Goal: Communication & Community: Answer question/provide support

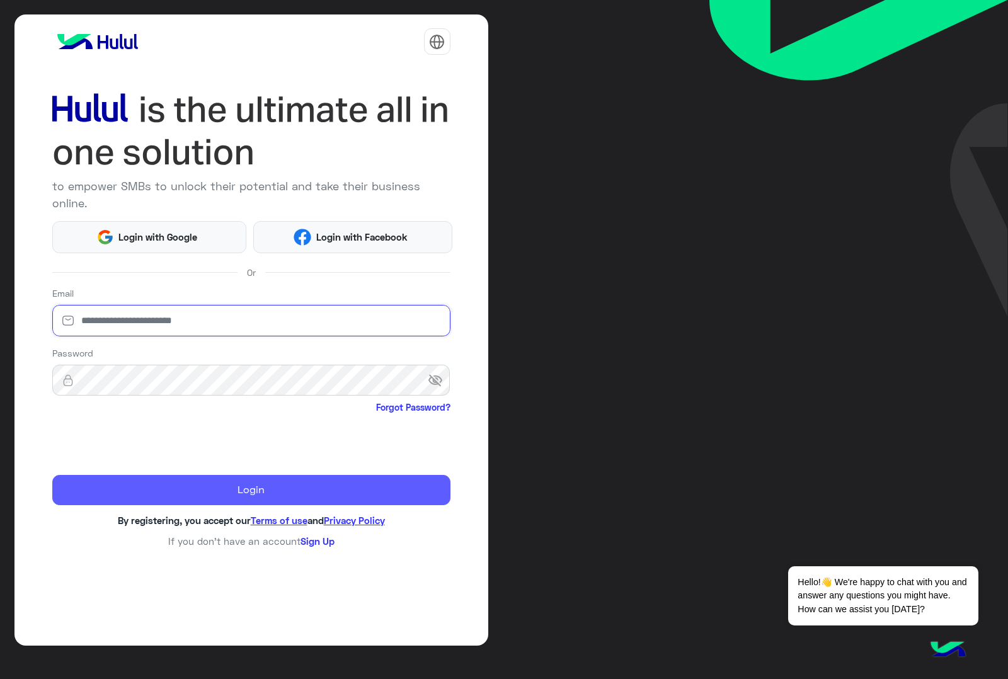
type input "**********"
click at [216, 475] on button "Login" at bounding box center [251, 490] width 398 height 30
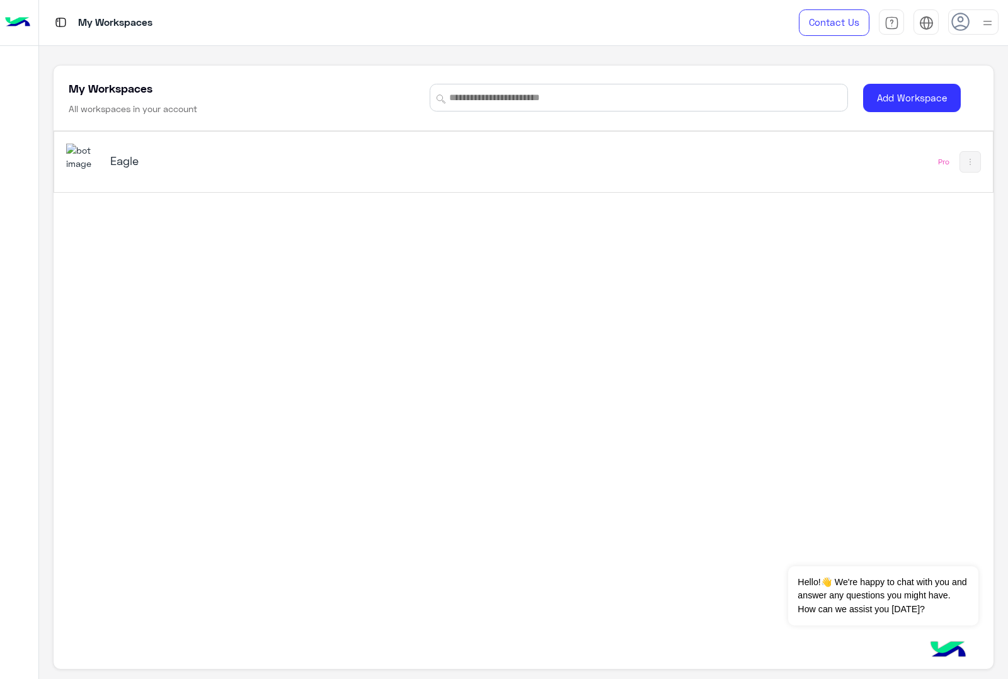
click at [79, 152] on img at bounding box center [83, 157] width 34 height 27
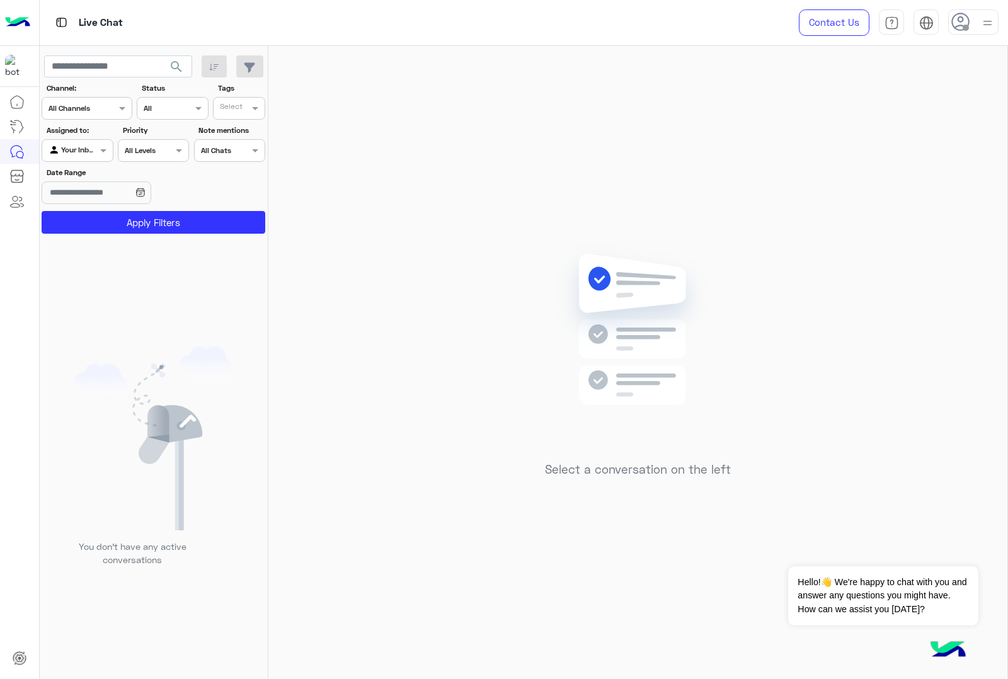
click at [965, 20] on icon at bounding box center [960, 22] width 19 height 19
click at [130, 192] on input "Date Range" at bounding box center [96, 192] width 109 height 23
click at [132, 353] on img at bounding box center [134, 350] width 4 height 6
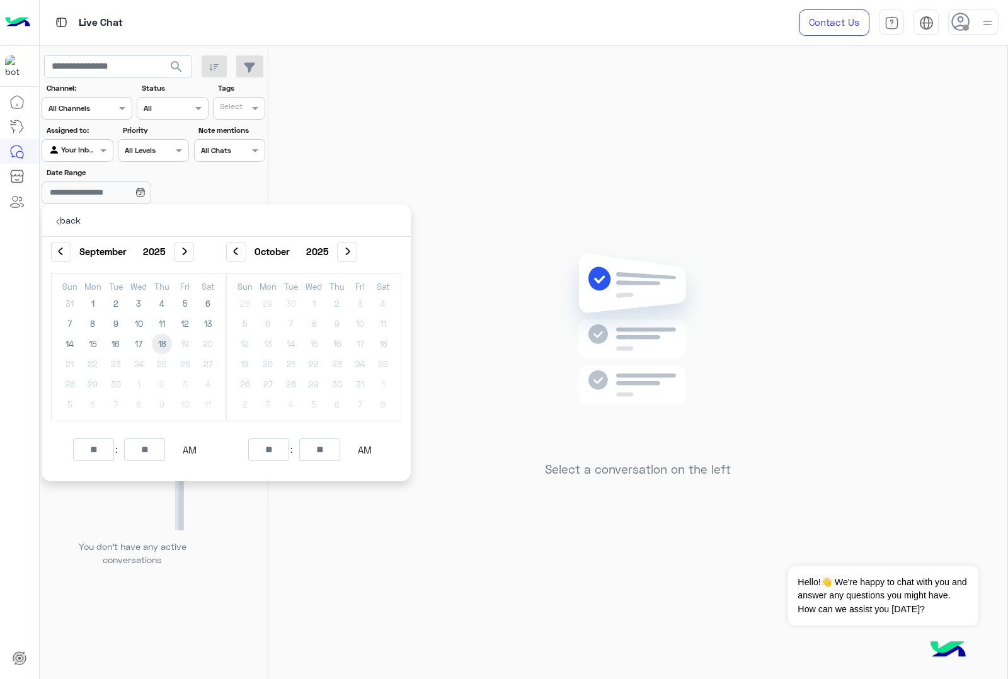
click at [158, 342] on span "18" at bounding box center [162, 344] width 20 height 20
click at [92, 454] on input "hours" at bounding box center [93, 450] width 41 height 23
click at [59, 224] on icon at bounding box center [58, 221] width 3 height 5
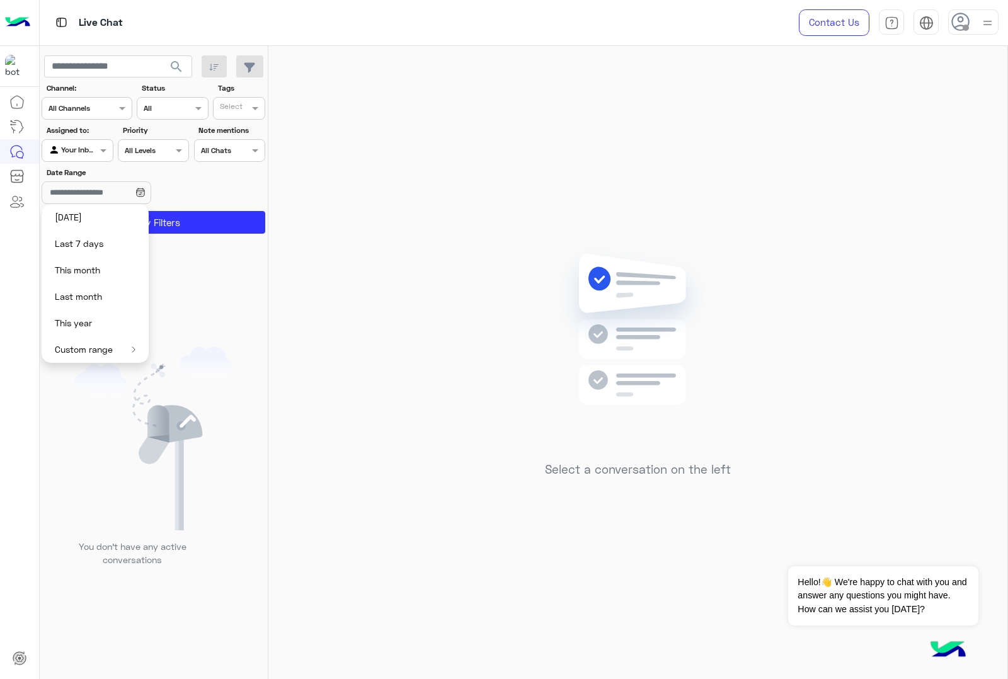
click at [965, 16] on icon at bounding box center [960, 22] width 19 height 19
click at [653, 189] on div "Select a conversation on the left" at bounding box center [637, 365] width 739 height 638
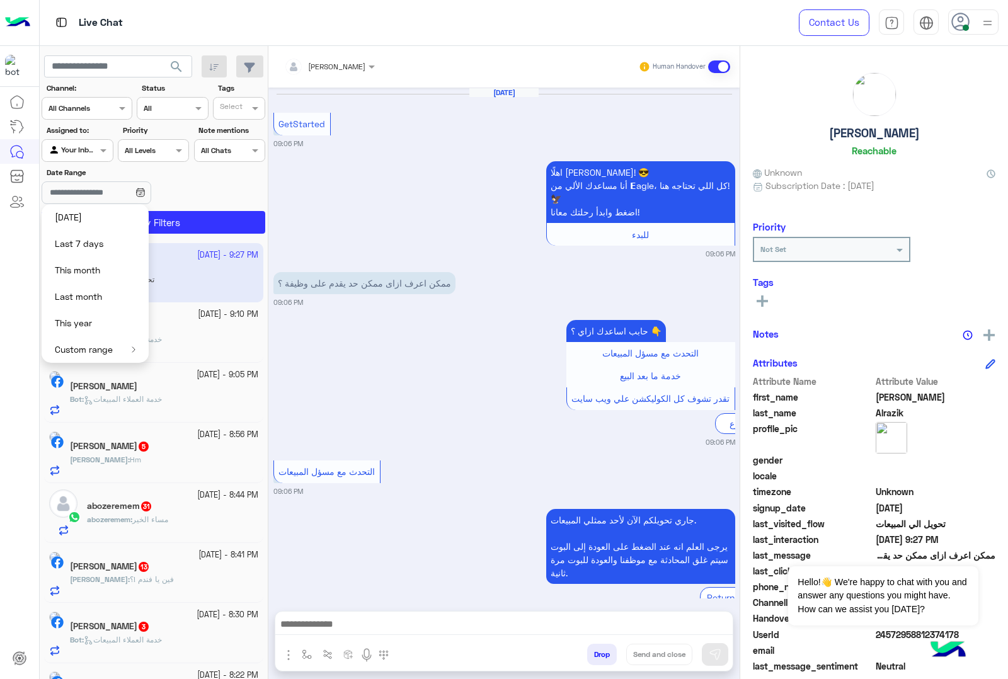
scroll to position [561, 0]
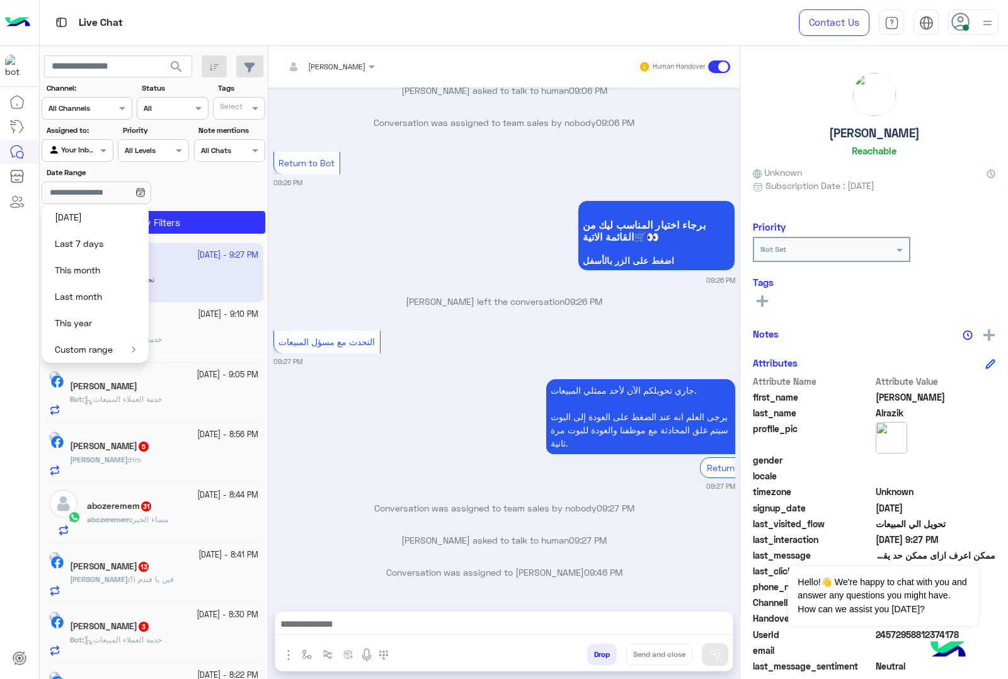
click at [323, 203] on div "[DATE] GetStarted 09:06 PM اهلًا [PERSON_NAME]! 😎 أنا مساعدك الألي من 𝗘agle، كل…" at bounding box center [503, 343] width 471 height 511
click at [89, 187] on input "Date Range" at bounding box center [96, 192] width 109 height 23
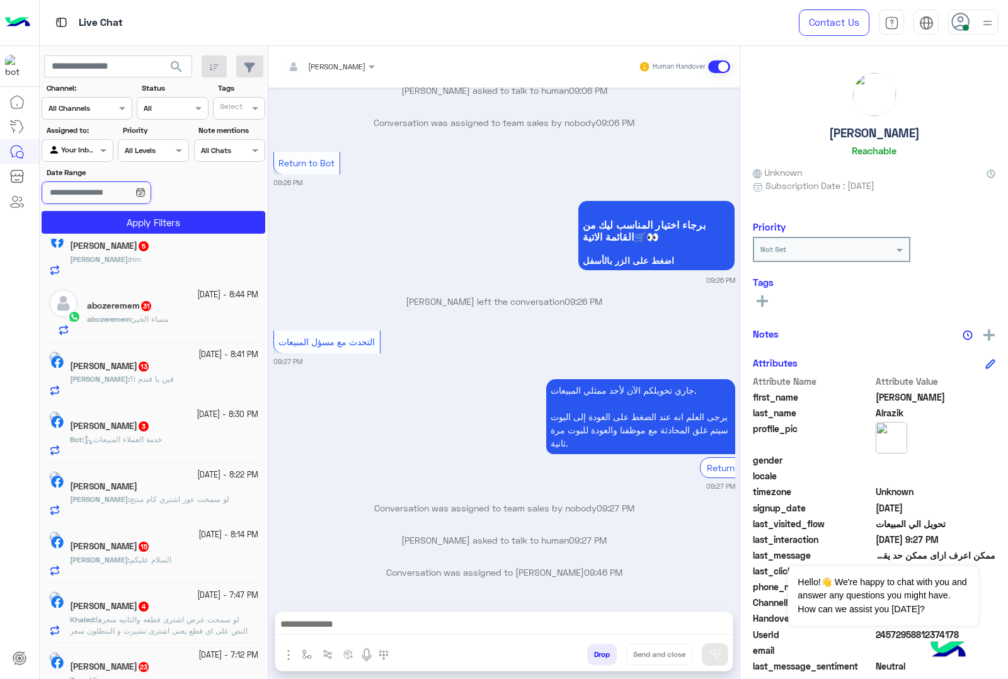
scroll to position [0, 0]
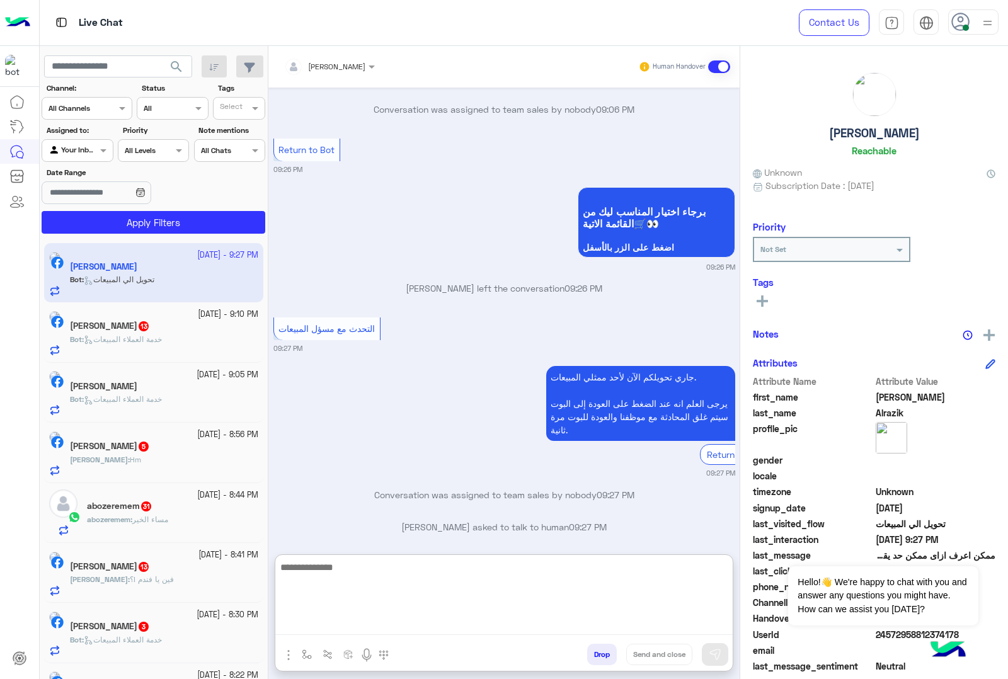
click at [330, 634] on textarea at bounding box center [503, 598] width 457 height 76
paste textarea "**********"
type textarea "**********"
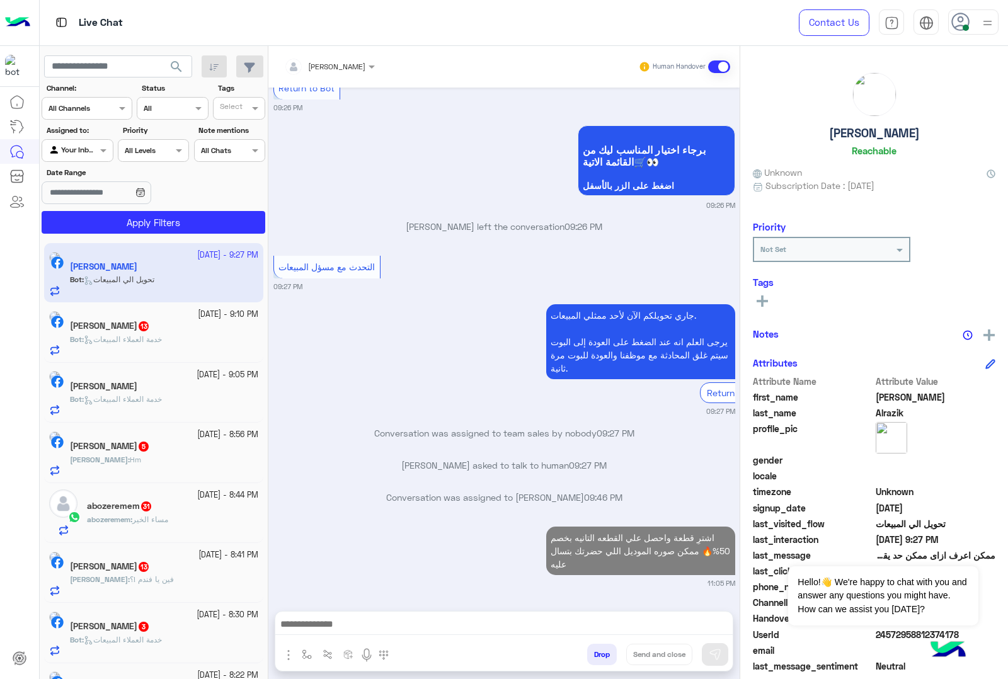
click at [142, 331] on h5 "[PERSON_NAME] 13" at bounding box center [110, 326] width 80 height 11
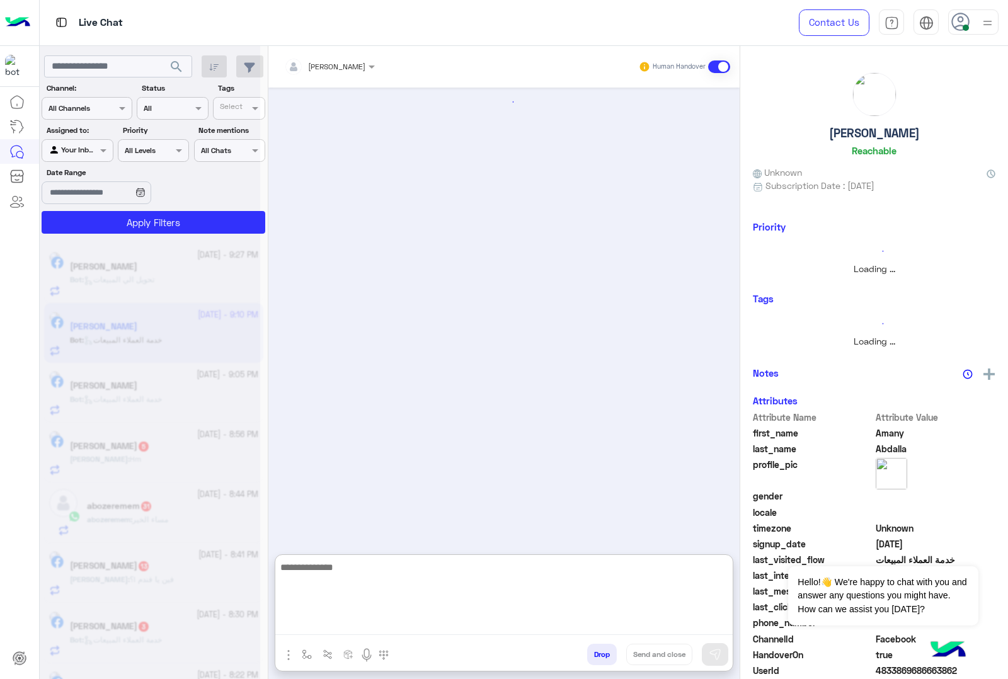
click at [352, 623] on textarea at bounding box center [503, 598] width 457 height 76
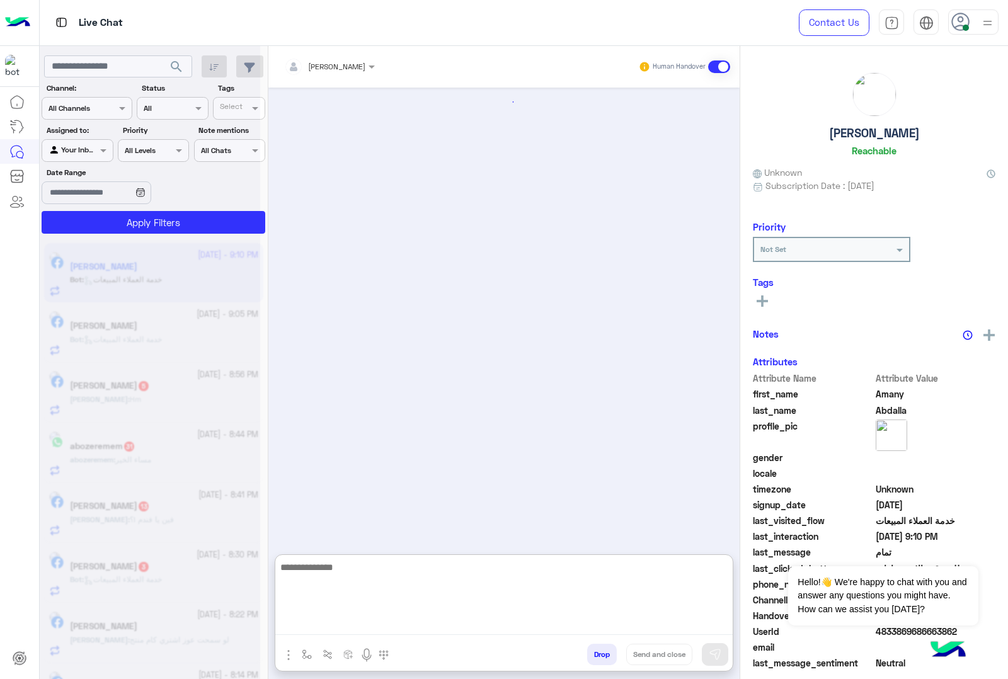
paste textarea "**********"
type textarea "**********"
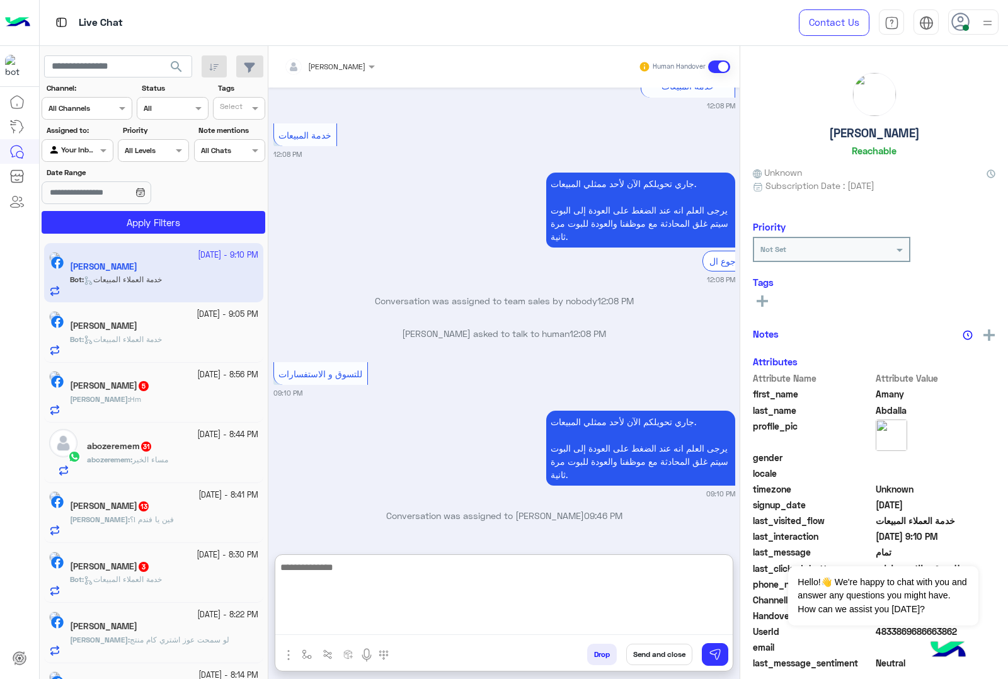
scroll to position [1485, 0]
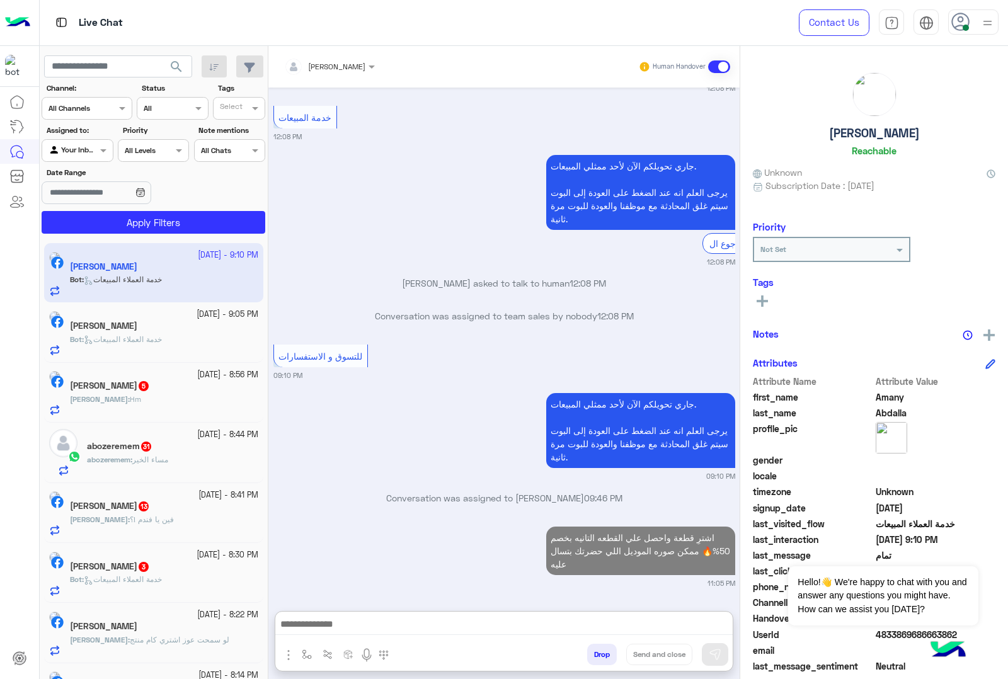
click at [149, 389] on span "5" at bounding box center [144, 386] width 10 height 10
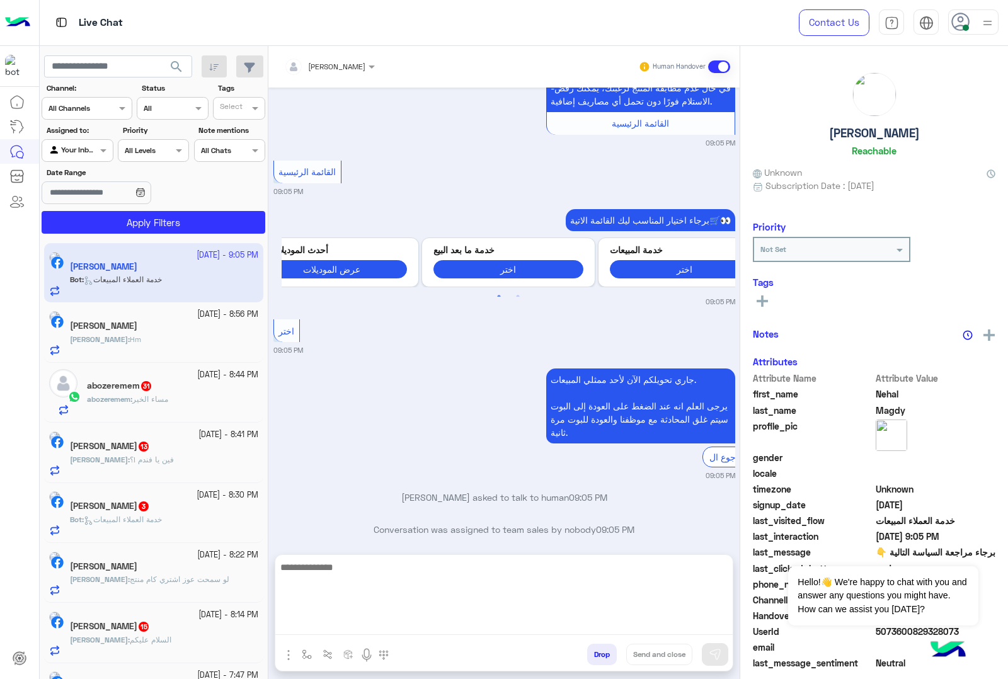
click at [345, 622] on textarea at bounding box center [503, 598] width 457 height 76
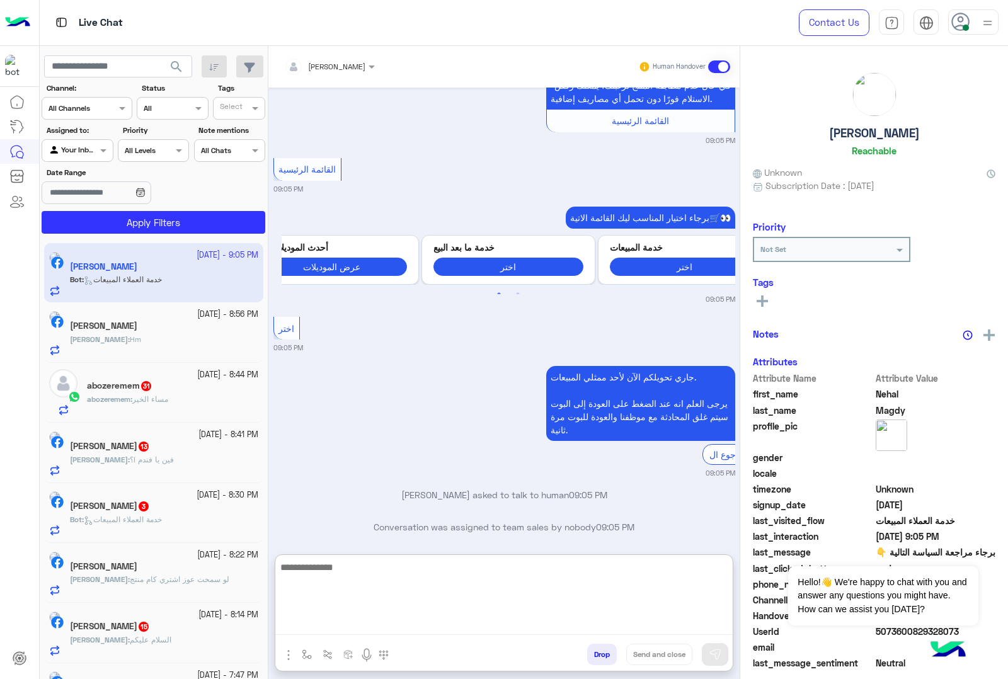
paste textarea "**********"
type textarea "**********"
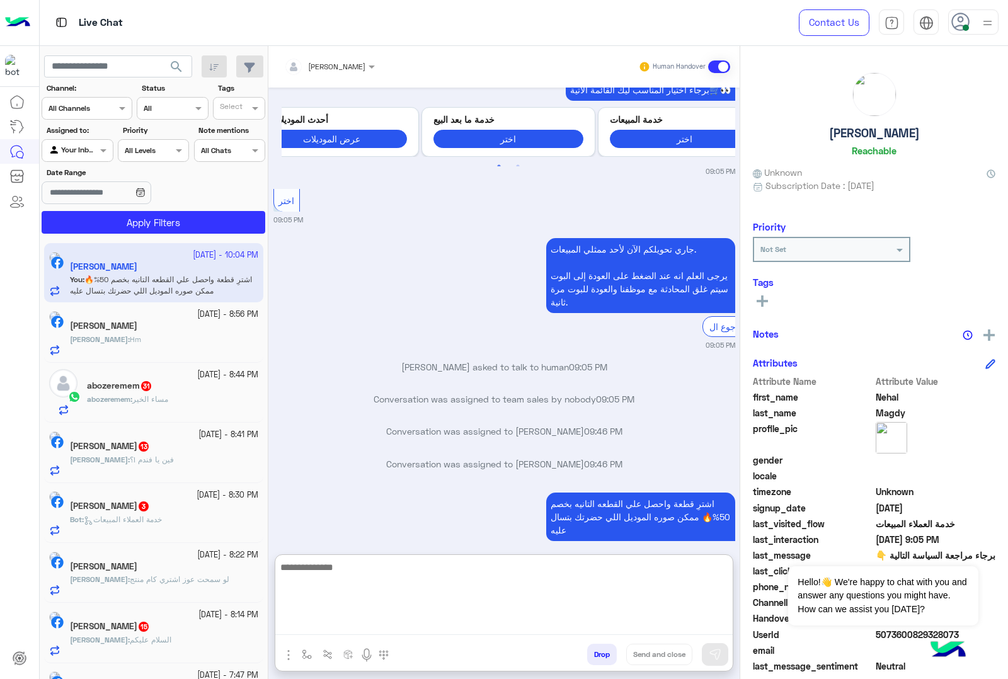
scroll to position [4108, 0]
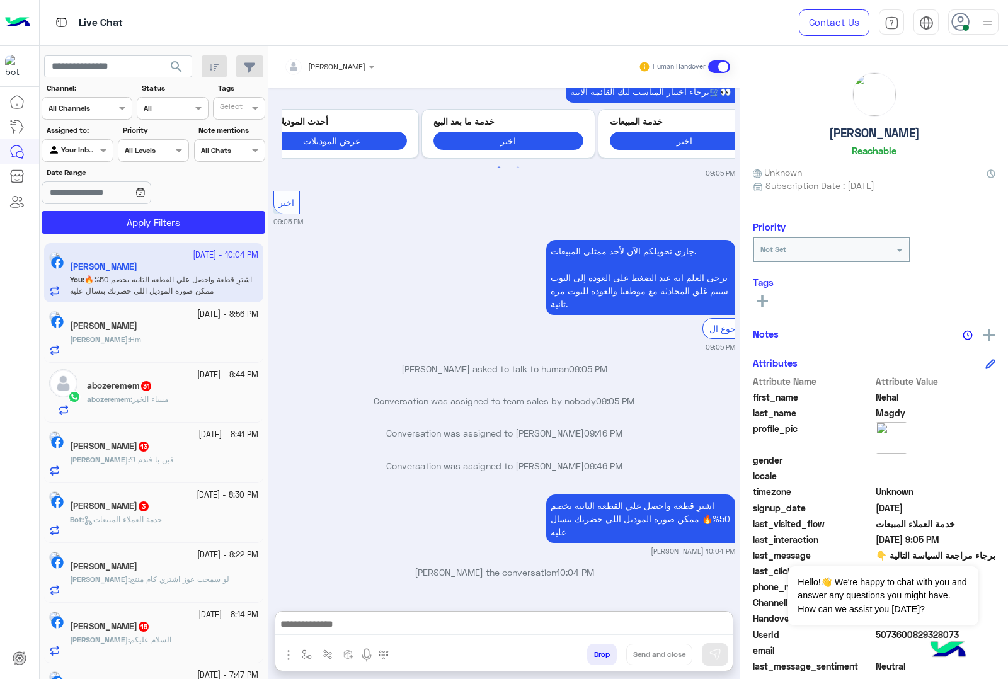
click at [150, 354] on div "[PERSON_NAME] : Hm" at bounding box center [164, 345] width 188 height 22
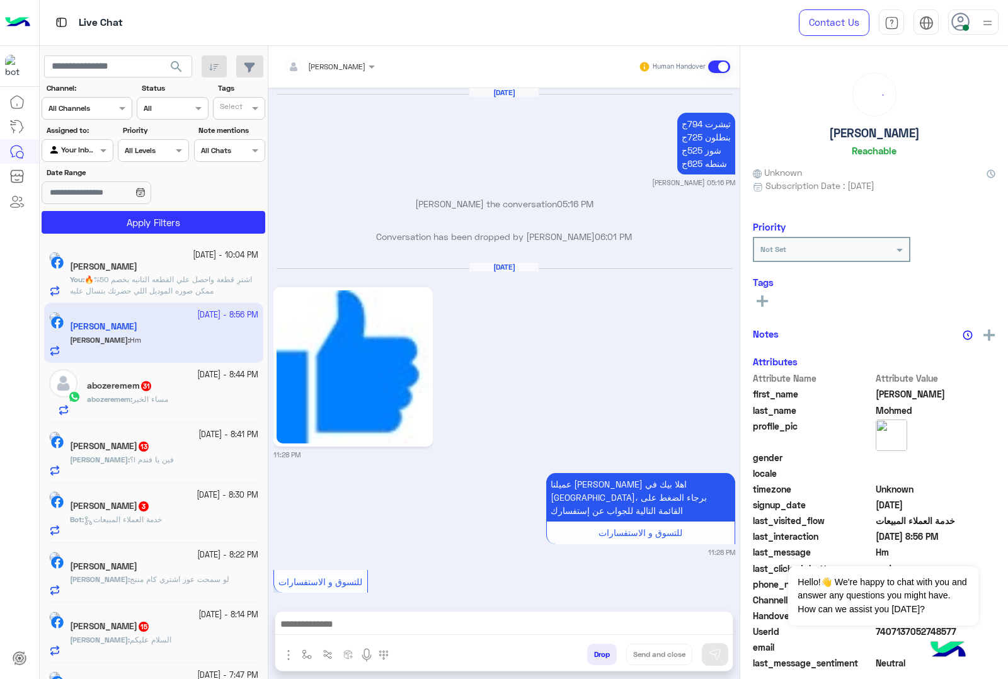
scroll to position [1866, 0]
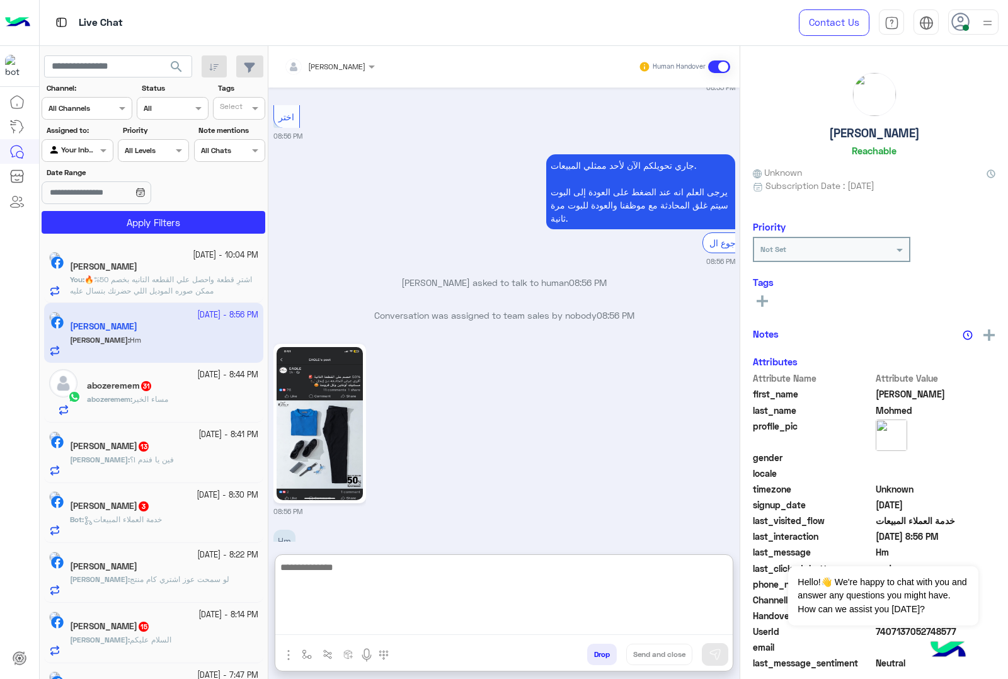
click at [333, 633] on textarea at bounding box center [503, 598] width 457 height 76
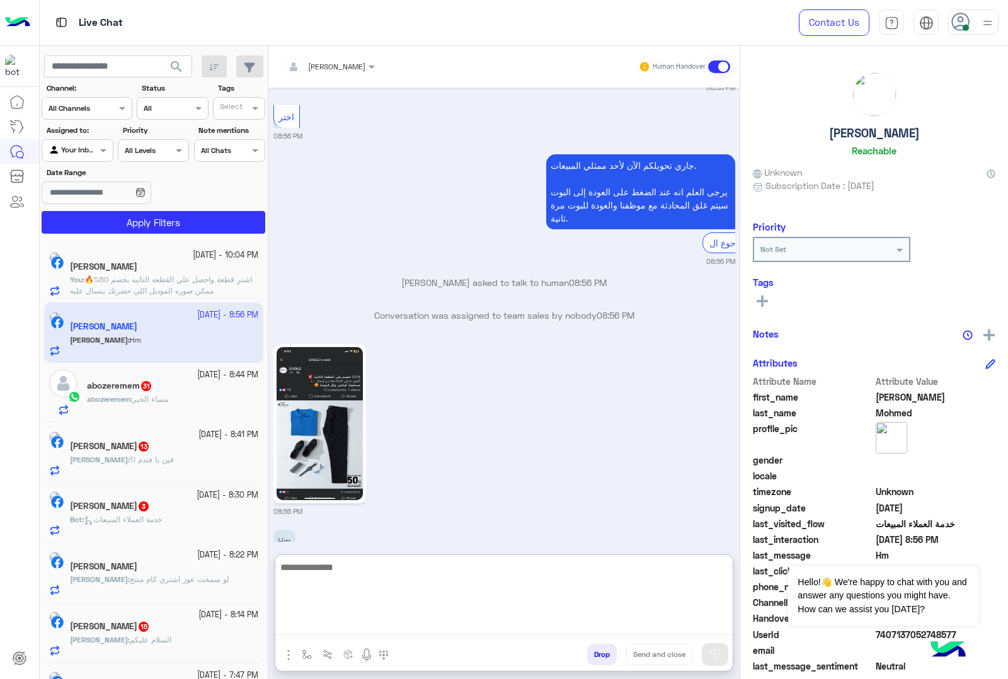
scroll to position [1923, 0]
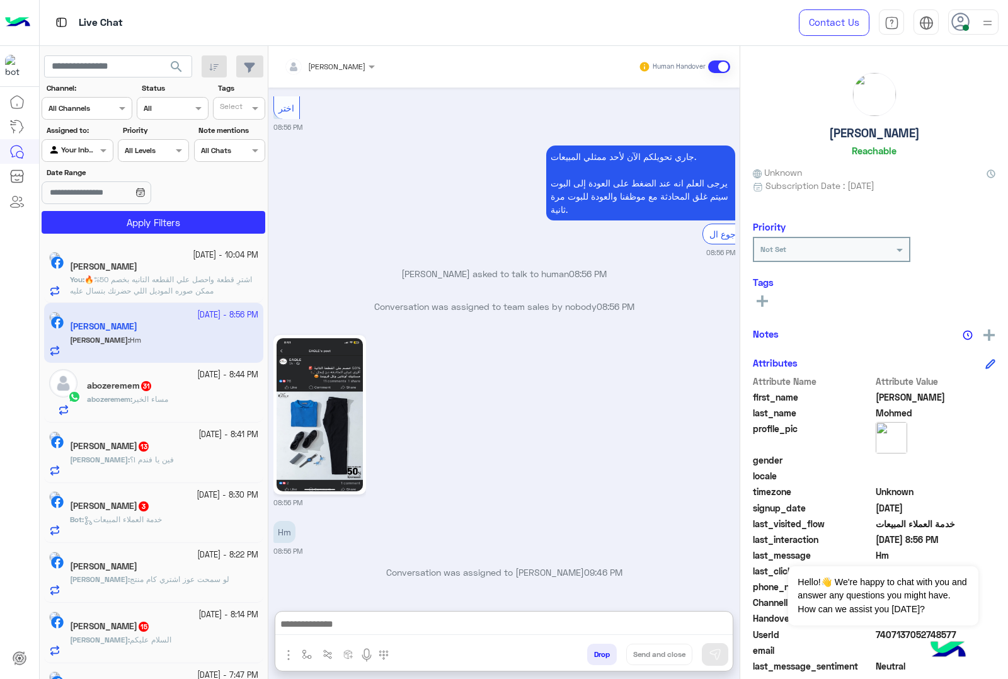
click at [117, 393] on div "abozeremem 31" at bounding box center [172, 387] width 171 height 13
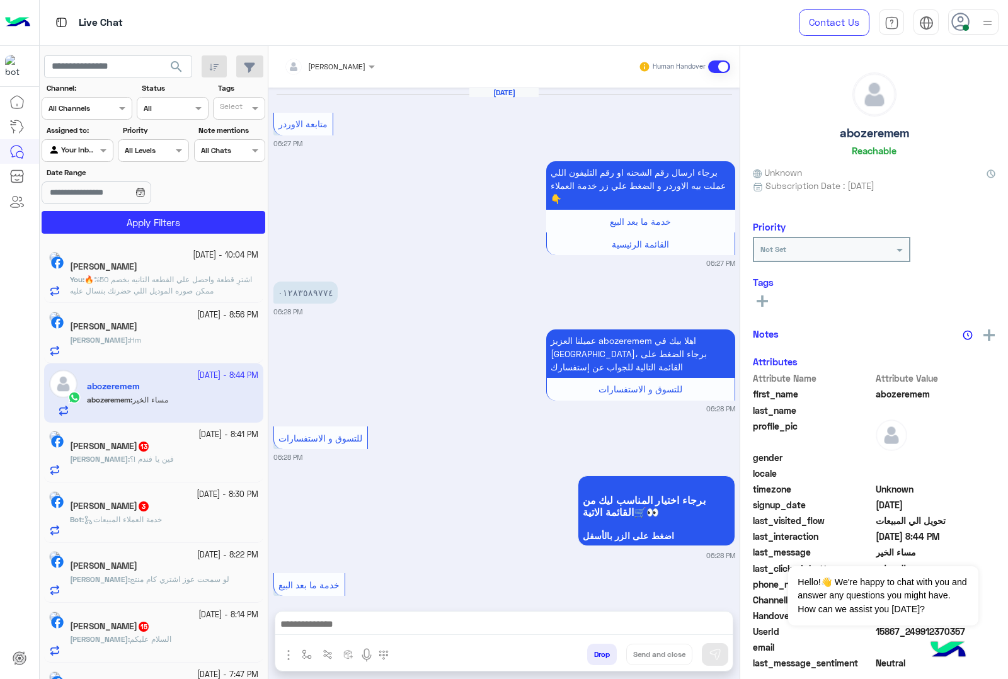
scroll to position [1462, 0]
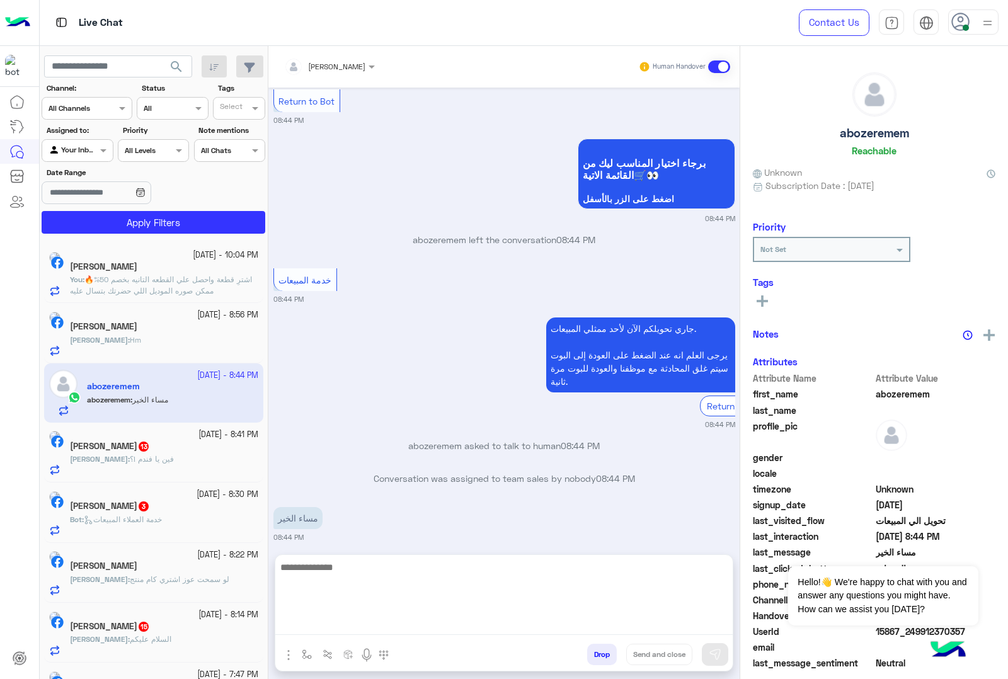
click at [350, 624] on textarea at bounding box center [503, 598] width 457 height 76
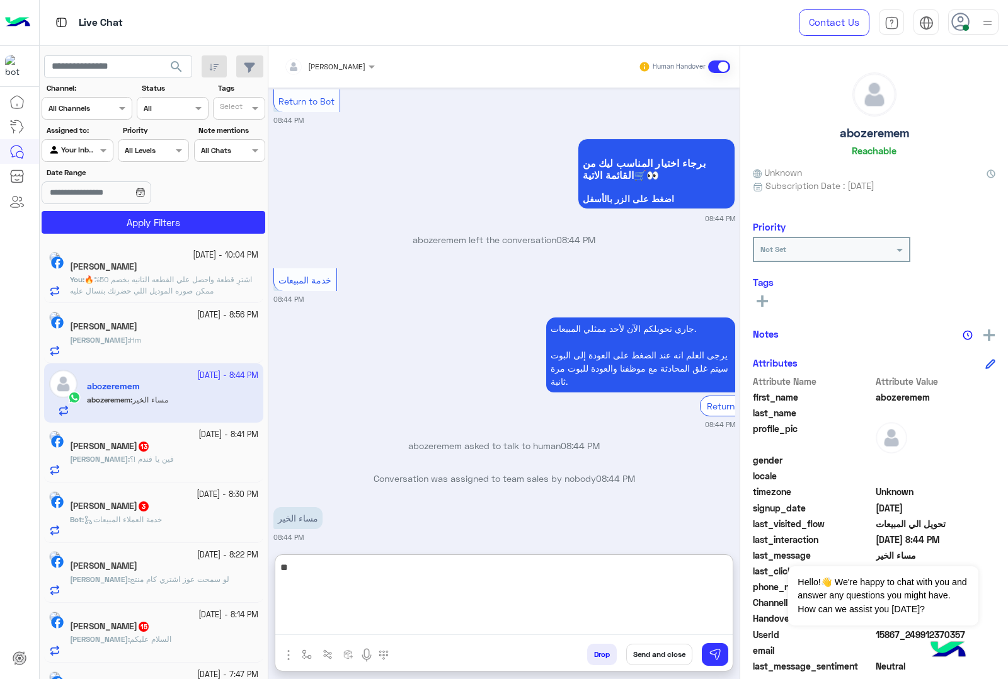
type textarea "*"
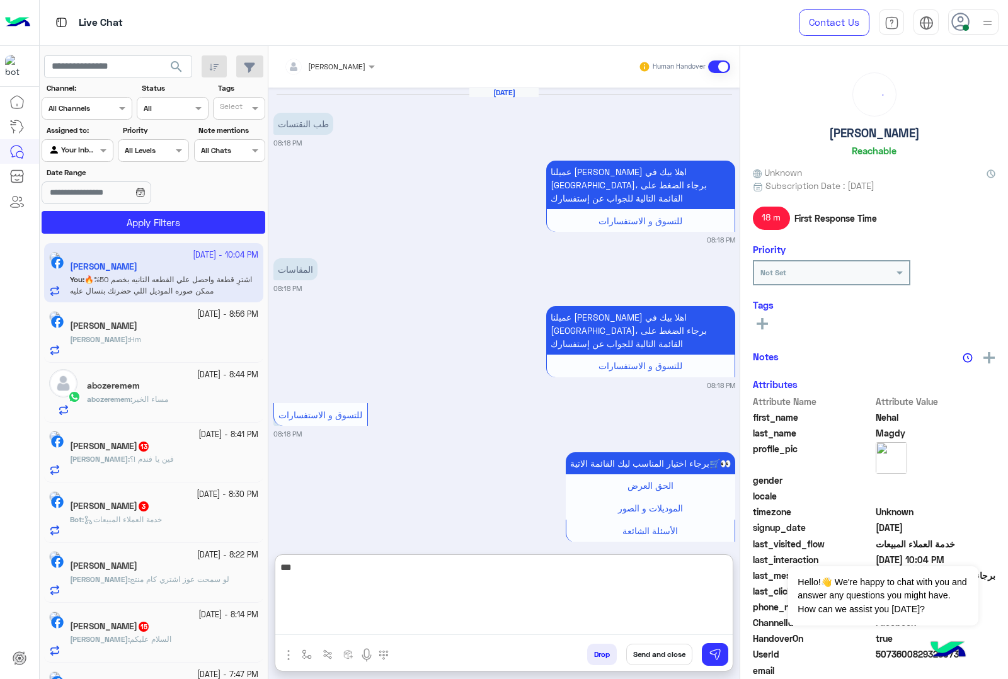
scroll to position [1646, 0]
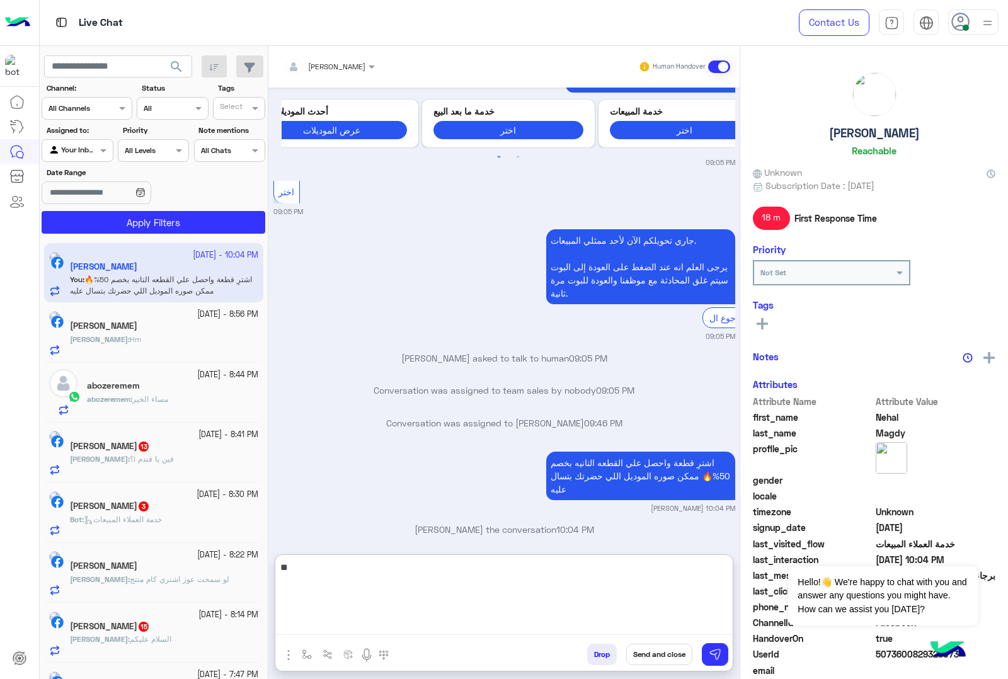
type textarea "*"
type textarea "**********"
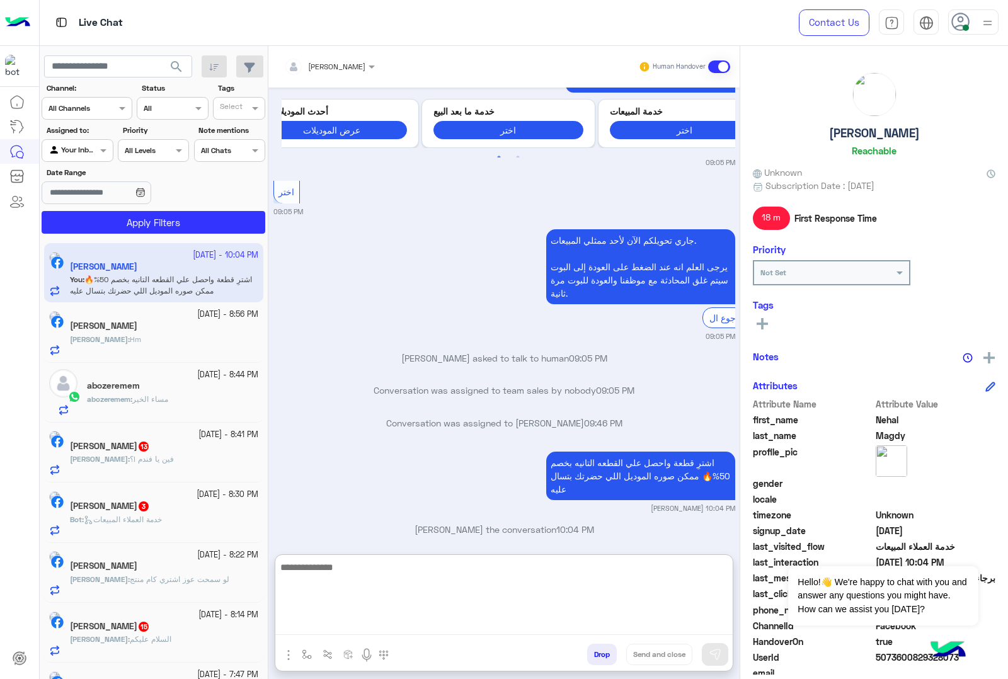
scroll to position [1694, 0]
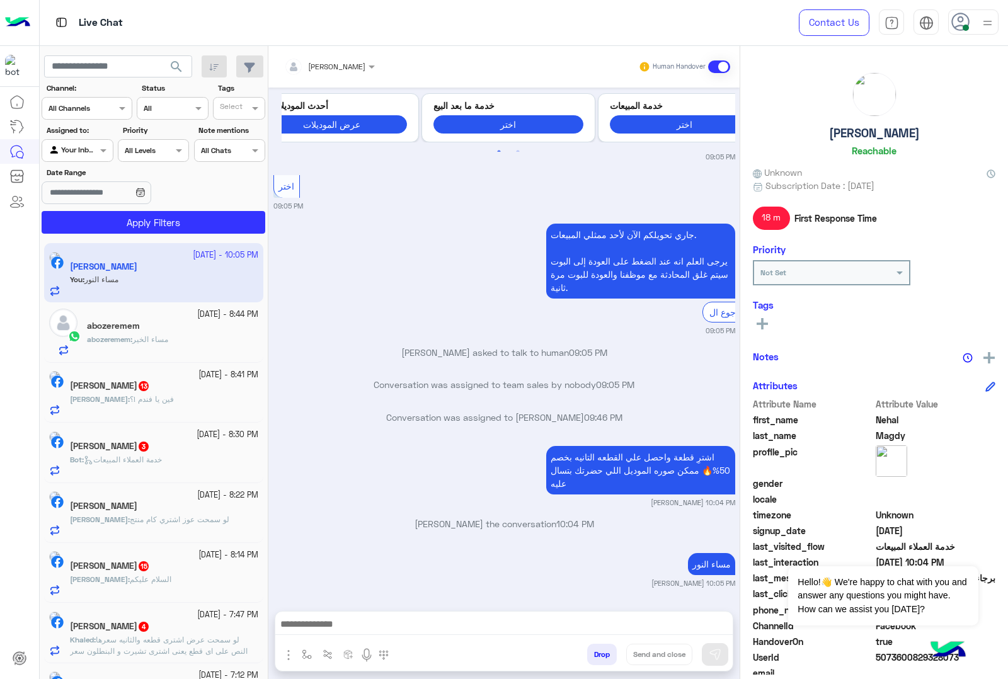
click at [142, 331] on div "abozeremem" at bounding box center [172, 327] width 171 height 13
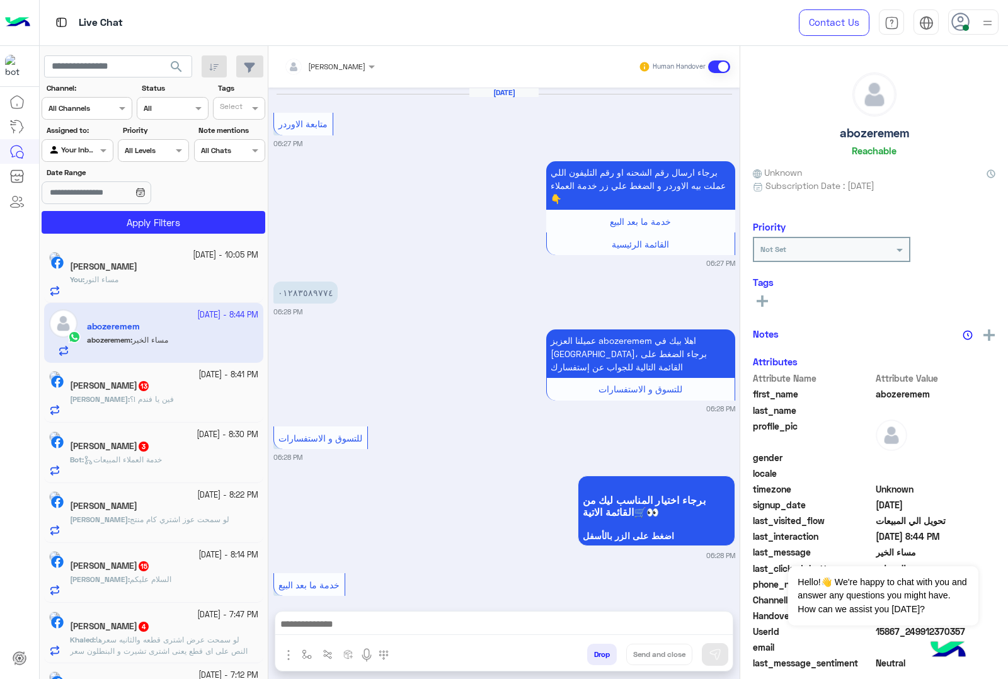
scroll to position [1462, 0]
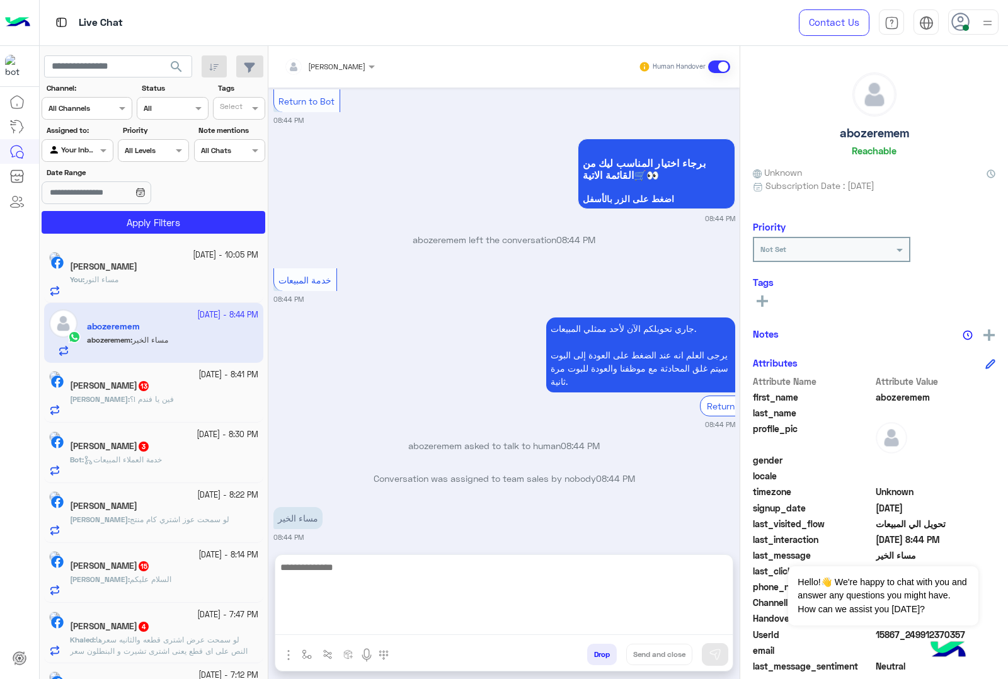
click at [338, 628] on textarea at bounding box center [503, 598] width 457 height 76
type textarea "**********"
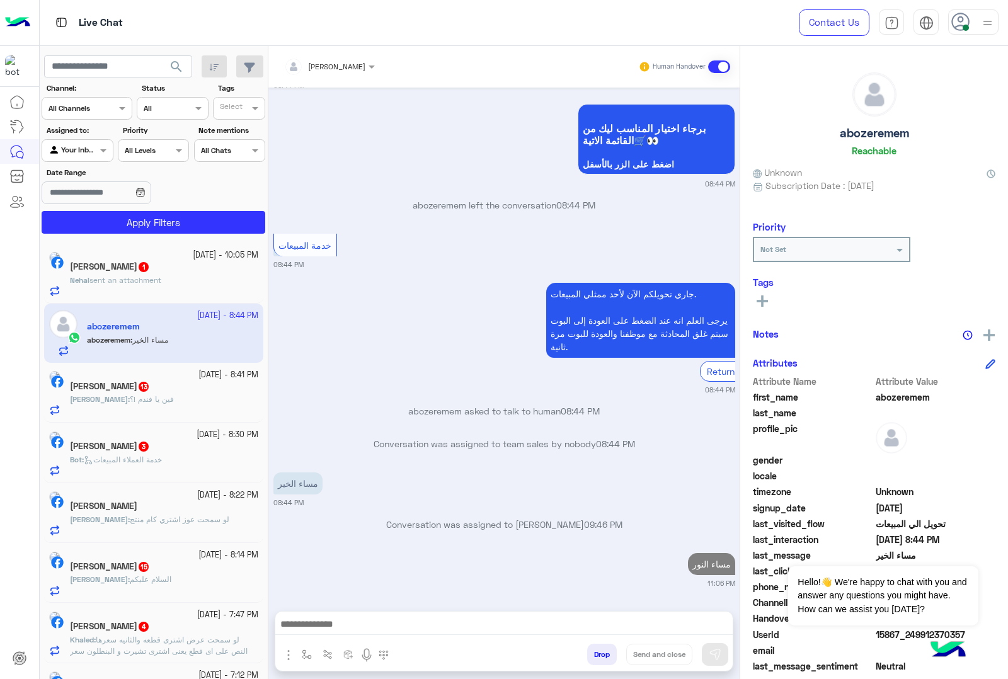
scroll to position [1510, 0]
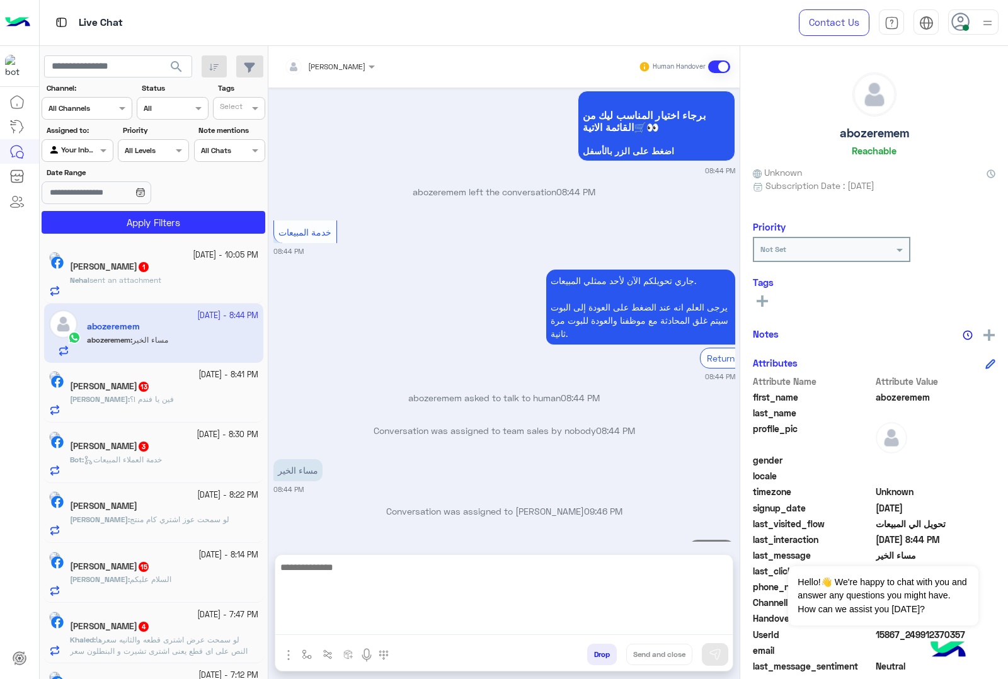
click at [360, 628] on textarea at bounding box center [503, 598] width 457 height 76
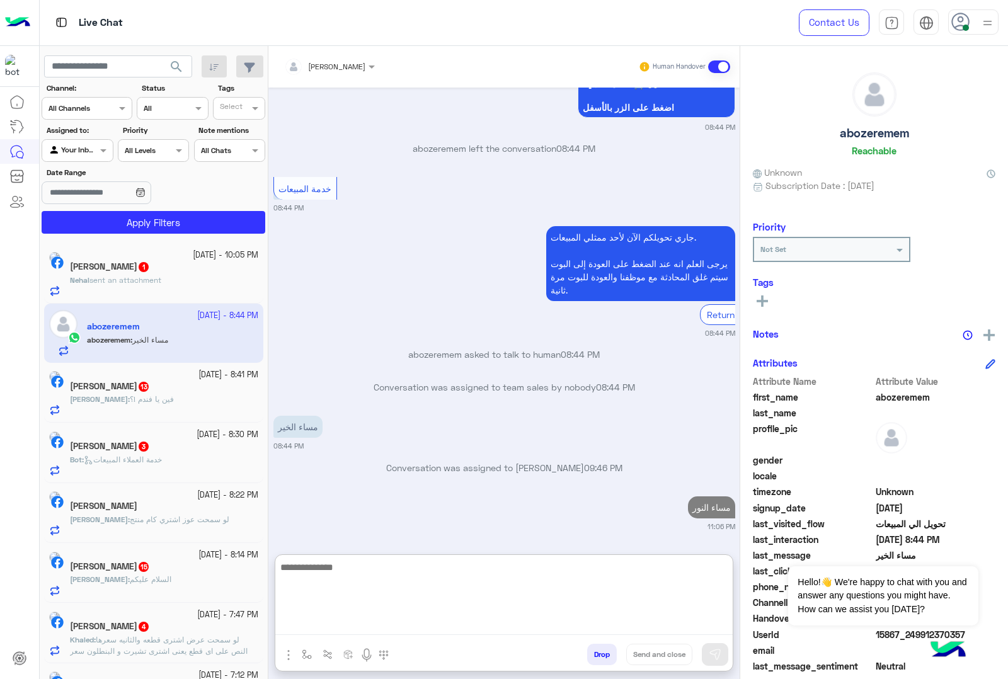
paste textarea "**********"
type textarea "**********"
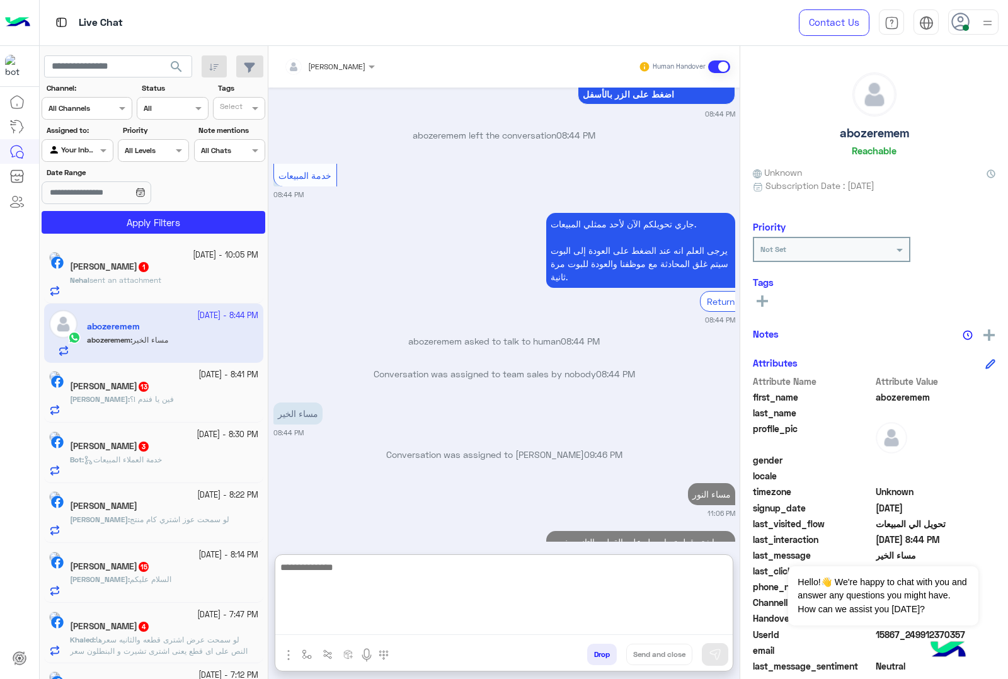
scroll to position [1641, 0]
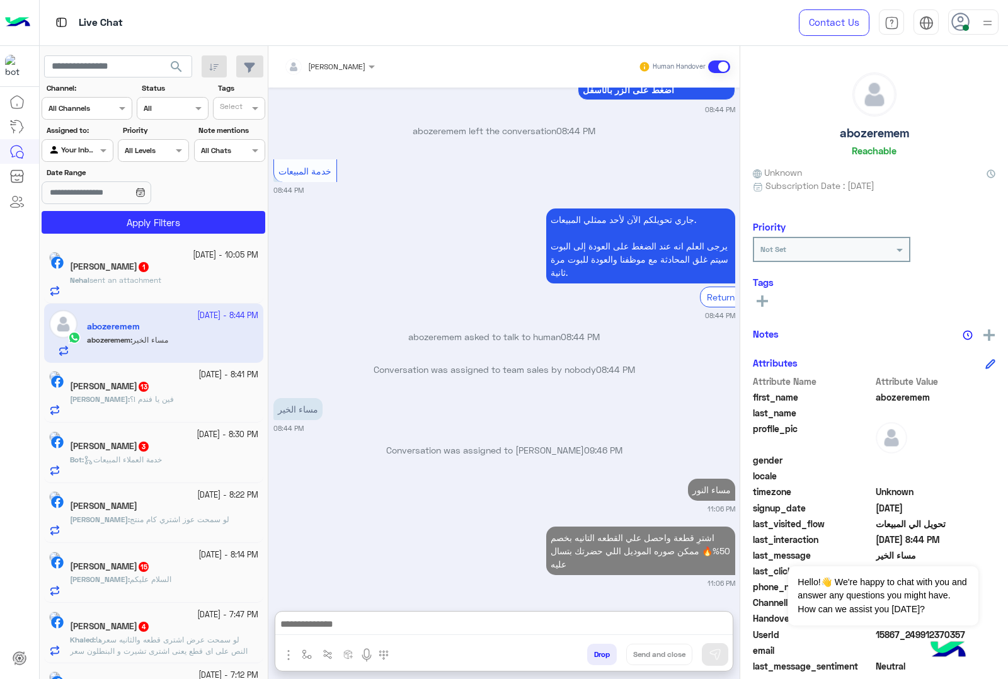
click at [95, 271] on h5 "Nehal Magdy 1" at bounding box center [110, 267] width 80 height 11
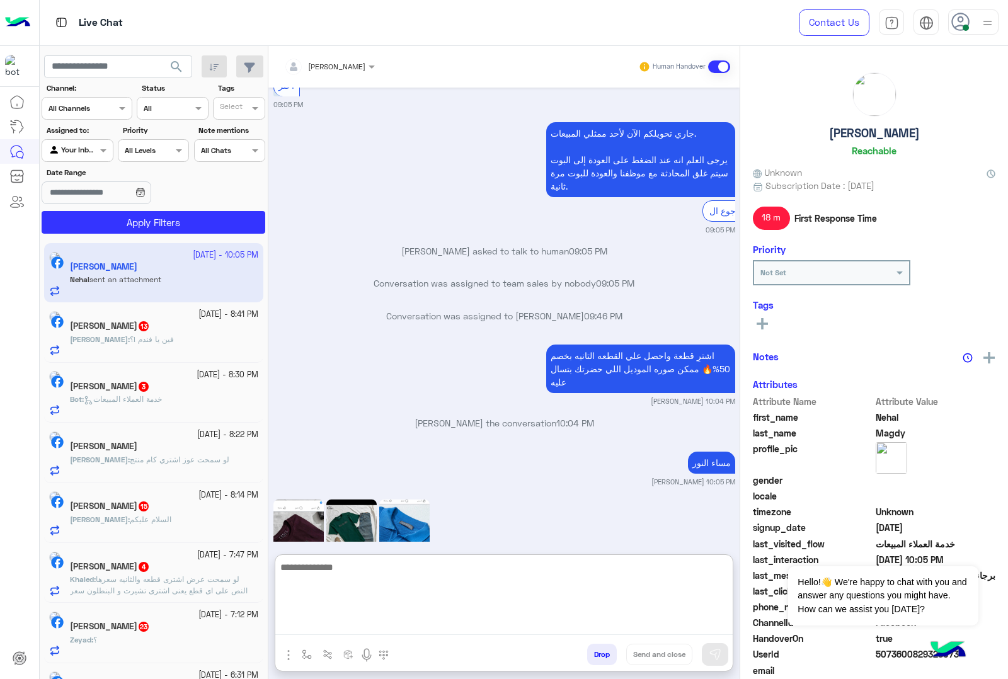
click at [315, 627] on textarea at bounding box center [503, 598] width 457 height 76
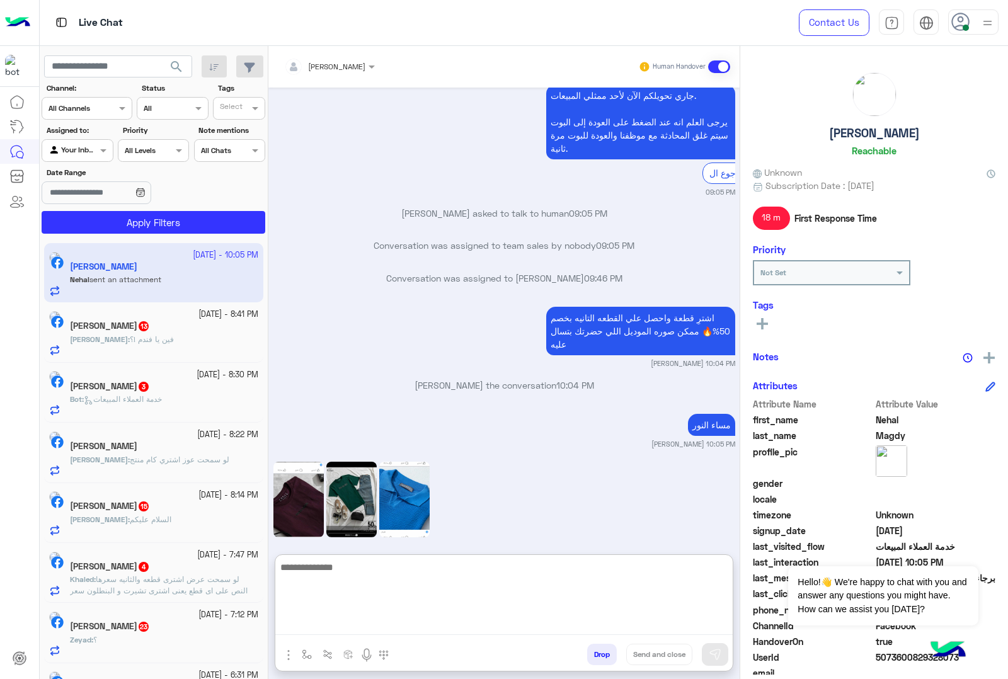
scroll to position [1664, 0]
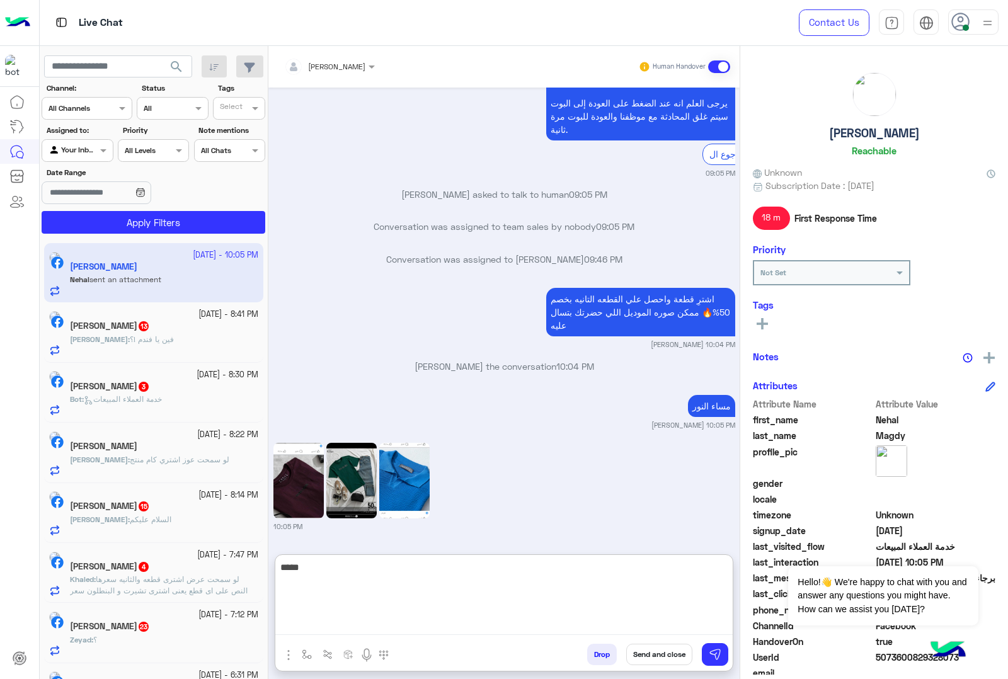
type textarea "*****"
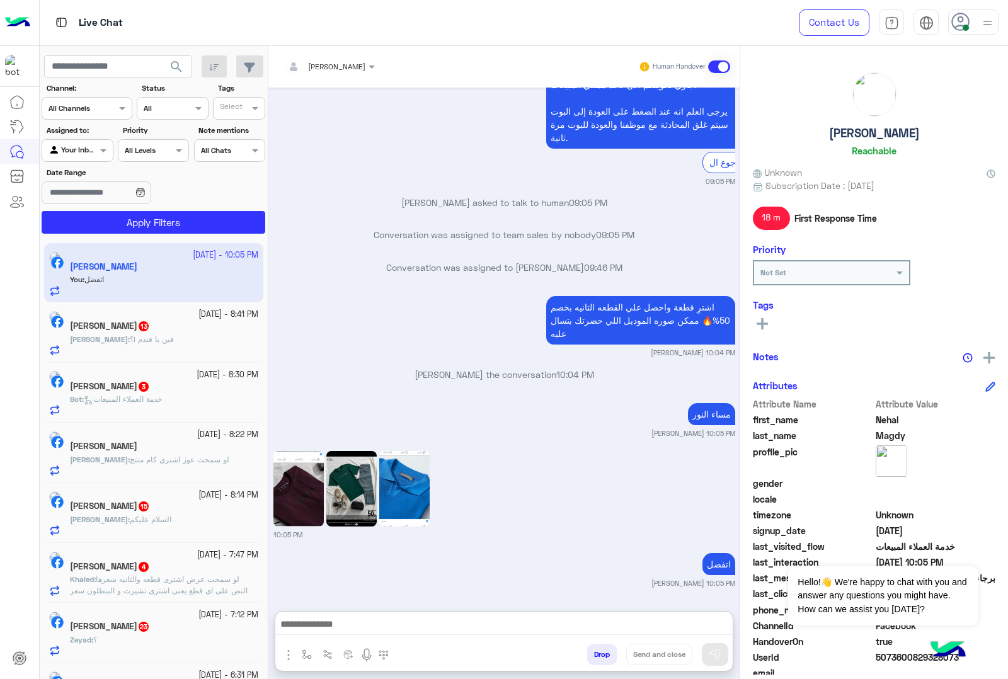
click at [175, 337] on div "[PERSON_NAME] : فين يا فندم !؟" at bounding box center [164, 345] width 188 height 22
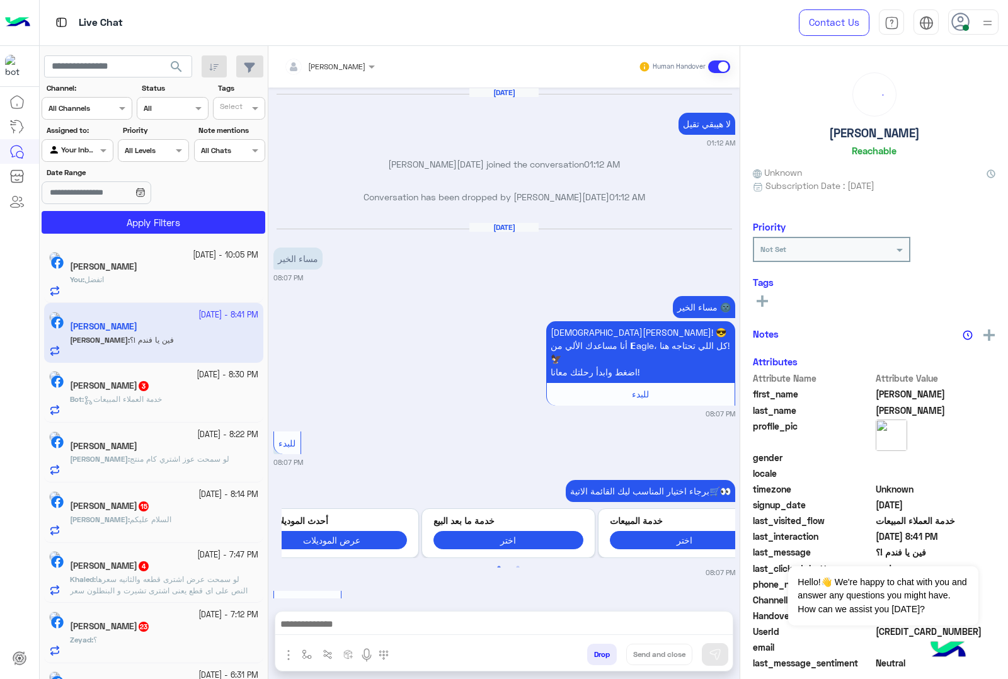
scroll to position [1947, 0]
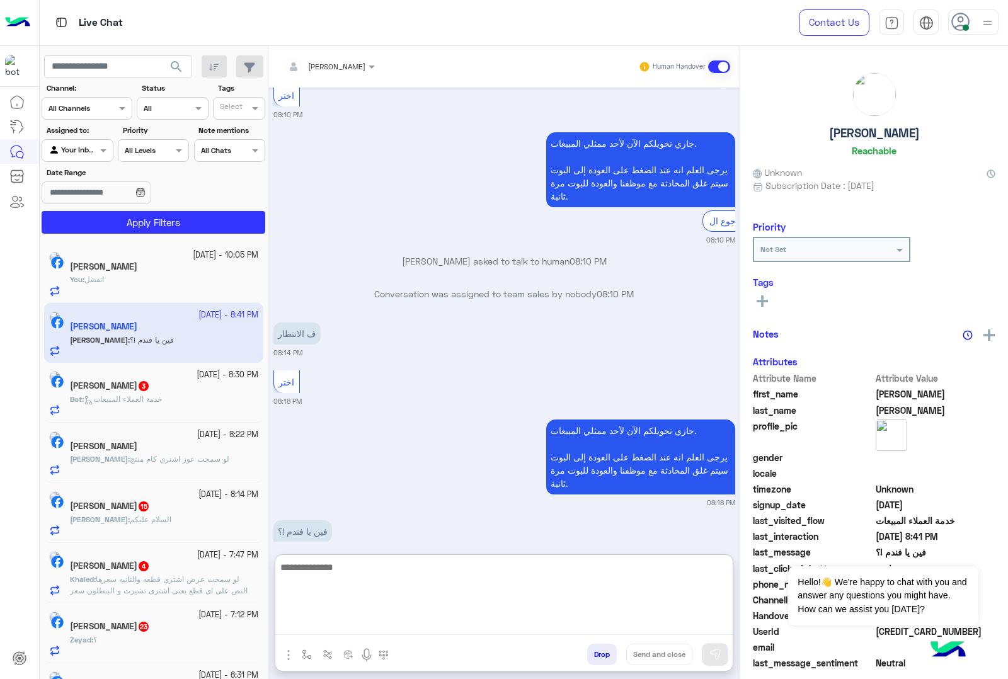
click at [331, 627] on textarea at bounding box center [503, 598] width 457 height 76
paste textarea "**********"
type textarea "**********"
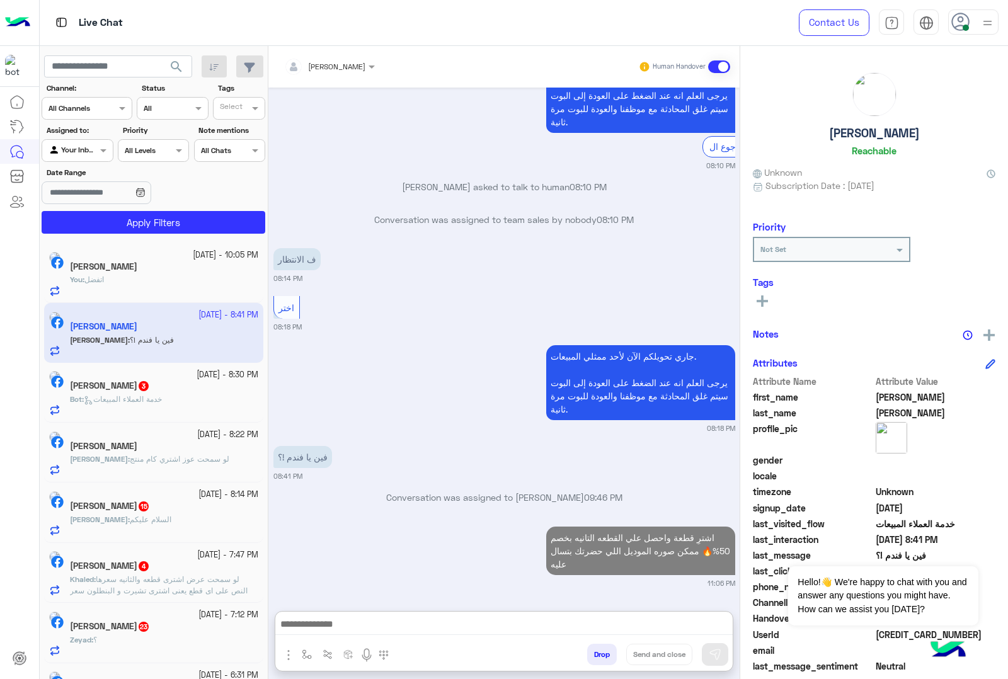
click at [162, 398] on span "خدمة العملاء المبيعات" at bounding box center [123, 398] width 78 height 9
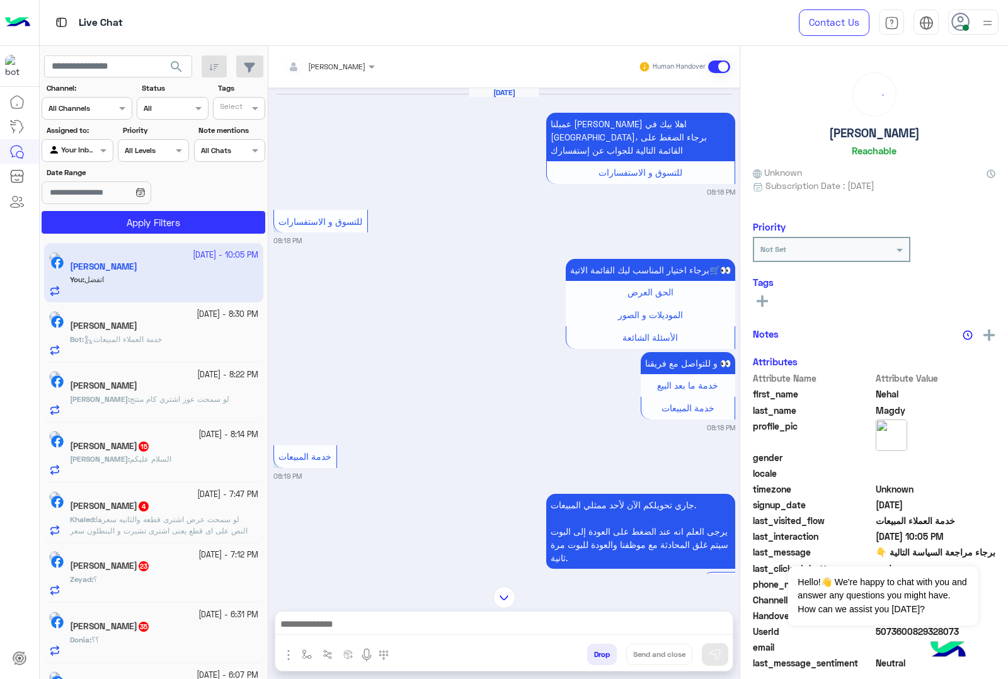
scroll to position [3461, 0]
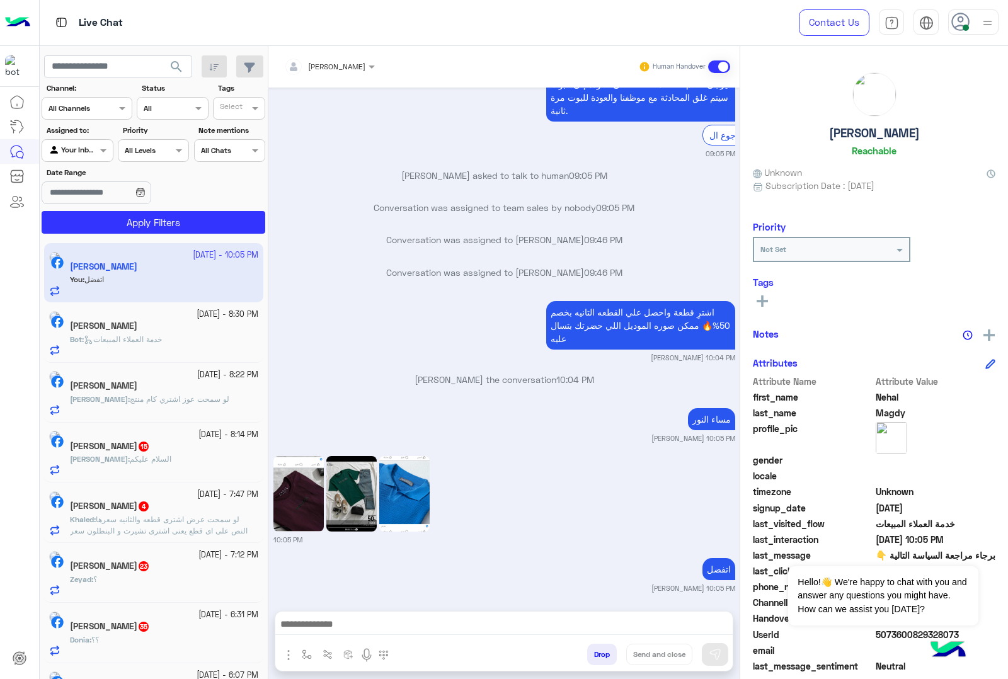
click at [146, 367] on div "[DATE] - 8:22 PM [PERSON_NAME] : لو سمحت عوز اشتري كام منتج" at bounding box center [153, 393] width 219 height 60
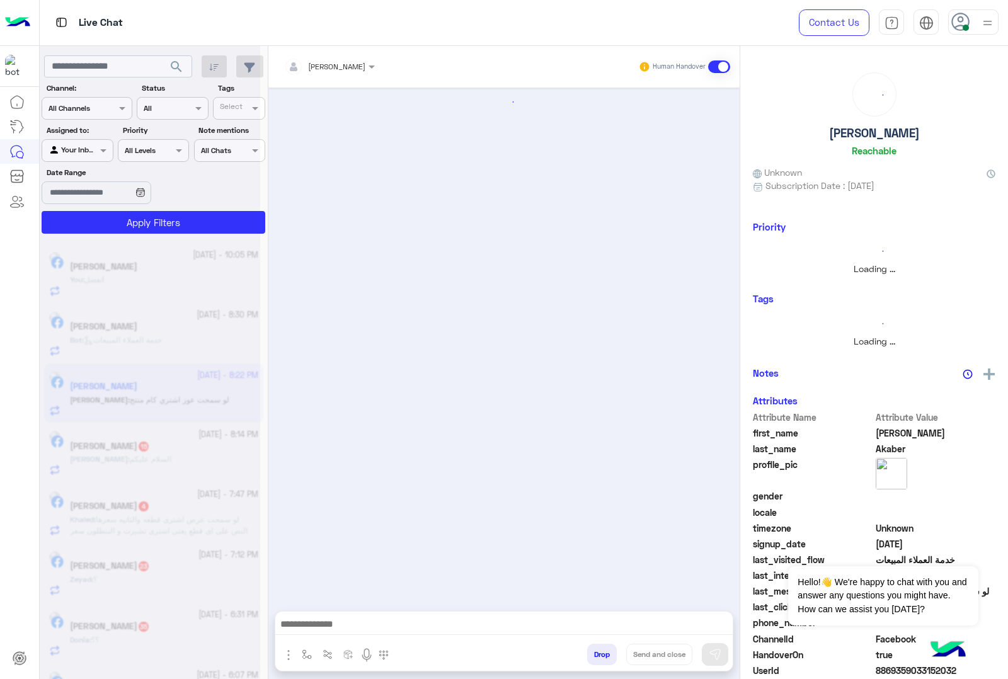
click at [139, 342] on div at bounding box center [150, 344] width 221 height 679
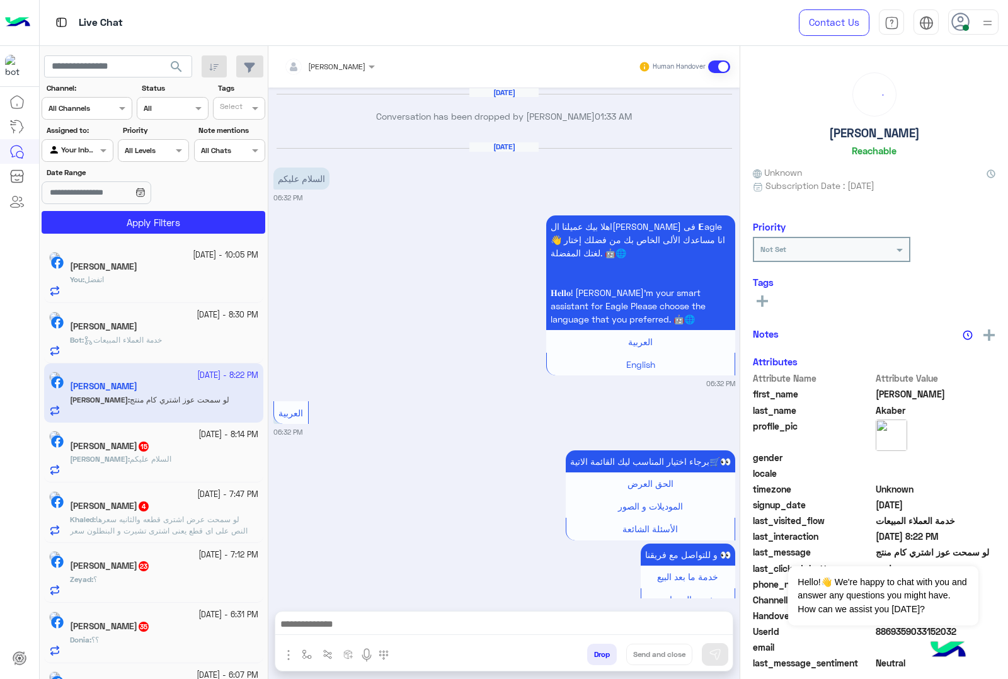
scroll to position [1991, 0]
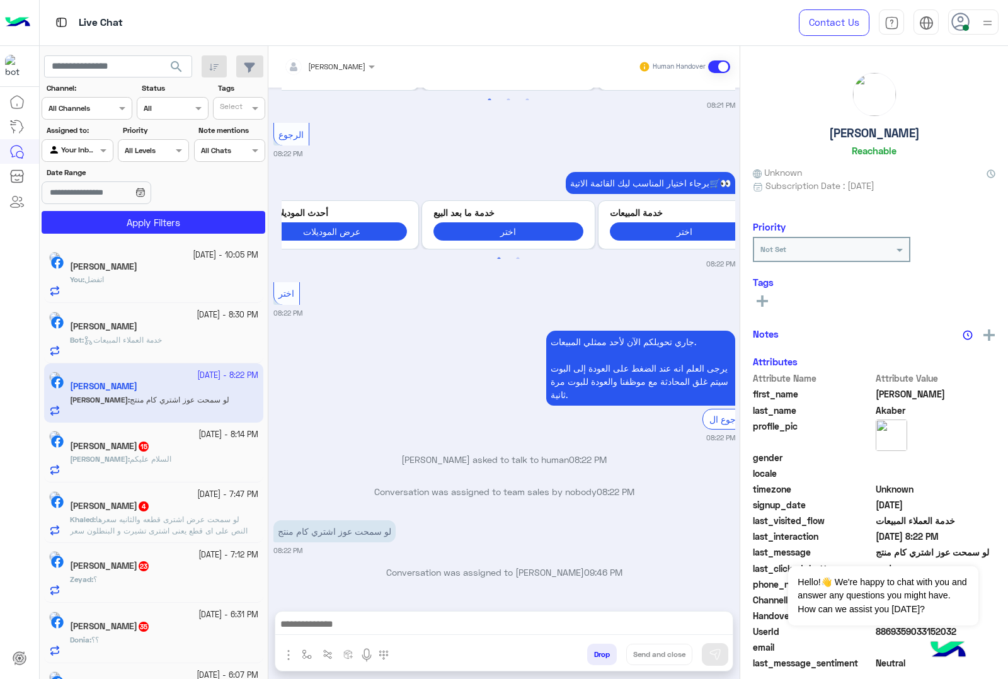
click at [137, 343] on span "خدمة العملاء المبيعات" at bounding box center [123, 339] width 78 height 9
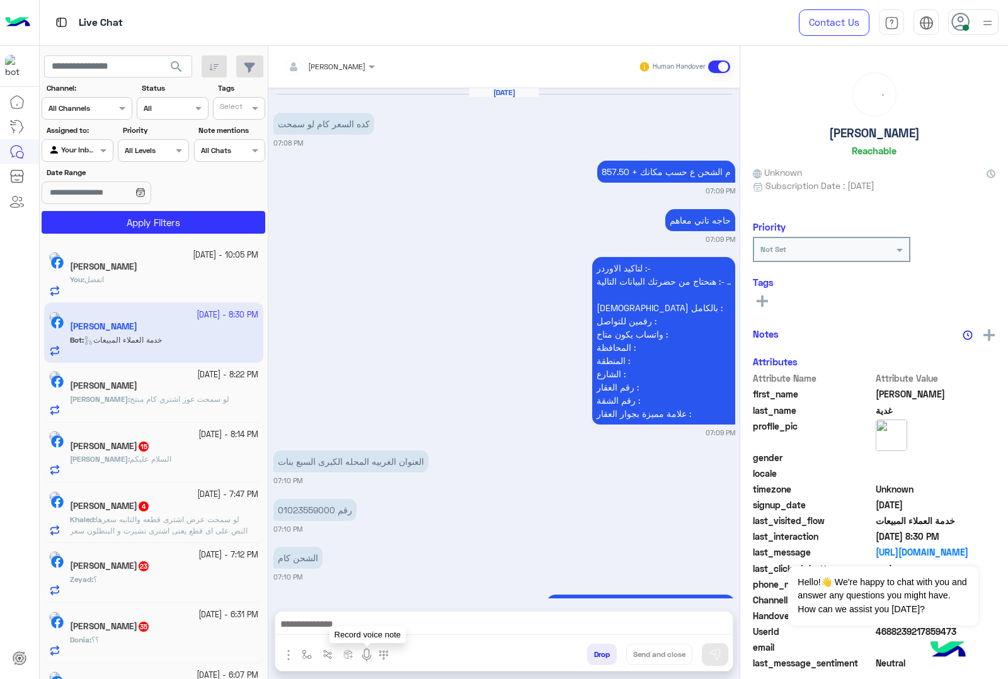
scroll to position [1365, 0]
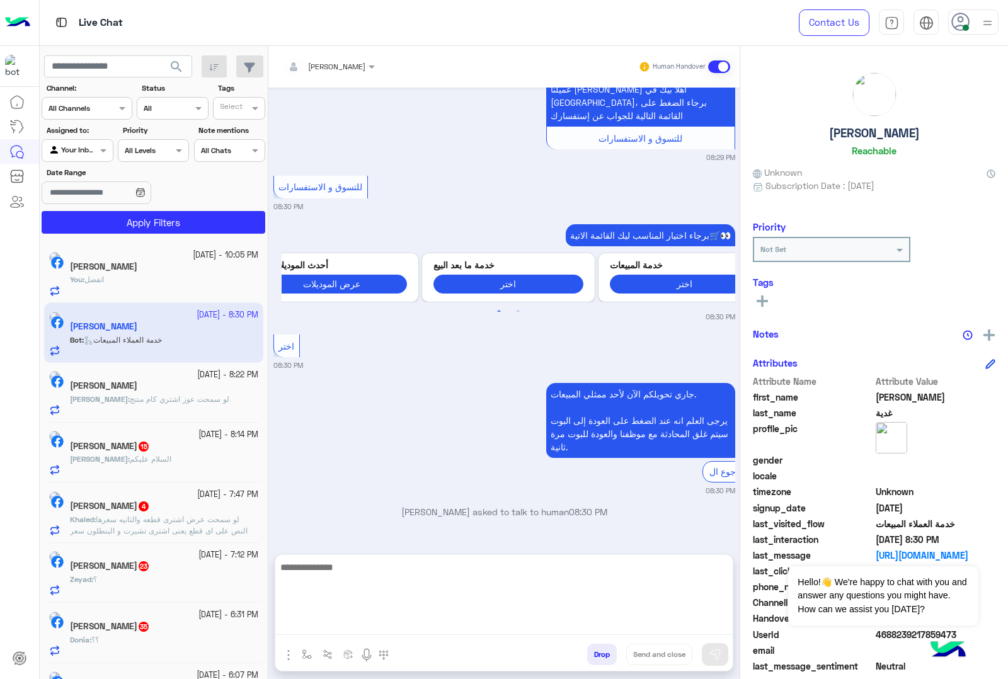
click at [353, 628] on textarea at bounding box center [503, 598] width 457 height 76
paste textarea "**********"
type textarea "**********"
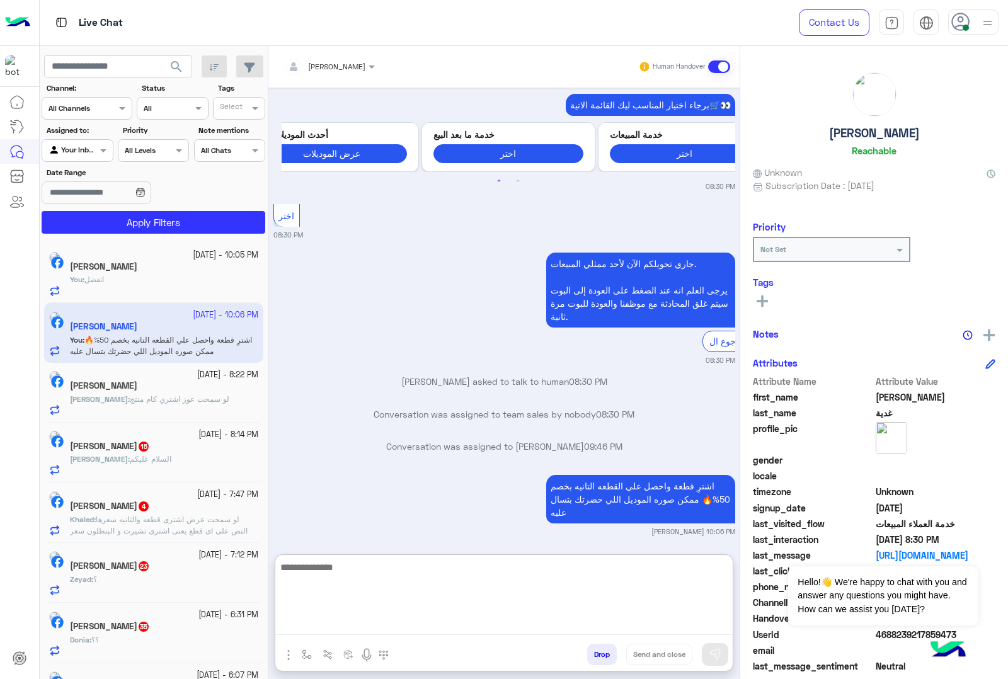
scroll to position [1528, 0]
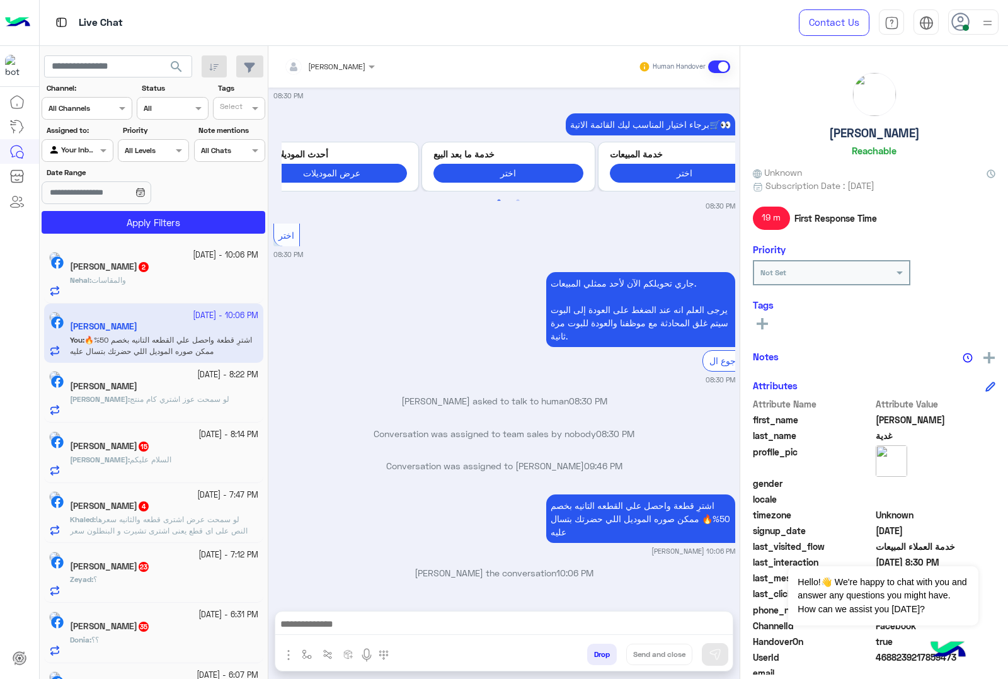
click at [126, 276] on span "والمقاسات" at bounding box center [108, 279] width 35 height 9
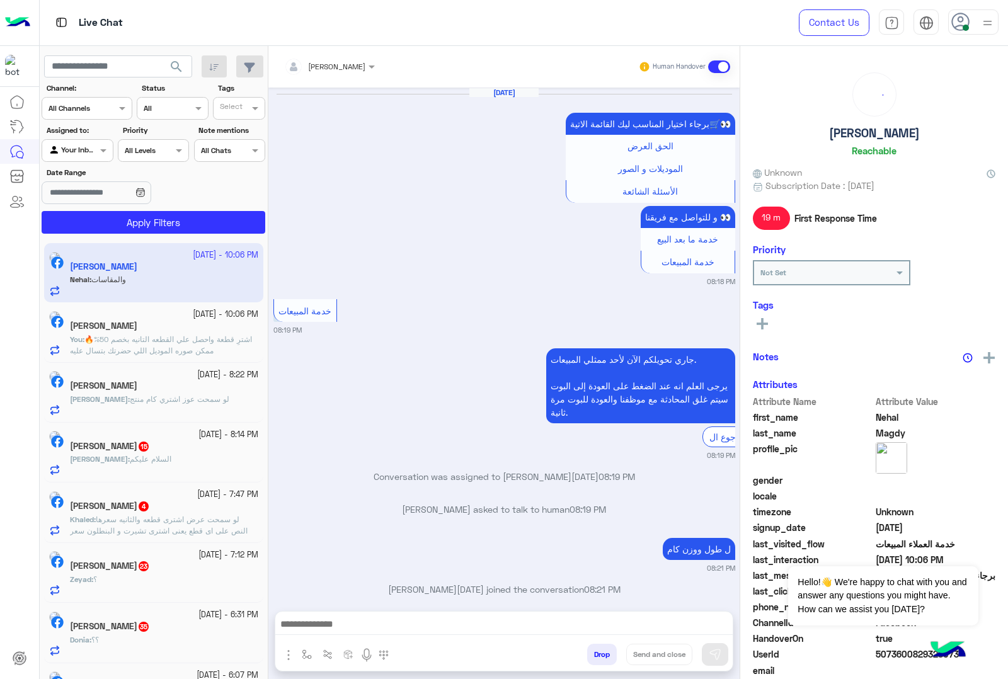
scroll to position [1570, 0]
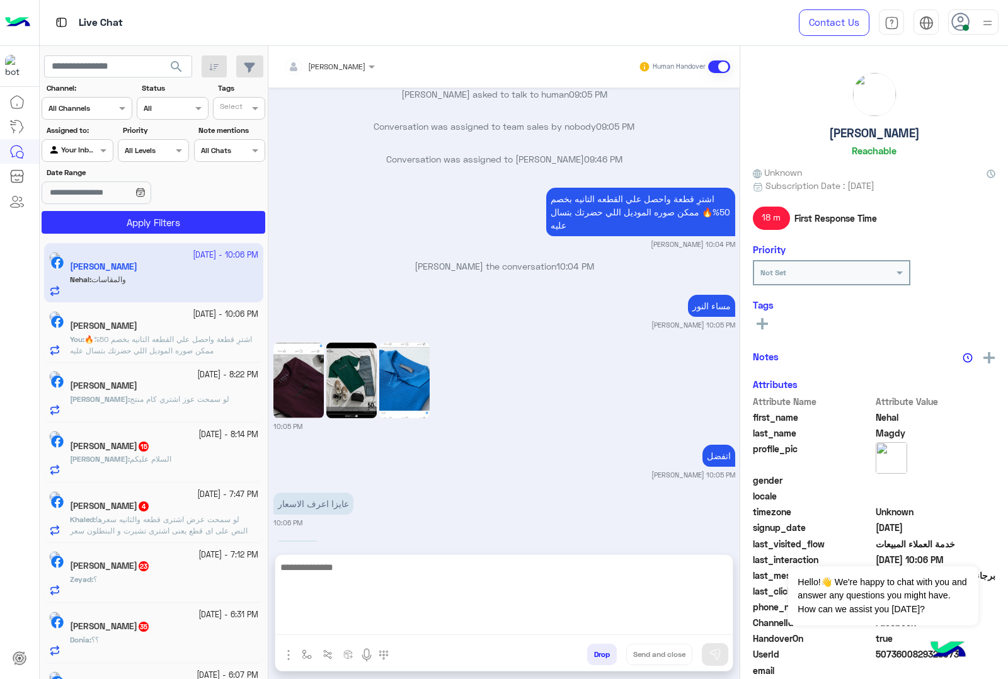
click at [301, 635] on textarea at bounding box center [503, 598] width 457 height 76
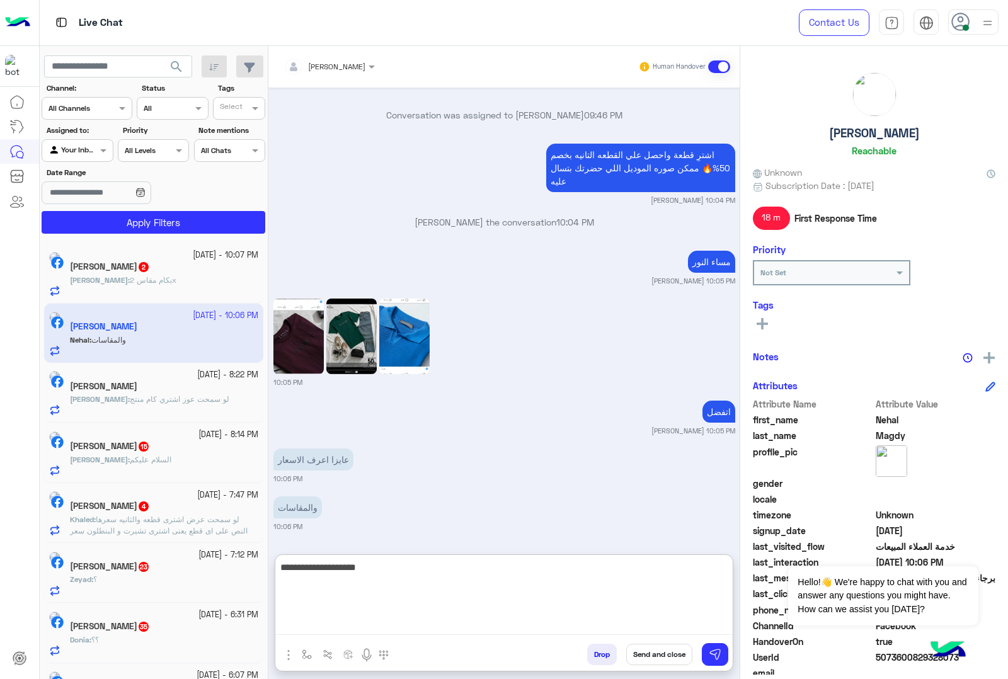
scroll to position [1627, 0]
paste textarea "**********"
drag, startPoint x: 726, startPoint y: 583, endPoint x: 628, endPoint y: 638, distance: 112.9
click at [628, 638] on div "**********" at bounding box center [503, 599] width 457 height 88
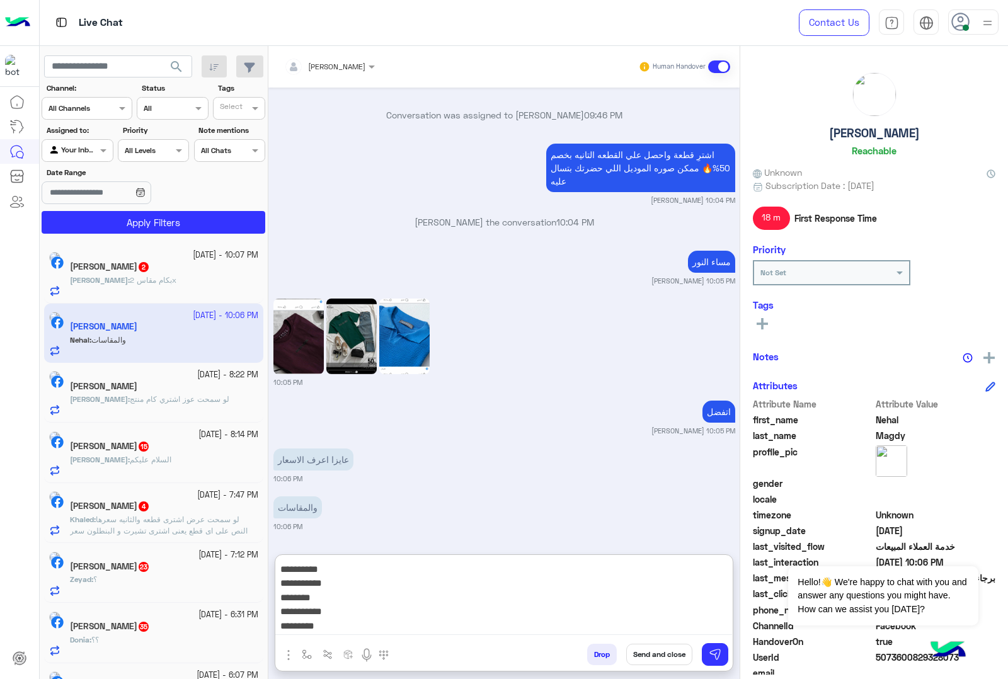
type textarea "**********"
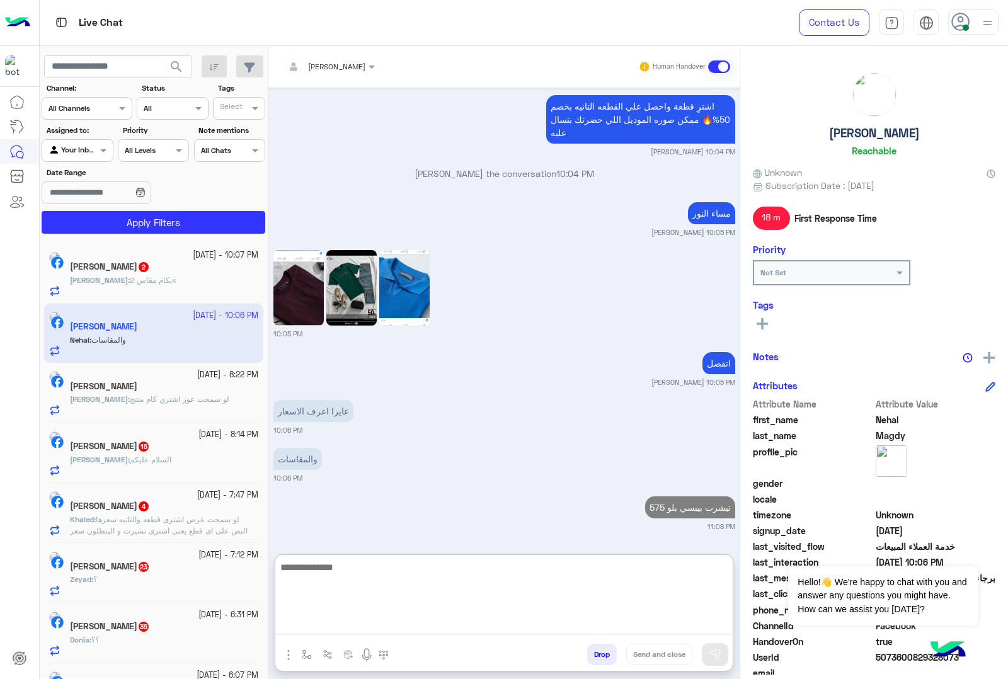
paste textarea "**********"
type textarea "**********"
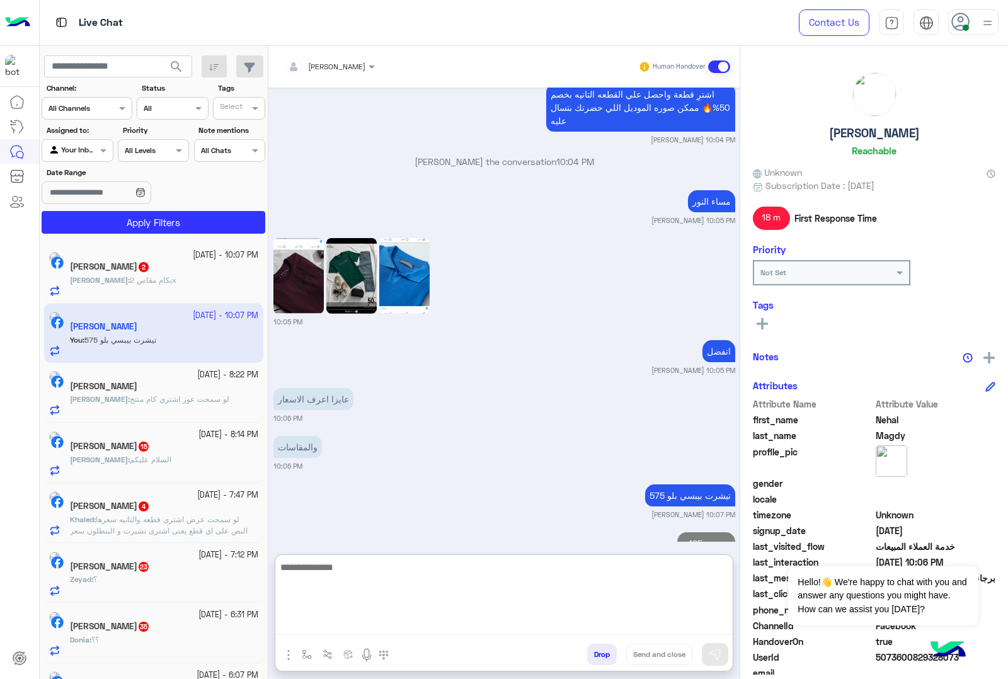
scroll to position [1777, 0]
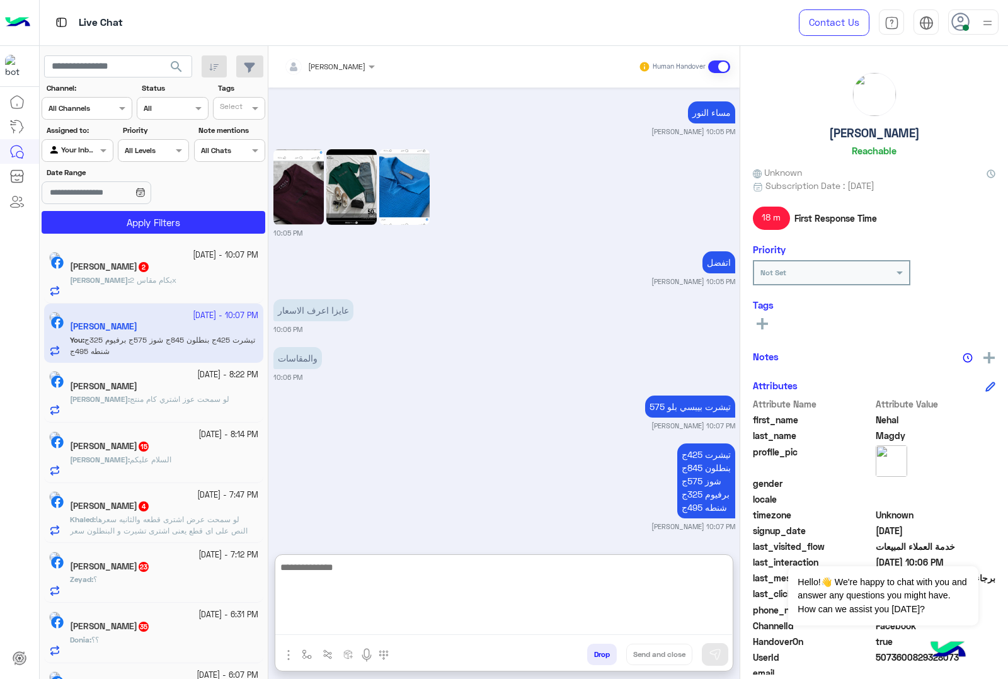
click at [162, 278] on span "بكام مقاس 2x" at bounding box center [153, 279] width 47 height 9
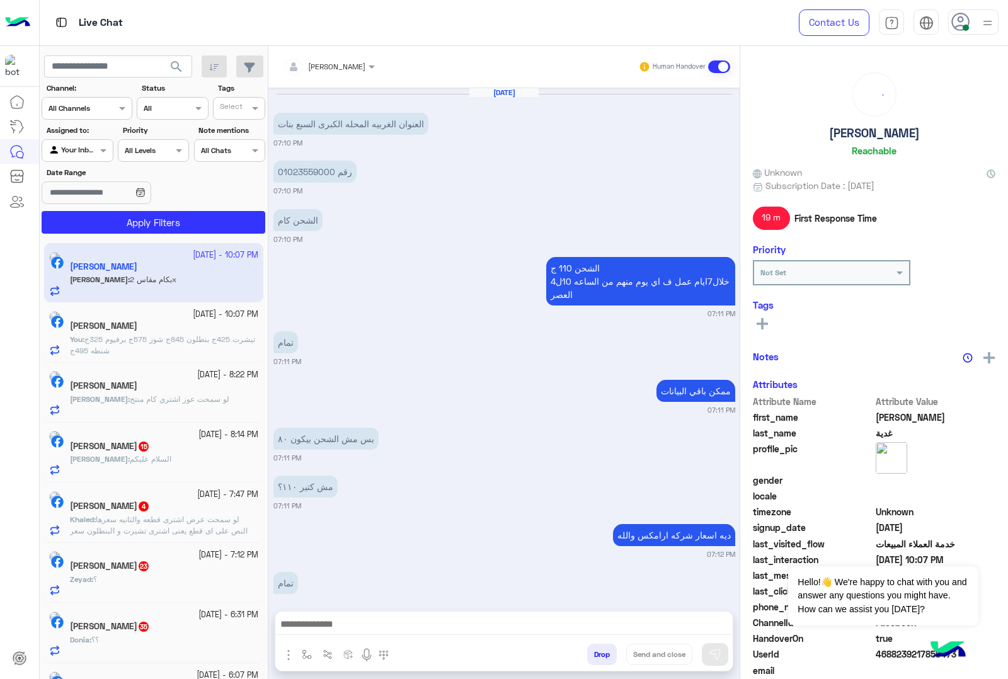
scroll to position [1283, 0]
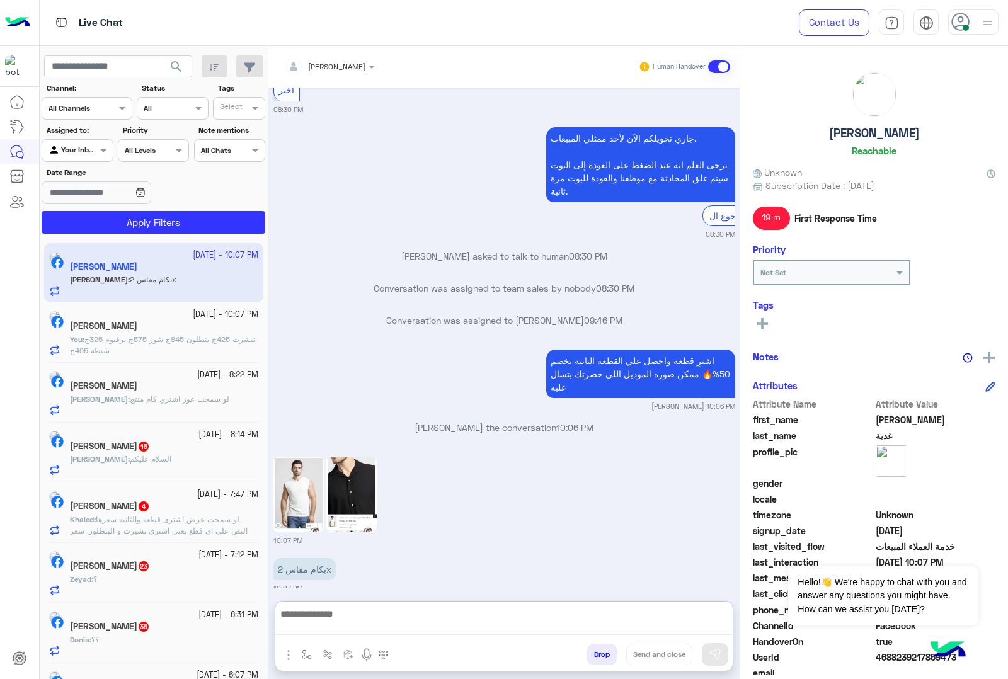
click at [330, 625] on textarea at bounding box center [503, 620] width 457 height 29
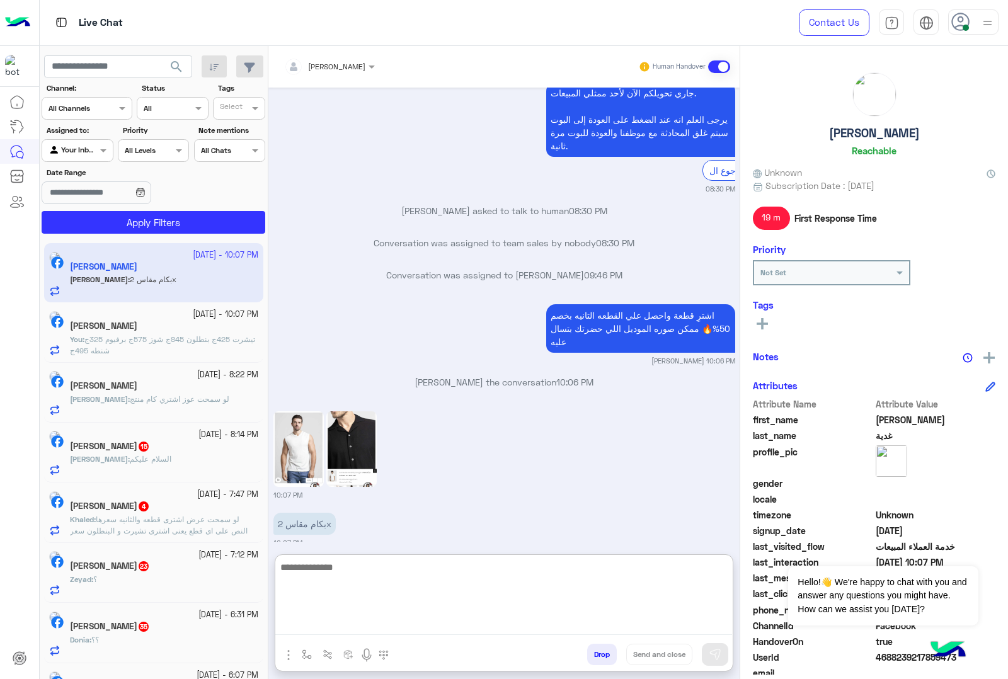
scroll to position [1340, 0]
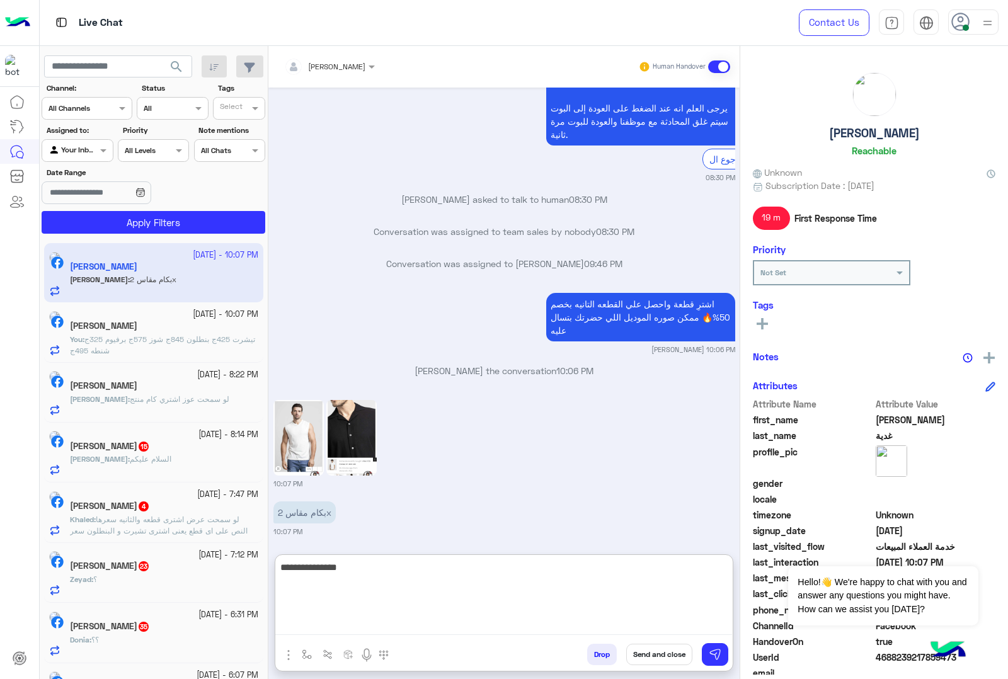
type textarea "**********"
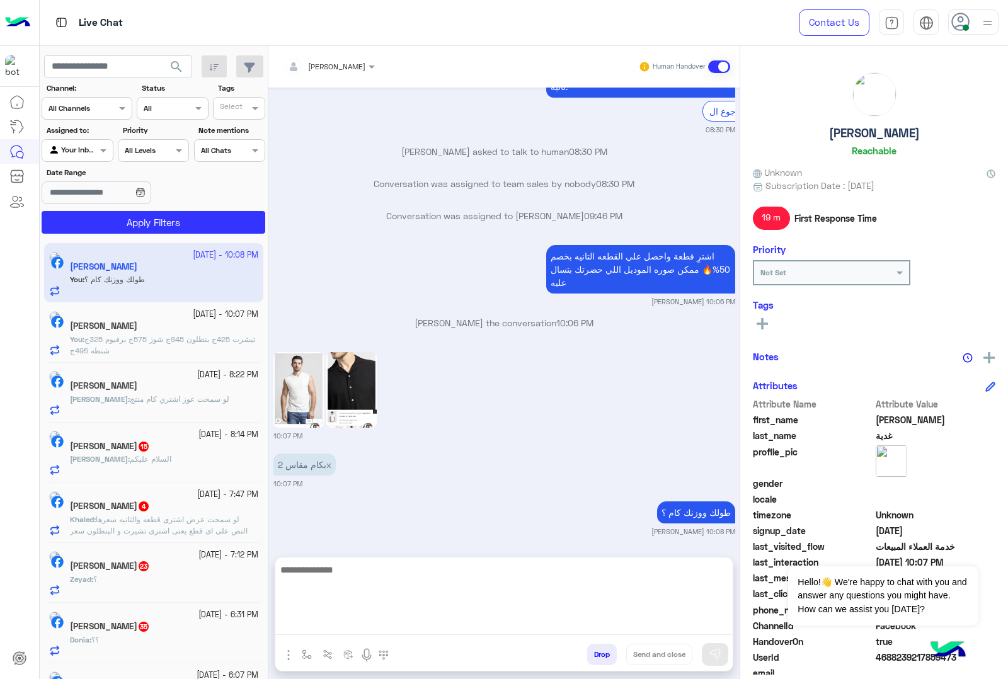
click at [161, 448] on div "[PERSON_NAME] 15" at bounding box center [164, 447] width 188 height 13
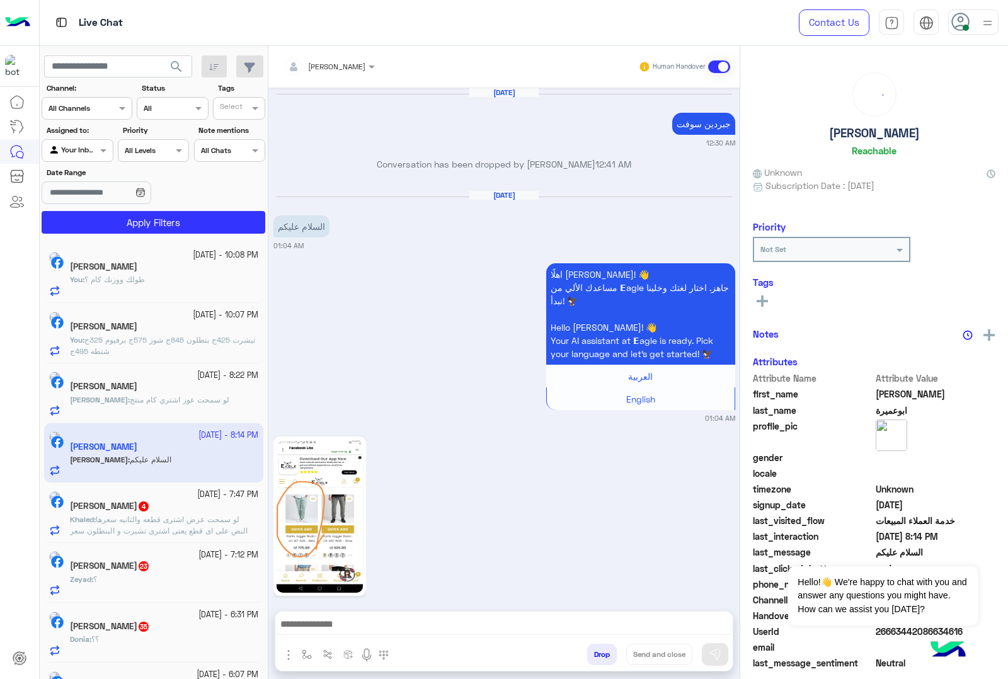
scroll to position [1941, 0]
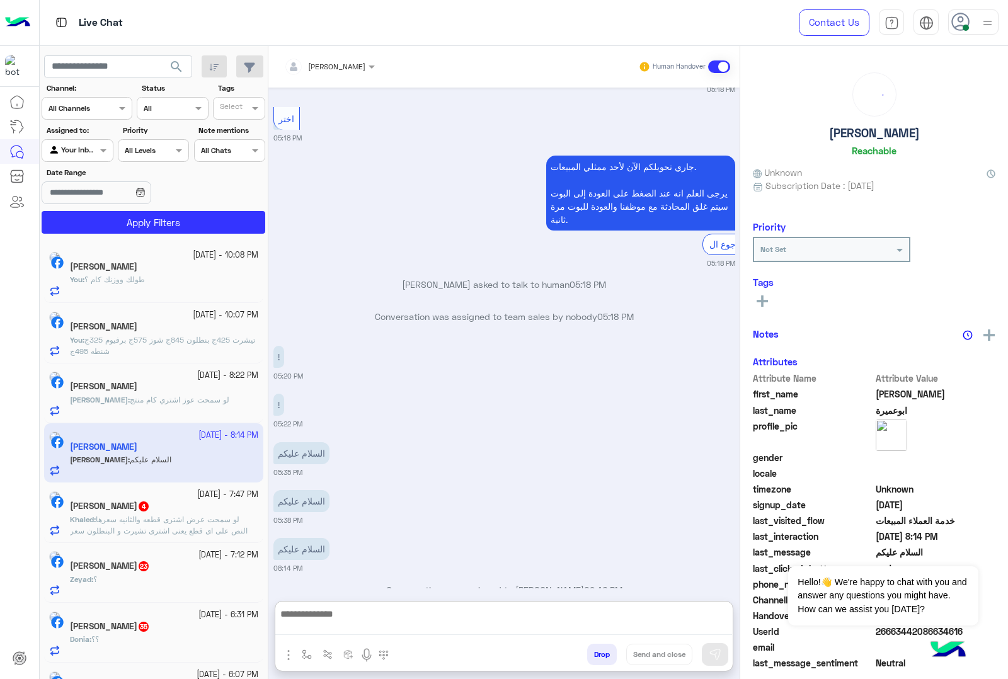
click at [329, 621] on textarea at bounding box center [503, 620] width 457 height 29
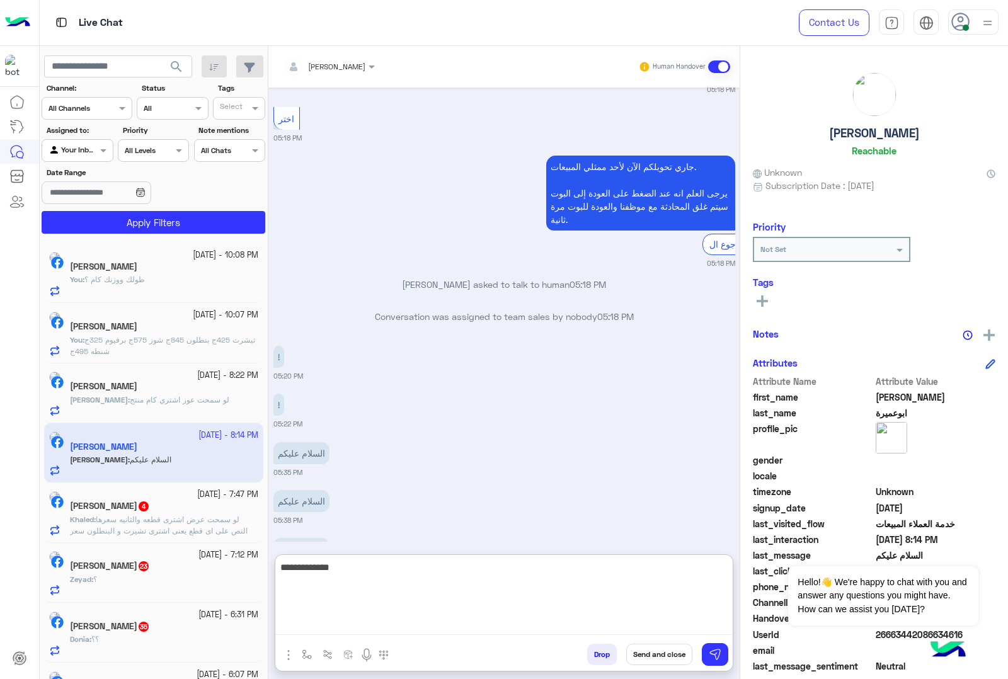
type textarea "**********"
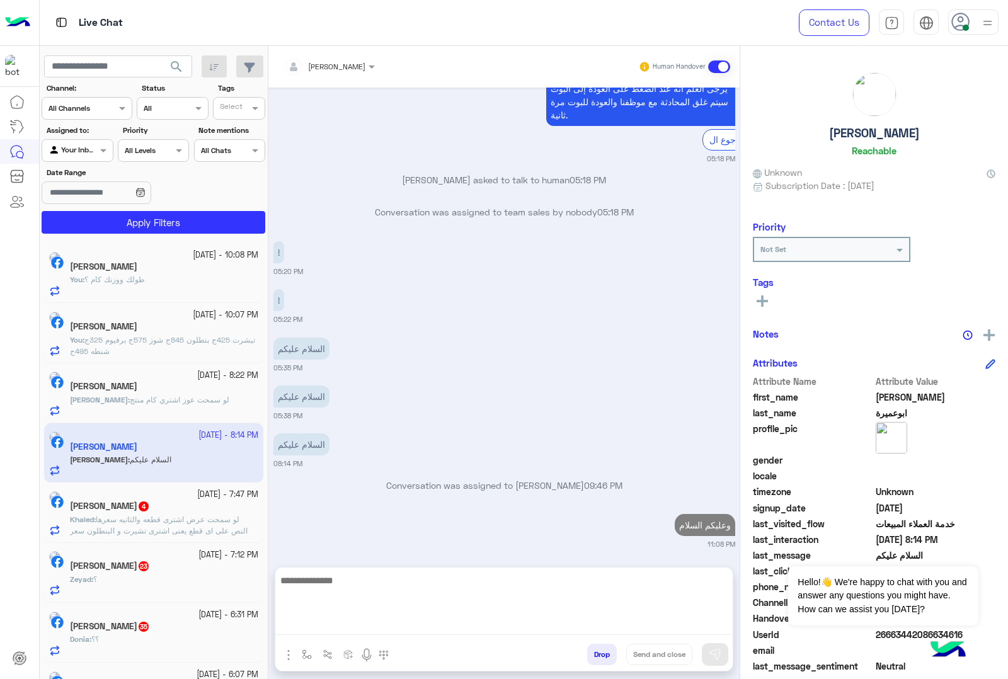
scroll to position [2021, 0]
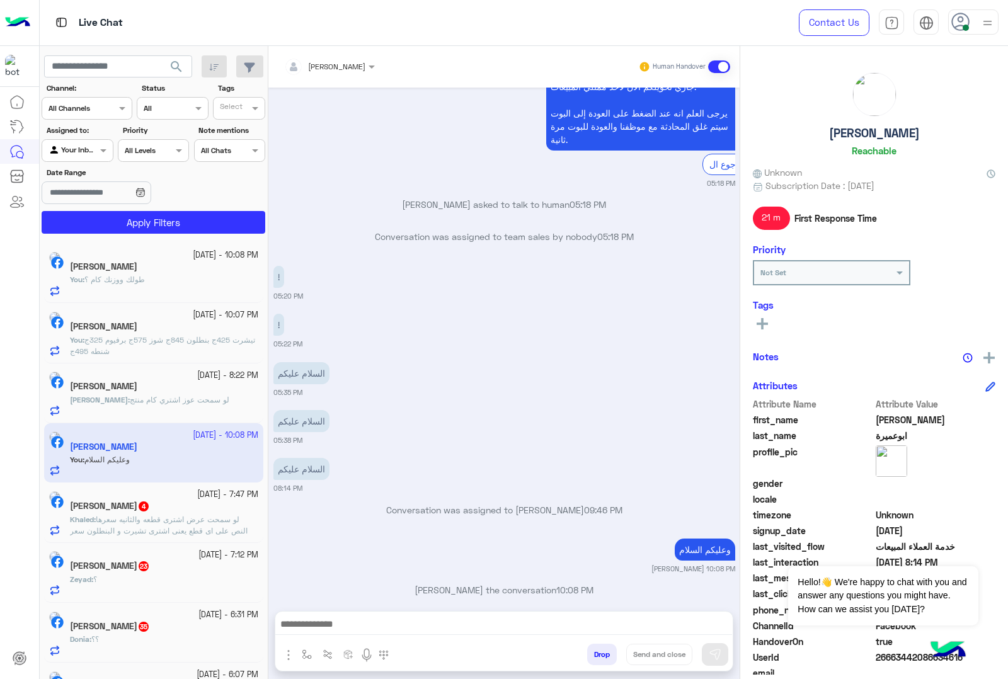
click at [336, 625] on textarea at bounding box center [503, 625] width 457 height 19
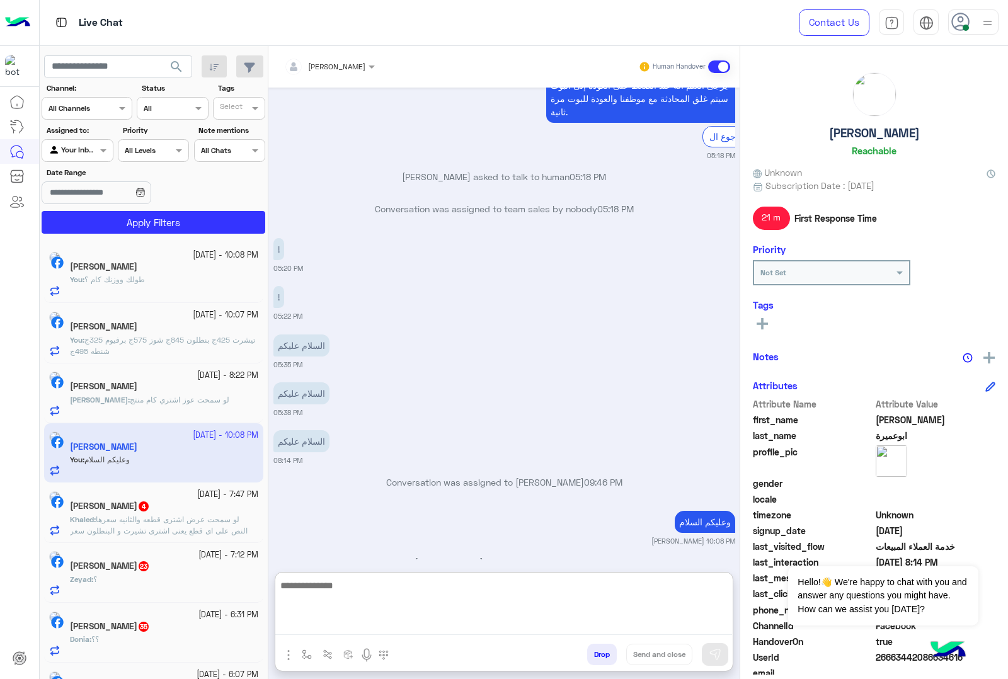
paste textarea "**********"
type textarea "**********"
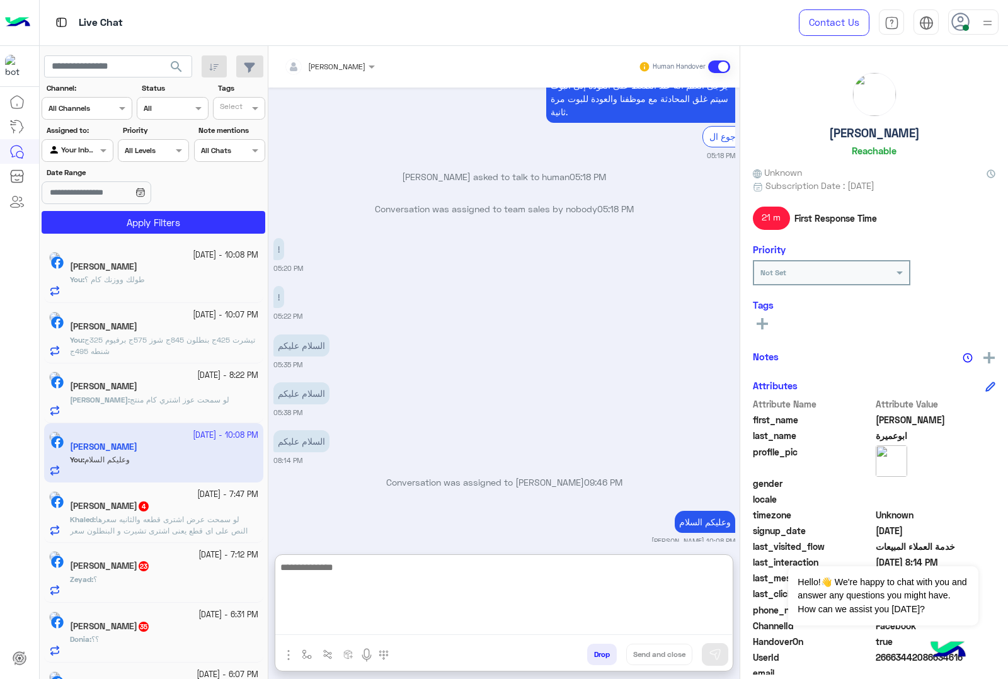
scroll to position [2153, 0]
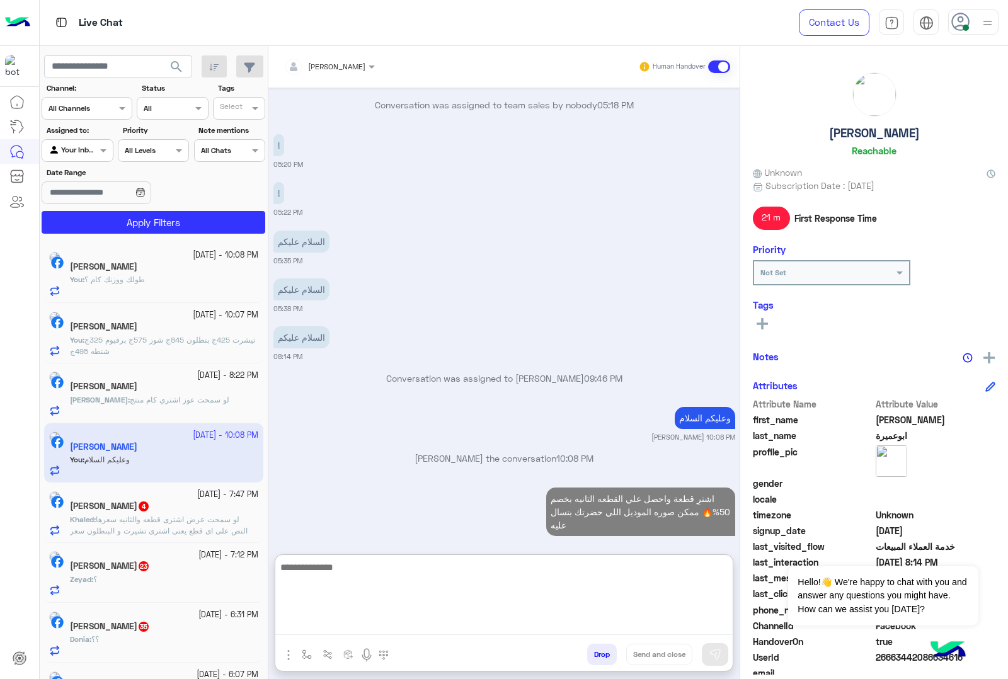
click at [184, 522] on span "لو سمحت عرض اشترى قطعه والثانيه سعرها النص على اى قطع يعنى اشترى تشيرت و البنطل…" at bounding box center [159, 531] width 178 height 32
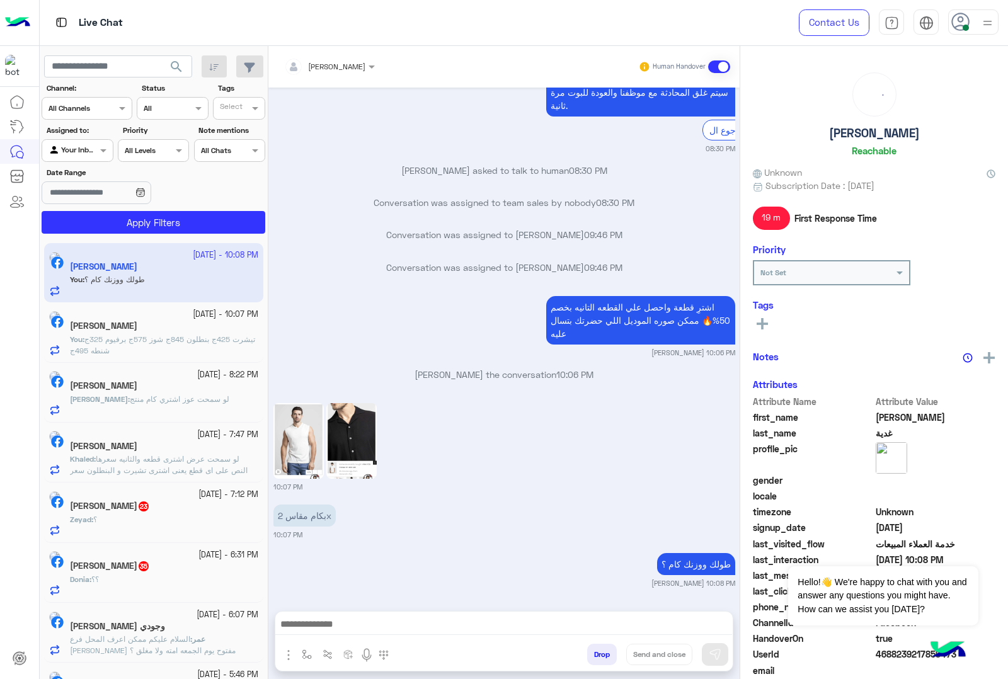
click at [353, 628] on textarea at bounding box center [503, 625] width 457 height 19
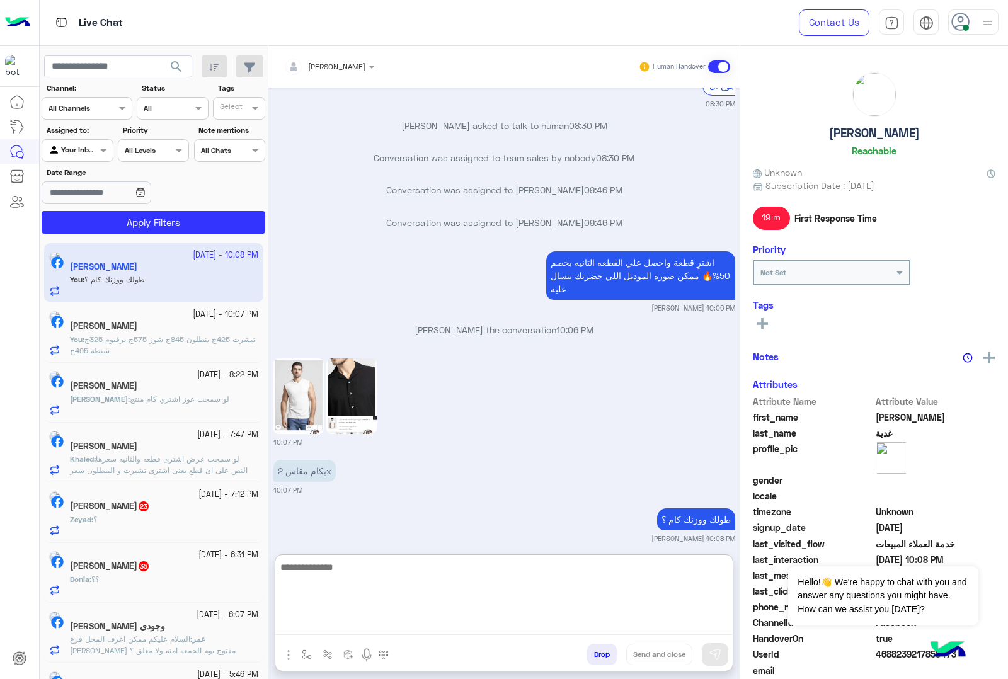
scroll to position [2038, 0]
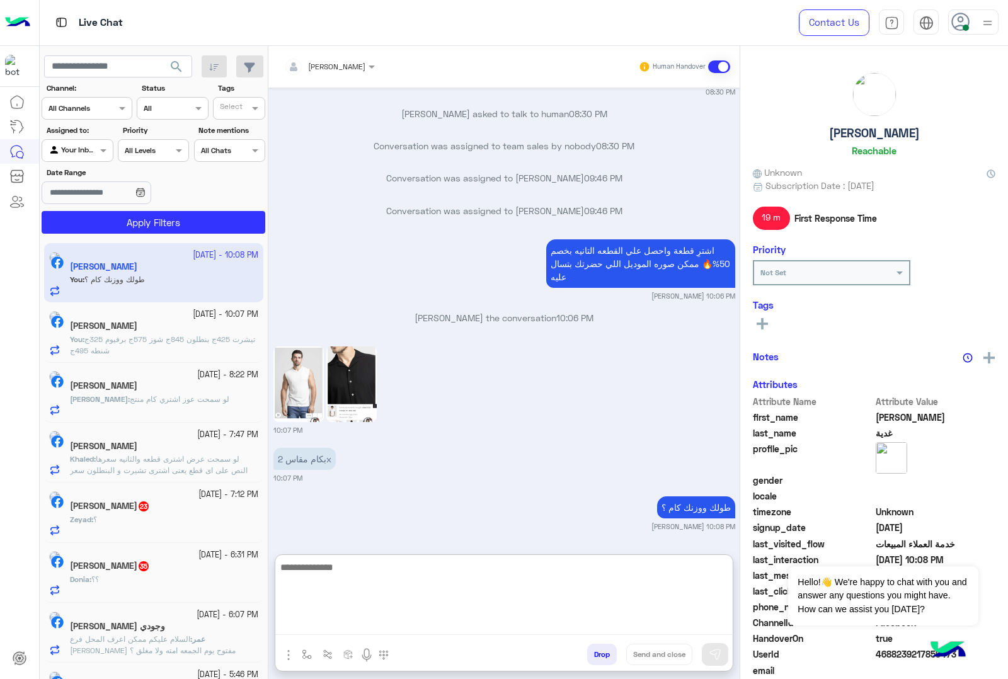
click at [174, 454] on span "لو سمحت عرض اشترى قطعه والثانيه سعرها النص على اى قطع يعنى اشترى تشيرت و البنطل…" at bounding box center [159, 470] width 178 height 32
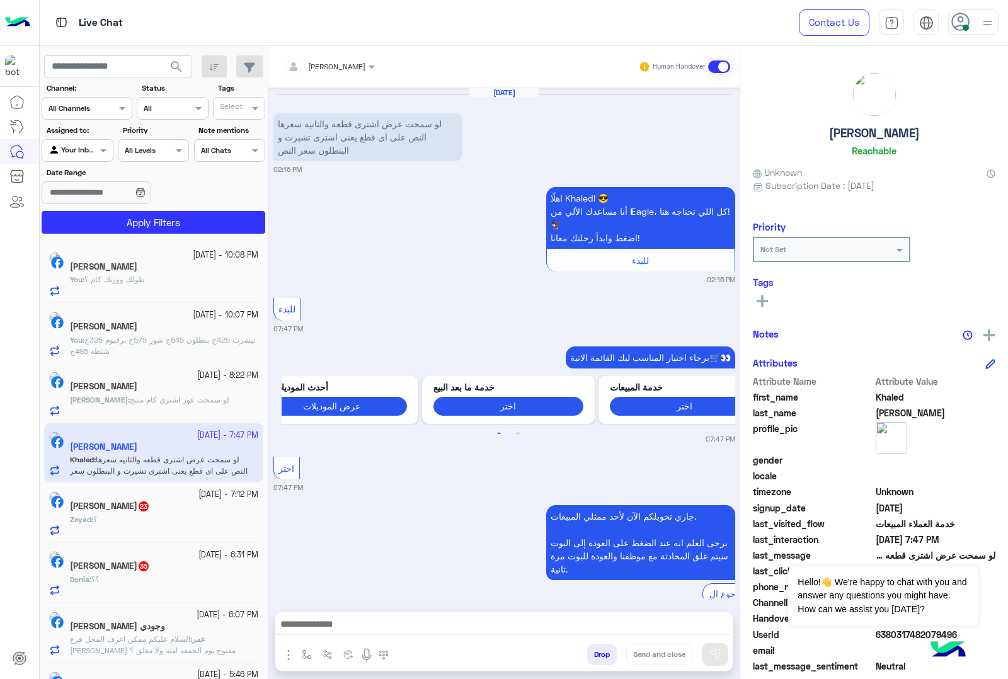
scroll to position [209, 0]
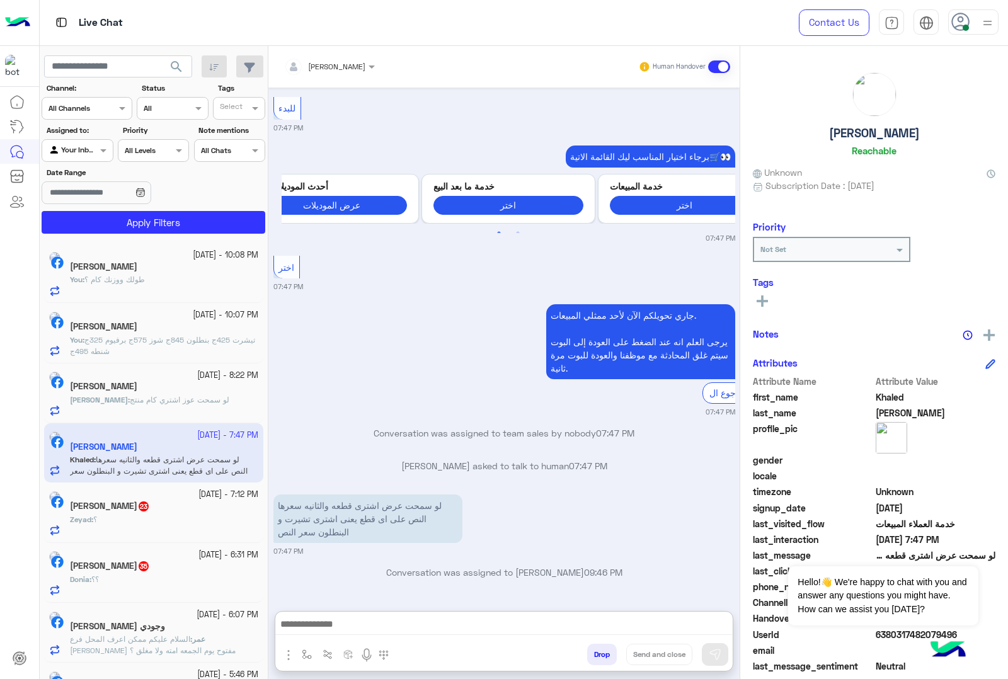
click at [343, 624] on textarea at bounding box center [503, 625] width 457 height 19
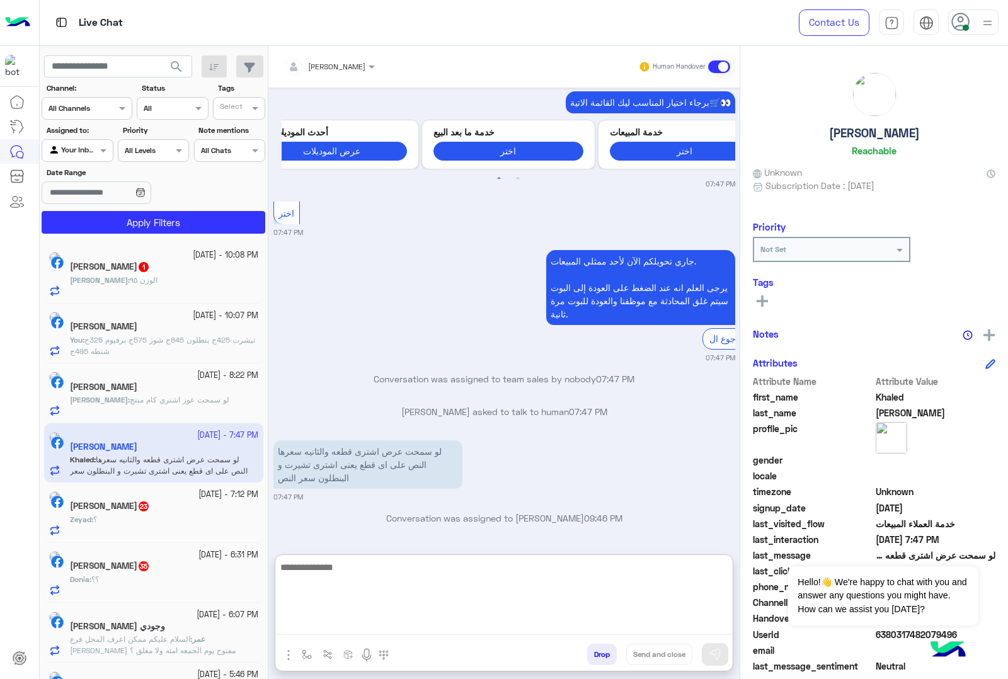
scroll to position [266, 0]
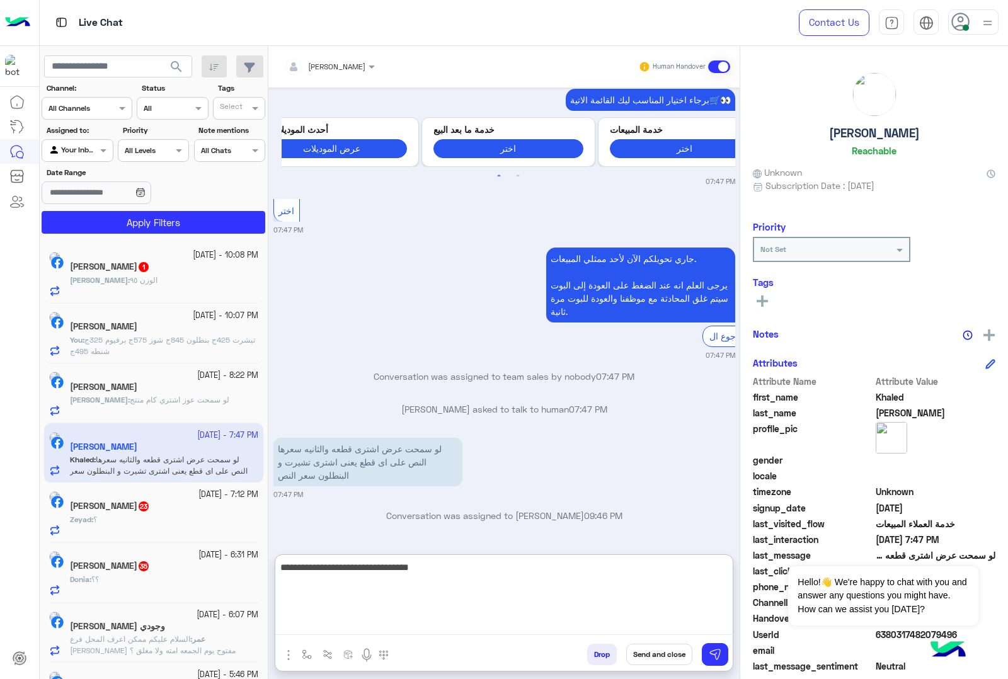
type textarea "**********"
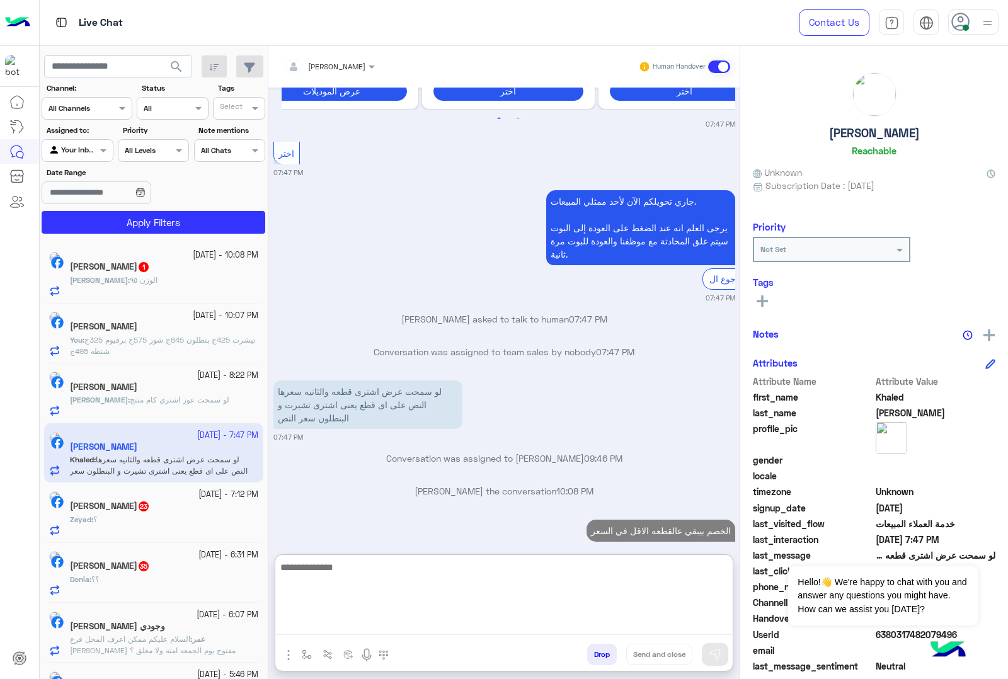
scroll to position [347, 0]
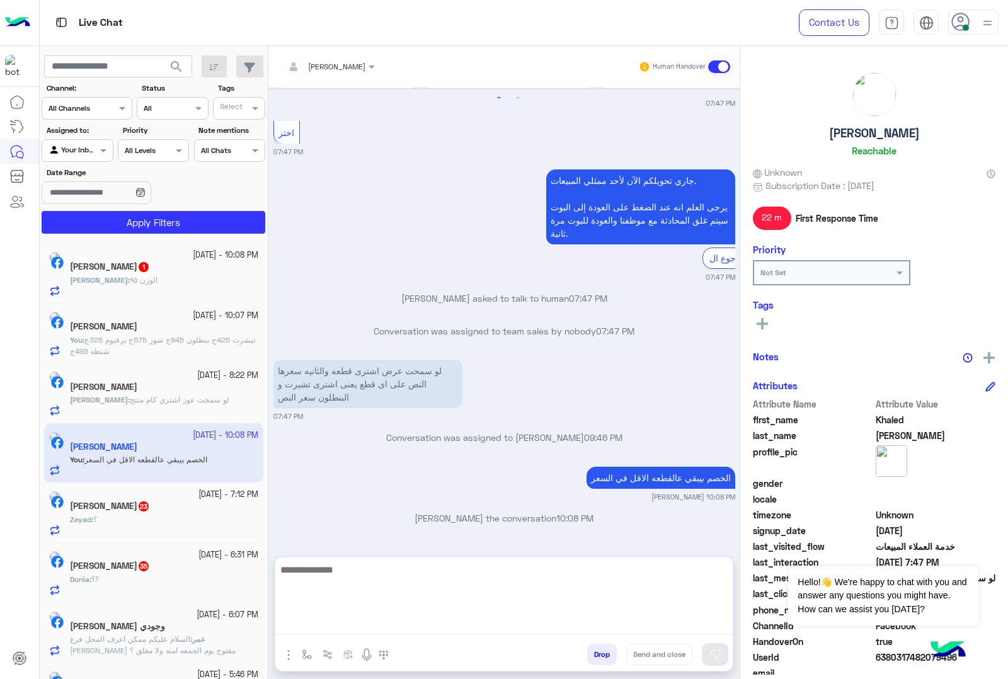
click at [118, 275] on b "[PERSON_NAME] :" at bounding box center [100, 279] width 60 height 9
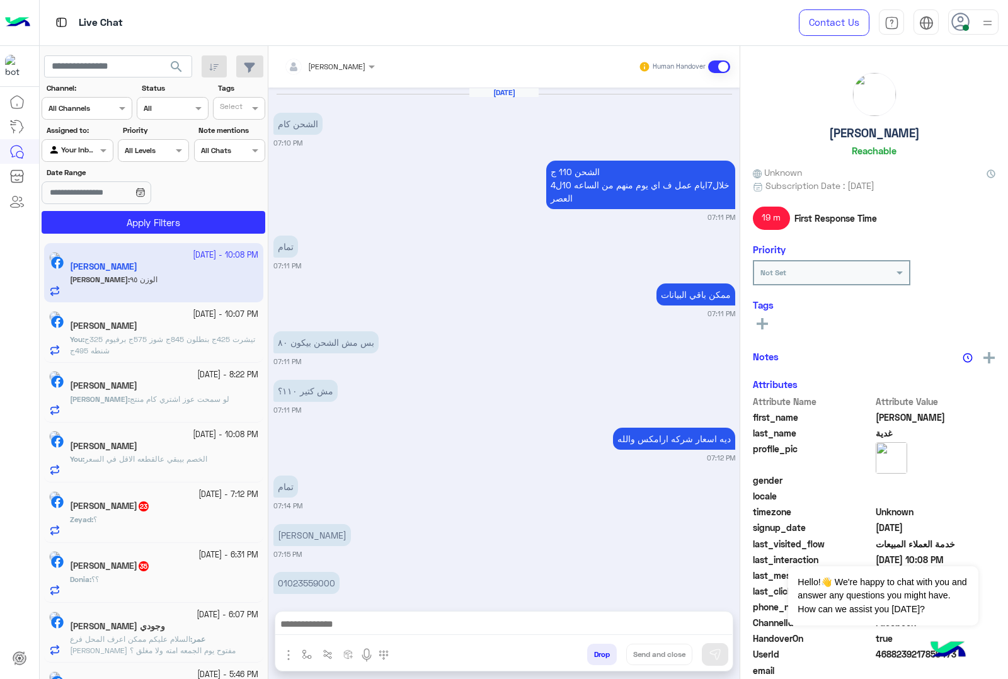
scroll to position [1283, 0]
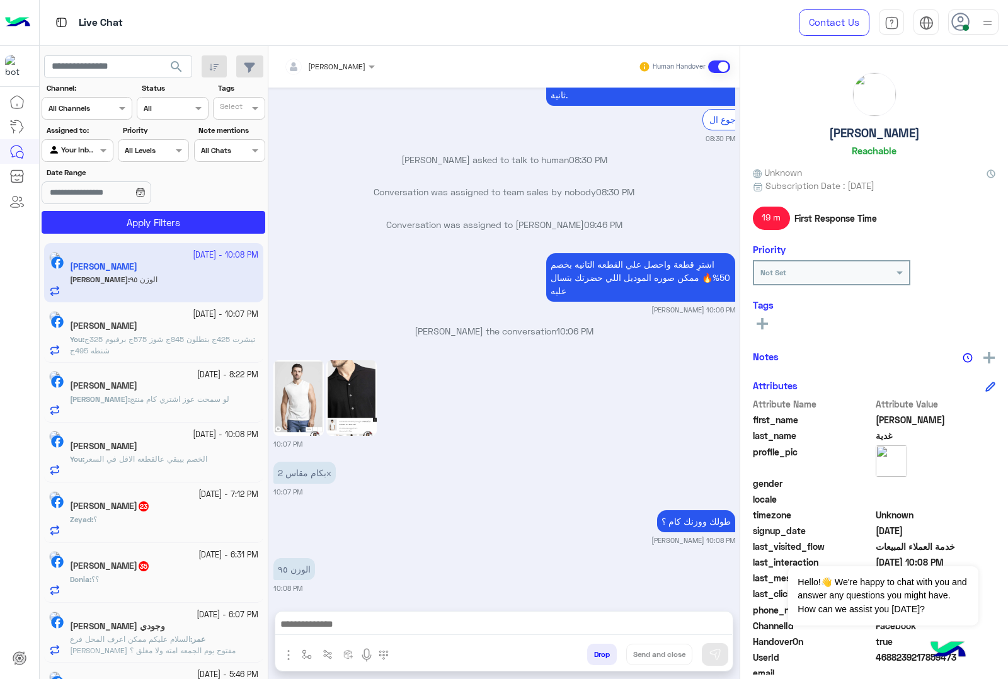
click at [310, 622] on textarea at bounding box center [503, 625] width 457 height 19
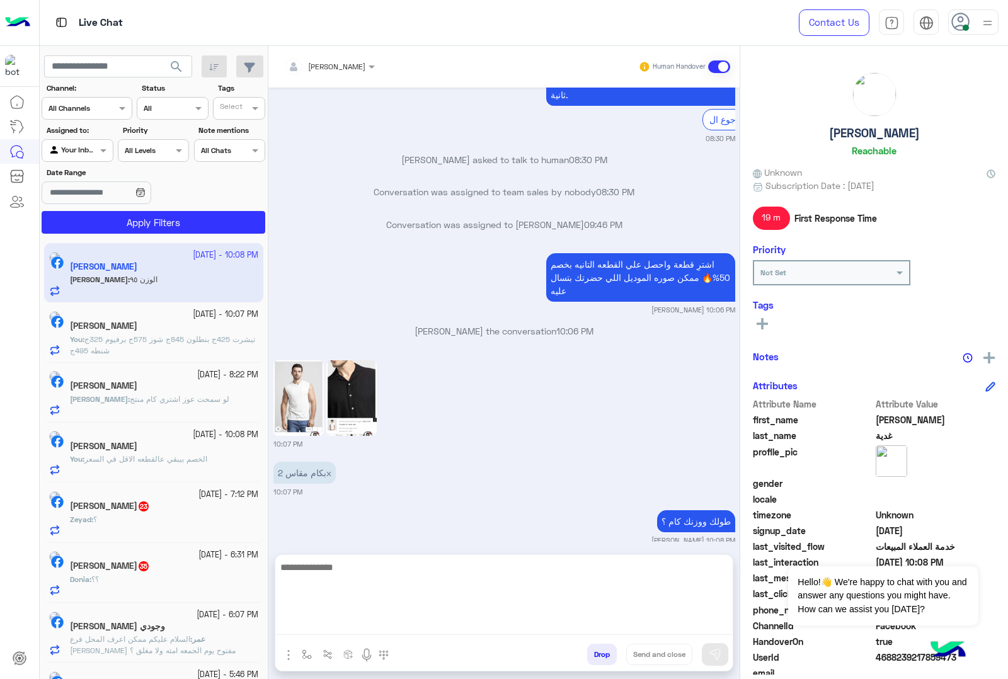
click at [342, 371] on img at bounding box center [351, 398] width 50 height 76
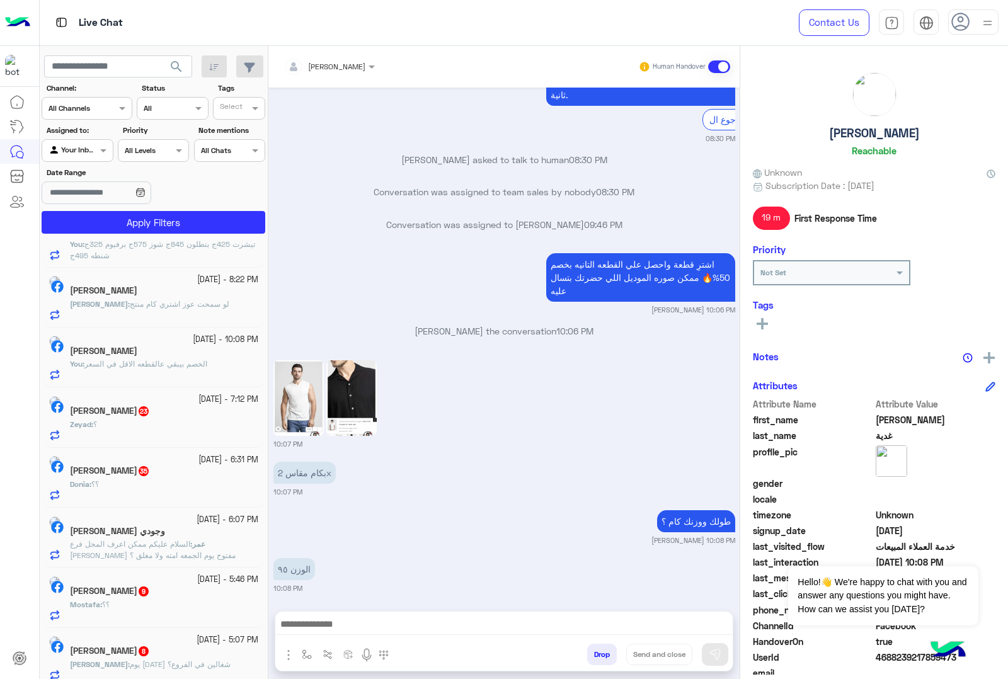
scroll to position [303, 0]
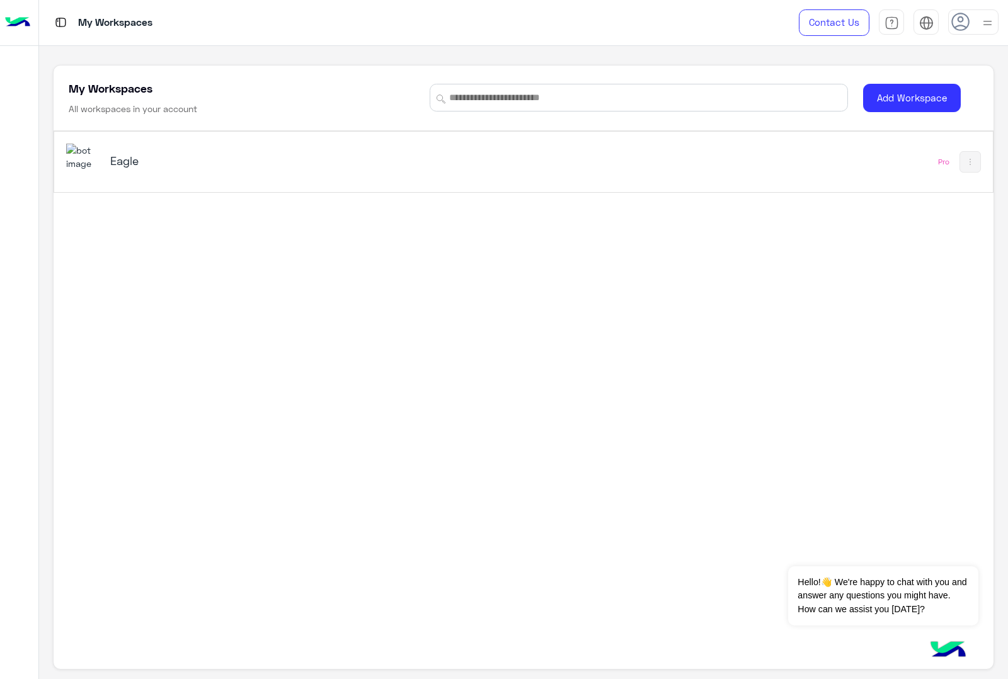
click at [89, 156] on img at bounding box center [83, 157] width 34 height 27
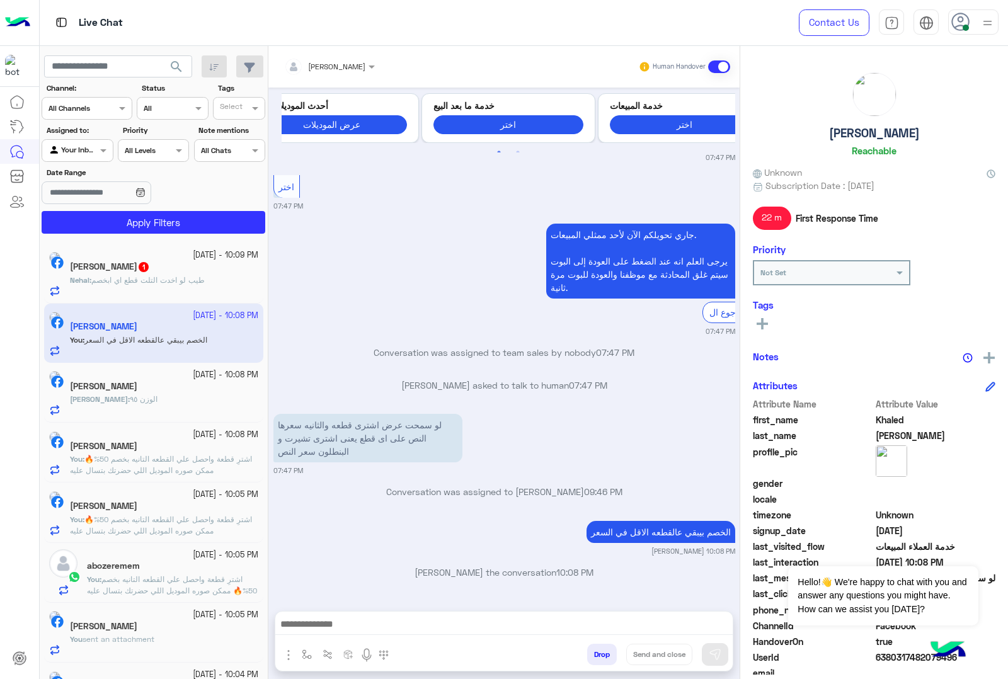
click at [181, 272] on div "Nehal Magdy 1" at bounding box center [164, 268] width 188 height 13
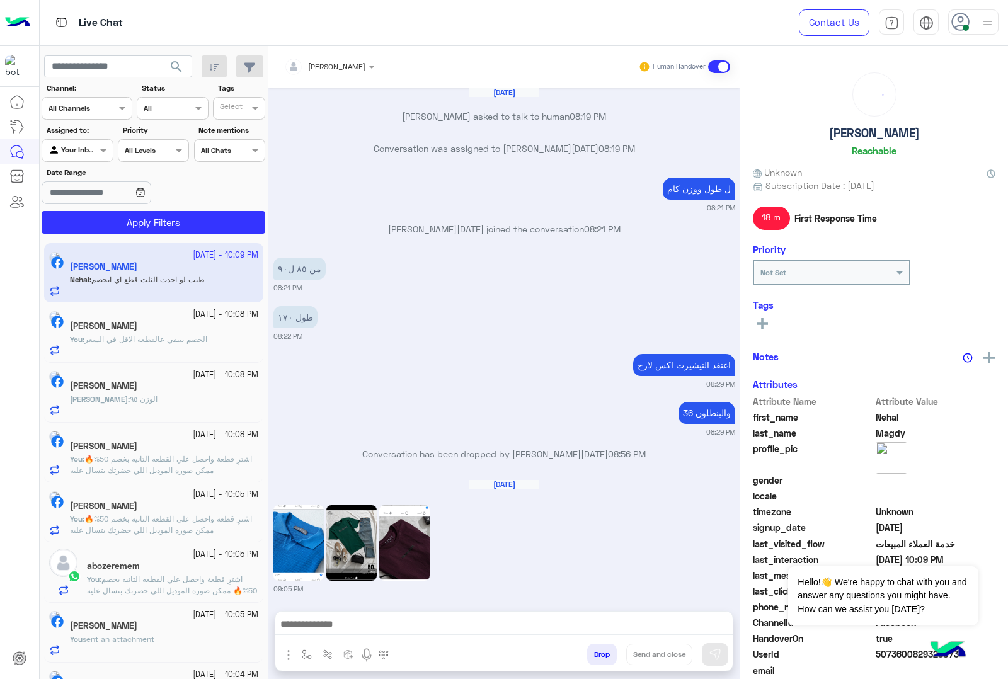
scroll to position [1403, 0]
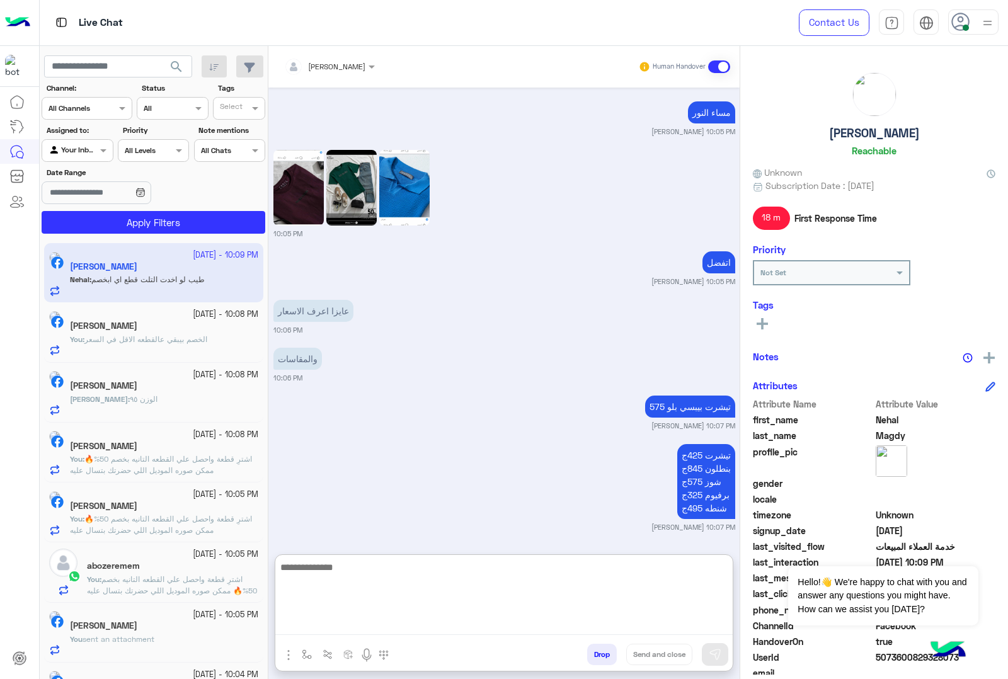
click at [342, 629] on textarea at bounding box center [503, 598] width 457 height 76
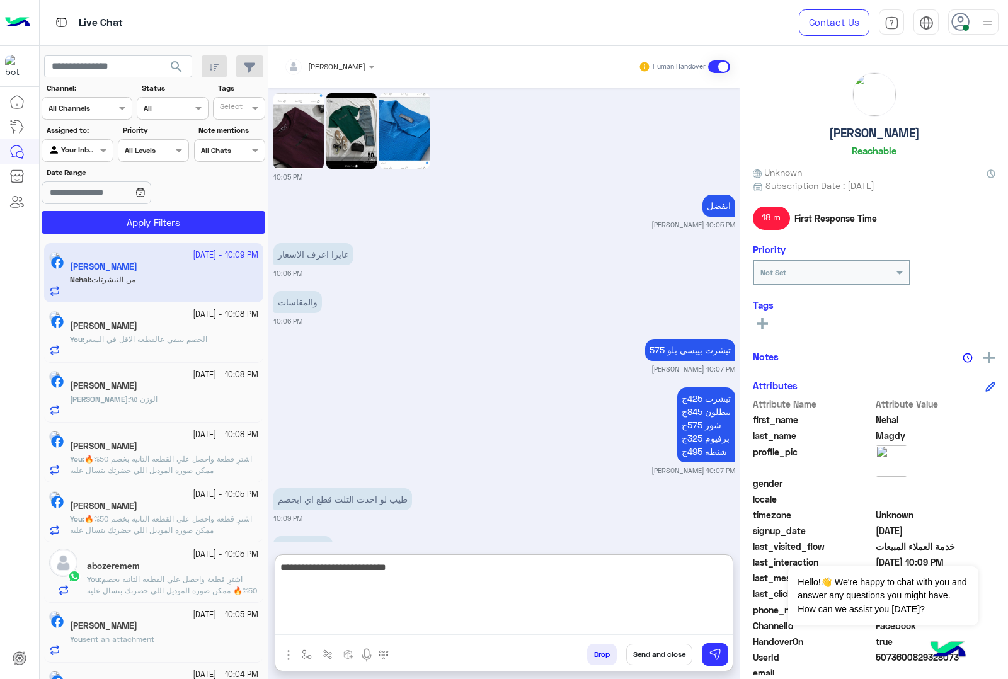
scroll to position [1508, 0]
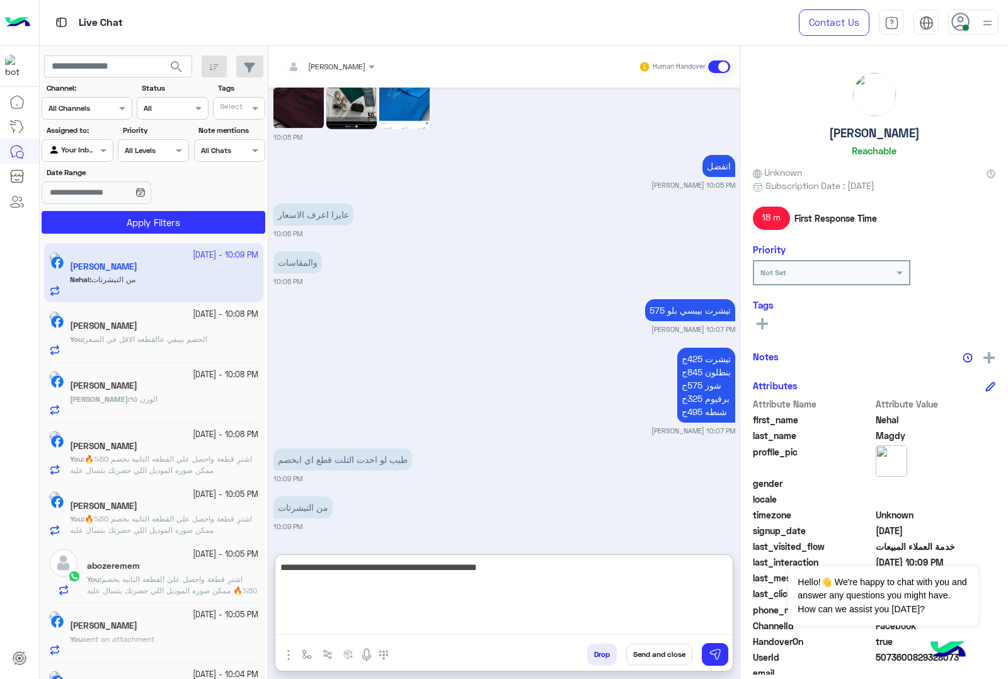
type textarea "**********"
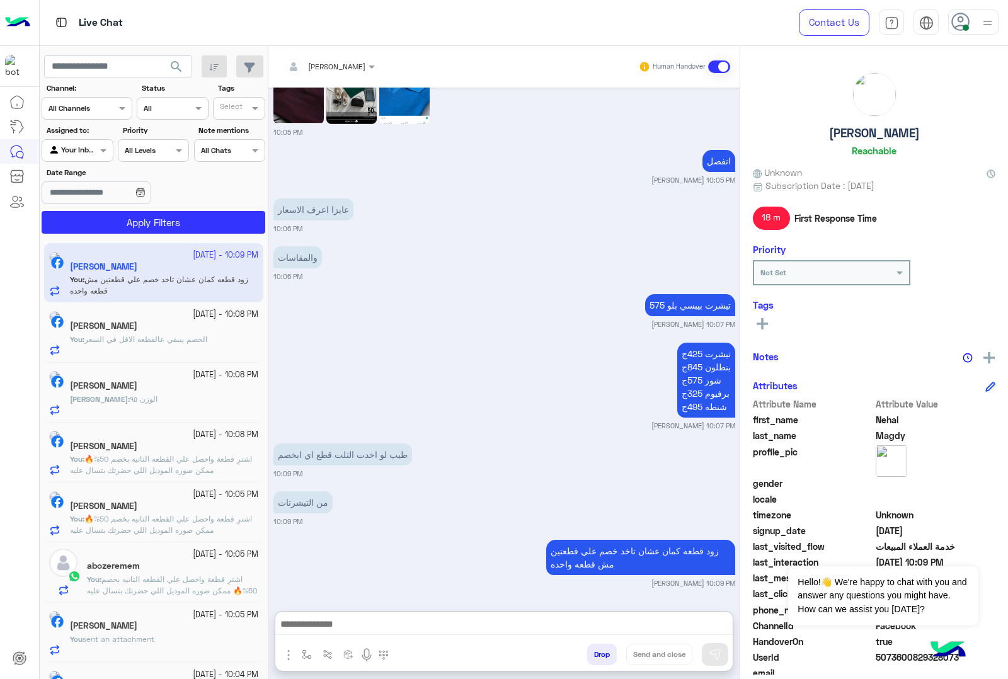
click at [132, 391] on h5 "[PERSON_NAME]" at bounding box center [103, 386] width 67 height 11
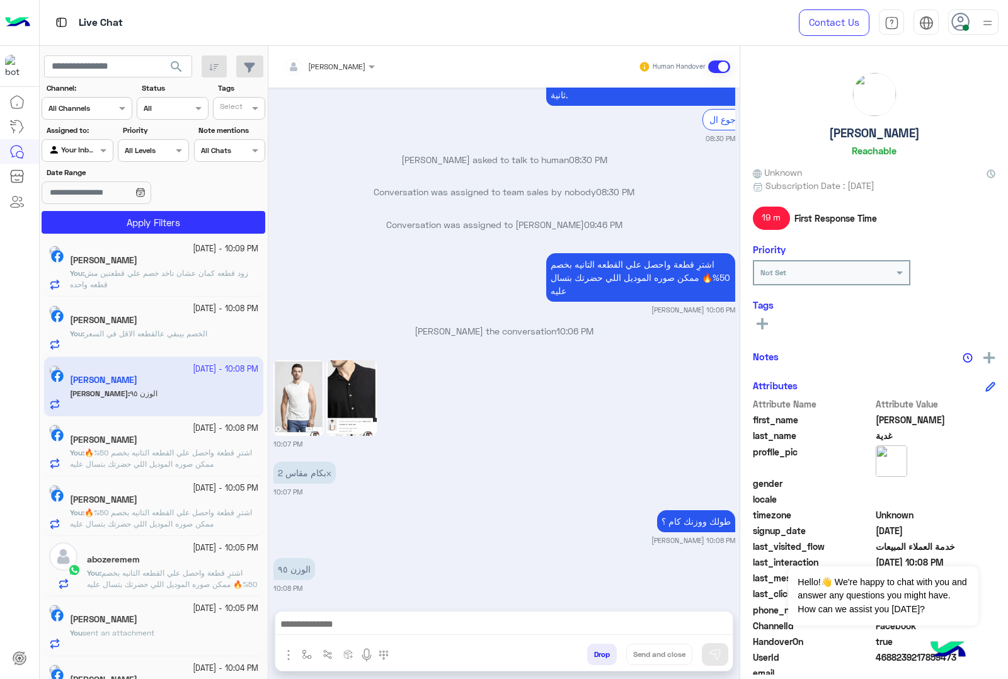
scroll to position [479, 0]
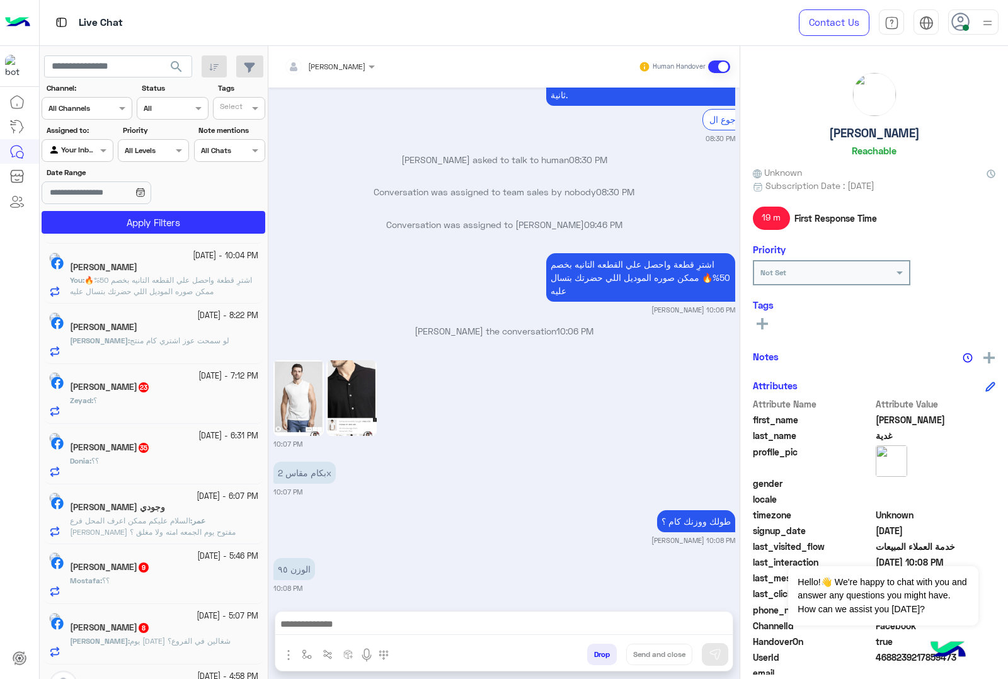
click at [127, 402] on div "Zeyad : ؟" at bounding box center [164, 406] width 188 height 22
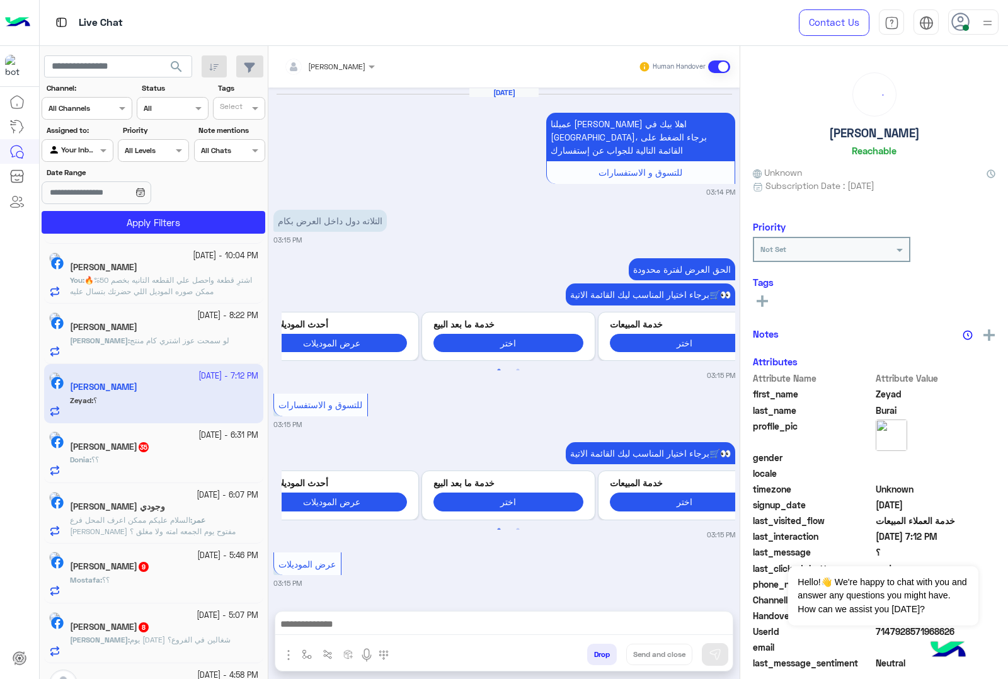
scroll to position [3350, 0]
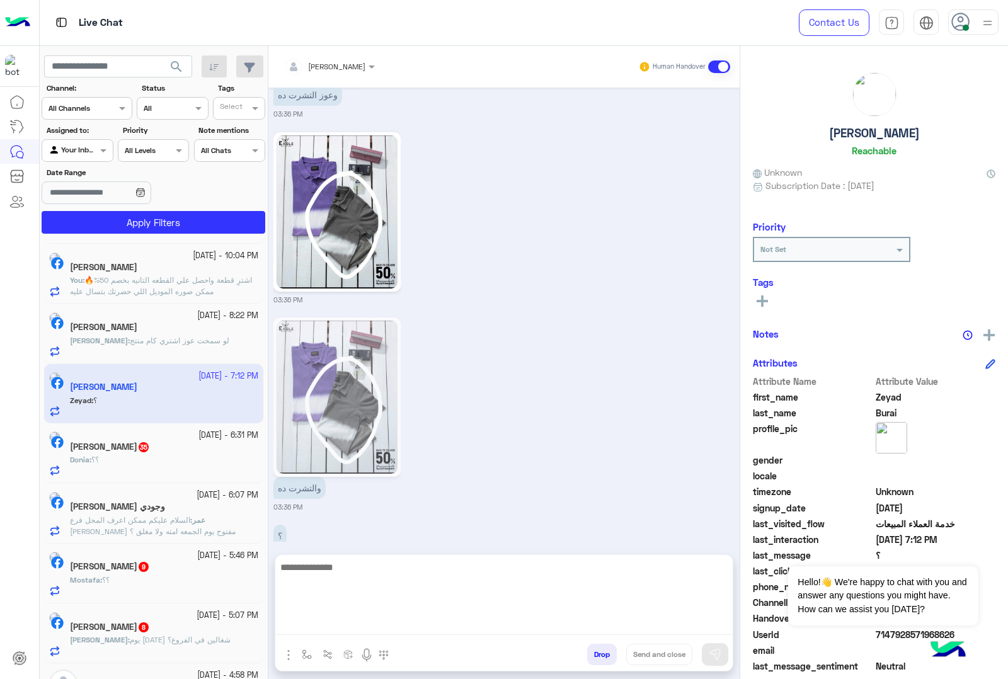
click at [341, 626] on textarea at bounding box center [503, 598] width 457 height 76
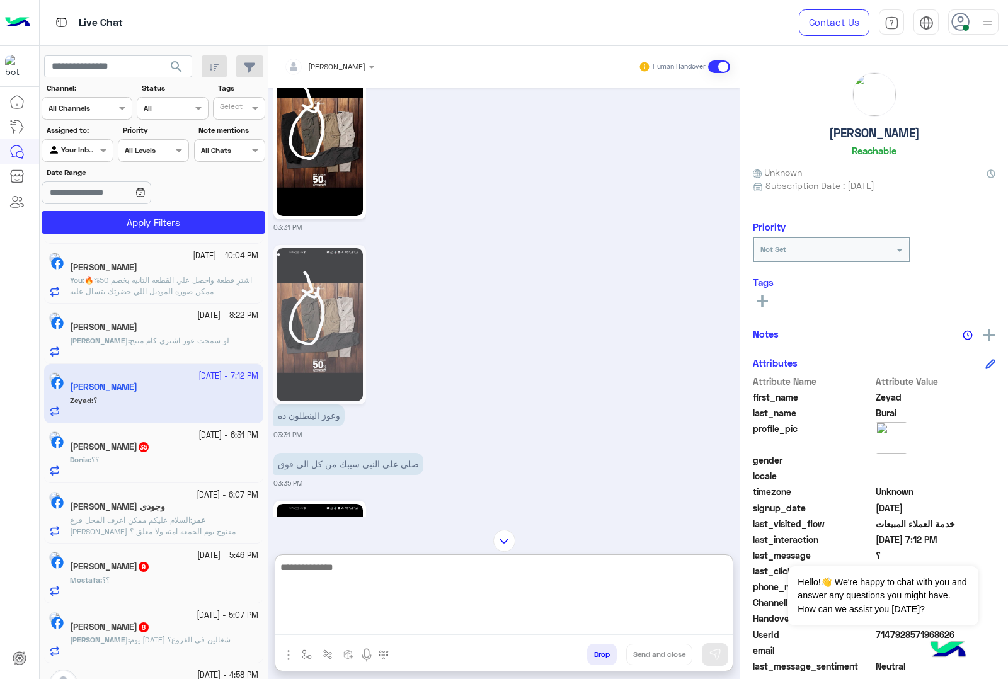
scroll to position [2168, 0]
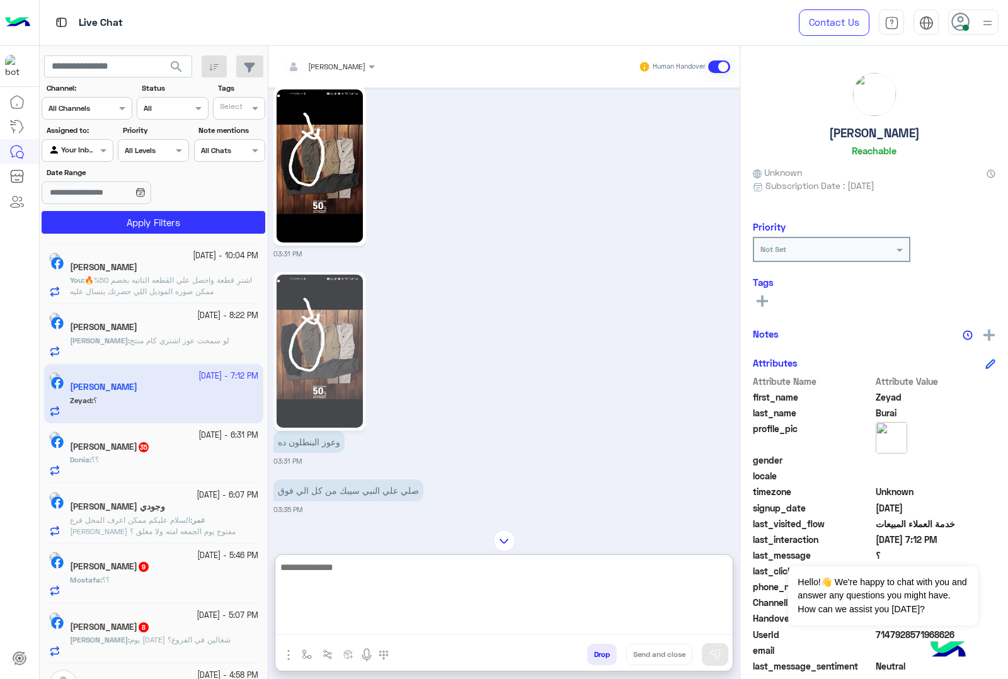
click at [304, 570] on textarea at bounding box center [503, 598] width 457 height 76
type textarea "**********"
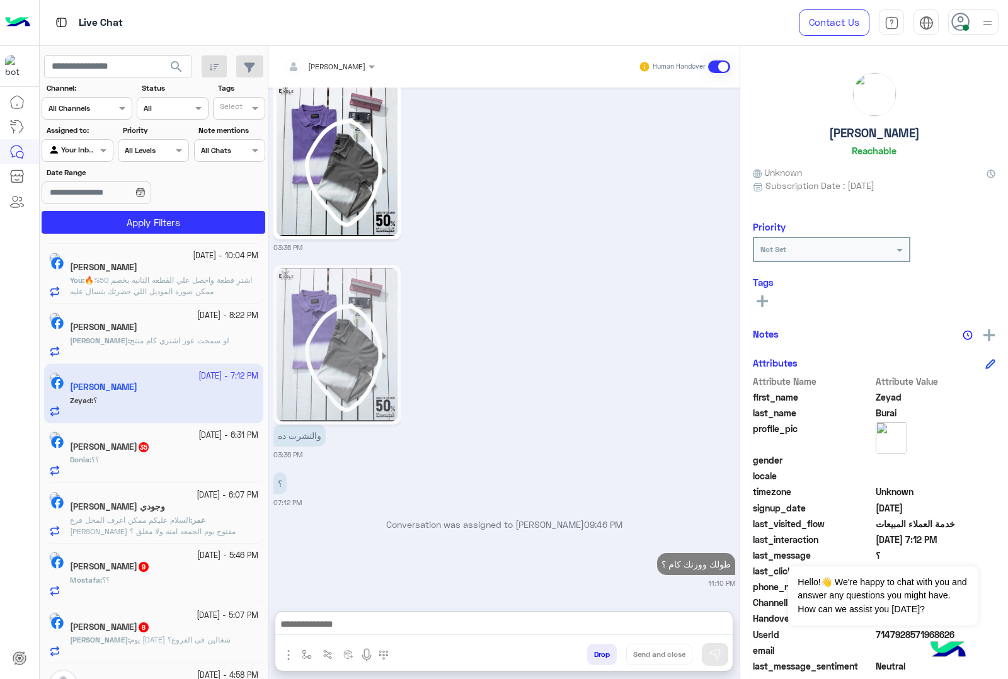
click at [161, 468] on div "Donia : ؟؟" at bounding box center [164, 465] width 188 height 22
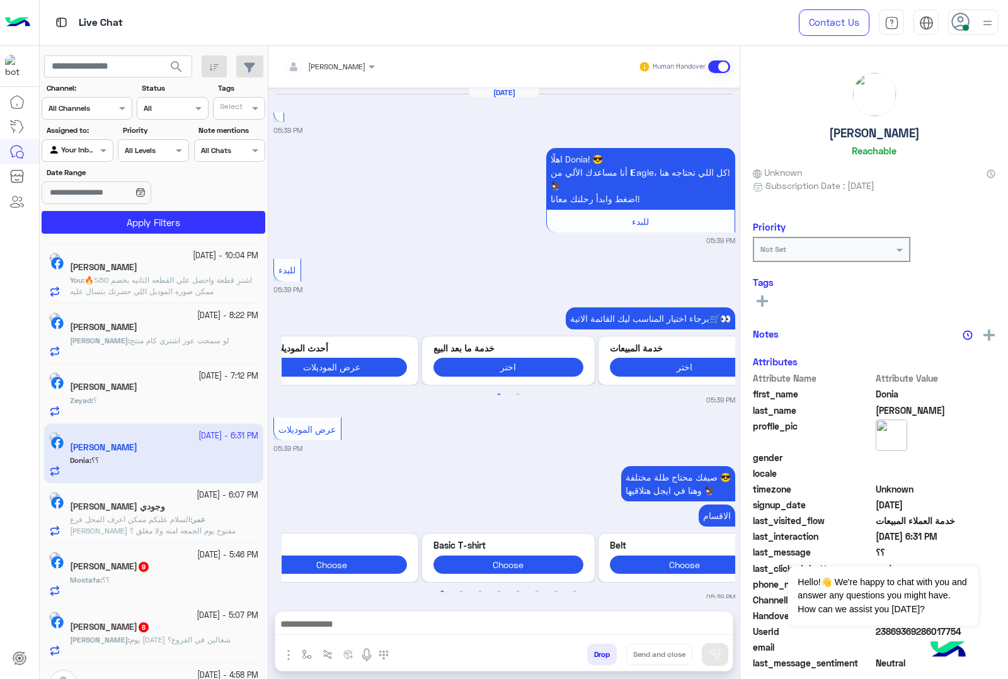
scroll to position [2077, 0]
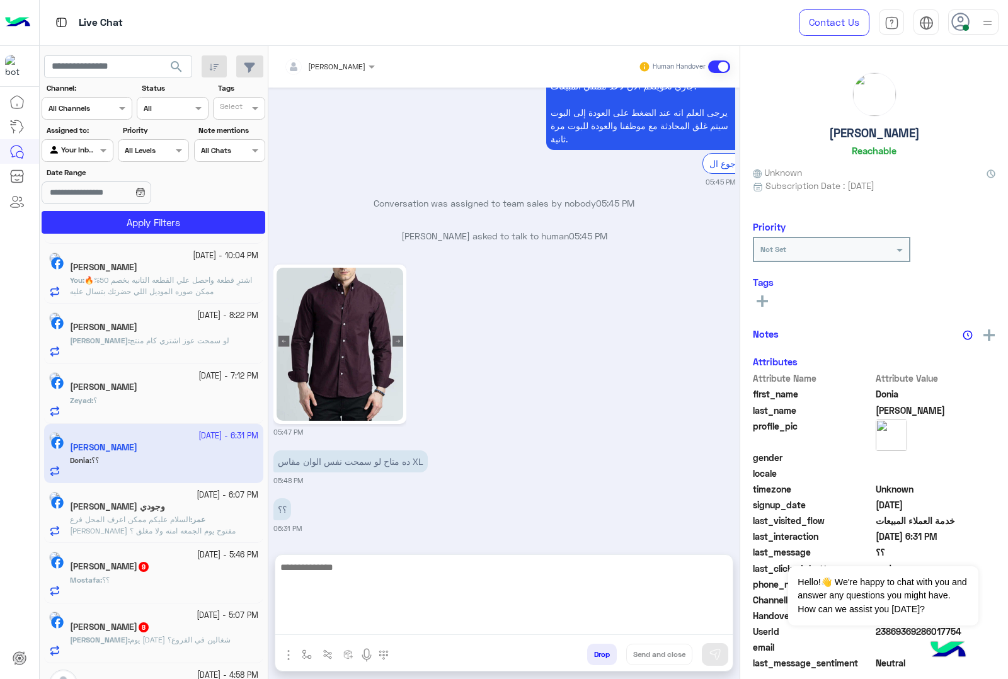
drag, startPoint x: 304, startPoint y: 623, endPoint x: 309, endPoint y: 616, distance: 7.7
click at [304, 623] on textarea at bounding box center [503, 598] width 457 height 76
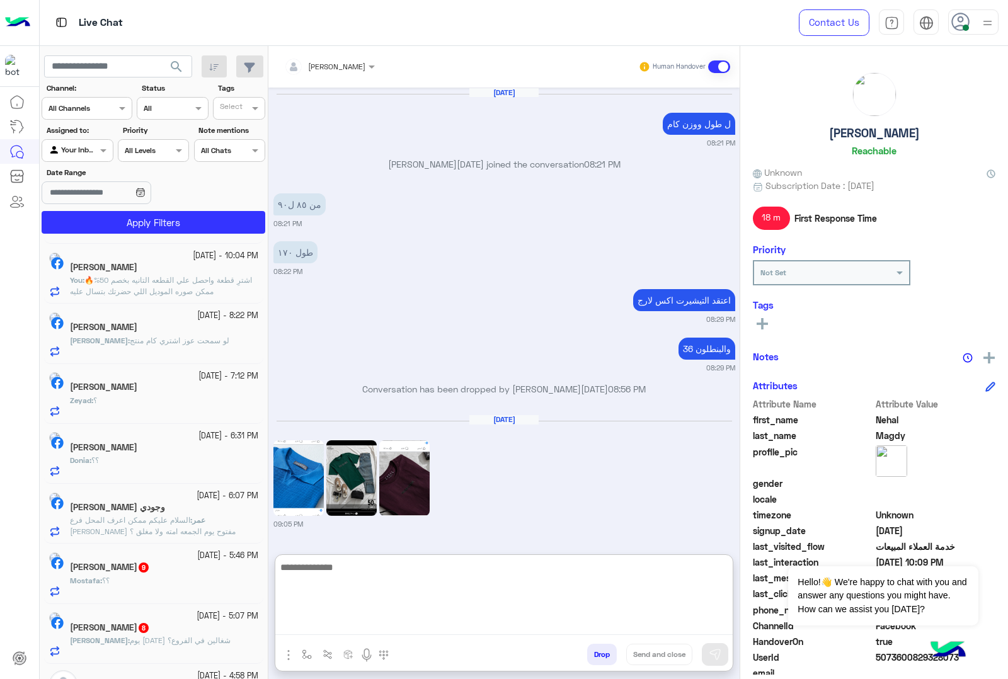
scroll to position [1504, 0]
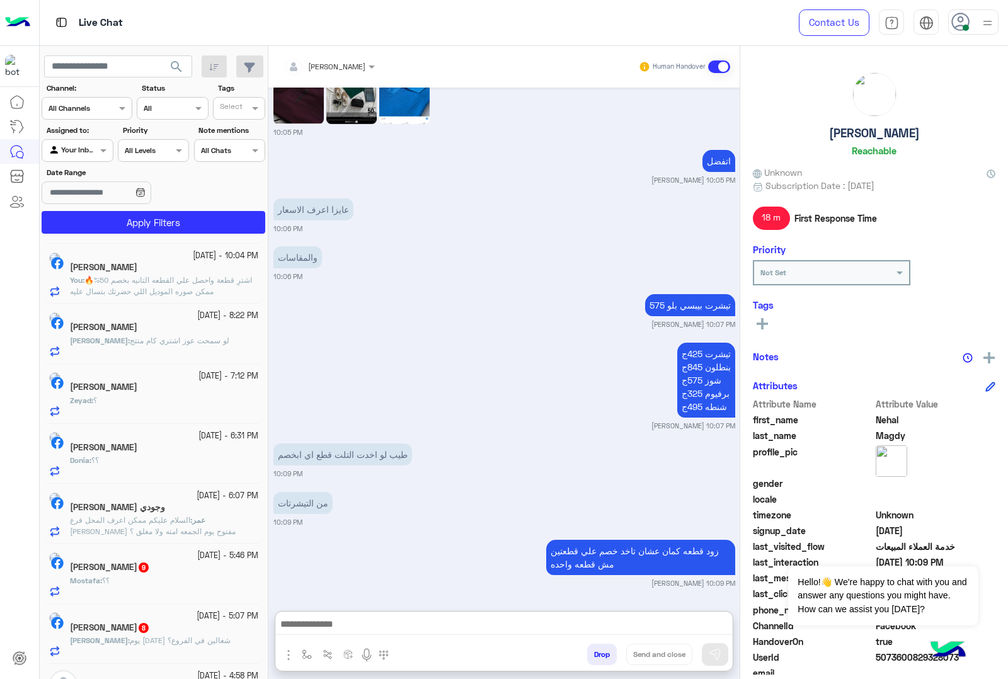
click at [142, 476] on div "Donia : ؟؟" at bounding box center [164, 466] width 188 height 22
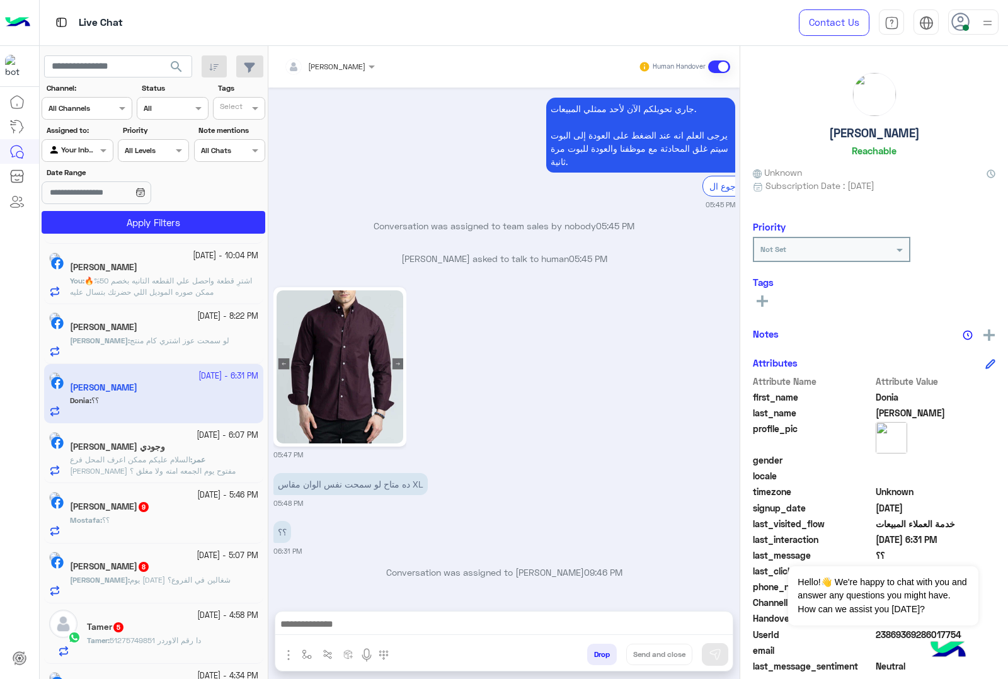
scroll to position [480, 0]
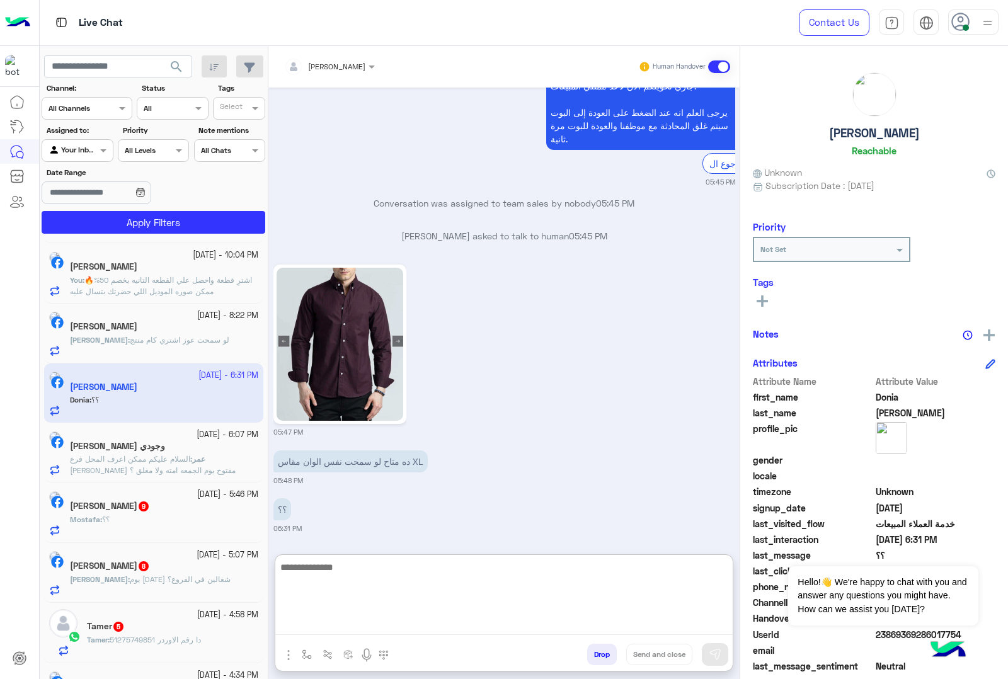
click at [360, 631] on textarea at bounding box center [503, 598] width 457 height 76
type textarea "**********"
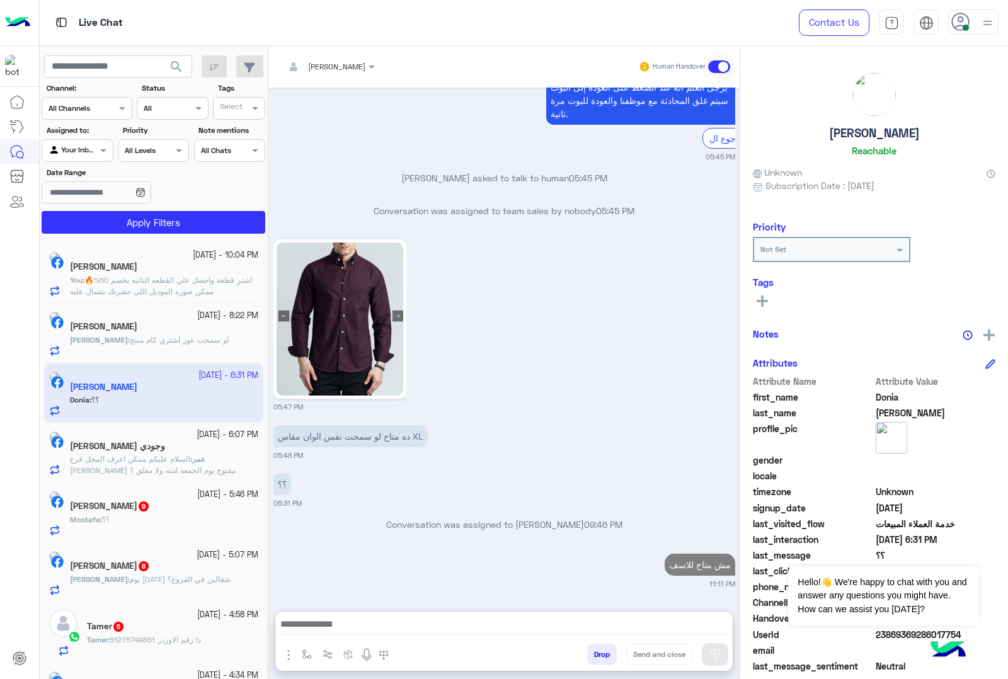
click at [186, 463] on span "السلام عليكم ممكن اعرف المحل فرع [PERSON_NAME] مفتوح يوم الجمعه امته ولا مغلق ؟" at bounding box center [153, 464] width 166 height 21
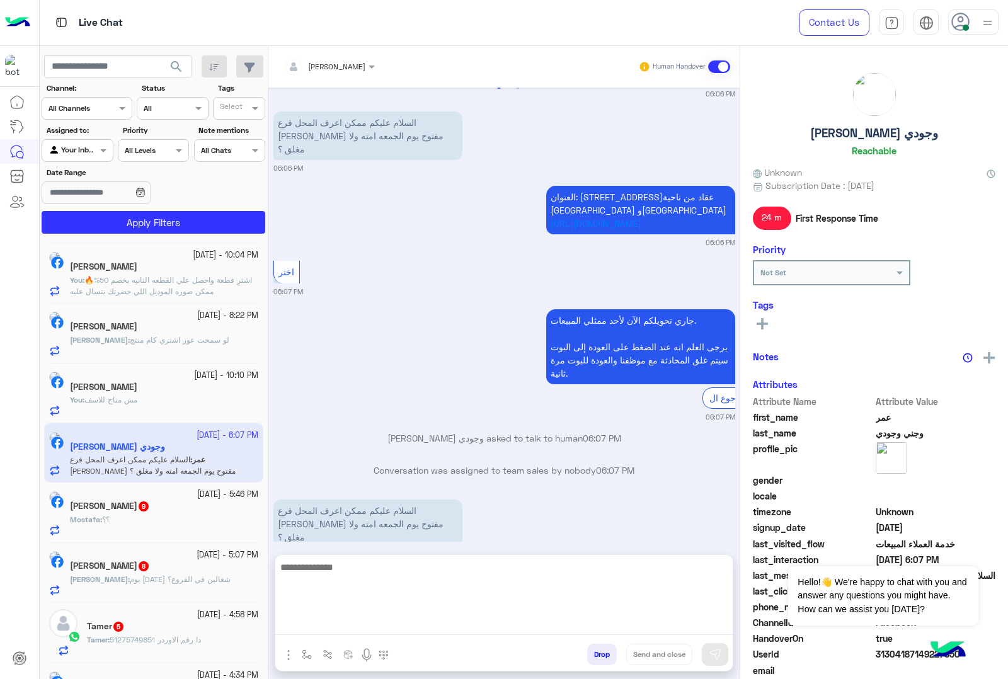
click at [333, 628] on textarea at bounding box center [503, 598] width 457 height 76
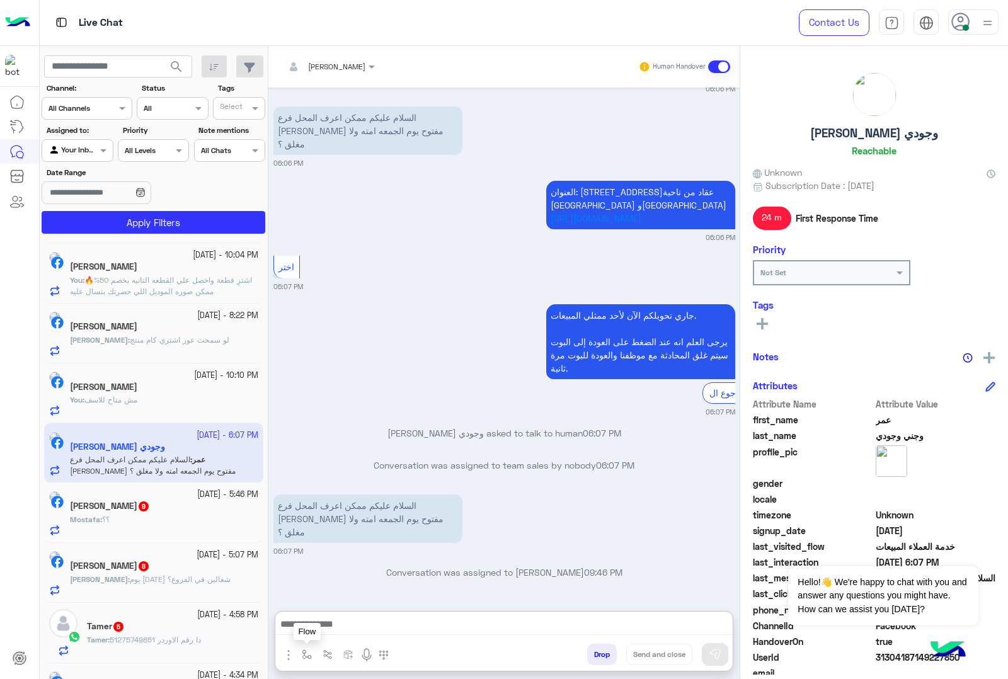
click at [304, 658] on img "button" at bounding box center [307, 655] width 10 height 10
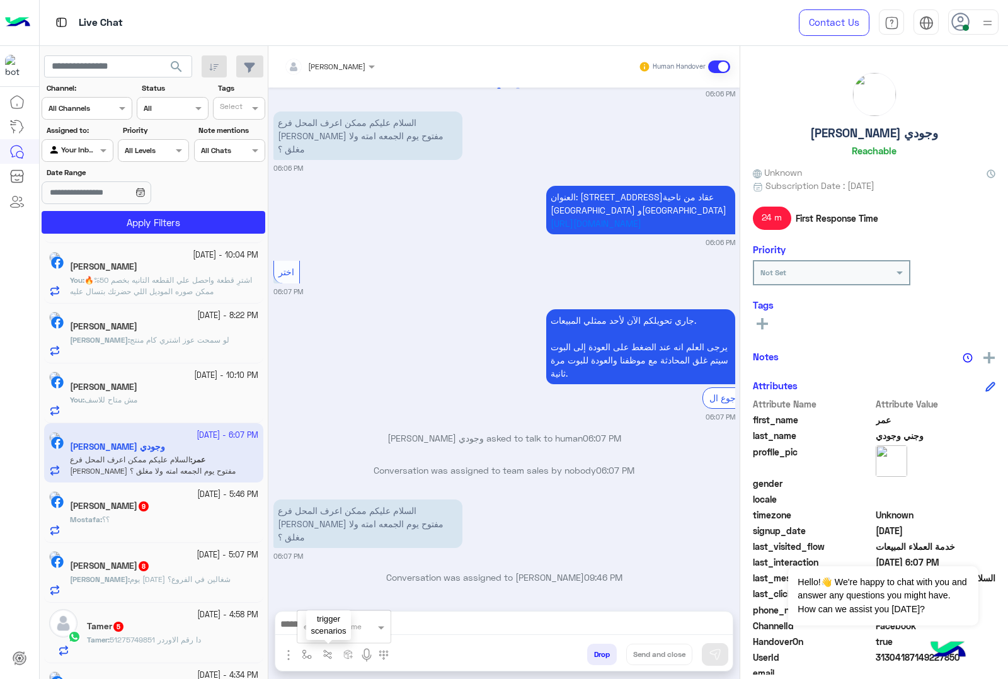
click at [323, 650] on img "button" at bounding box center [328, 655] width 10 height 10
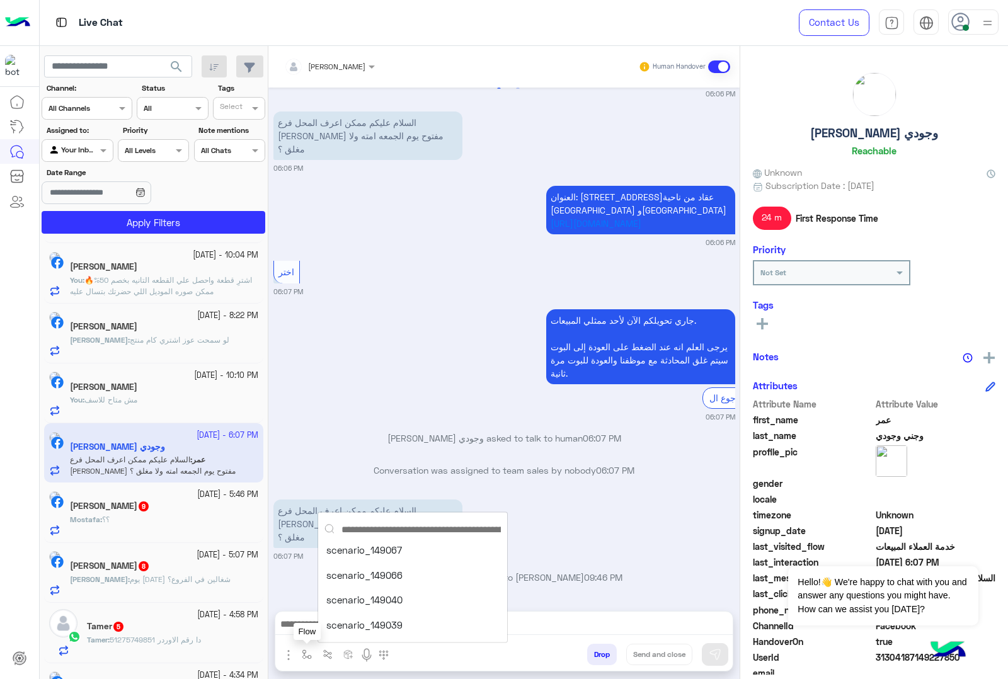
click at [309, 652] on img "button" at bounding box center [307, 655] width 10 height 10
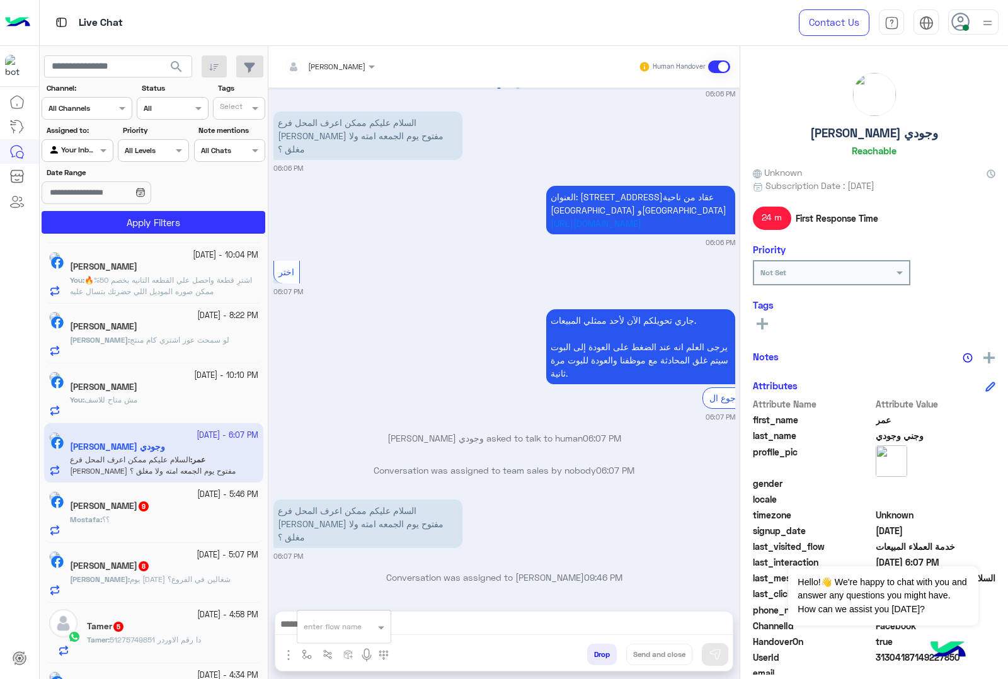
click at [334, 632] on div "enter flow name" at bounding box center [333, 626] width 58 height 11
type input "***"
click at [338, 577] on span "مواعيد العمل" at bounding box center [330, 579] width 52 height 11
type textarea "**********"
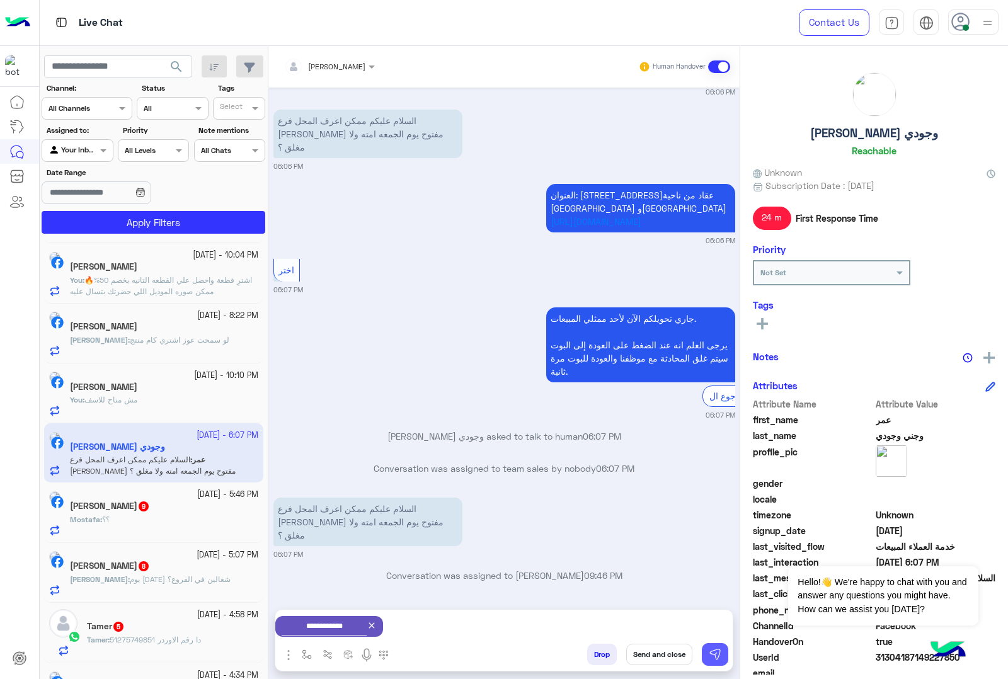
click at [720, 652] on img at bounding box center [715, 654] width 13 height 13
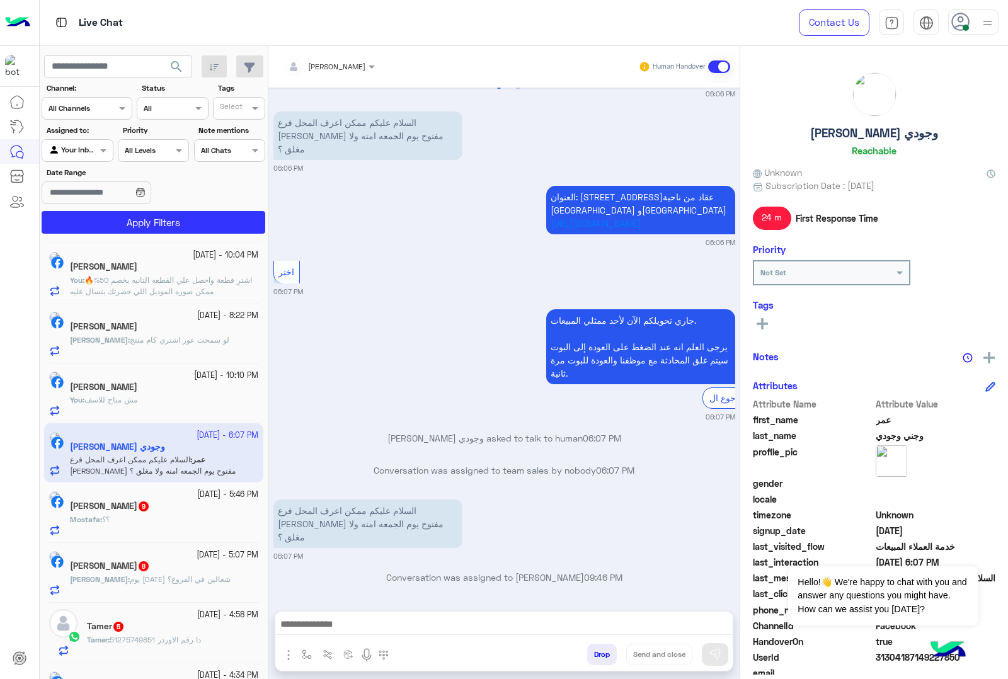
click at [200, 524] on div "Mostafa : ؟؟" at bounding box center [164, 525] width 188 height 22
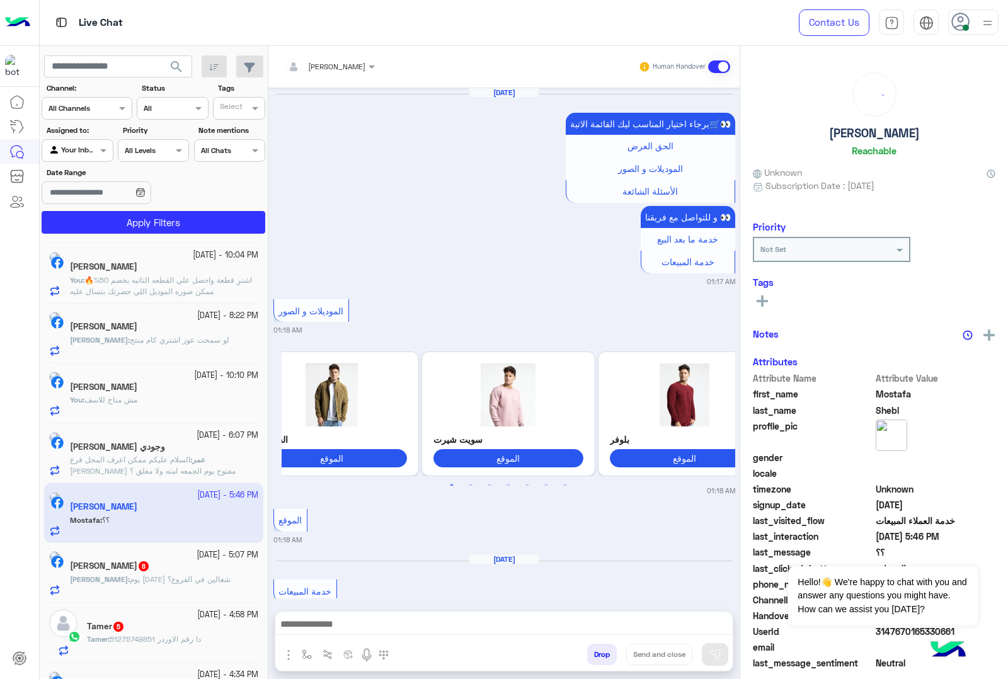
scroll to position [1836, 0]
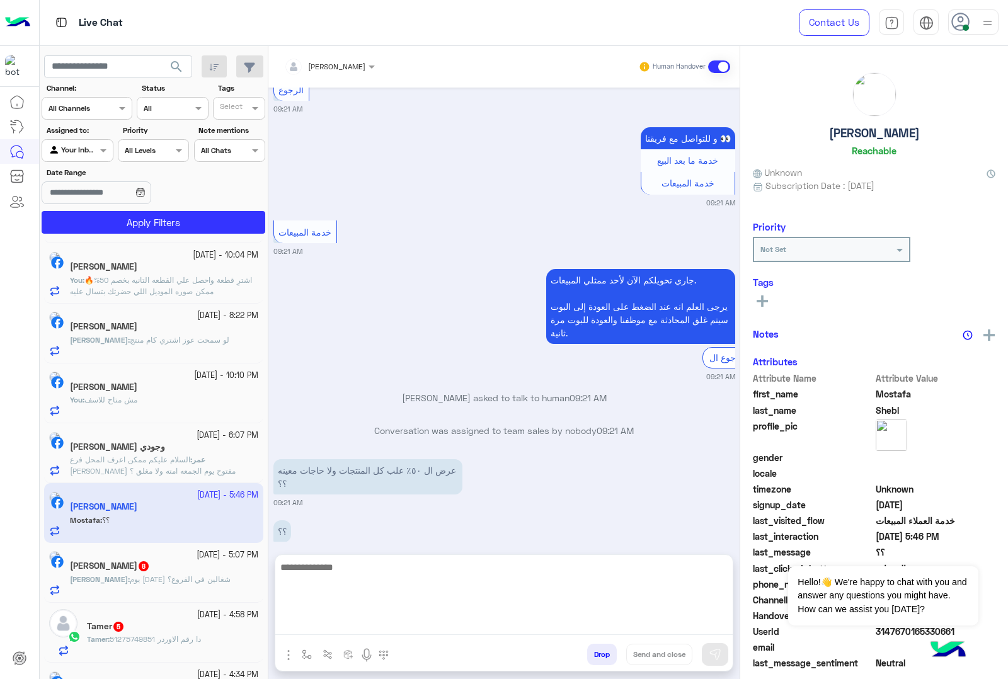
click at [330, 623] on textarea at bounding box center [503, 598] width 457 height 76
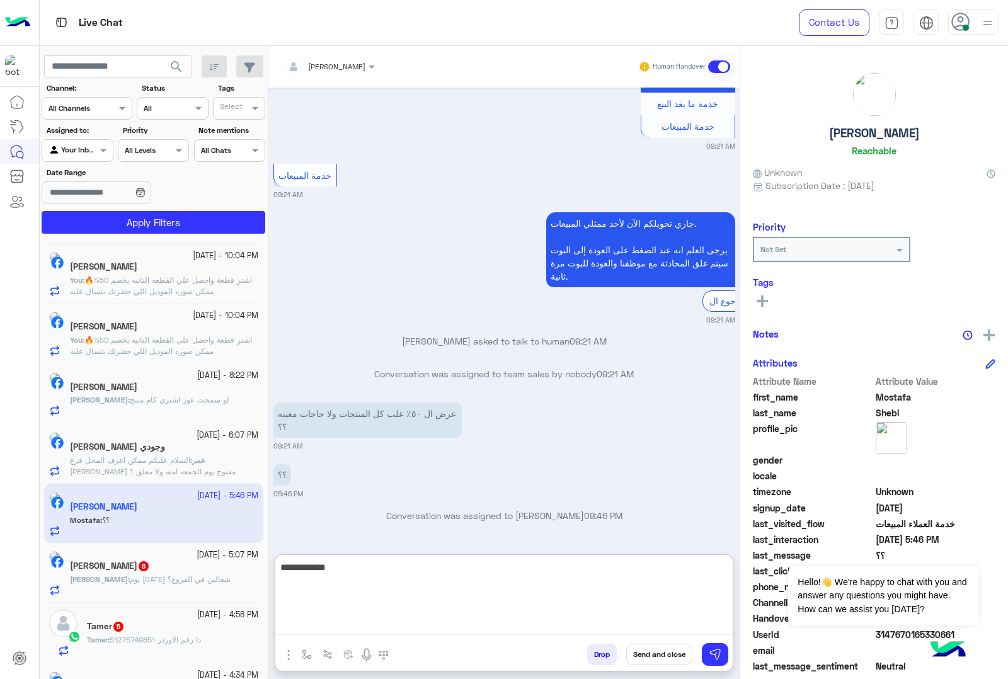
scroll to position [481, 0]
type textarea "**********"
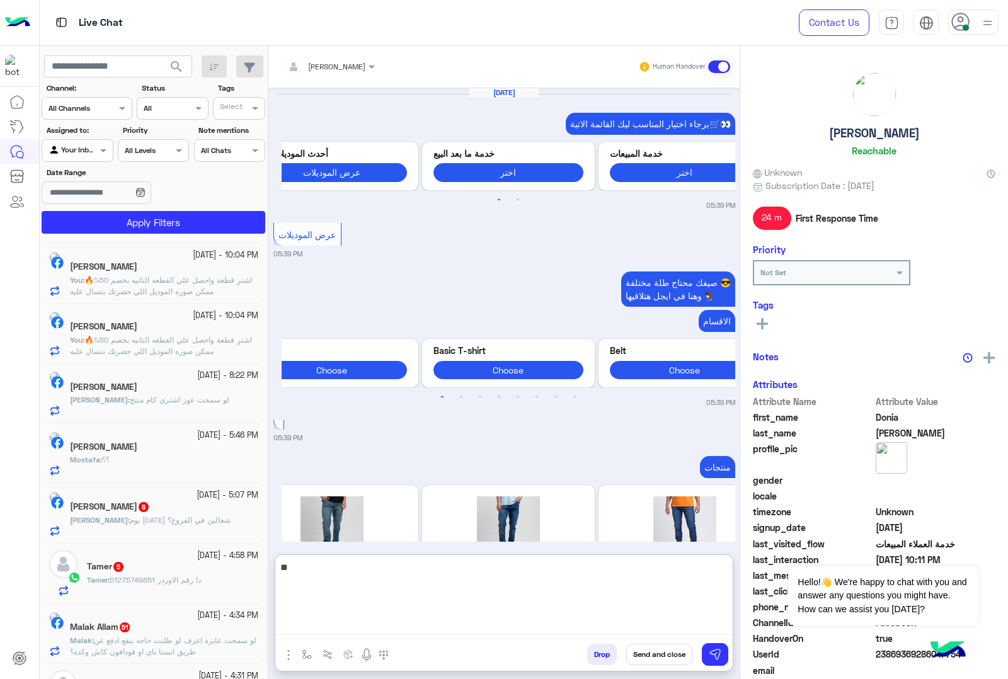
scroll to position [2067, 0]
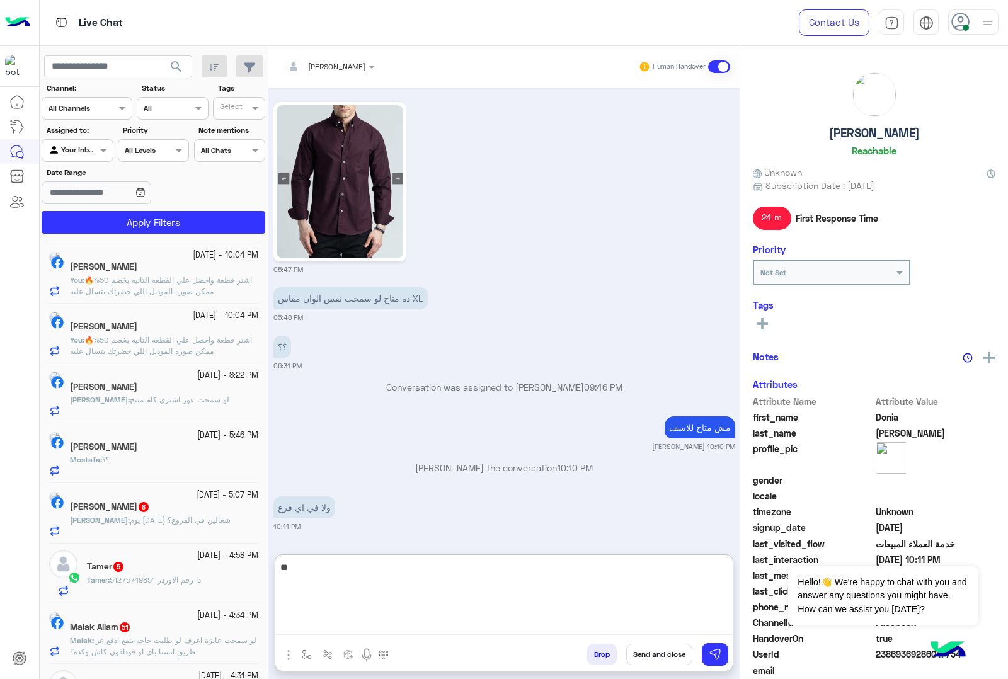
type textarea "*"
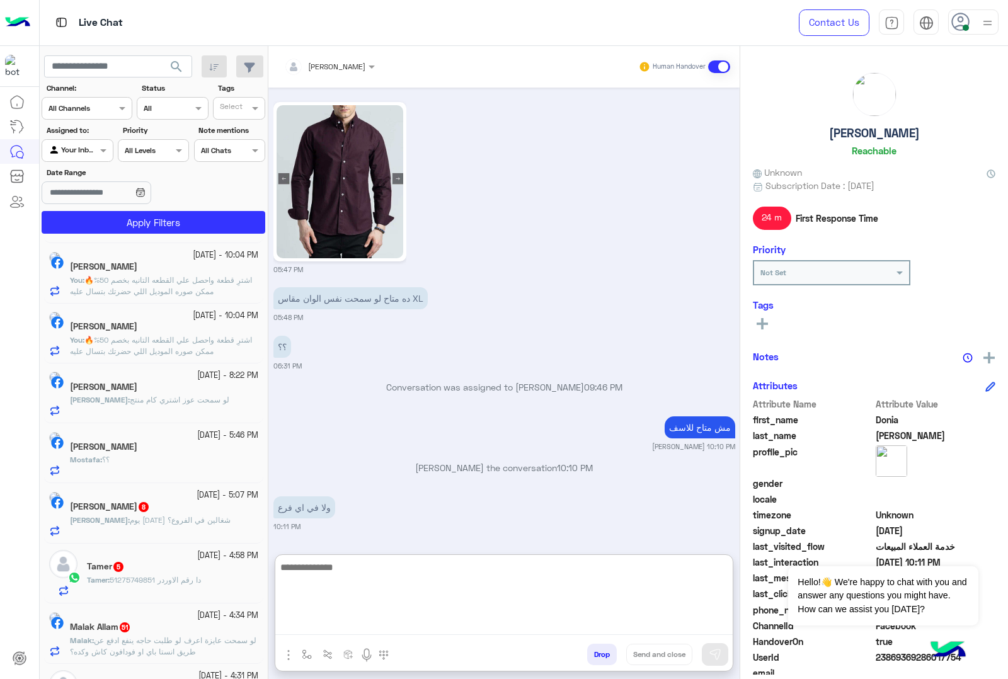
click at [323, 571] on textarea at bounding box center [503, 598] width 457 height 76
type textarea "*****"
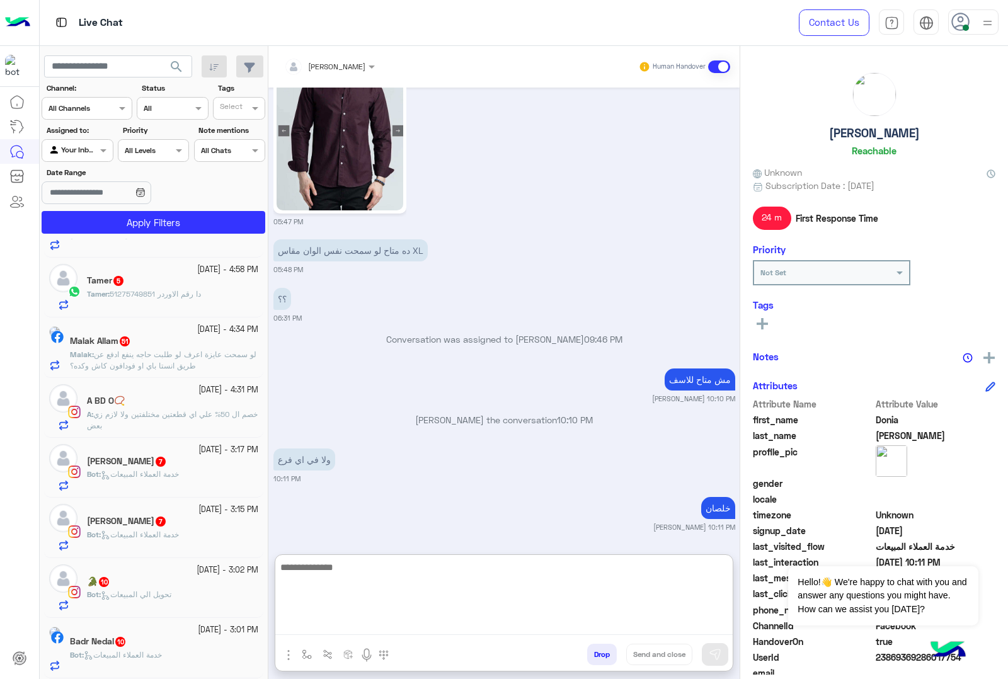
scroll to position [637, 0]
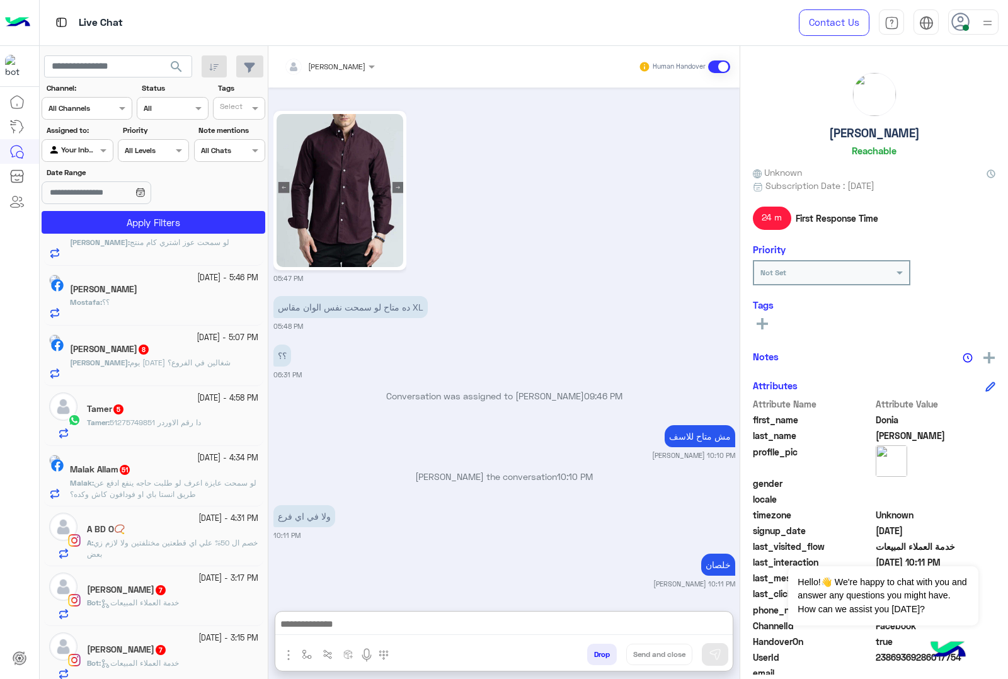
click at [158, 353] on div "[PERSON_NAME] 8" at bounding box center [164, 350] width 188 height 13
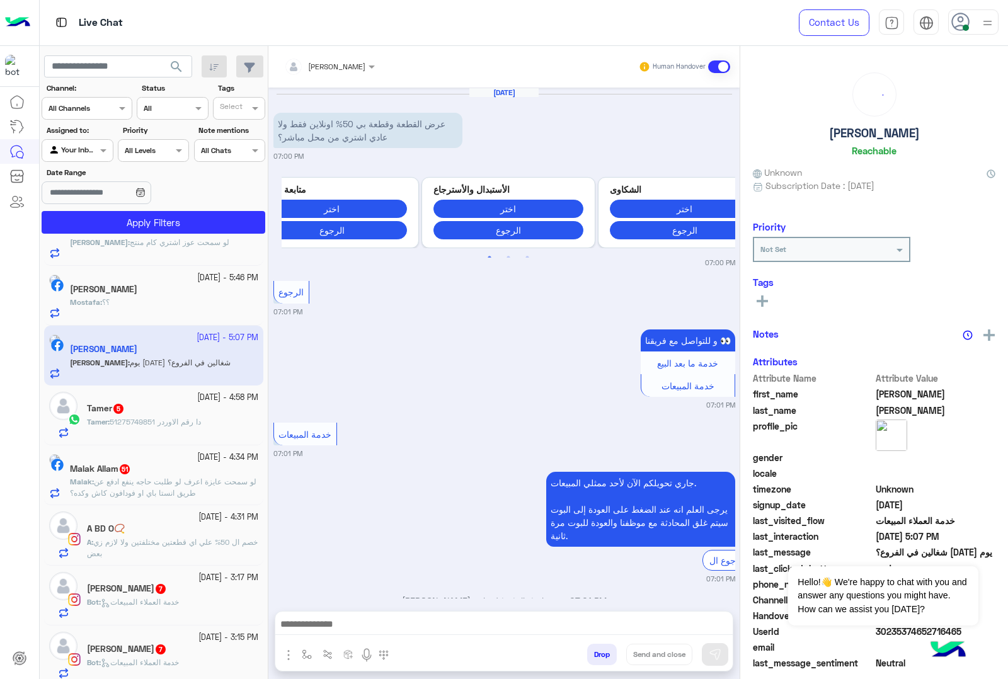
scroll to position [1520, 0]
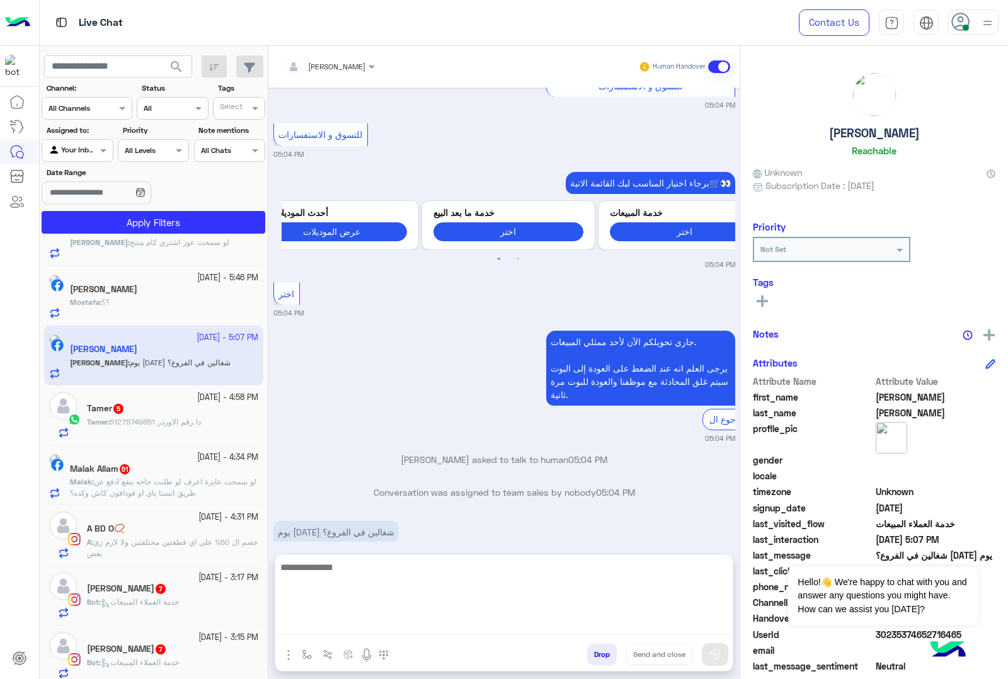
click at [326, 625] on textarea at bounding box center [503, 598] width 457 height 76
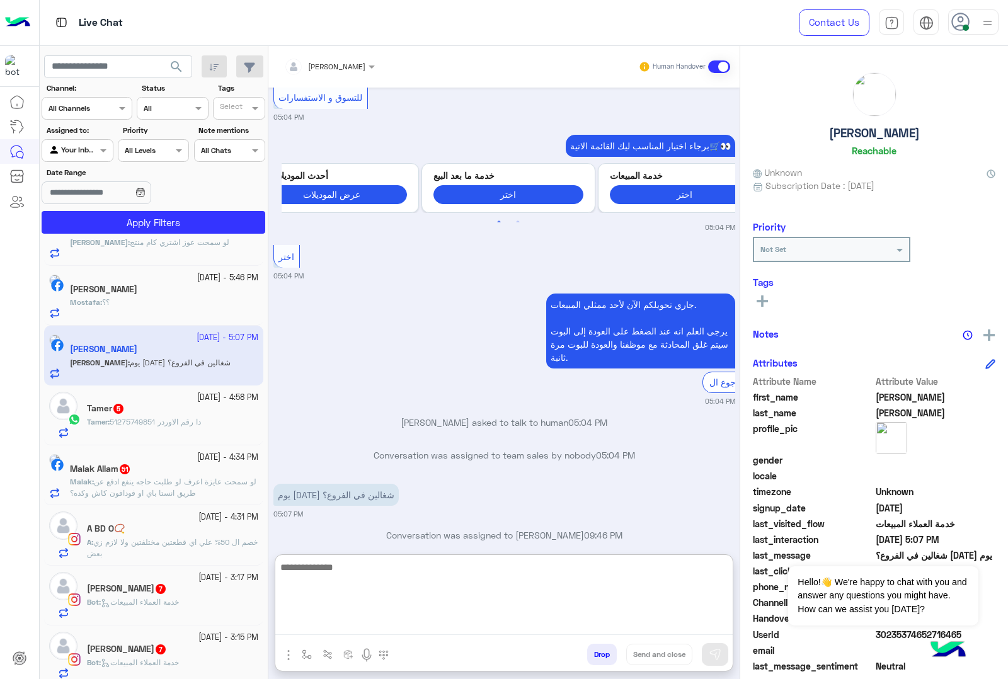
scroll to position [1577, 0]
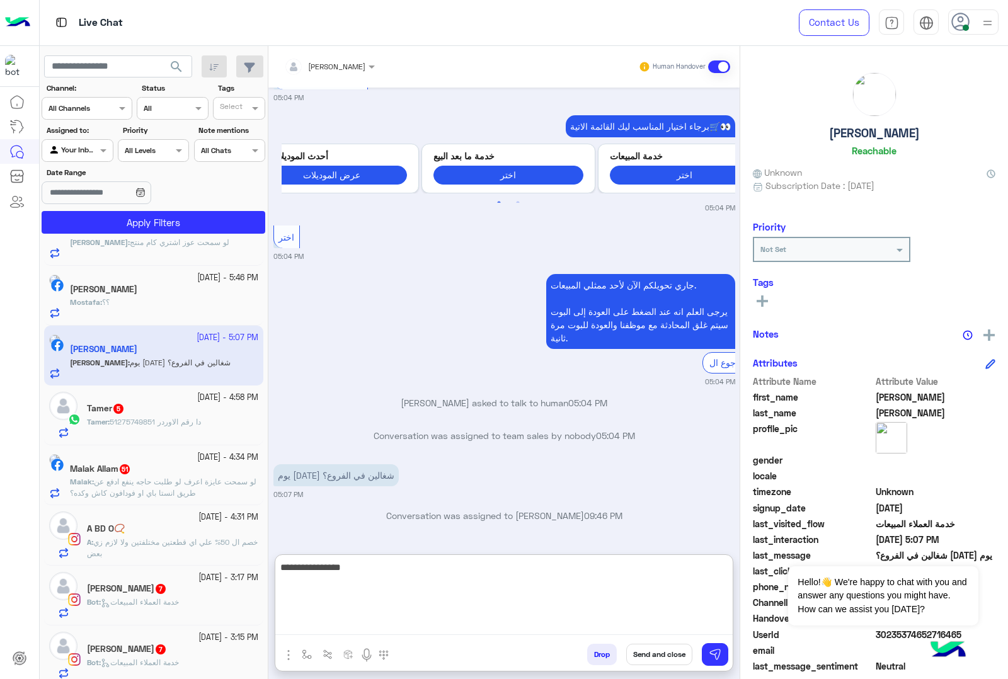
type textarea "**********"
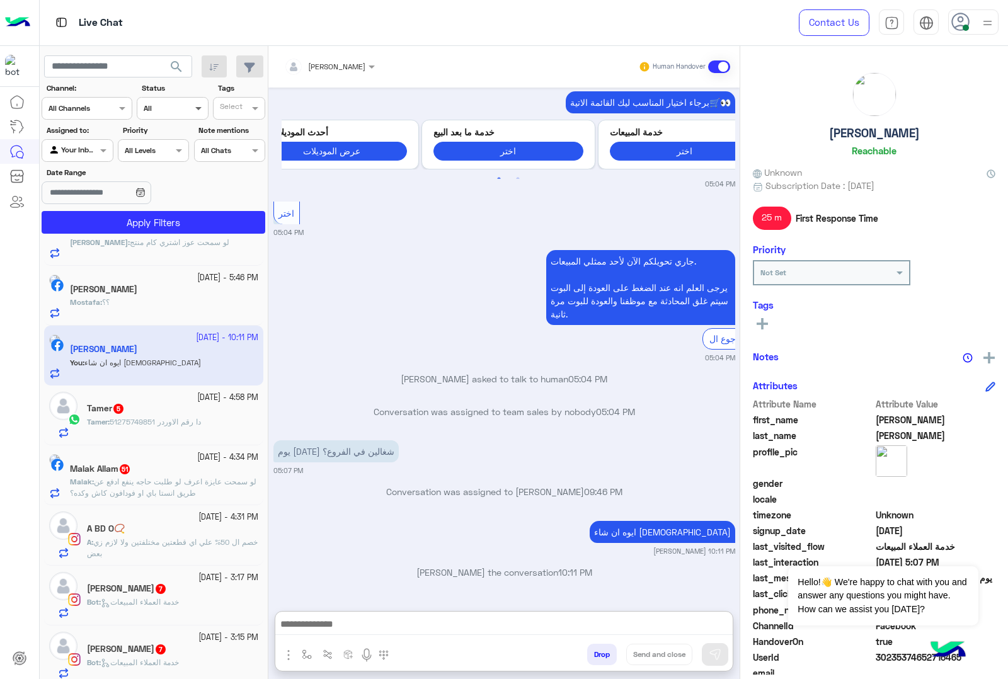
click at [197, 110] on span at bounding box center [200, 107] width 16 height 13
click at [156, 207] on b "Unread" at bounding box center [158, 203] width 30 height 11
click at [129, 230] on button "Apply Filters" at bounding box center [154, 222] width 224 height 23
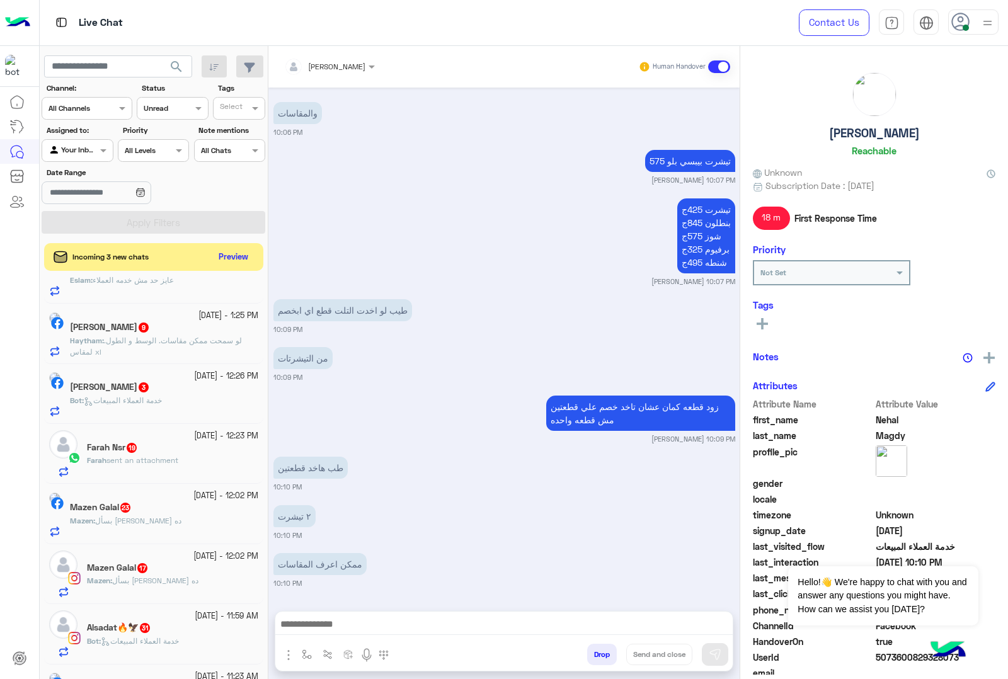
scroll to position [646, 0]
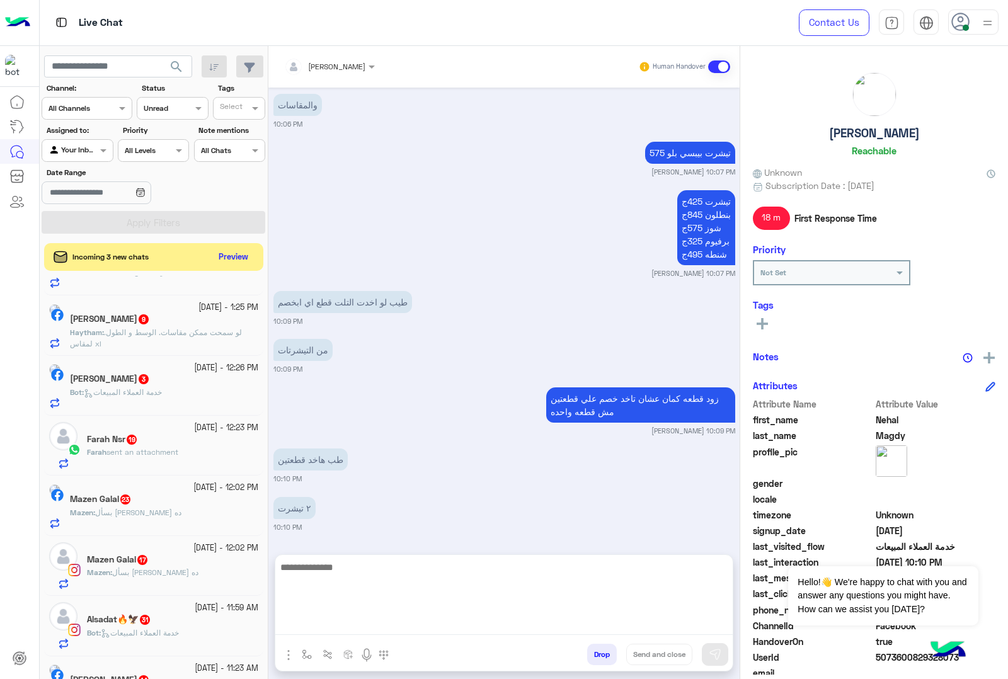
click at [335, 624] on textarea at bounding box center [503, 598] width 457 height 76
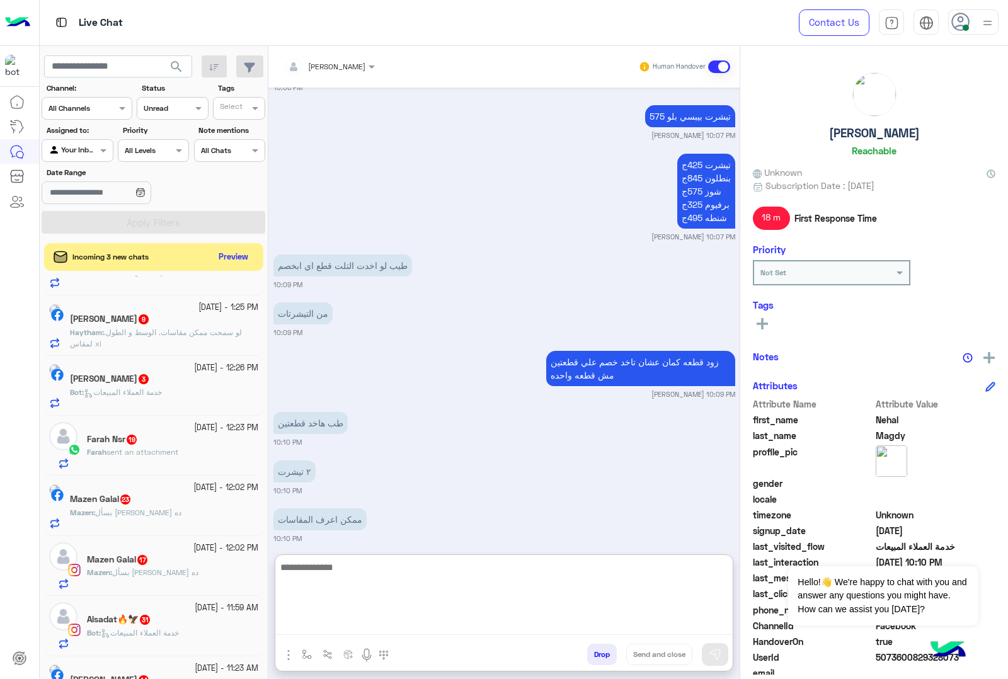
scroll to position [1520, 0]
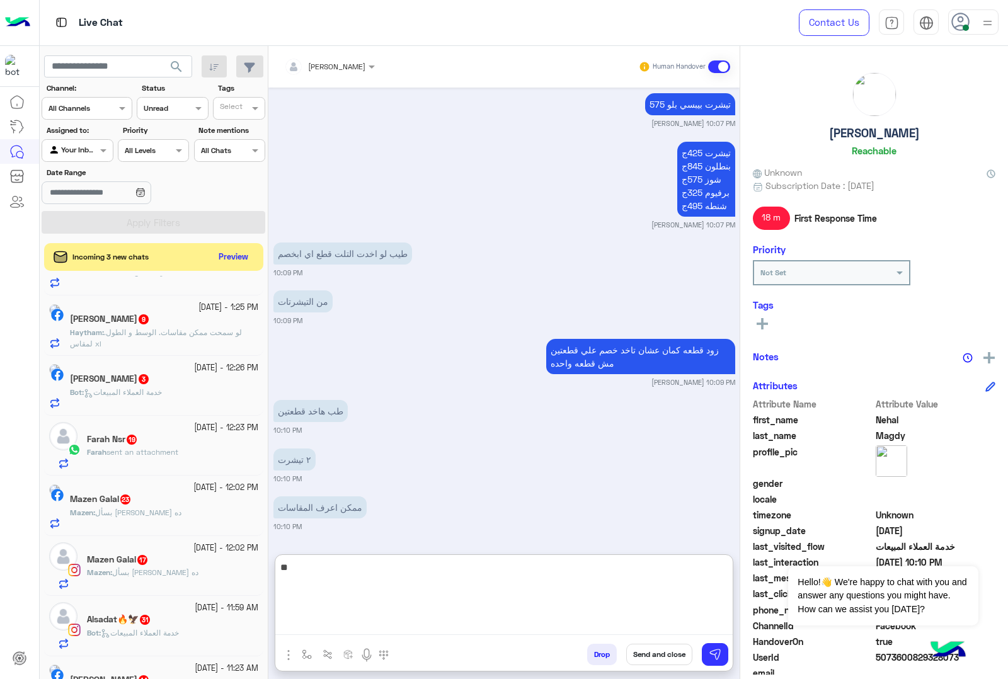
type textarea "*"
type textarea "**********"
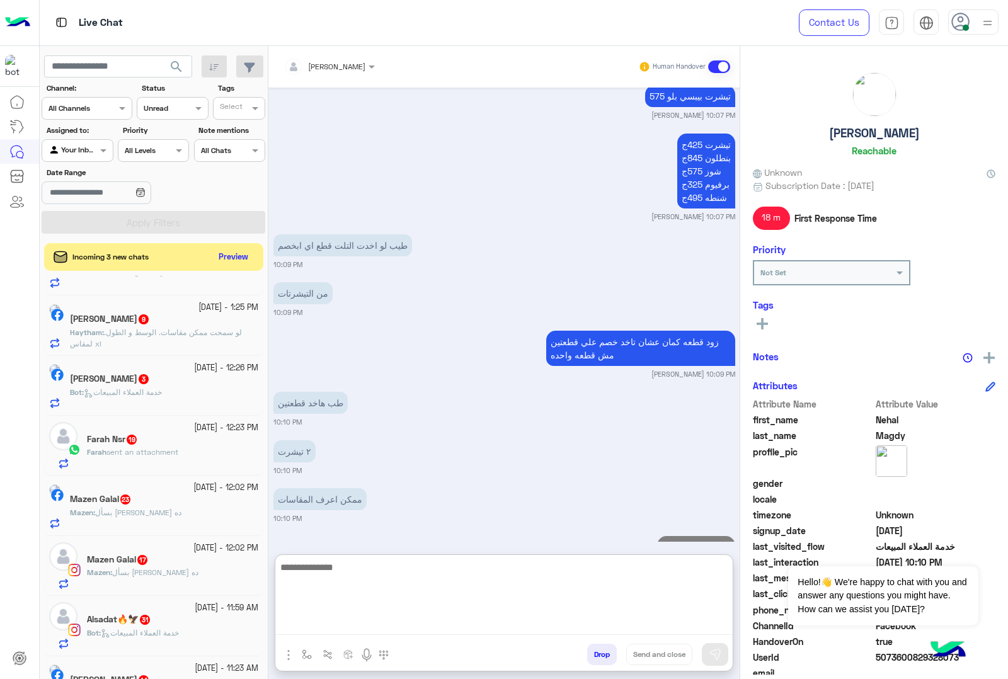
scroll to position [1568, 0]
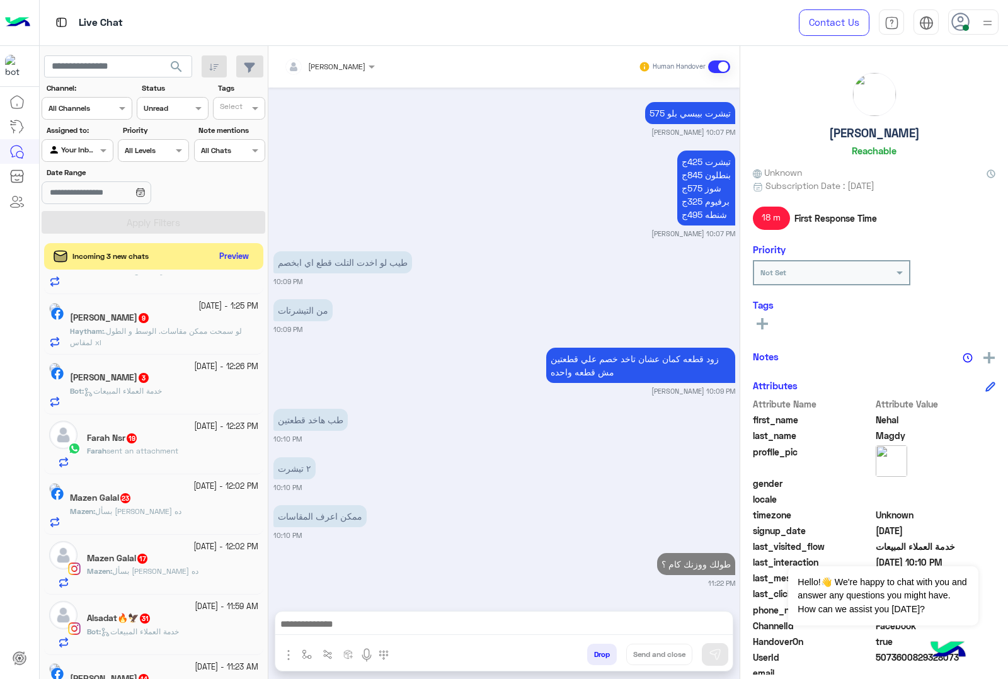
click at [246, 257] on button "Preview" at bounding box center [234, 256] width 39 height 17
click at [239, 248] on button "Preview" at bounding box center [234, 256] width 39 height 17
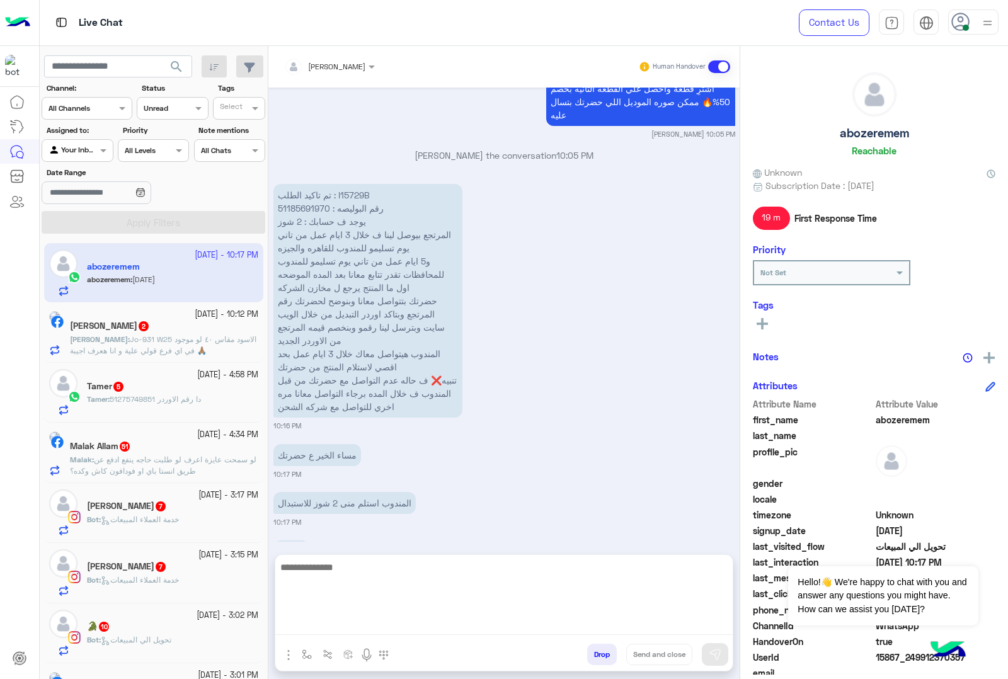
click at [370, 635] on textarea at bounding box center [503, 598] width 457 height 76
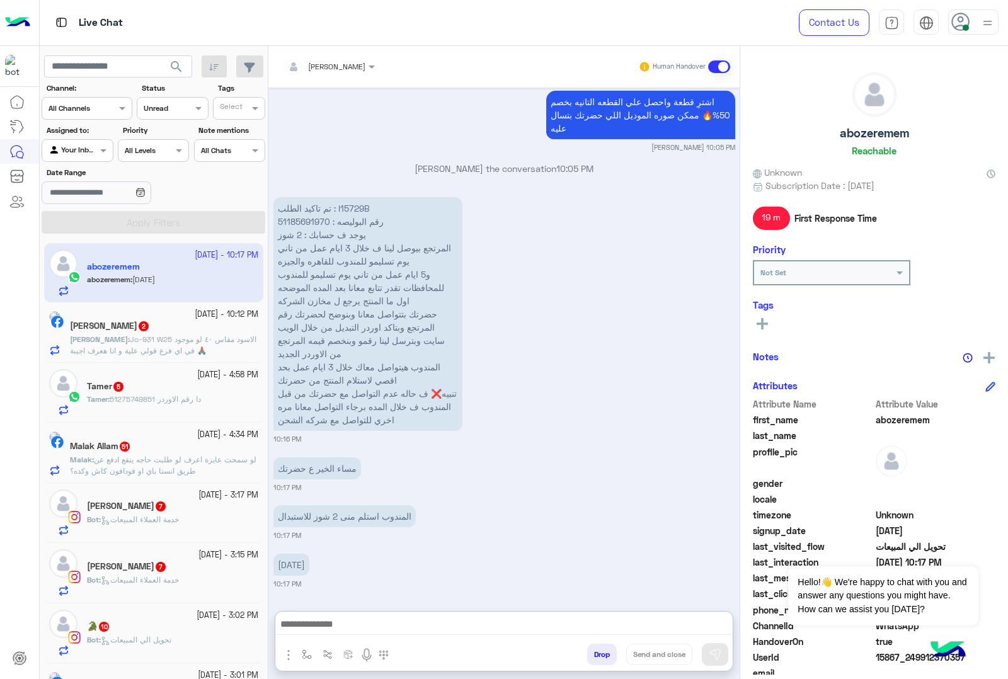
click at [357, 60] on div at bounding box center [329, 65] width 103 height 12
click at [326, 156] on div "[PERSON_NAME]" at bounding box center [357, 149] width 69 height 13
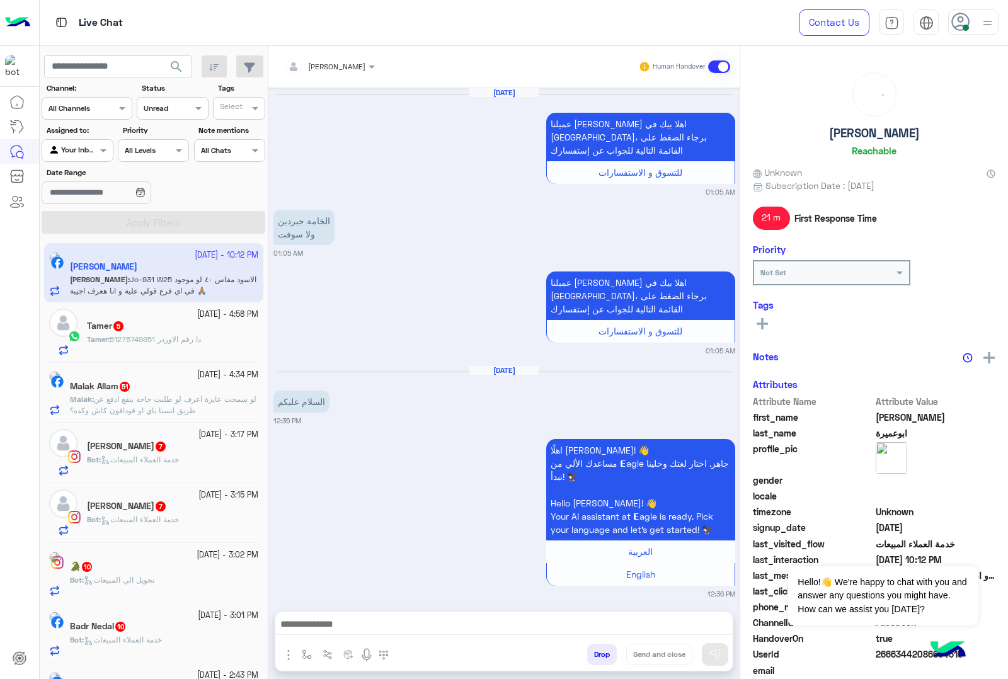
scroll to position [1735, 0]
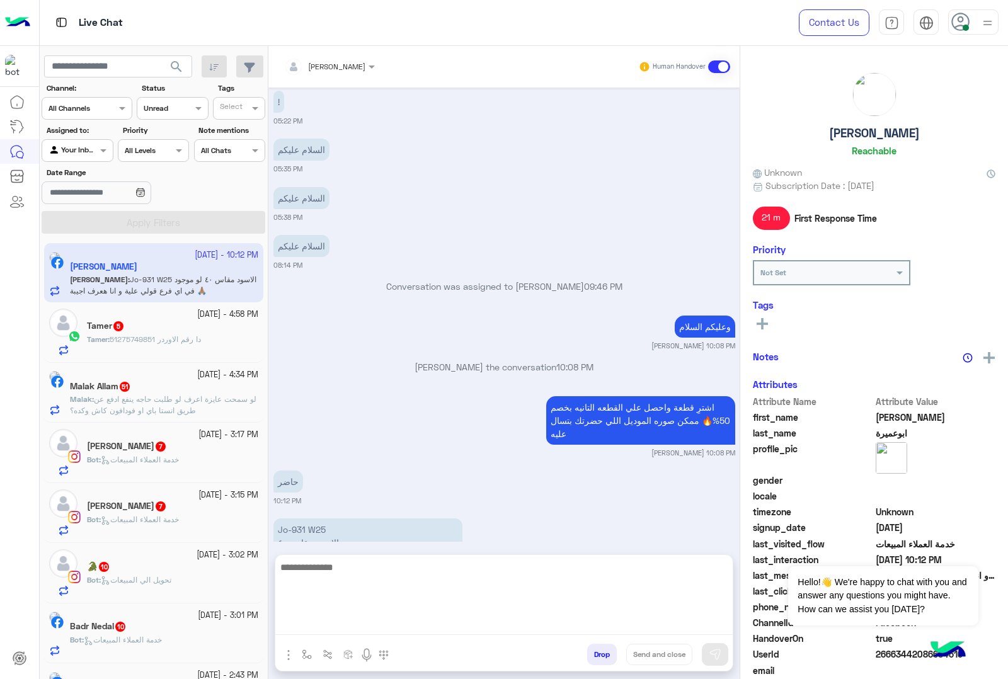
click at [319, 631] on textarea at bounding box center [503, 598] width 457 height 76
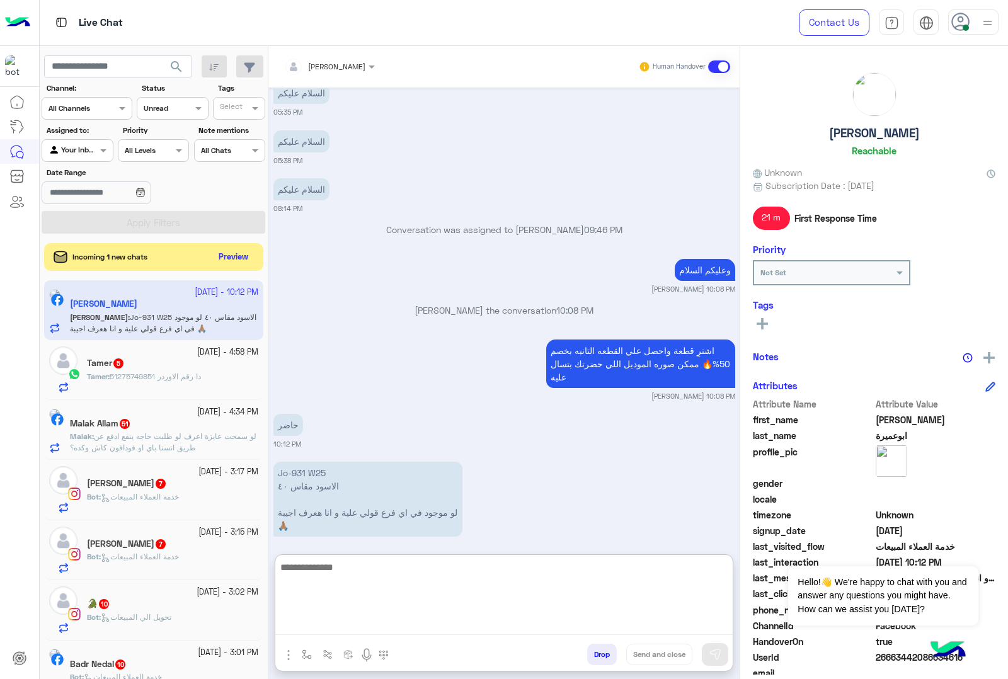
paste textarea "**********"
type textarea "**********"
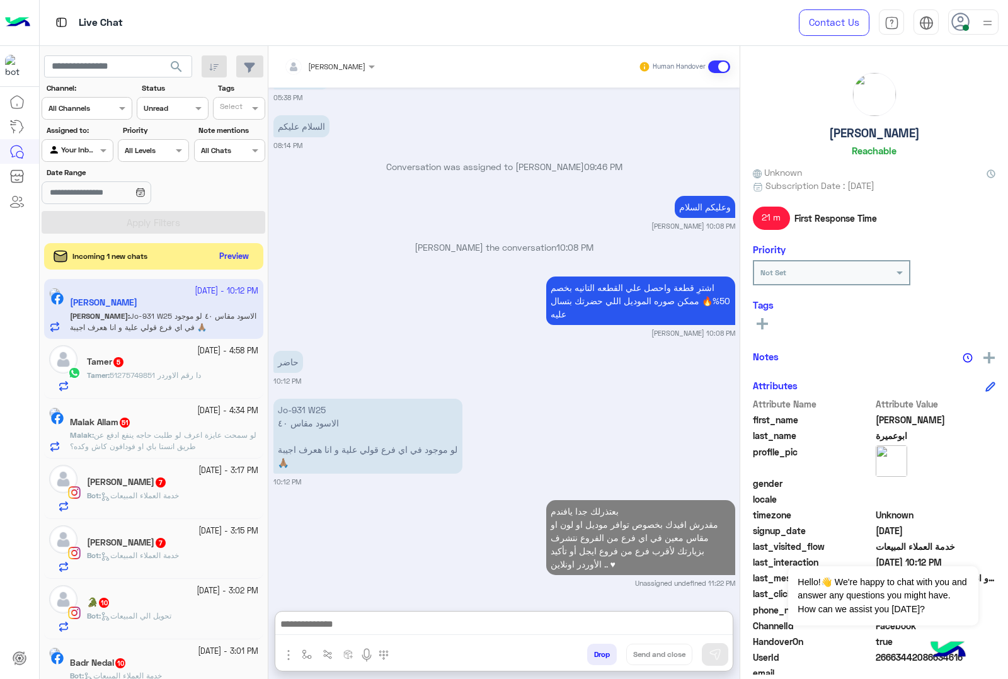
click at [227, 255] on button "Preview" at bounding box center [234, 256] width 39 height 17
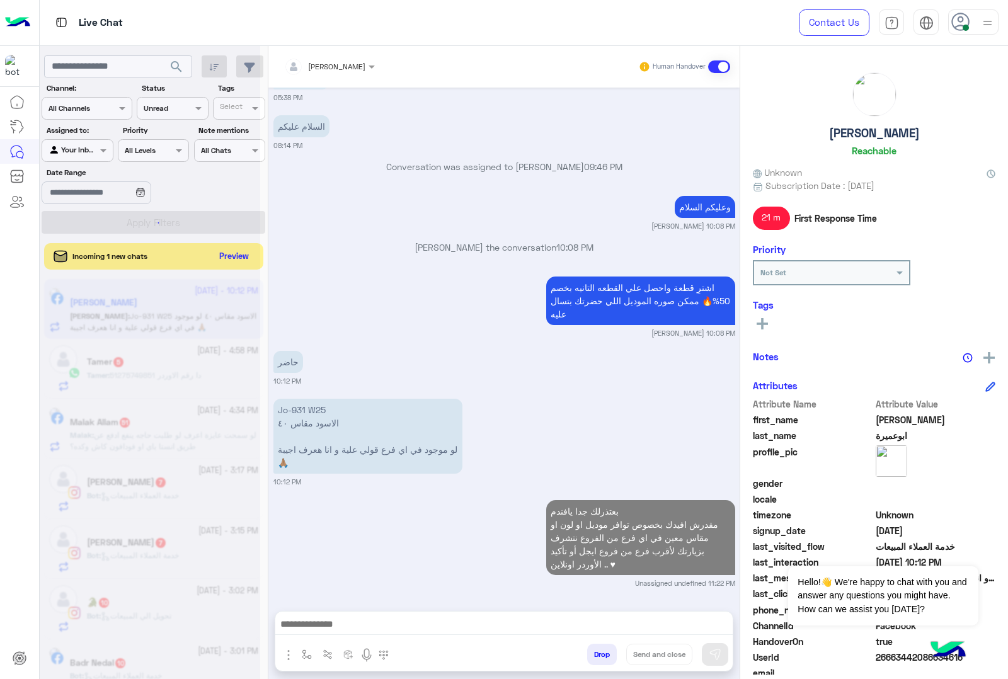
scroll to position [1837, 0]
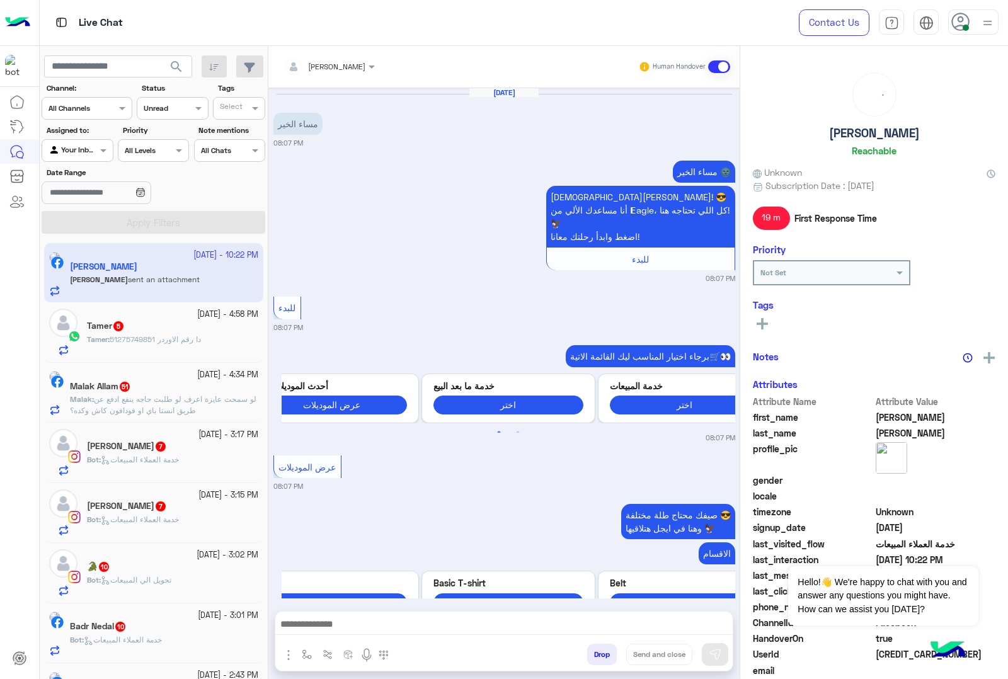
scroll to position [2105, 0]
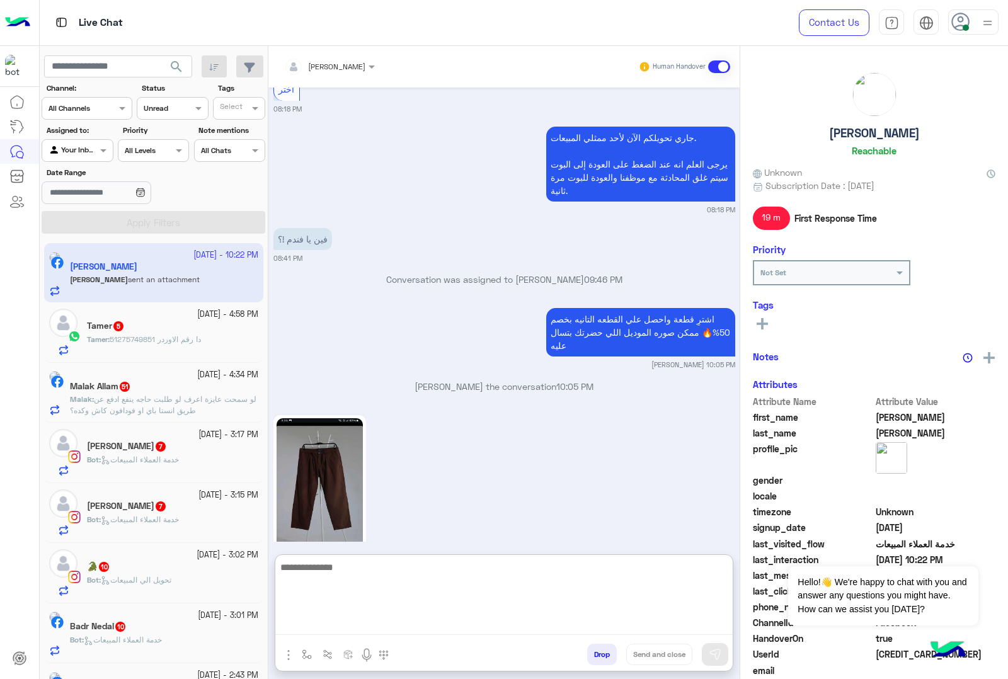
click at [323, 624] on textarea at bounding box center [503, 598] width 457 height 76
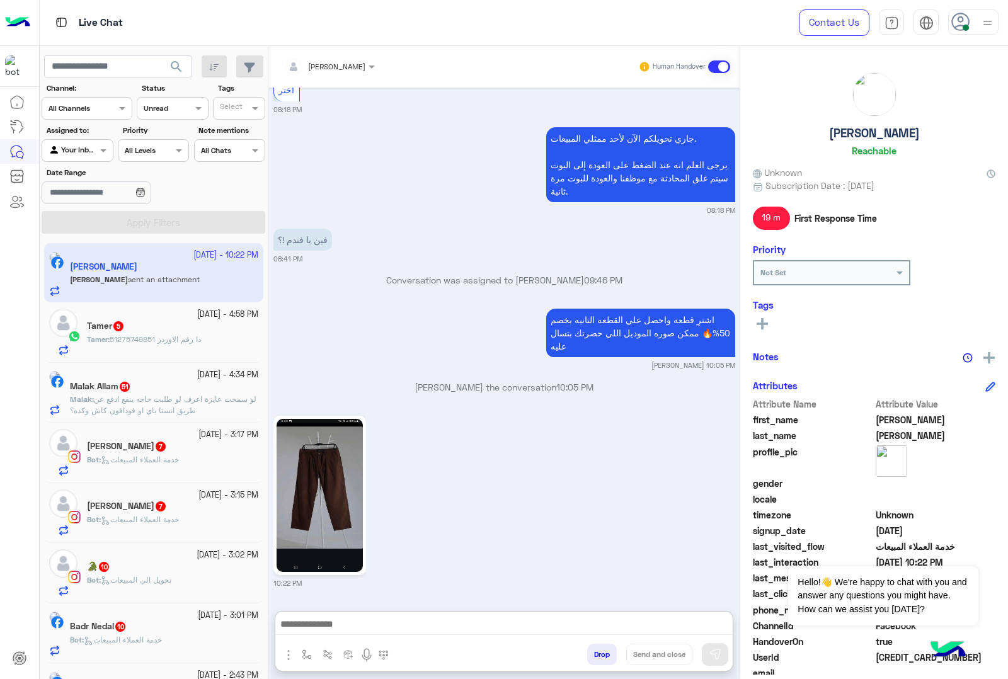
click at [308, 479] on img at bounding box center [320, 495] width 86 height 153
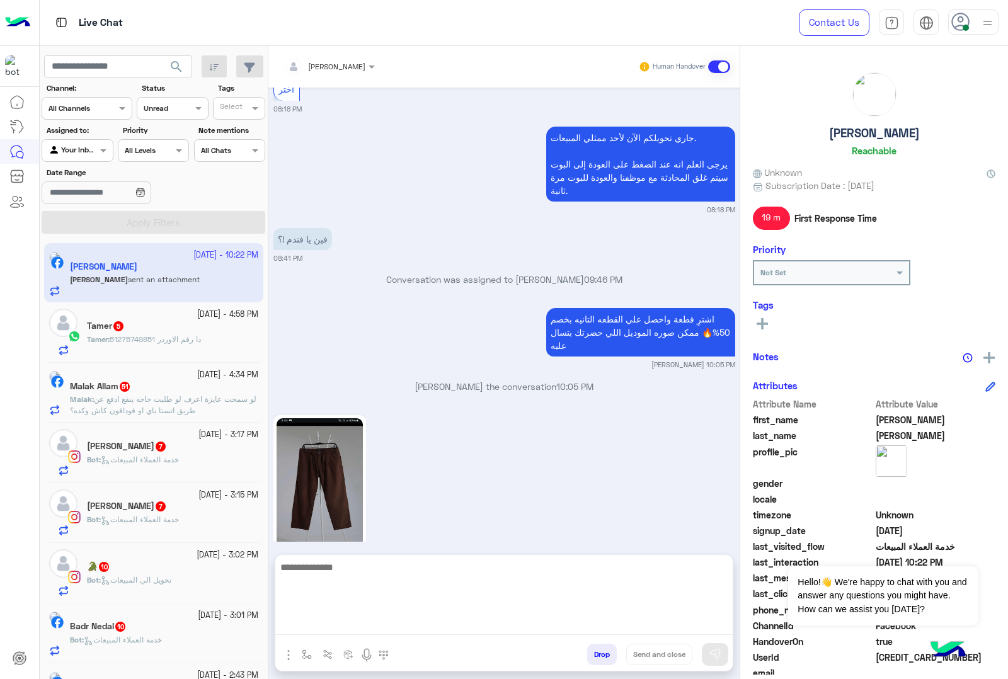
click at [360, 624] on textarea at bounding box center [503, 598] width 457 height 76
type textarea "***"
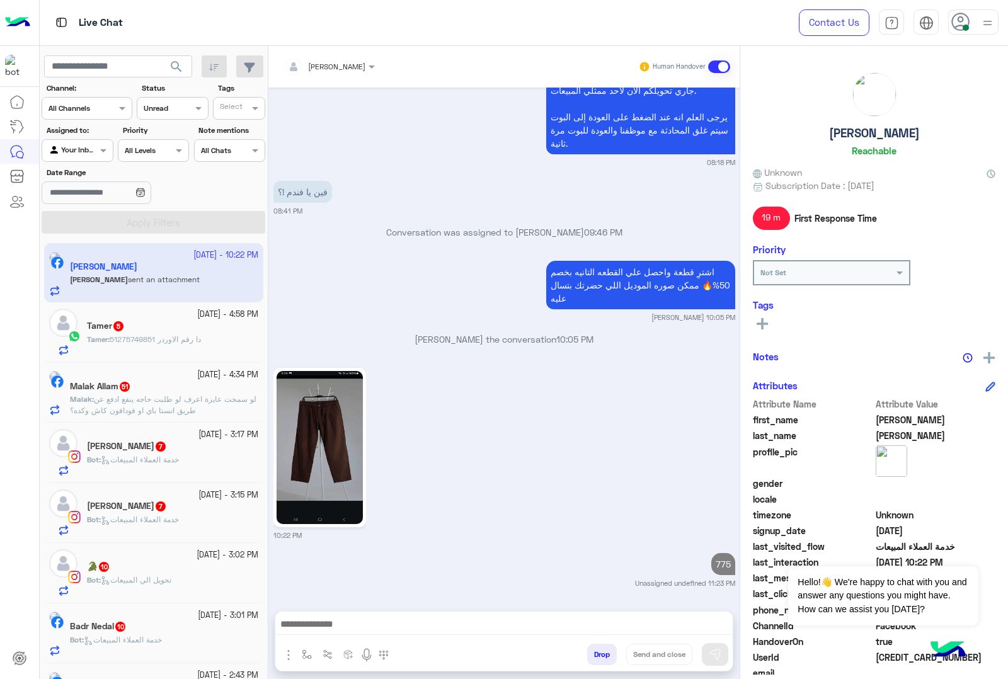
click at [149, 331] on div "Tamer 5" at bounding box center [172, 327] width 171 height 13
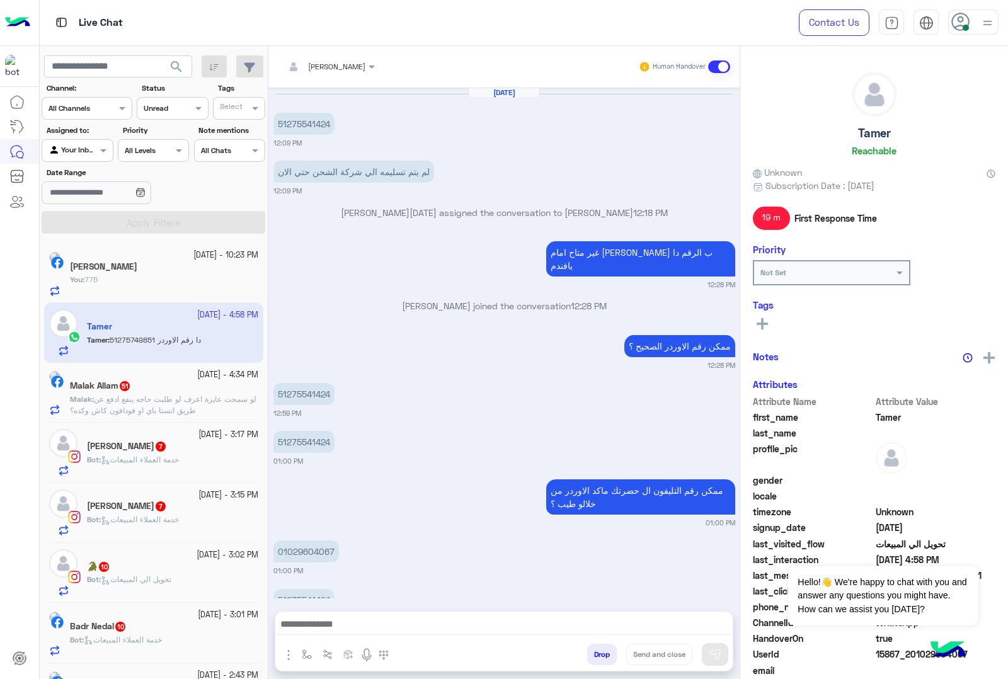
scroll to position [1170, 0]
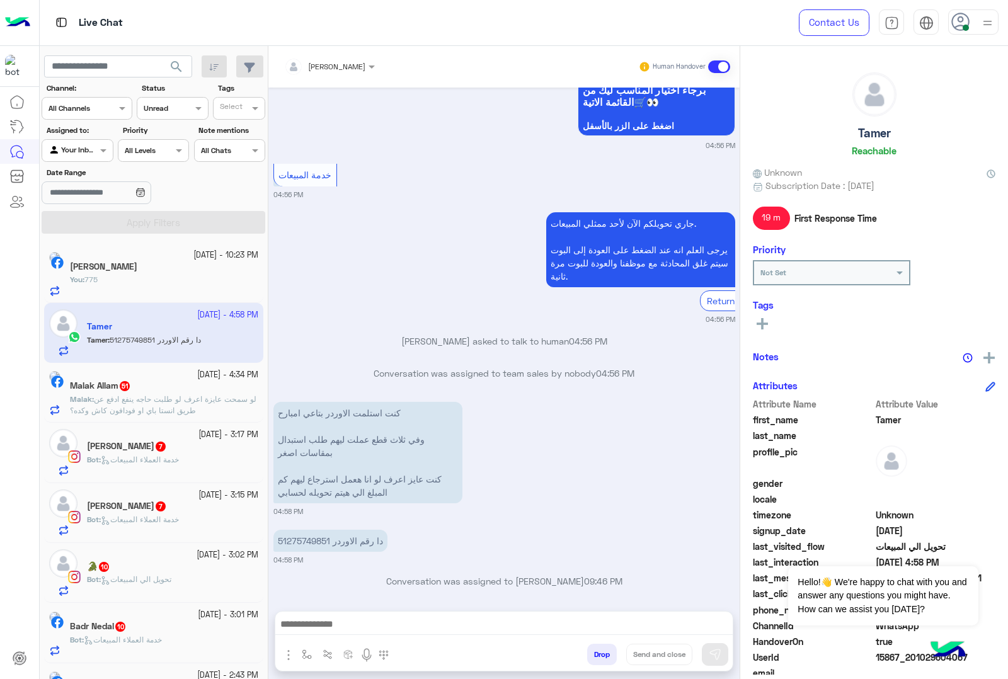
click at [348, 66] on div at bounding box center [329, 65] width 103 height 12
click at [345, 127] on div "[PERSON_NAME]" at bounding box center [342, 118] width 100 height 22
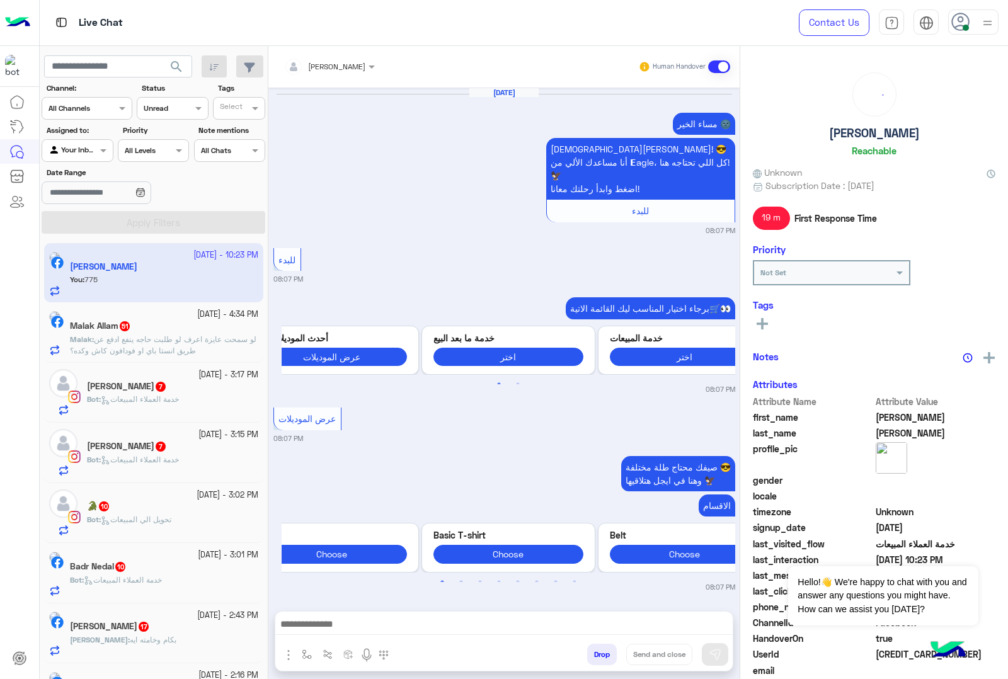
scroll to position [2105, 0]
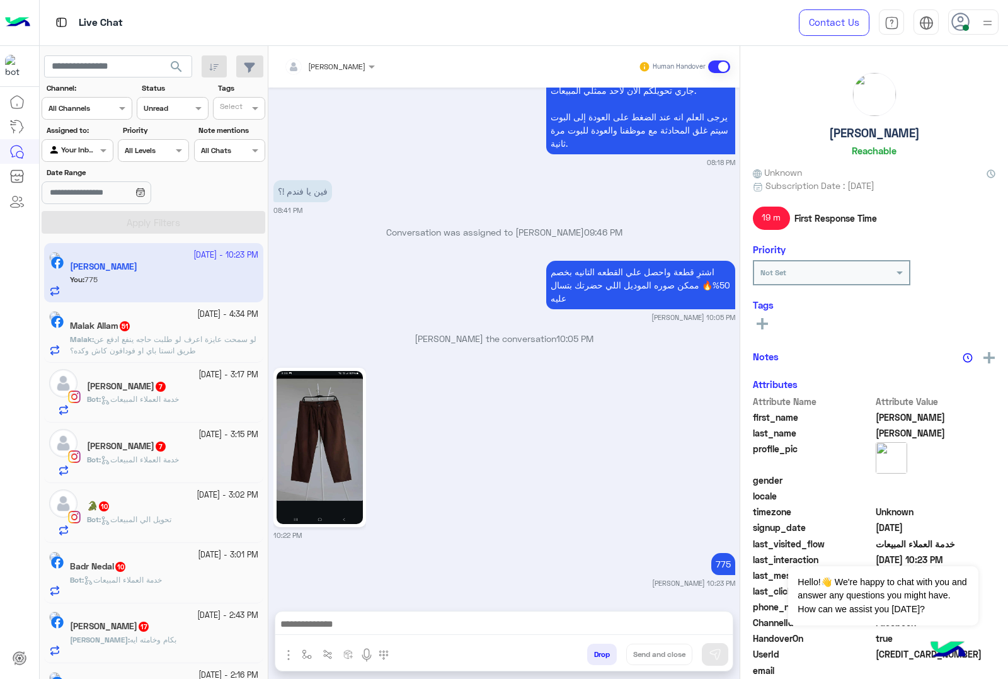
click at [143, 345] on p "Malak : لو سمحت عايزة اعرف لو طلبت حاجه ينفع ادفع عن طريق انستا باي او فودافون …" at bounding box center [164, 345] width 188 height 23
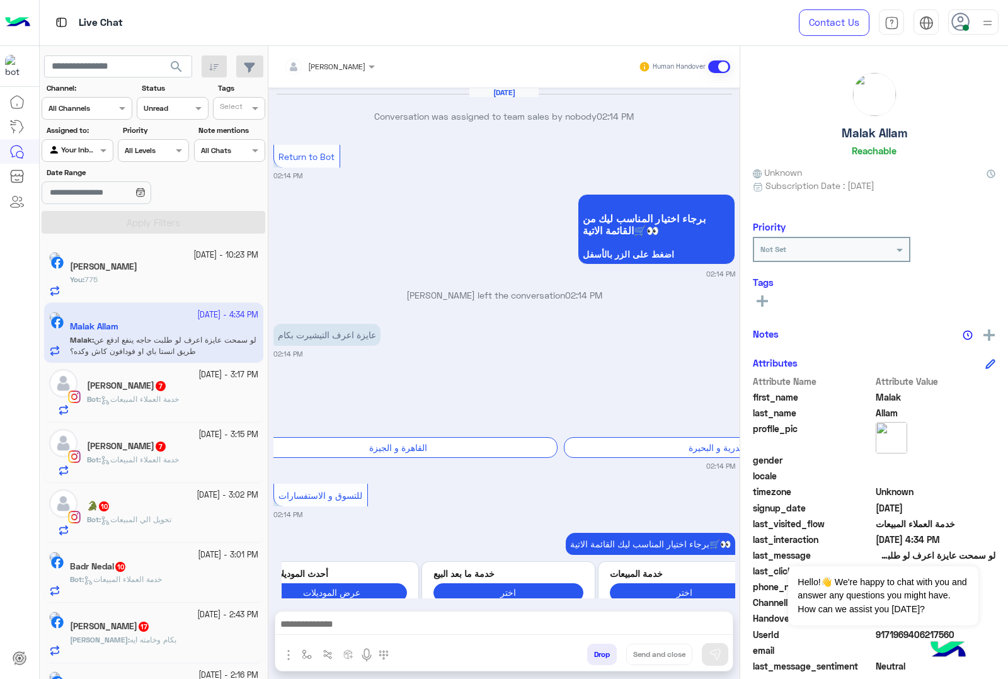
scroll to position [1903, 0]
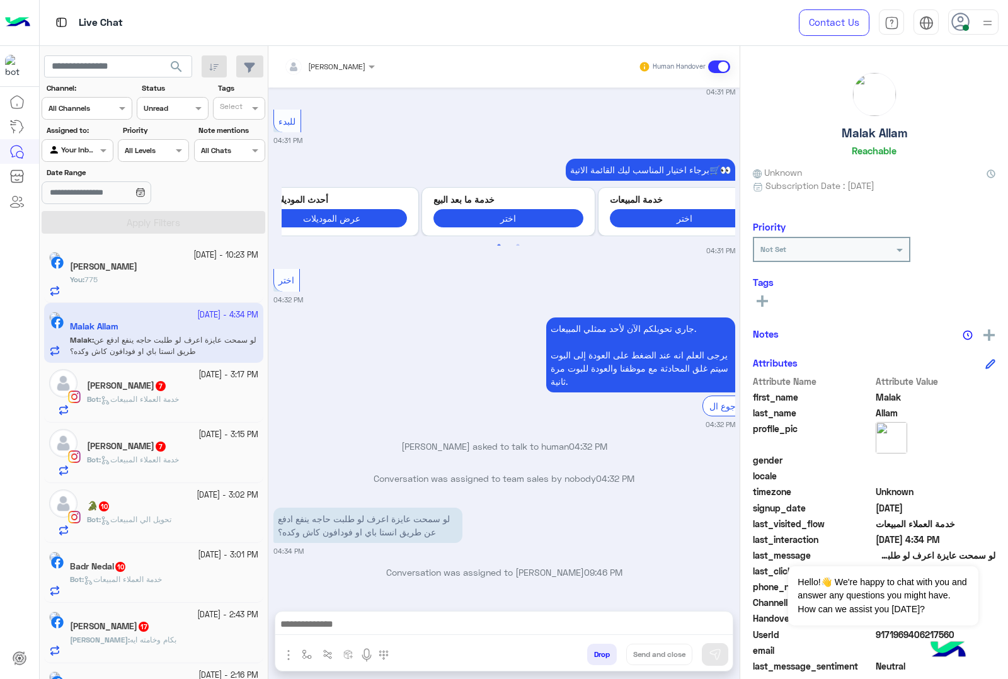
click at [359, 614] on div at bounding box center [503, 628] width 457 height 32
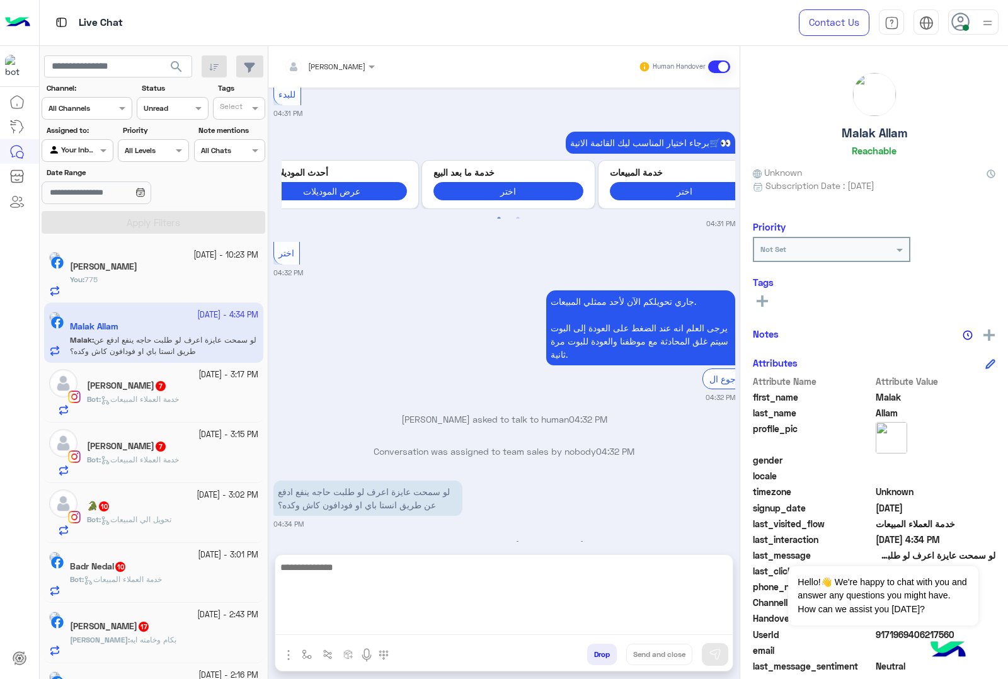
click at [353, 621] on textarea at bounding box center [503, 598] width 457 height 76
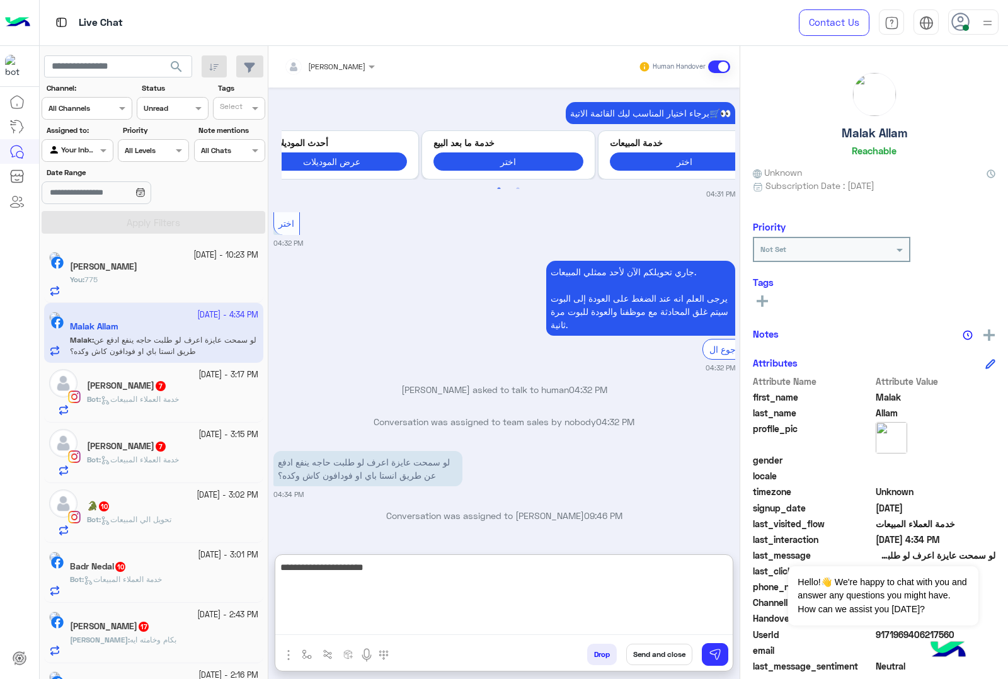
type textarea "**********"
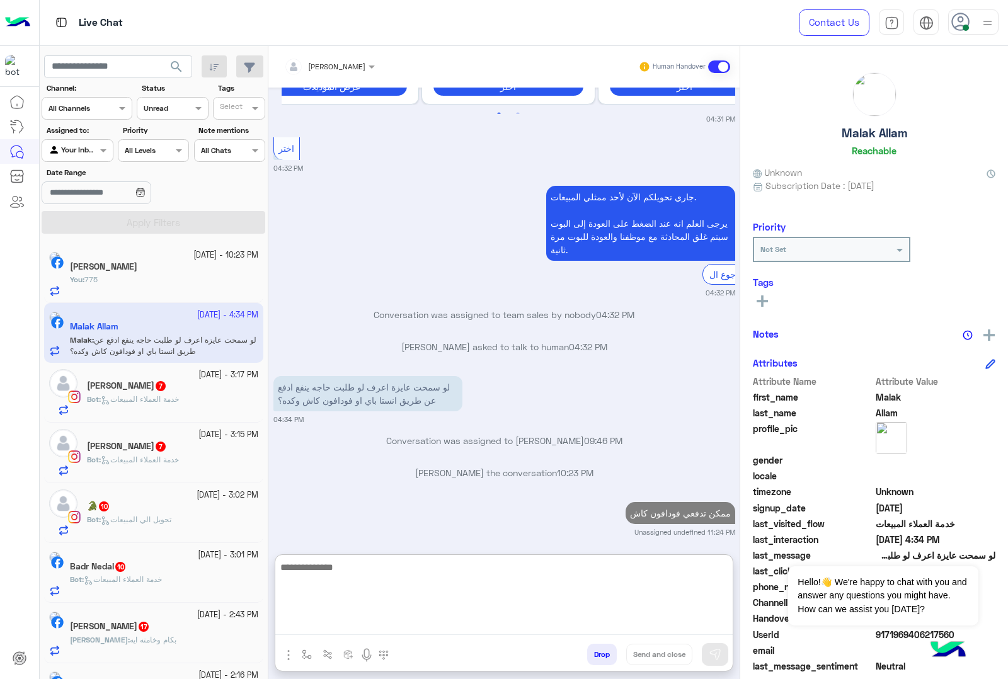
scroll to position [2040, 0]
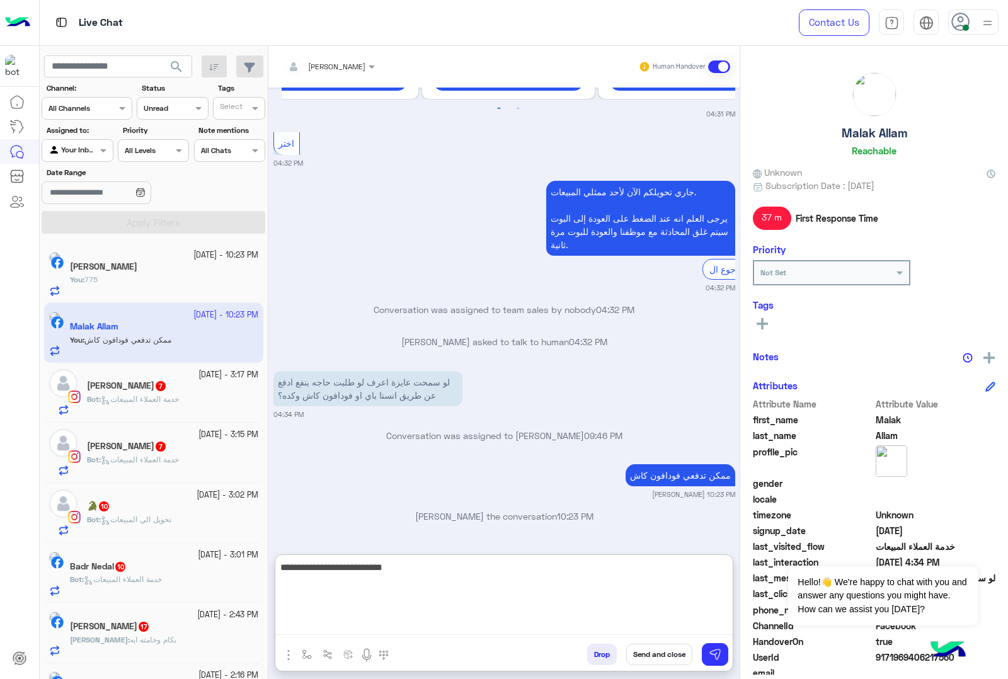
type textarea "**********"
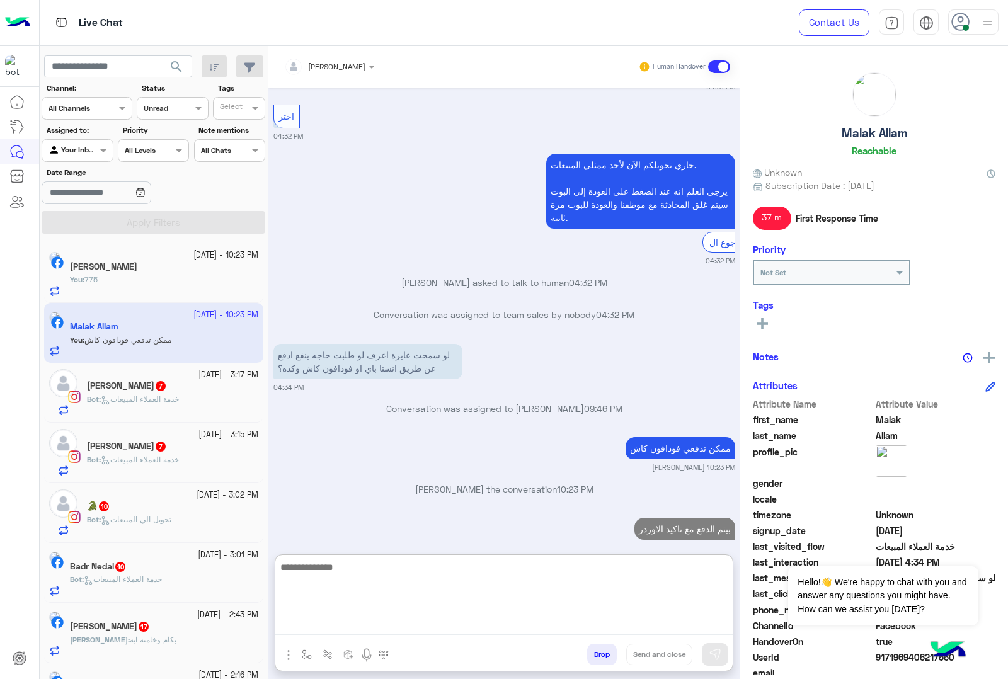
scroll to position [2088, 0]
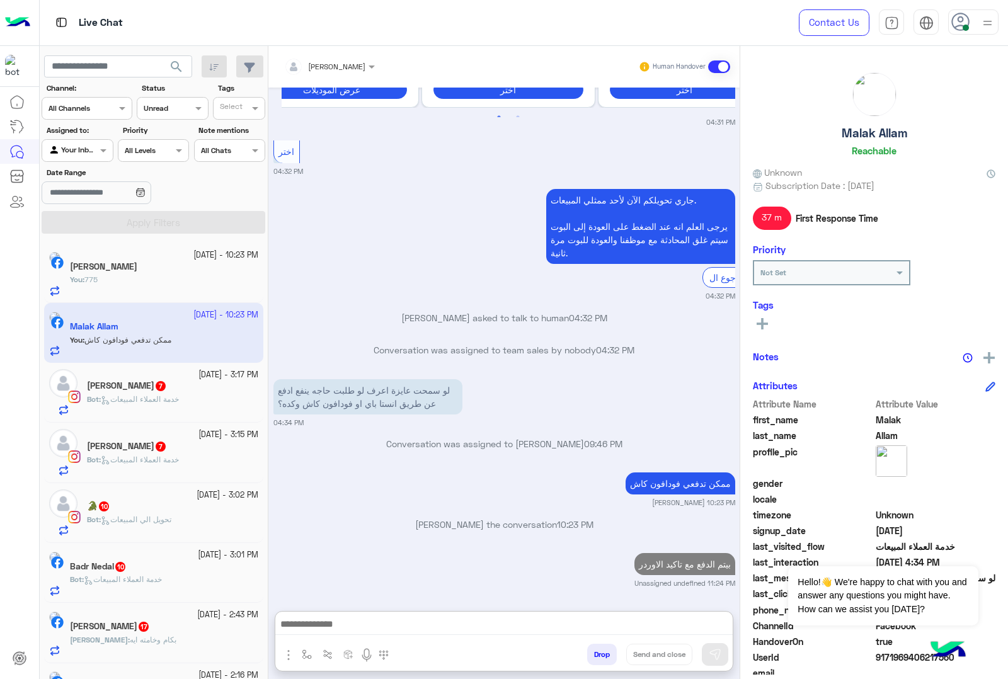
click at [137, 372] on div "[DATE] - 3:17 PM" at bounding box center [172, 375] width 171 height 12
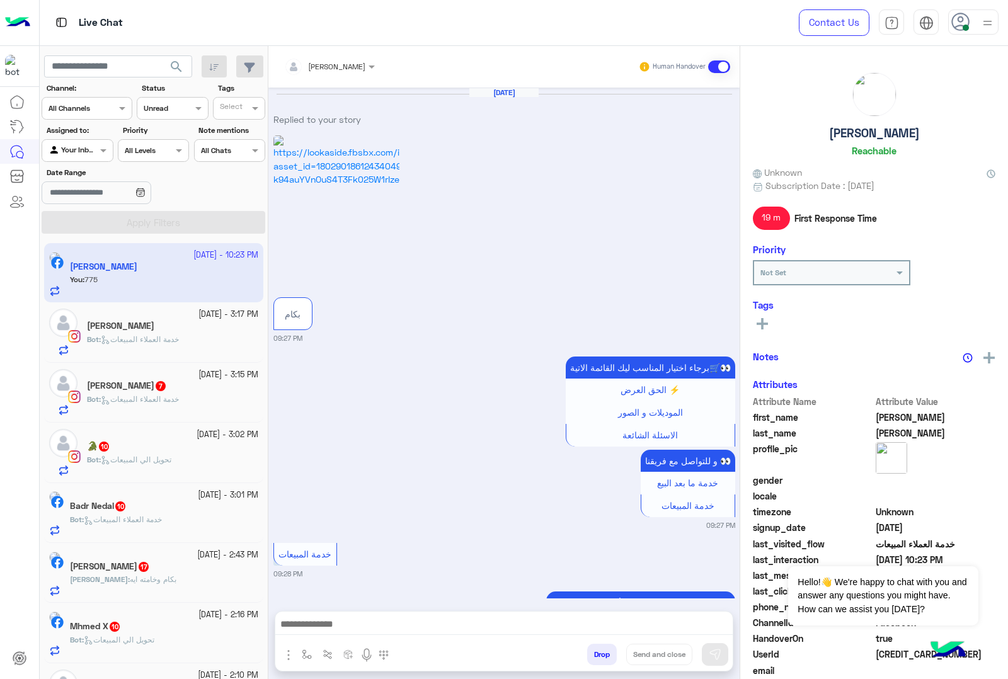
scroll to position [4714, 0]
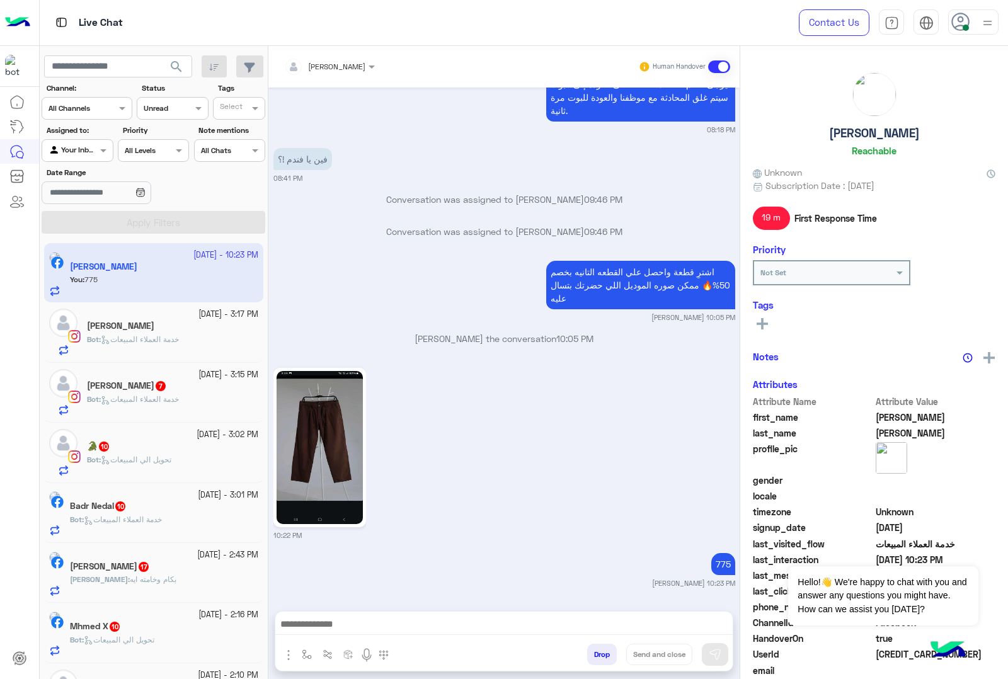
click at [155, 398] on span "خدمة العملاء المبيعات" at bounding box center [140, 398] width 78 height 9
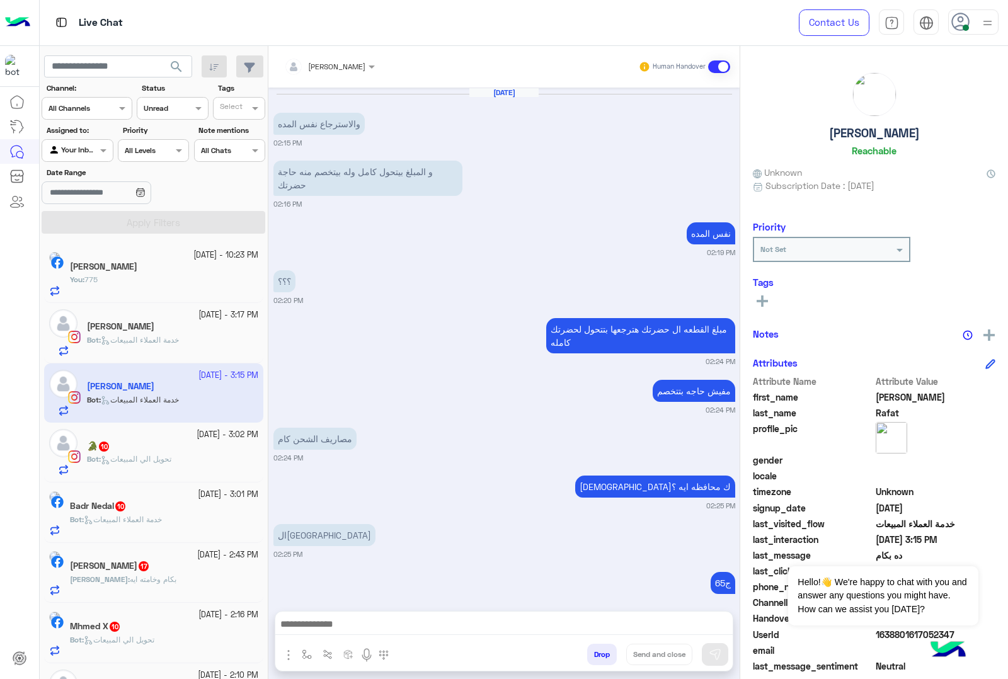
scroll to position [2444, 0]
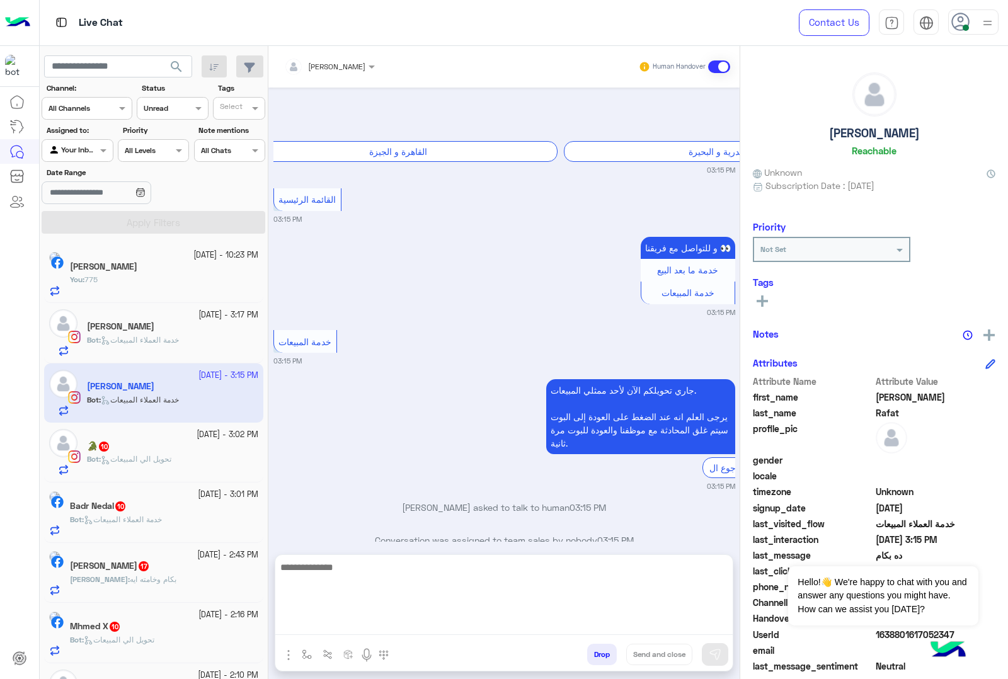
click at [325, 631] on textarea at bounding box center [503, 598] width 457 height 76
paste textarea "**********"
type textarea "**********"
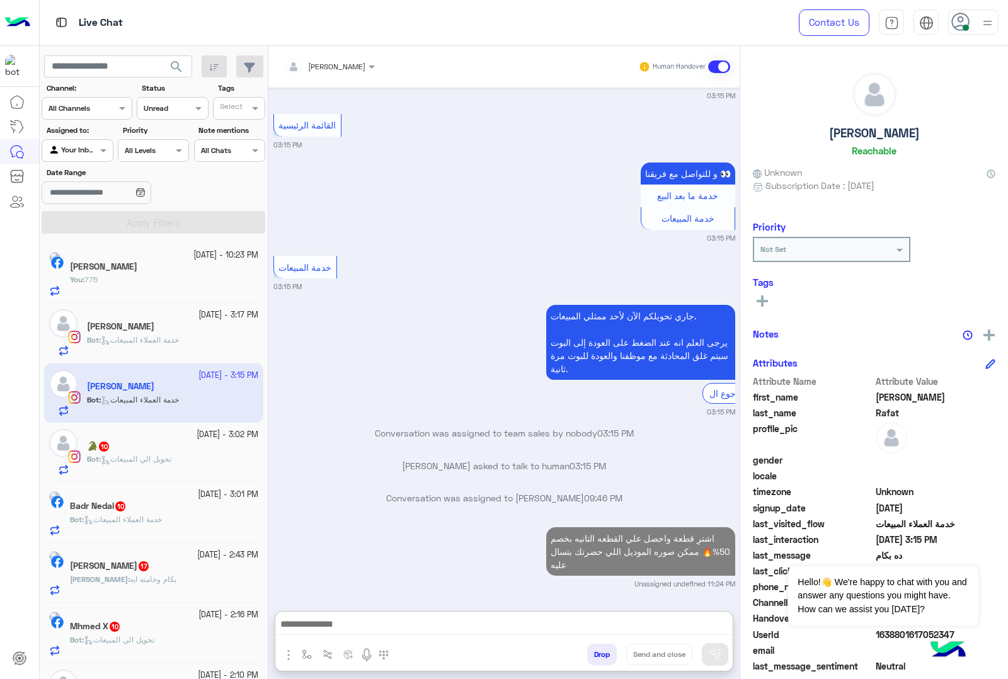
click at [165, 478] on div "[DATE] - 3:02 PM 🐊 10 Bot : تحويل الي المبيعات" at bounding box center [153, 453] width 219 height 60
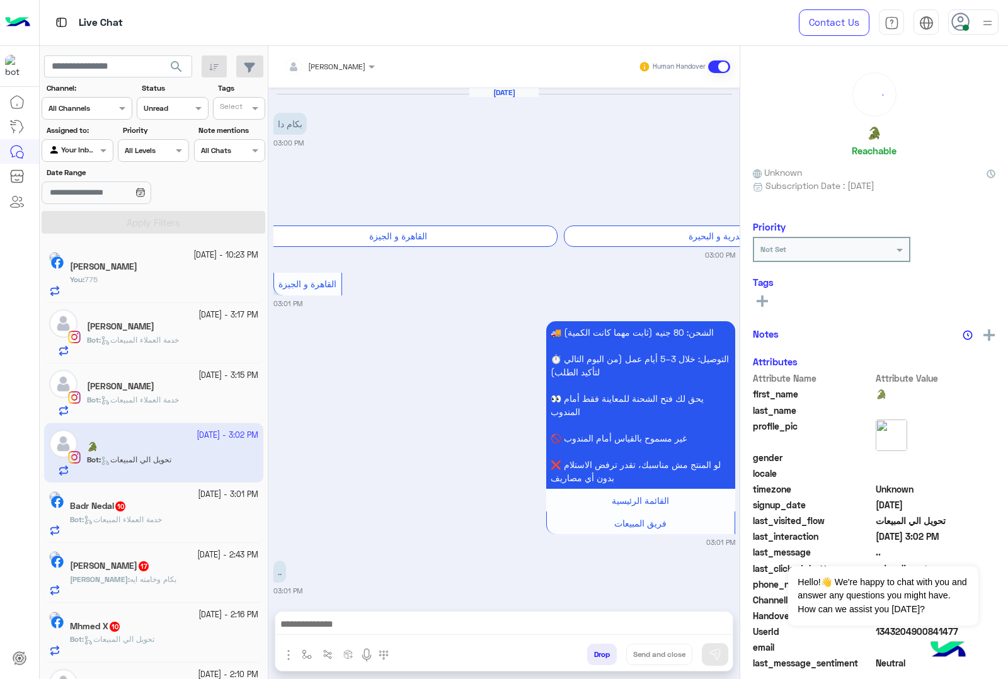
scroll to position [1487, 0]
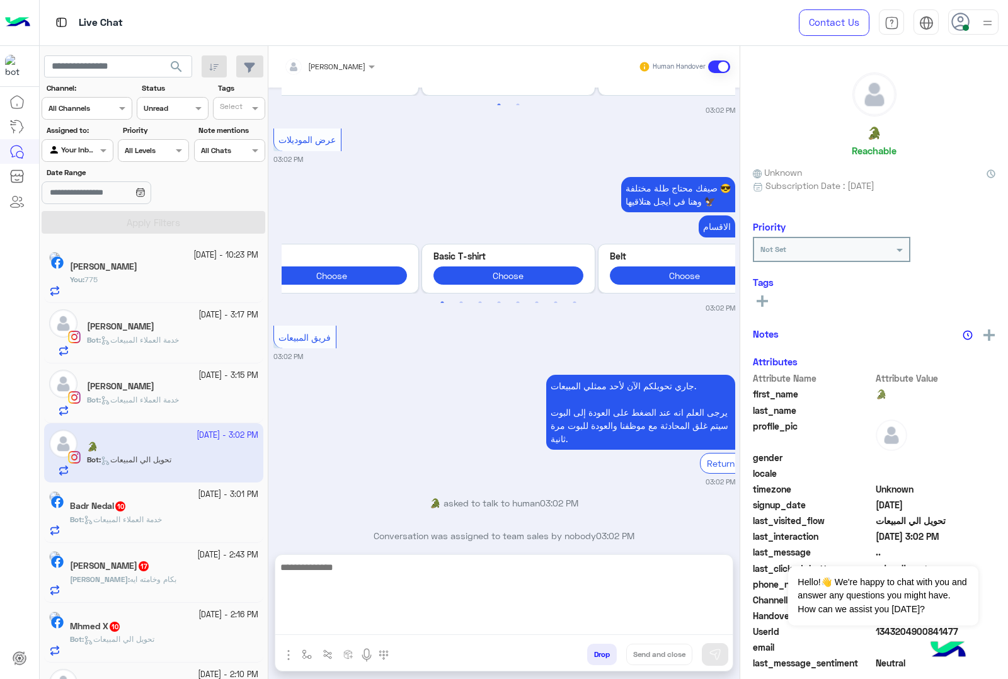
click at [337, 626] on textarea at bounding box center [503, 598] width 457 height 76
paste textarea "**********"
type textarea "**********"
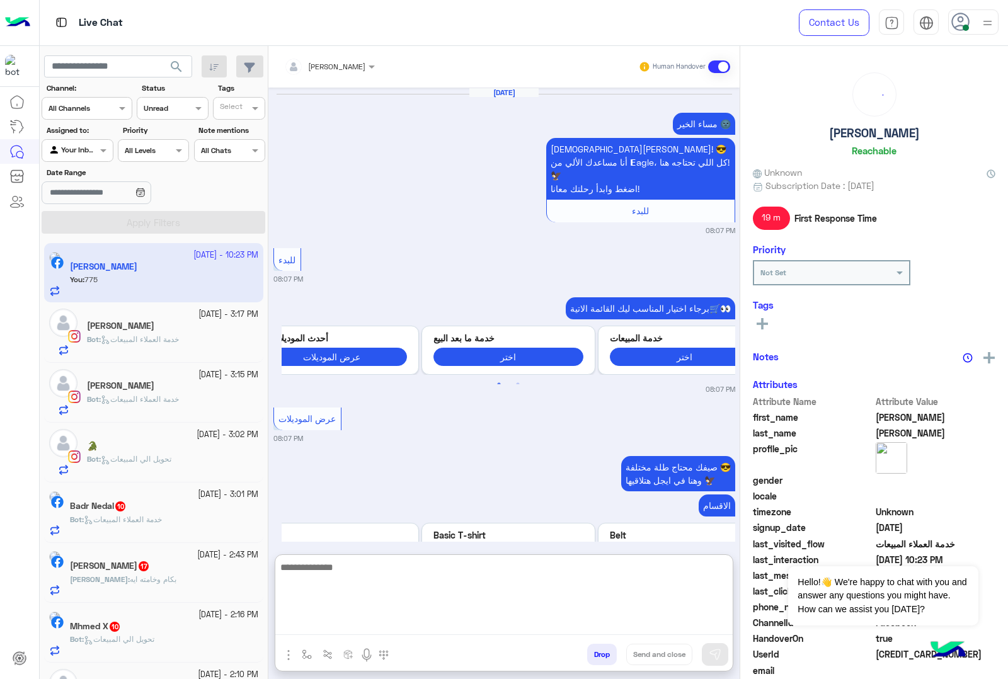
scroll to position [2161, 0]
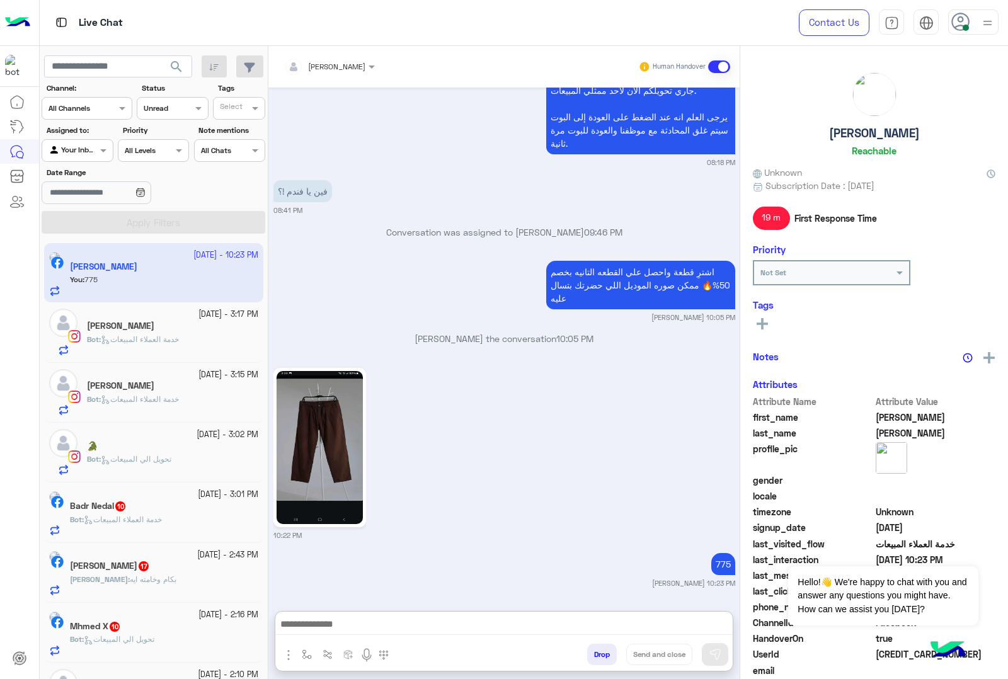
click at [143, 524] on span "Bot : خدمة العملاء المبيعات" at bounding box center [116, 519] width 92 height 9
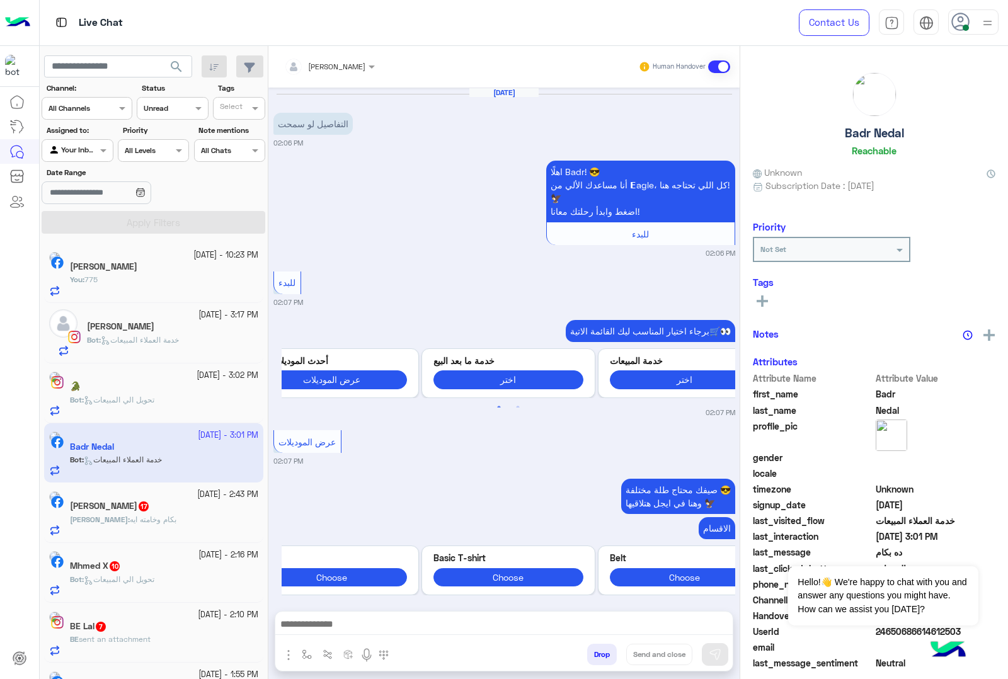
scroll to position [1637, 0]
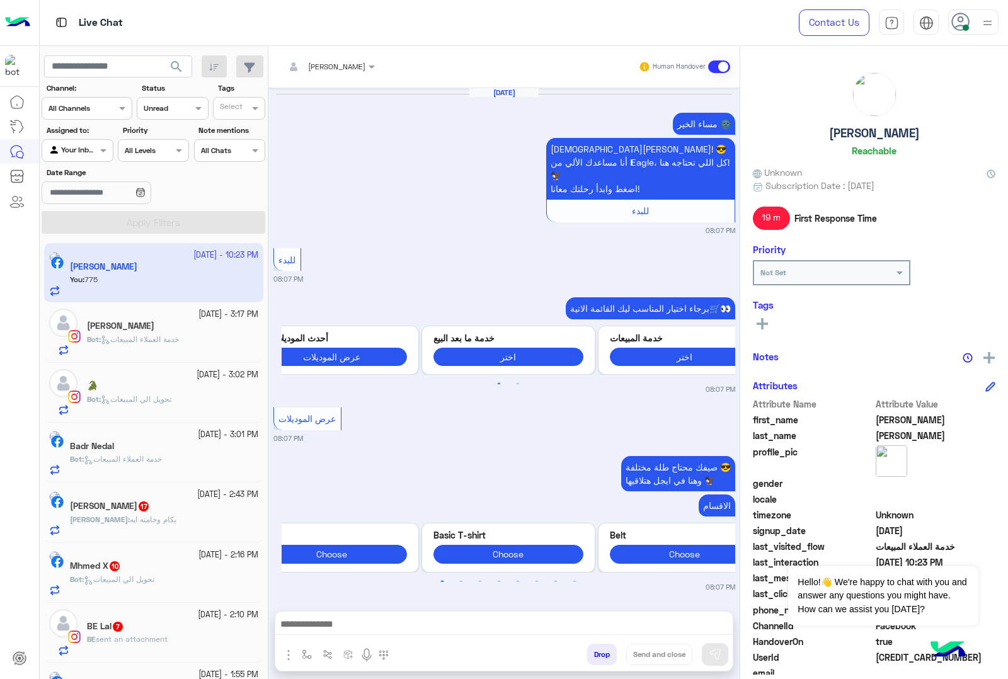
scroll to position [2105, 0]
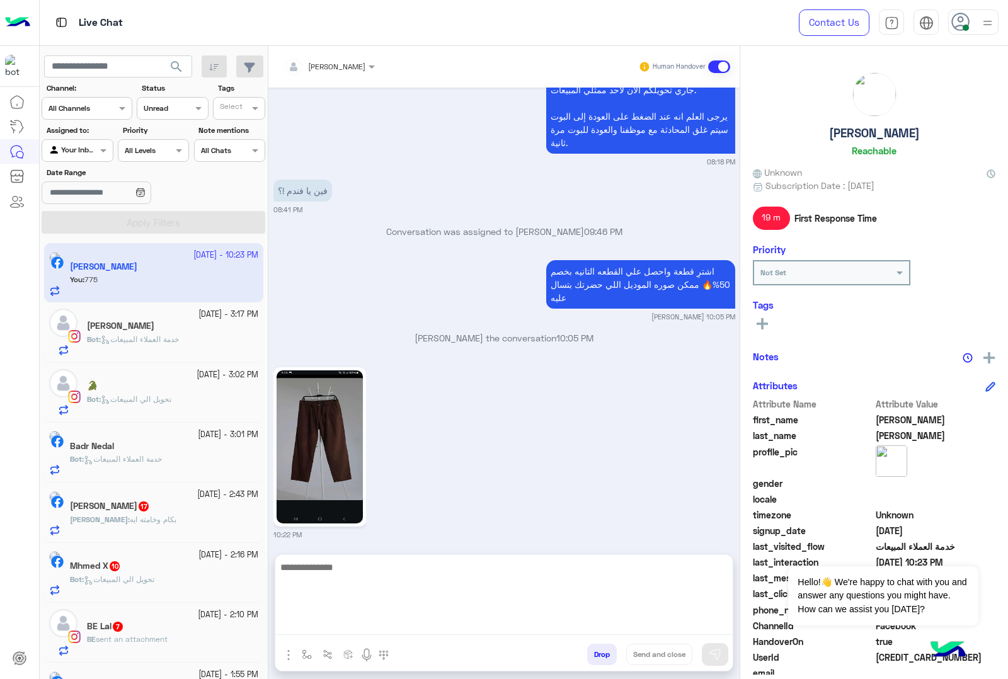
click at [338, 628] on textarea at bounding box center [503, 598] width 457 height 76
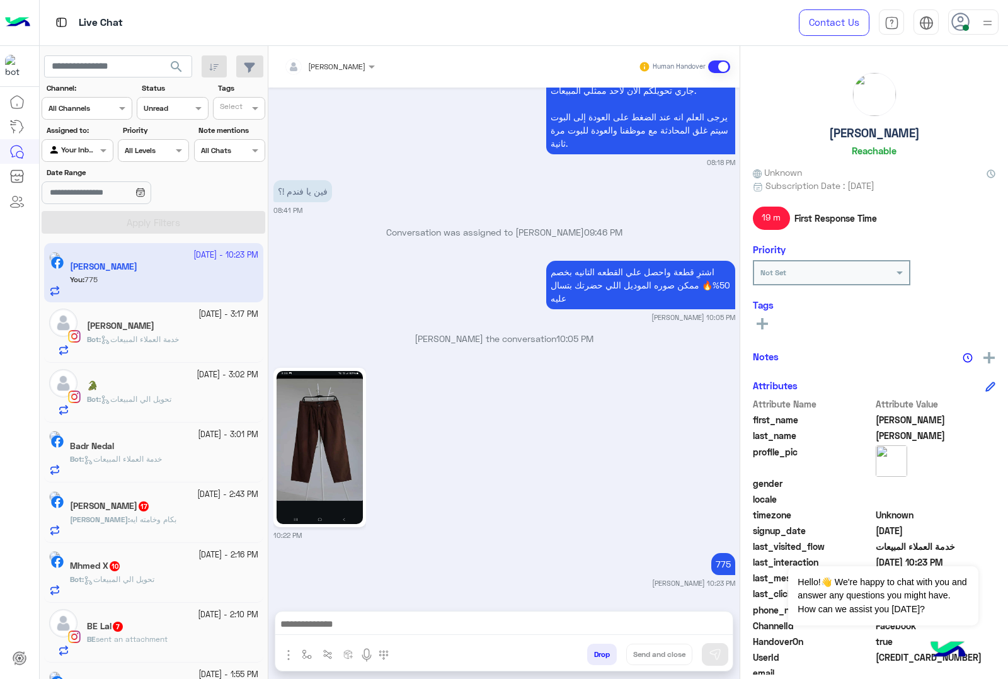
click at [135, 335] on span "خدمة العملاء المبيعات" at bounding box center [140, 339] width 78 height 9
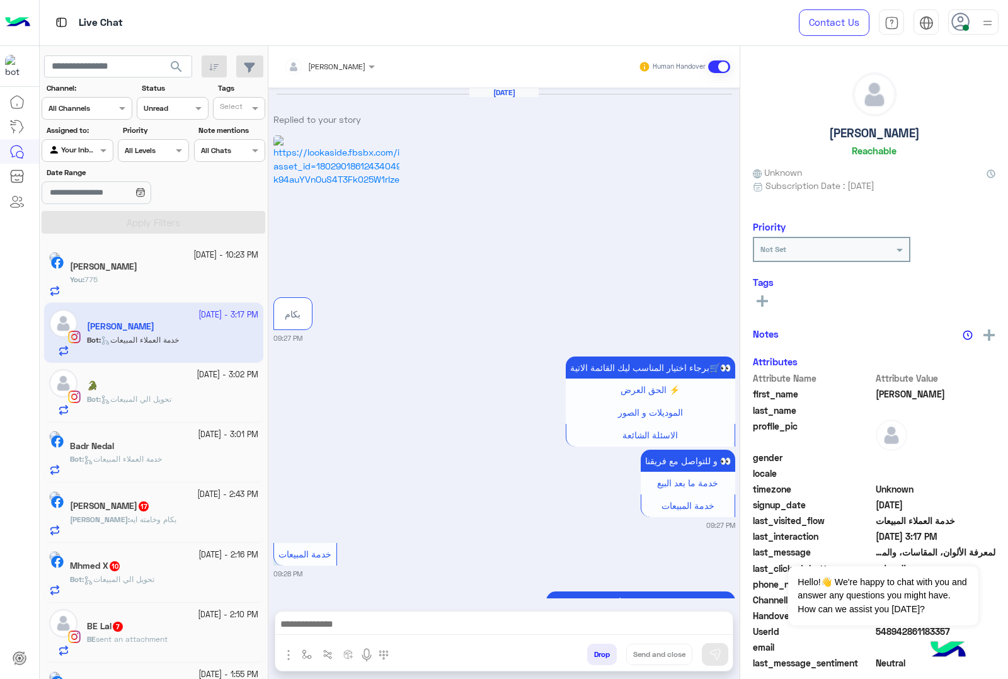
scroll to position [2121, 0]
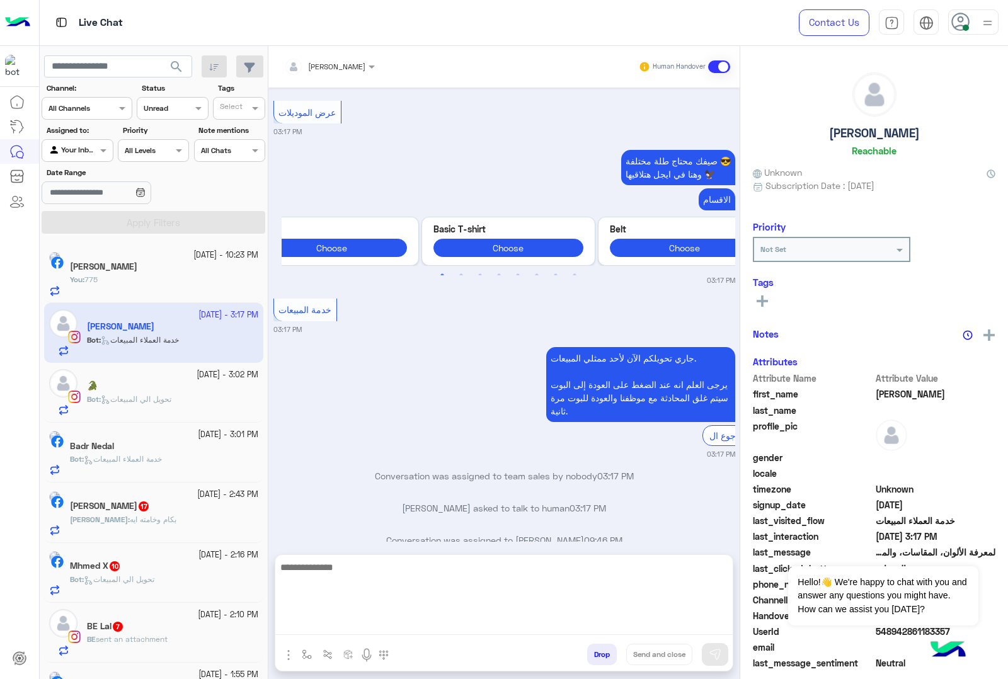
click at [335, 625] on textarea at bounding box center [503, 598] width 457 height 76
paste textarea "**********"
type textarea "**********"
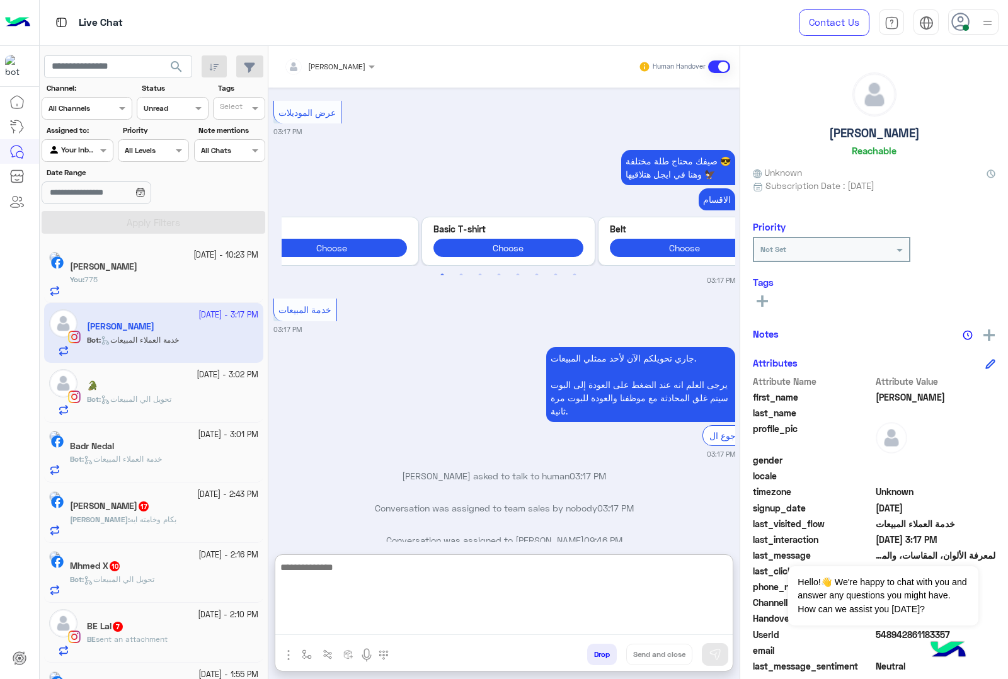
scroll to position [2251, 0]
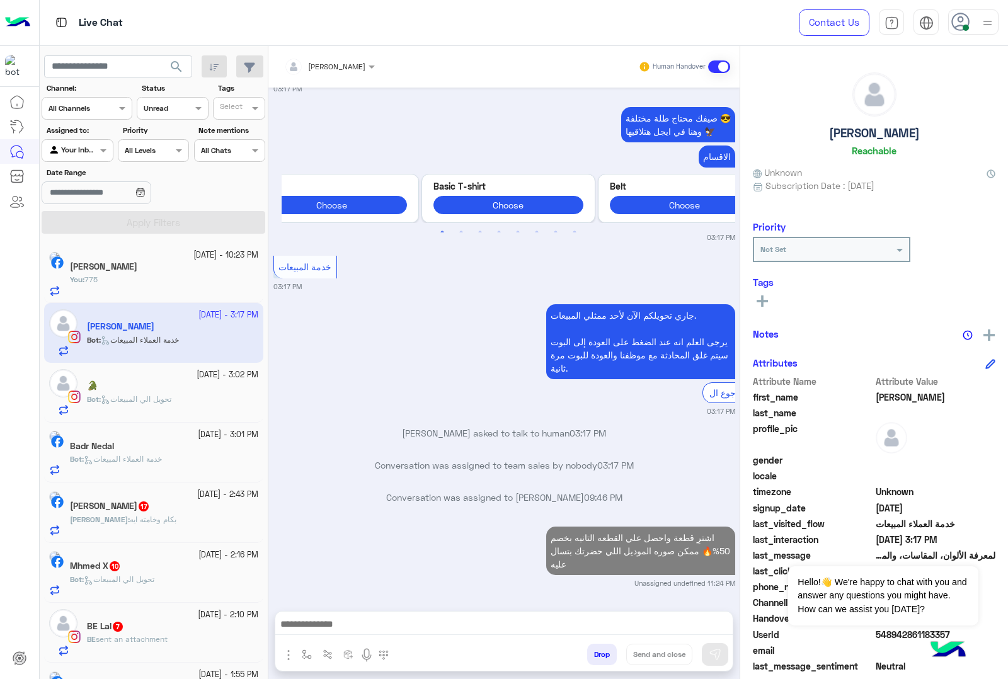
click at [127, 386] on div "🐊" at bounding box center [172, 387] width 171 height 13
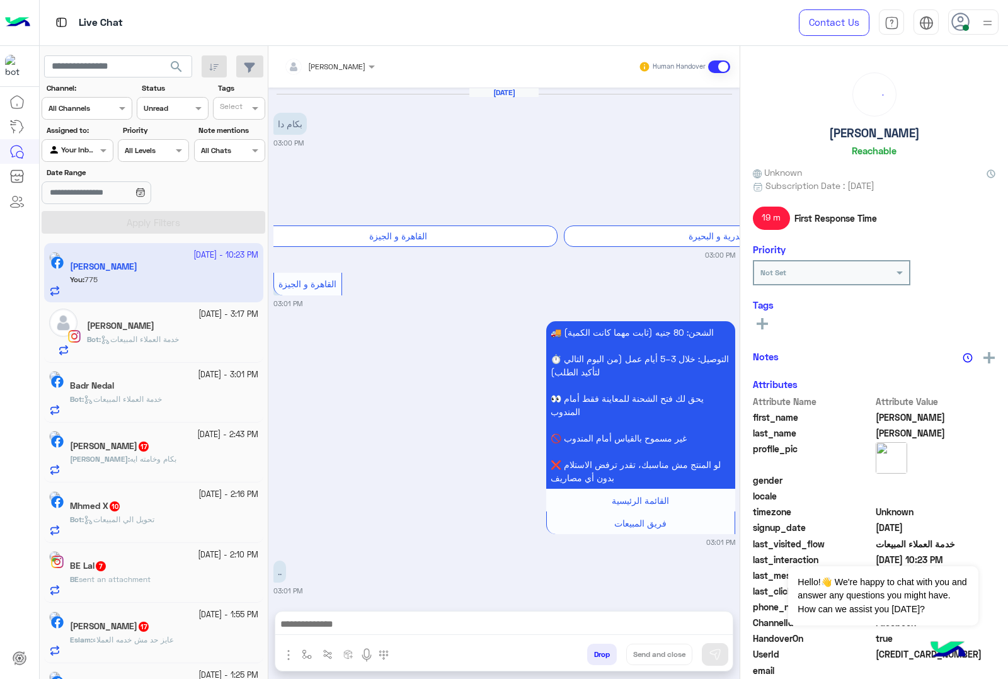
scroll to position [4187, 0]
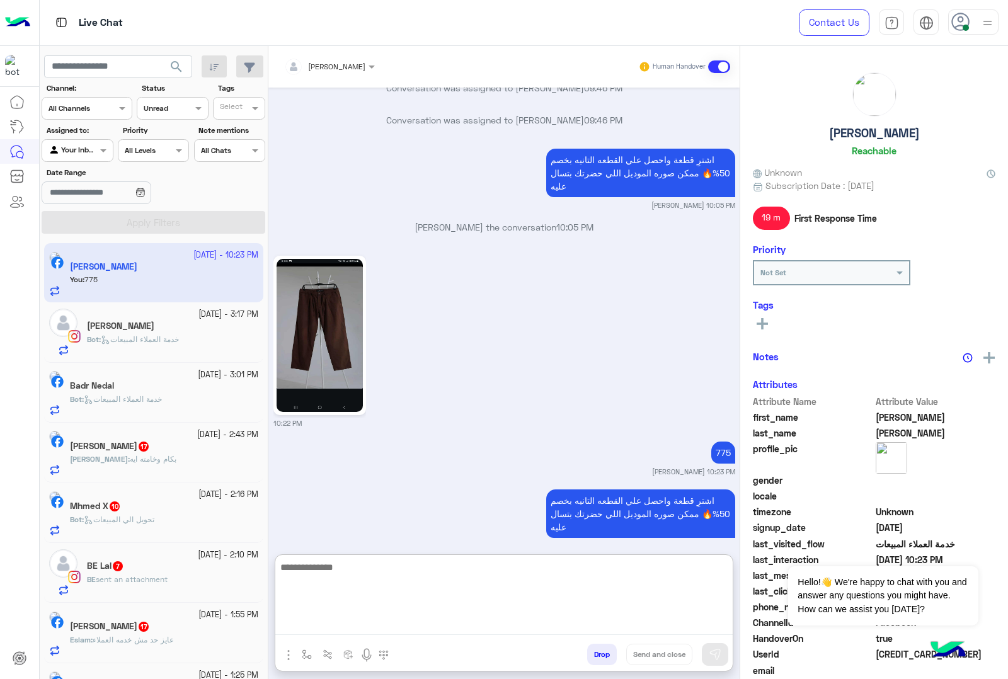
click at [354, 619] on textarea at bounding box center [503, 598] width 457 height 76
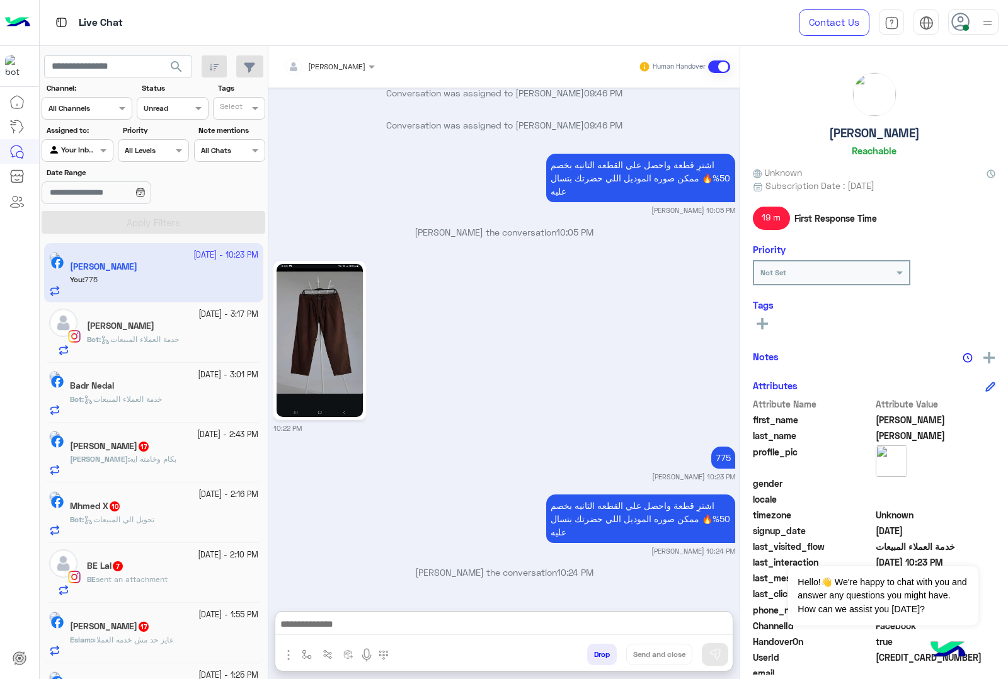
click at [168, 467] on div "[PERSON_NAME] : بكام وخامته ايه" at bounding box center [164, 465] width 188 height 22
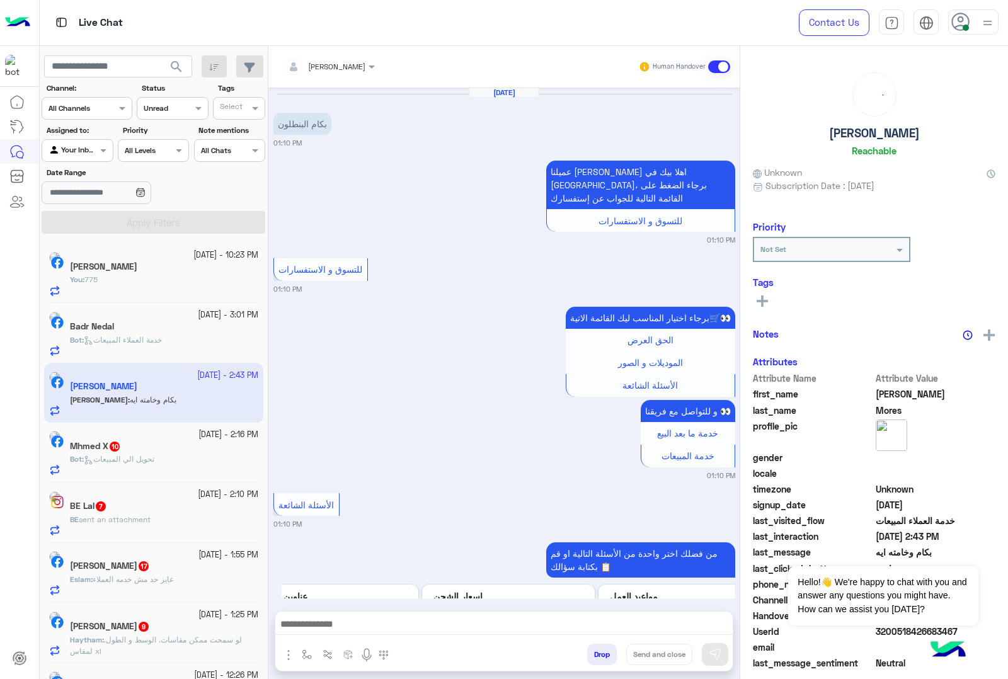
scroll to position [2087, 0]
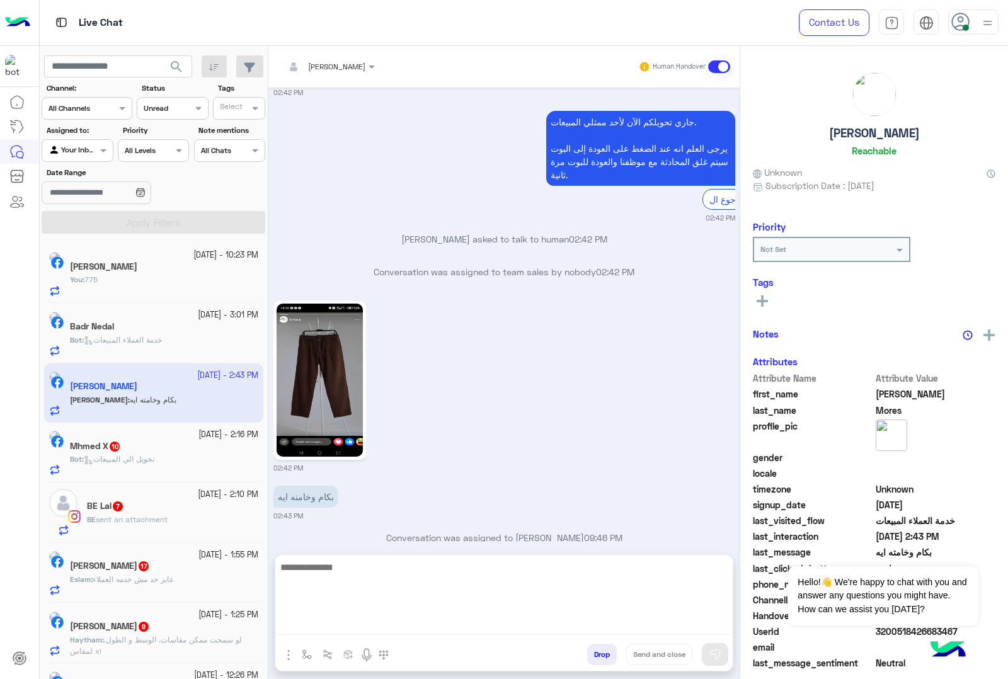
click at [326, 623] on textarea at bounding box center [503, 598] width 457 height 76
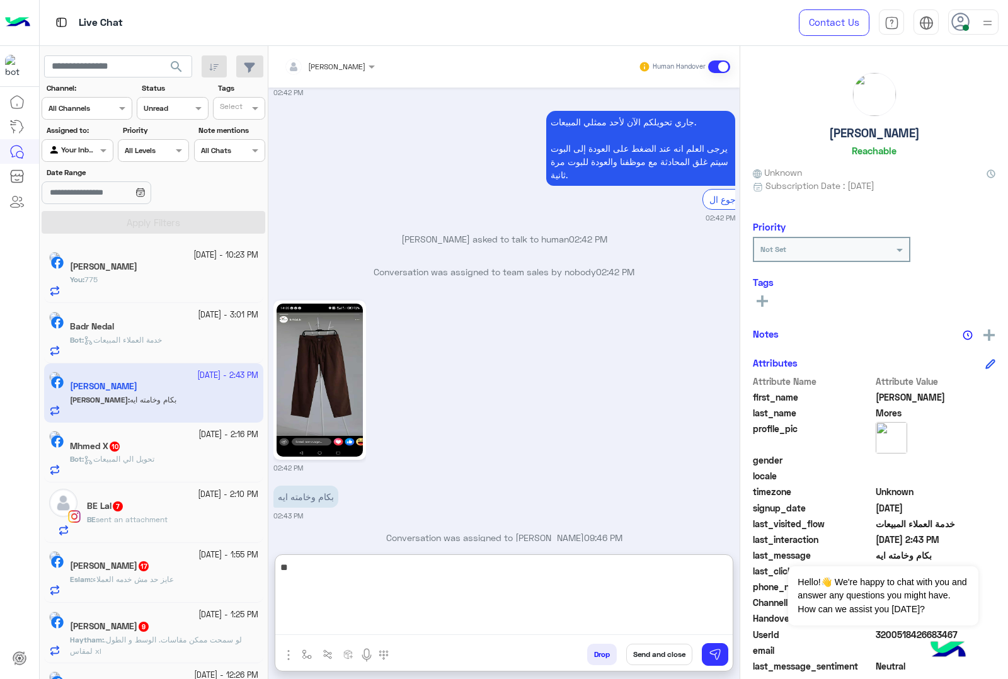
type textarea "***"
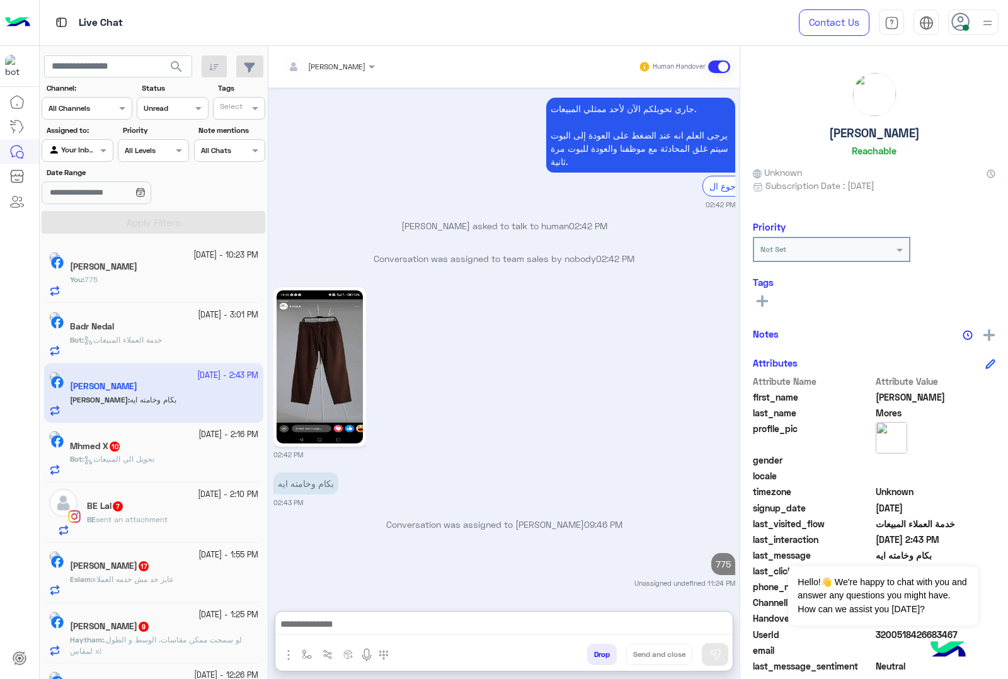
click at [212, 469] on div "Bot : تحويل الي المبيعات" at bounding box center [164, 465] width 188 height 22
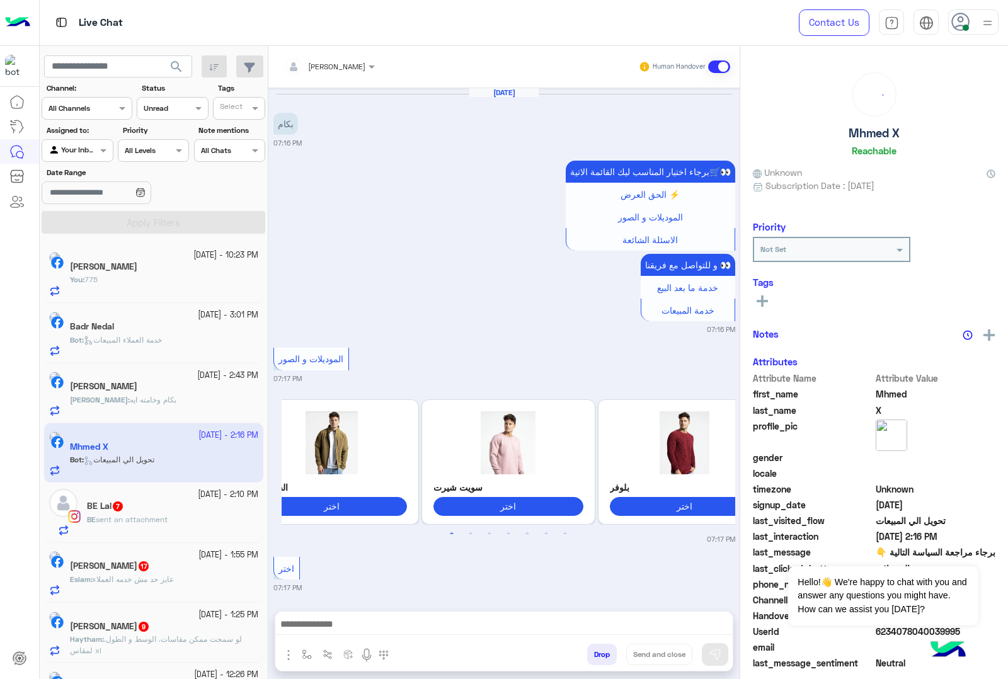
scroll to position [1684, 0]
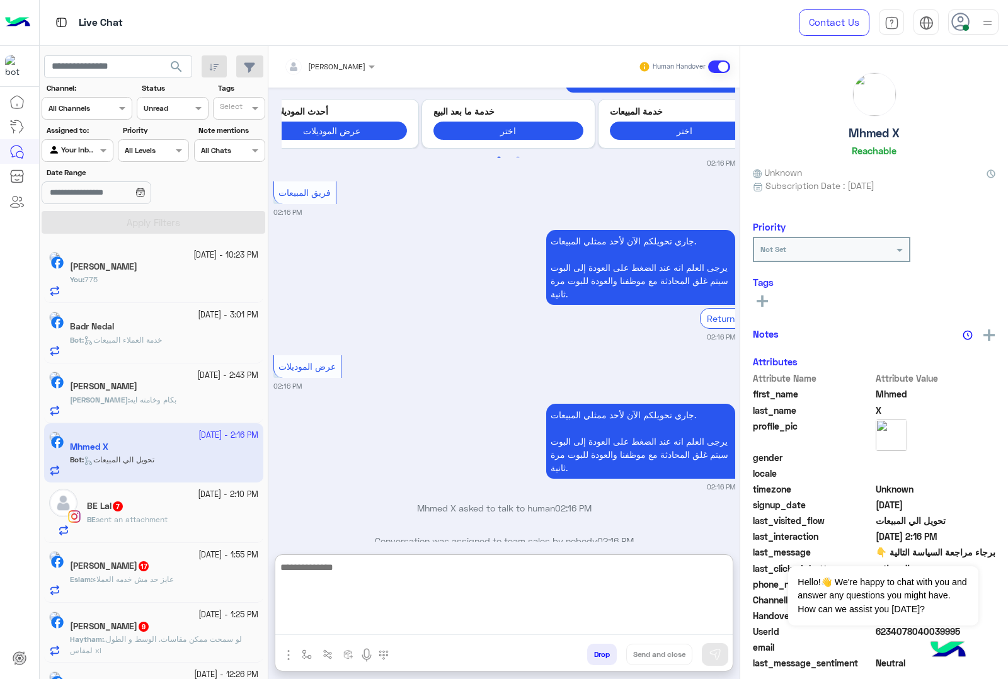
click at [304, 619] on textarea at bounding box center [503, 598] width 457 height 76
paste textarea "**********"
type textarea "**********"
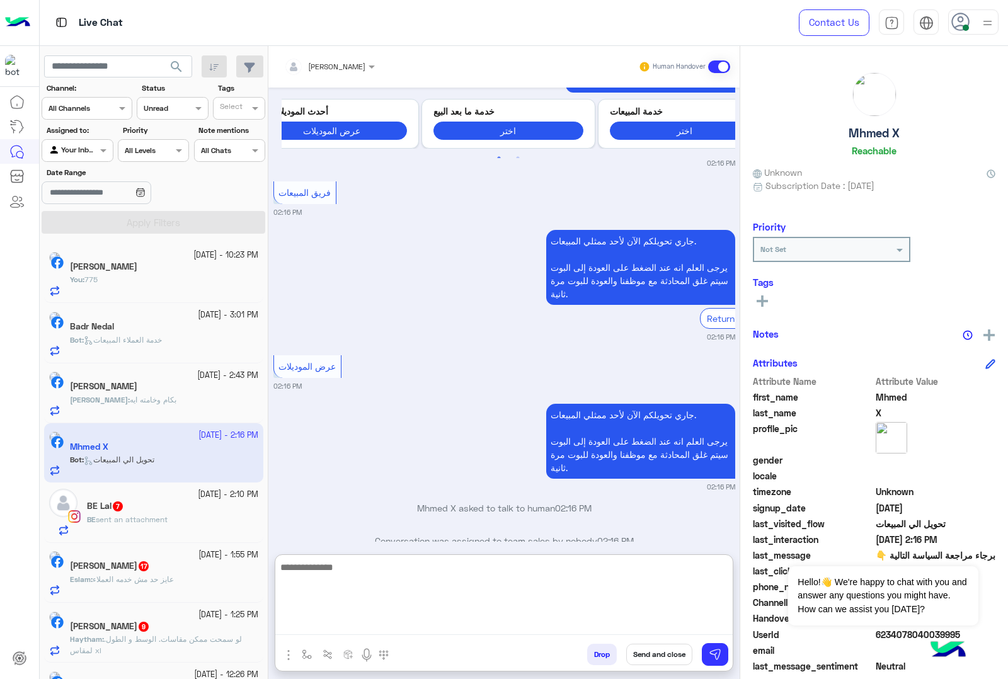
scroll to position [1816, 0]
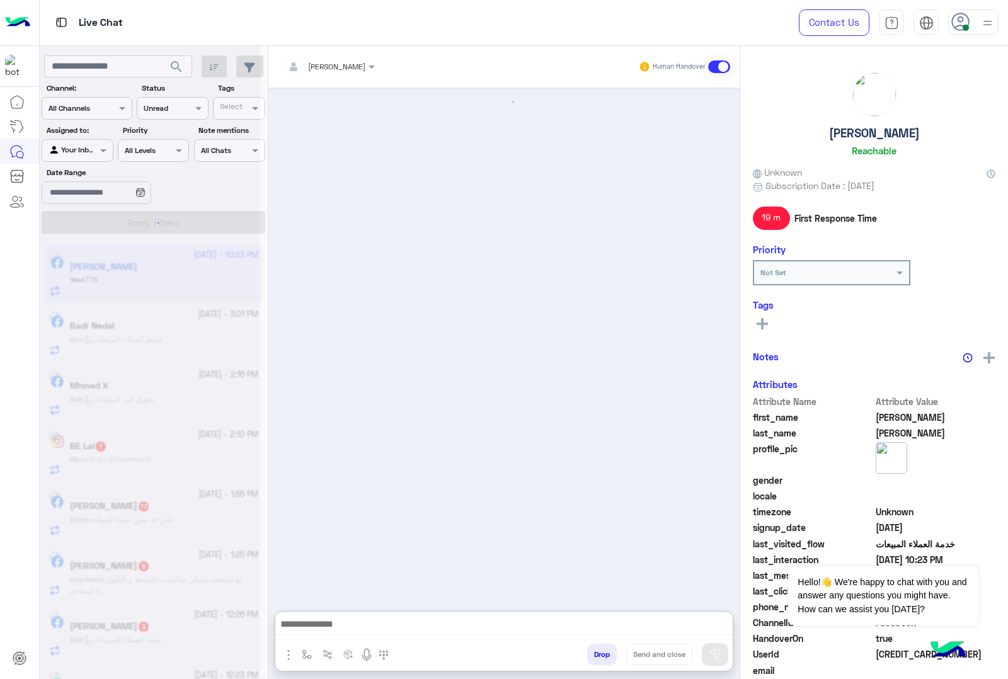
click at [128, 514] on div "[PERSON_NAME] 17" at bounding box center [164, 507] width 188 height 13
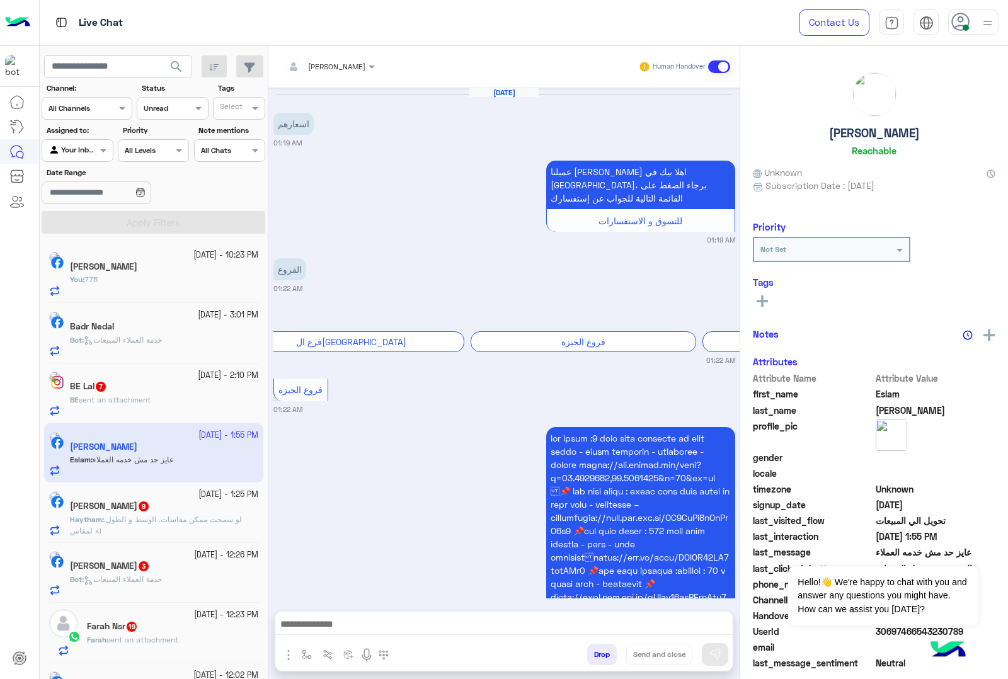
scroll to position [2108, 0]
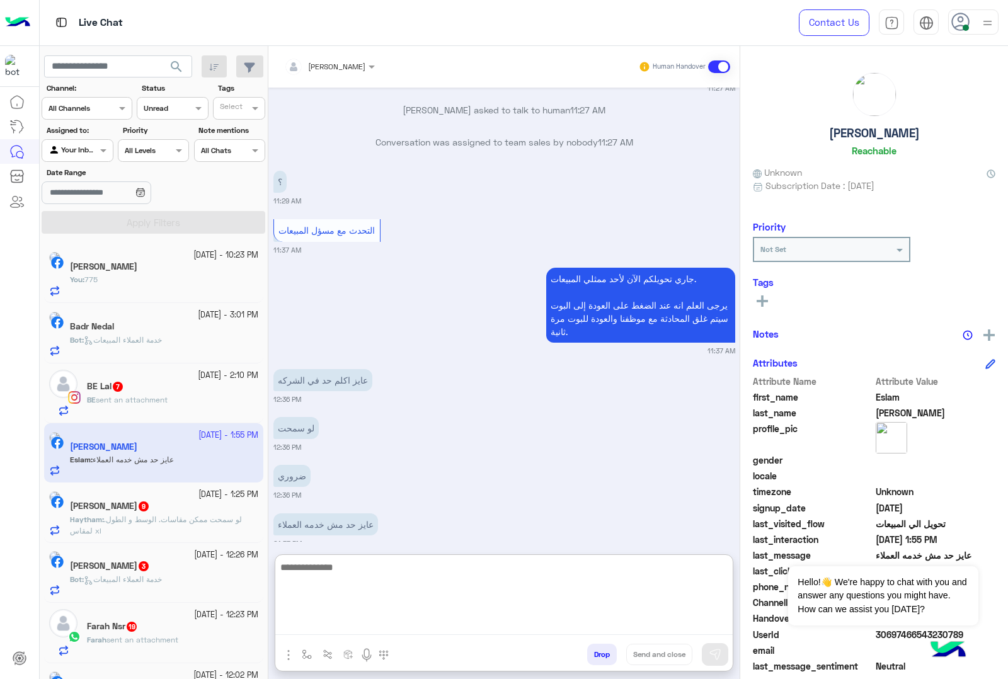
click at [323, 616] on textarea at bounding box center [503, 598] width 457 height 76
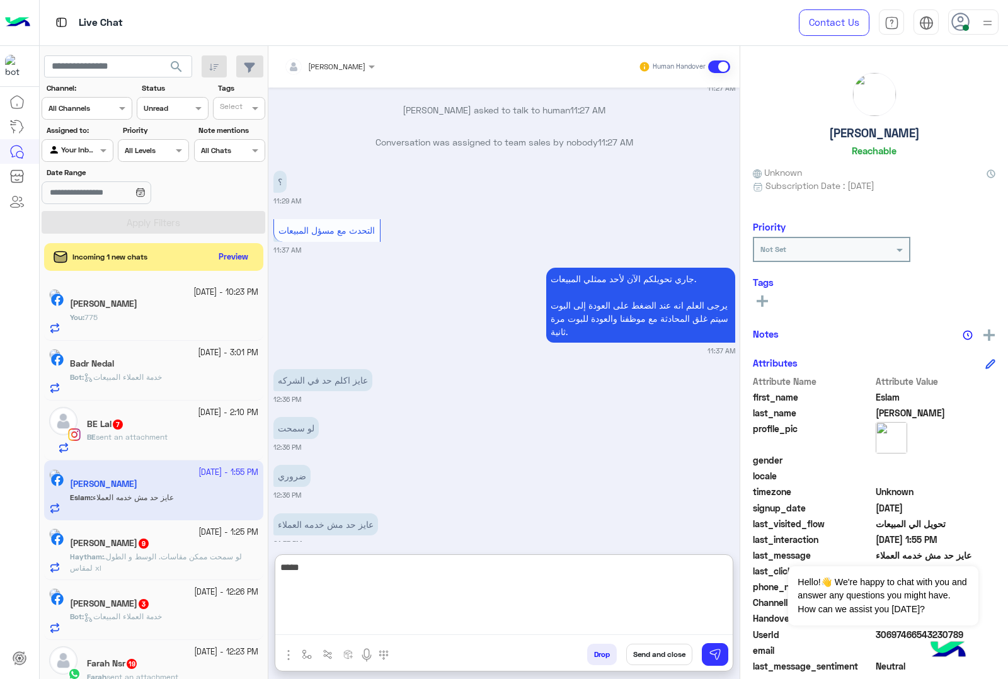
type textarea "*****"
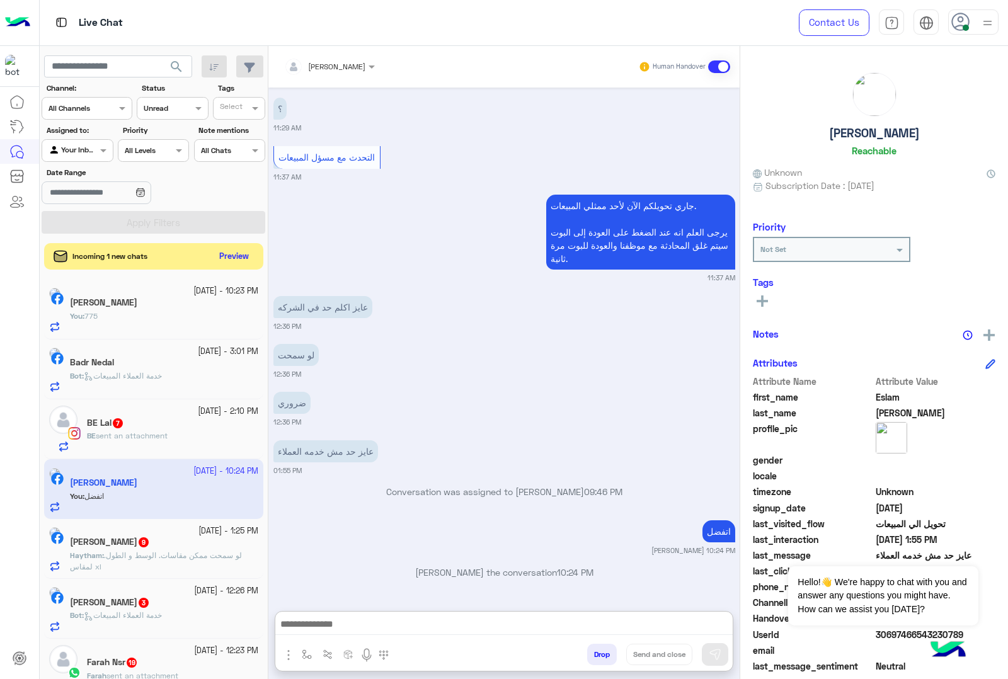
click at [229, 258] on button "Preview" at bounding box center [234, 256] width 39 height 17
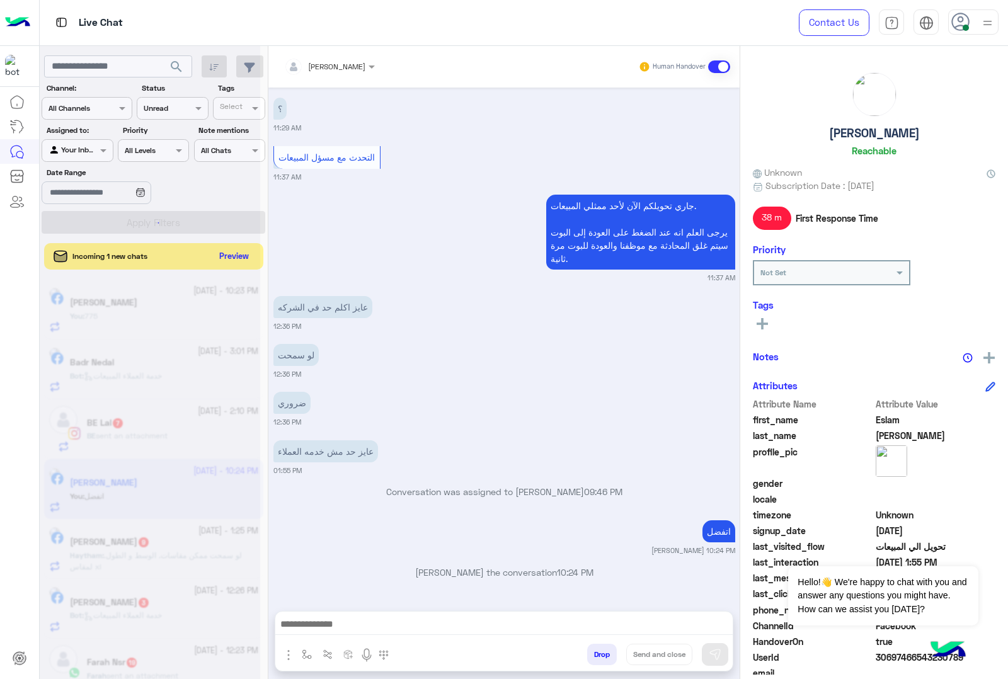
scroll to position [2188, 0]
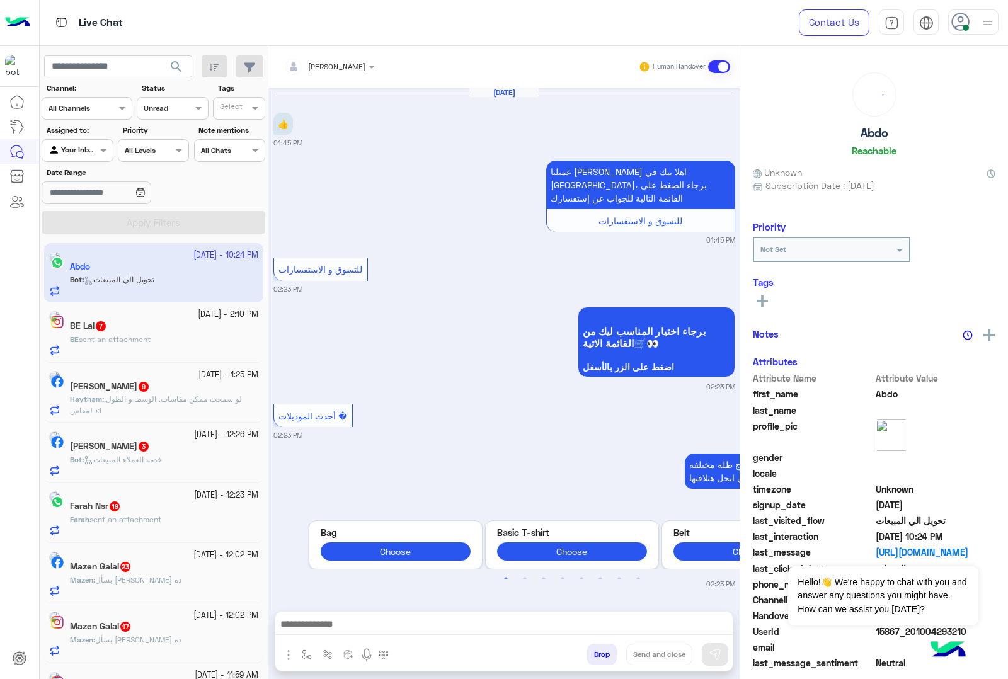
scroll to position [2110, 0]
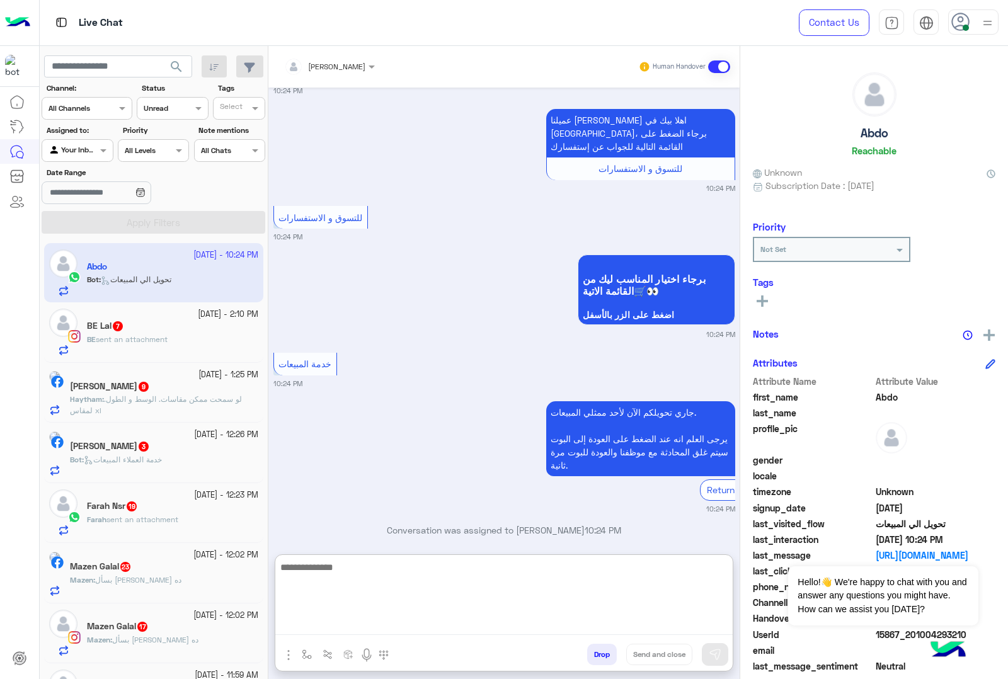
click at [321, 623] on textarea at bounding box center [503, 598] width 457 height 76
paste textarea "**********"
type textarea "**********"
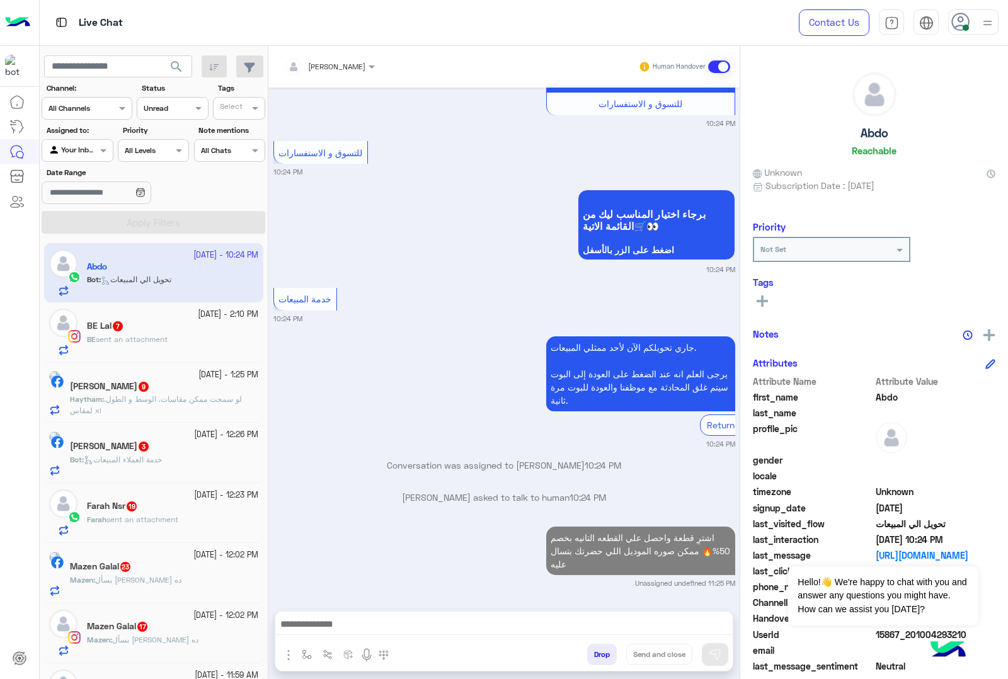
click at [123, 323] on span "7" at bounding box center [118, 326] width 10 height 10
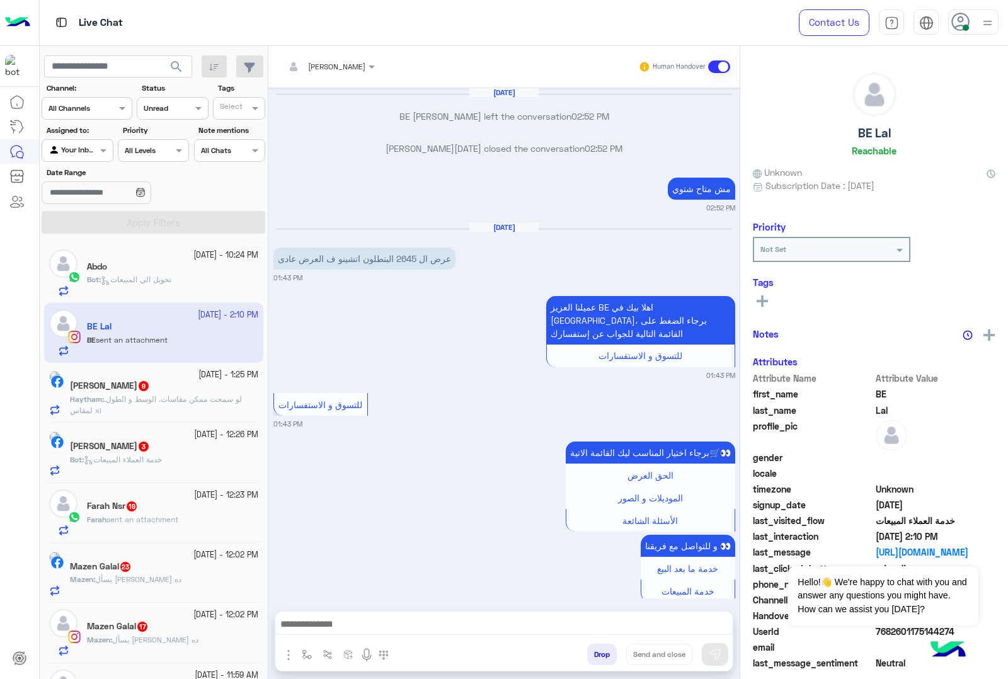
scroll to position [1642, 0]
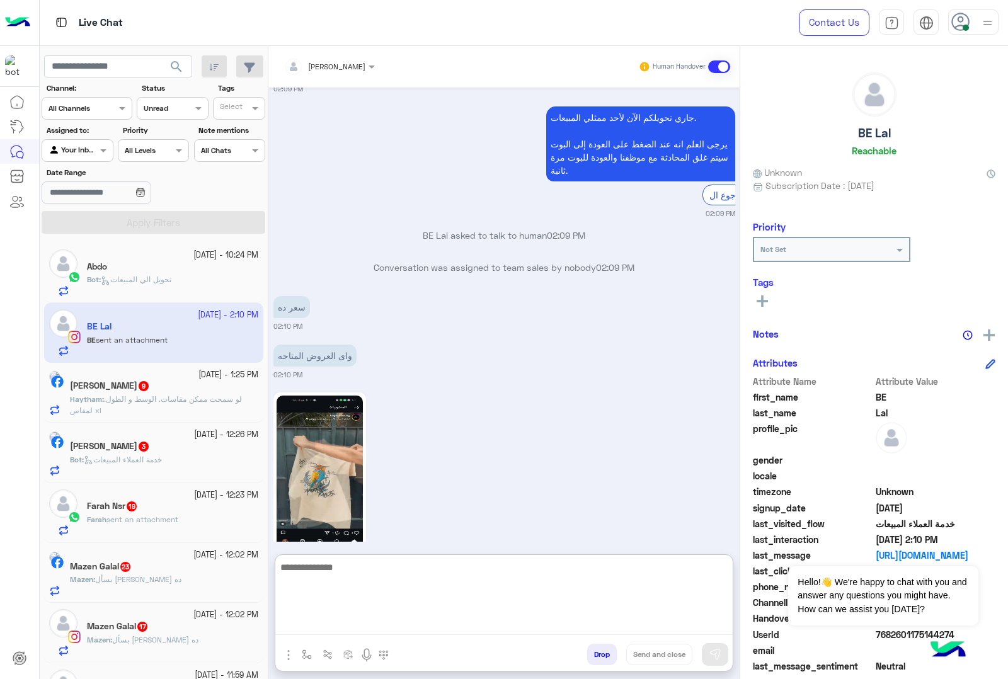
click at [351, 635] on textarea at bounding box center [503, 598] width 457 height 76
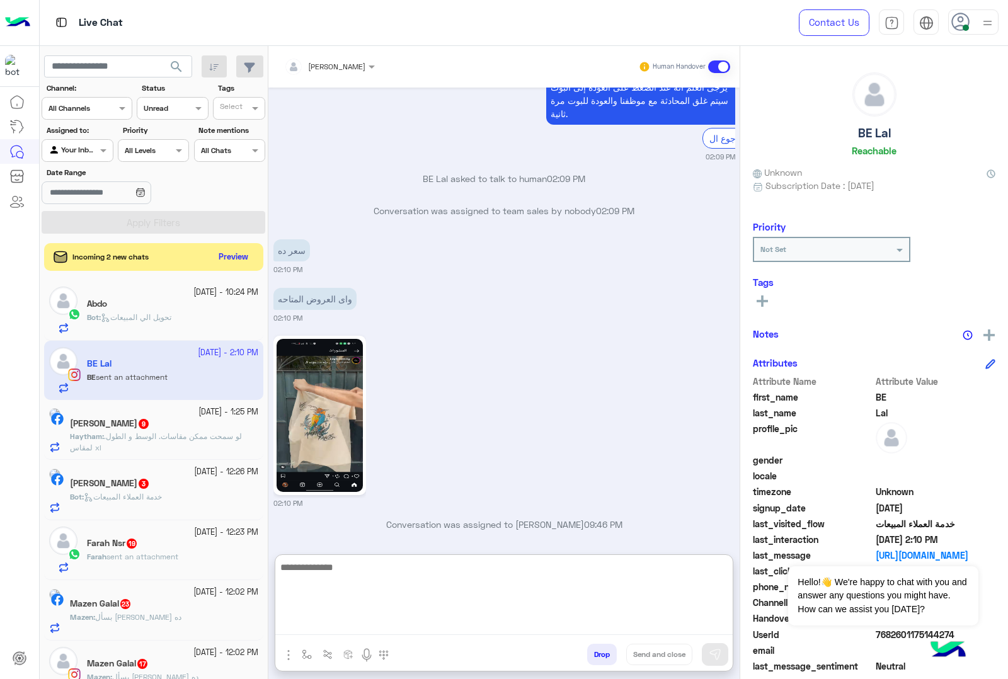
click at [377, 580] on textarea at bounding box center [503, 598] width 457 height 76
type textarea "***"
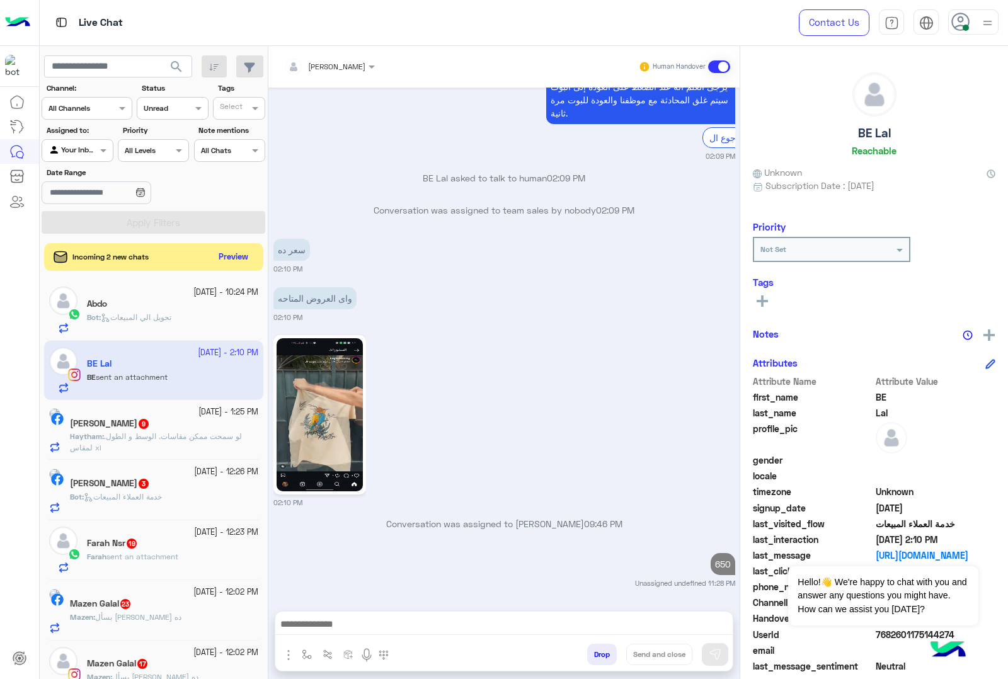
scroll to position [1690, 0]
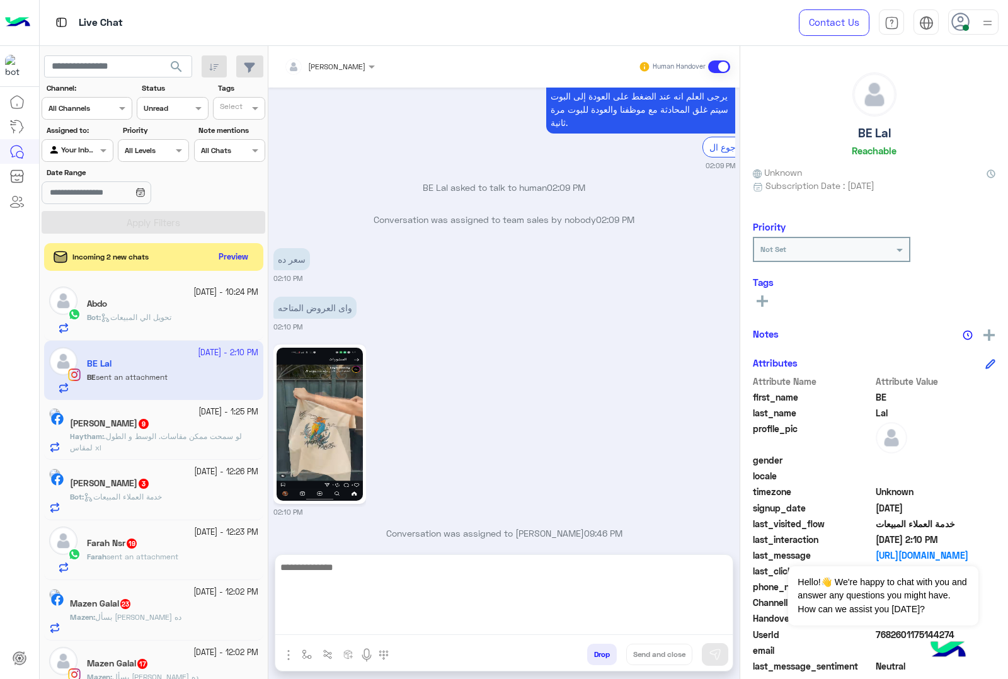
click at [376, 626] on textarea at bounding box center [503, 598] width 457 height 76
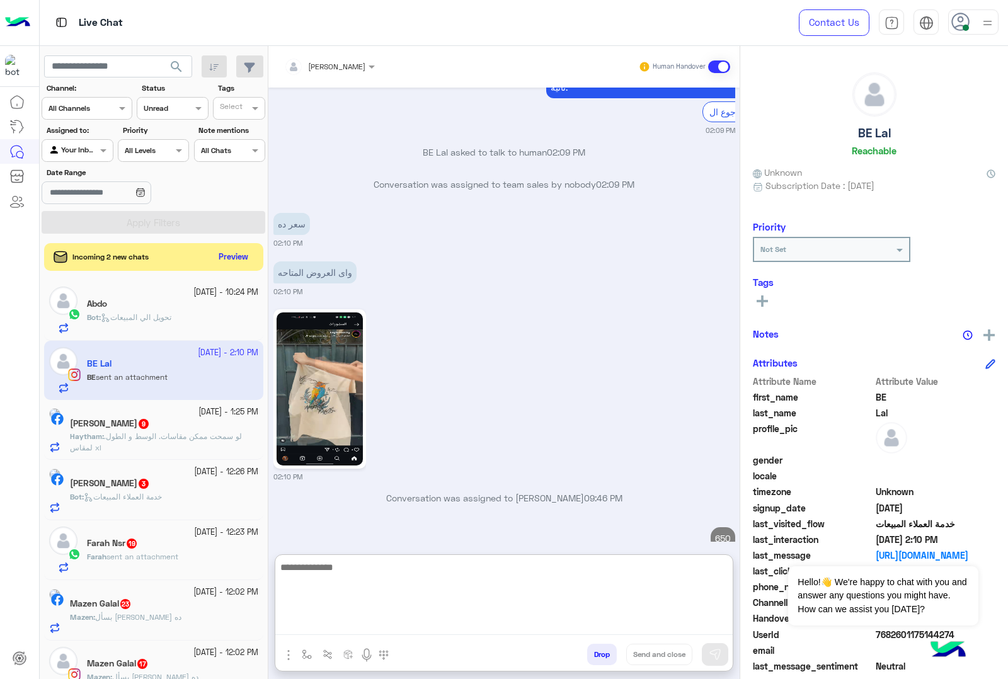
paste textarea "**********"
type textarea "**********"
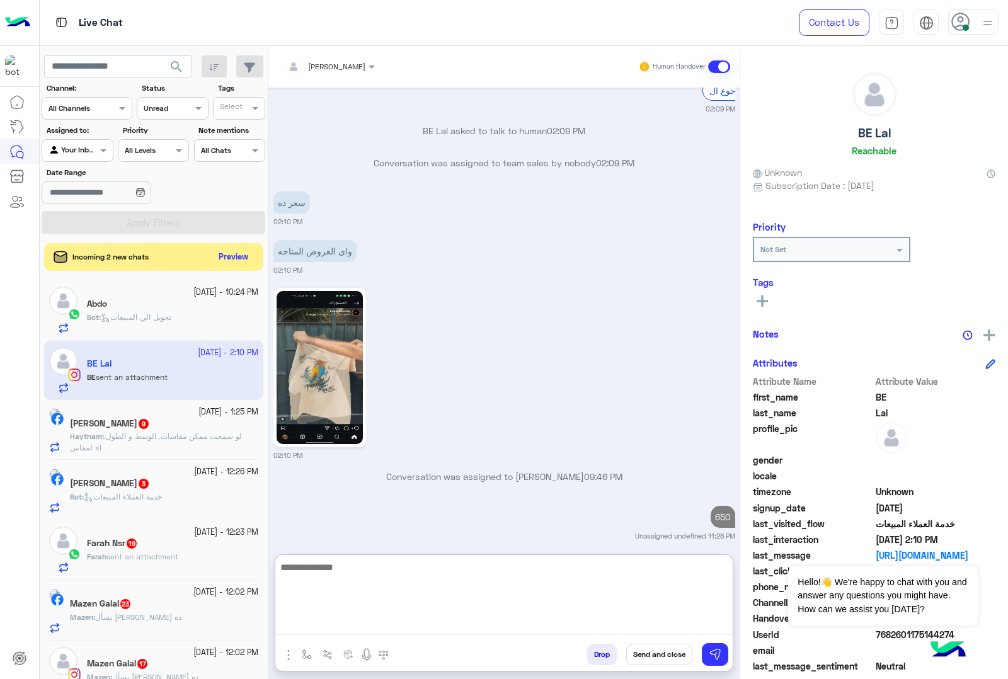
scroll to position [1808, 0]
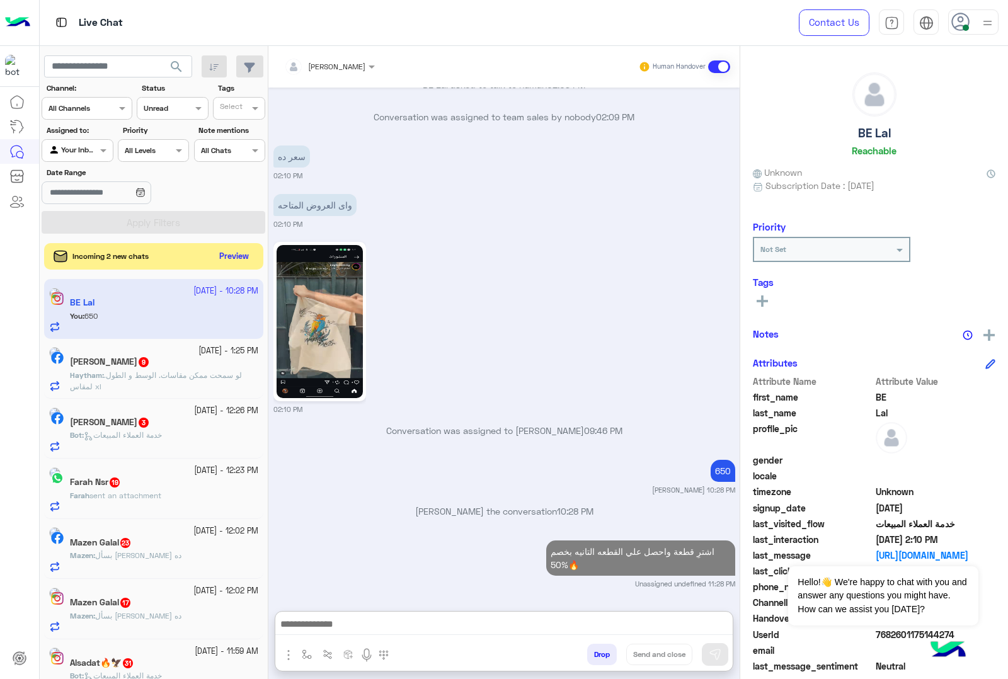
click at [224, 248] on button "Preview" at bounding box center [234, 256] width 39 height 17
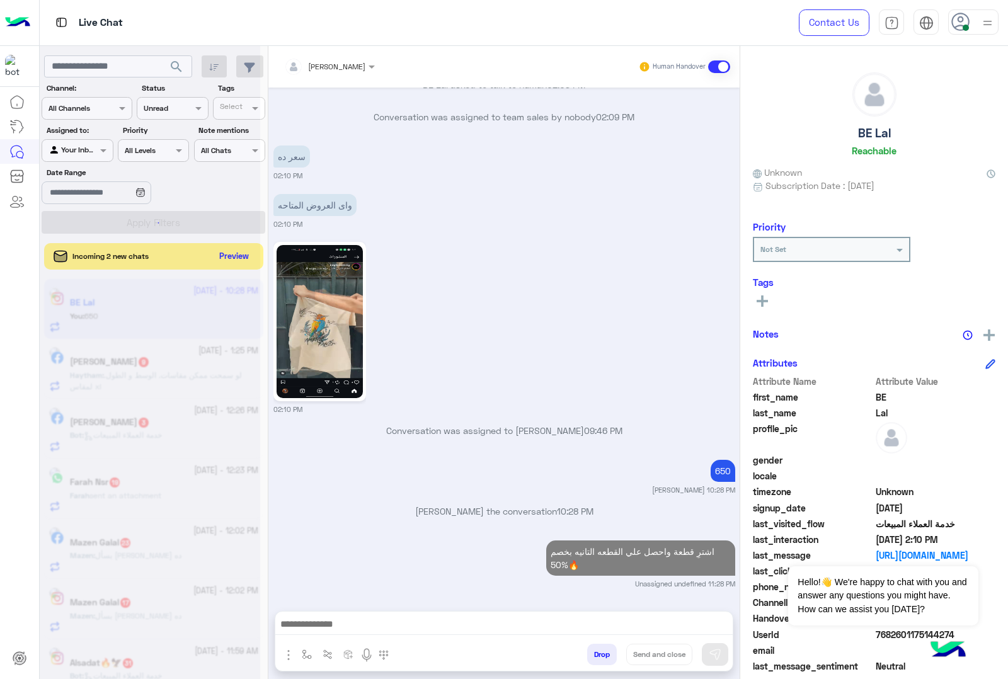
scroll to position [1784, 0]
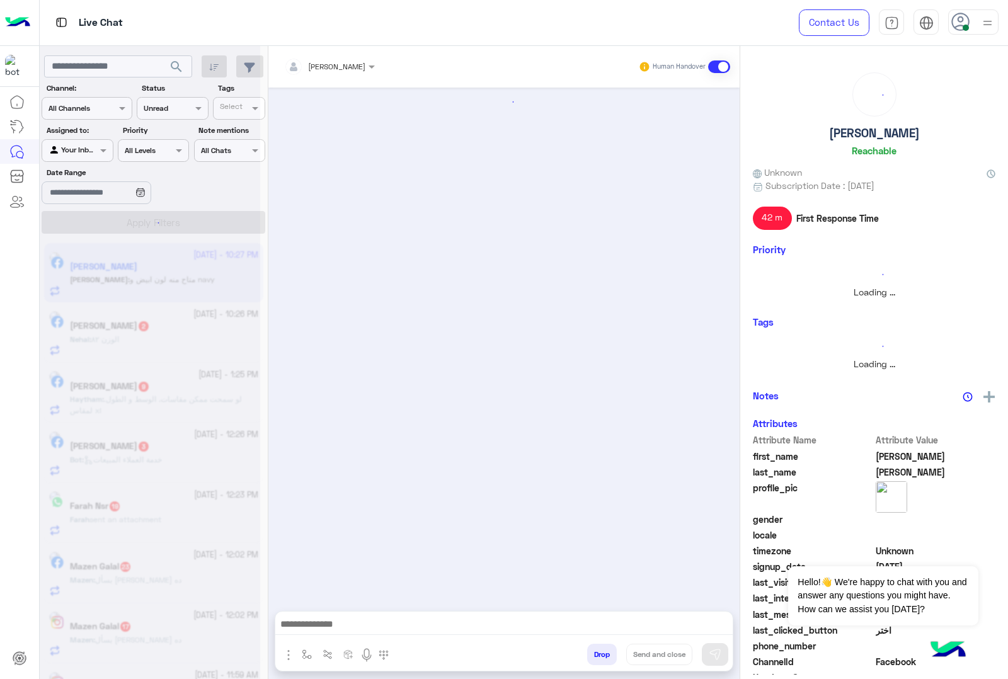
click at [224, 250] on div at bounding box center [150, 344] width 221 height 679
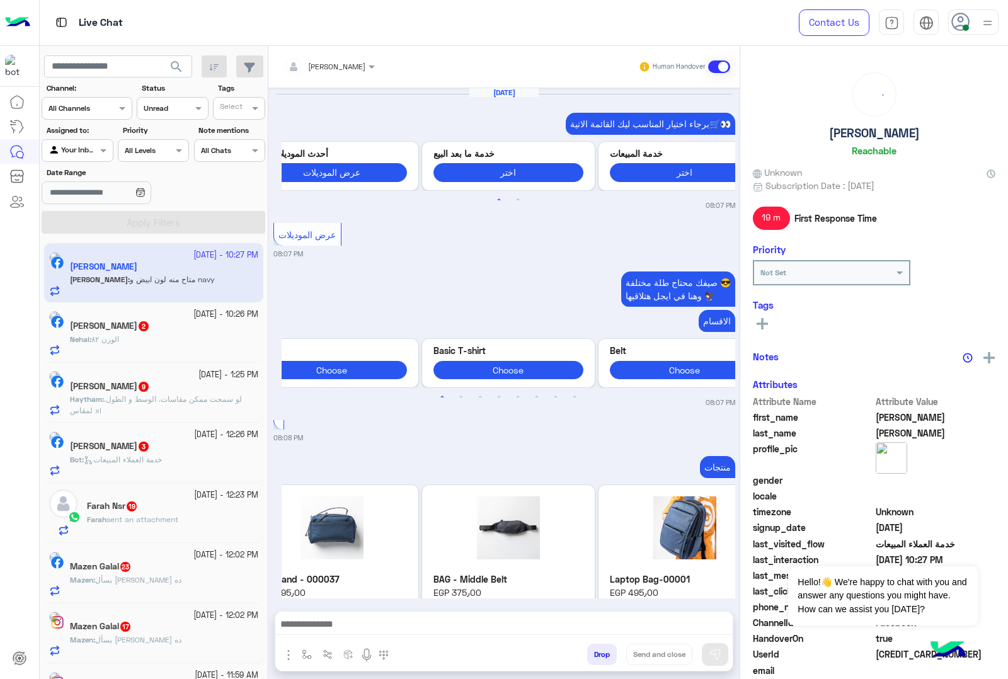
scroll to position [2016, 0]
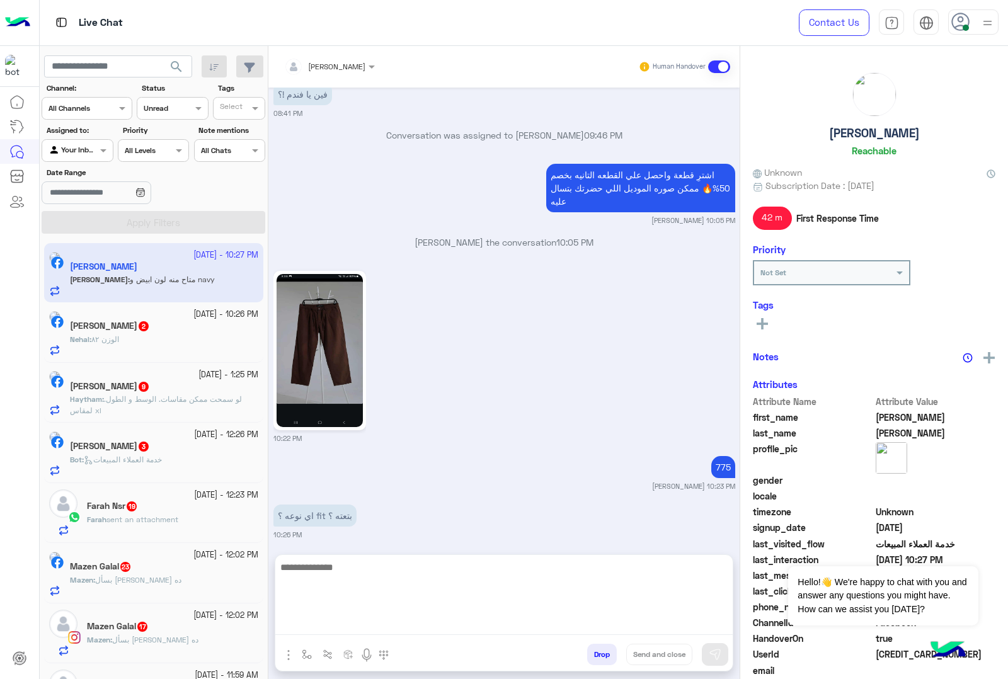
click at [333, 635] on textarea at bounding box center [503, 598] width 457 height 76
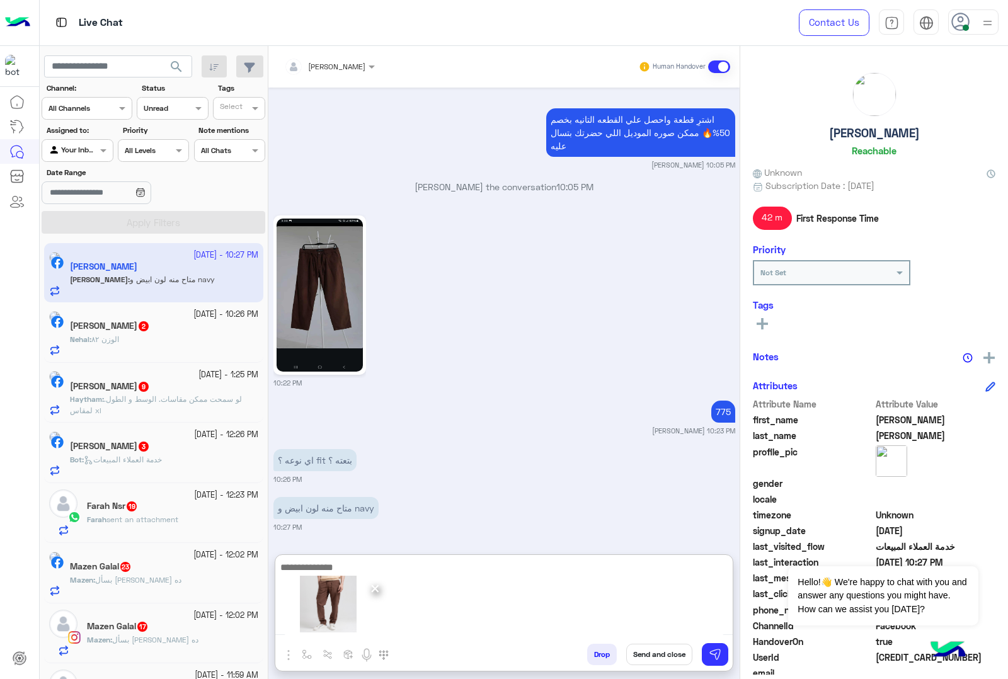
scroll to position [2073, 0]
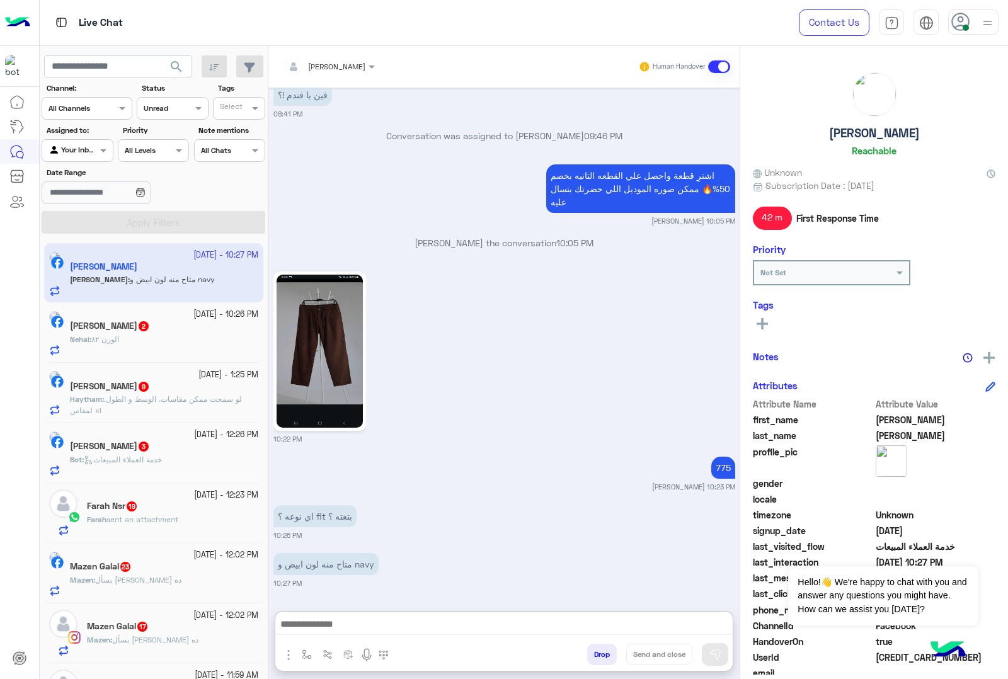
click at [129, 356] on div "Nehal : الوزن ٨٢" at bounding box center [164, 345] width 188 height 22
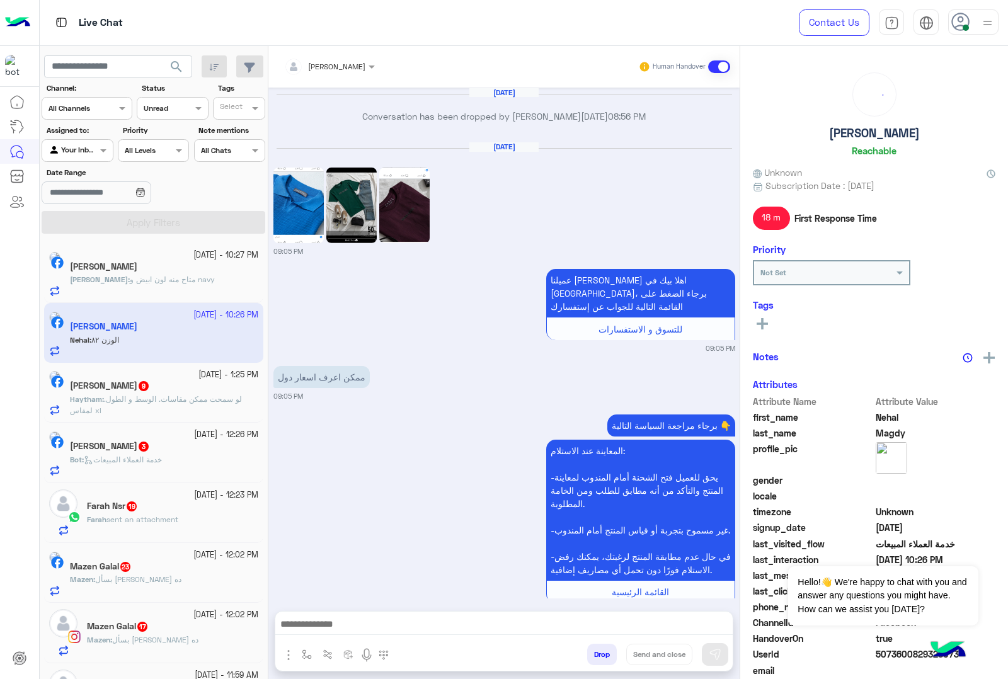
scroll to position [1463, 0]
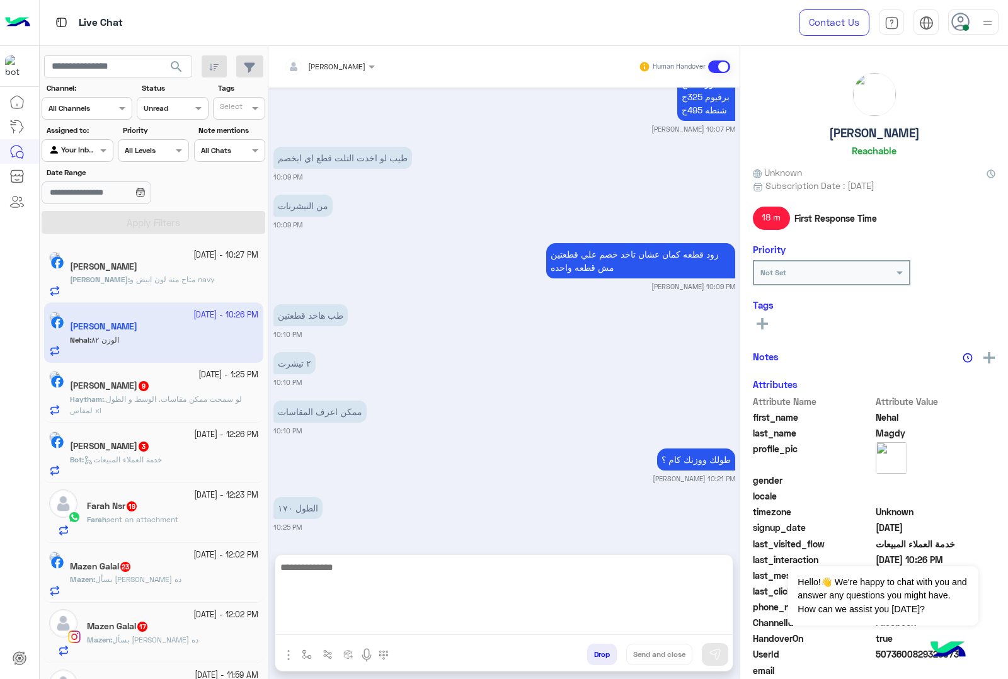
click at [364, 621] on textarea at bounding box center [503, 598] width 457 height 76
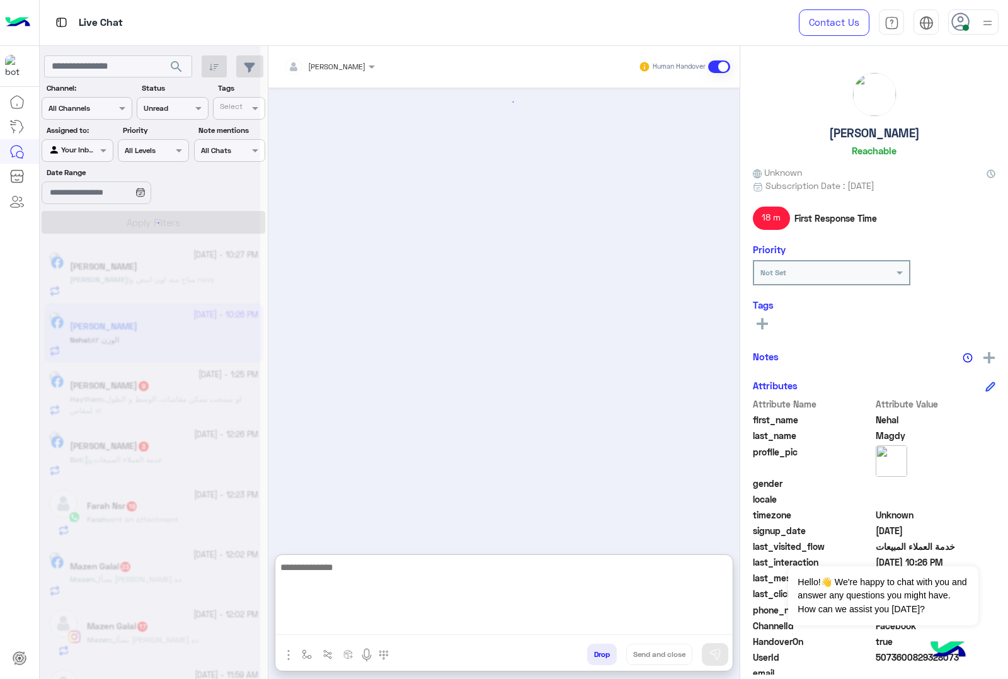
scroll to position [1520, 0]
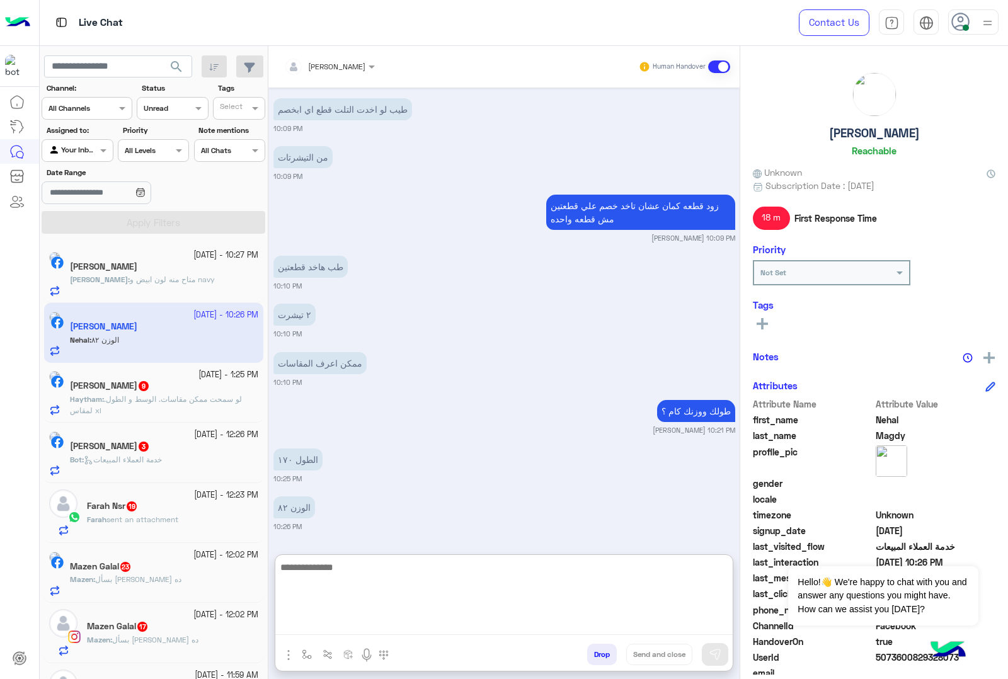
click at [348, 572] on textarea at bounding box center [503, 598] width 457 height 76
click at [338, 569] on textarea at bounding box center [503, 598] width 457 height 76
type textarea "**********"
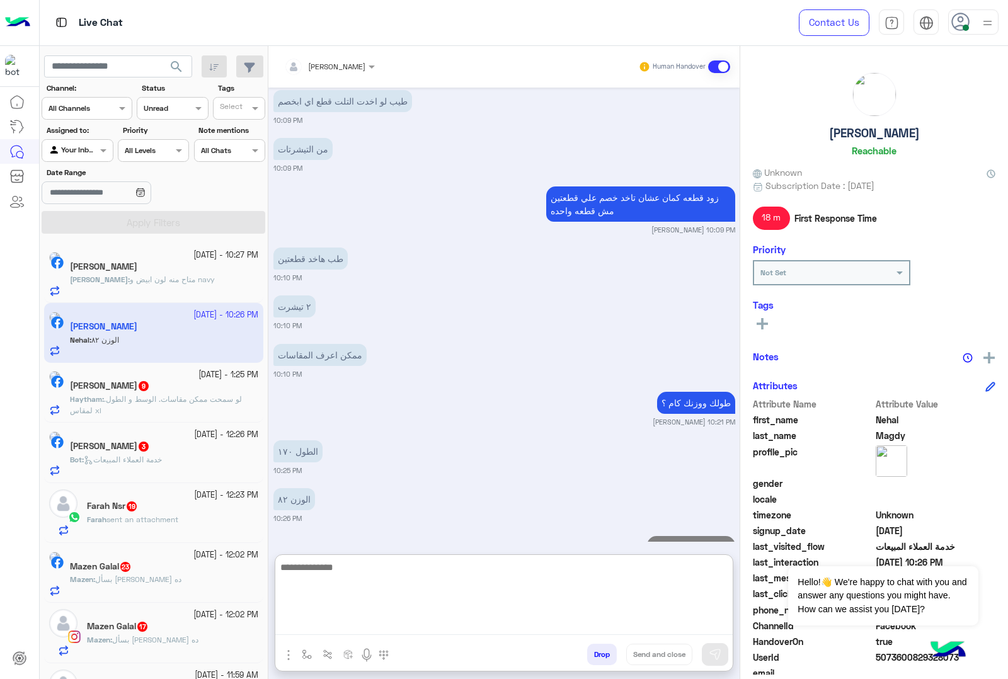
scroll to position [1582, 0]
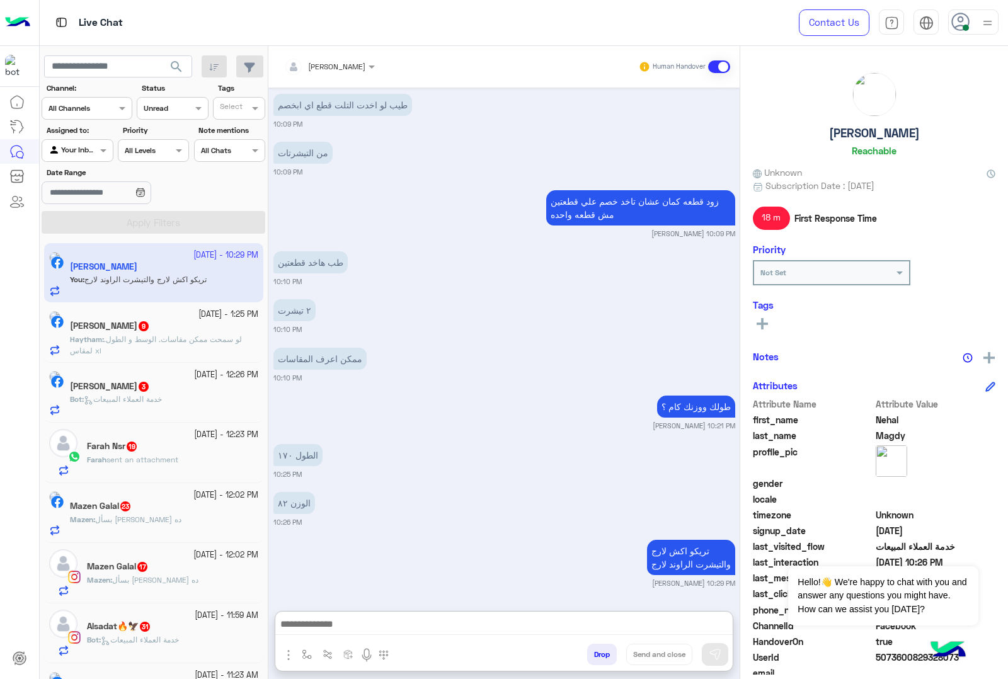
click at [162, 335] on p "[PERSON_NAME] : لو سمحت ممكن مقاسات. الوسط و الطول. لمقاس xl" at bounding box center [164, 345] width 188 height 23
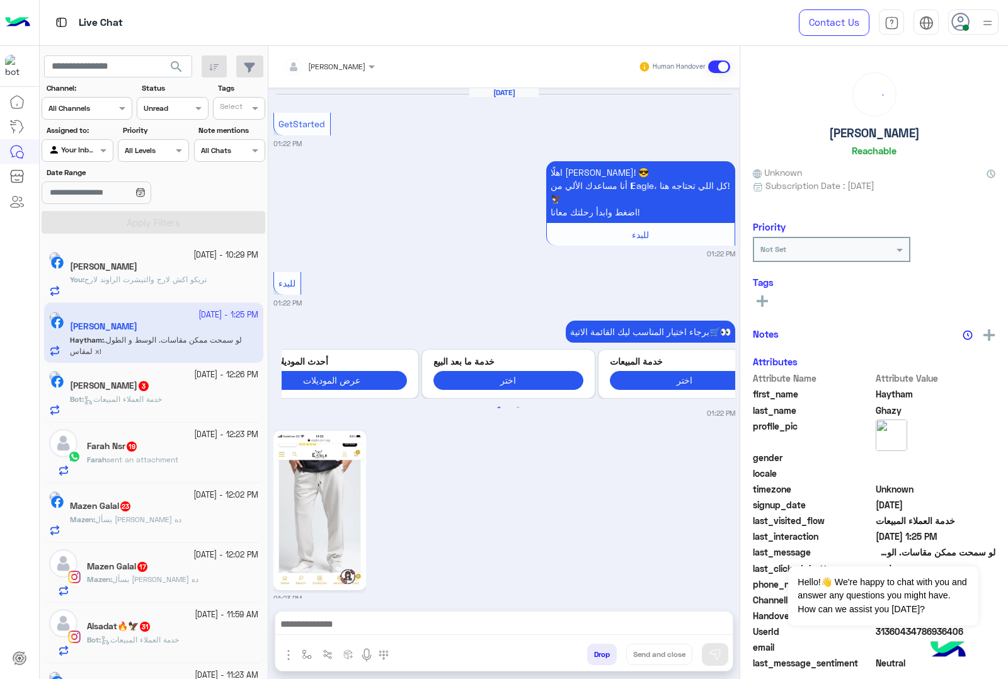
scroll to position [1078, 0]
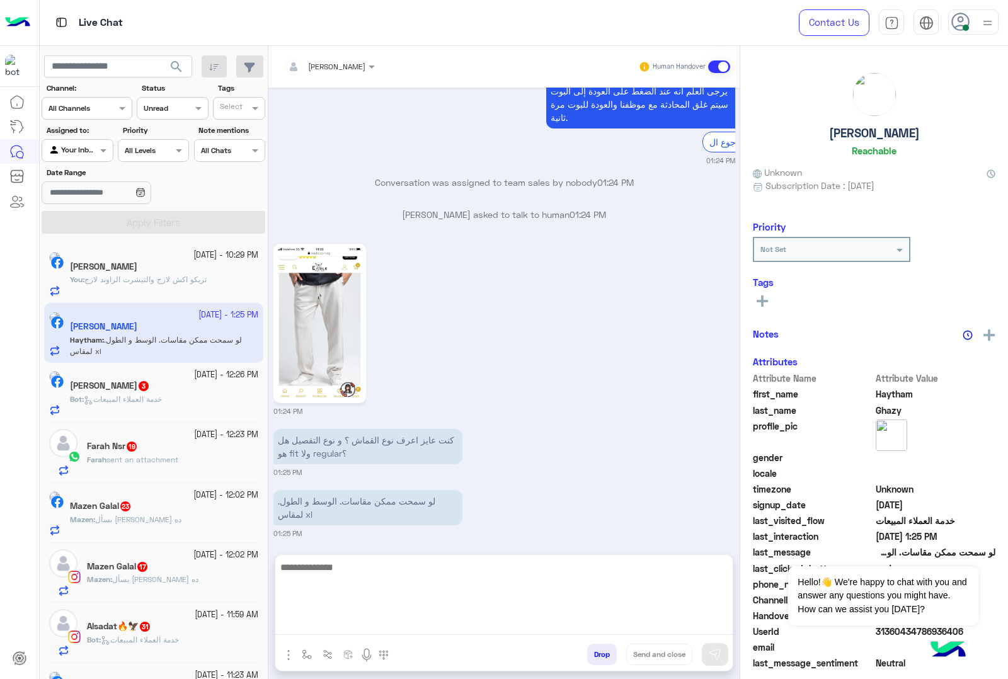
click at [372, 616] on textarea at bounding box center [503, 598] width 457 height 76
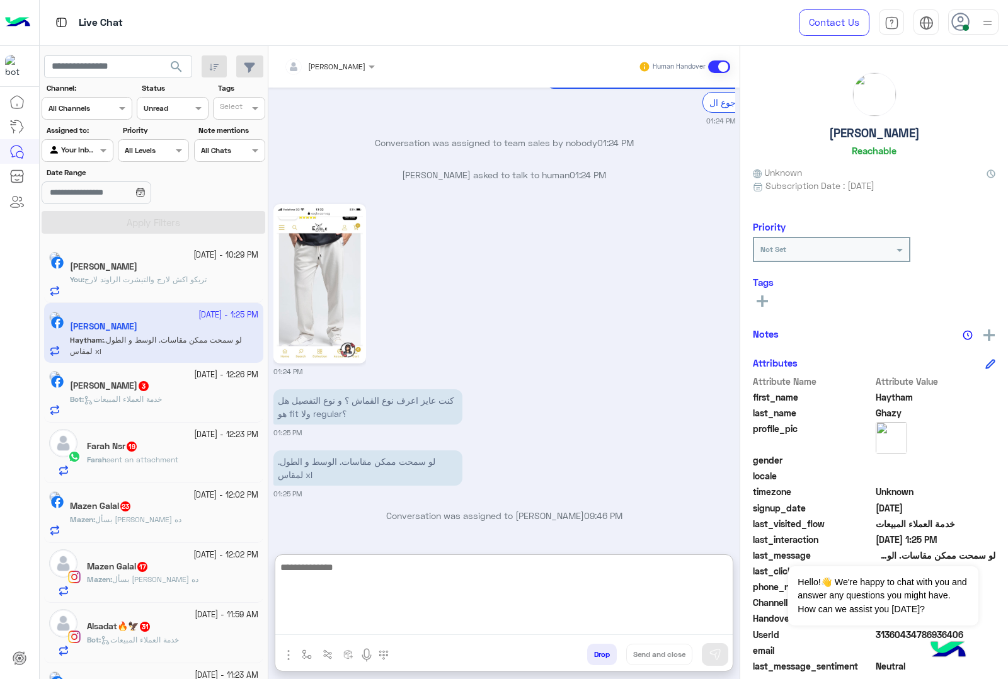
scroll to position [1135, 0]
type textarea "***"
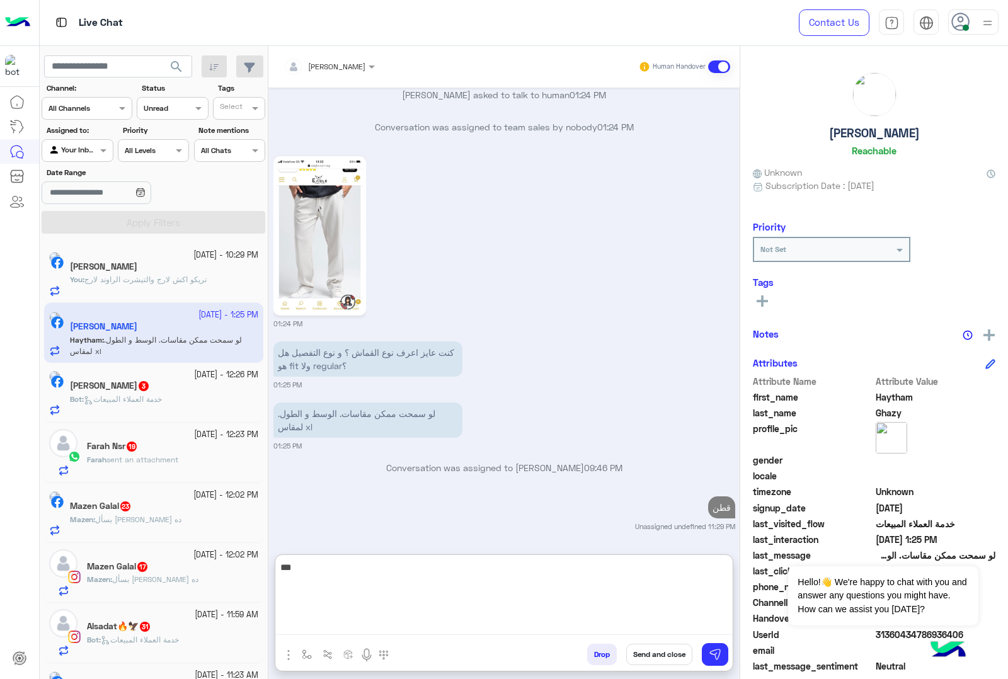
scroll to position [1216, 0]
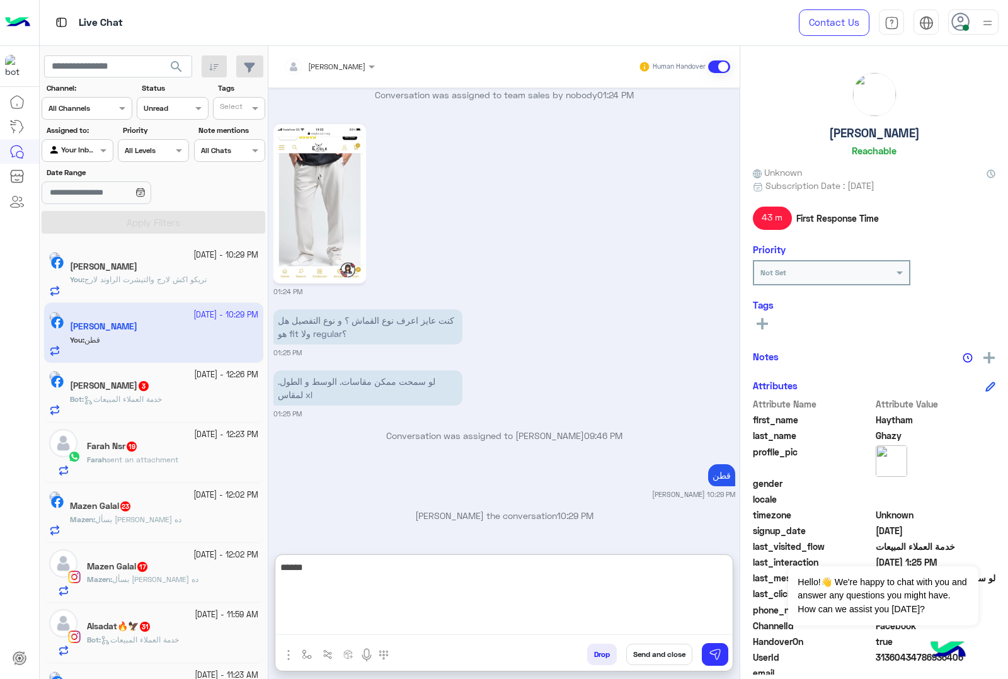
type textarea "*******"
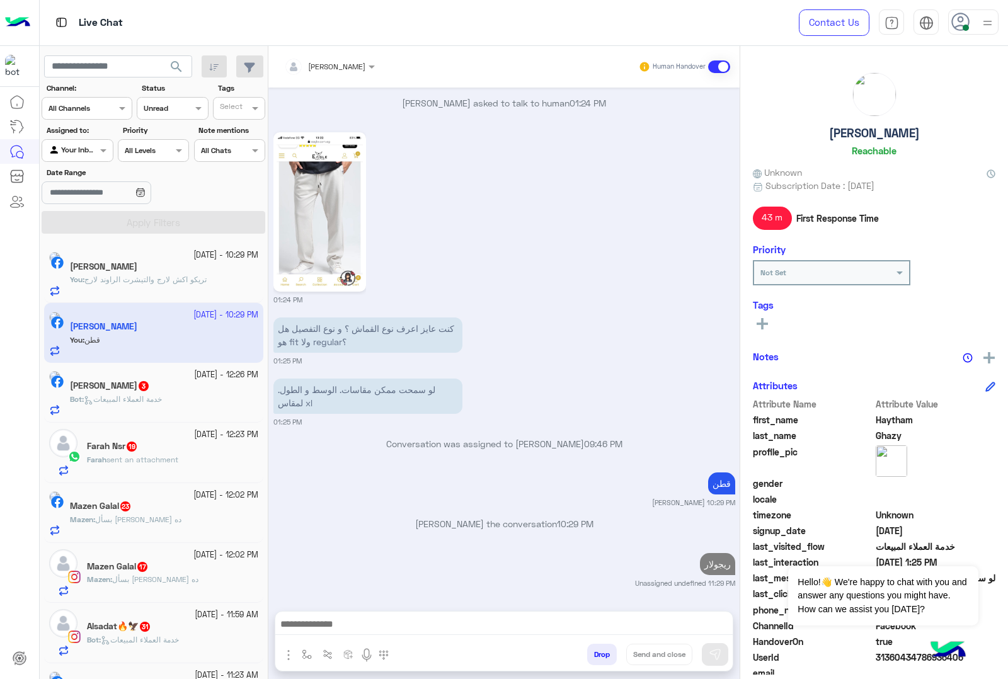
click at [162, 401] on span "خدمة العملاء المبيعات" at bounding box center [123, 398] width 78 height 9
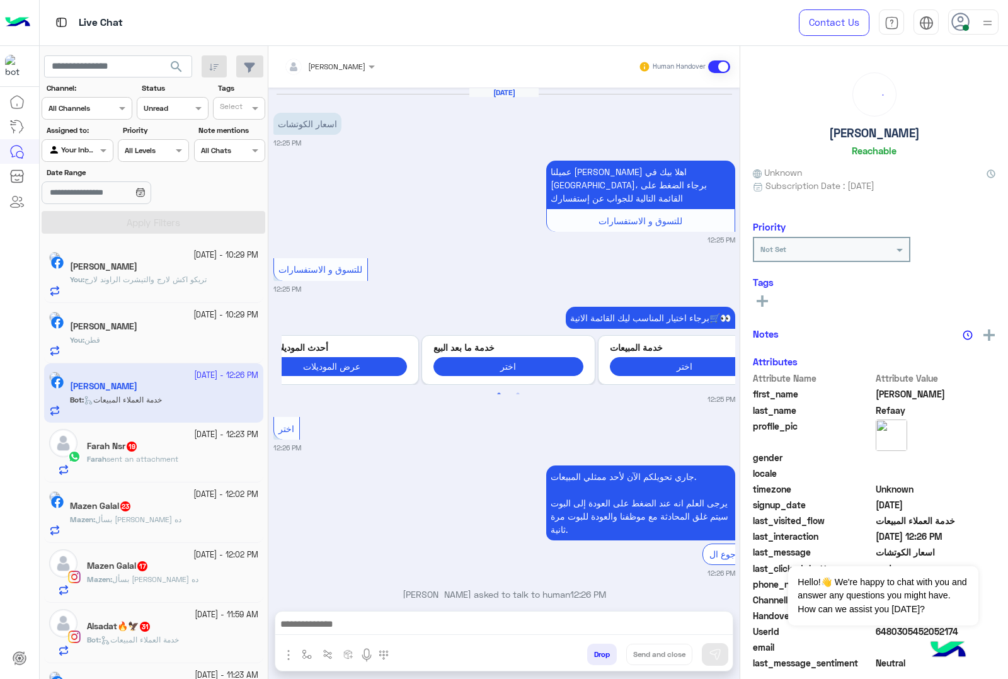
scroll to position [83, 0]
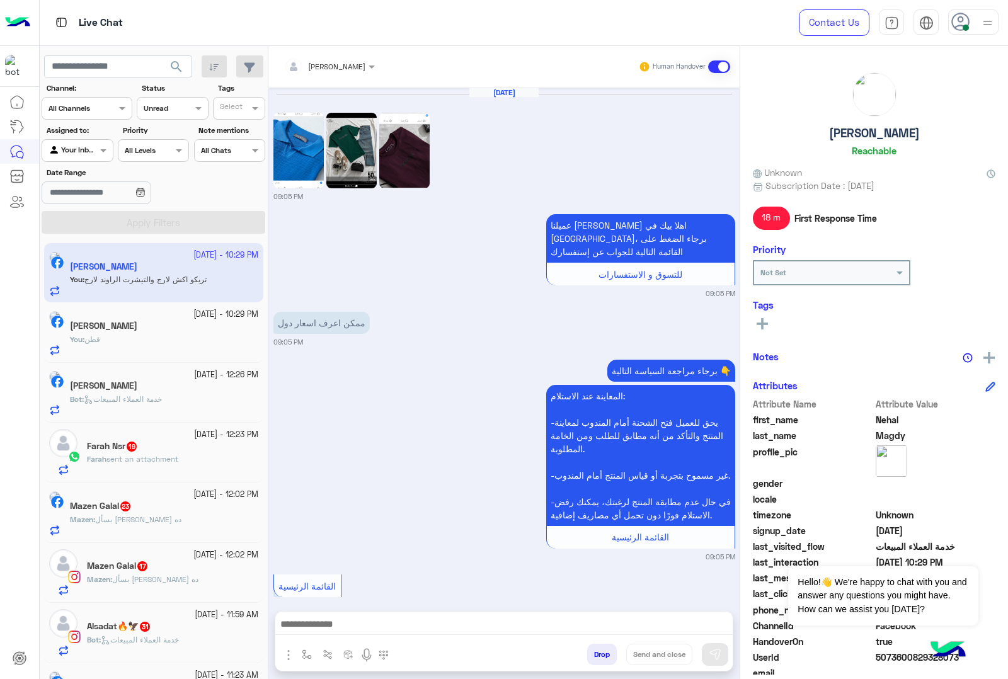
scroll to position [1469, 0]
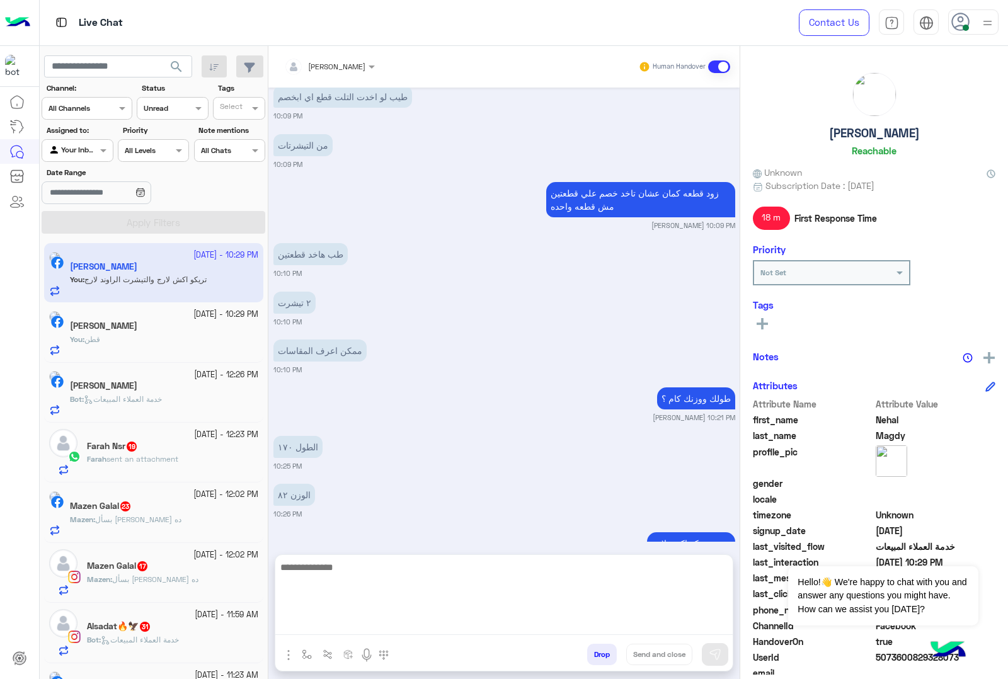
click at [334, 625] on textarea at bounding box center [503, 598] width 457 height 76
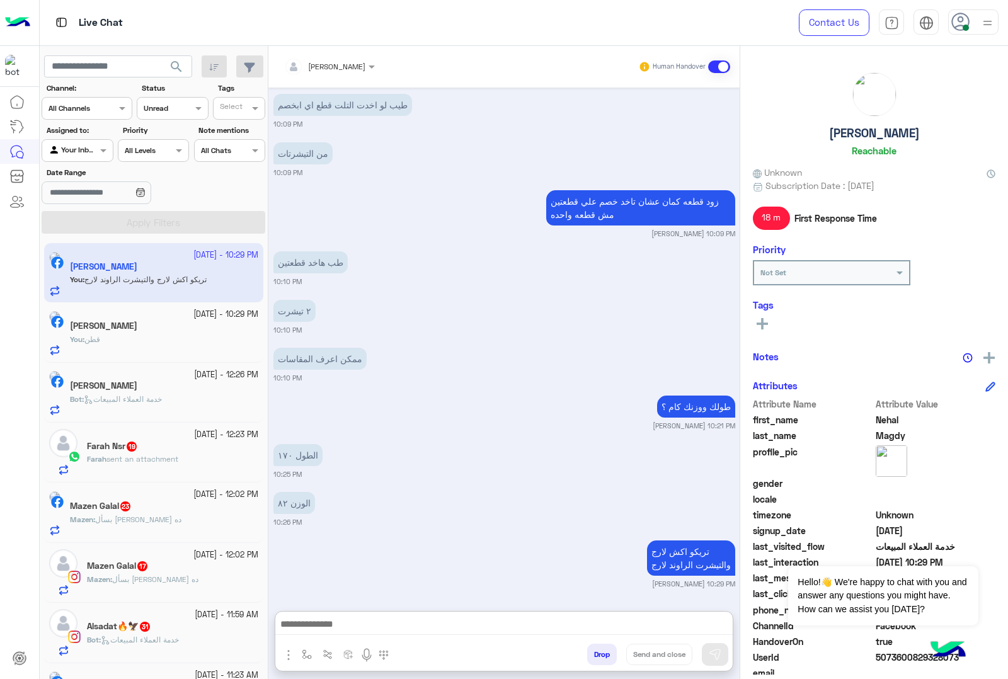
click at [156, 460] on span "sent an attachment" at bounding box center [142, 458] width 72 height 9
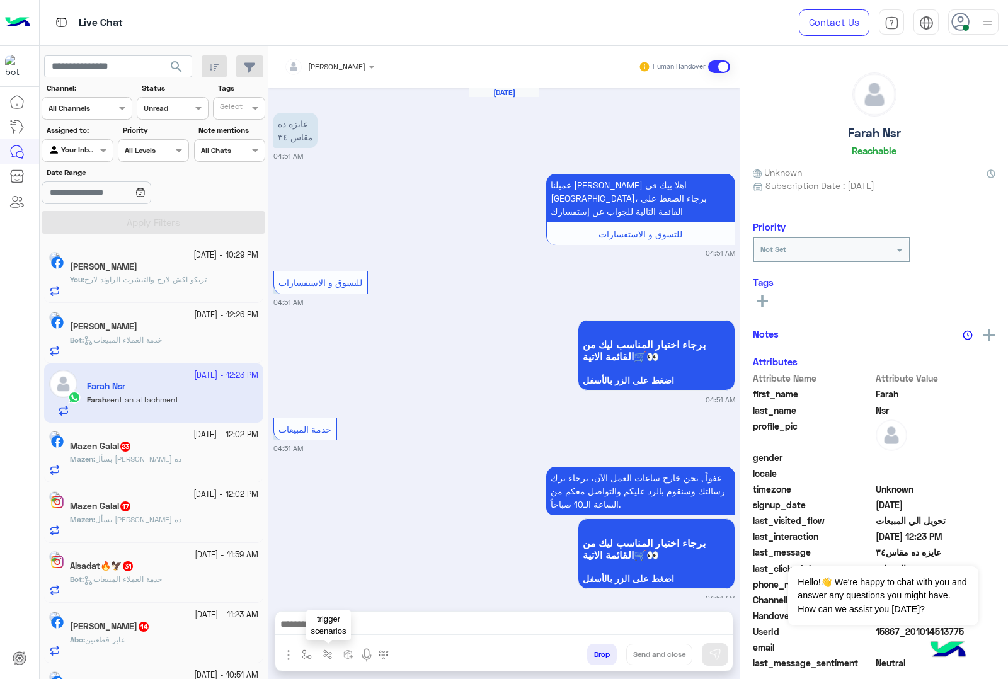
scroll to position [2626, 0]
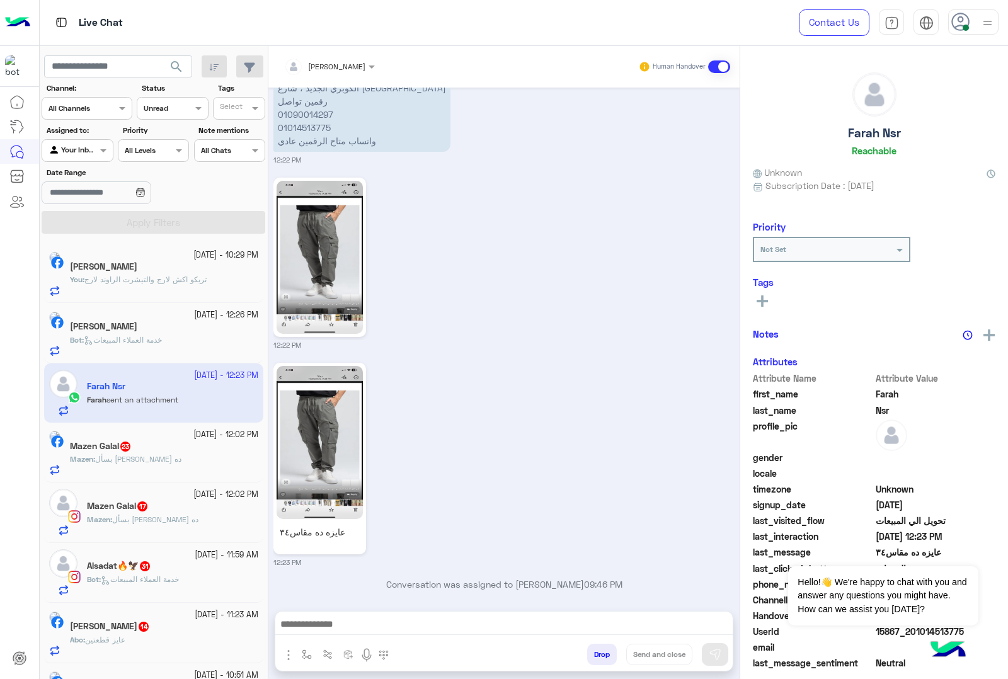
click at [356, 635] on div at bounding box center [503, 628] width 457 height 32
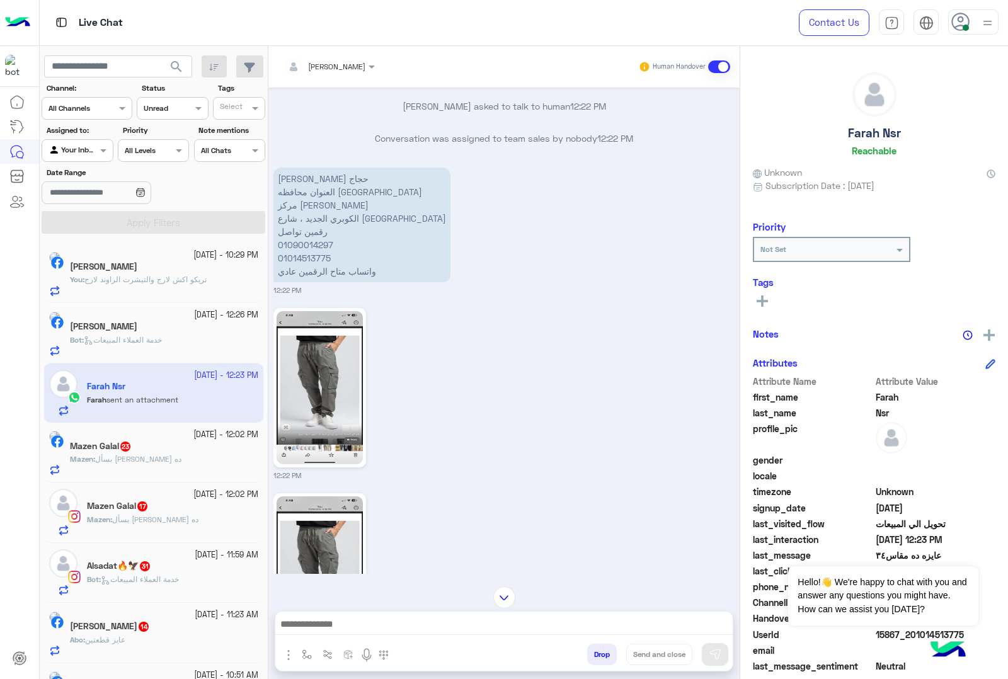
scroll to position [2547, 0]
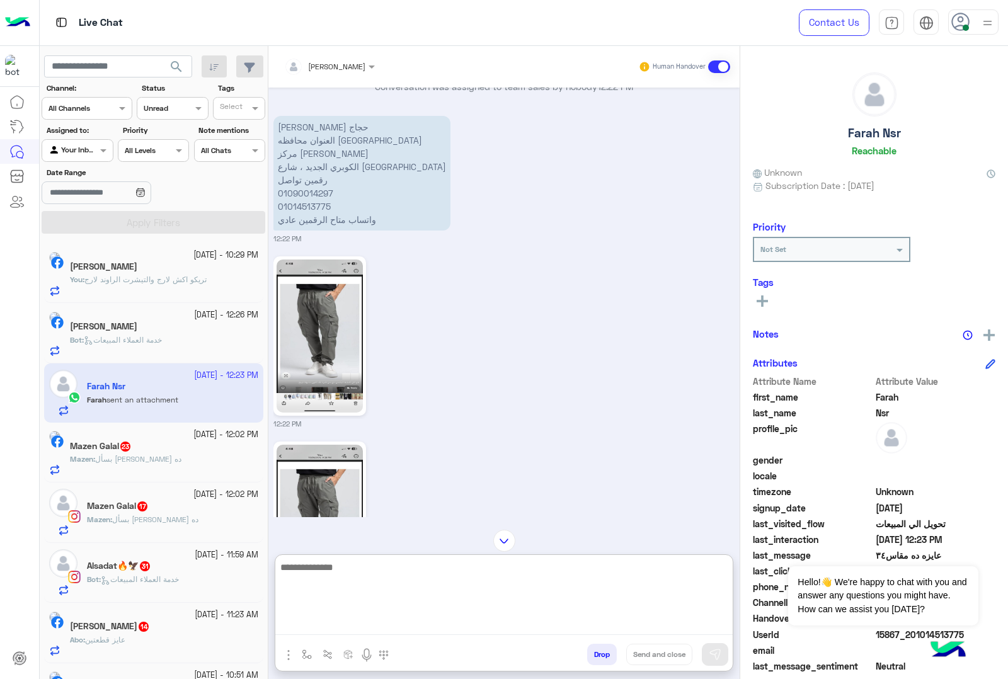
drag, startPoint x: 331, startPoint y: 626, endPoint x: 318, endPoint y: 631, distance: 14.2
click at [333, 628] on textarea at bounding box center [503, 598] width 457 height 76
type textarea "*"
type textarea "**********"
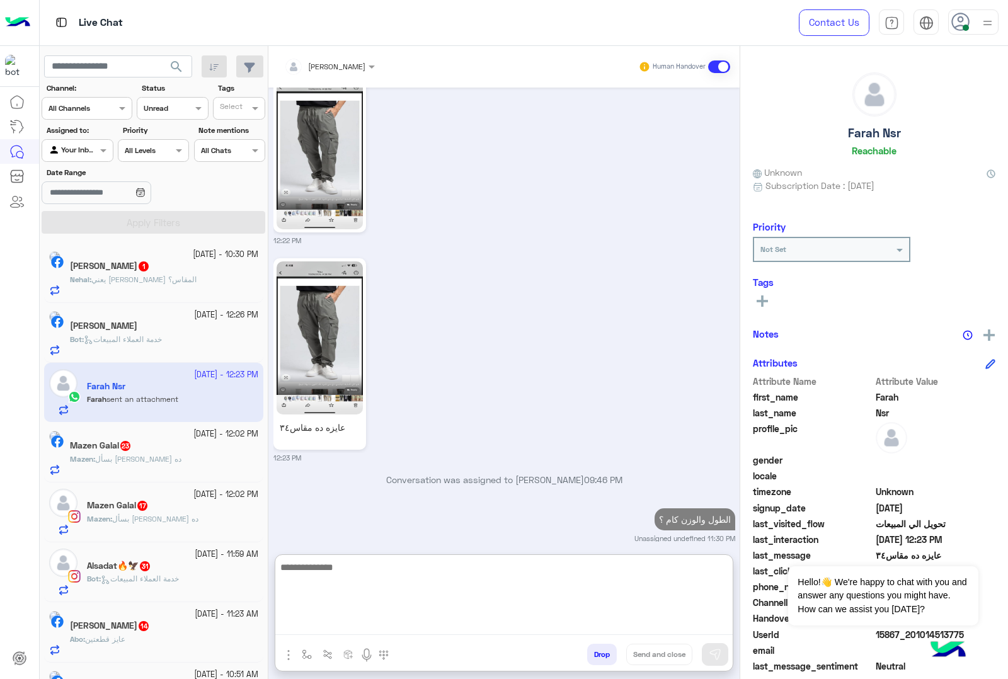
scroll to position [0, 0]
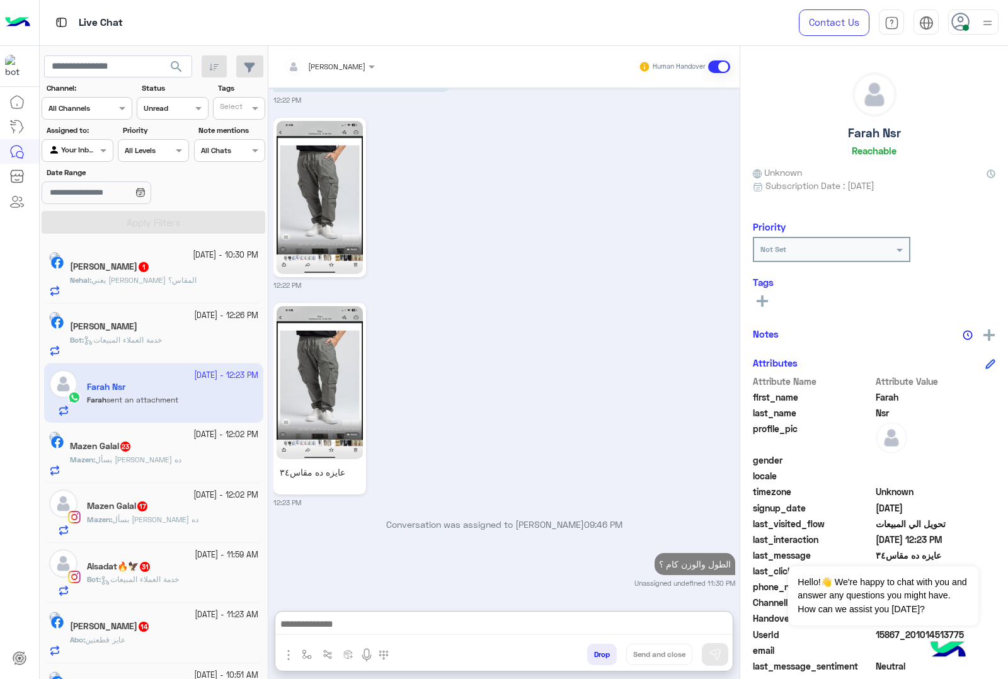
click at [181, 268] on div "Nehal Magdy 1" at bounding box center [164, 268] width 188 height 13
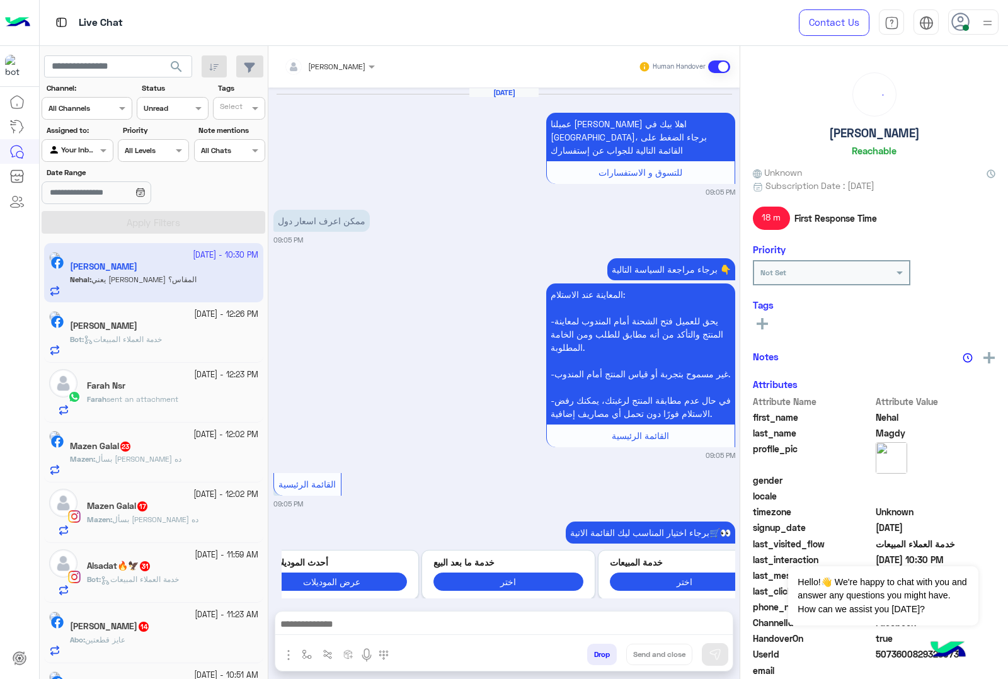
scroll to position [1416, 0]
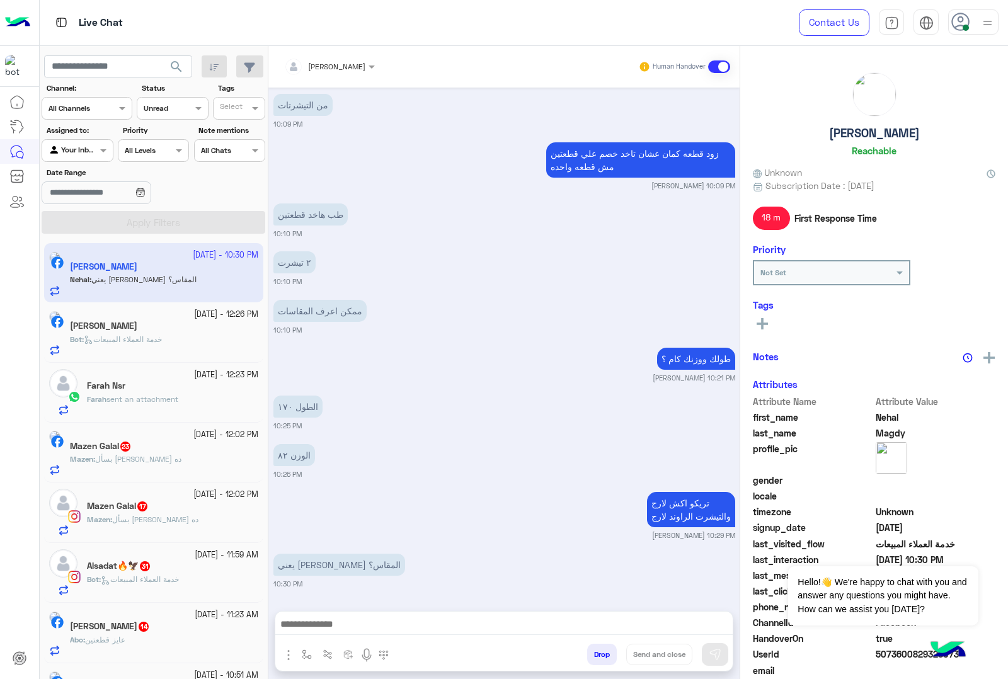
click at [393, 638] on div at bounding box center [503, 628] width 457 height 32
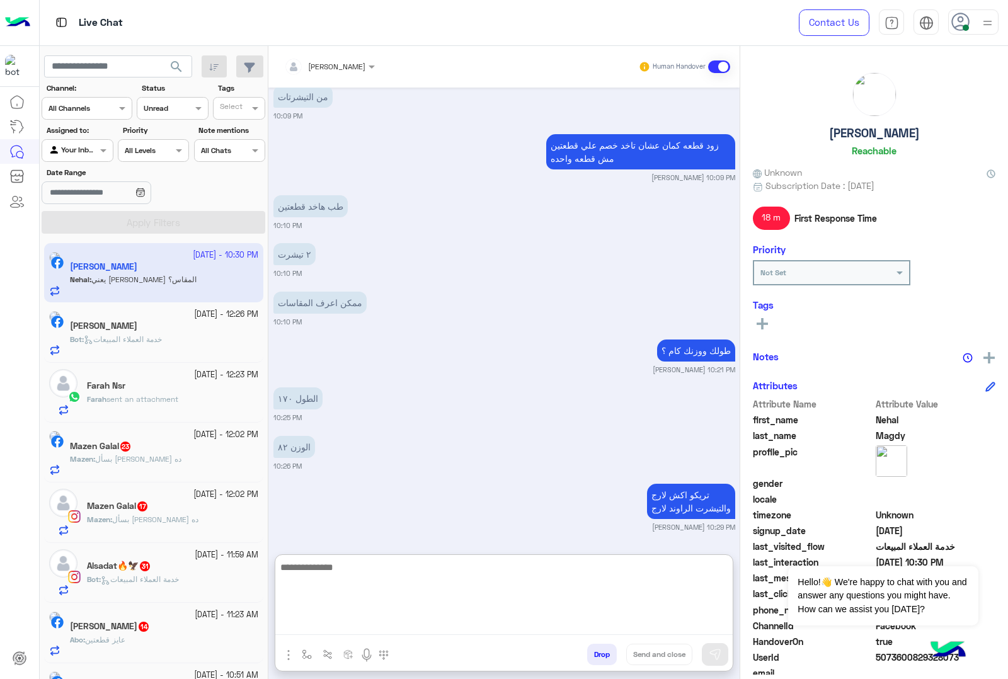
click at [377, 625] on textarea at bounding box center [503, 598] width 457 height 76
type textarea "*********"
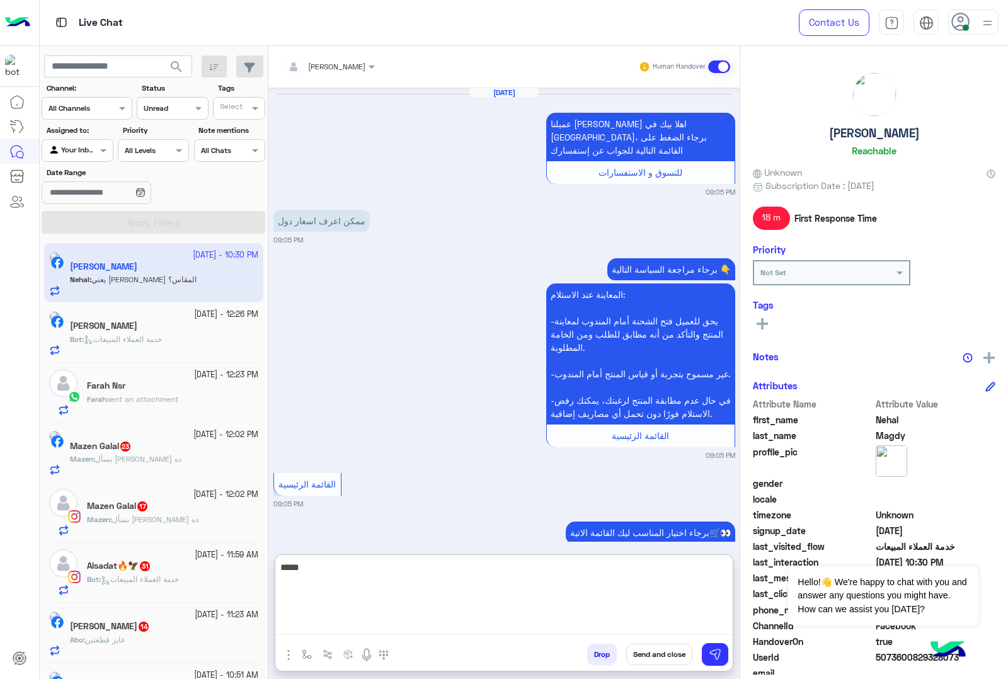
scroll to position [1473, 0]
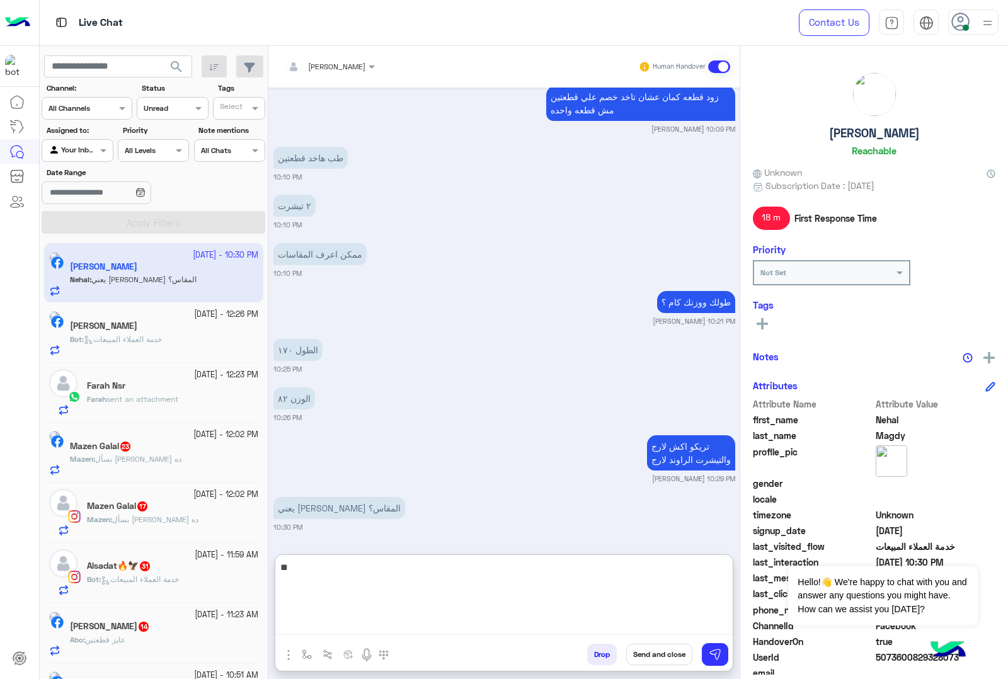
type textarea "*"
type textarea "**********"
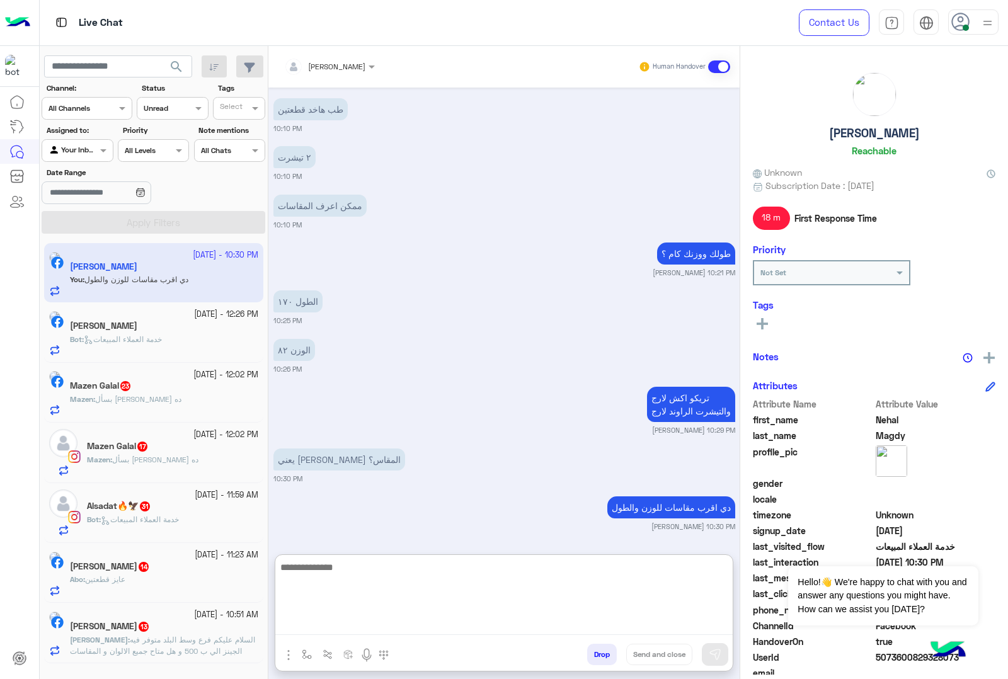
scroll to position [1520, 0]
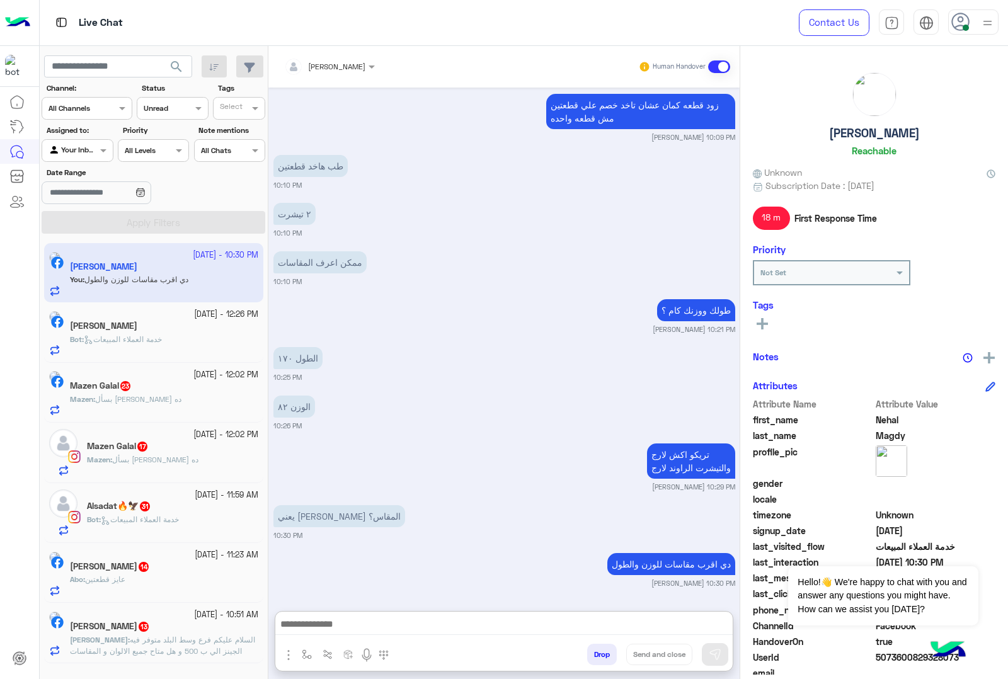
click at [175, 653] on span "السلام عليكم فرع وسط البلد متوفر فيه الجينز الي ب 500 و هل متاح جميع الالوان و …" at bounding box center [162, 645] width 185 height 21
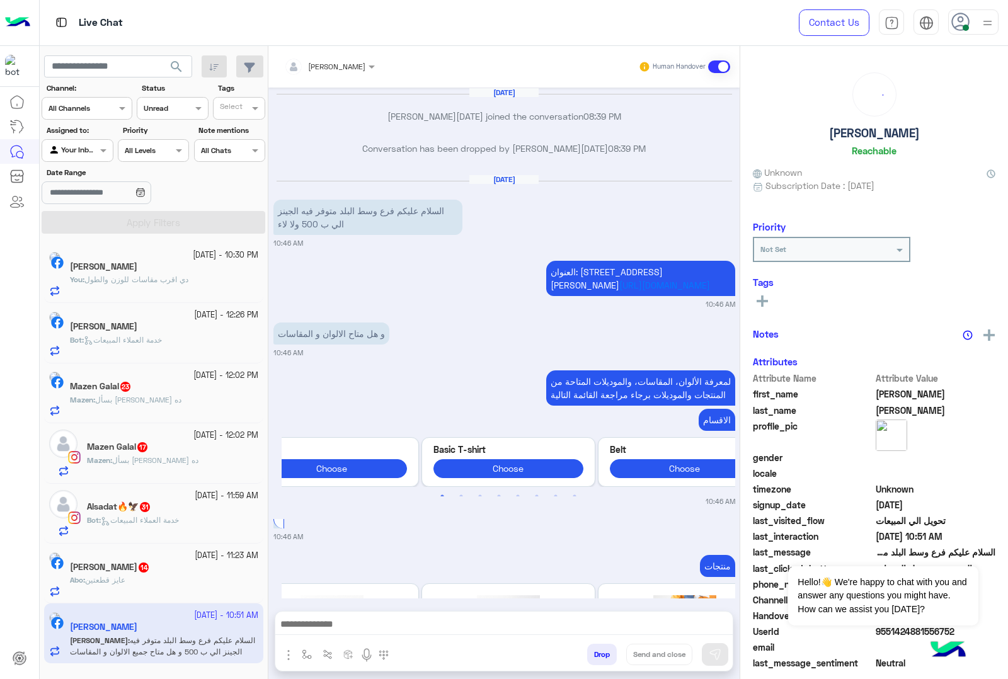
scroll to position [2268, 0]
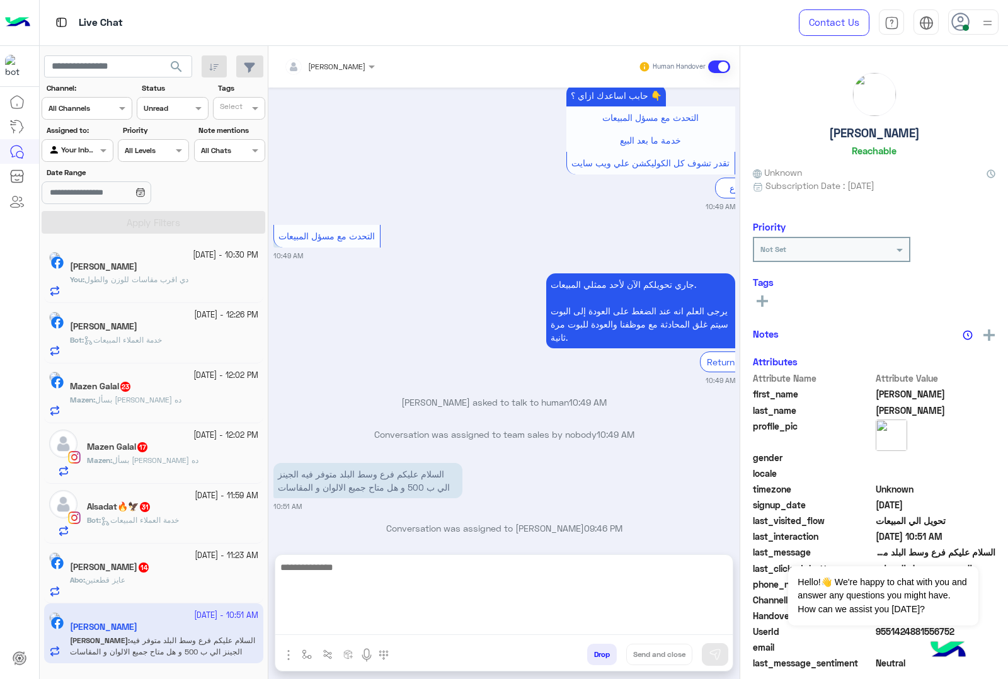
click at [348, 634] on textarea at bounding box center [503, 598] width 457 height 76
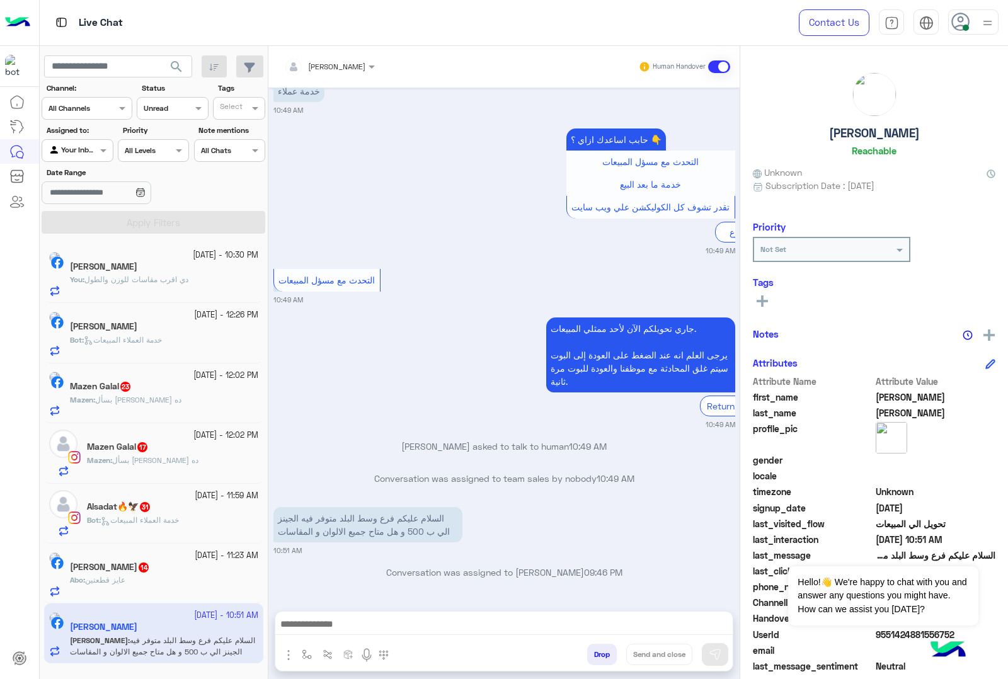
drag, startPoint x: 512, startPoint y: 462, endPoint x: 505, endPoint y: 464, distance: 7.4
click at [512, 462] on div "[PERSON_NAME] asked to talk to human 10:49 AM" at bounding box center [504, 451] width 462 height 23
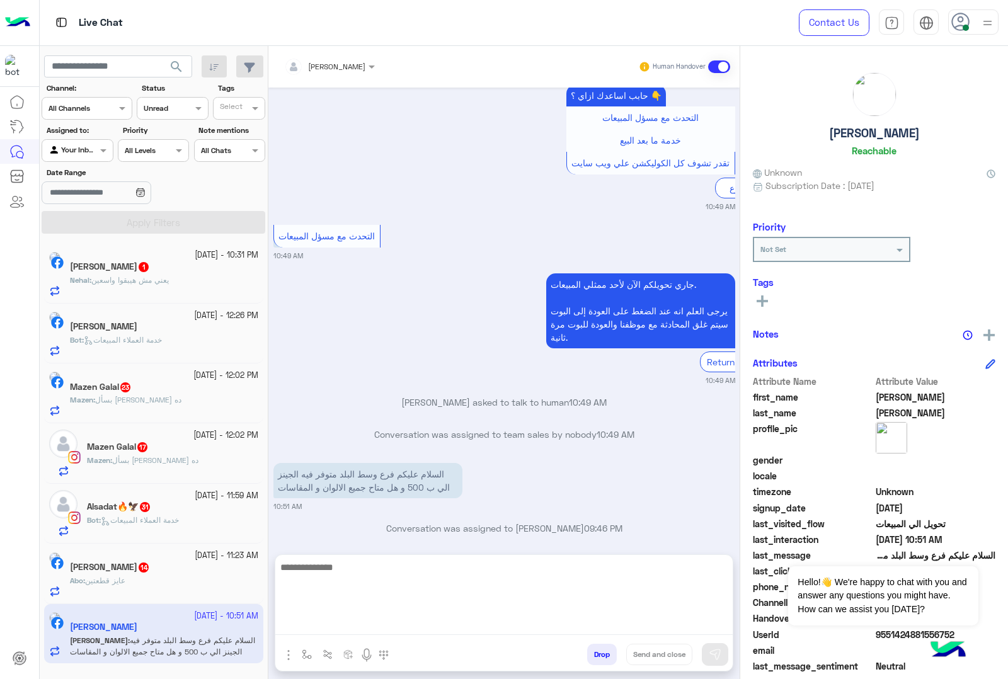
click at [350, 630] on textarea at bounding box center [503, 598] width 457 height 76
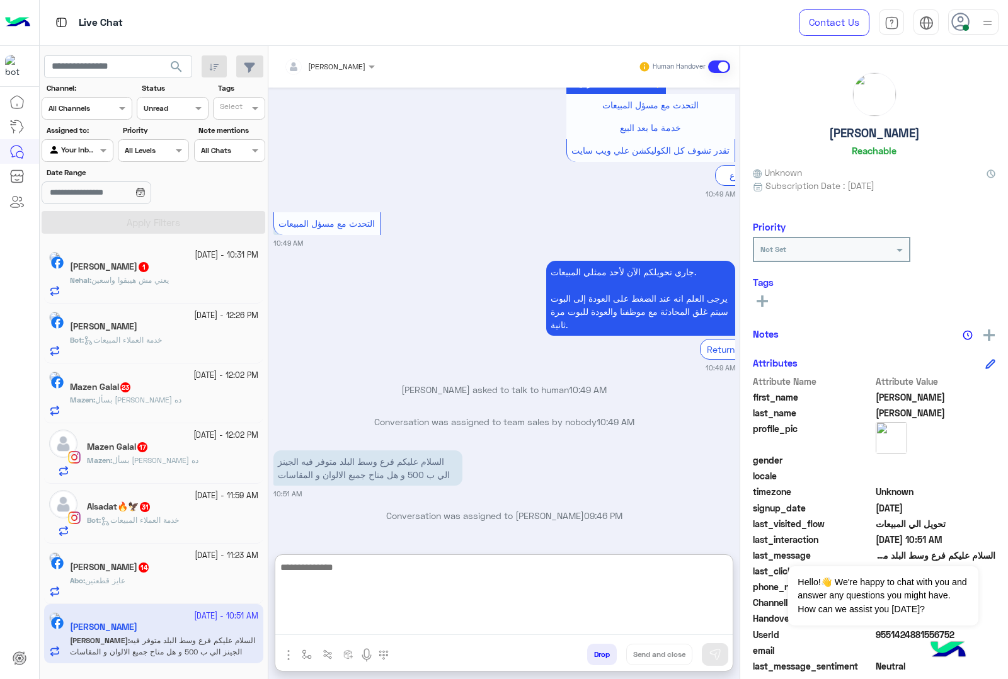
scroll to position [2325, 0]
paste textarea "**********"
type textarea "**********"
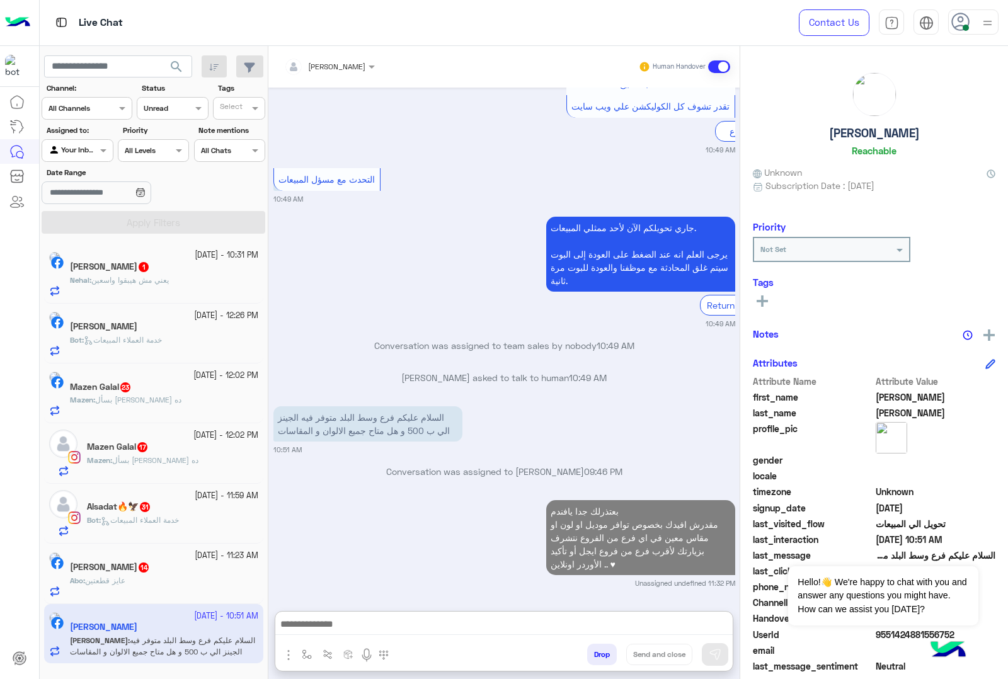
click at [169, 286] on p "Nehal : يعني مش هيبقوا واسعين" at bounding box center [119, 280] width 99 height 11
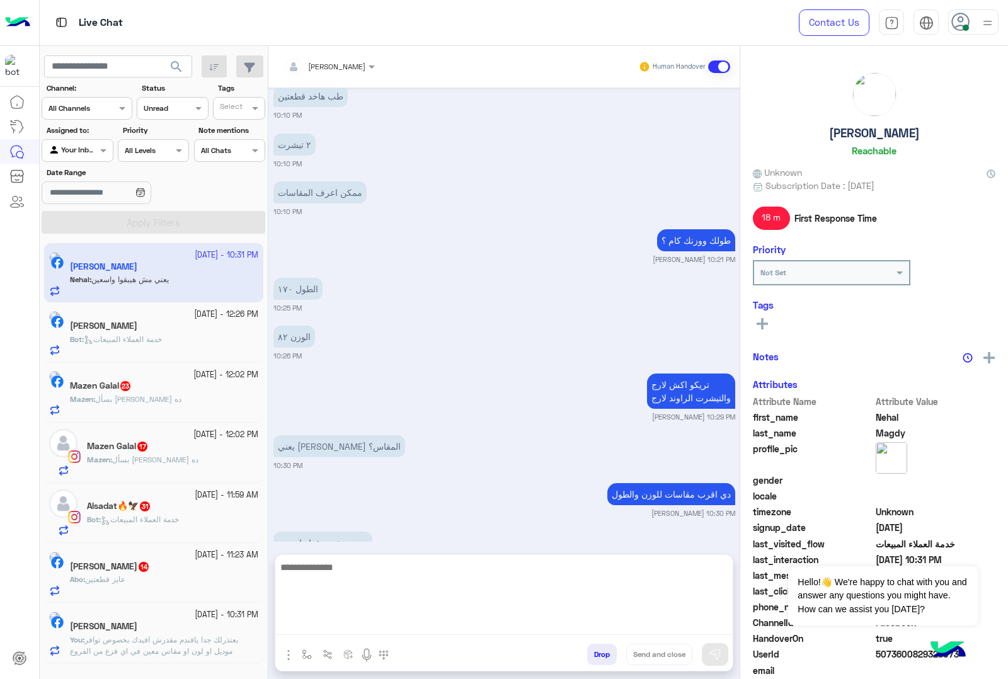
click at [348, 624] on textarea at bounding box center [503, 598] width 457 height 76
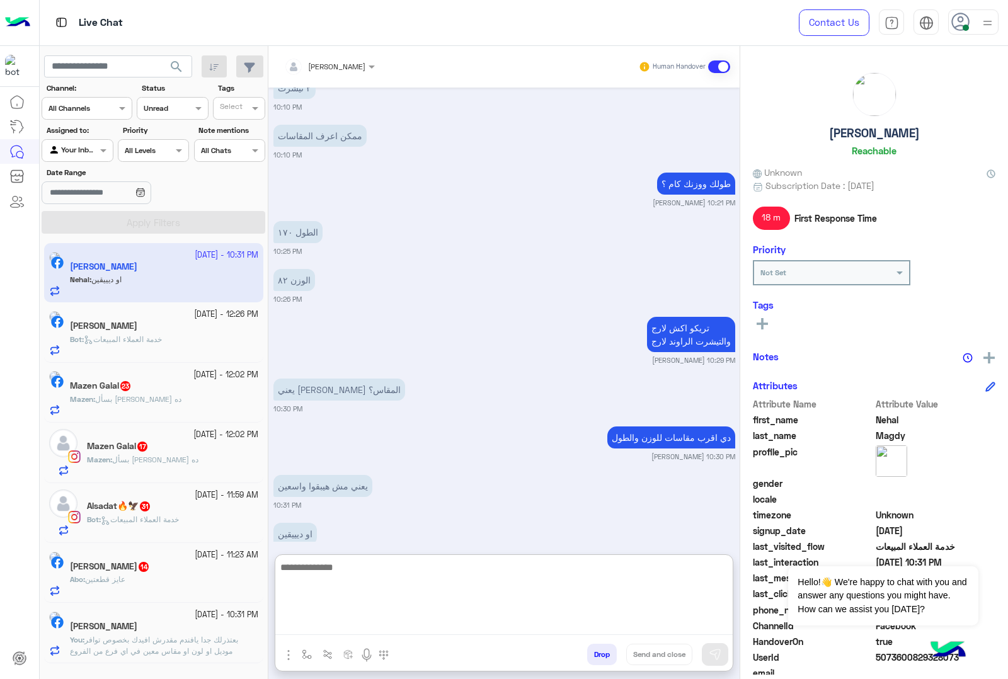
scroll to position [1485, 0]
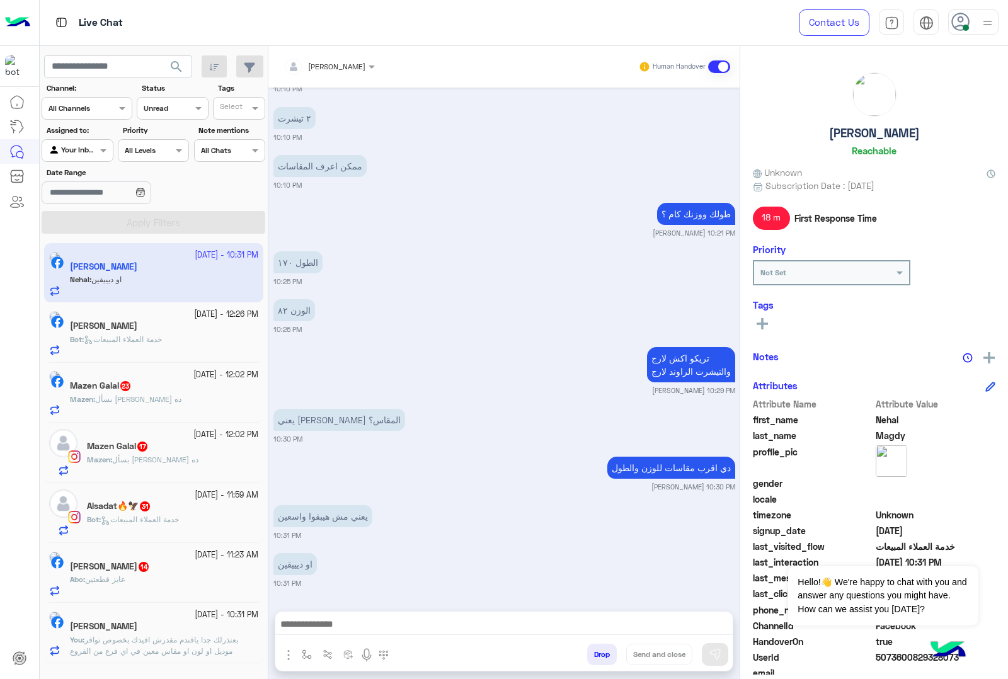
click at [165, 401] on span "بسأل [PERSON_NAME] ده" at bounding box center [138, 398] width 86 height 9
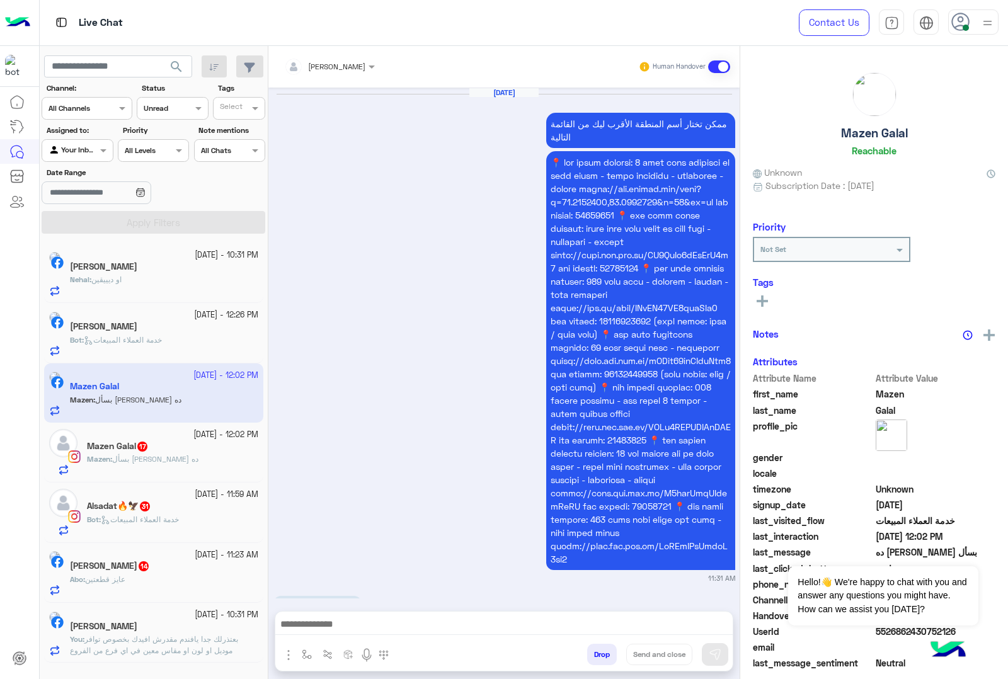
scroll to position [3127, 0]
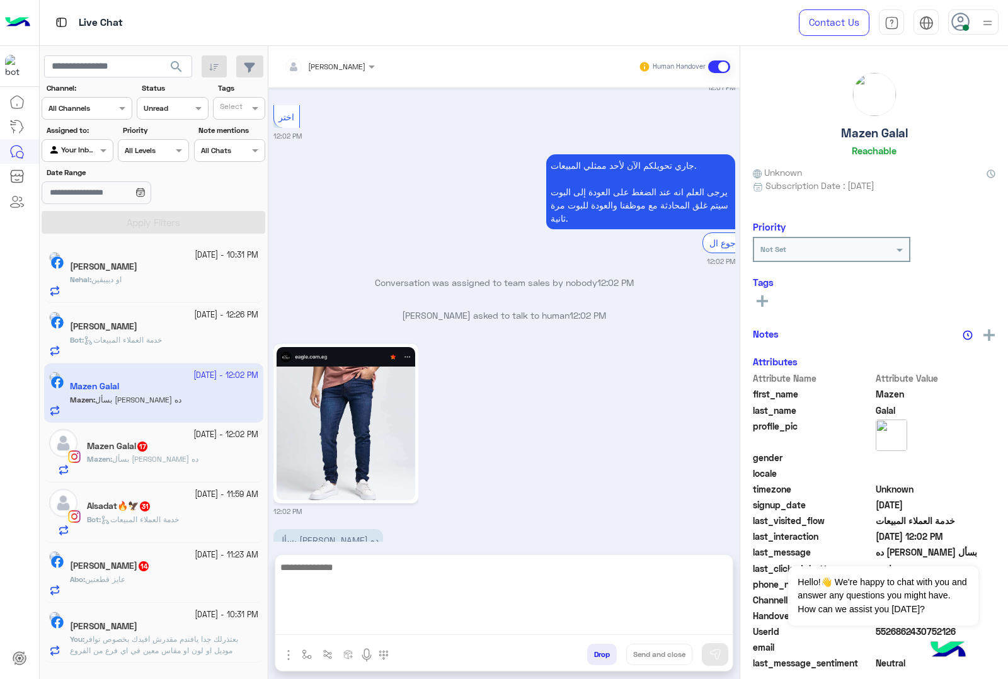
click at [331, 622] on textarea at bounding box center [503, 598] width 457 height 76
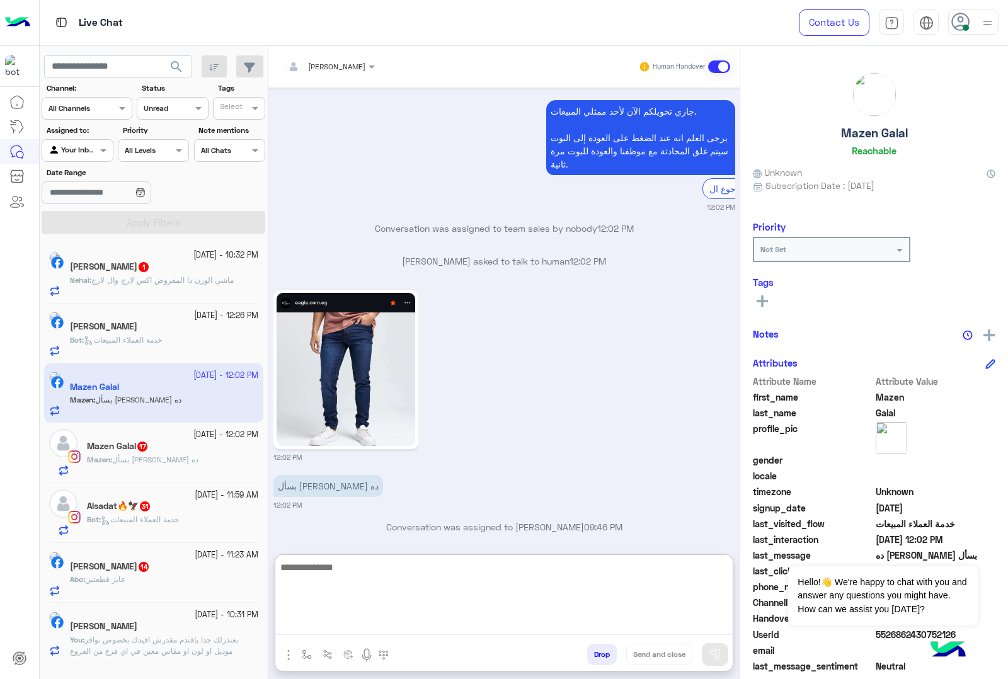
scroll to position [3183, 0]
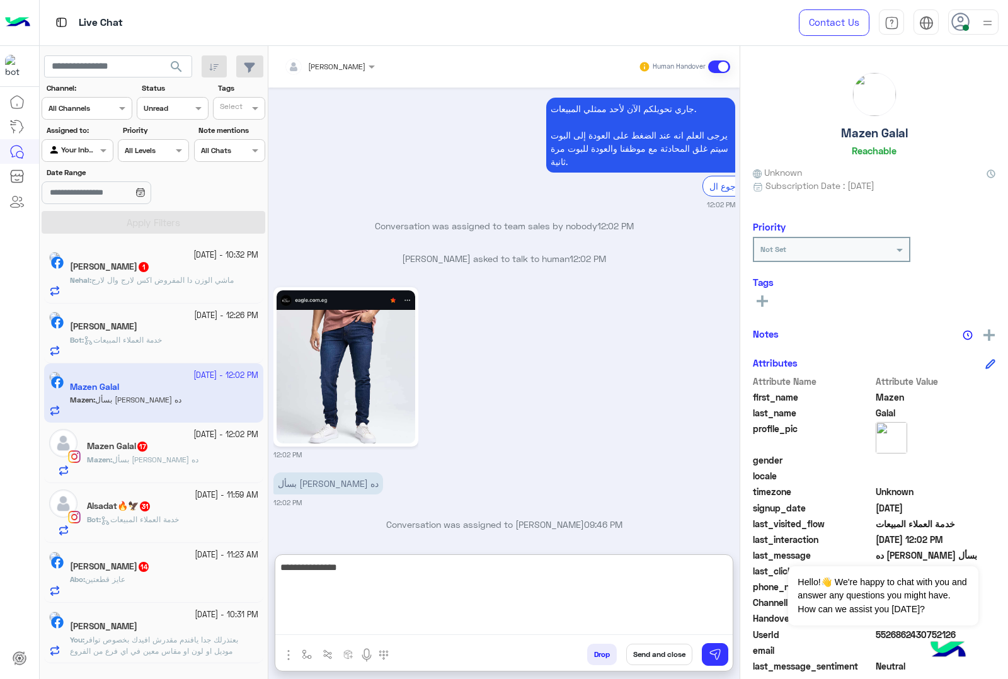
type textarea "**********"
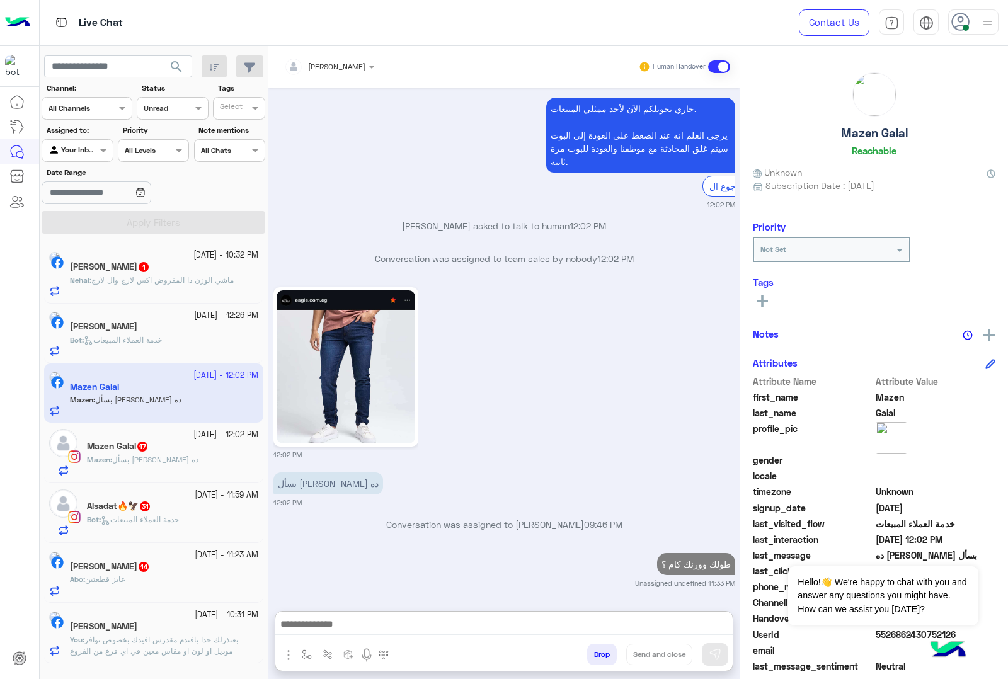
click at [192, 279] on span "ماشي الوزن دا المفروض اكس لارج وال لارج" at bounding box center [162, 279] width 142 height 9
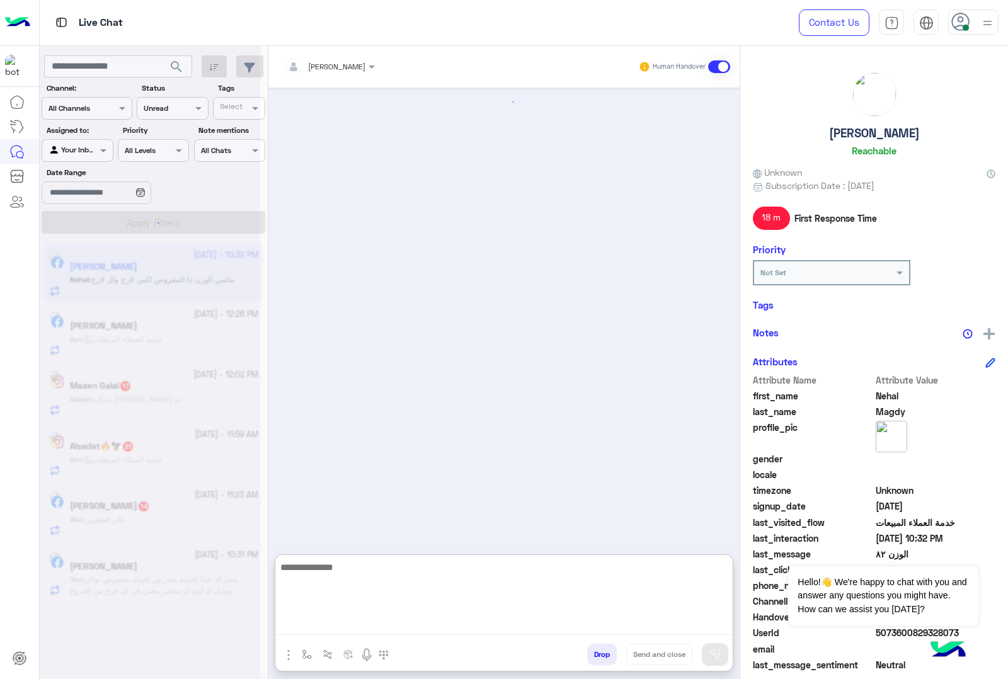
click at [338, 618] on textarea at bounding box center [503, 598] width 457 height 76
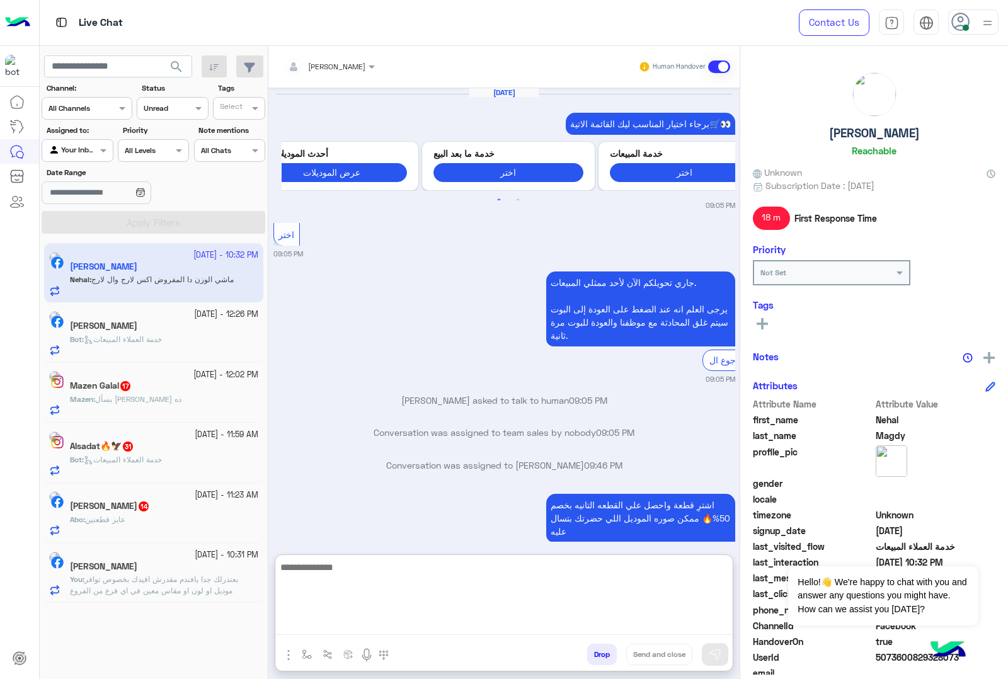
scroll to position [1256, 0]
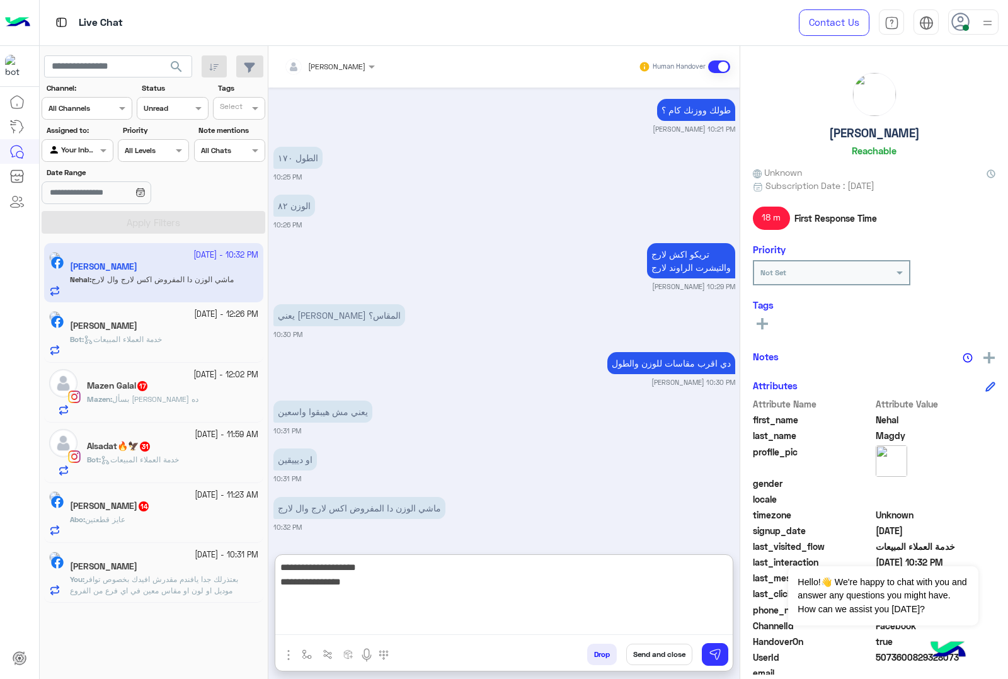
type textarea "**********"
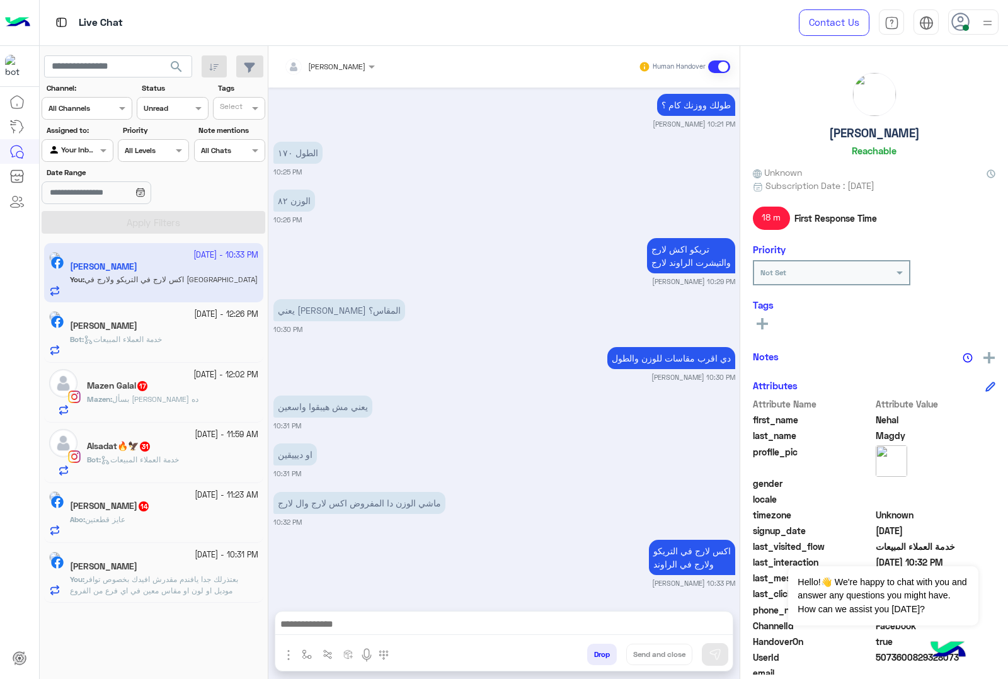
click at [147, 341] on span "خدمة العملاء المبيعات" at bounding box center [123, 339] width 78 height 9
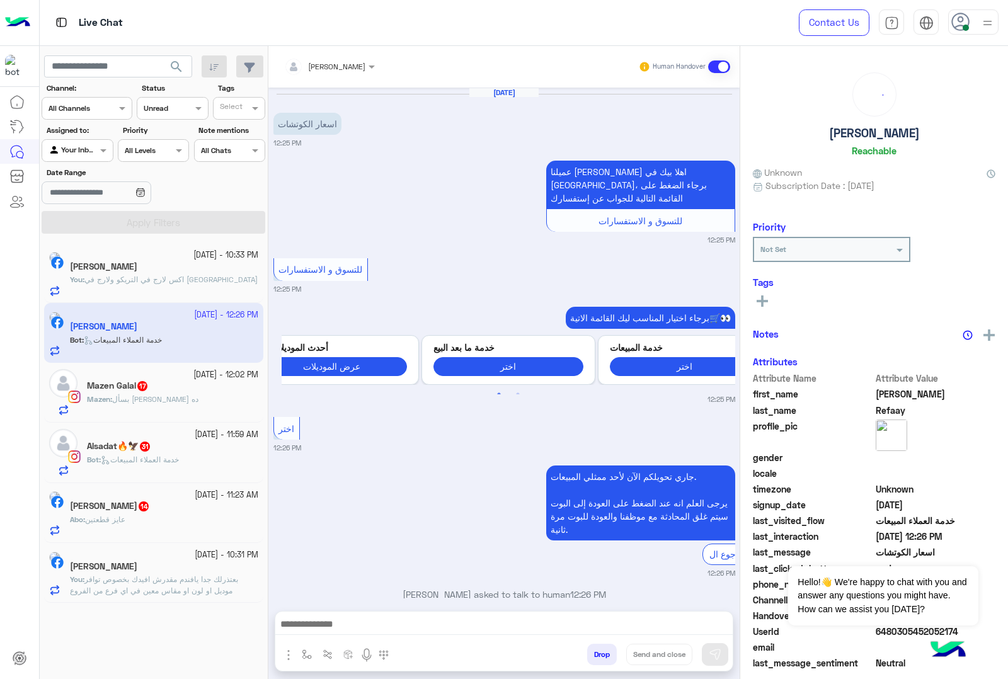
scroll to position [83, 0]
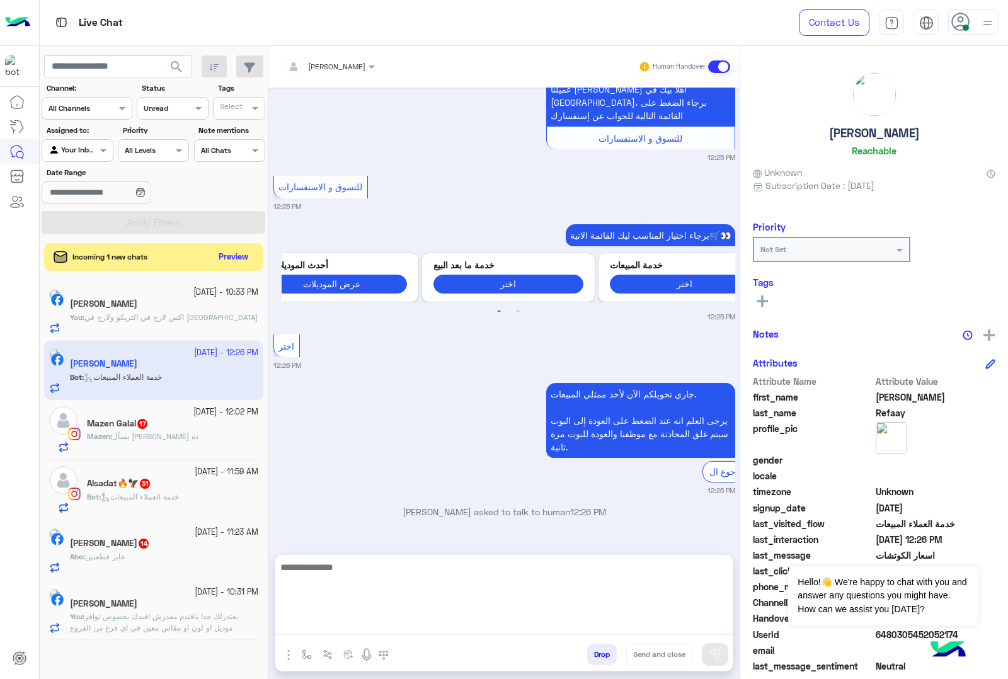
click at [342, 618] on textarea at bounding box center [503, 598] width 457 height 76
paste textarea "**********"
type textarea "**********"
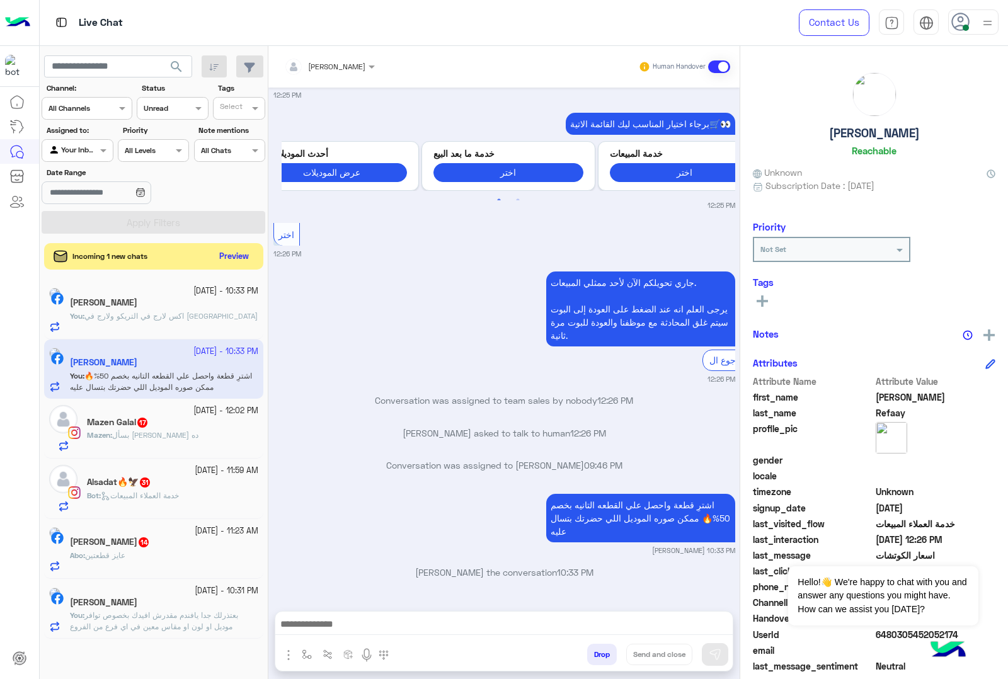
click at [222, 257] on button "Preview" at bounding box center [234, 256] width 39 height 17
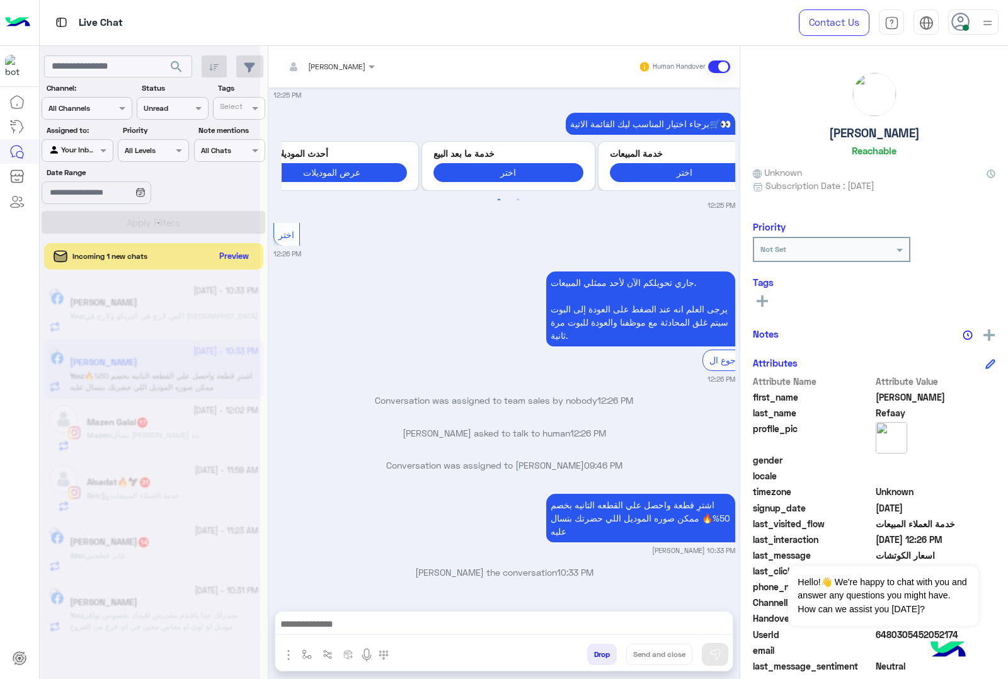
scroll to position [189, 0]
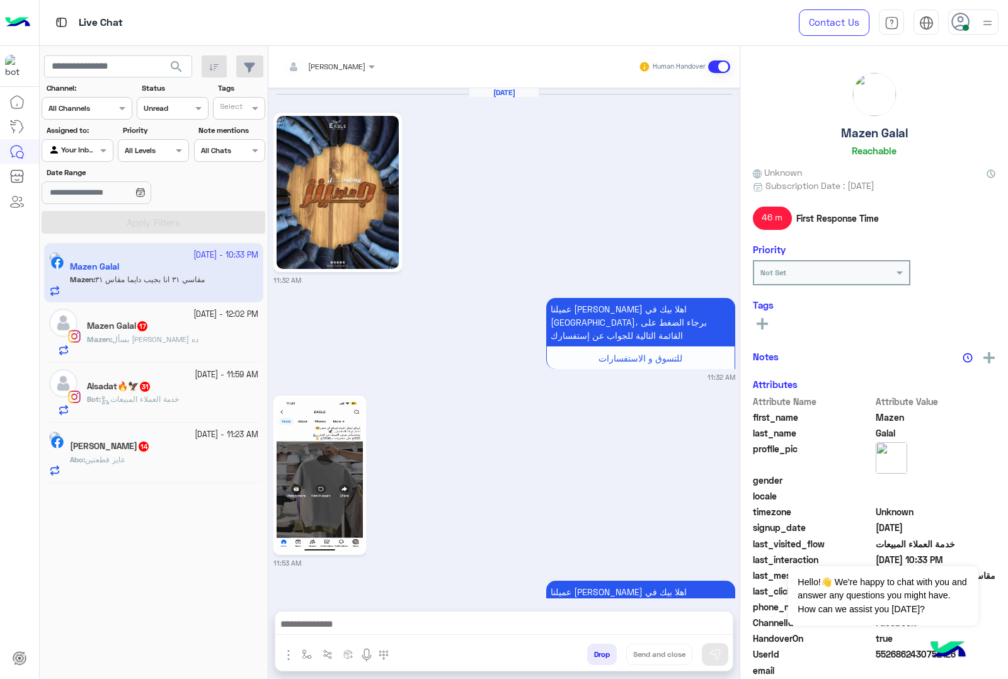
scroll to position [2253, 0]
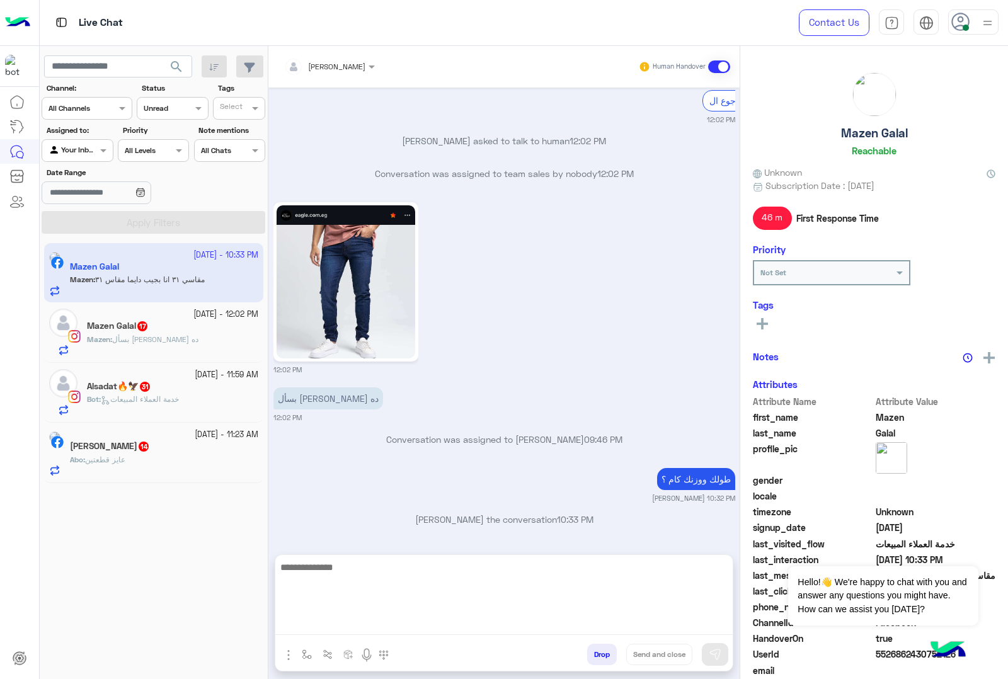
click at [337, 624] on textarea at bounding box center [503, 598] width 457 height 76
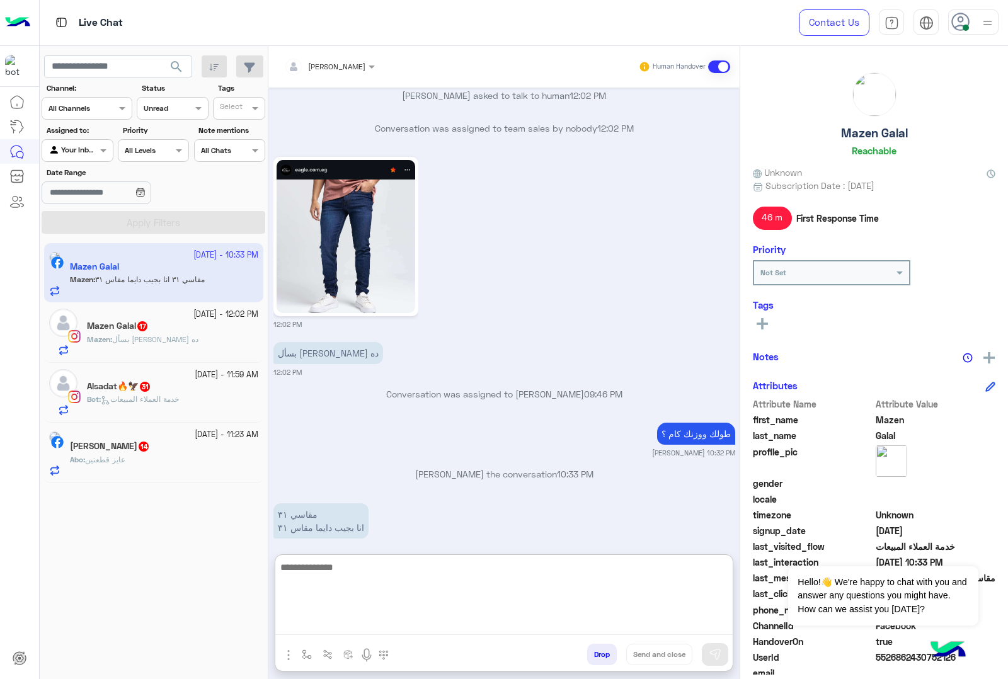
scroll to position [2310, 0]
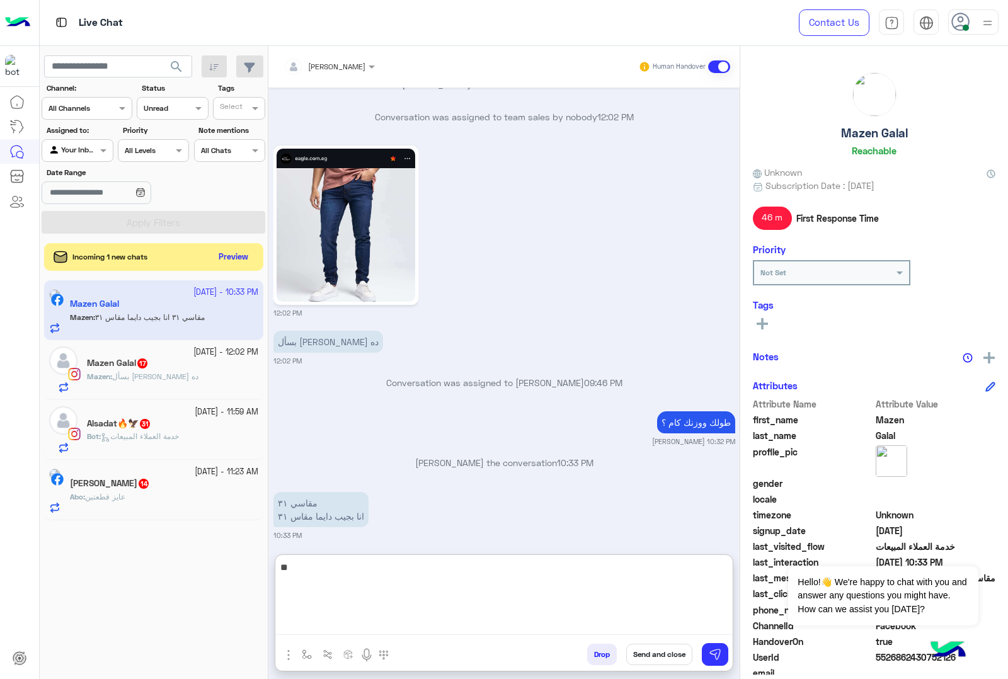
type textarea "*"
type textarea "*******"
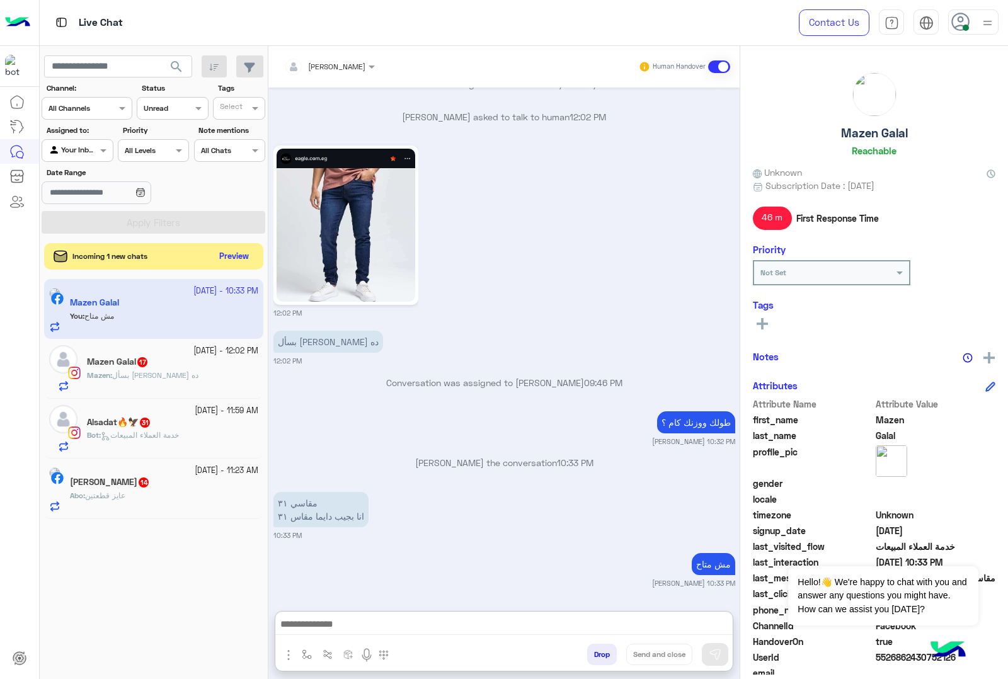
click at [227, 250] on button "Preview" at bounding box center [234, 256] width 39 height 17
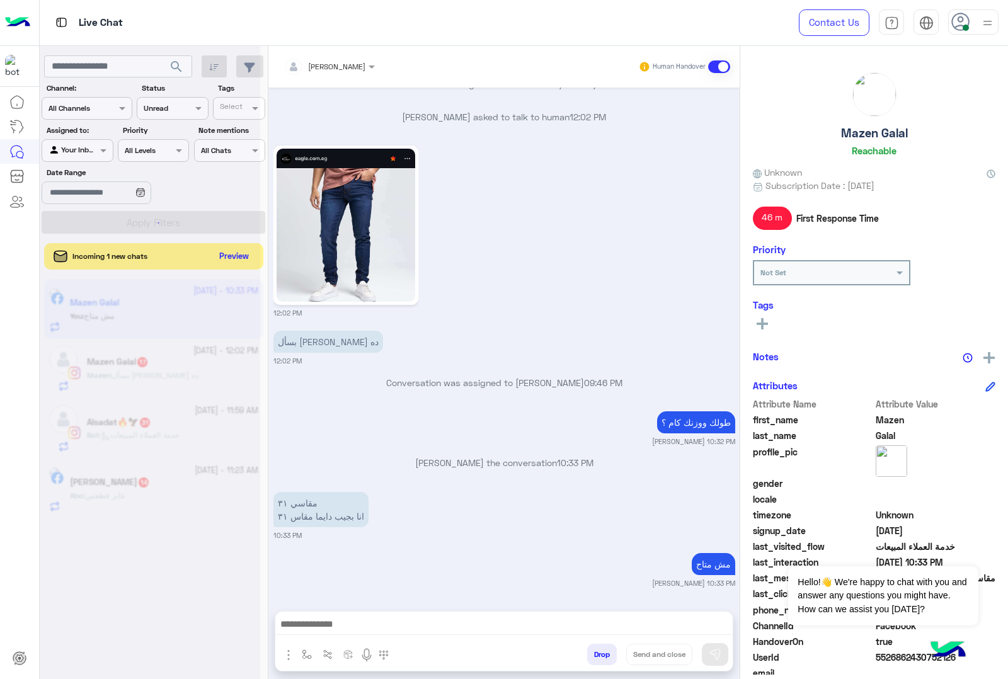
scroll to position [2301, 0]
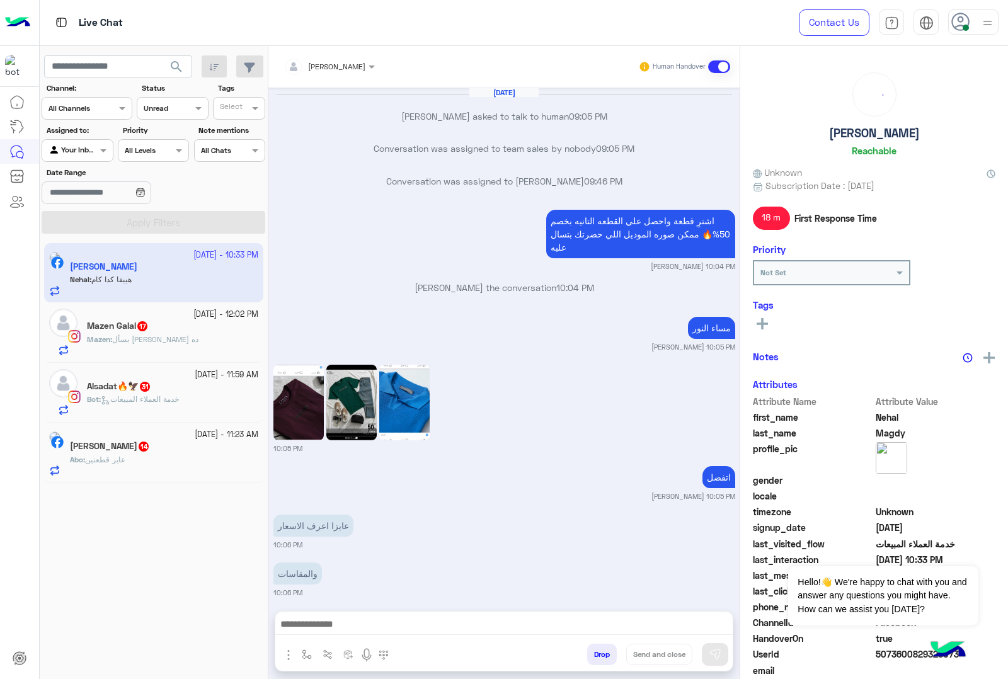
scroll to position [1064, 0]
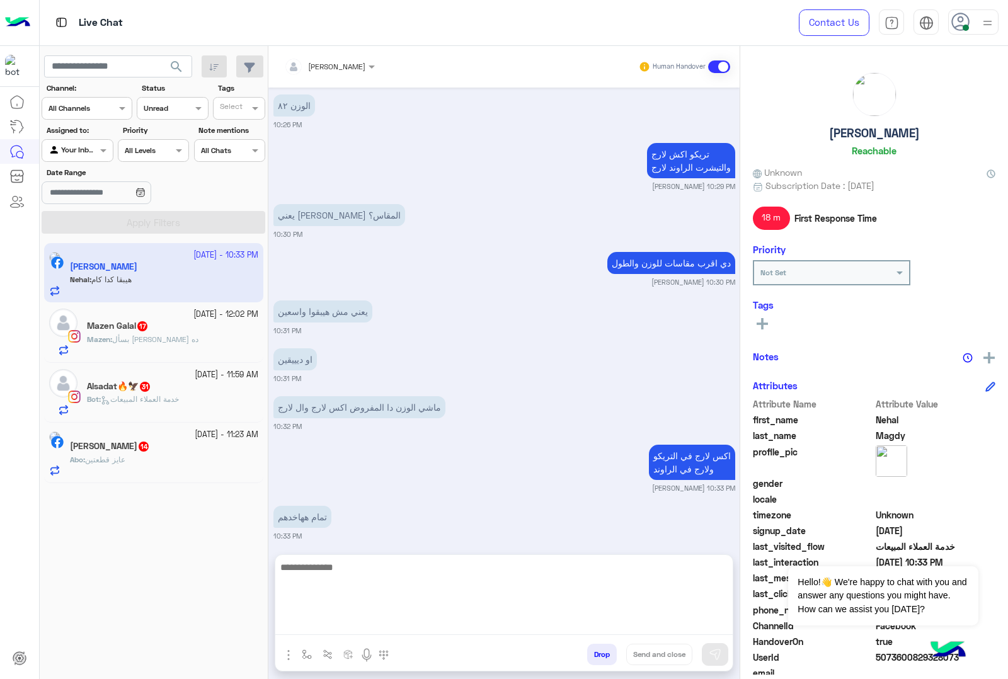
click at [356, 621] on textarea at bounding box center [503, 598] width 457 height 76
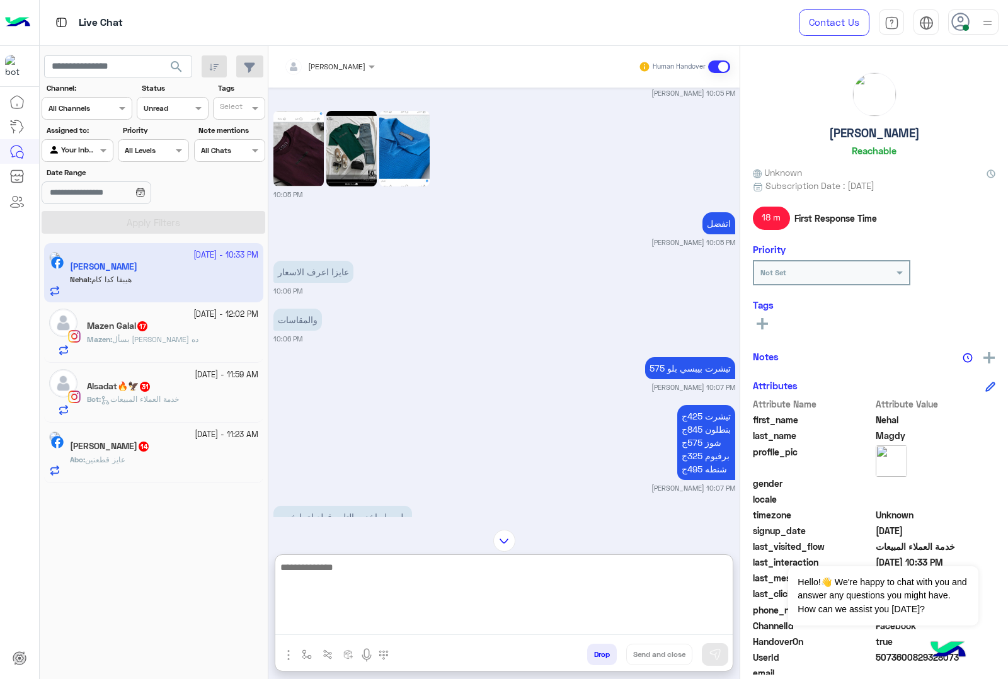
scroll to position [96, 0]
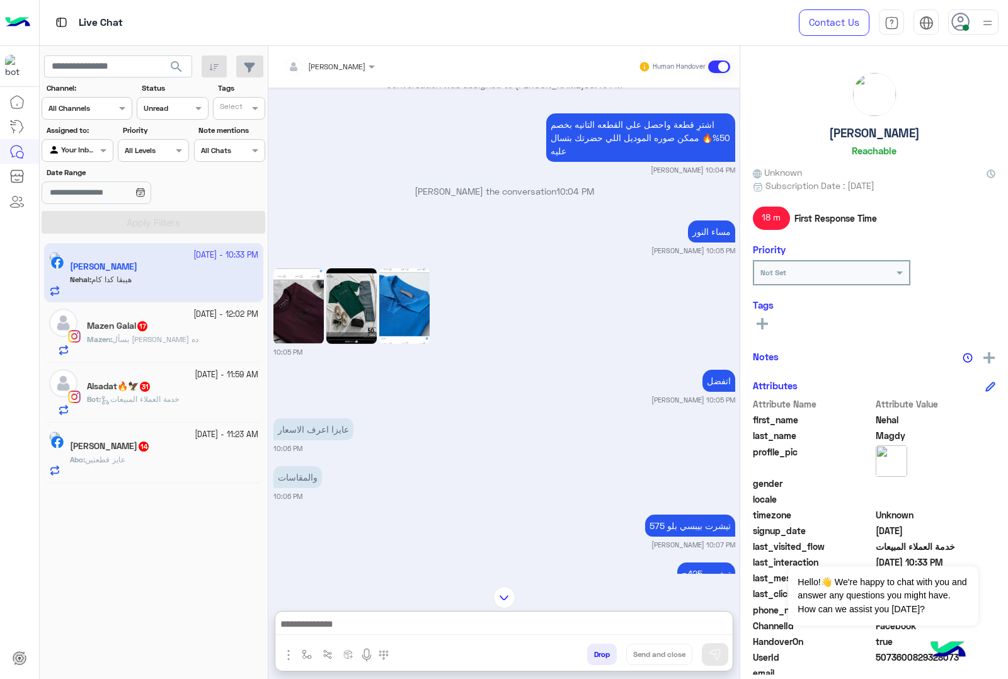
click at [294, 323] on img at bounding box center [298, 306] width 50 height 76
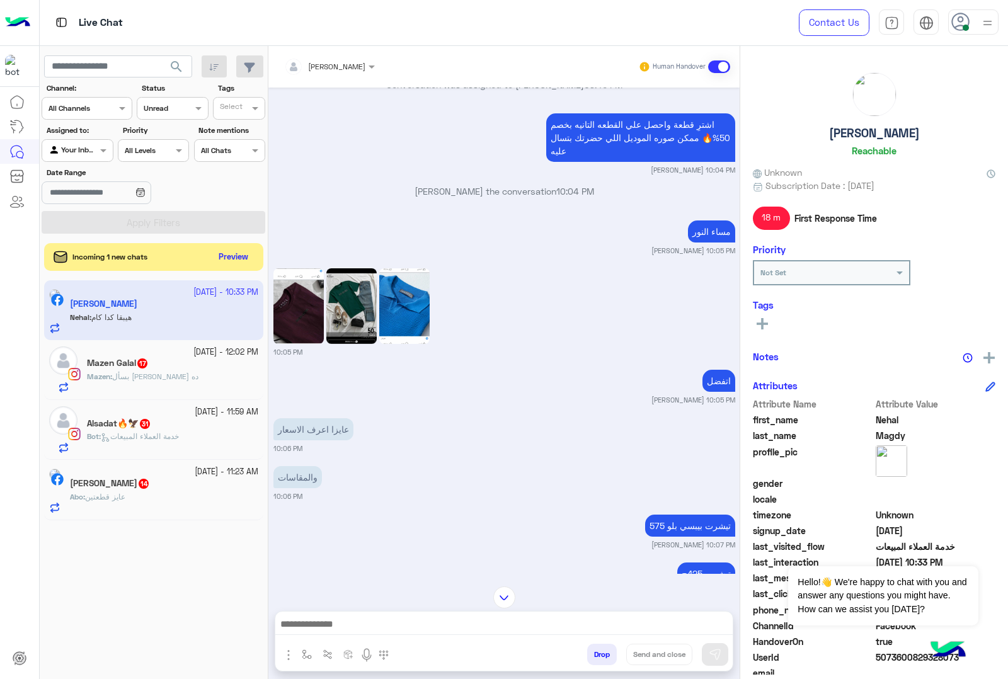
click at [342, 323] on img at bounding box center [351, 306] width 50 height 76
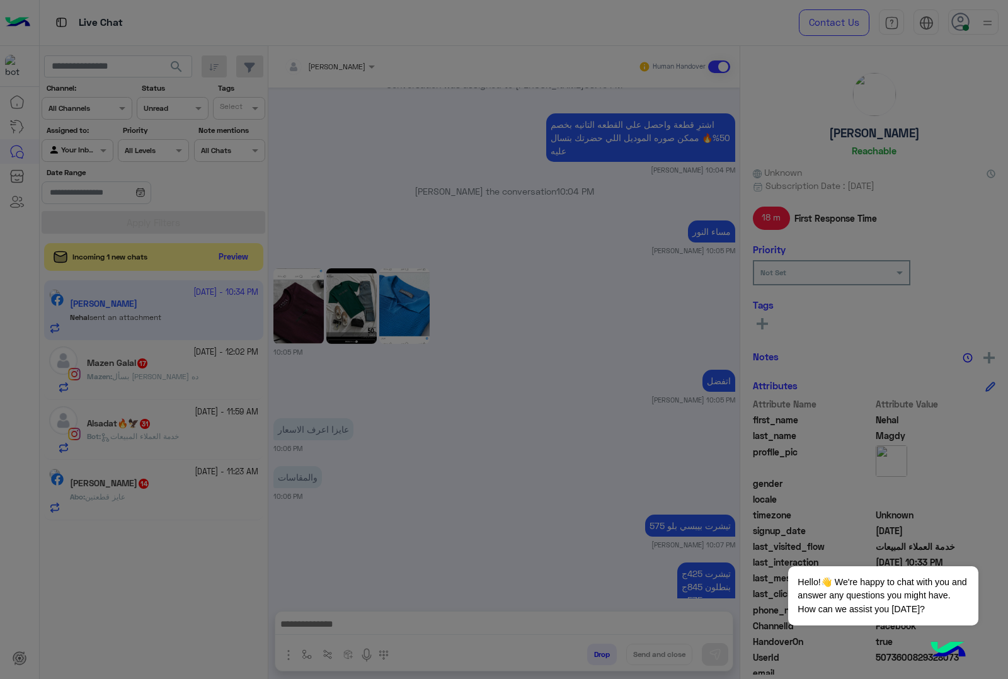
scroll to position [1166, 0]
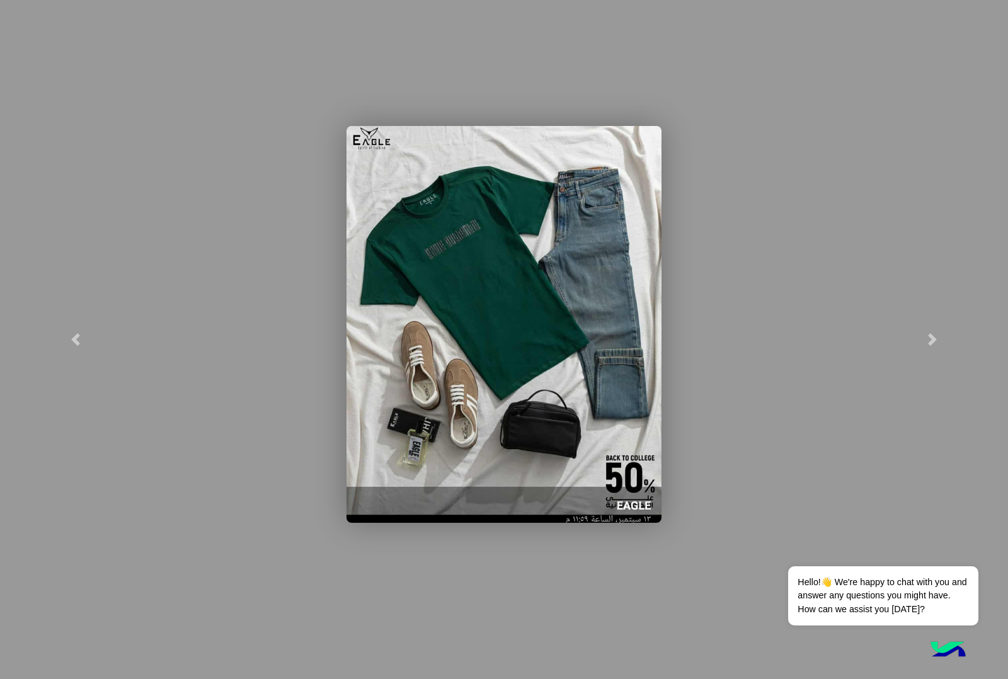
click at [443, 247] on img at bounding box center [504, 324] width 315 height 397
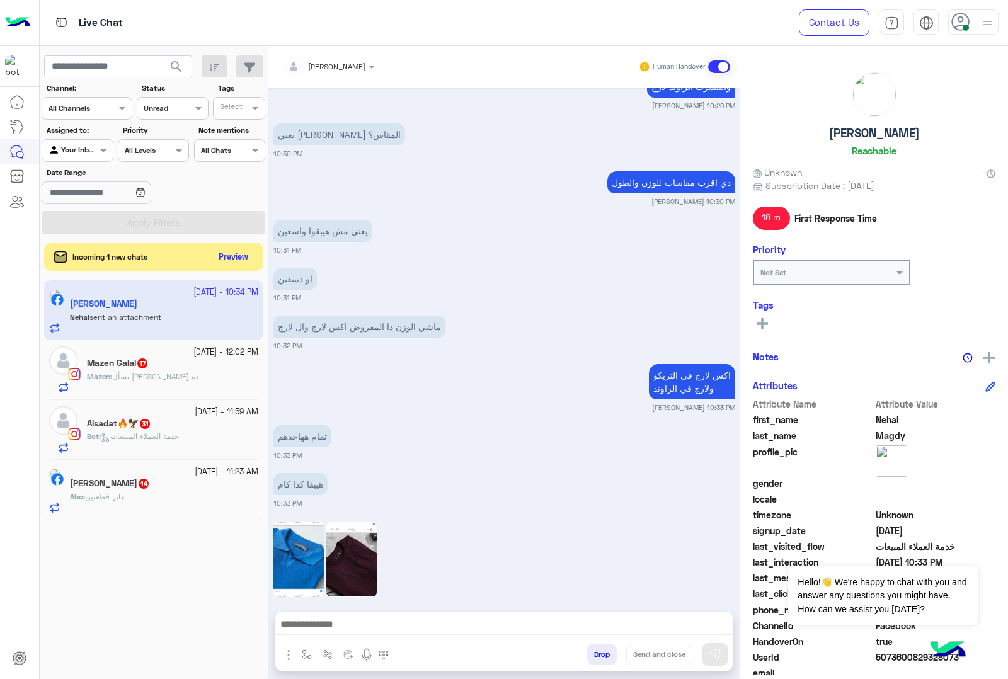
scroll to position [1166, 0]
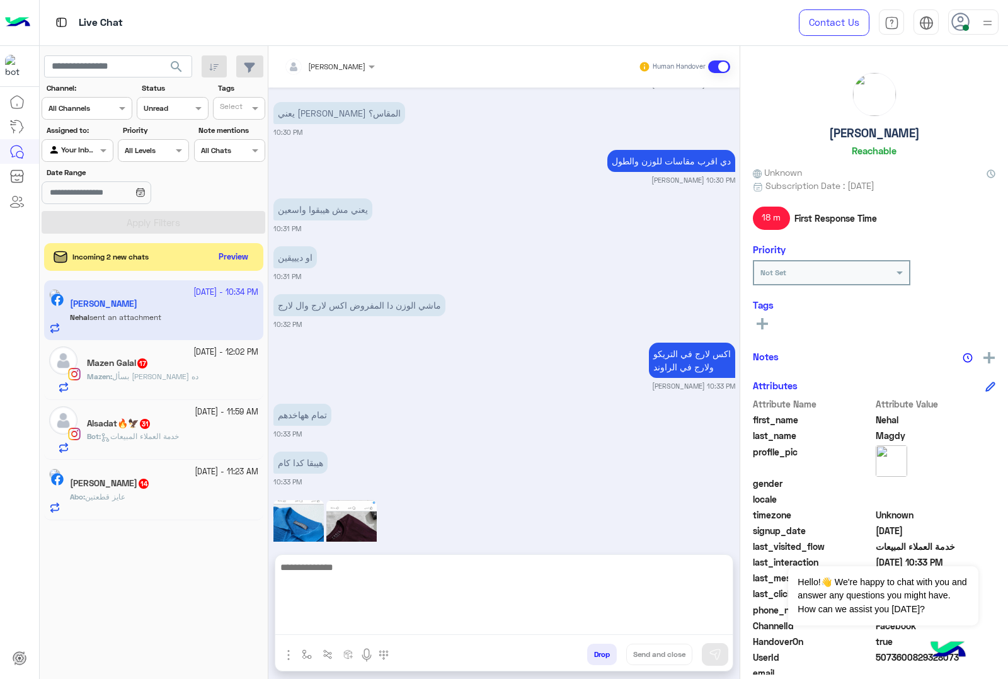
click at [348, 618] on textarea at bounding box center [503, 598] width 457 height 76
type textarea "**********"
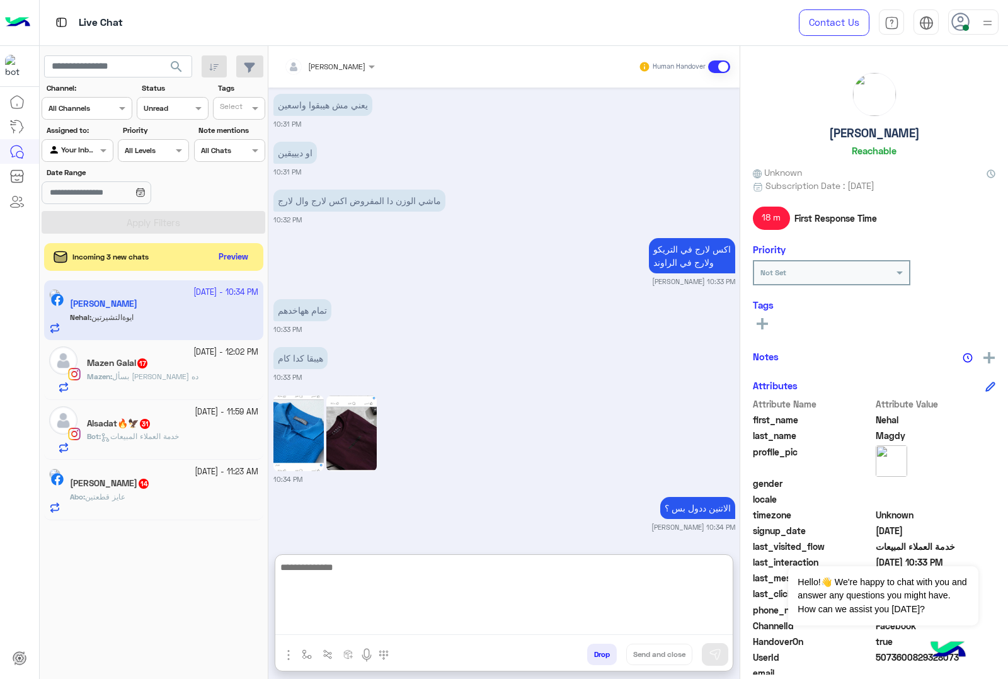
scroll to position [1318, 0]
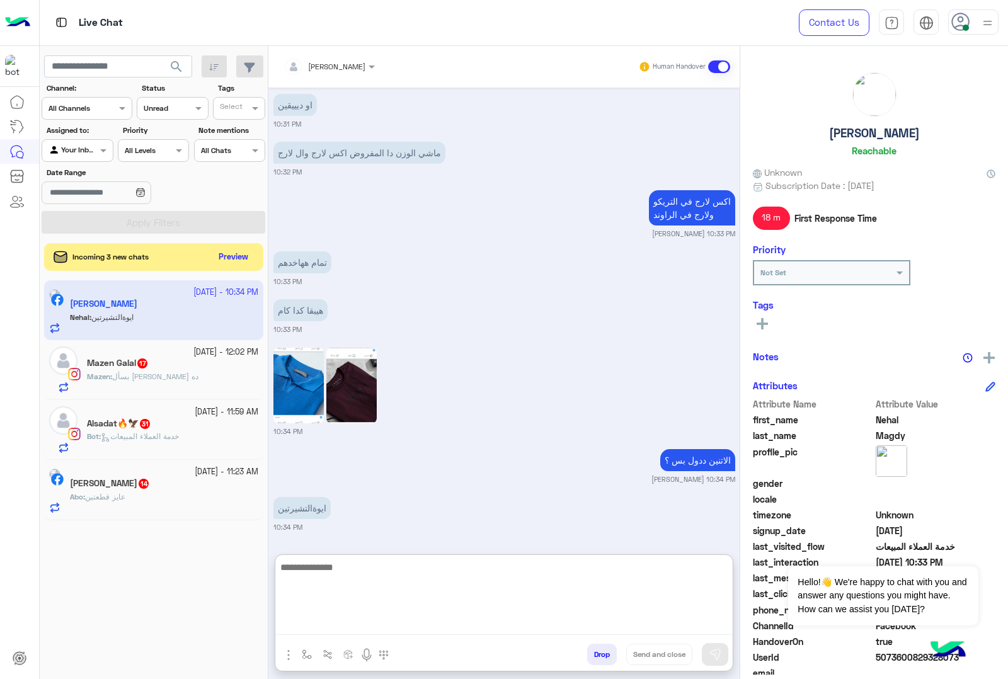
click at [336, 571] on textarea at bounding box center [503, 598] width 457 height 76
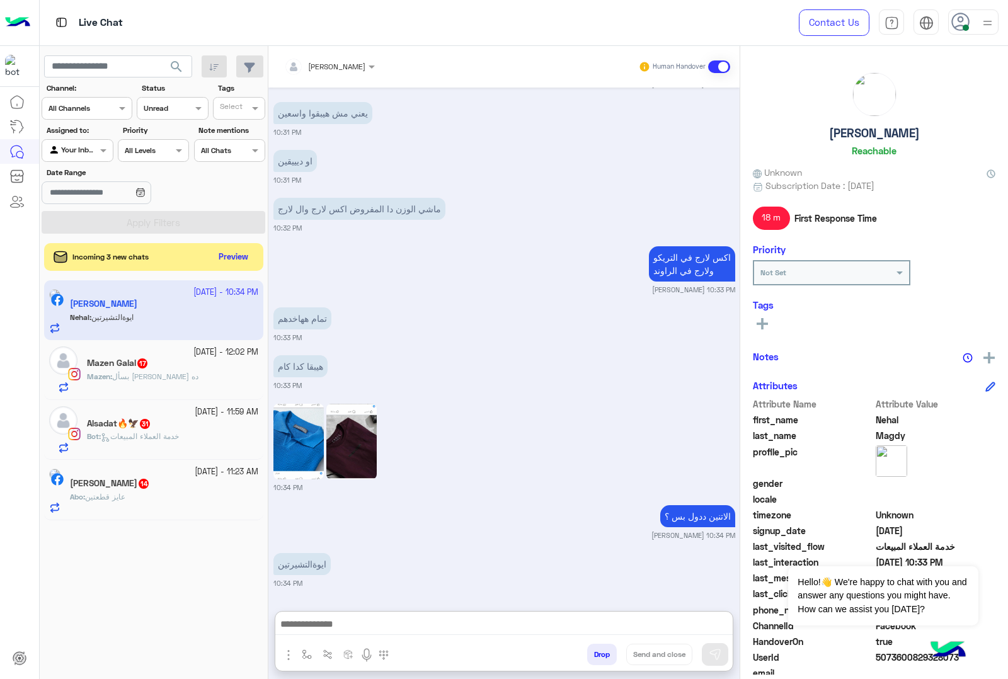
click at [341, 404] on img at bounding box center [351, 442] width 50 height 76
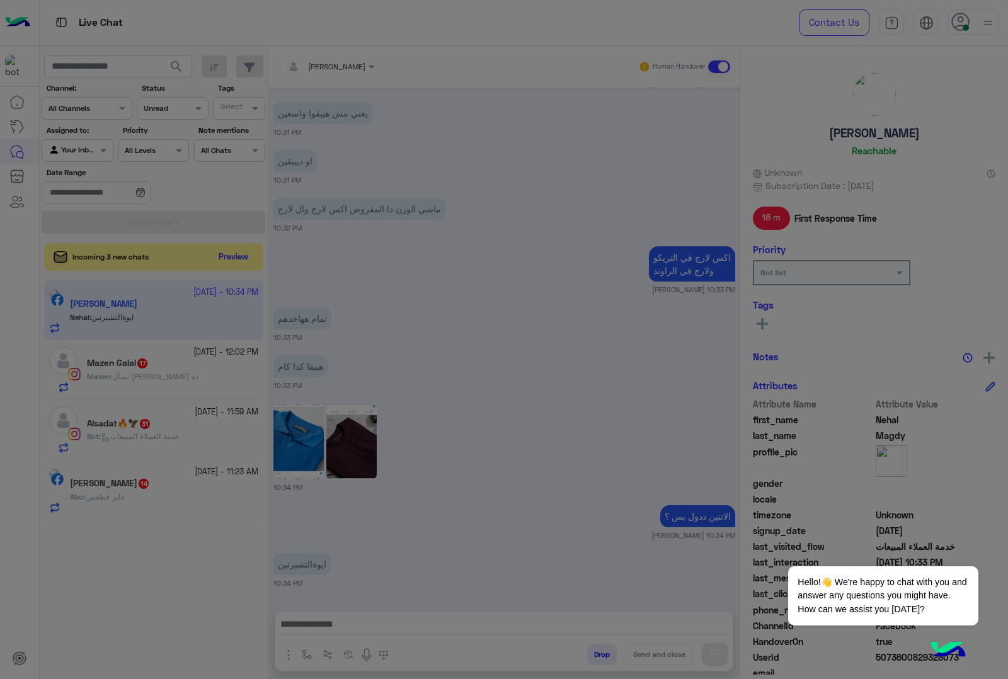
scroll to position [1262, 0]
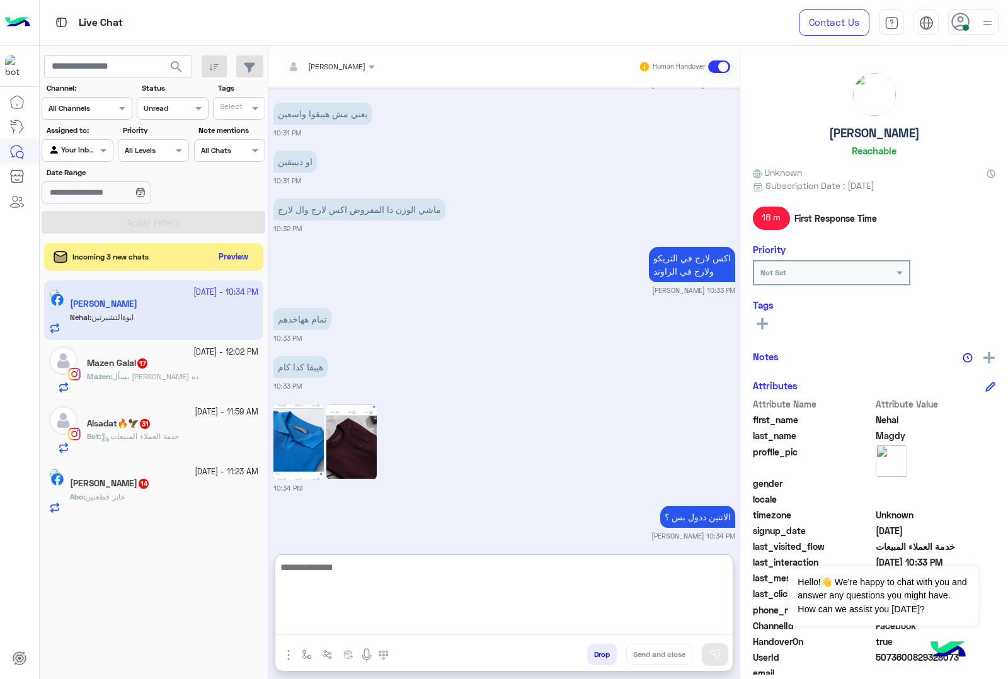
click at [367, 631] on textarea at bounding box center [503, 598] width 457 height 76
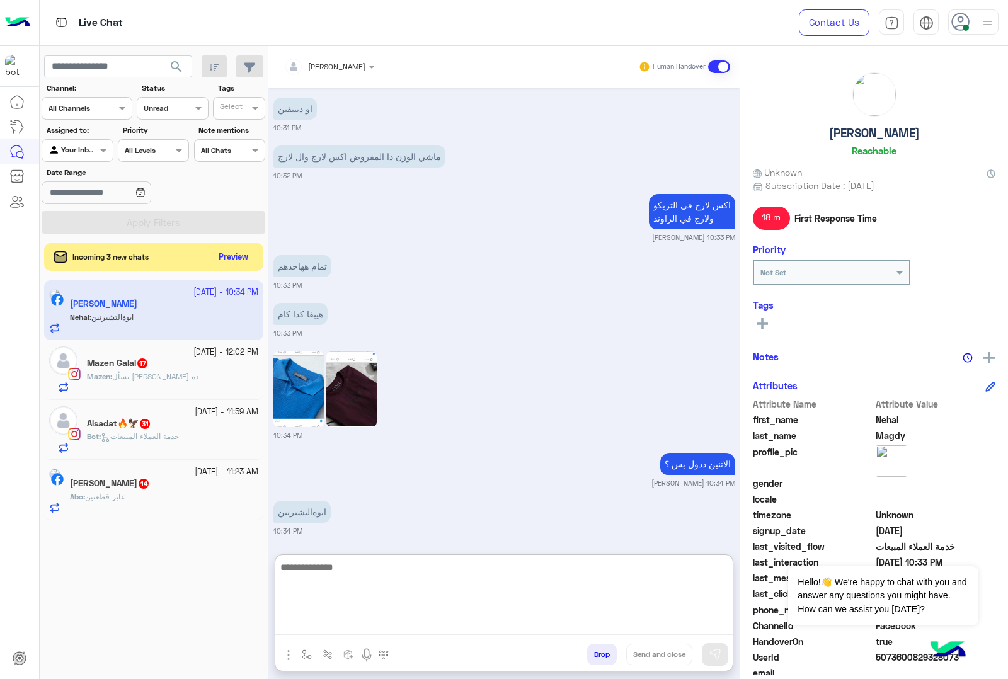
scroll to position [1318, 0]
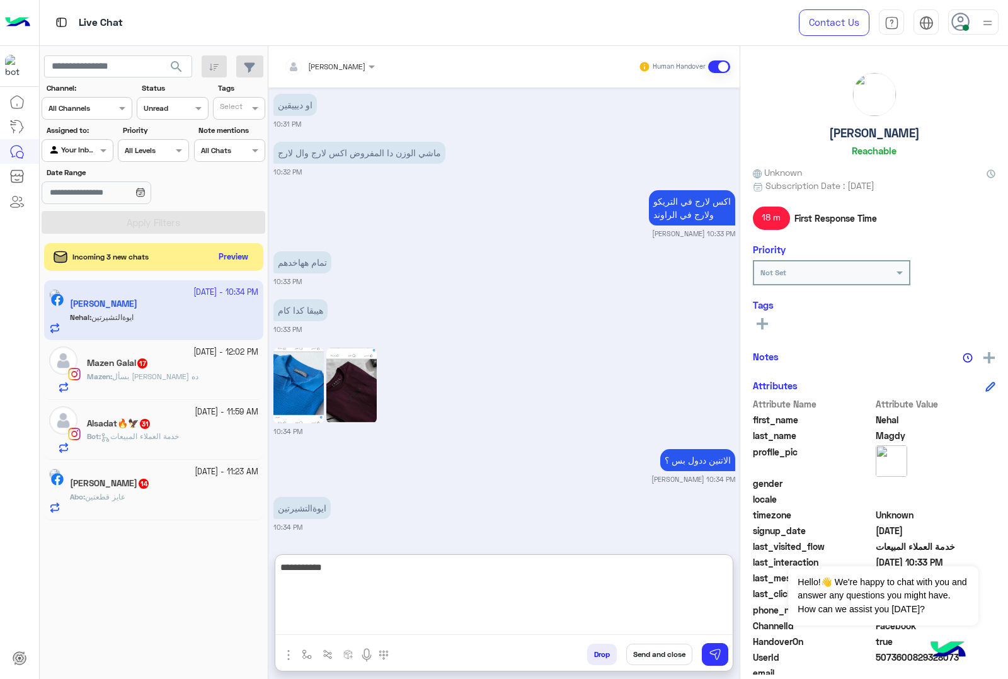
type textarea "**********"
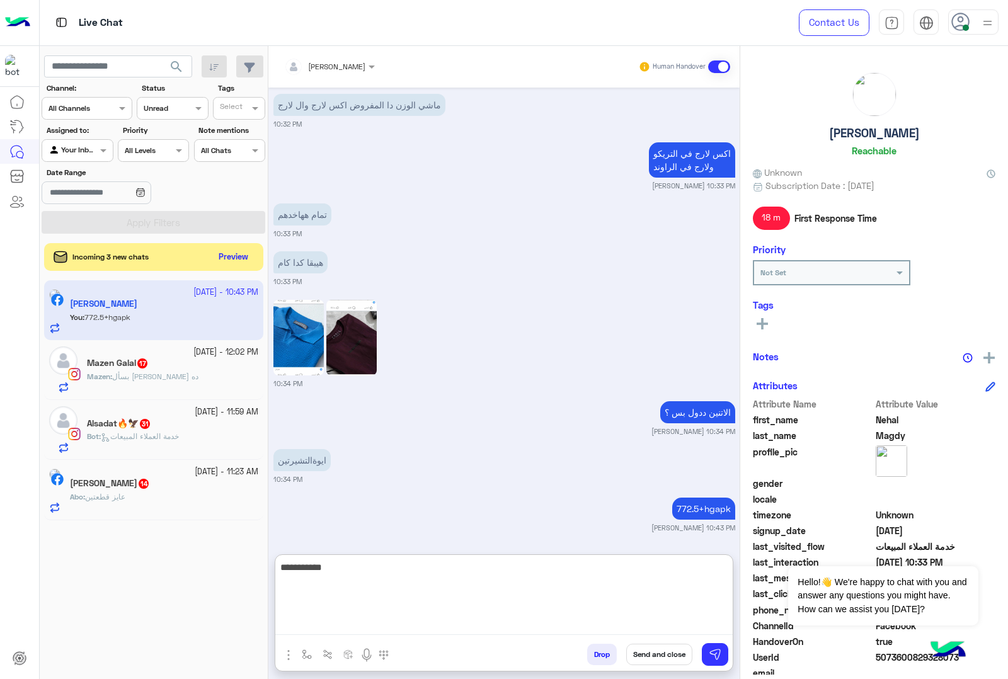
type textarea "**********"
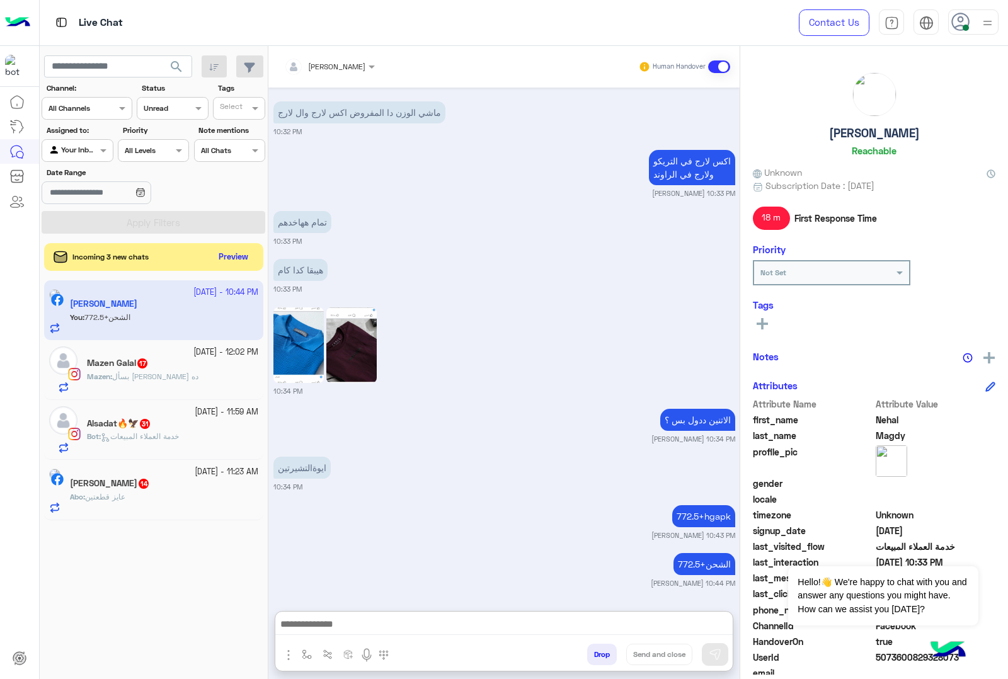
click at [235, 246] on div "Incoming 3 new chats Preview" at bounding box center [153, 257] width 219 height 28
click at [233, 253] on button "Preview" at bounding box center [234, 256] width 39 height 17
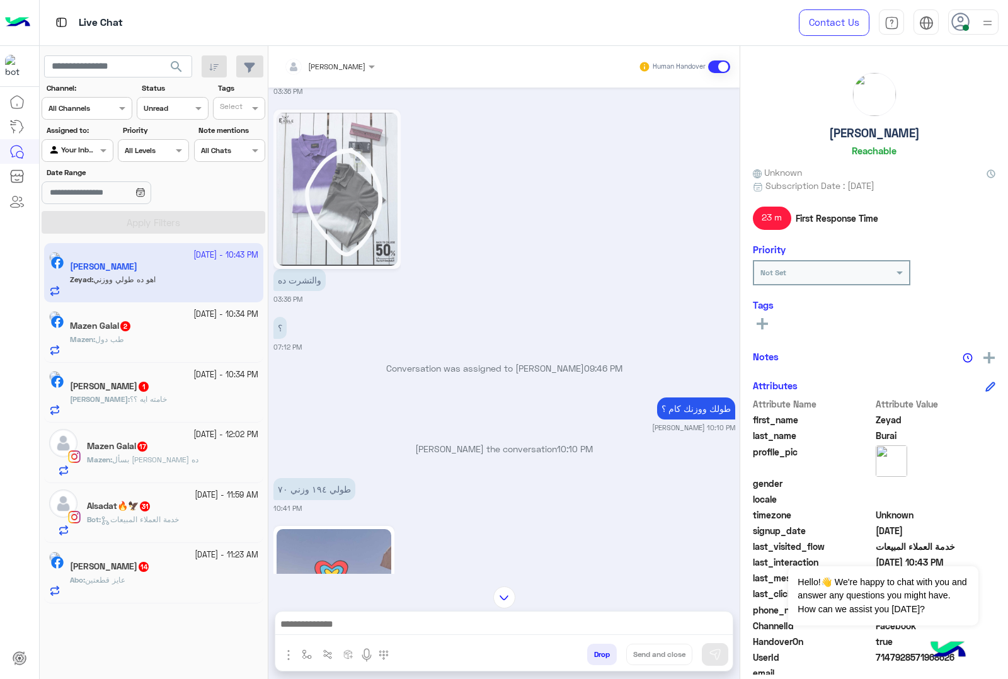
scroll to position [3275, 0]
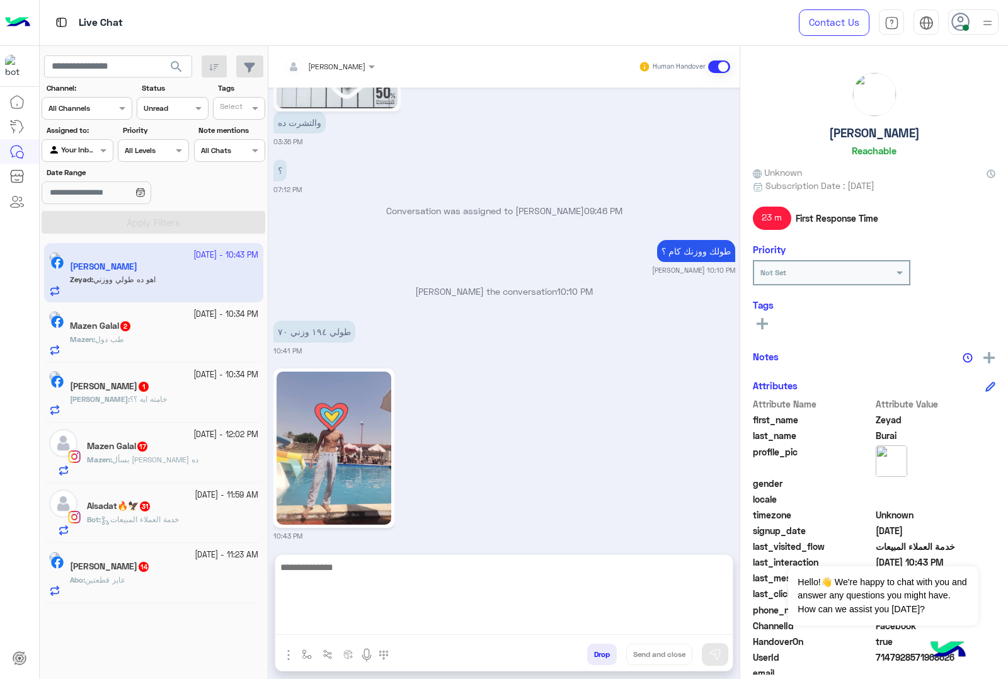
click at [329, 628] on textarea at bounding box center [503, 598] width 457 height 76
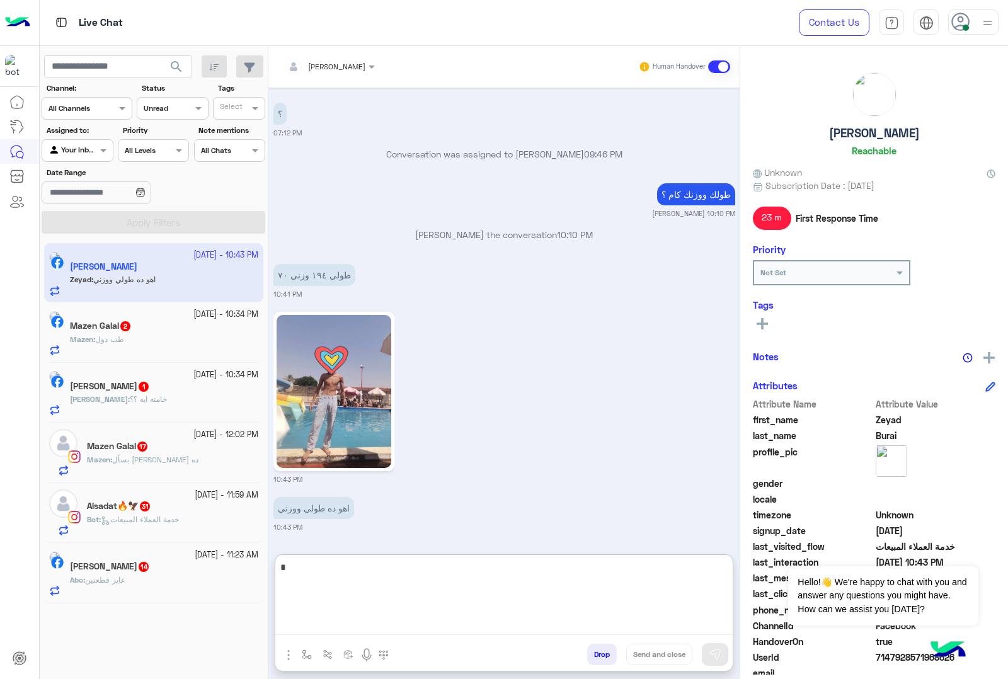
scroll to position [3394, 0]
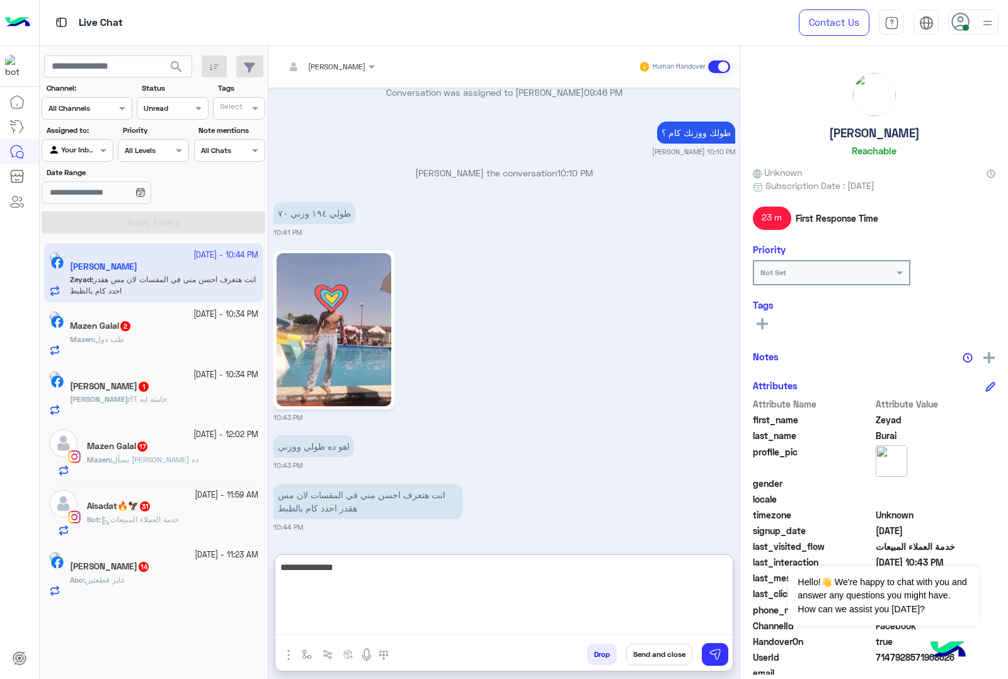
type textarea "**********"
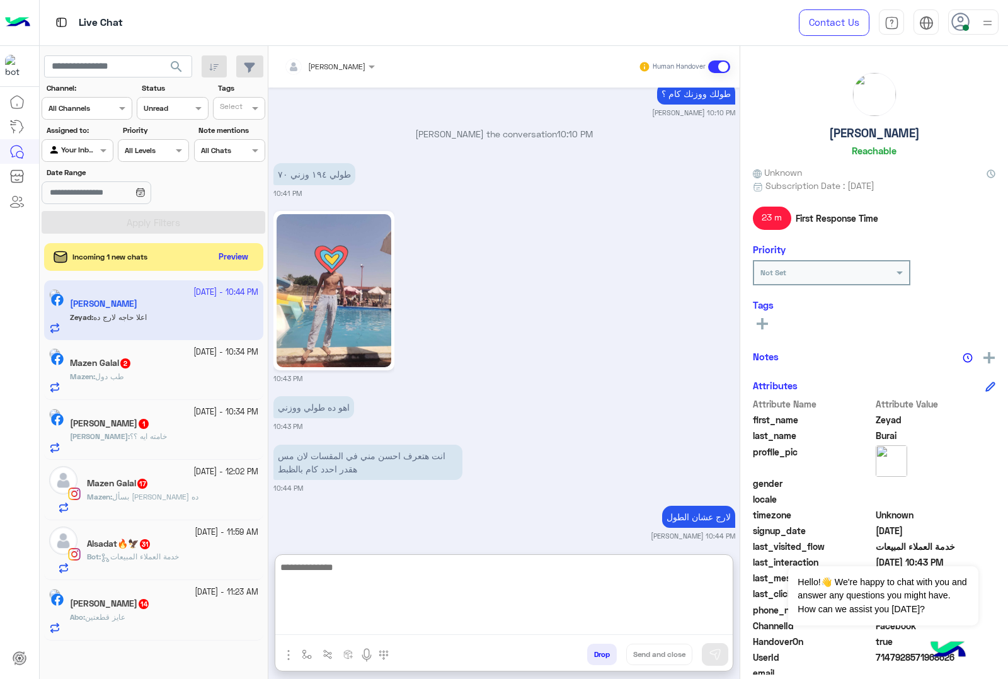
scroll to position [3490, 0]
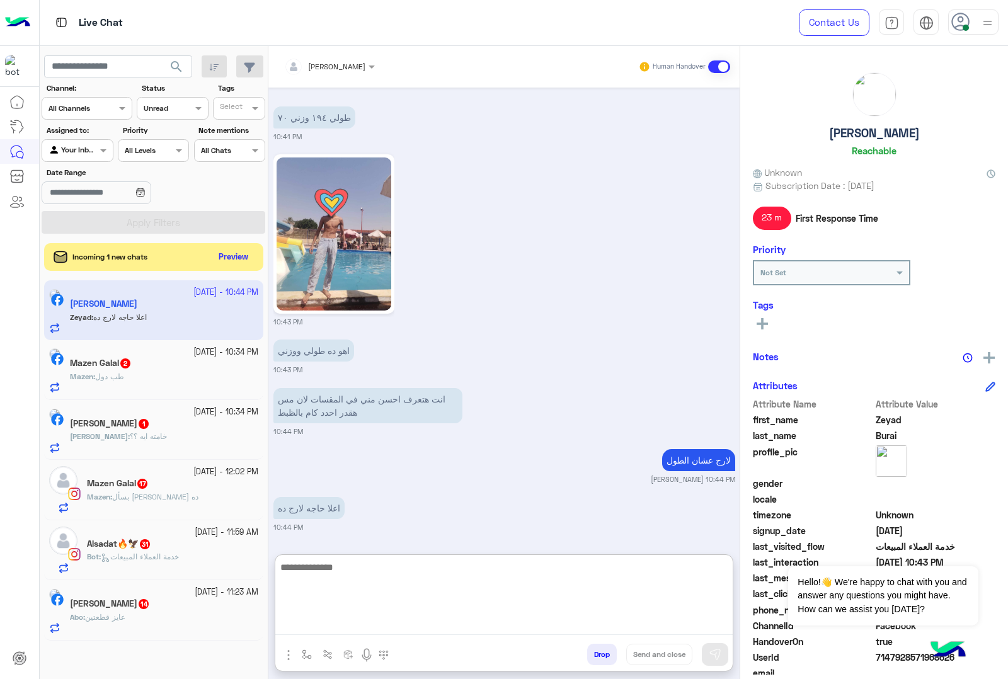
click at [309, 570] on textarea at bounding box center [503, 598] width 457 height 76
type textarea "**********"
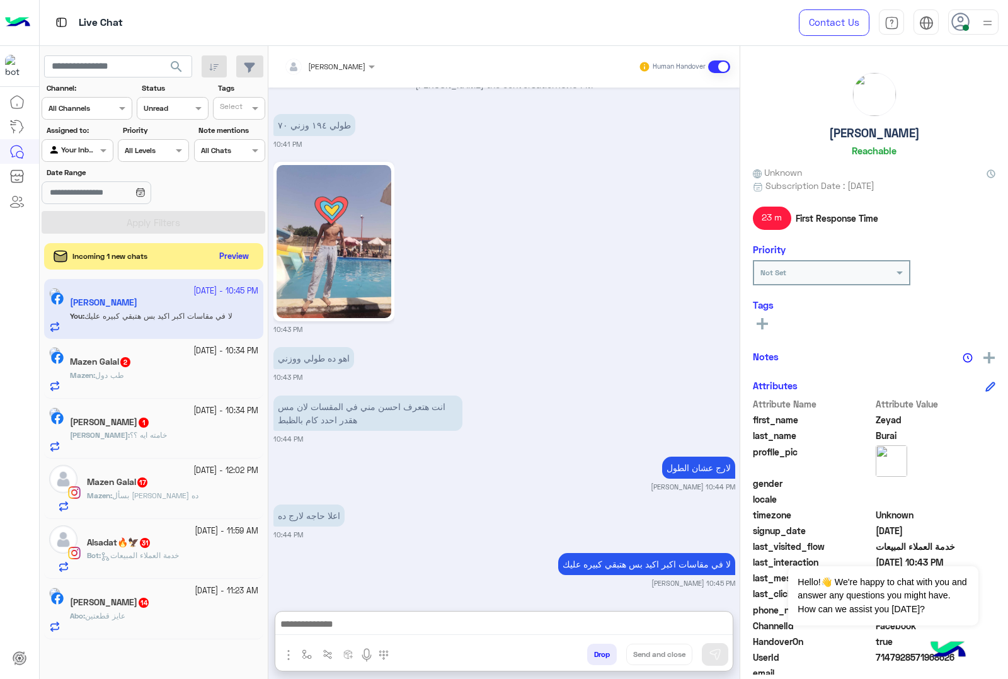
click at [239, 256] on button "Preview" at bounding box center [234, 256] width 39 height 17
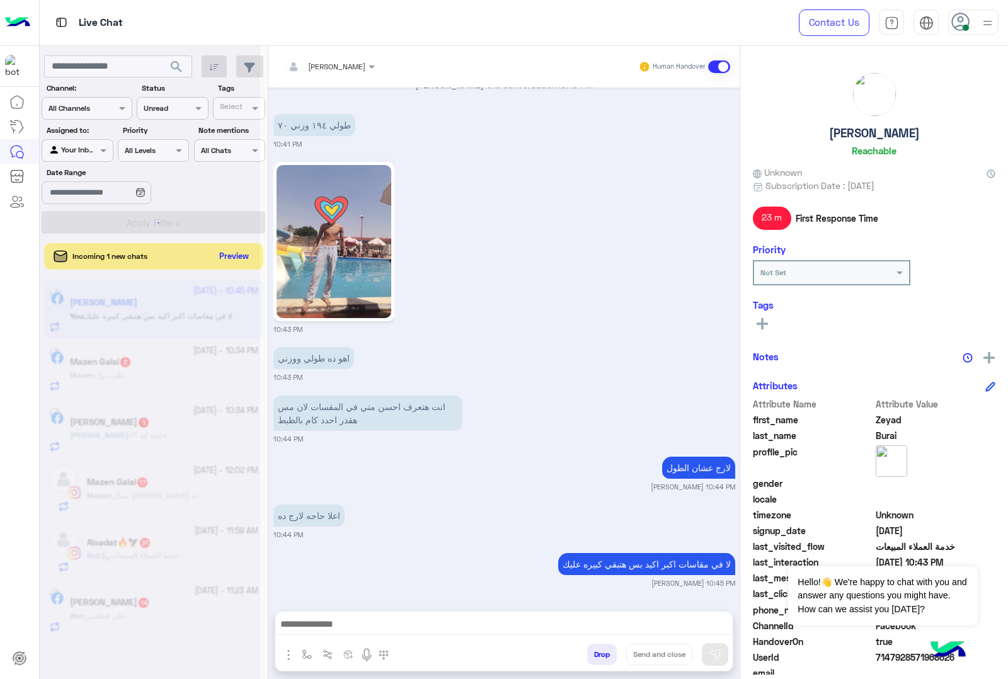
scroll to position [3481, 0]
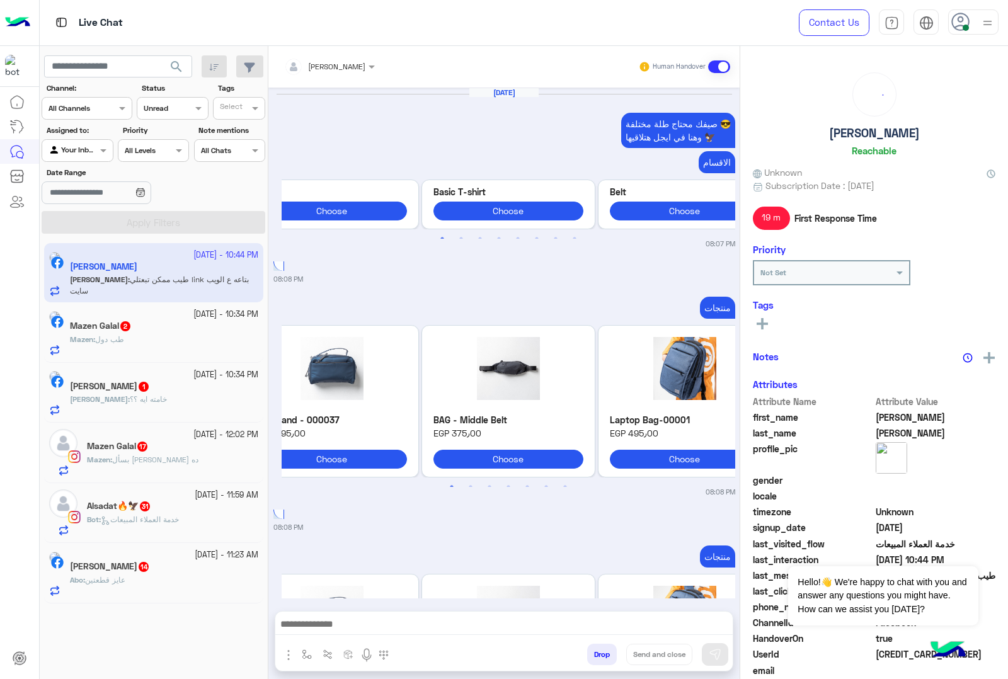
scroll to position [2079, 0]
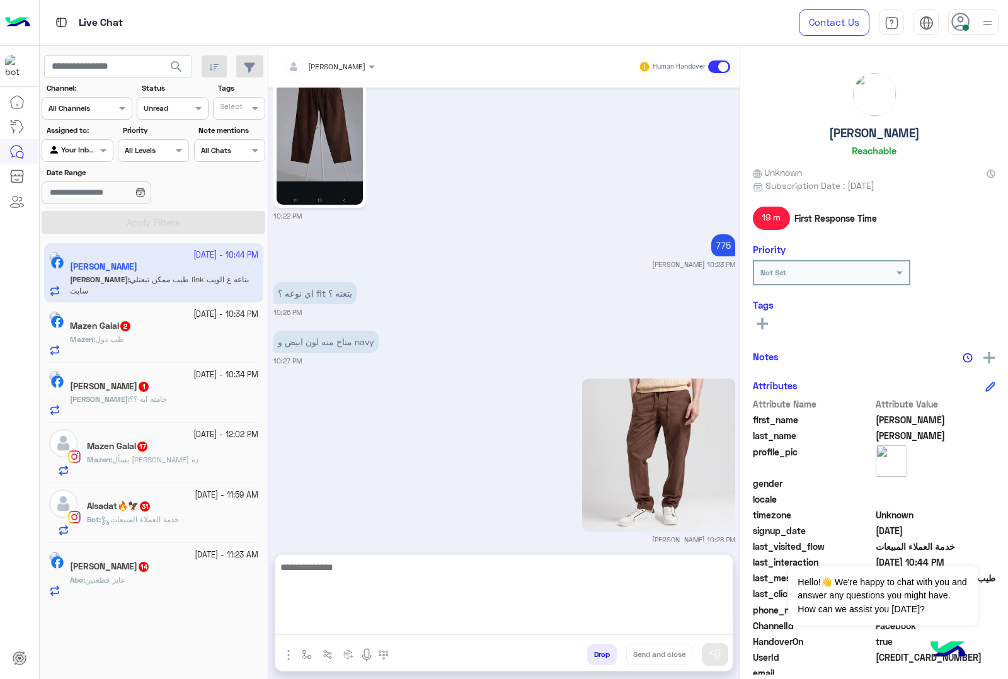
click at [333, 624] on textarea at bounding box center [503, 598] width 457 height 76
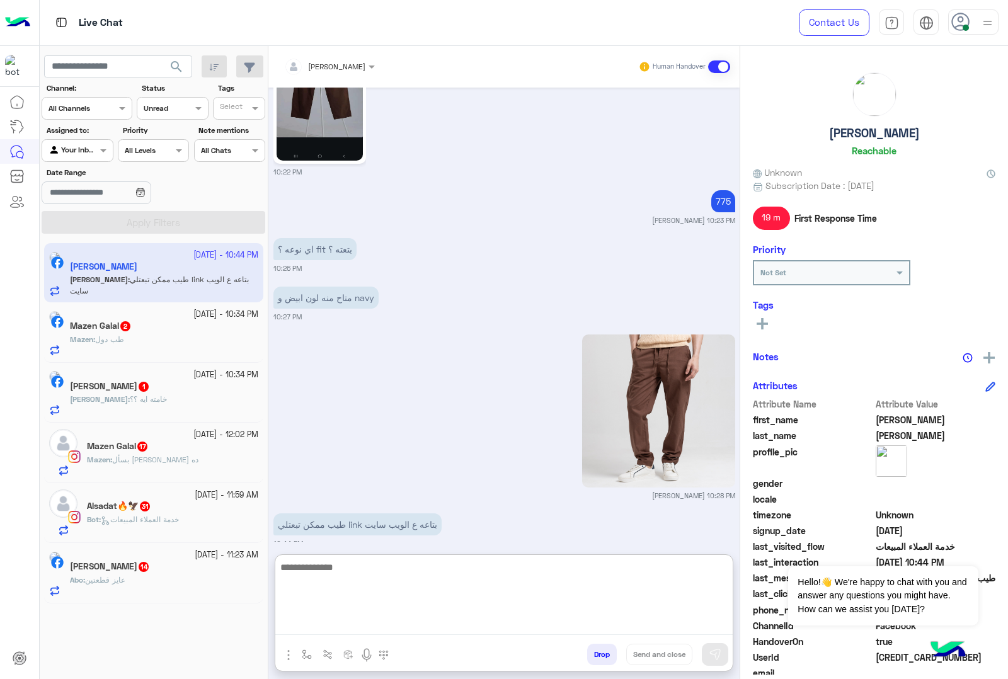
scroll to position [2136, 0]
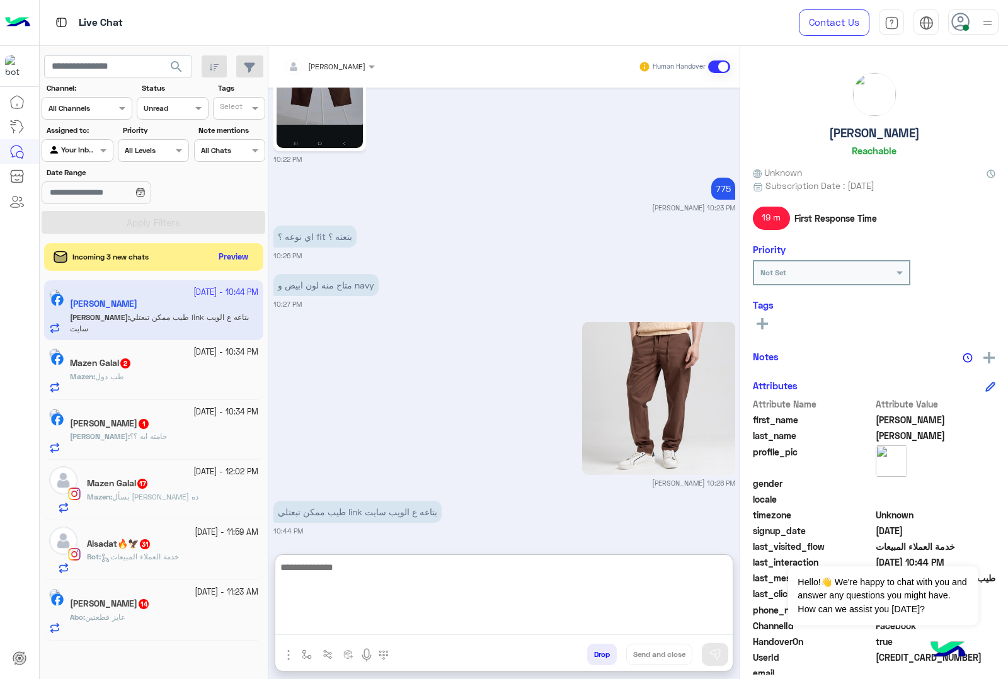
paste textarea "**********"
type textarea "**********"
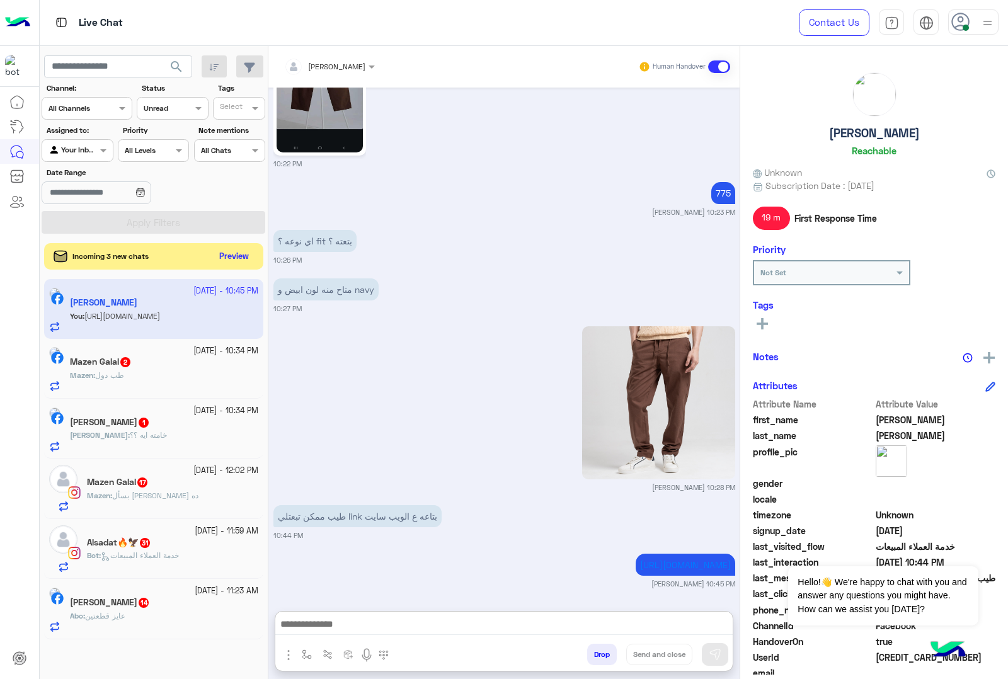
click at [231, 254] on button "Preview" at bounding box center [234, 256] width 39 height 17
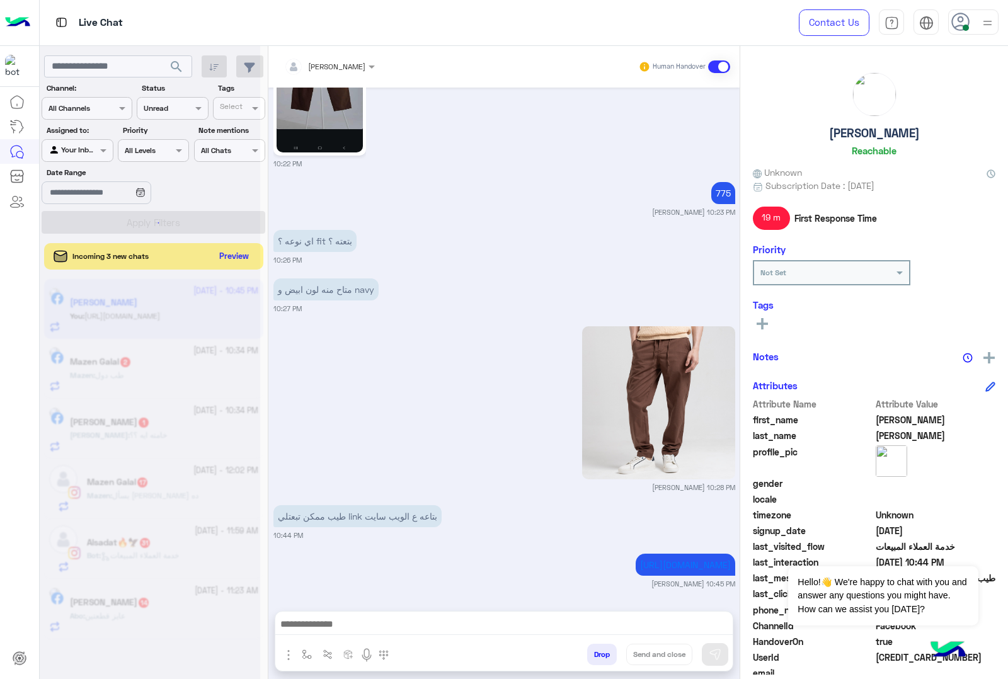
scroll to position [2154, 0]
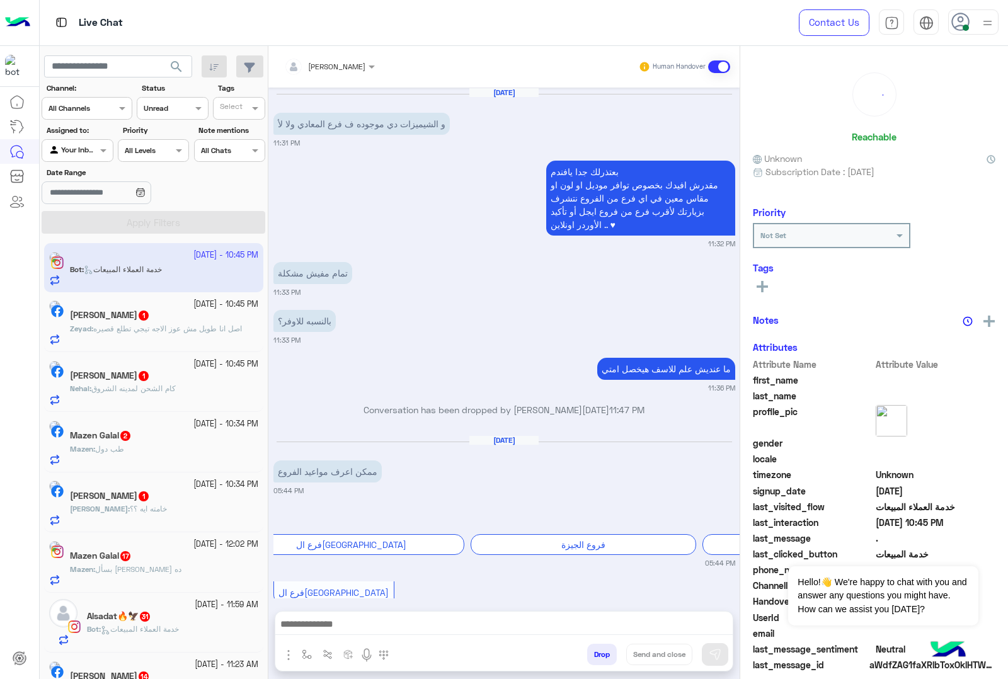
scroll to position [1947, 0]
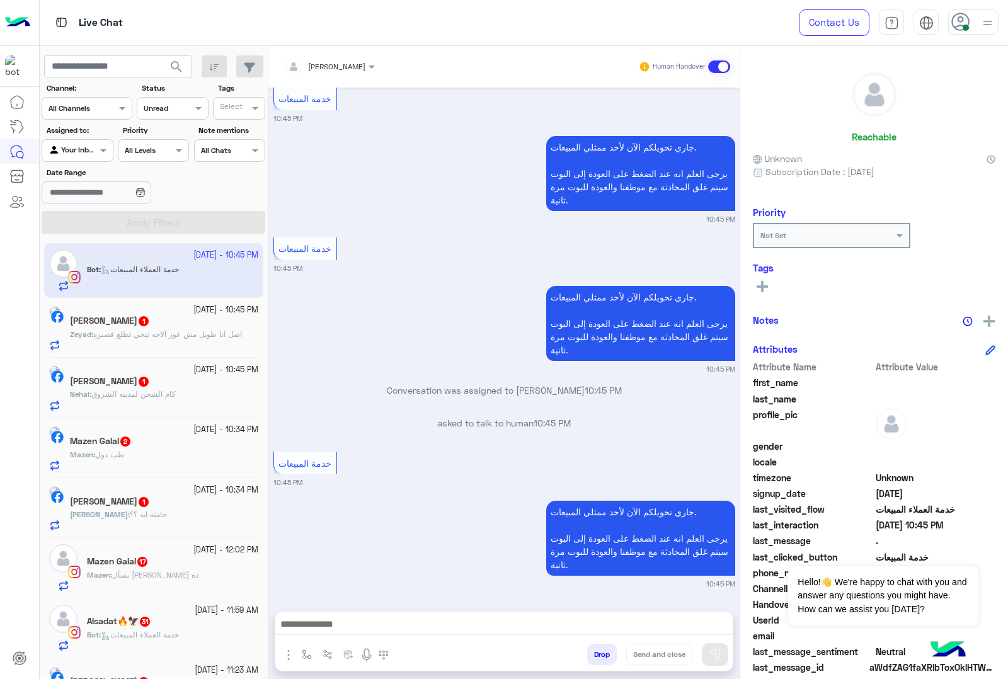
click at [144, 337] on span "اصل انا طويل مش عوز الاجه تيجي تطلع قصيره" at bounding box center [167, 334] width 149 height 9
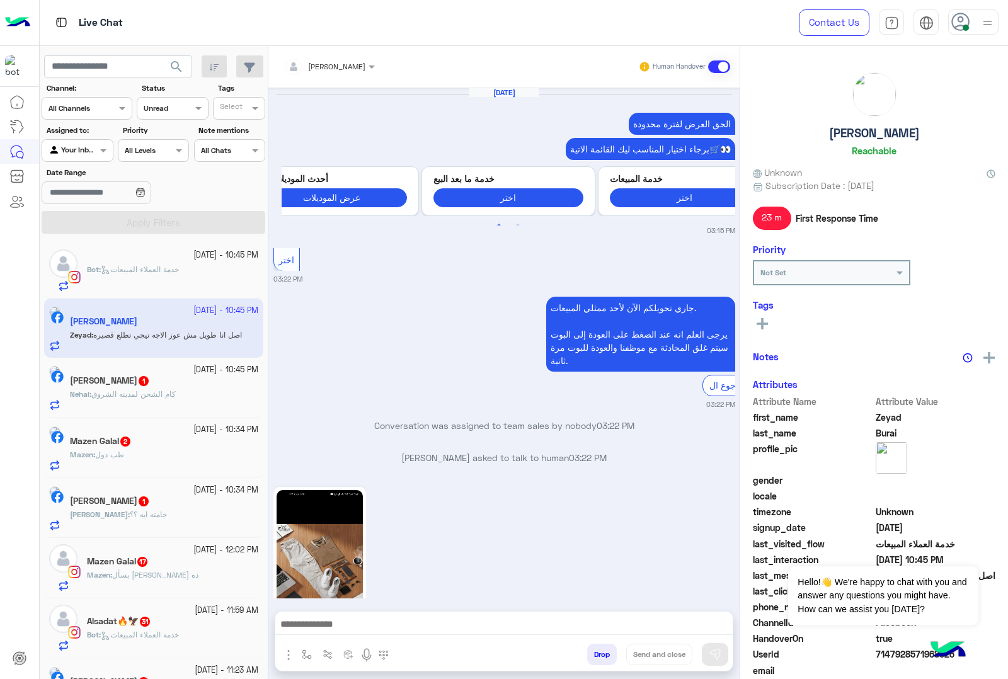
scroll to position [3010, 0]
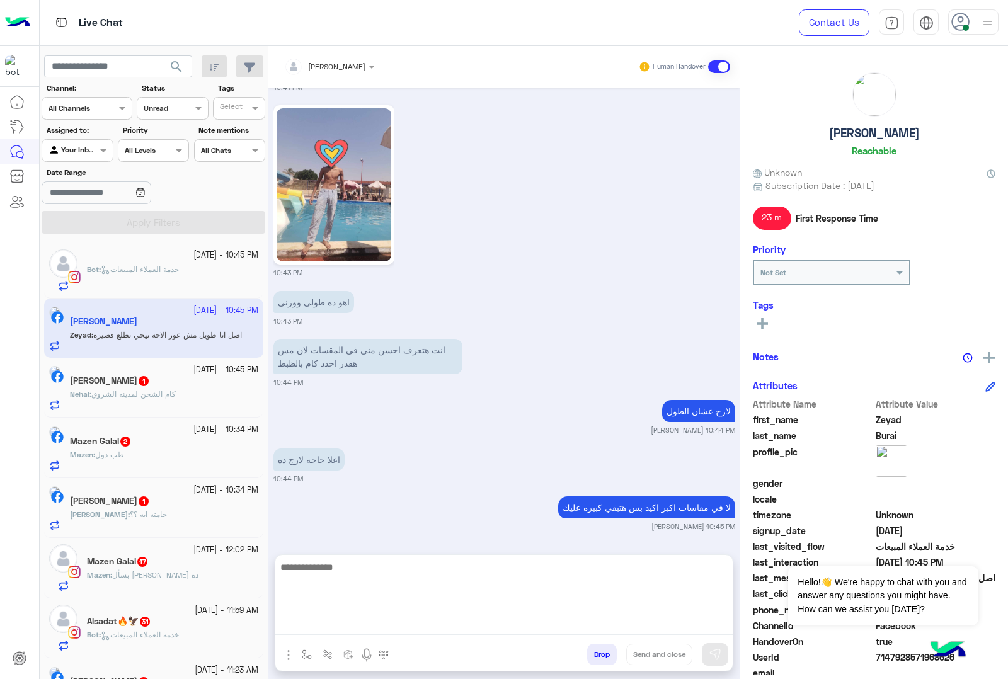
click at [372, 628] on textarea at bounding box center [503, 598] width 457 height 76
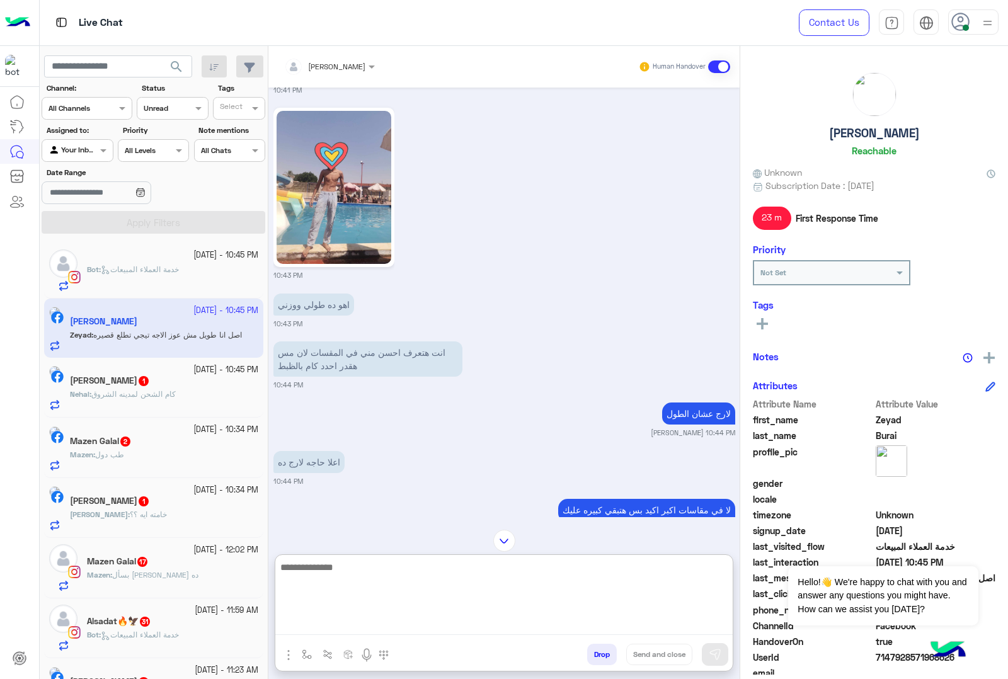
scroll to position [3066, 0]
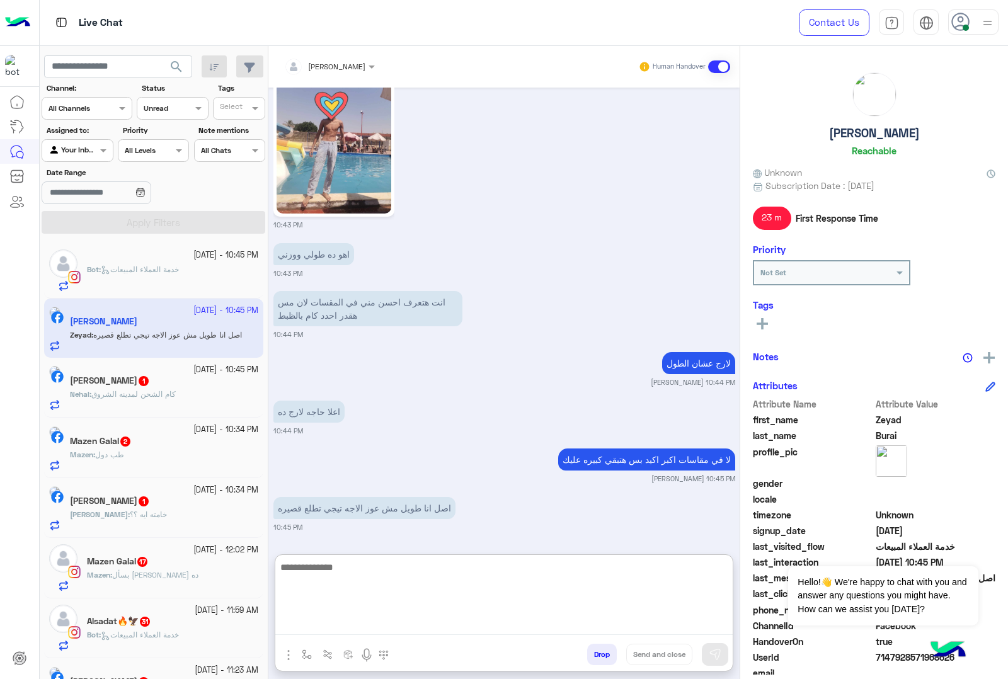
click at [405, 561] on textarea at bounding box center [503, 598] width 457 height 76
type textarea "**********"
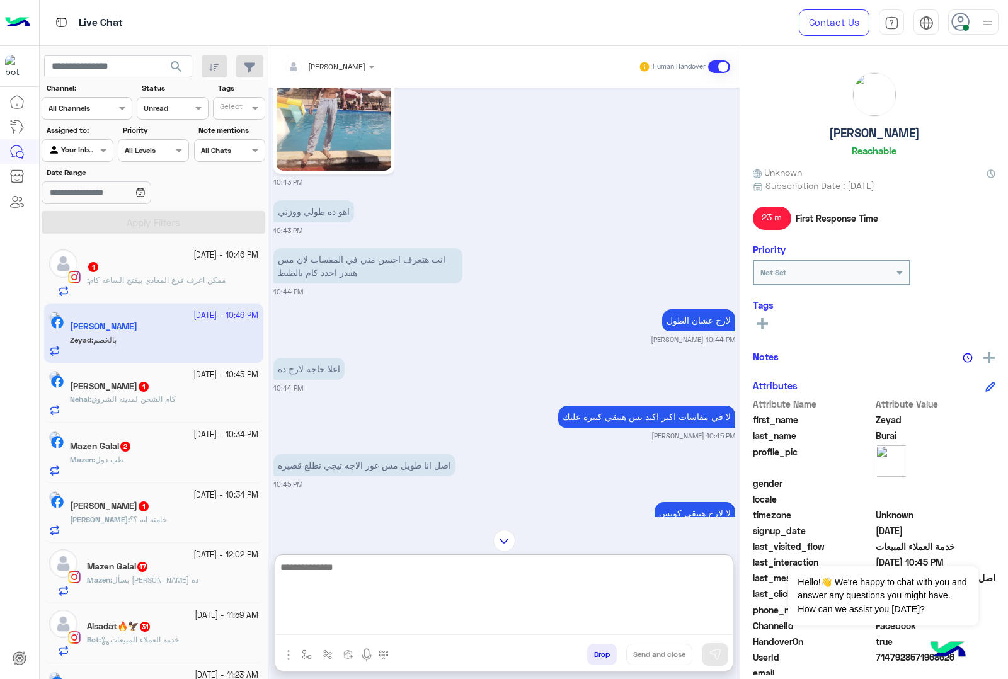
scroll to position [3259, 0]
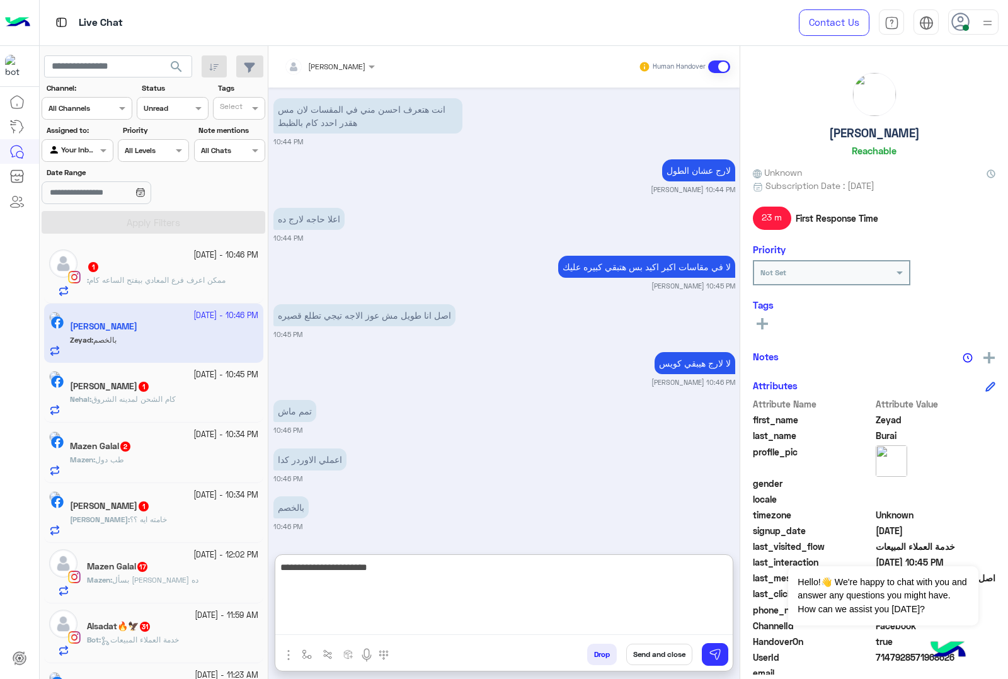
type textarea "**********"
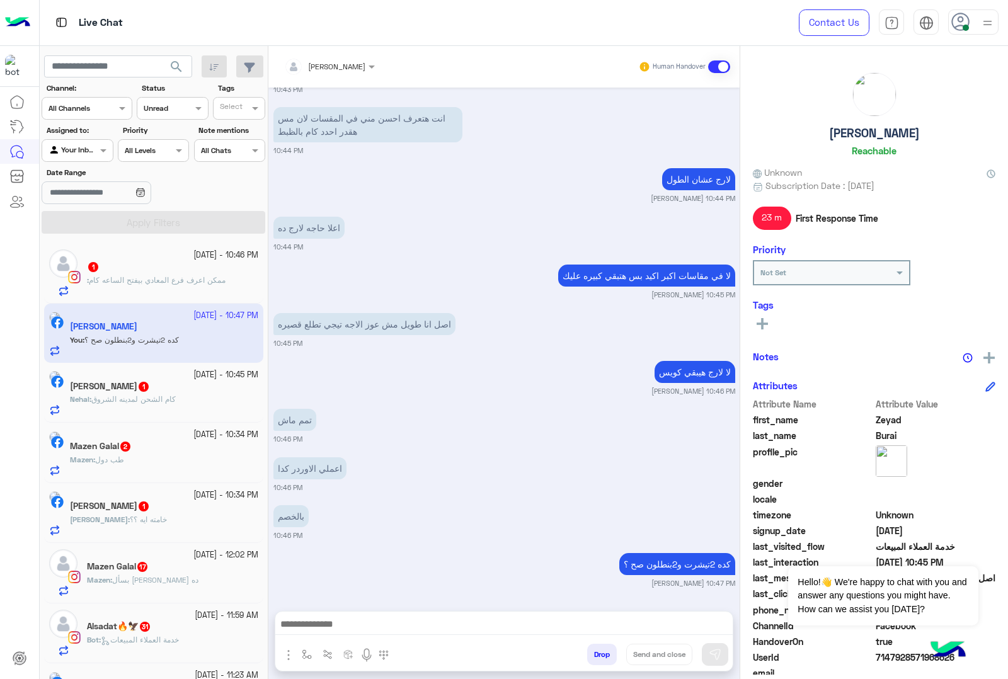
click at [171, 281] on span "ممكن اعرف فرع المعادي بيفتح الساعه كام" at bounding box center [157, 279] width 137 height 9
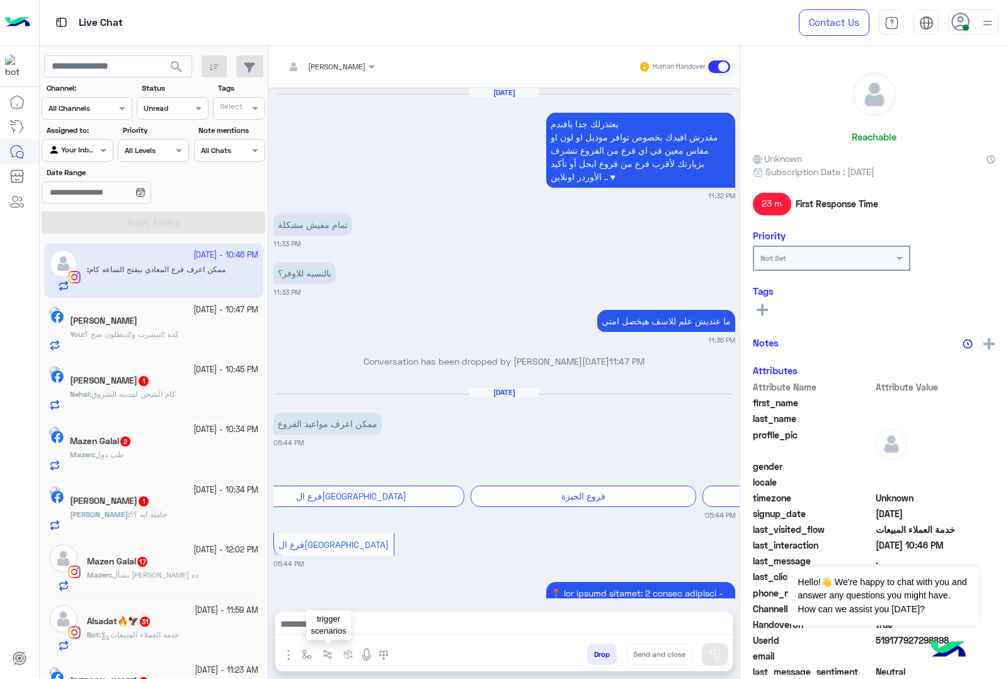
scroll to position [1947, 0]
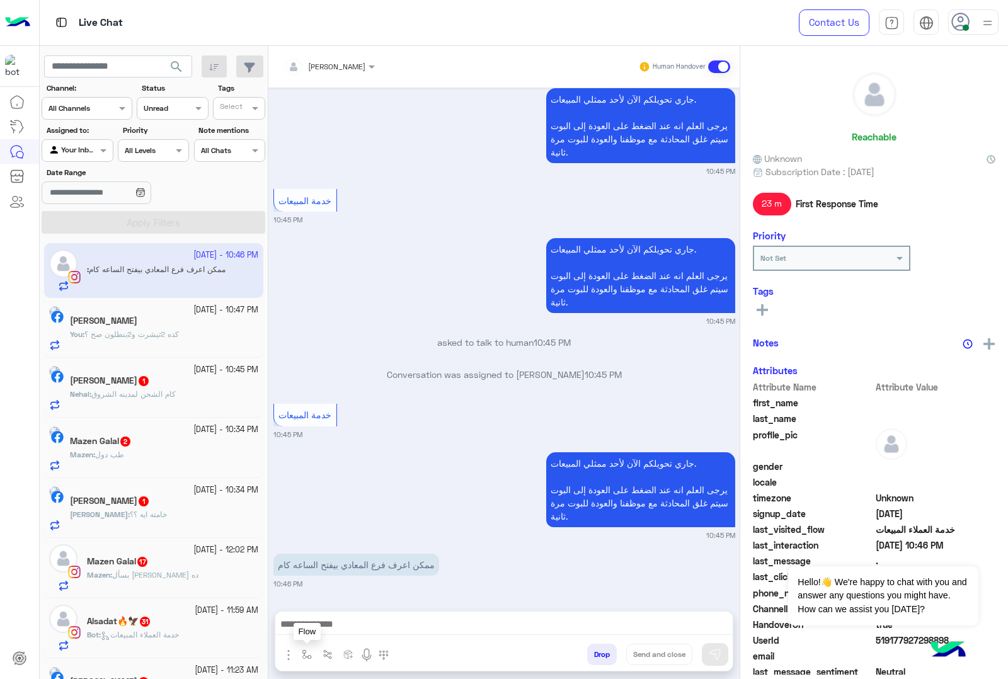
click at [307, 653] on img "button" at bounding box center [307, 655] width 10 height 10
click at [335, 626] on input "text" at bounding box center [329, 624] width 50 height 11
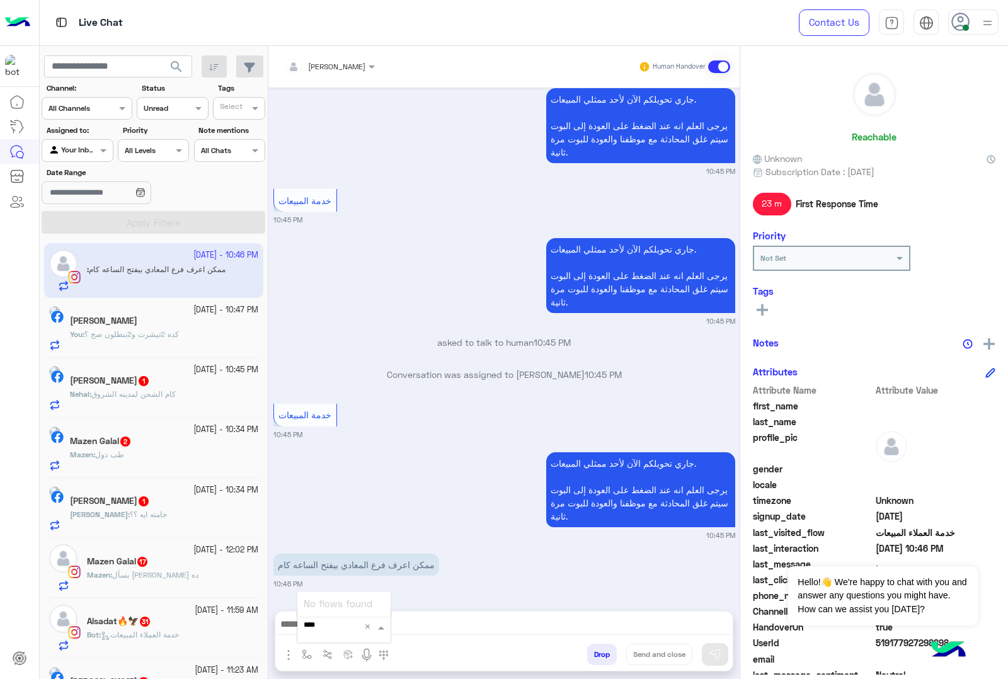
type input "***"
click at [347, 572] on div "مواعيد العمل" at bounding box center [343, 580] width 93 height 25
type textarea "**********"
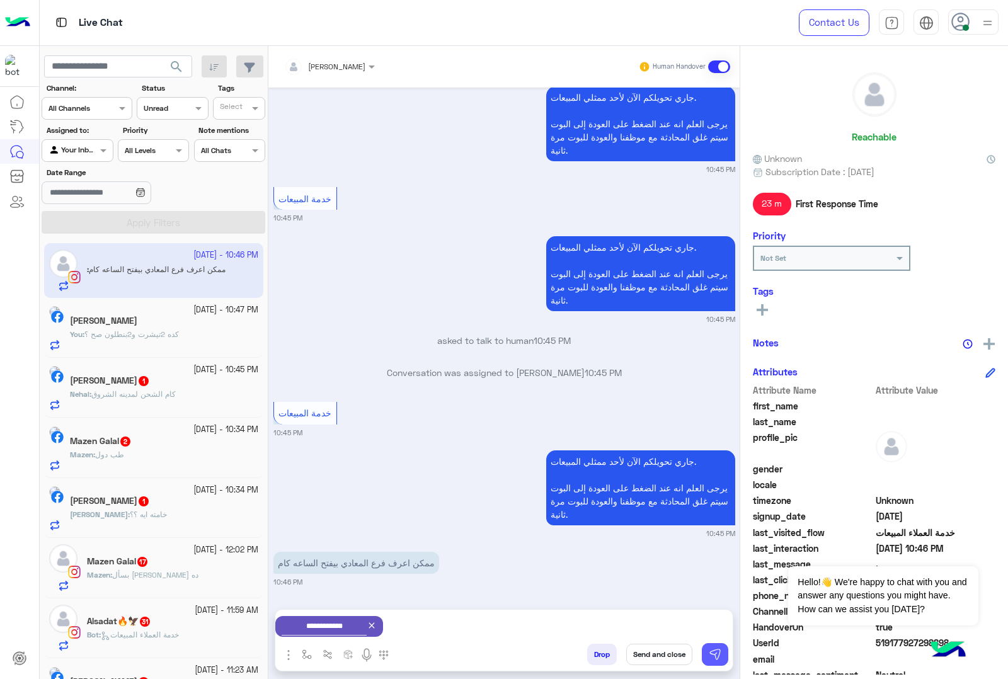
click at [712, 657] on img at bounding box center [715, 654] width 13 height 13
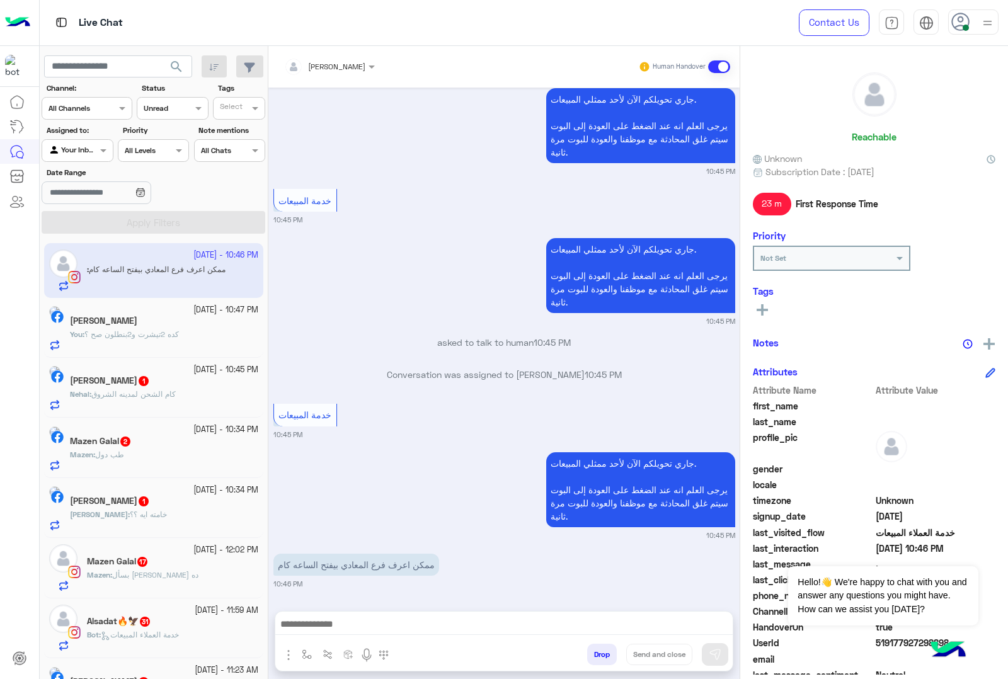
click at [162, 398] on span "كام الشحن لمدينه الشروق" at bounding box center [133, 393] width 84 height 9
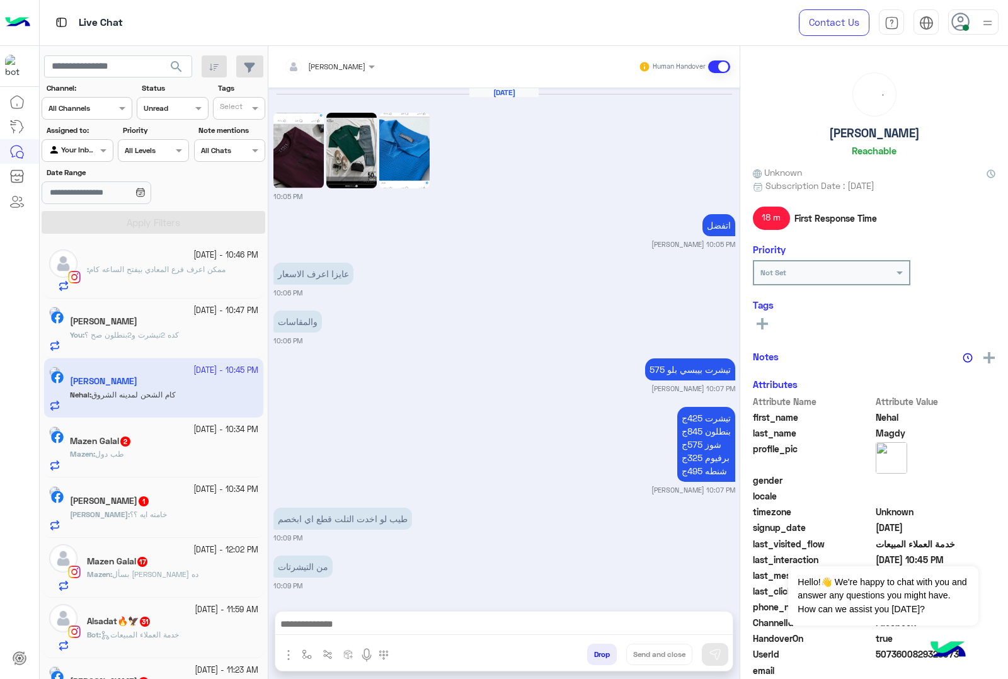
scroll to position [1154, 0]
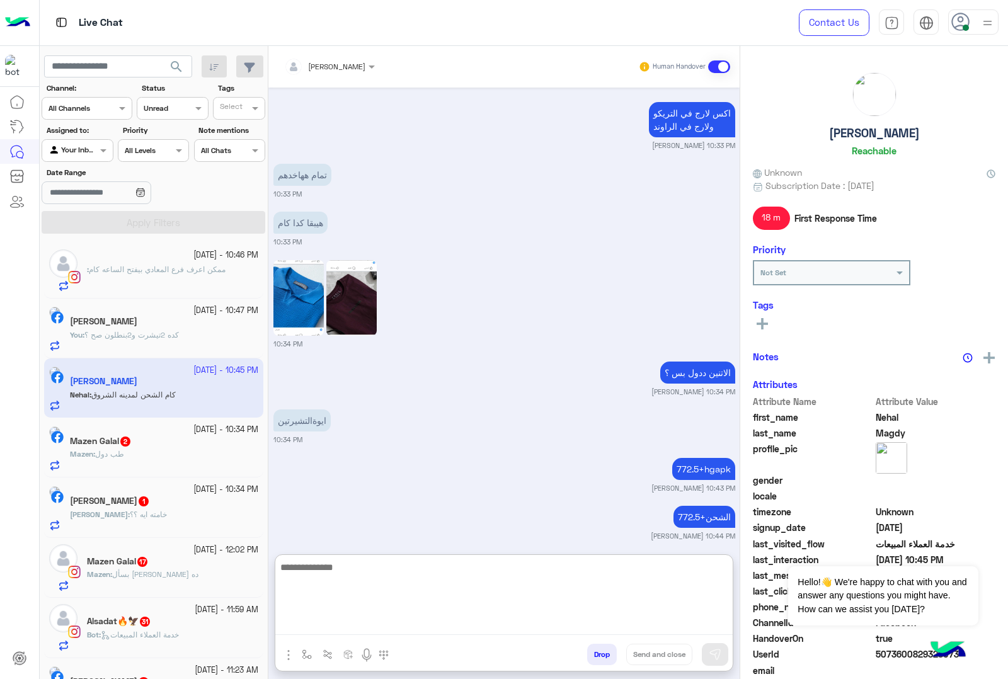
click at [355, 624] on textarea at bounding box center [503, 598] width 457 height 76
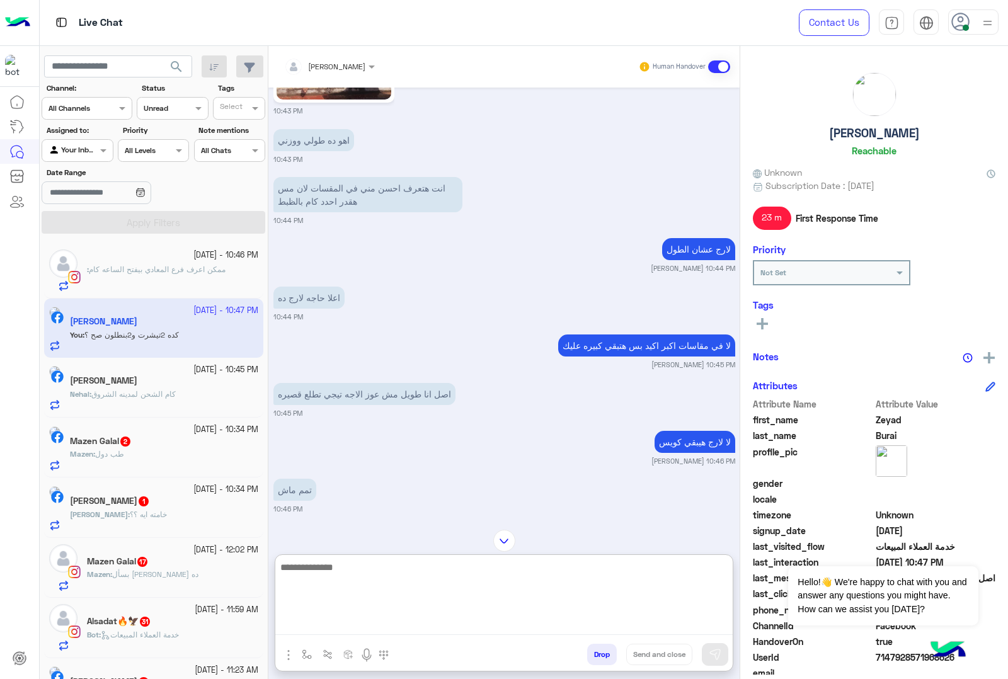
scroll to position [2766, 0]
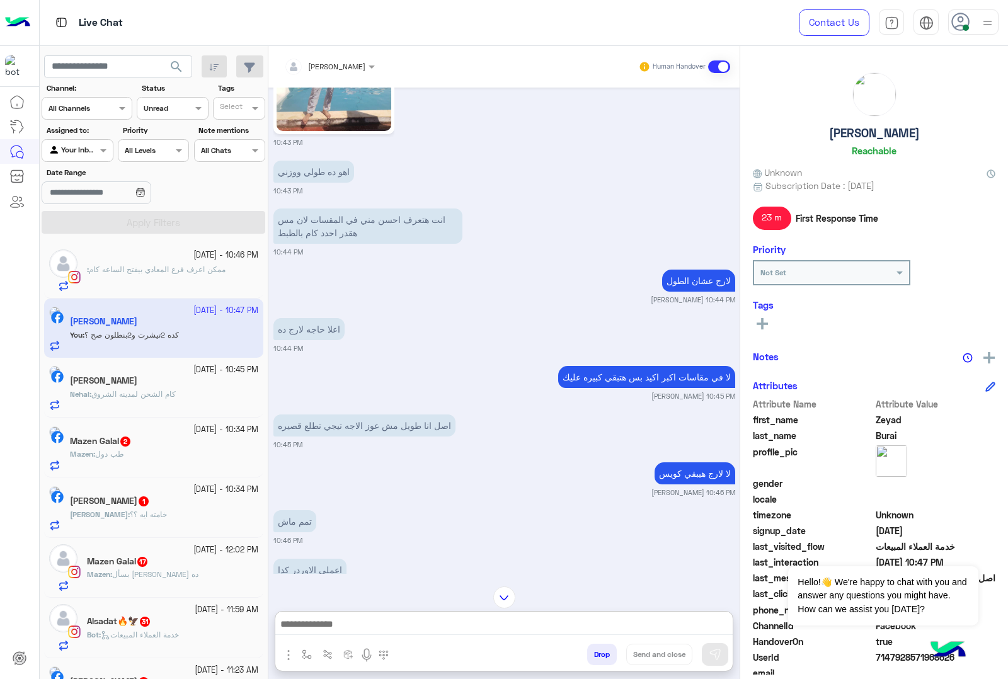
click at [135, 413] on div "[DATE] - 10:45 PM [PERSON_NAME] : كام الشحن لمدينه الشروق" at bounding box center [153, 388] width 219 height 60
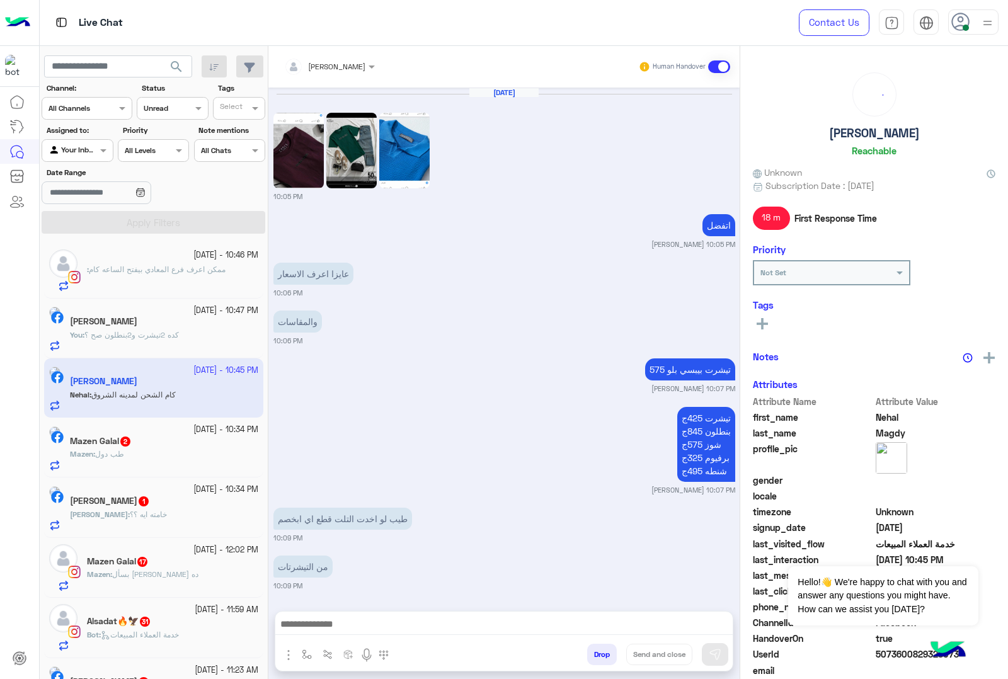
scroll to position [1154, 0]
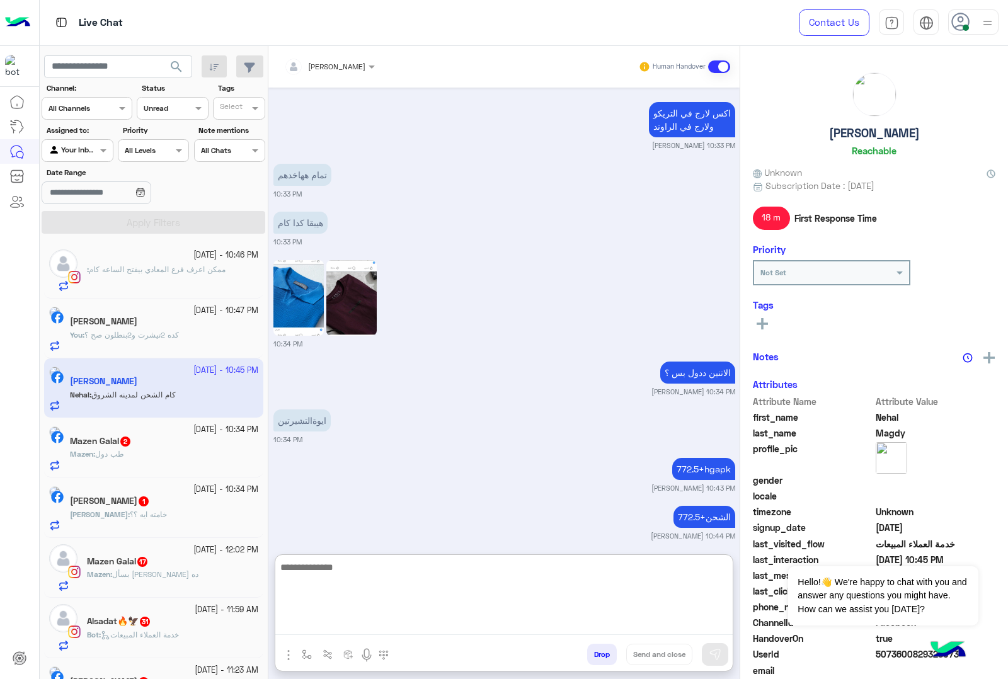
click at [339, 621] on textarea at bounding box center [503, 598] width 457 height 76
type textarea "**"
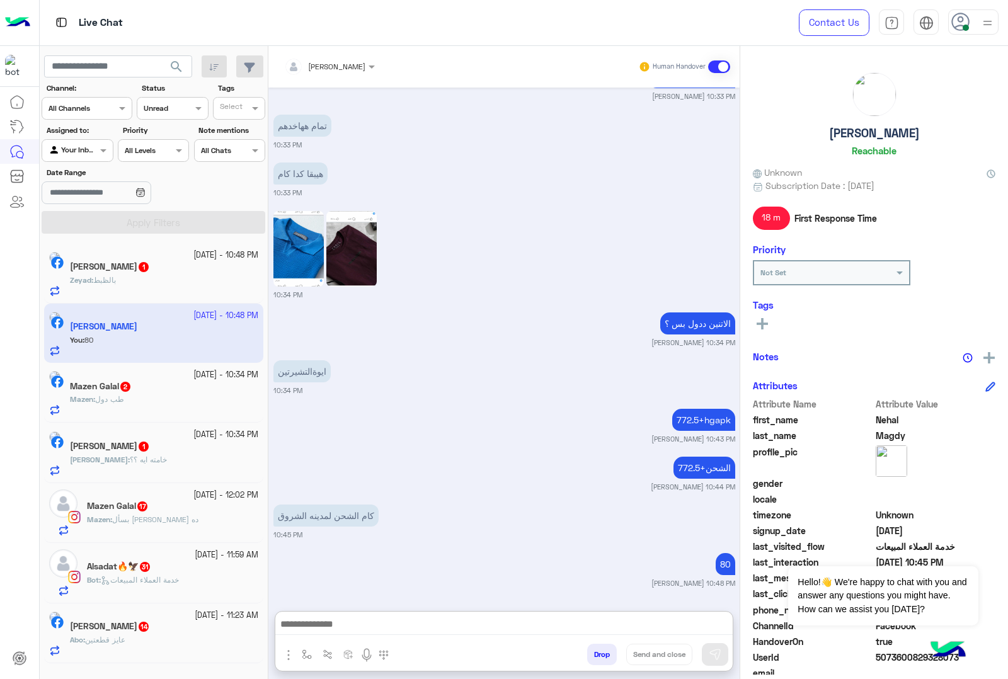
click at [146, 268] on span "1" at bounding box center [144, 267] width 10 height 10
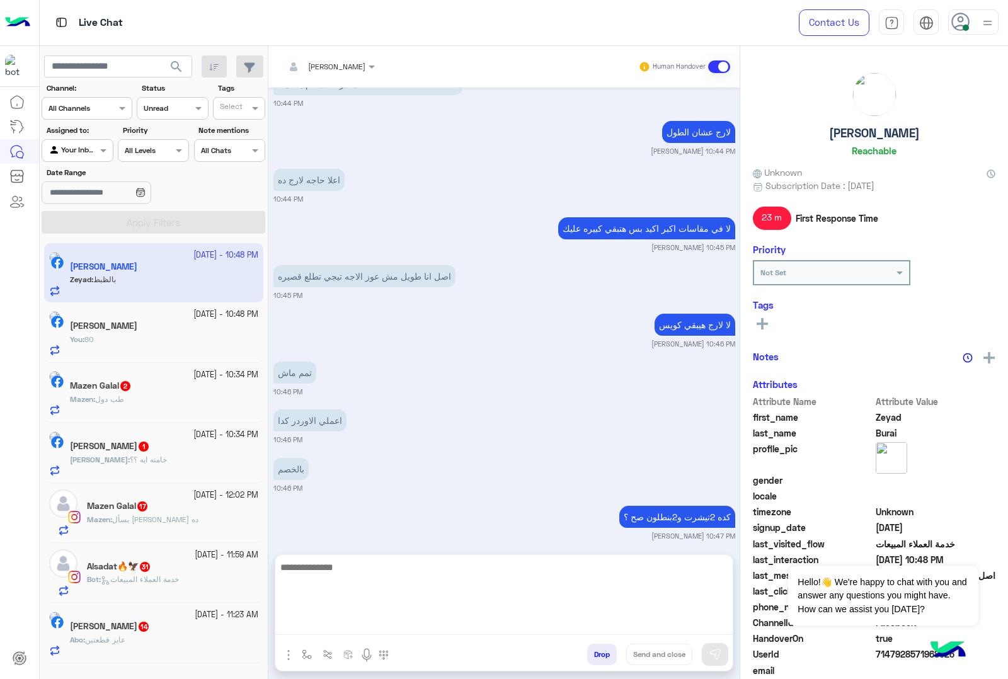
click at [331, 627] on textarea at bounding box center [503, 598] width 457 height 76
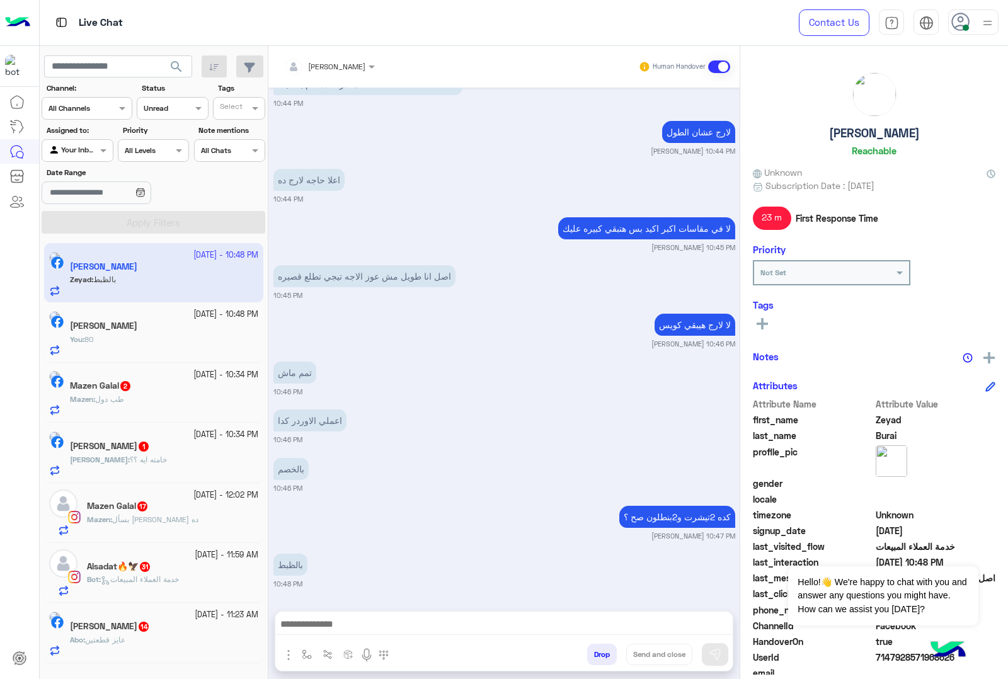
scroll to position [2778, 0]
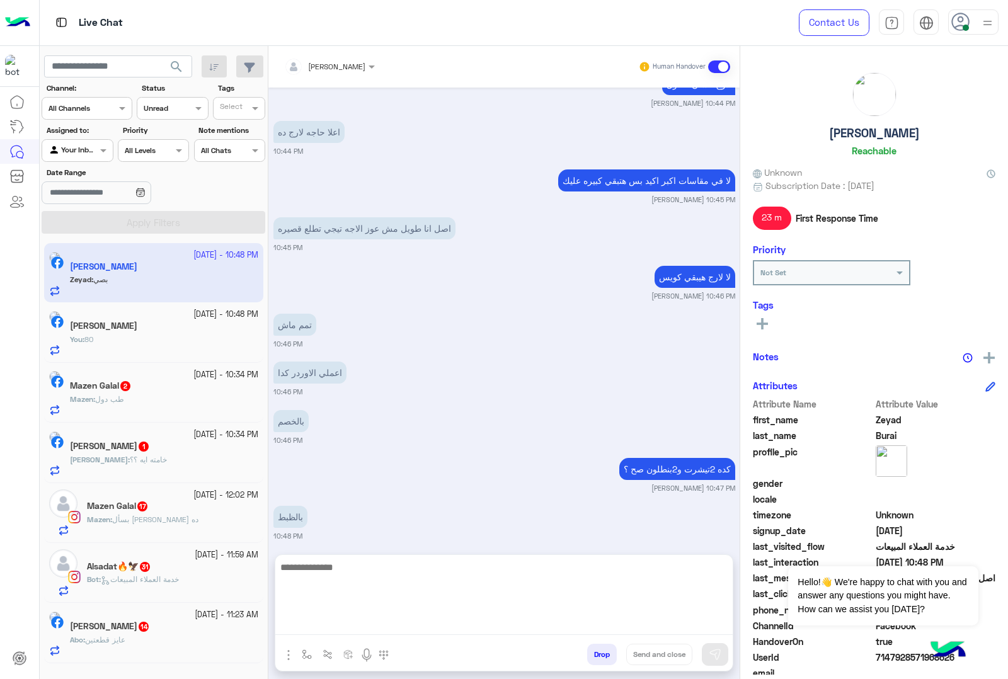
click at [300, 624] on textarea at bounding box center [503, 598] width 457 height 76
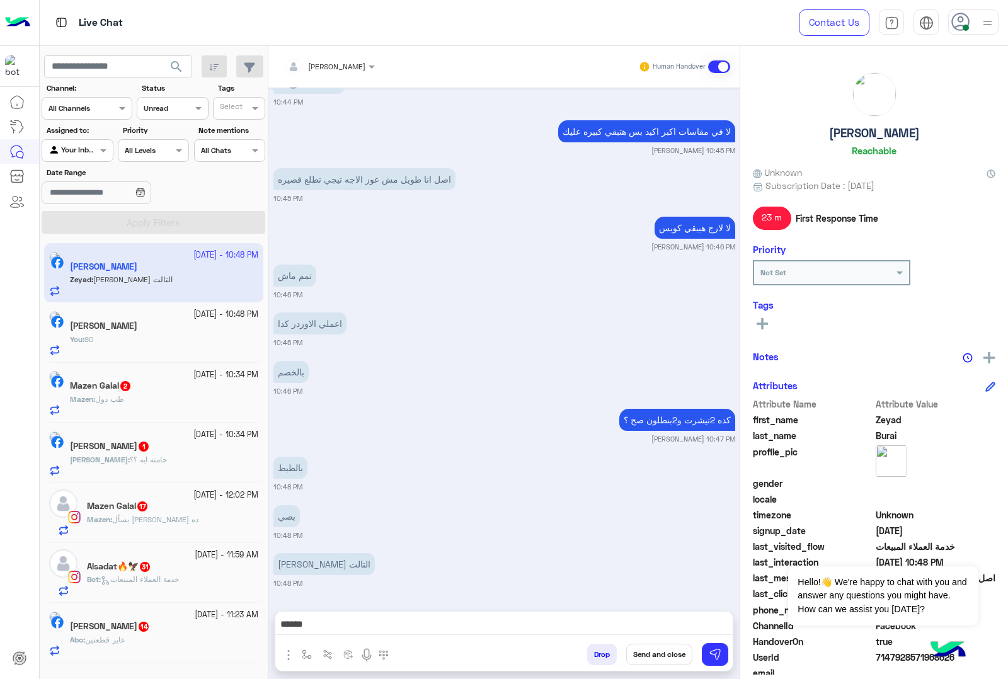
scroll to position [2826, 0]
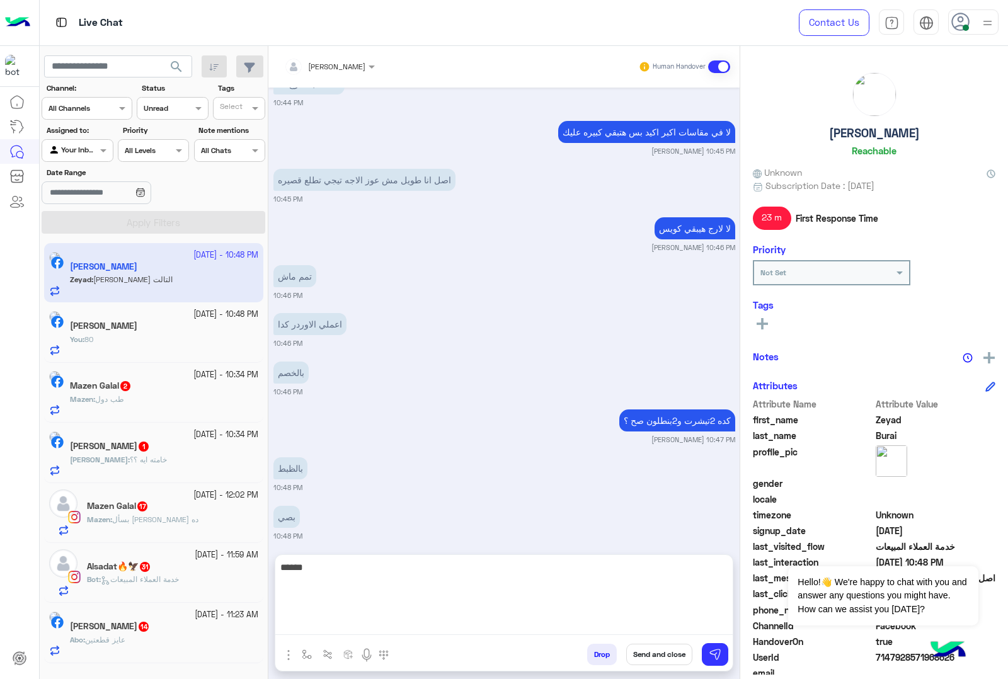
click at [389, 625] on textarea "******" at bounding box center [503, 598] width 457 height 76
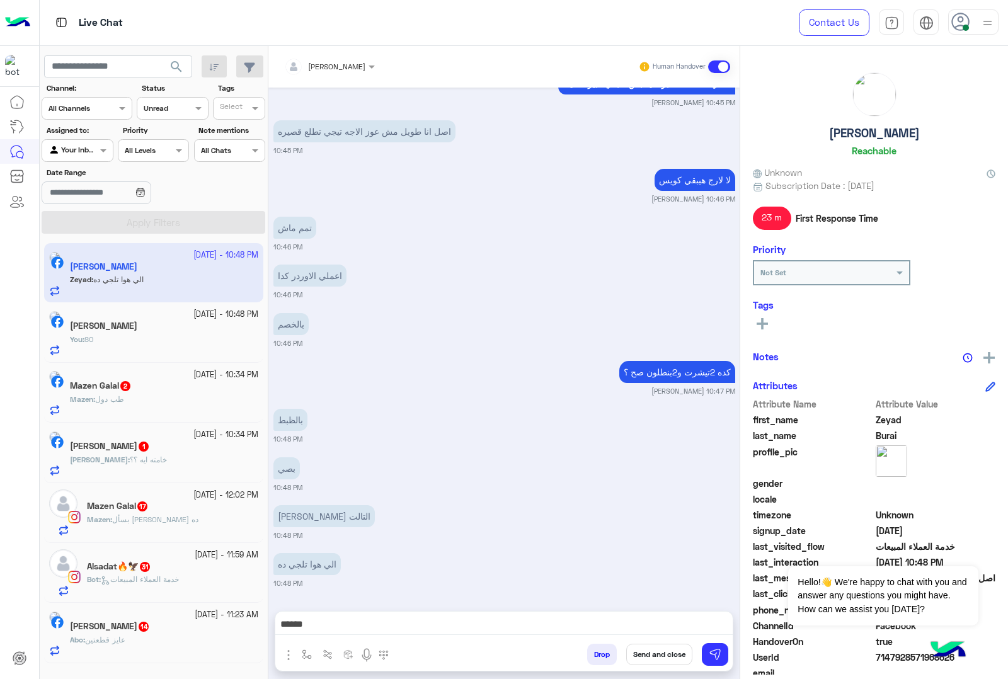
scroll to position [2875, 0]
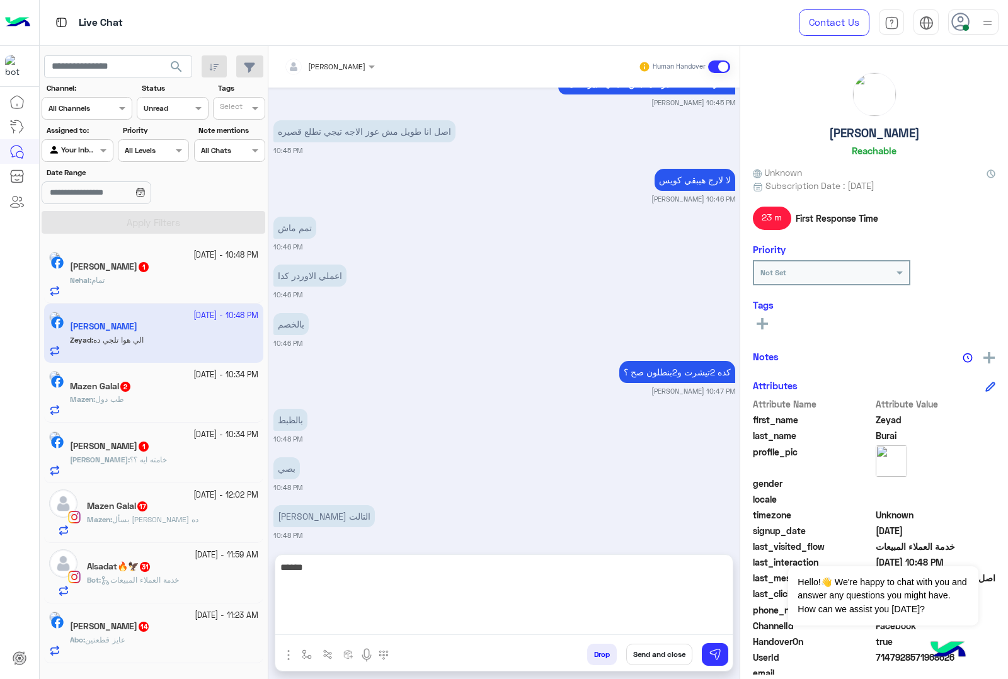
click at [347, 618] on textarea "******" at bounding box center [503, 598] width 457 height 76
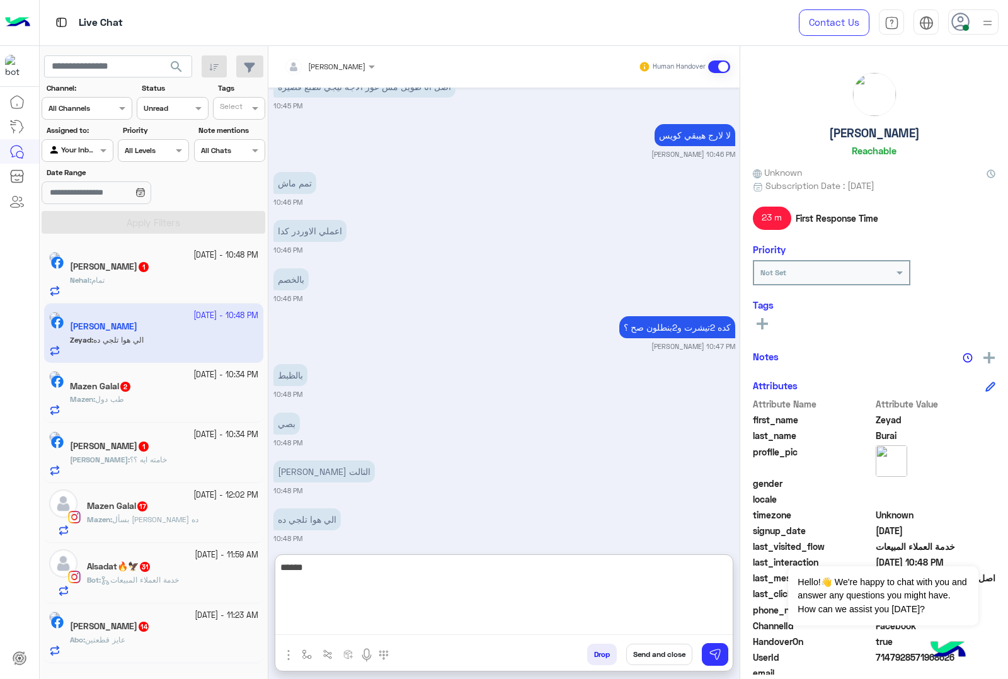
click at [347, 618] on textarea "******" at bounding box center [503, 598] width 457 height 76
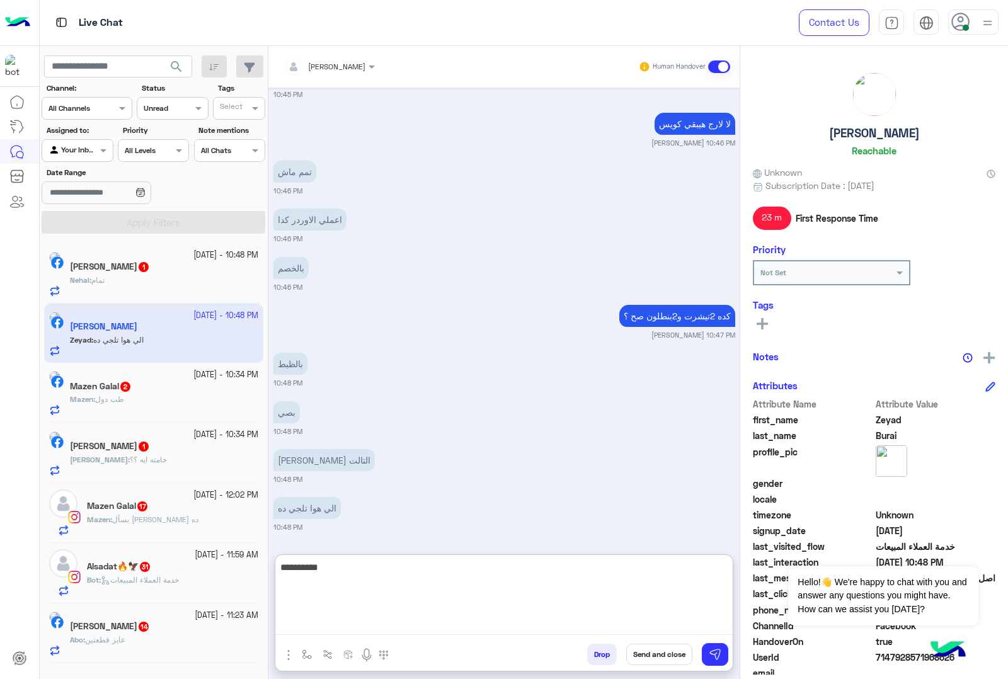
type textarea "**********"
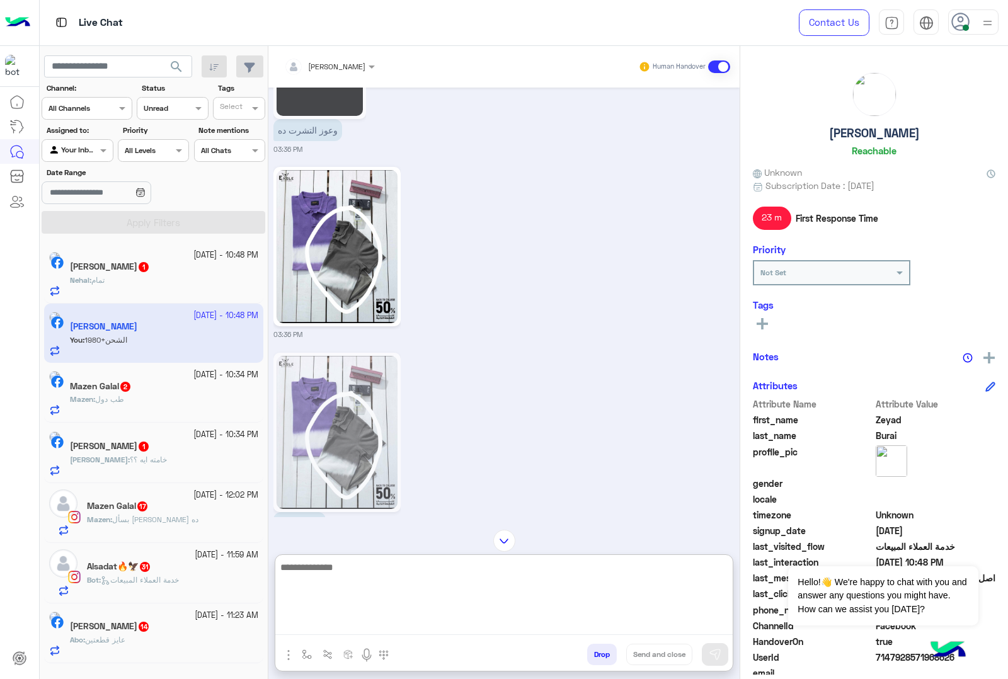
scroll to position [1798, 0]
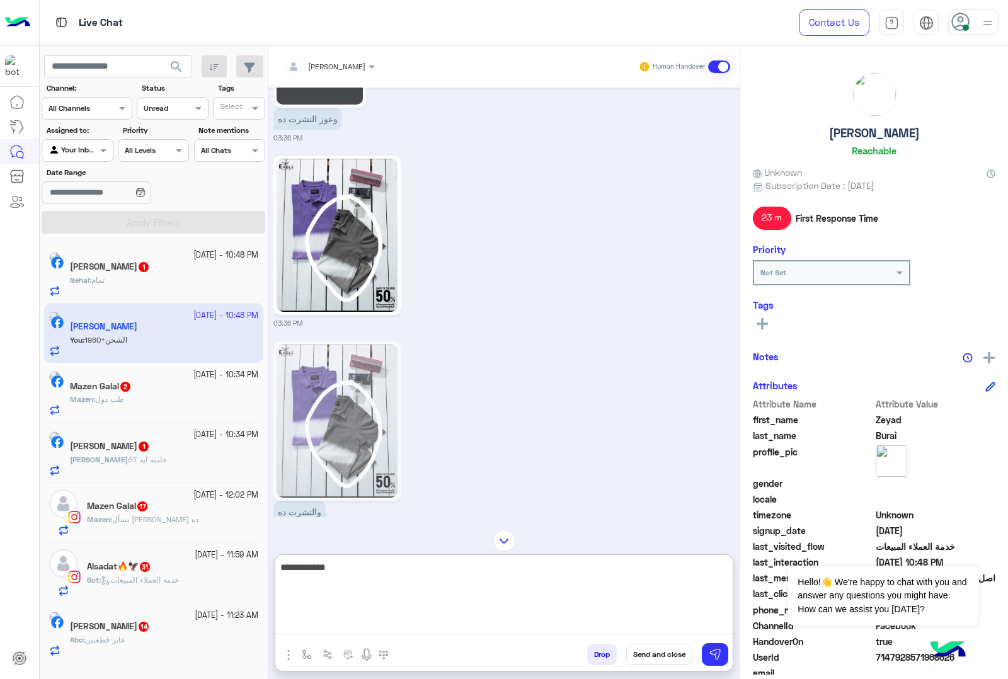
type textarea "**********"
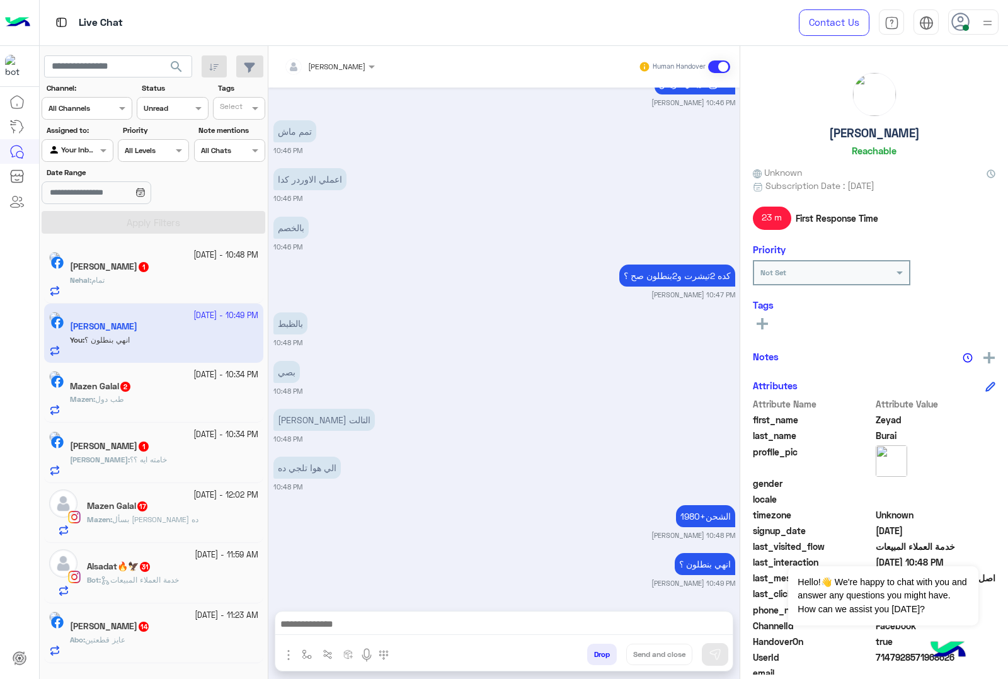
click at [203, 260] on small "[DATE] - 10:48 PM" at bounding box center [225, 256] width 65 height 12
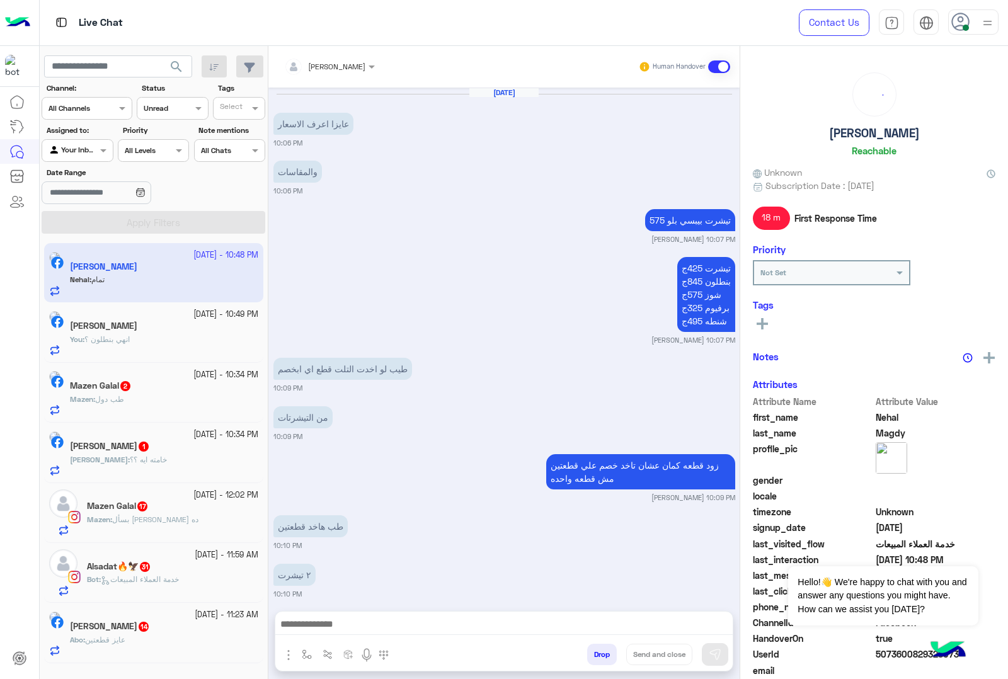
scroll to position [1100, 0]
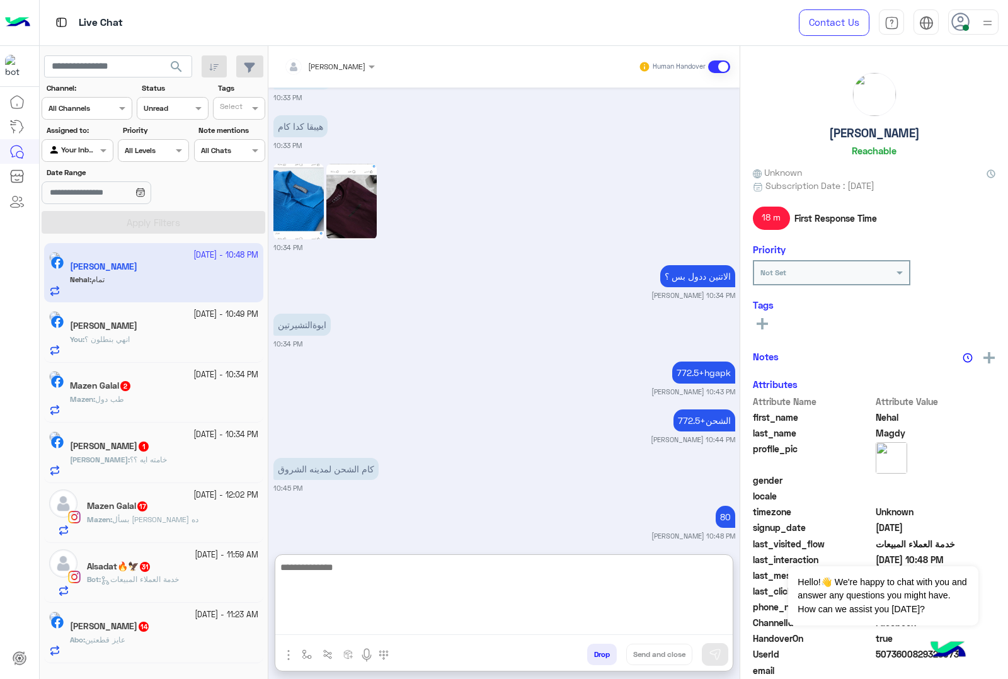
click at [355, 624] on textarea at bounding box center [503, 598] width 457 height 76
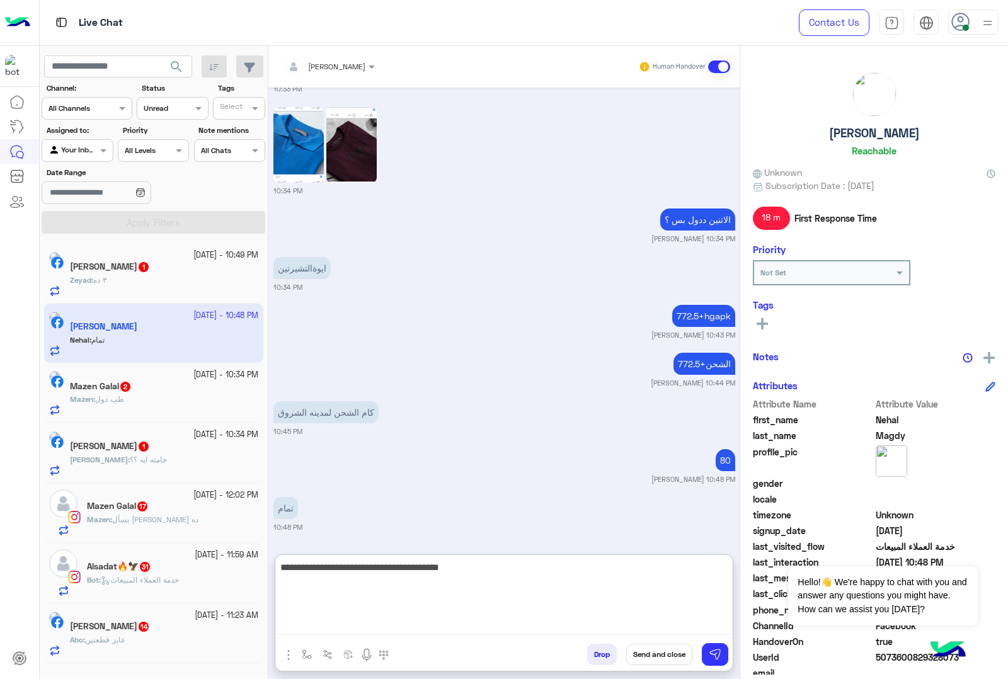
type textarea "**********"
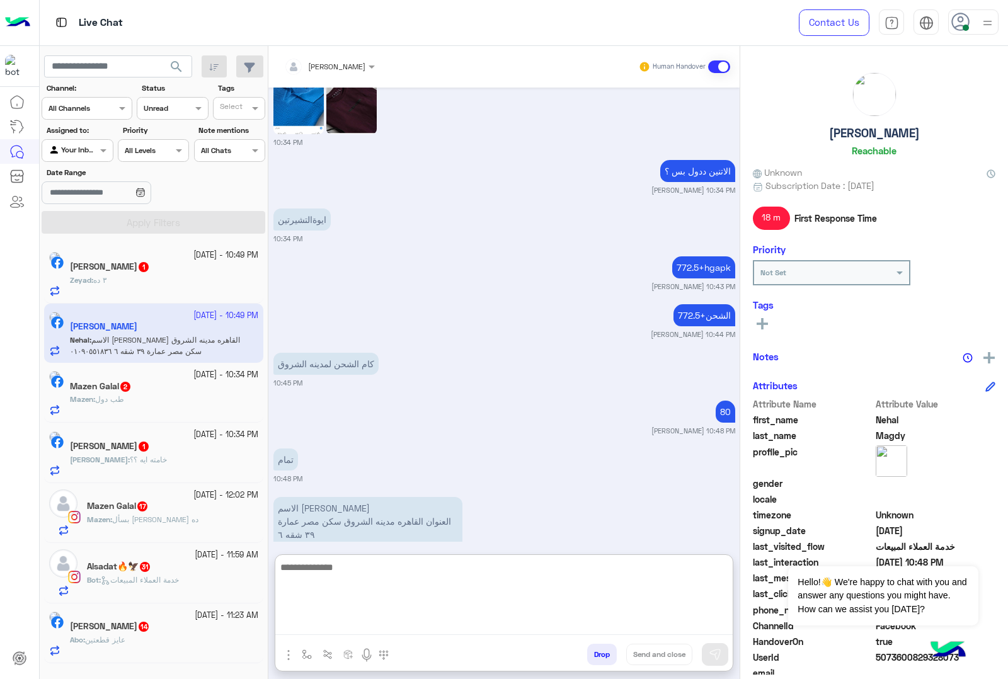
scroll to position [1293, 0]
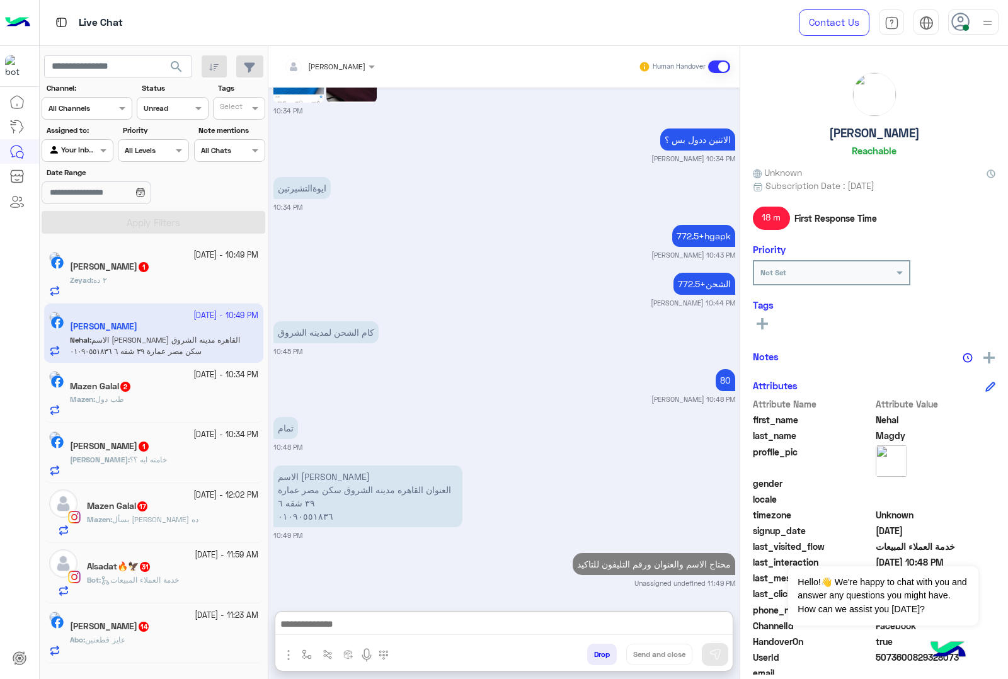
click at [93, 280] on b "Zeyad :" at bounding box center [81, 279] width 23 height 9
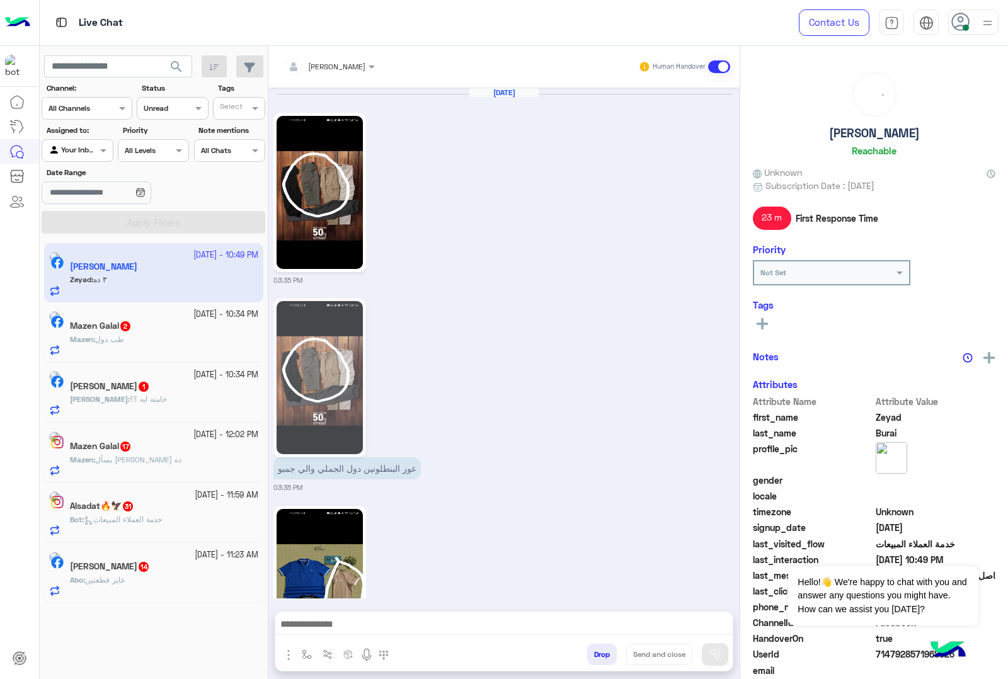
scroll to position [2124, 0]
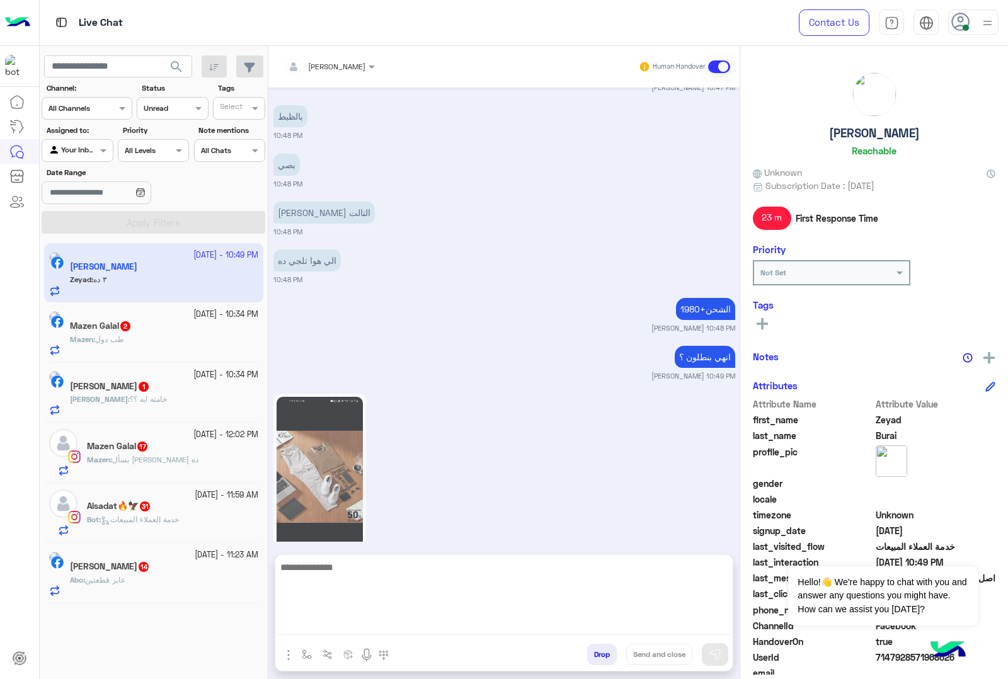
click at [348, 634] on textarea at bounding box center [503, 598] width 457 height 76
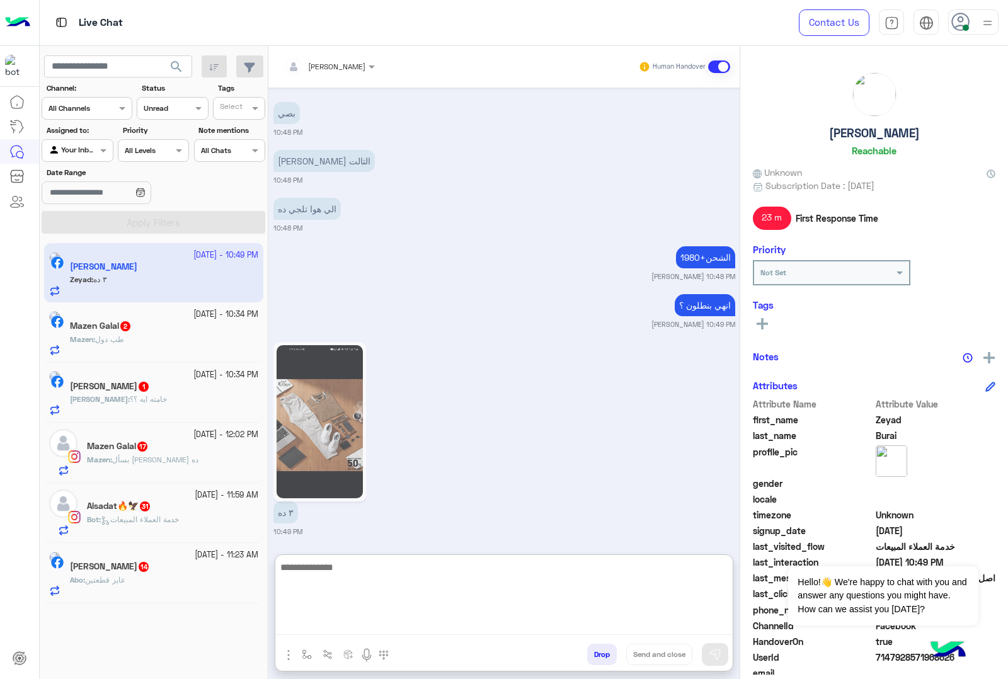
scroll to position [2180, 0]
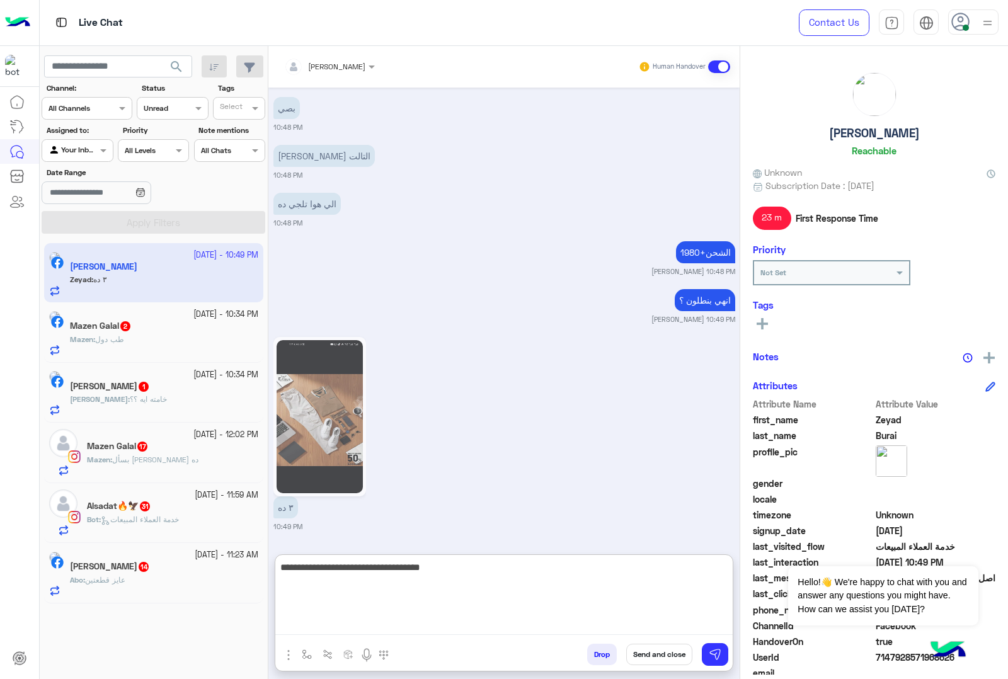
type textarea "**********"
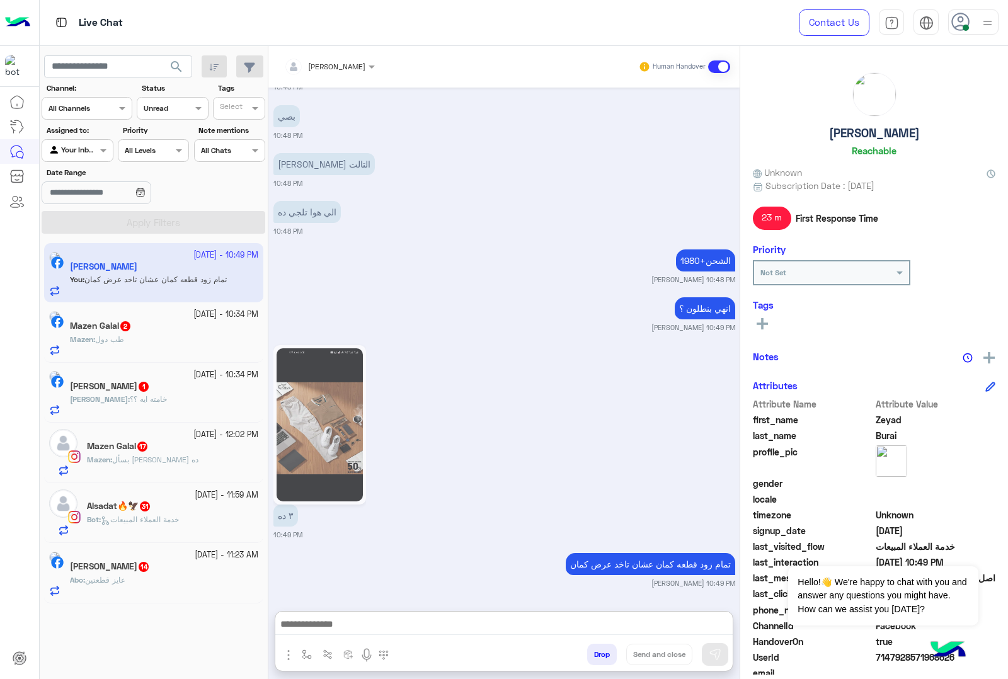
click at [171, 347] on div "Mazen : طب دول" at bounding box center [164, 345] width 188 height 22
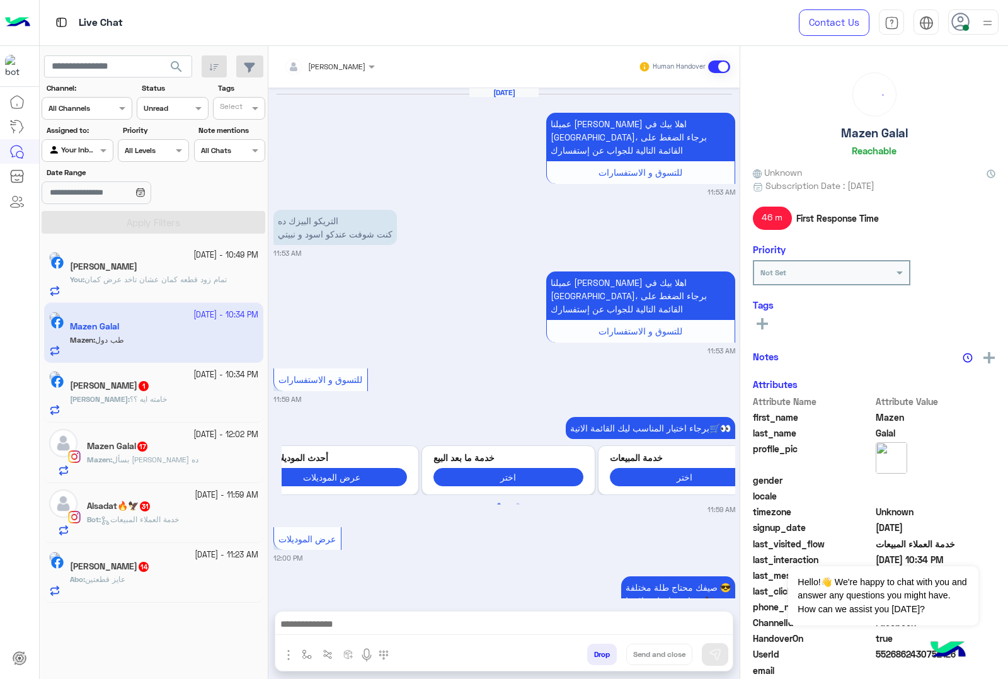
scroll to position [1996, 0]
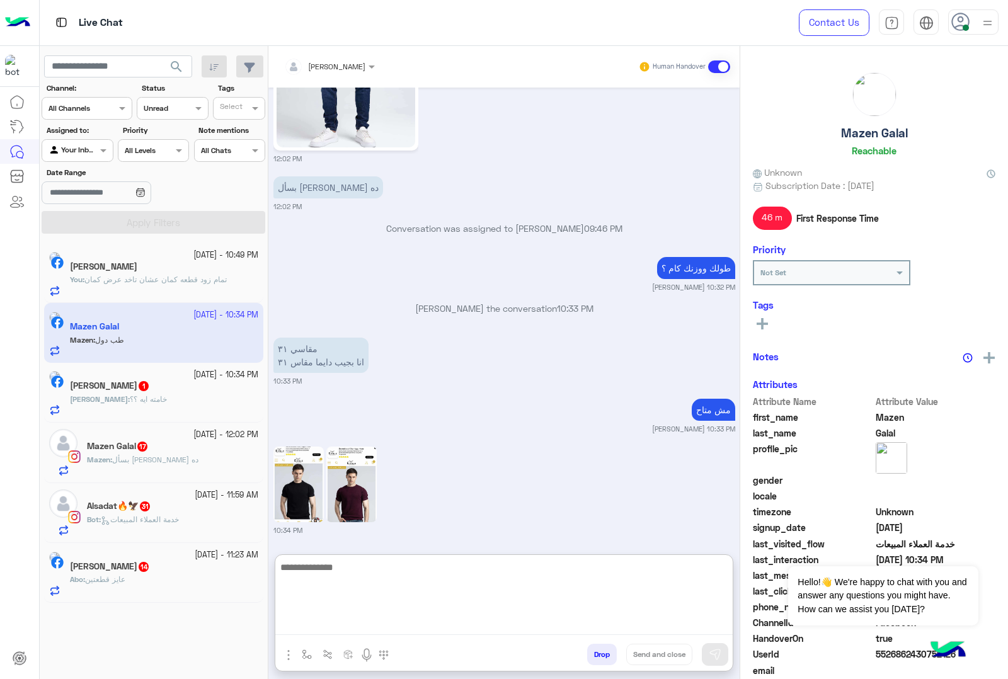
click at [335, 628] on textarea at bounding box center [503, 598] width 457 height 76
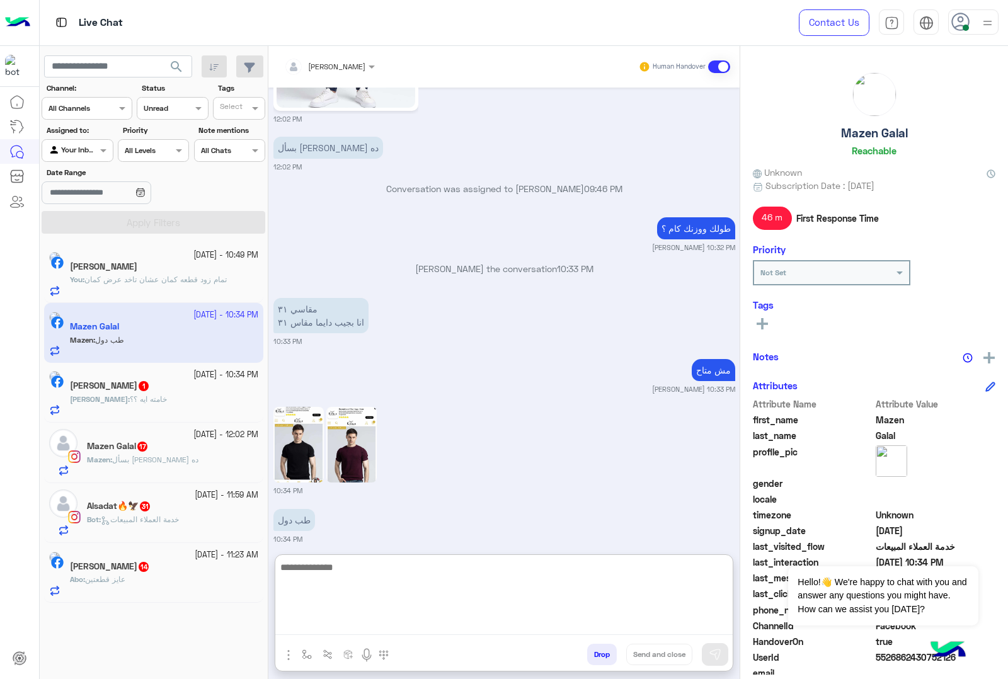
scroll to position [2053, 0]
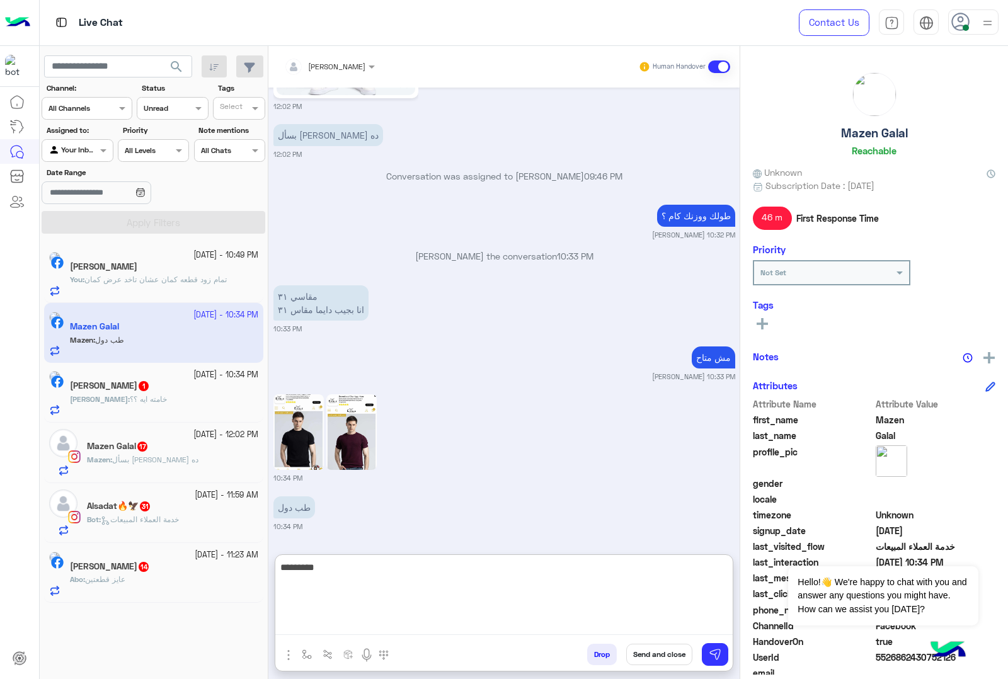
type textarea "*********"
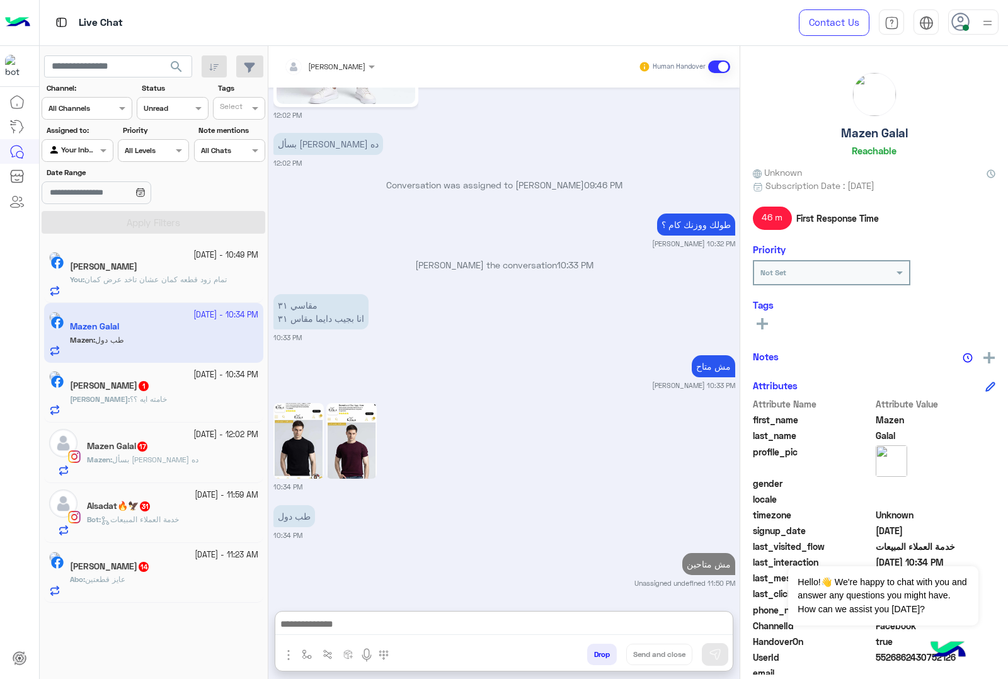
click at [130, 401] on span "خامته ايه ؟؟" at bounding box center [148, 398] width 37 height 9
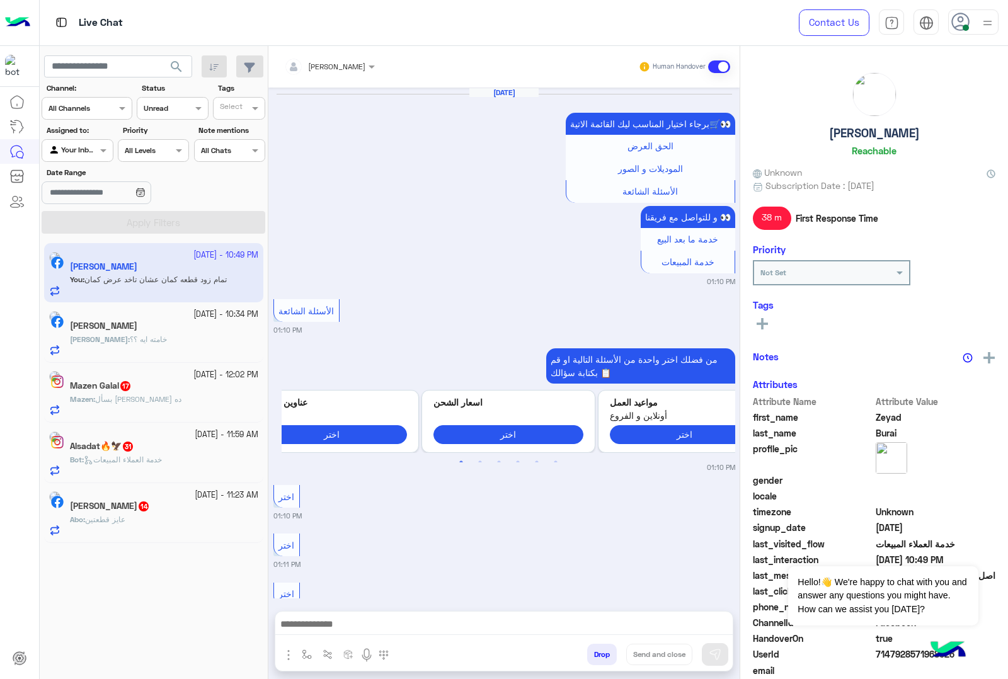
scroll to position [4509, 0]
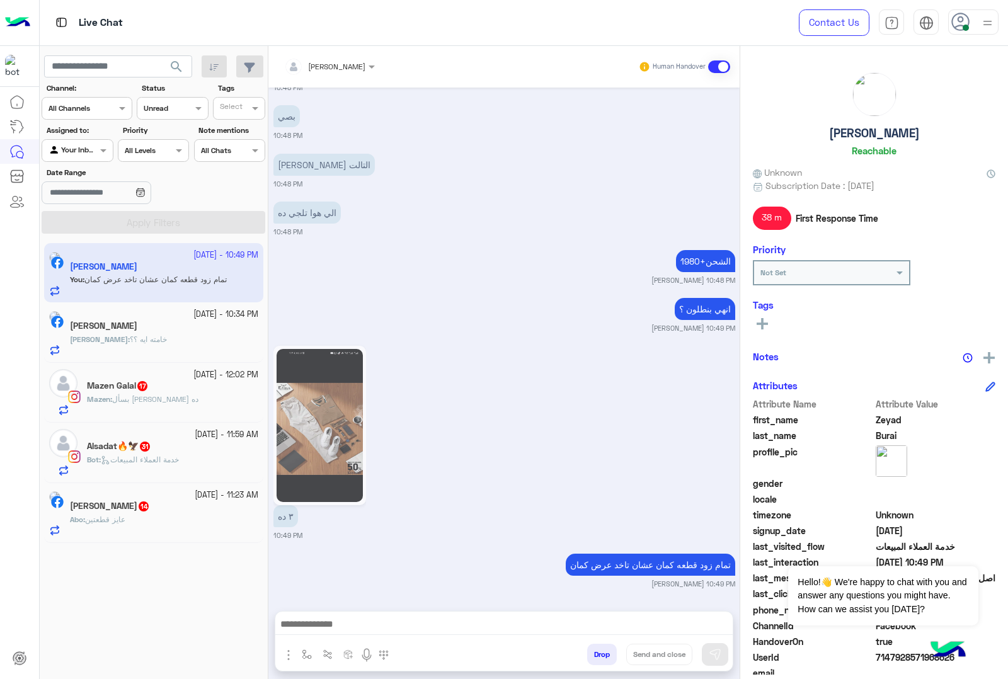
click at [197, 340] on div "[PERSON_NAME] : خامته ايه ؟؟" at bounding box center [164, 345] width 188 height 22
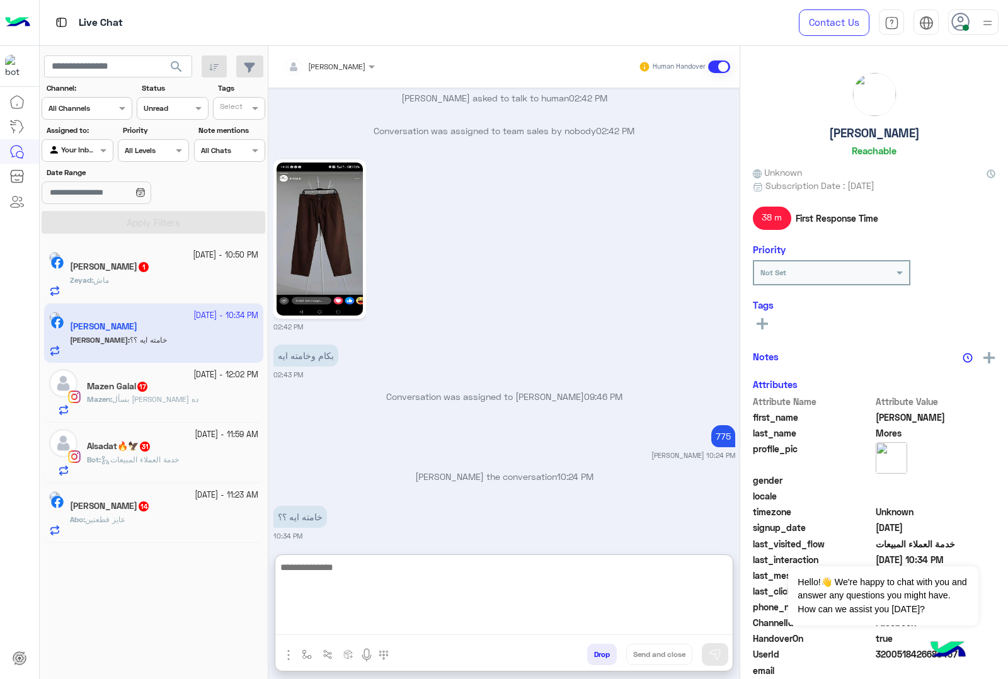
click at [340, 627] on textarea at bounding box center [503, 598] width 457 height 76
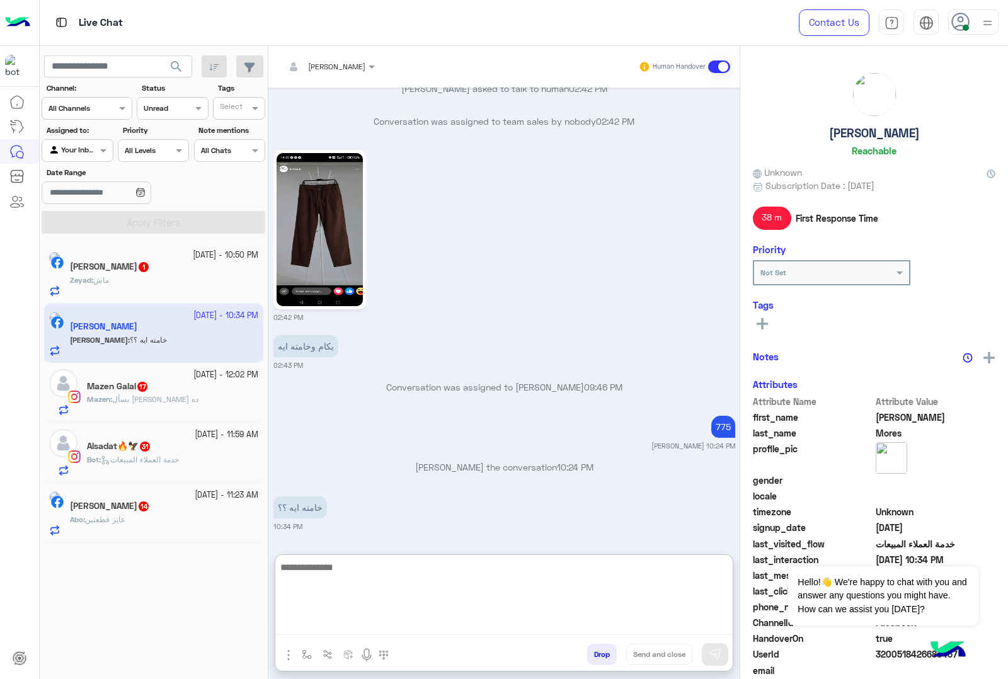
scroll to position [2091, 0]
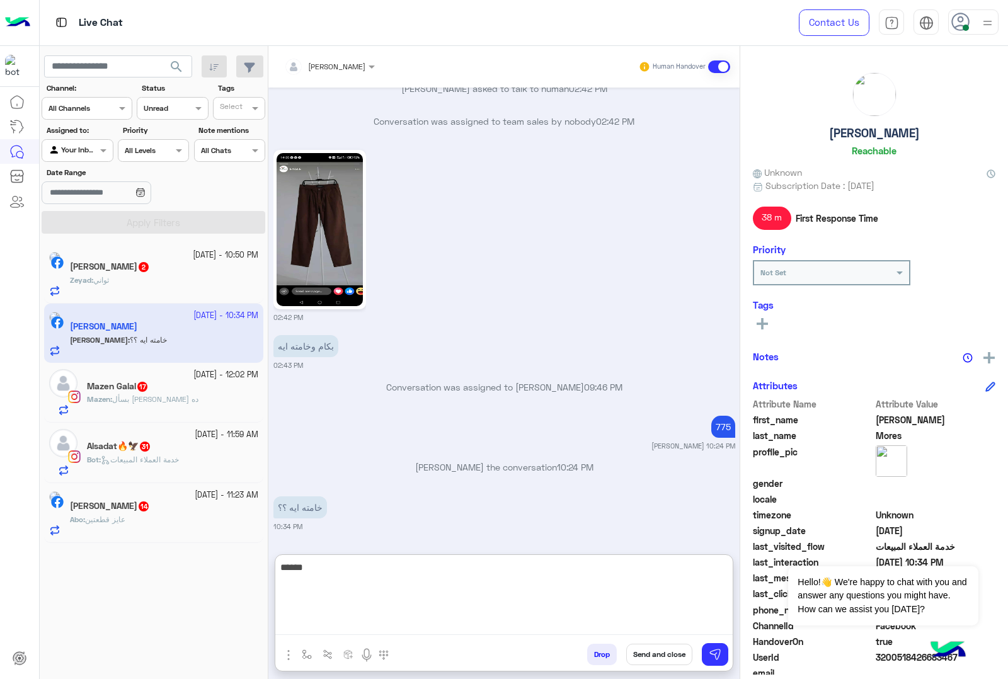
type textarea "******"
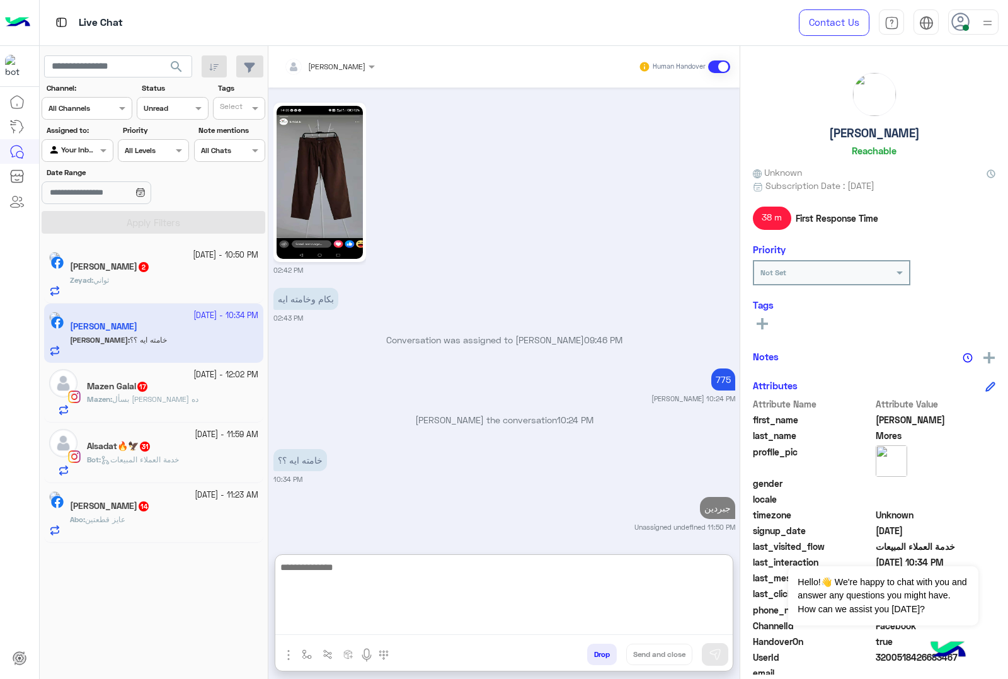
scroll to position [2140, 0]
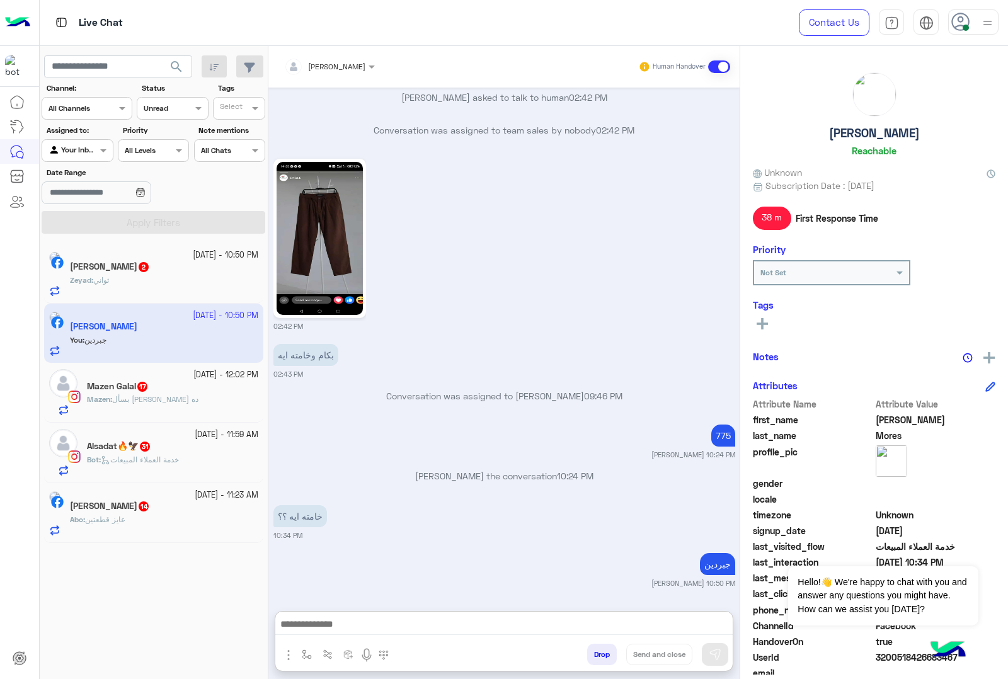
click at [155, 271] on div "Zeyad Burai 2" at bounding box center [164, 268] width 188 height 13
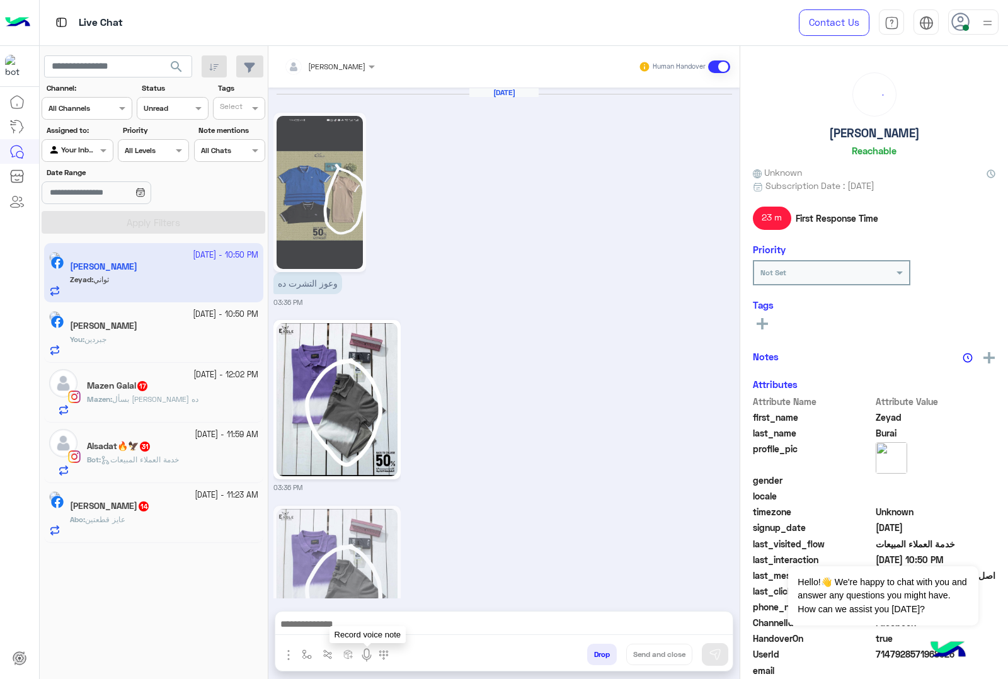
scroll to position [1689, 0]
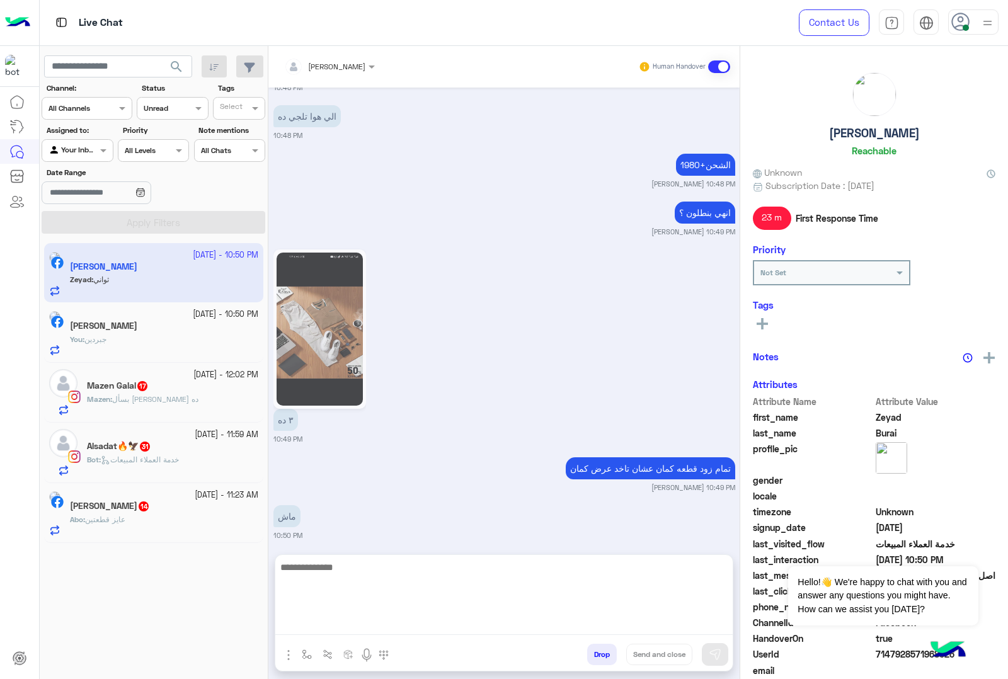
click at [338, 634] on textarea at bounding box center [503, 598] width 457 height 76
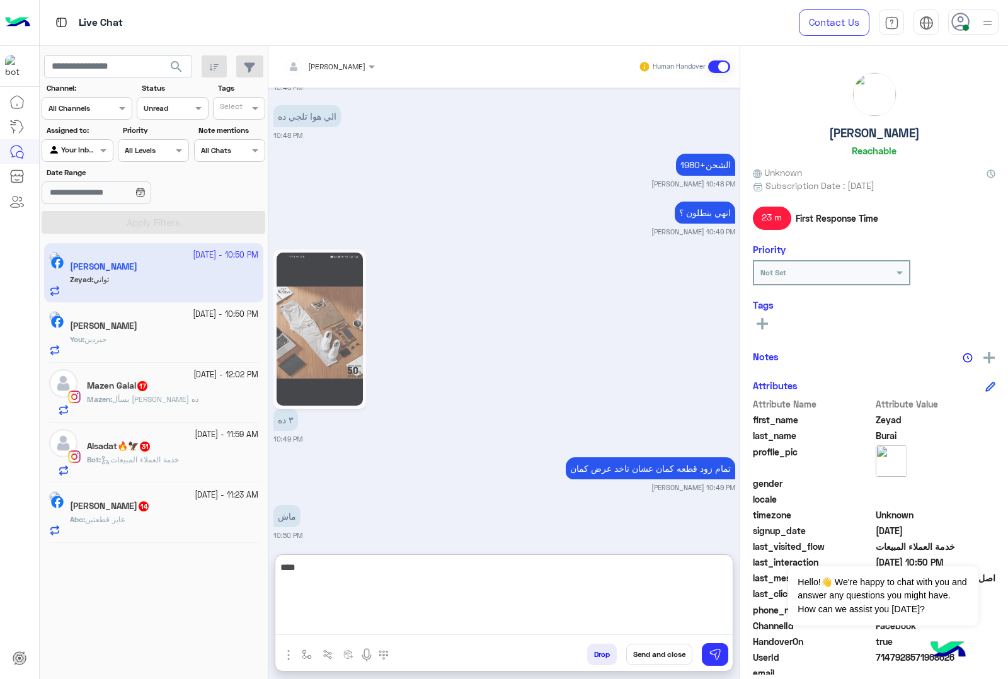
type textarea "****"
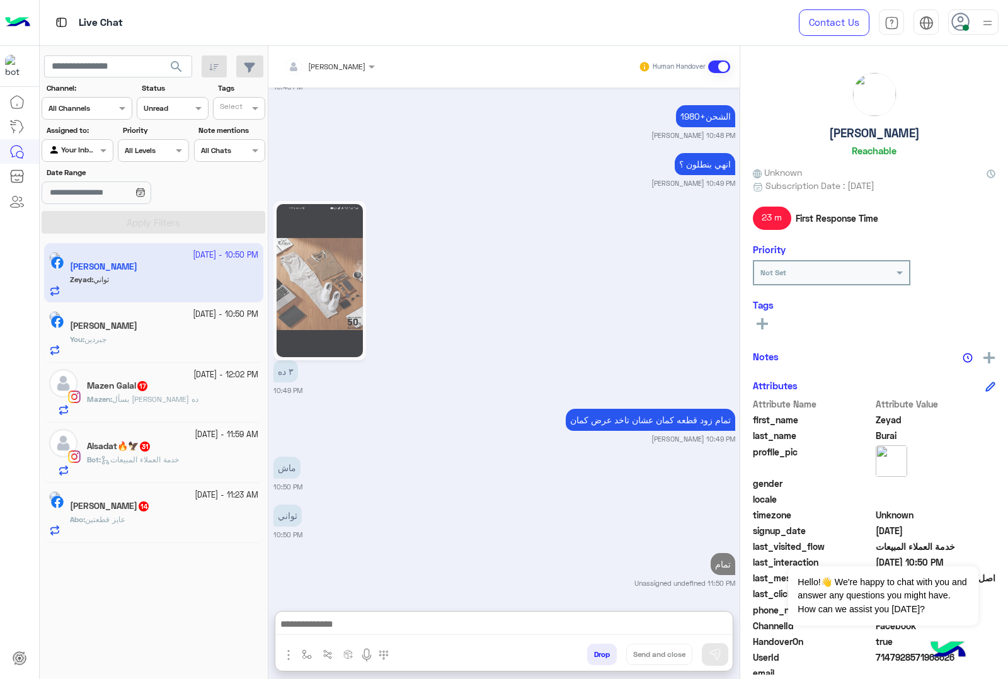
click at [195, 375] on small "[DATE] - 12:02 PM" at bounding box center [225, 375] width 65 height 12
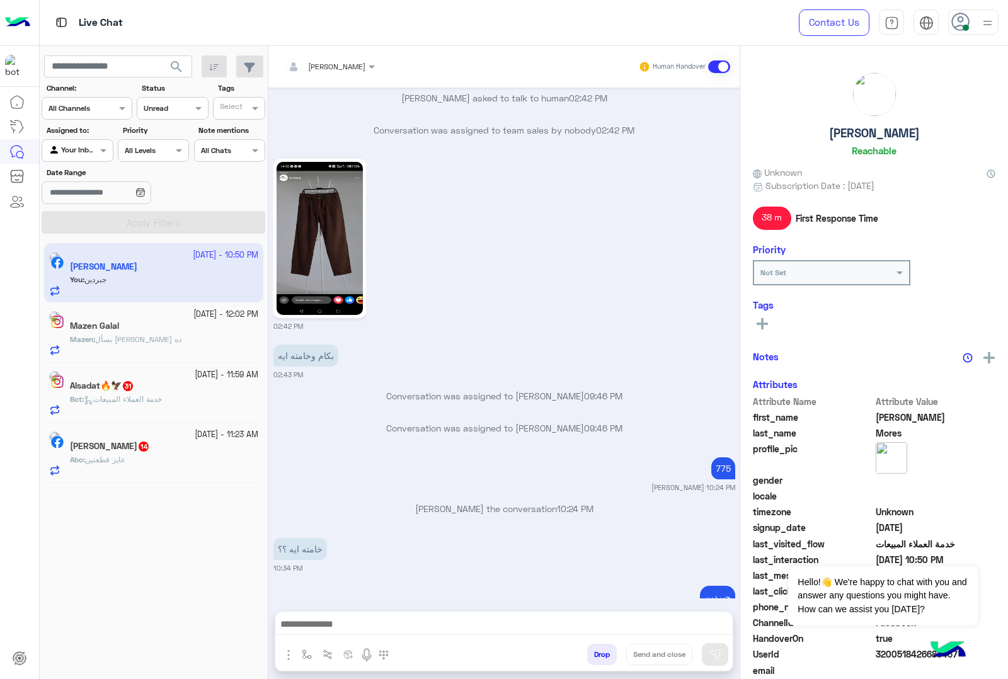
scroll to position [4541, 0]
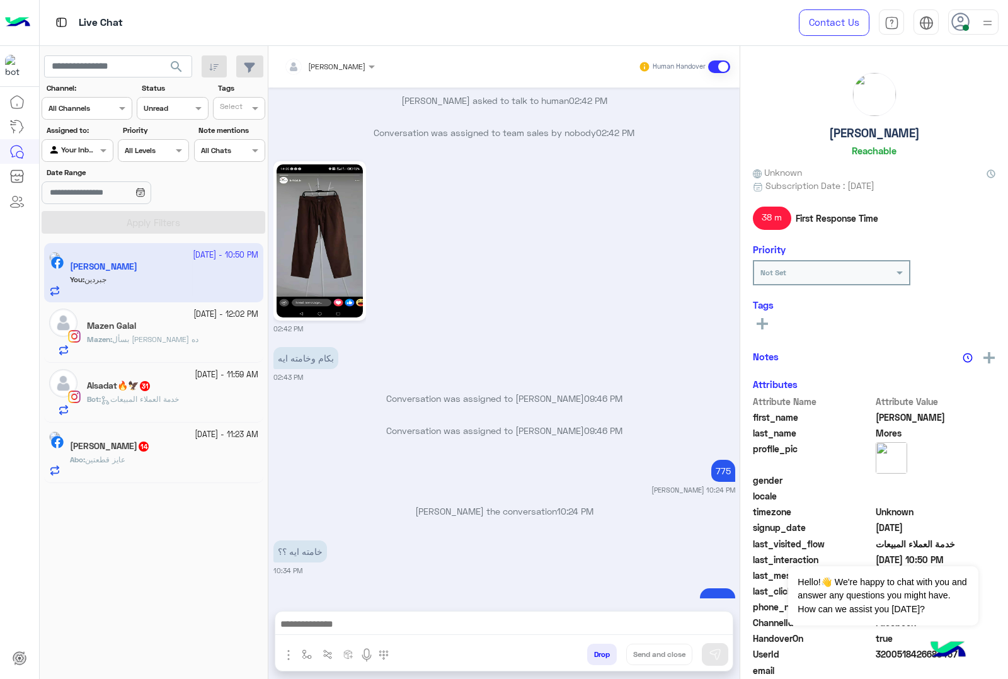
click at [159, 345] on p "Mazen : بسأل [PERSON_NAME] ده" at bounding box center [143, 339] width 112 height 11
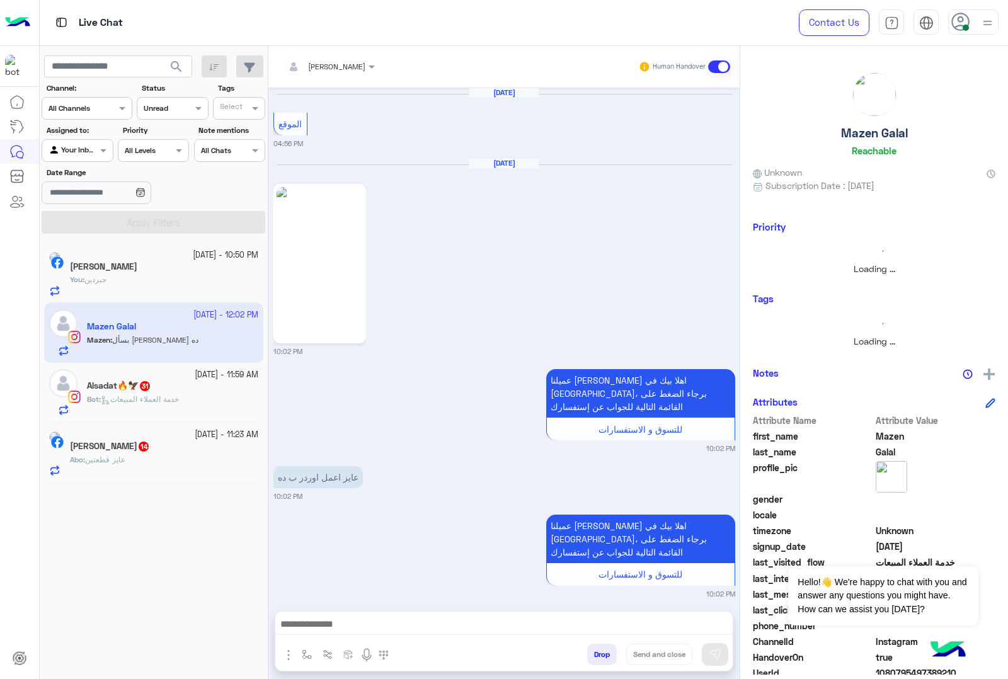
scroll to position [2156, 0]
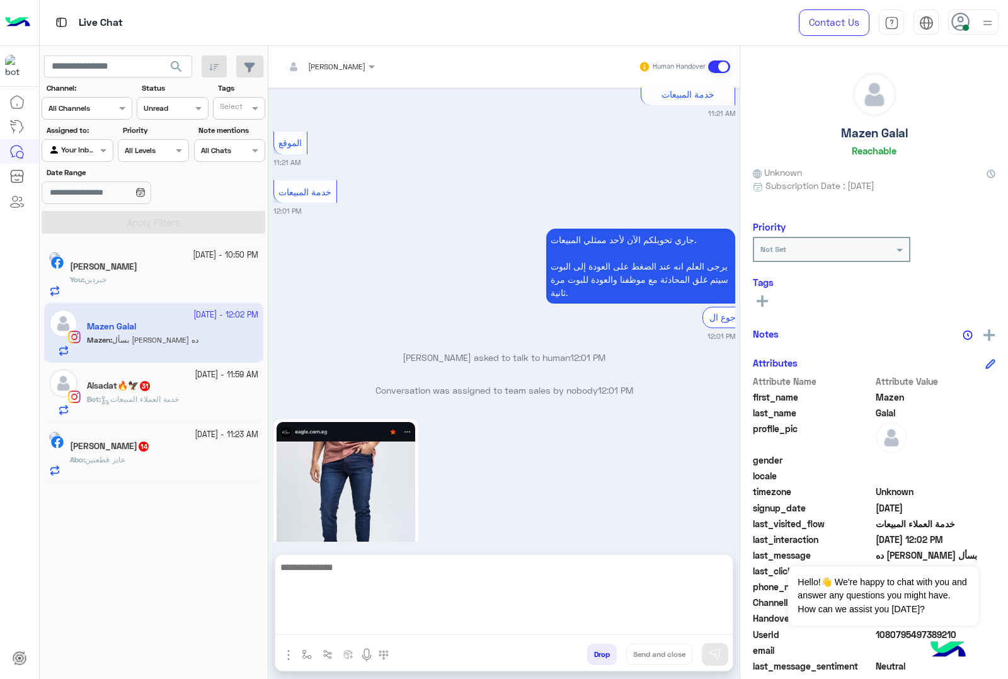
click at [335, 631] on textarea at bounding box center [503, 598] width 457 height 76
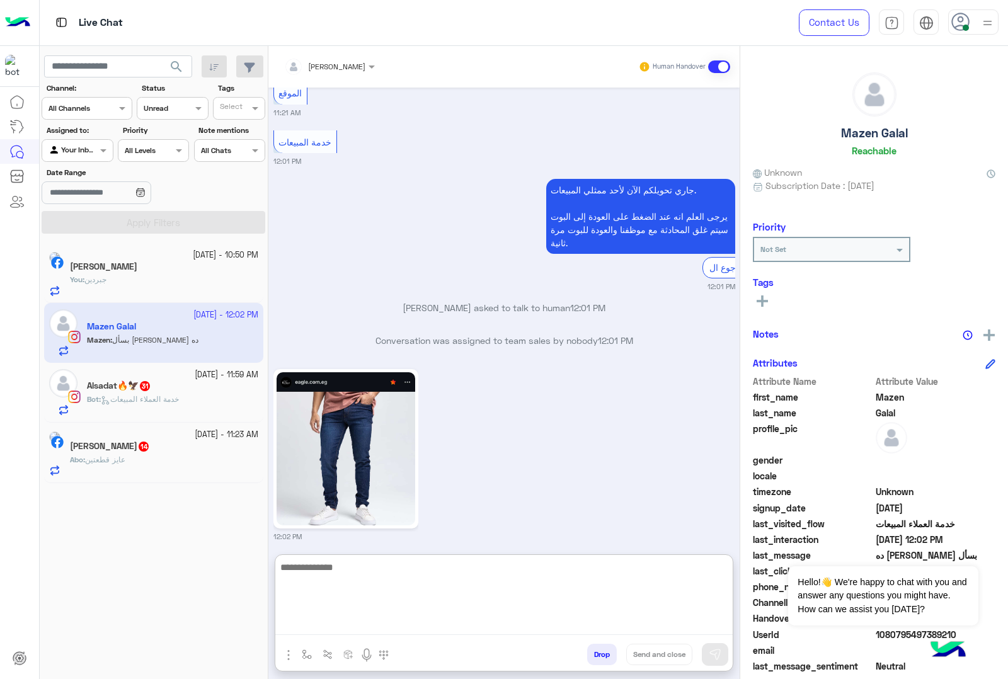
scroll to position [2212, 0]
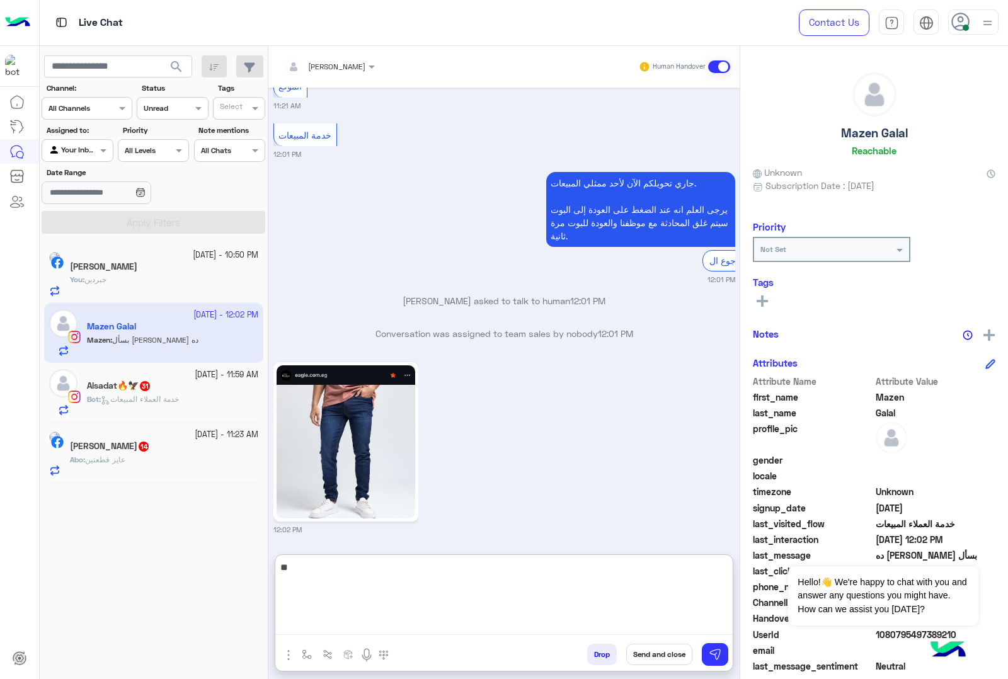
type textarea "***"
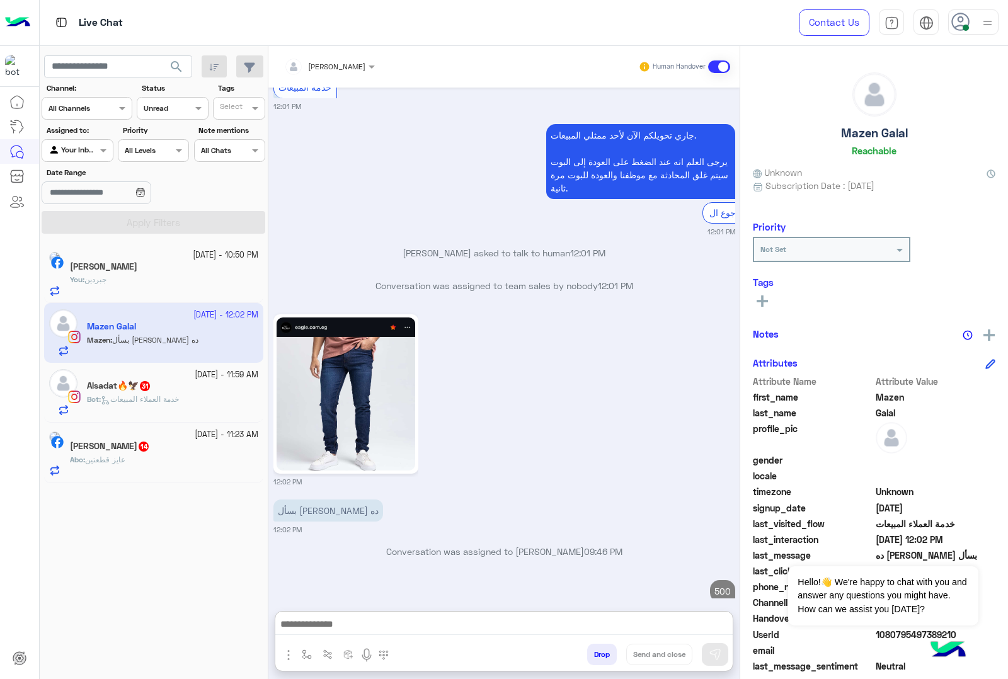
click at [169, 401] on span "خدمة العملاء المبيعات" at bounding box center [140, 398] width 78 height 9
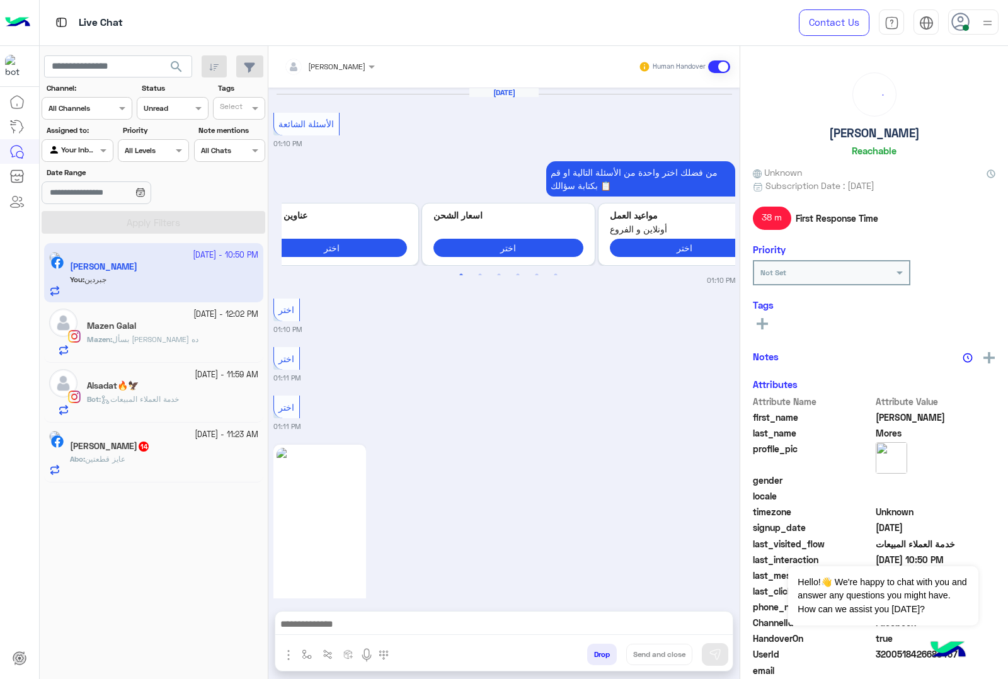
scroll to position [1897, 0]
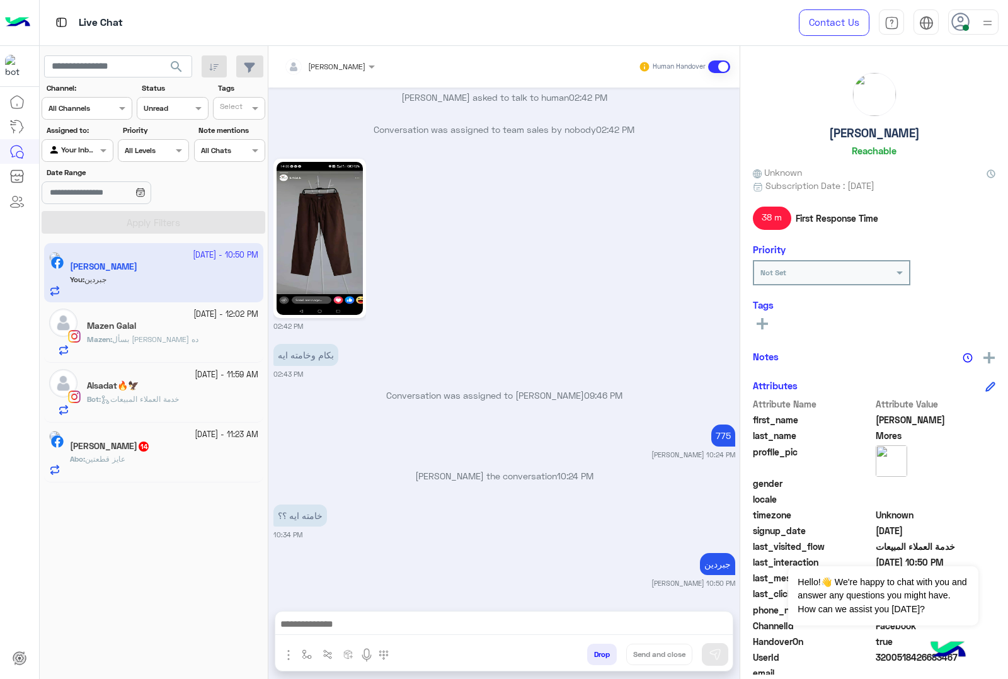
click at [161, 345] on p "Mazen : بسأل [PERSON_NAME] ده" at bounding box center [143, 339] width 112 height 11
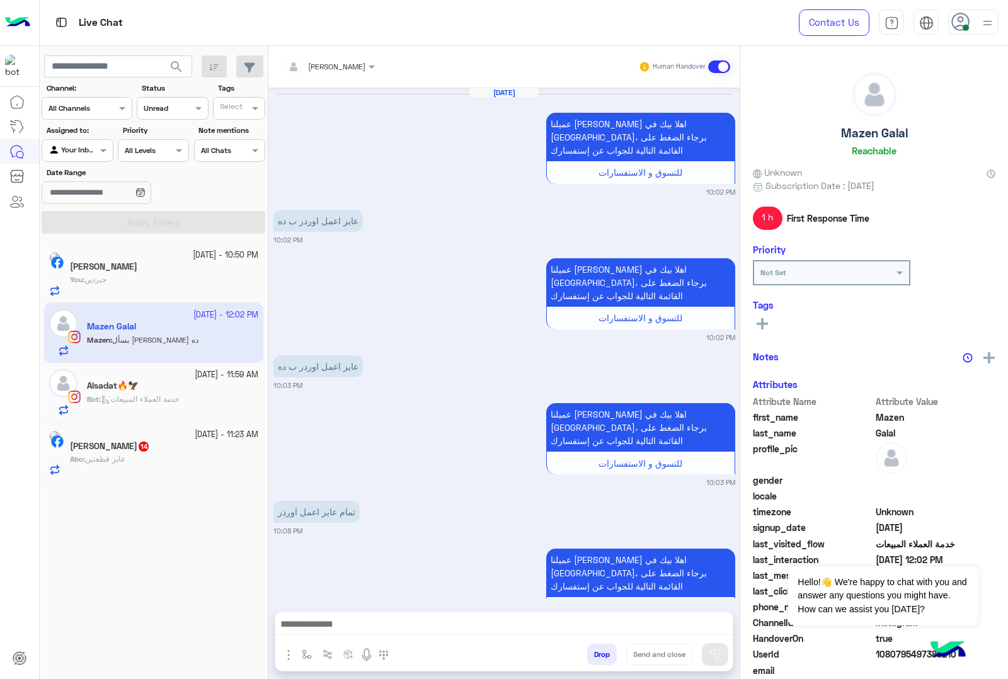
scroll to position [1979, 0]
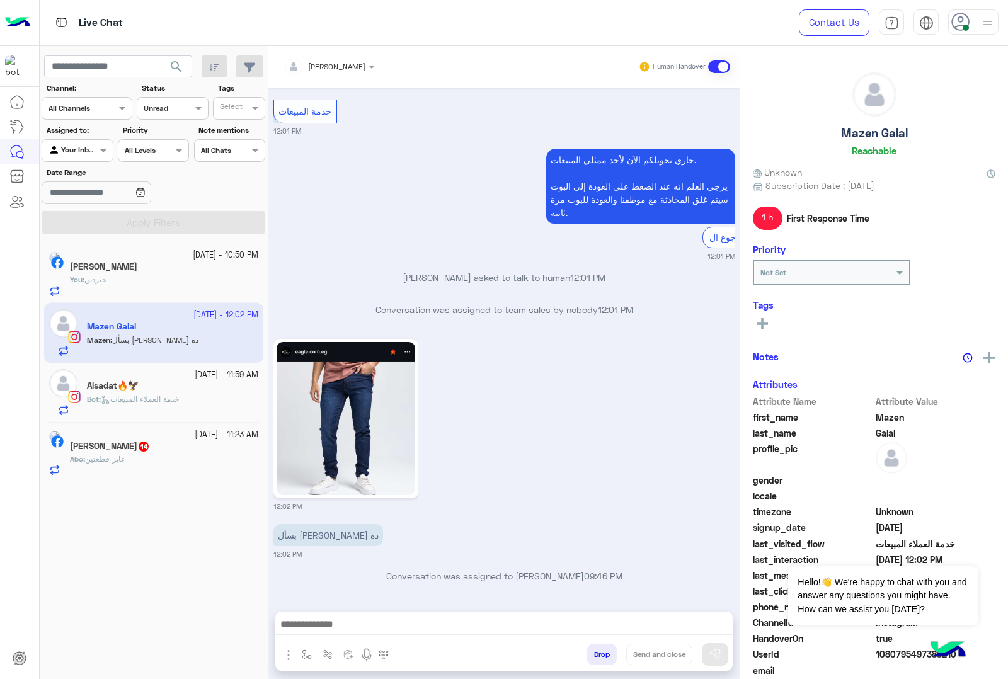
click at [127, 401] on span "خدمة العملاء المبيعات" at bounding box center [140, 398] width 78 height 9
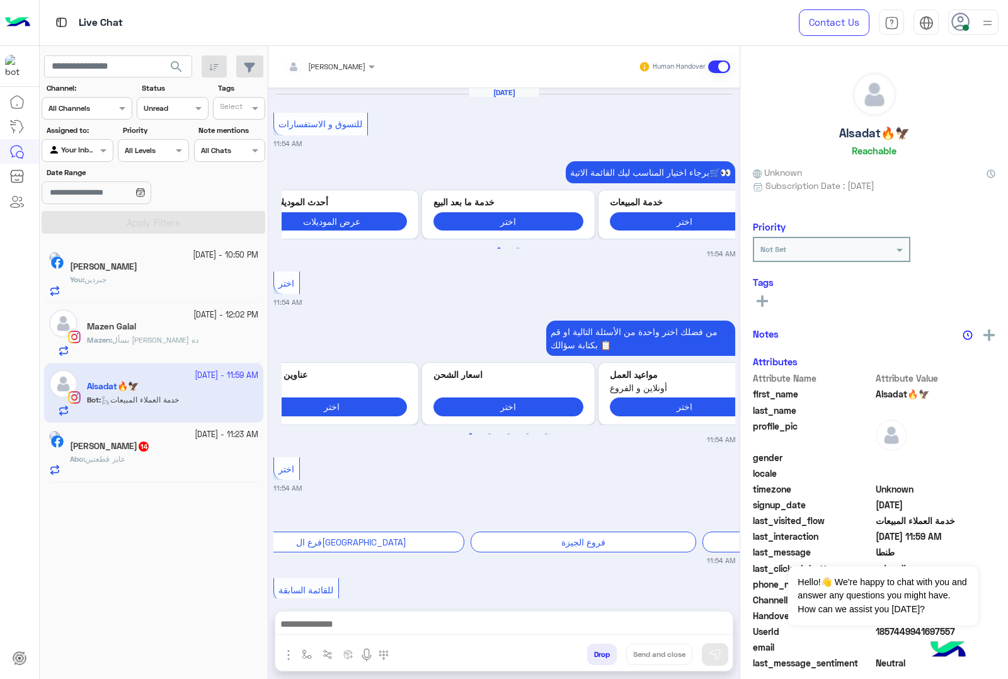
scroll to position [1592, 0]
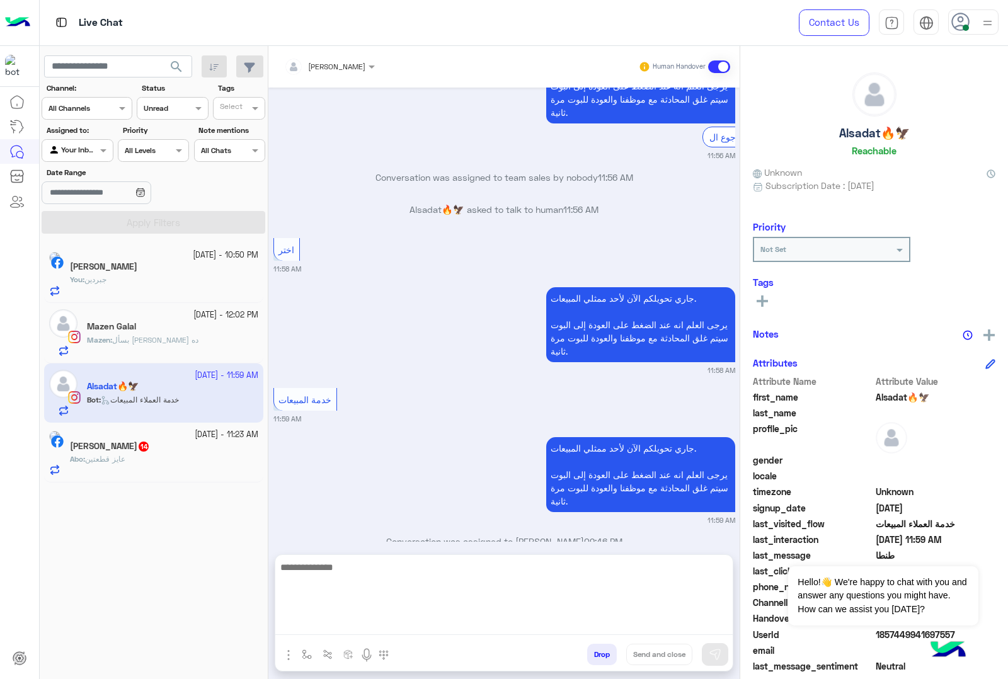
click at [333, 628] on textarea at bounding box center [503, 598] width 457 height 76
click at [353, 631] on textarea at bounding box center [503, 598] width 457 height 76
paste textarea "**********"
type textarea "**********"
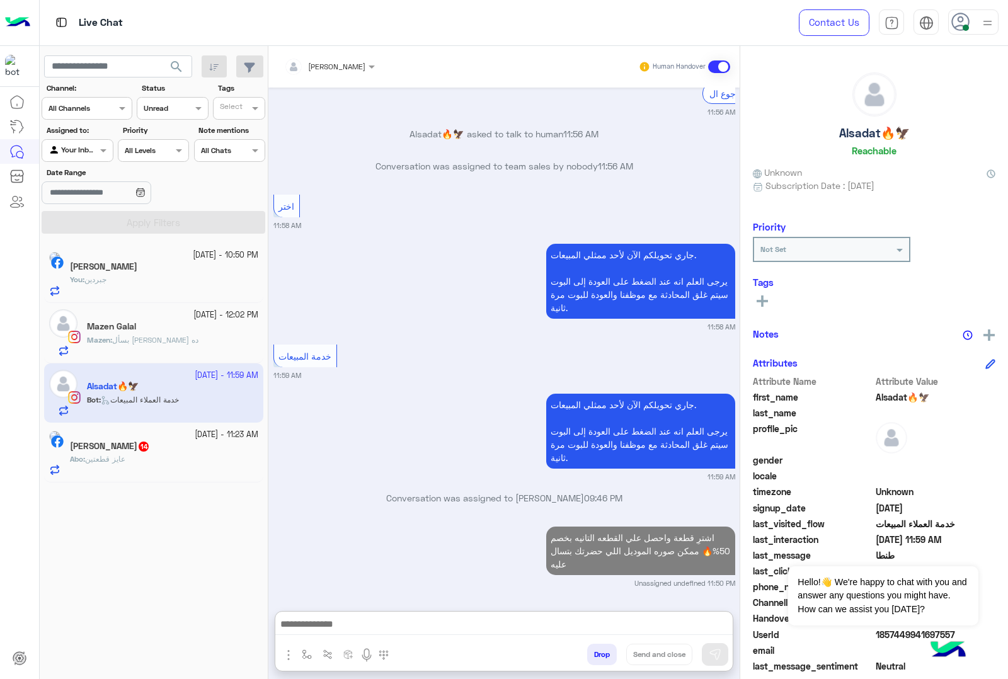
click at [146, 464] on div "Abo : عايز قطعتين" at bounding box center [164, 465] width 188 height 22
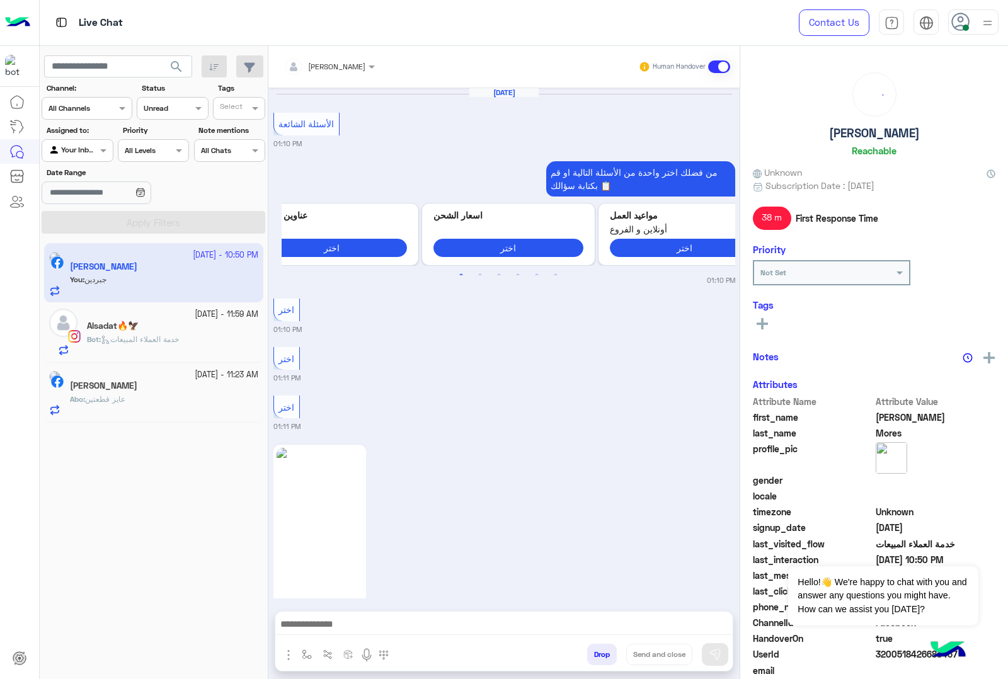
scroll to position [1897, 0]
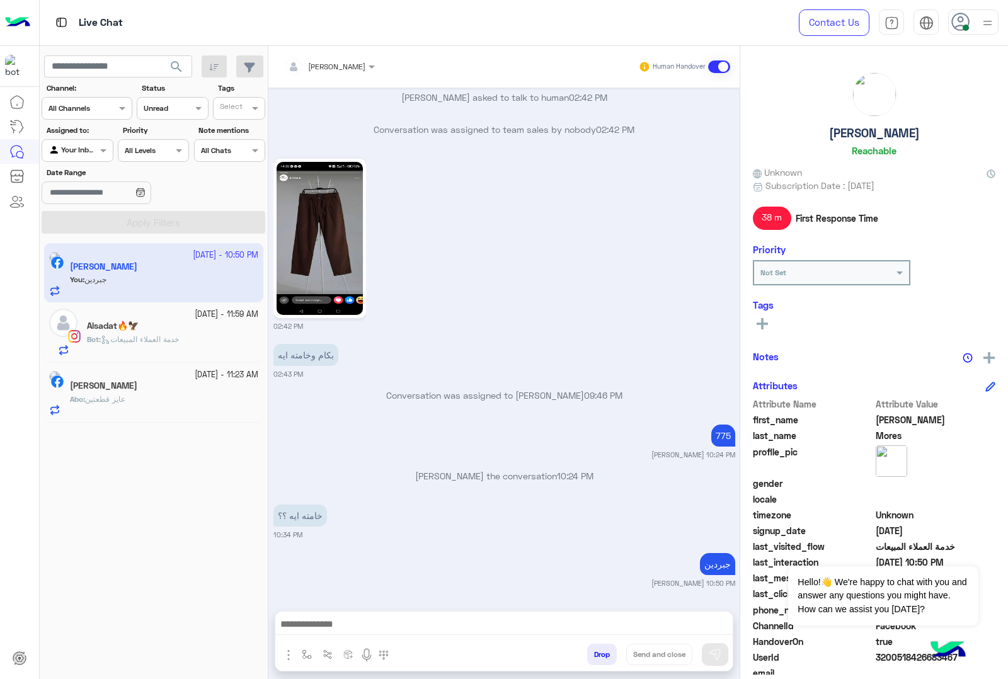
click at [132, 392] on div "[PERSON_NAME]" at bounding box center [164, 387] width 188 height 13
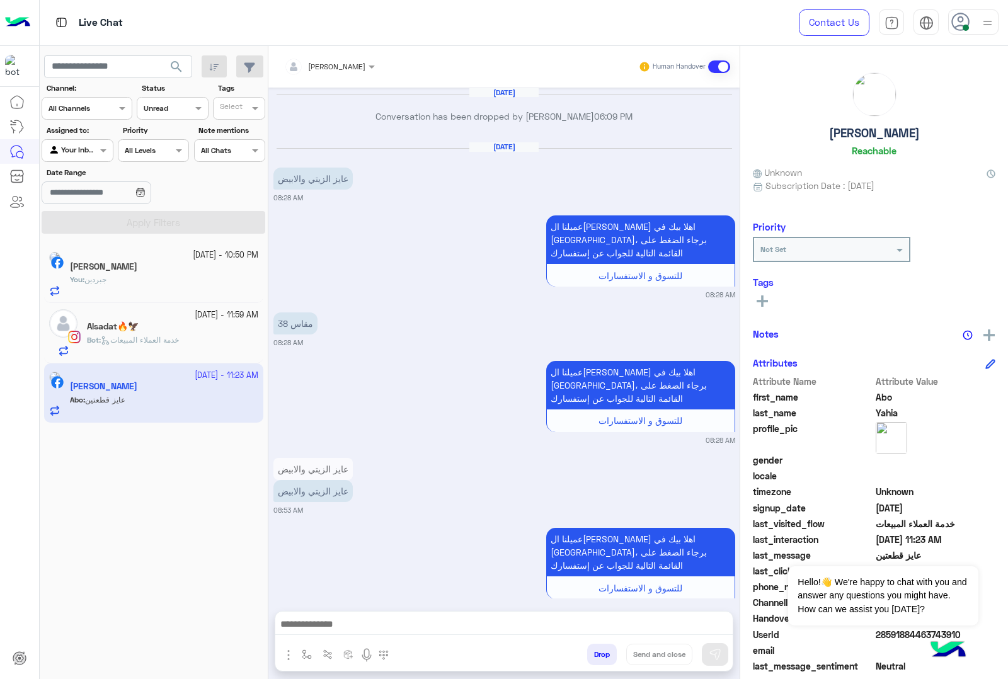
scroll to position [2681, 0]
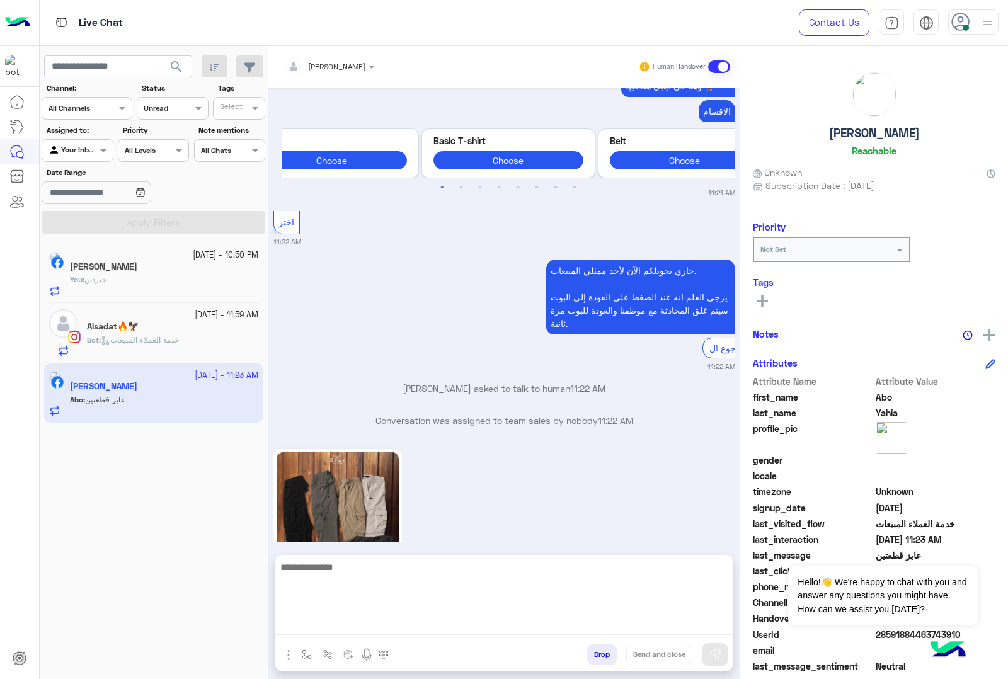
click at [351, 624] on textarea at bounding box center [503, 598] width 457 height 76
type textarea "**********"
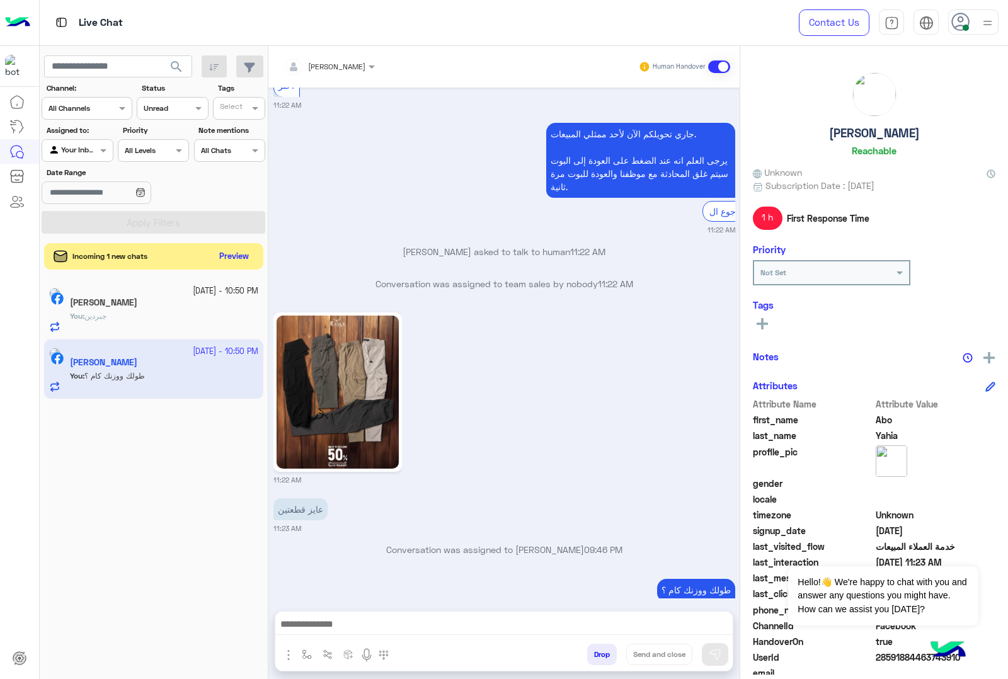
click at [227, 256] on button "Preview" at bounding box center [234, 256] width 39 height 17
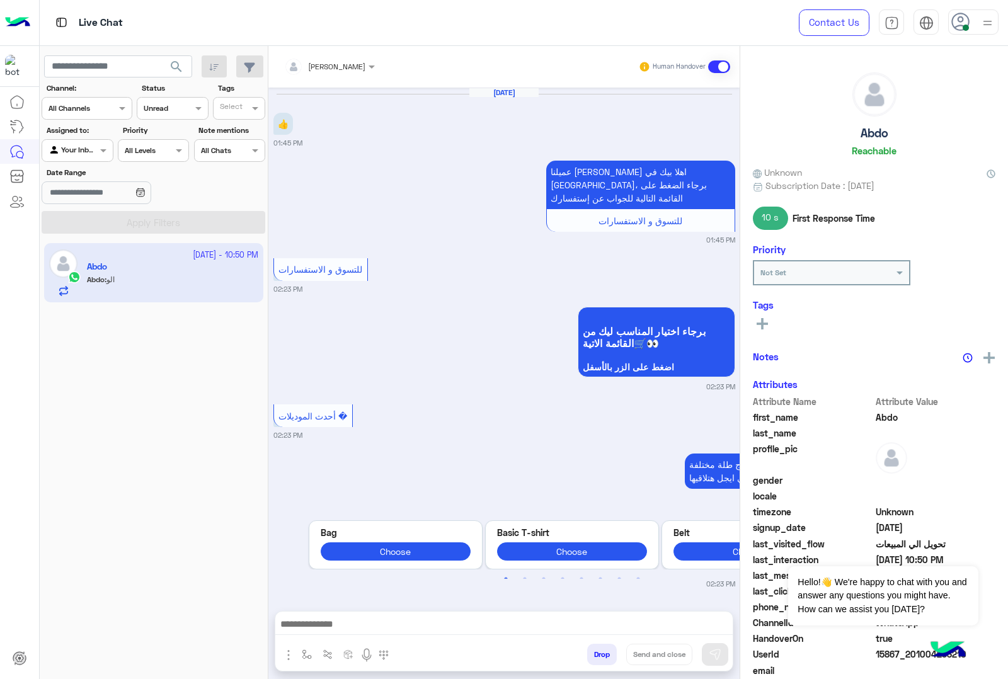
scroll to position [2265, 0]
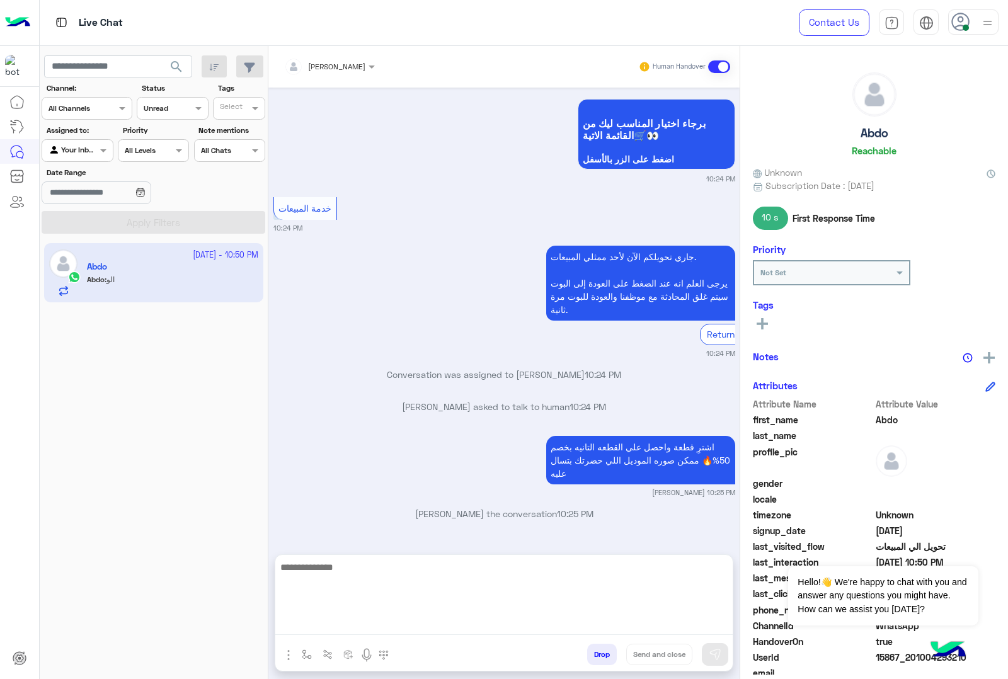
click at [338, 623] on textarea at bounding box center [503, 598] width 457 height 76
type textarea "*****"
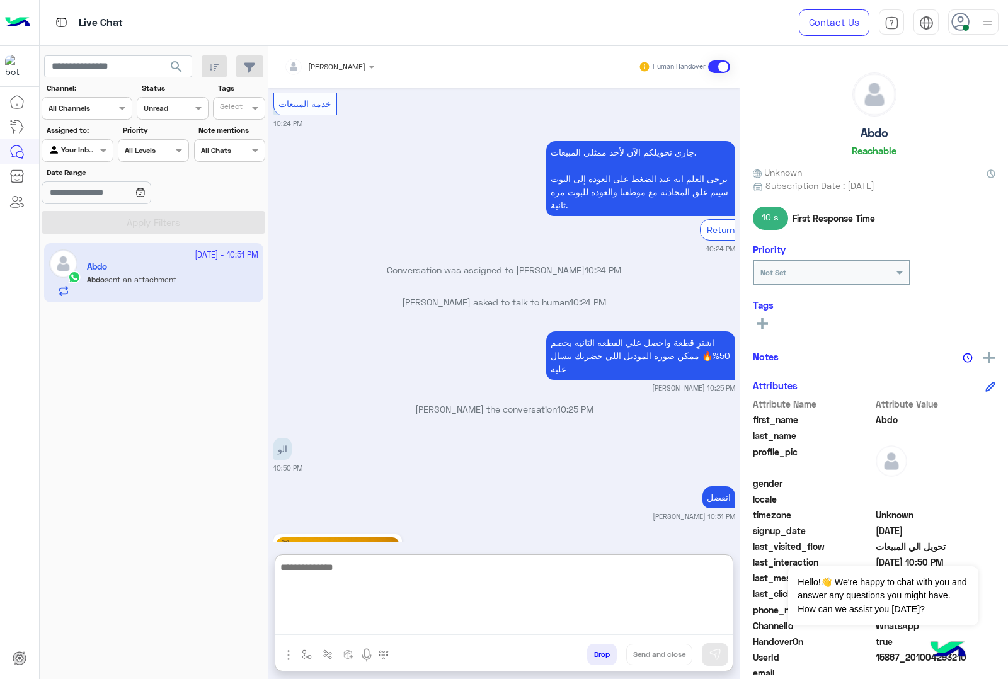
scroll to position [2555, 0]
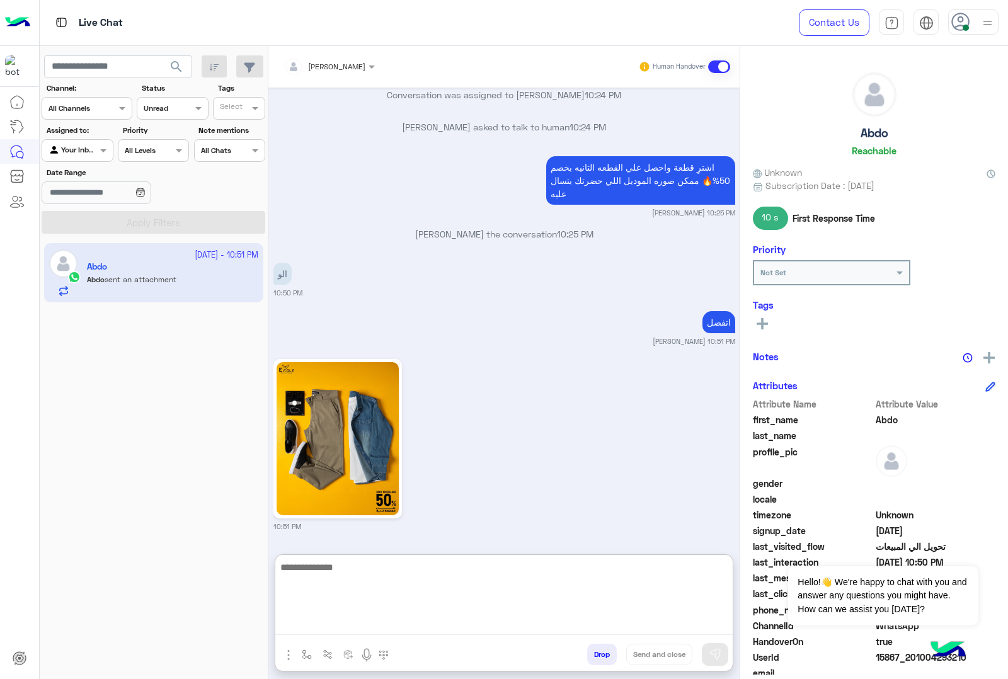
click at [342, 572] on textarea at bounding box center [503, 598] width 457 height 76
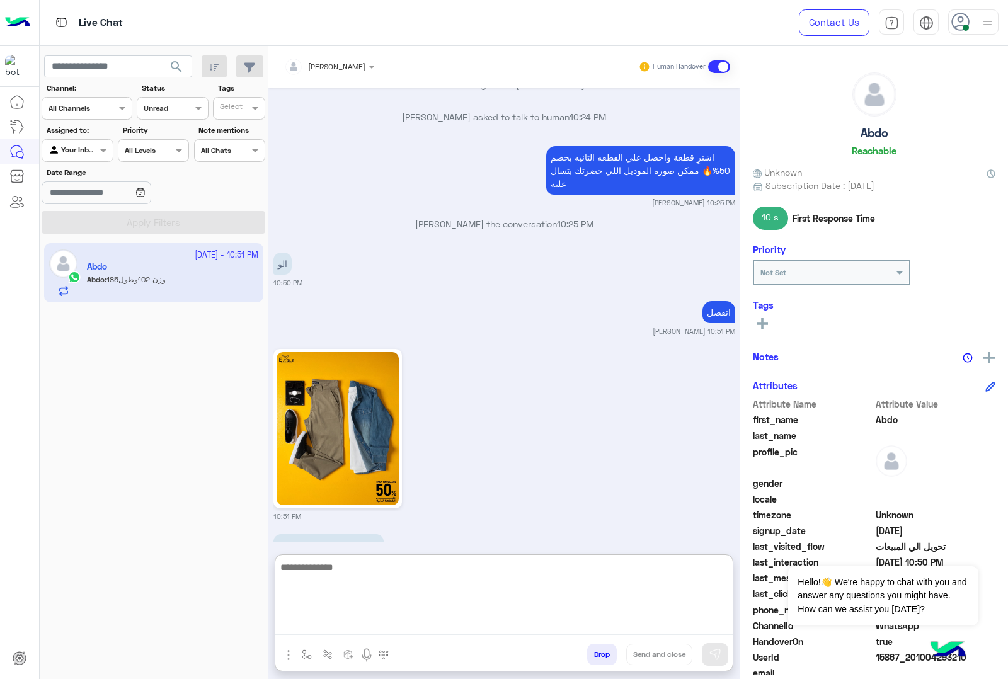
scroll to position [2651, 0]
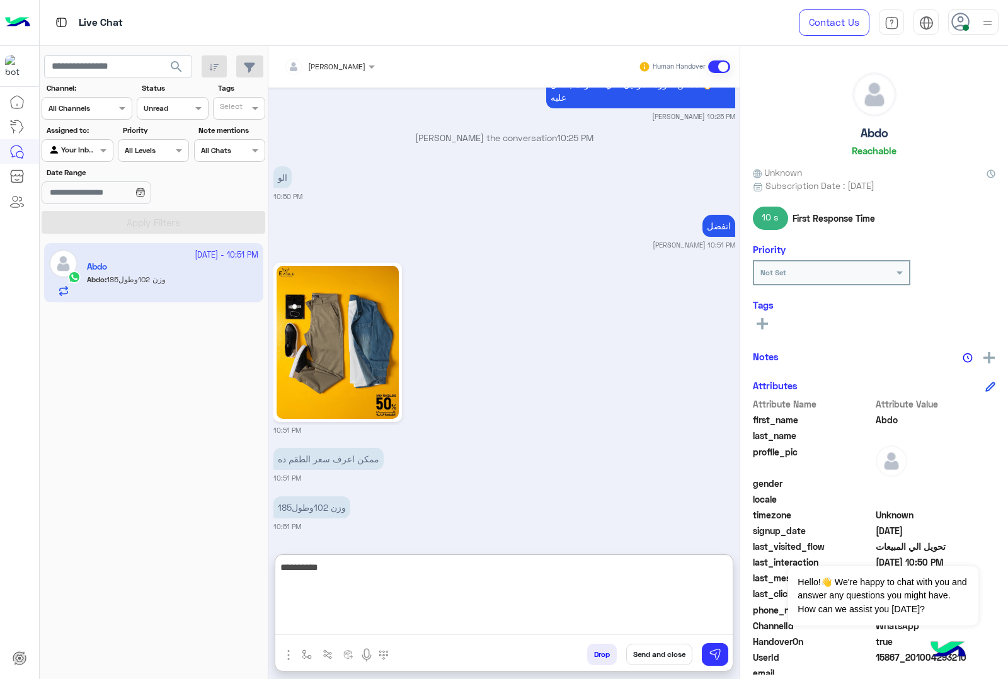
type textarea "*********"
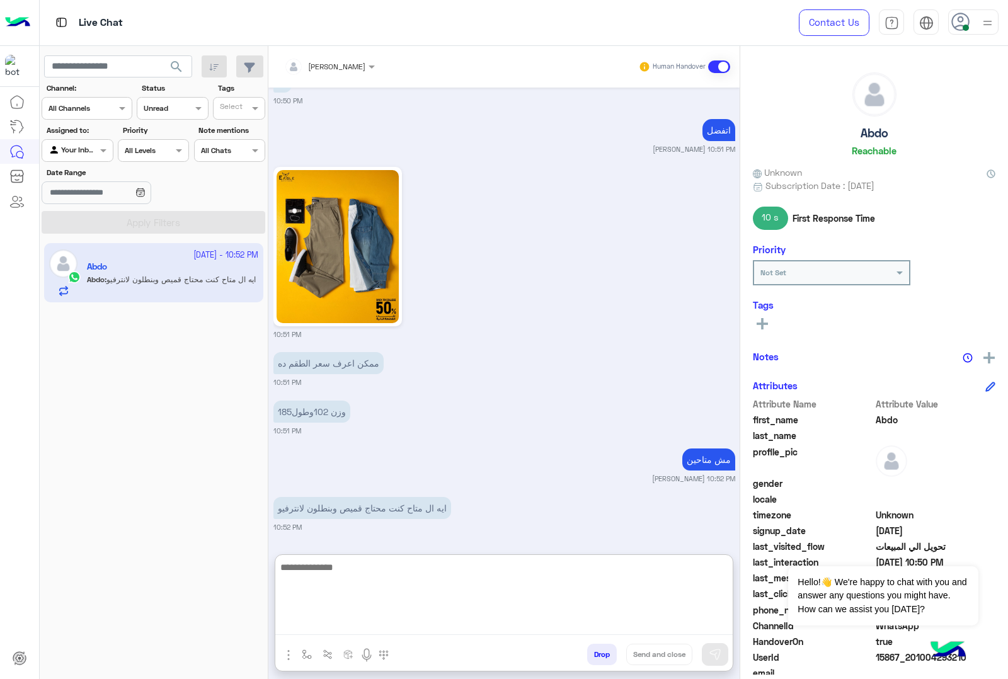
scroll to position [2747, 0]
paste textarea "**********"
type textarea "**********"
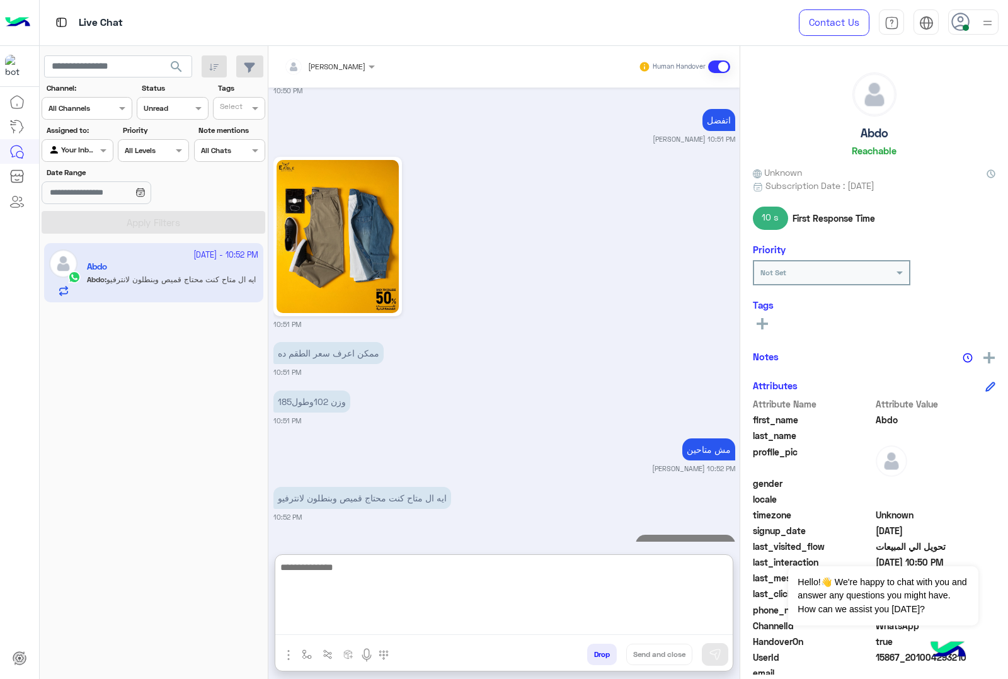
scroll to position [2796, 0]
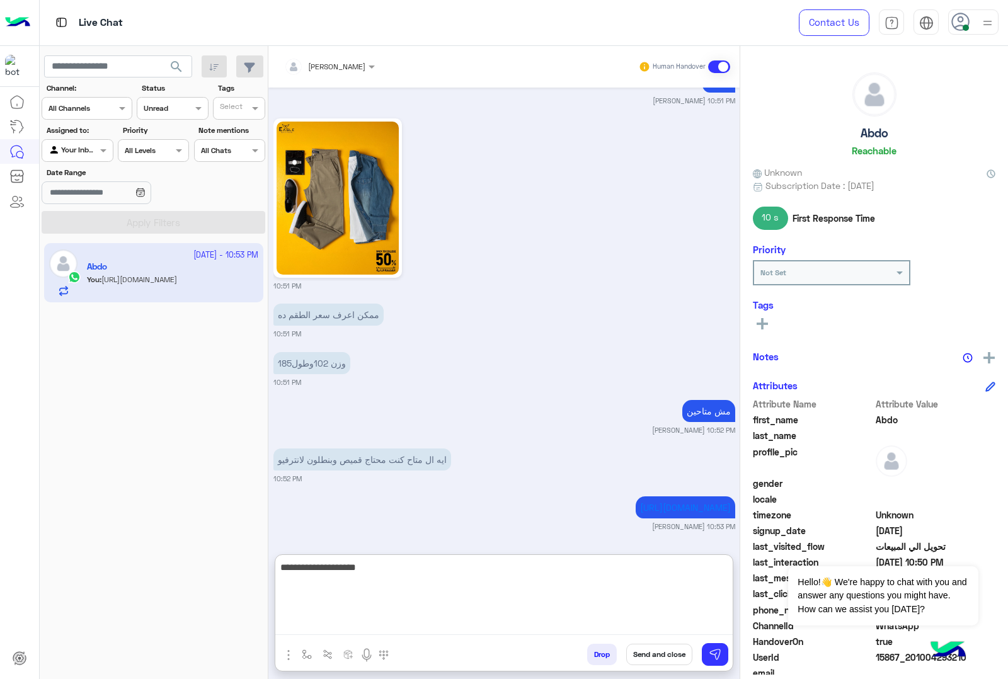
type textarea "**********"
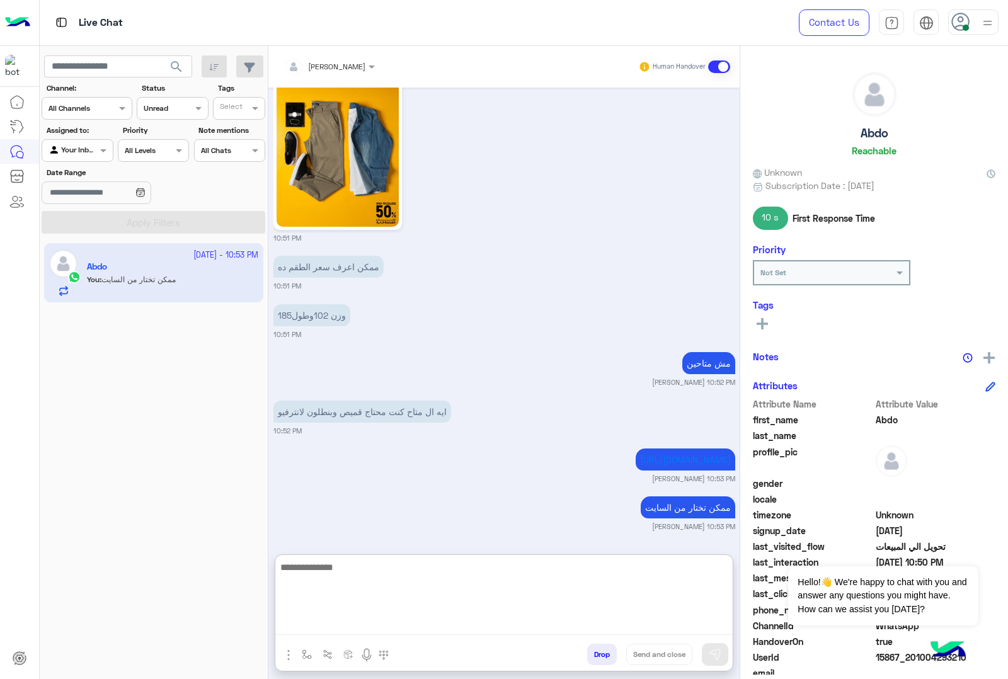
scroll to position [2844, 0]
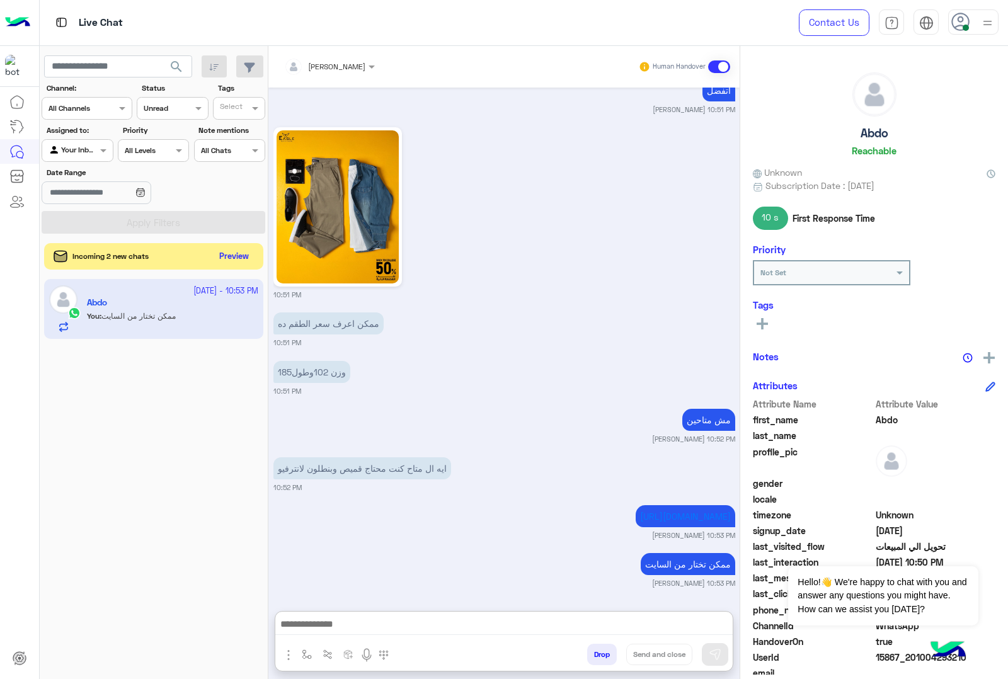
click at [228, 253] on button "Preview" at bounding box center [234, 256] width 39 height 17
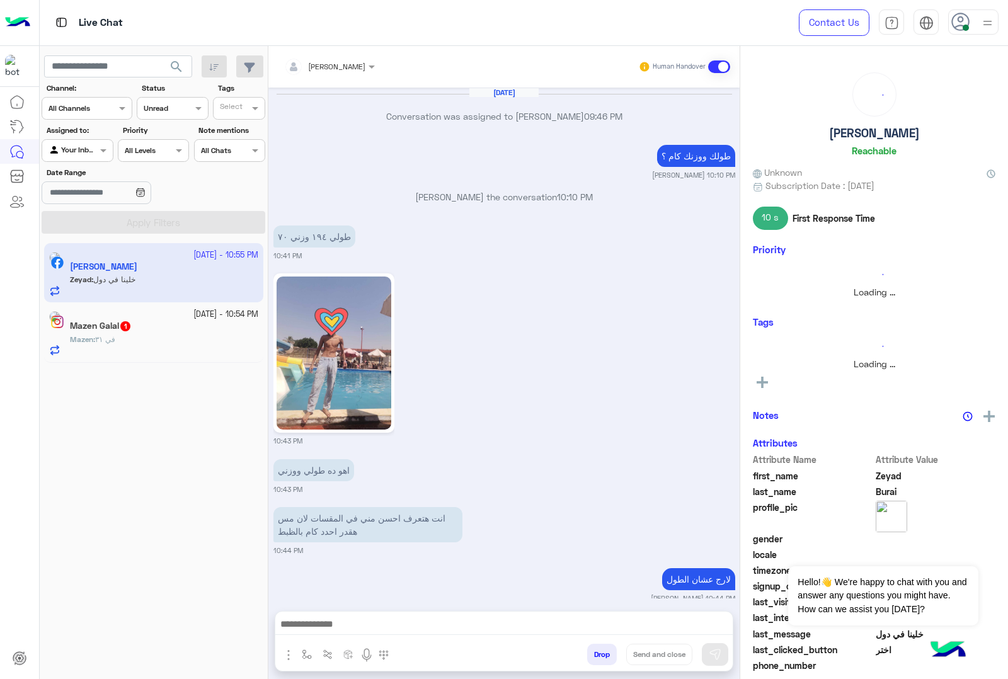
scroll to position [1255, 0]
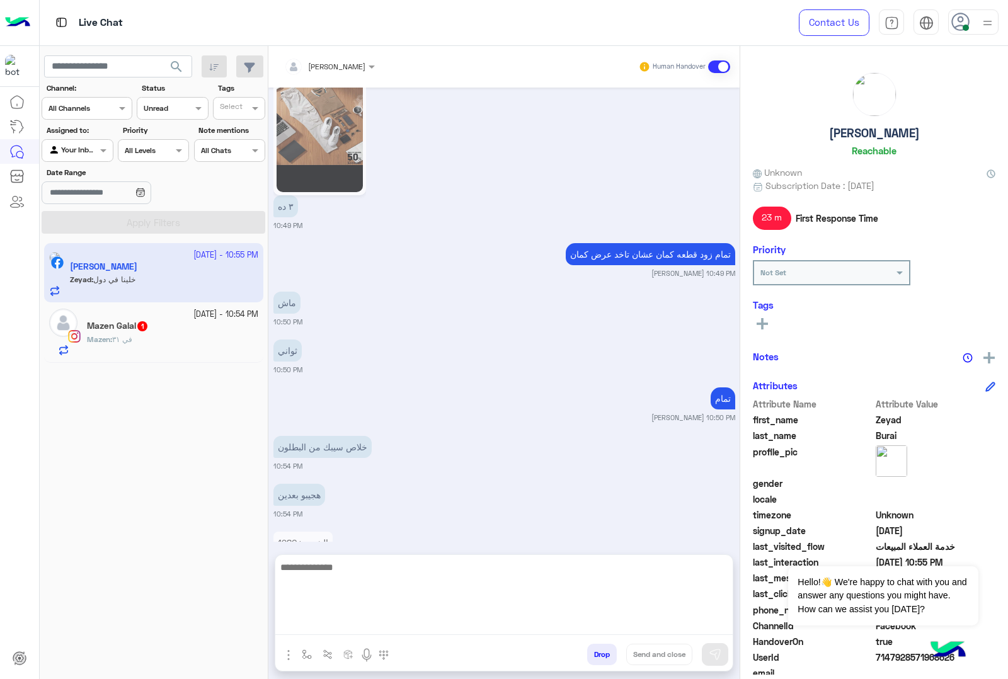
click at [344, 621] on textarea at bounding box center [503, 598] width 457 height 76
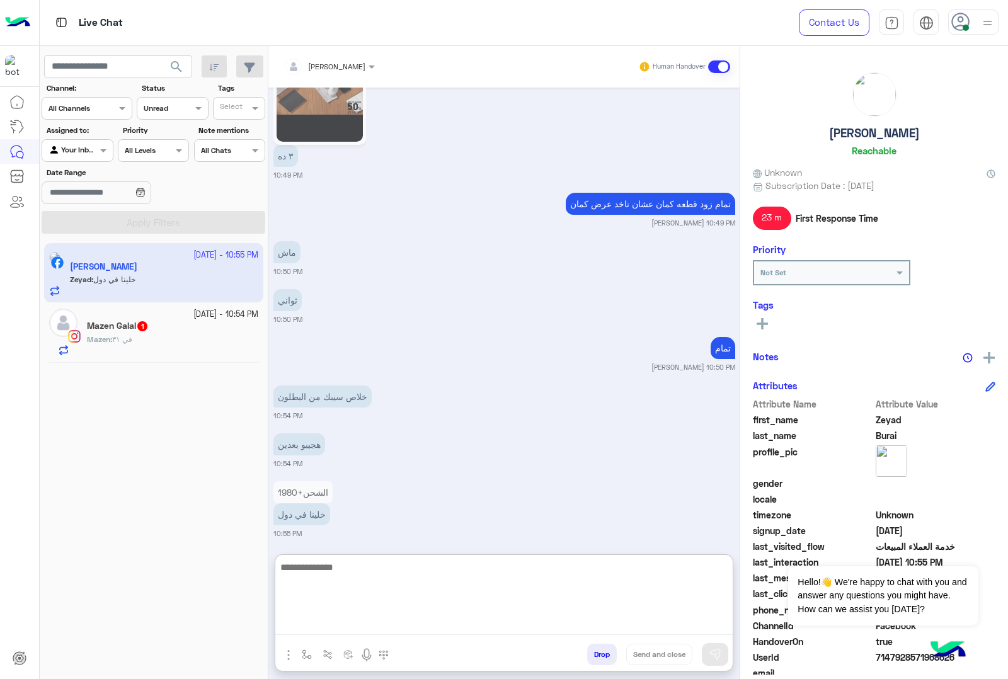
scroll to position [1311, 0]
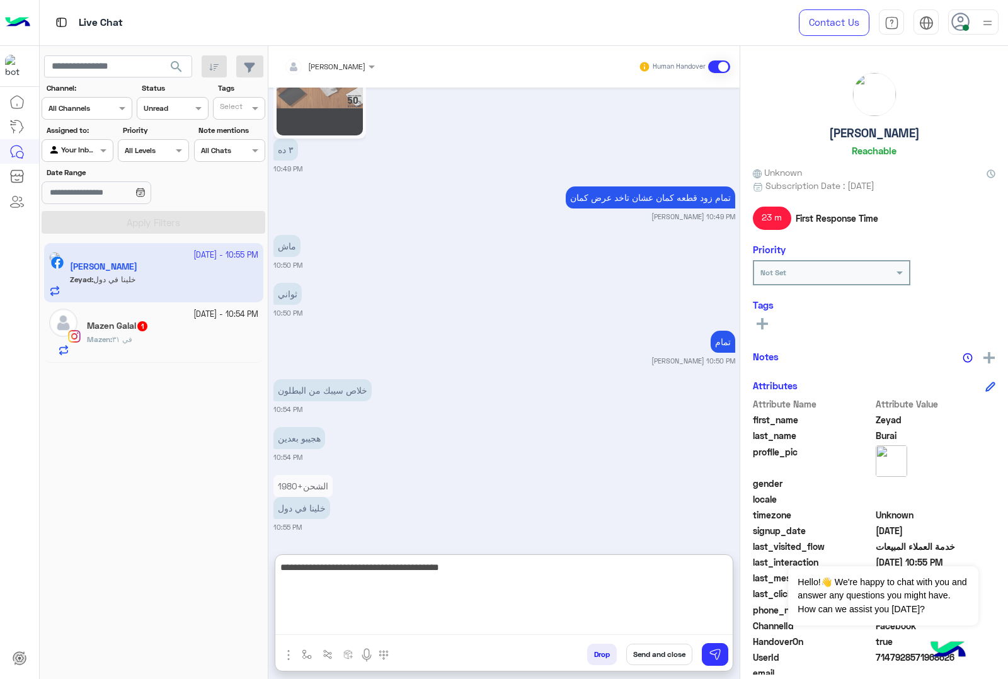
type textarea "**********"
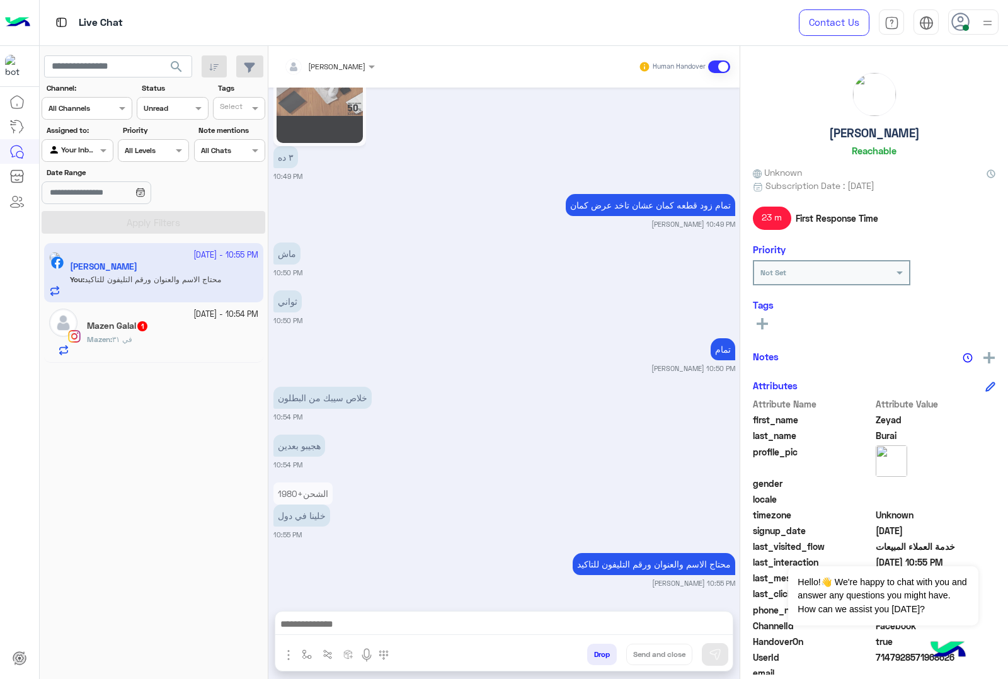
click at [144, 330] on span "1" at bounding box center [142, 326] width 10 height 10
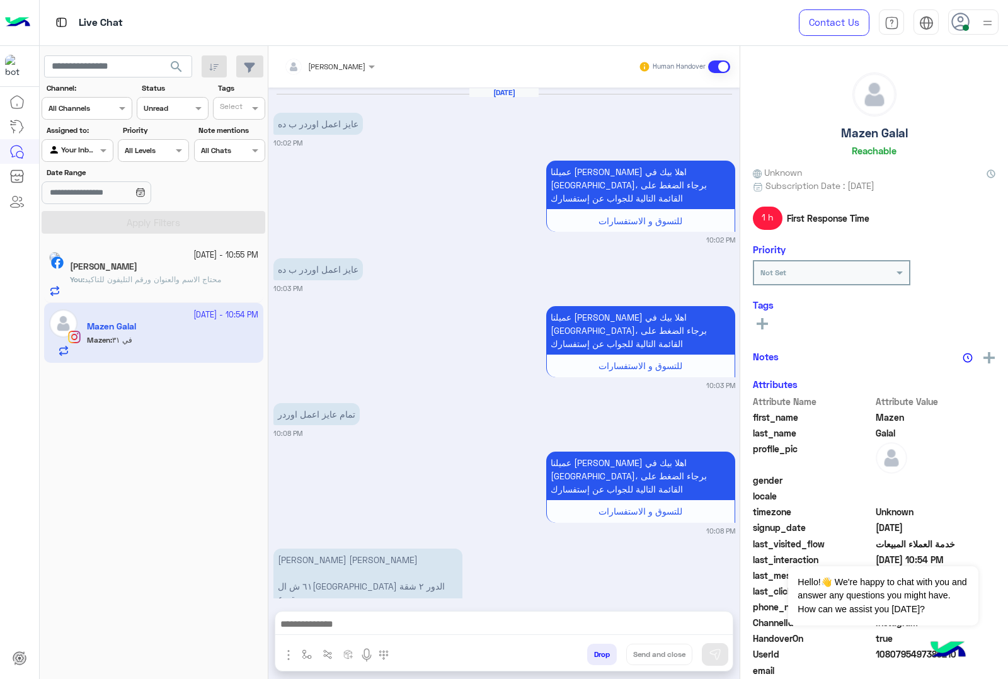
scroll to position [1943, 0]
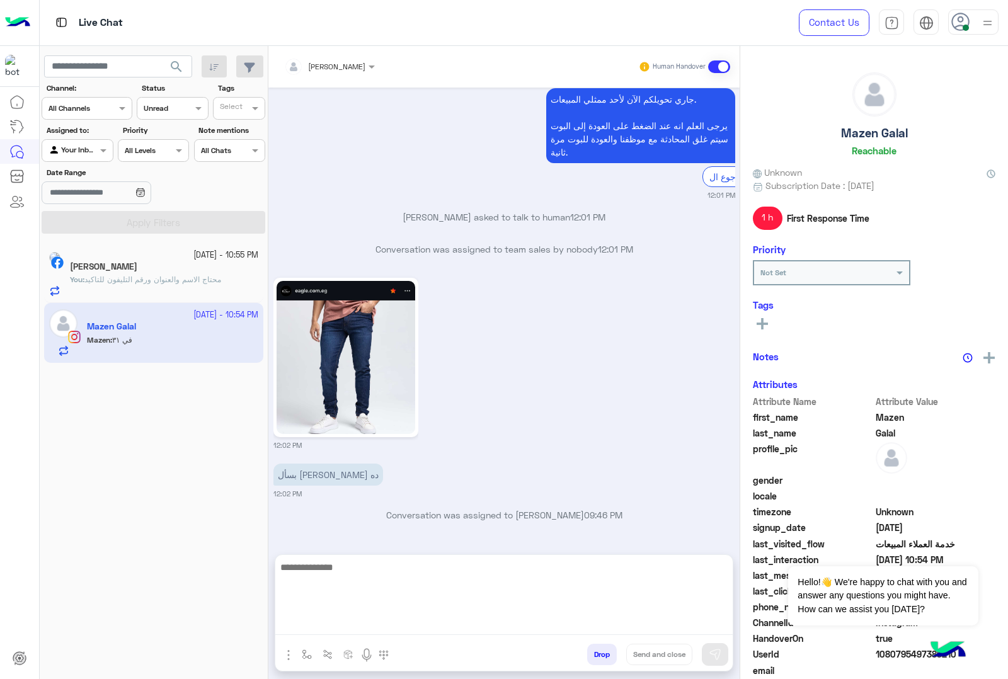
click at [382, 624] on textarea at bounding box center [503, 598] width 457 height 76
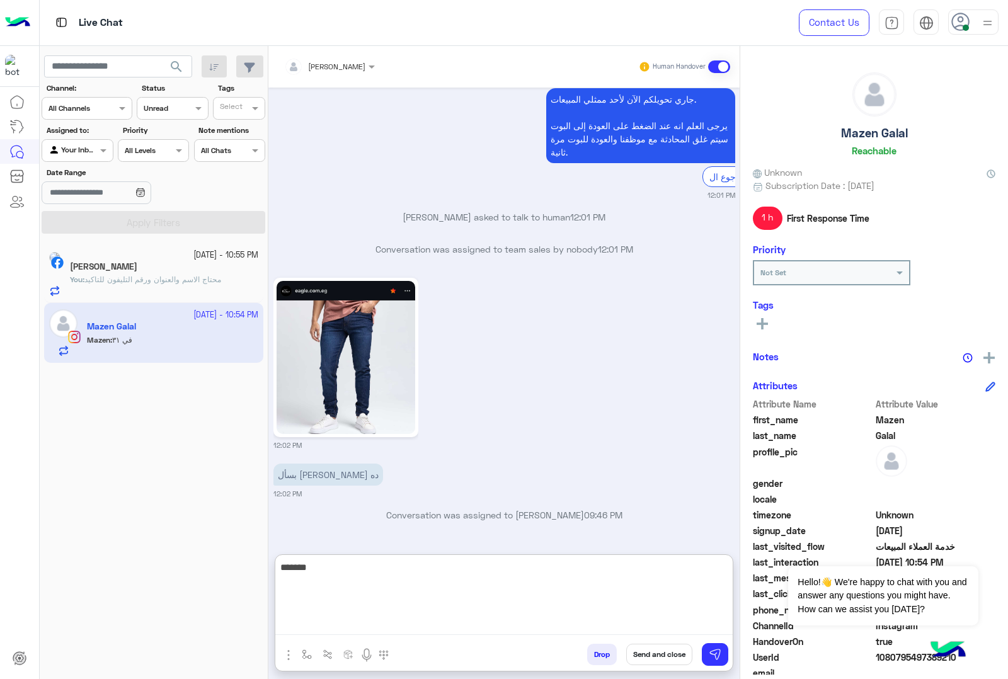
type textarea "*******"
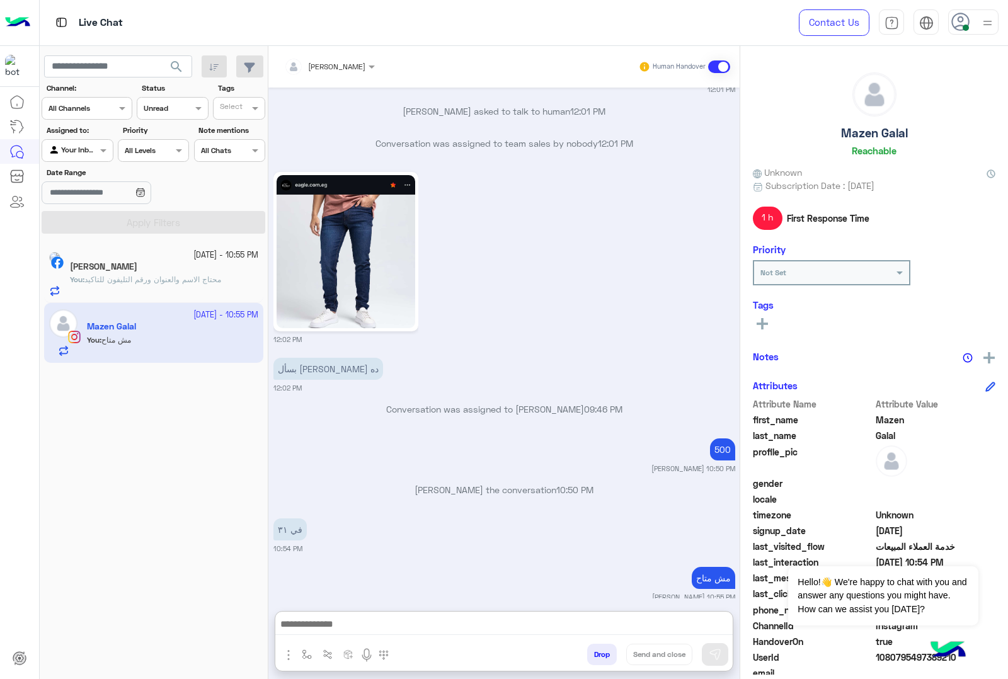
click at [592, 665] on button "Drop" at bounding box center [602, 654] width 30 height 21
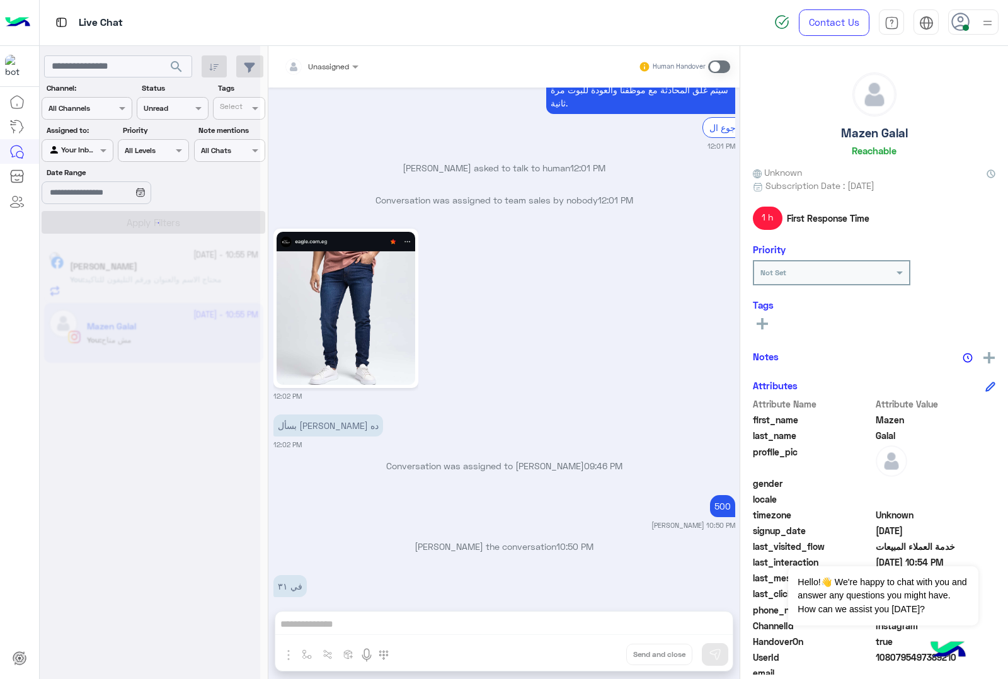
scroll to position [2024, 0]
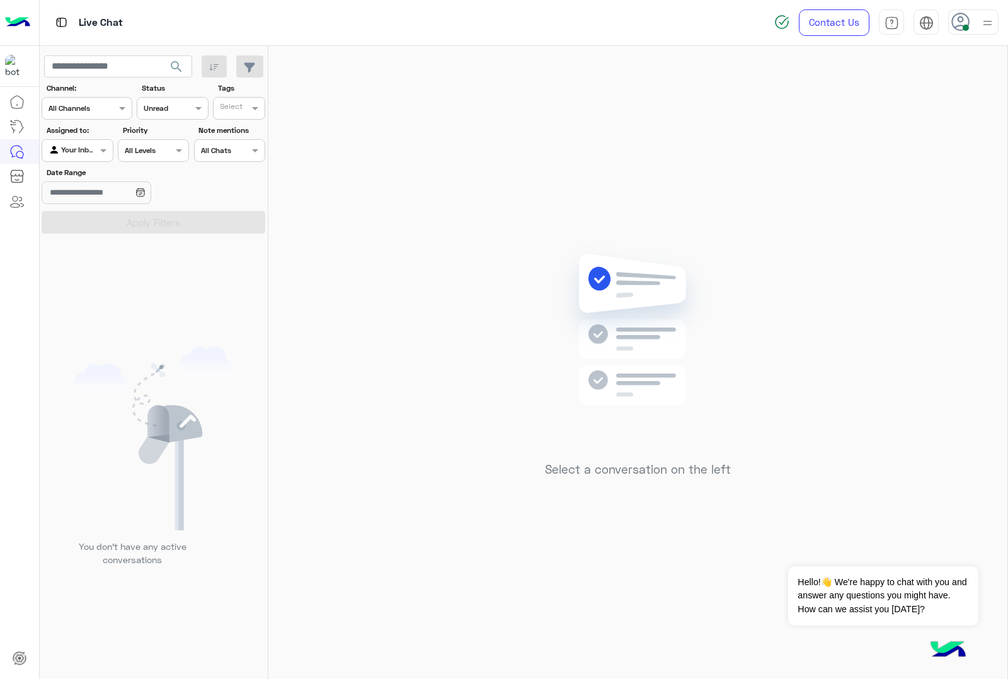
click at [190, 111] on div at bounding box center [172, 107] width 70 height 12
click at [168, 141] on div "All" at bounding box center [172, 133] width 71 height 23
click at [118, 222] on button "Apply Filters" at bounding box center [154, 222] width 224 height 23
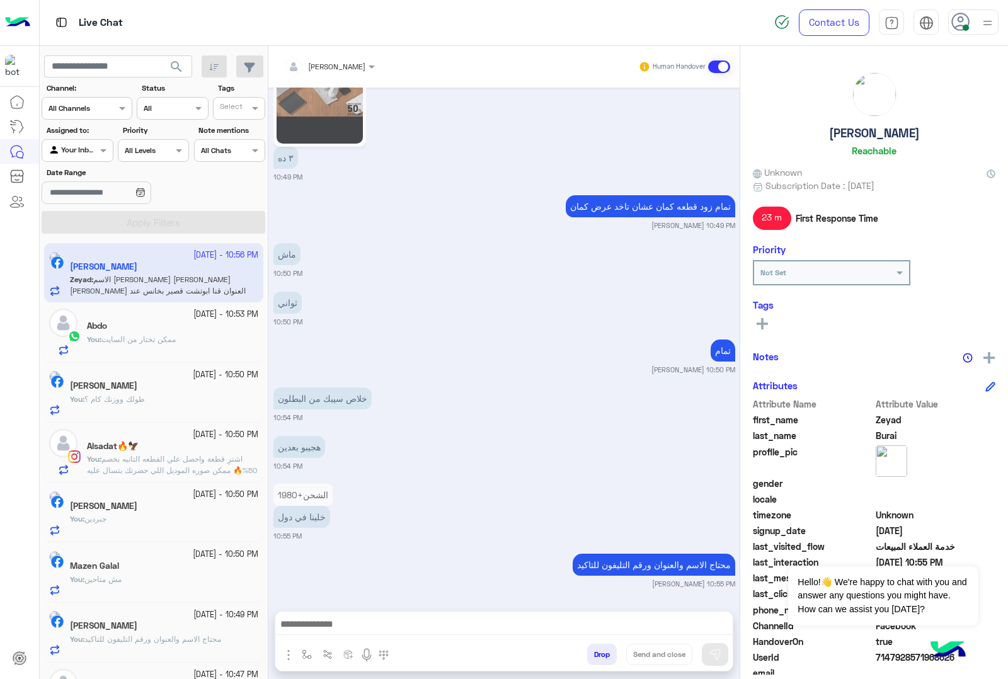
scroll to position [1345, 0]
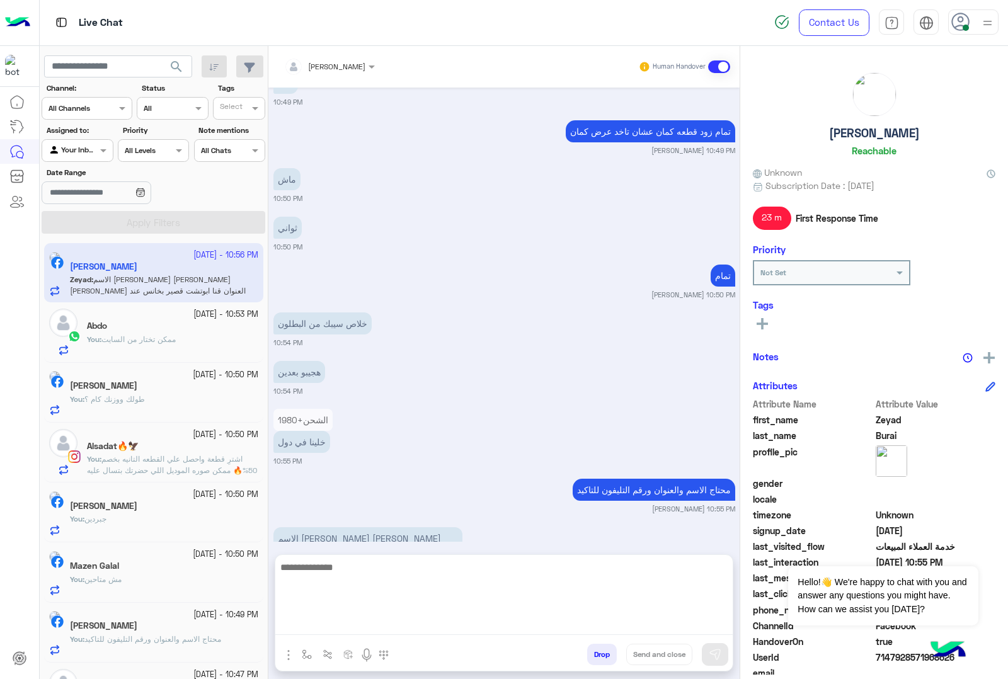
click at [333, 626] on textarea at bounding box center [503, 598] width 457 height 76
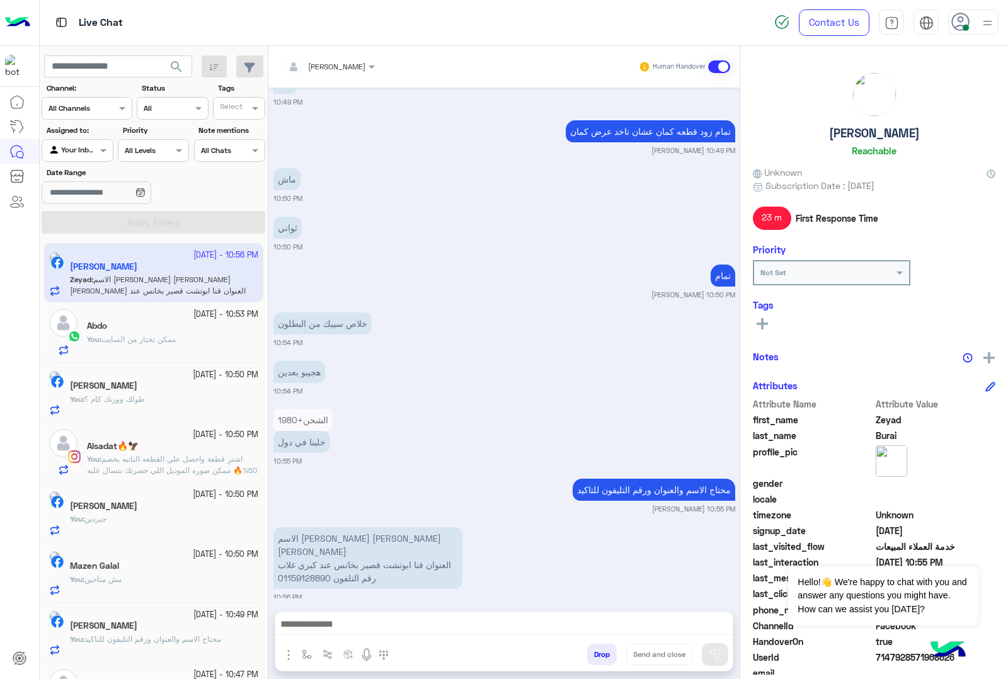
drag, startPoint x: 386, startPoint y: 481, endPoint x: 284, endPoint y: 542, distance: 118.4
click at [284, 542] on p "الاسم [PERSON_NAME] [PERSON_NAME] [PERSON_NAME] العنوان قنا ابوتشت قصير بخانس ع…" at bounding box center [367, 558] width 189 height 62
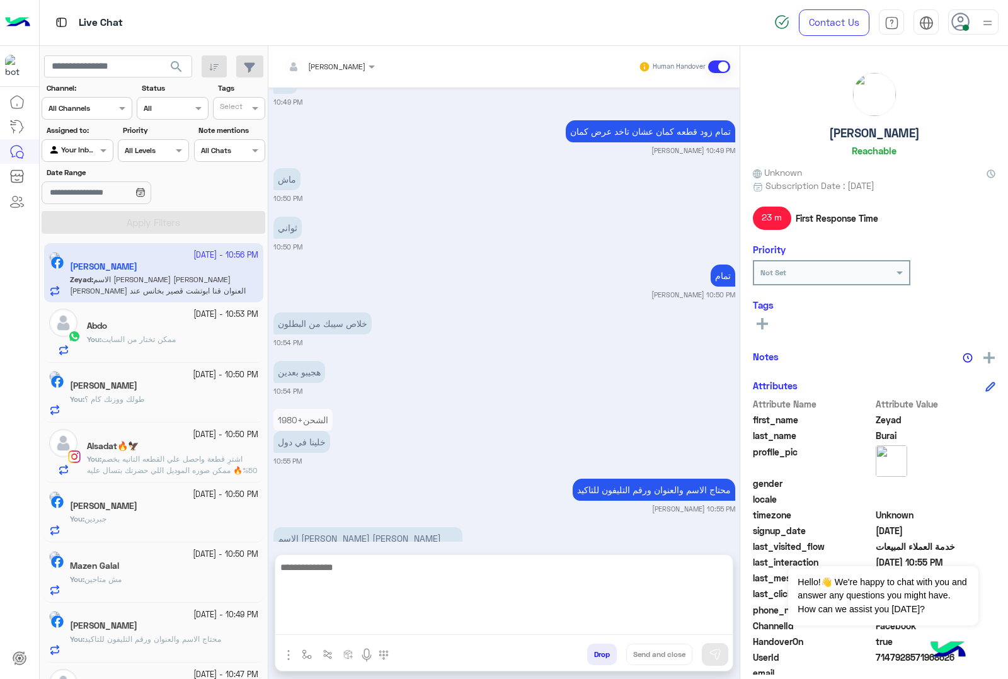
click at [325, 625] on textarea at bounding box center [503, 598] width 457 height 76
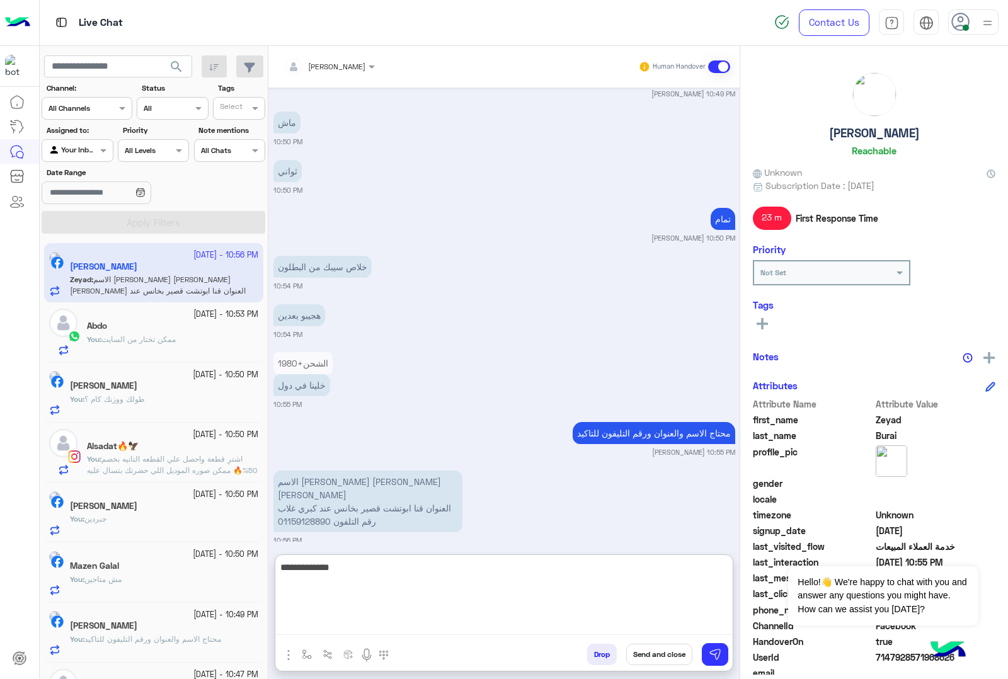
type textarea "**********"
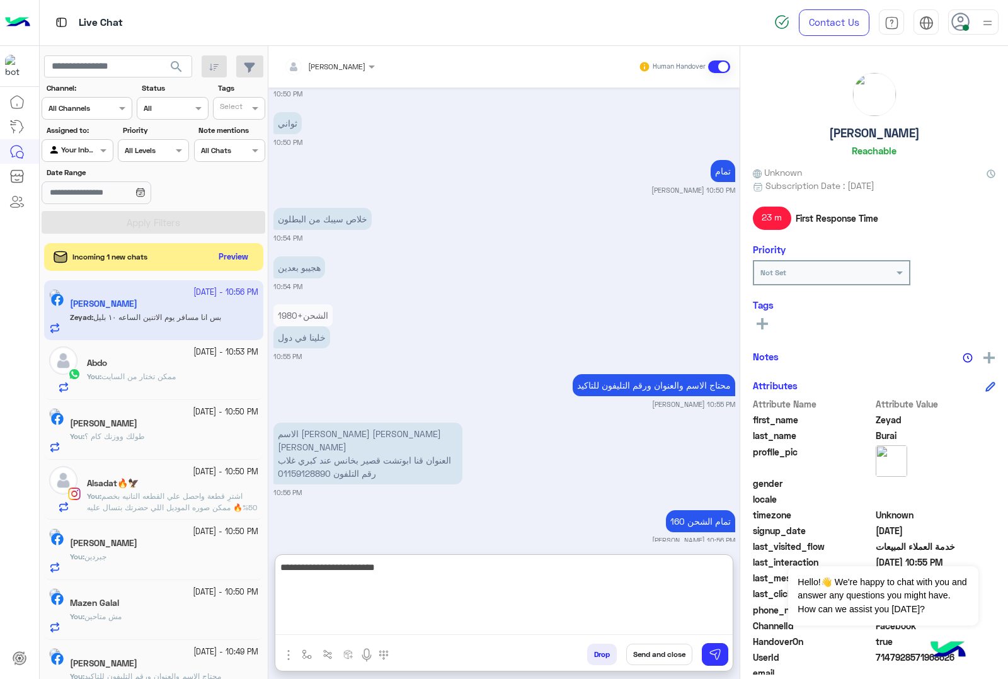
scroll to position [1498, 0]
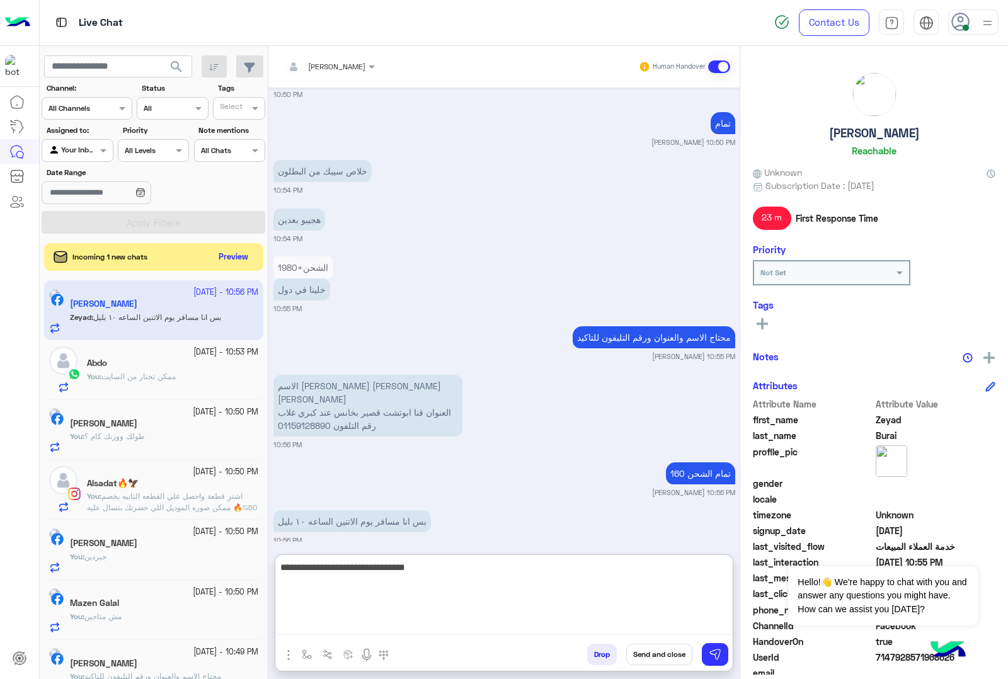
click at [577, 565] on textarea "**********" at bounding box center [503, 598] width 457 height 76
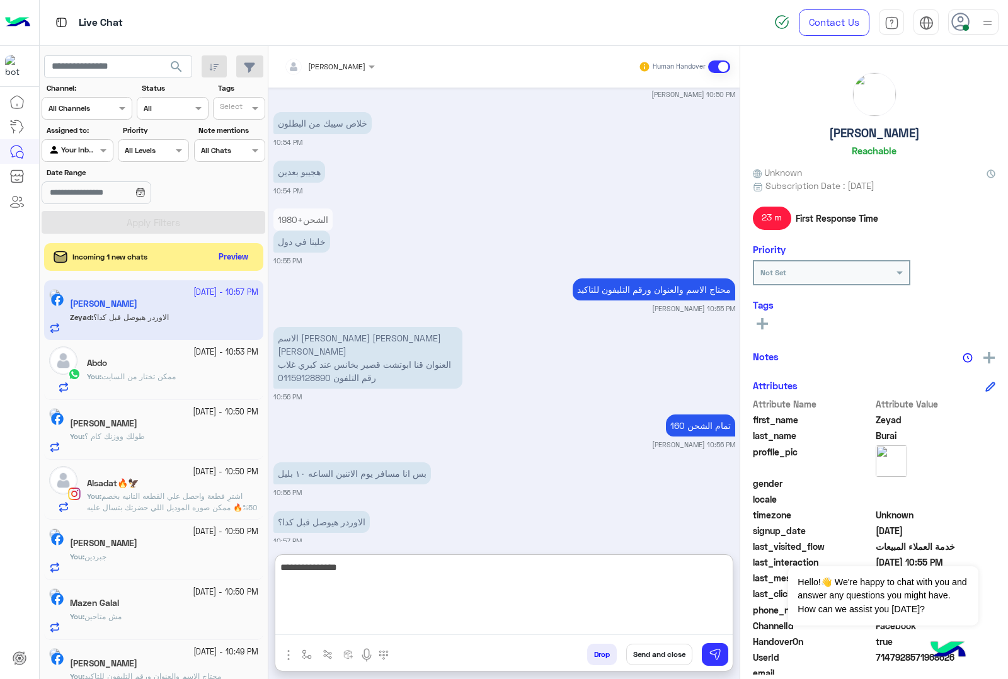
type textarea "**********"
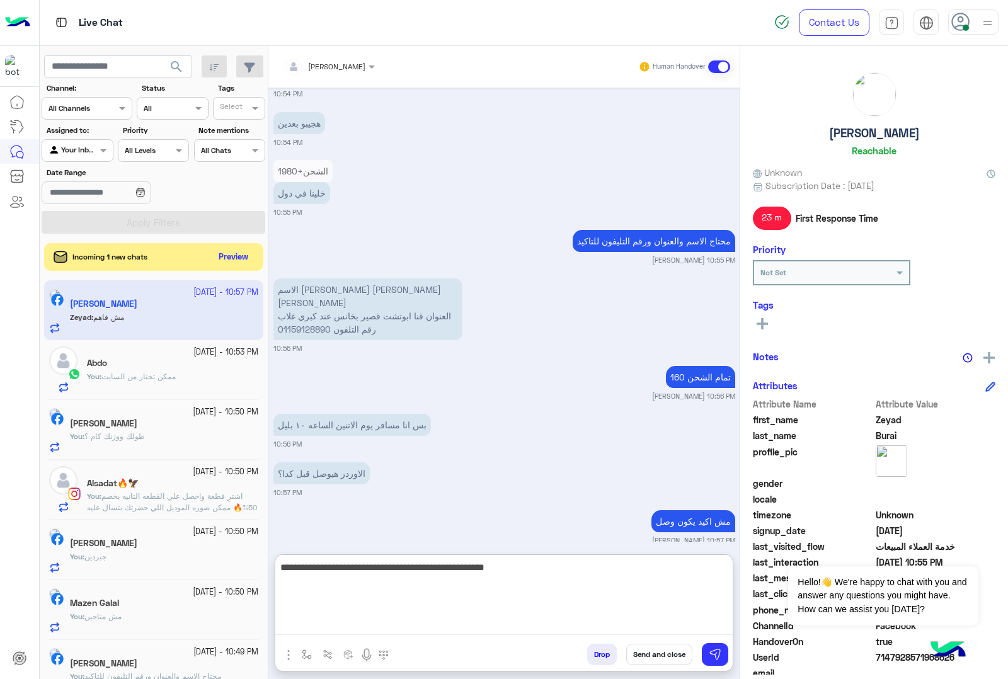
scroll to position [1643, 0]
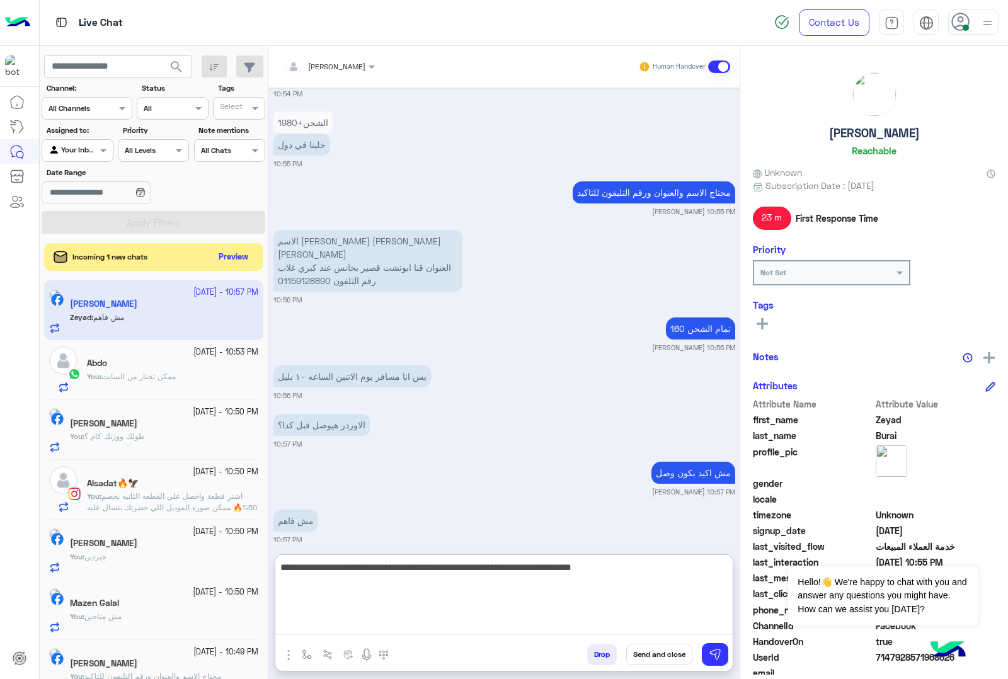
type textarea "**********"
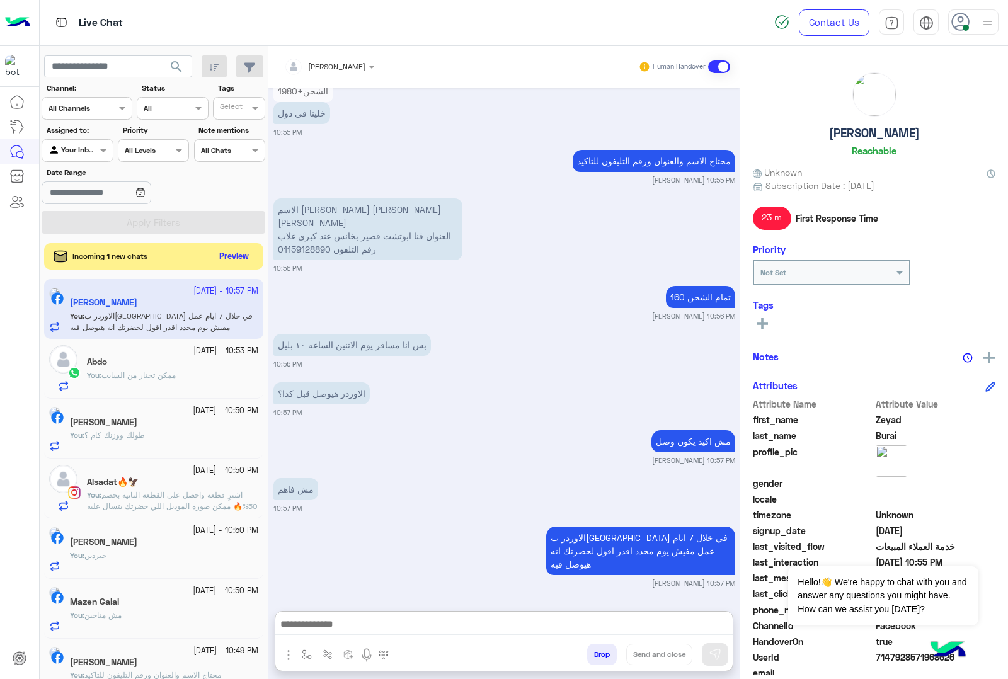
click at [225, 256] on button "Preview" at bounding box center [234, 256] width 39 height 17
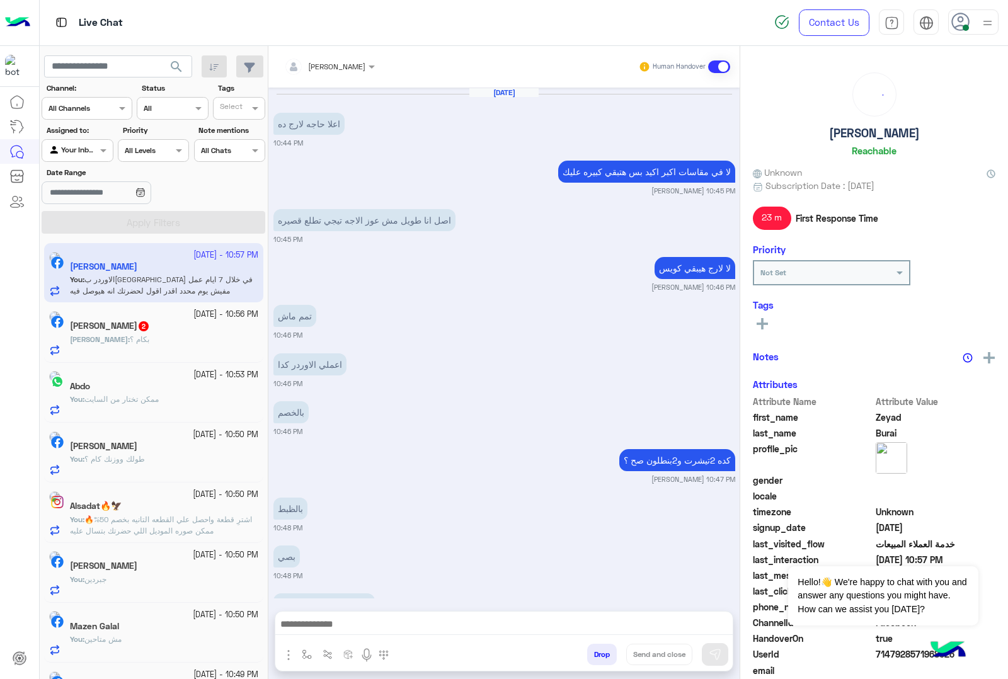
scroll to position [1176, 0]
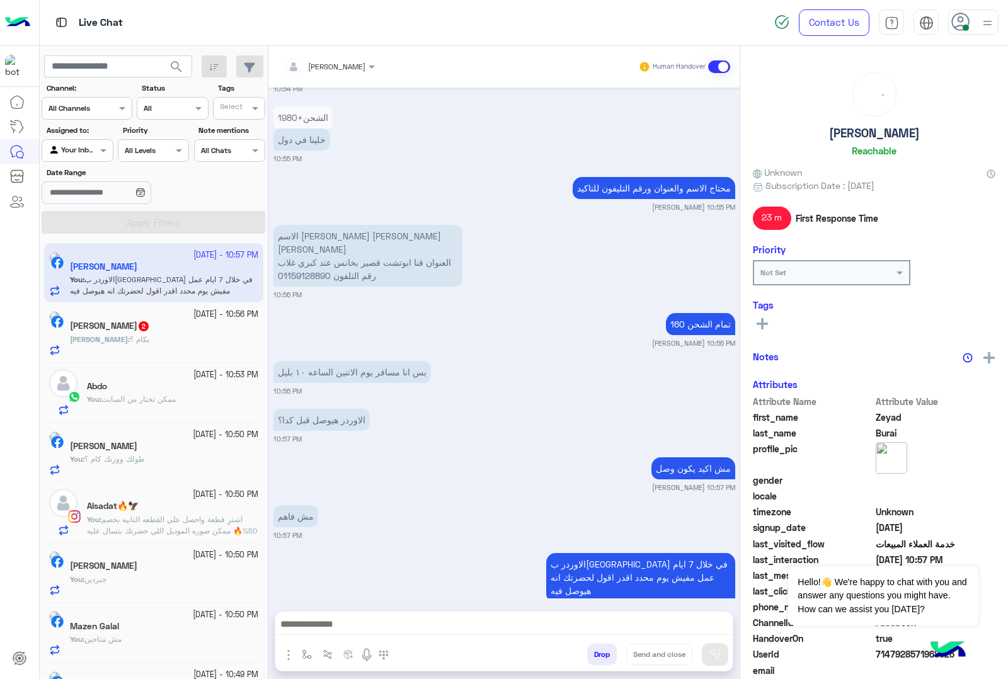
click at [163, 347] on div "[PERSON_NAME] : بكام ؟" at bounding box center [164, 345] width 188 height 22
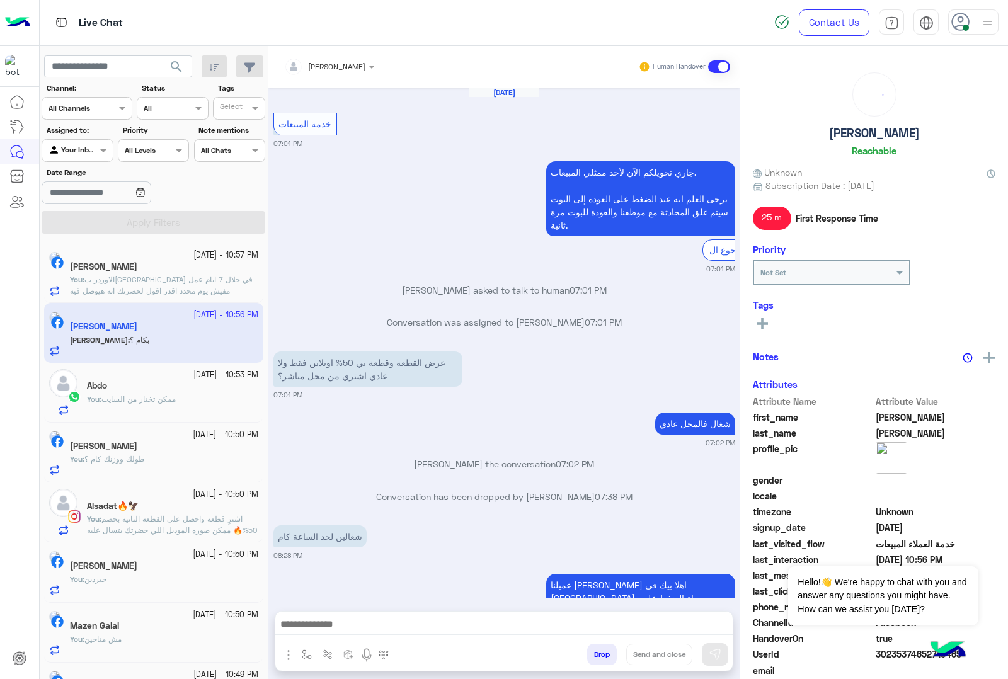
scroll to position [1520, 0]
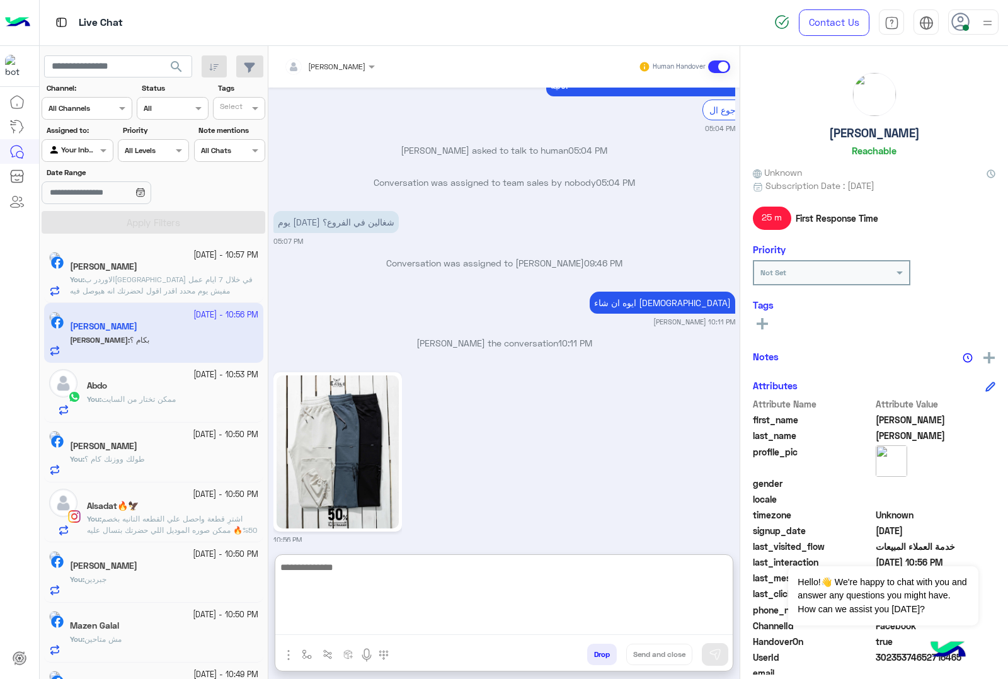
click at [360, 631] on textarea at bounding box center [503, 598] width 457 height 76
type textarea "***"
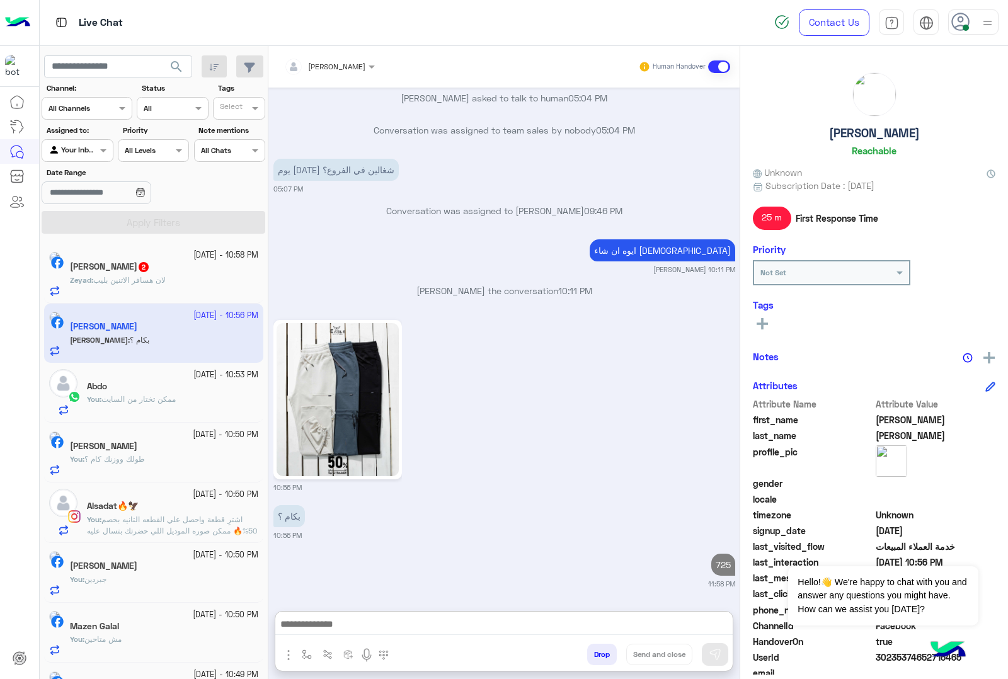
click at [124, 293] on div "Zeyad : لان هسافر الاتنين بليب" at bounding box center [164, 286] width 188 height 22
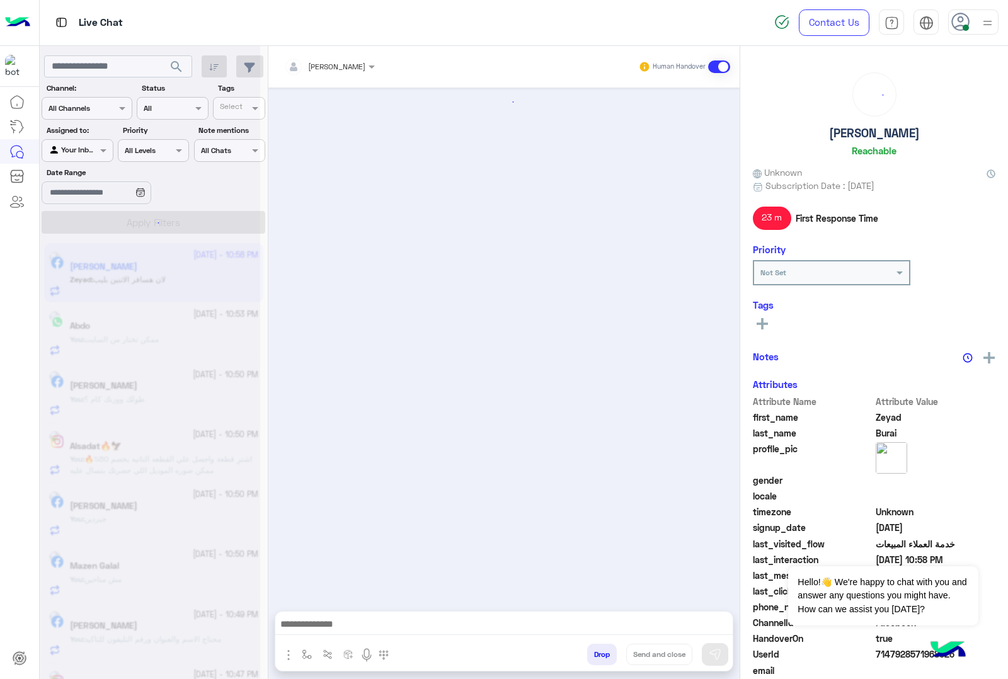
scroll to position [1176, 0]
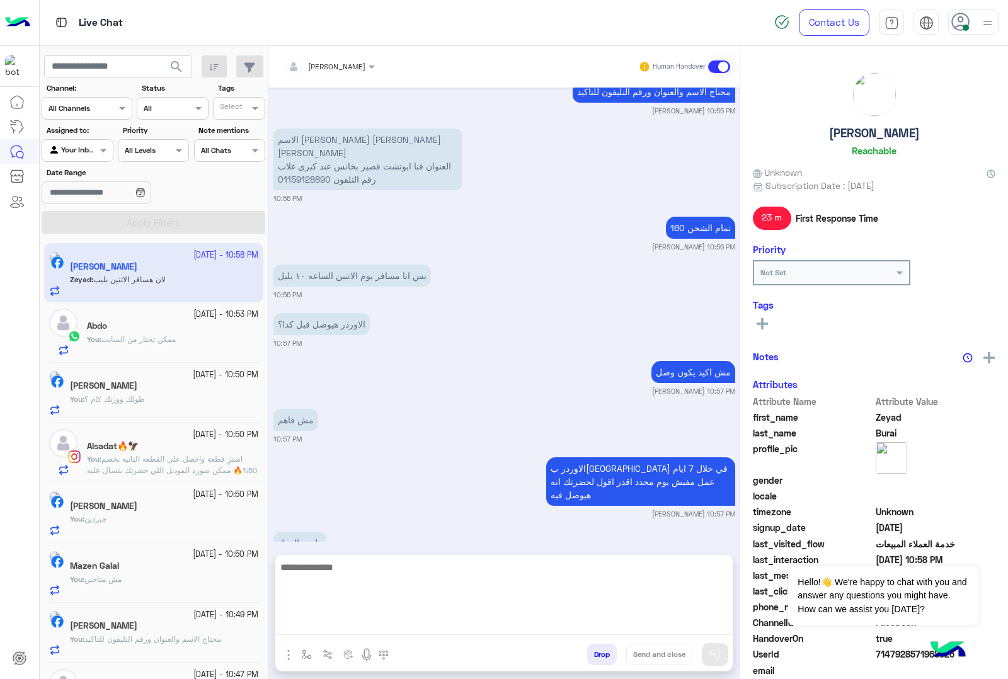
click at [366, 631] on textarea at bounding box center [503, 598] width 457 height 76
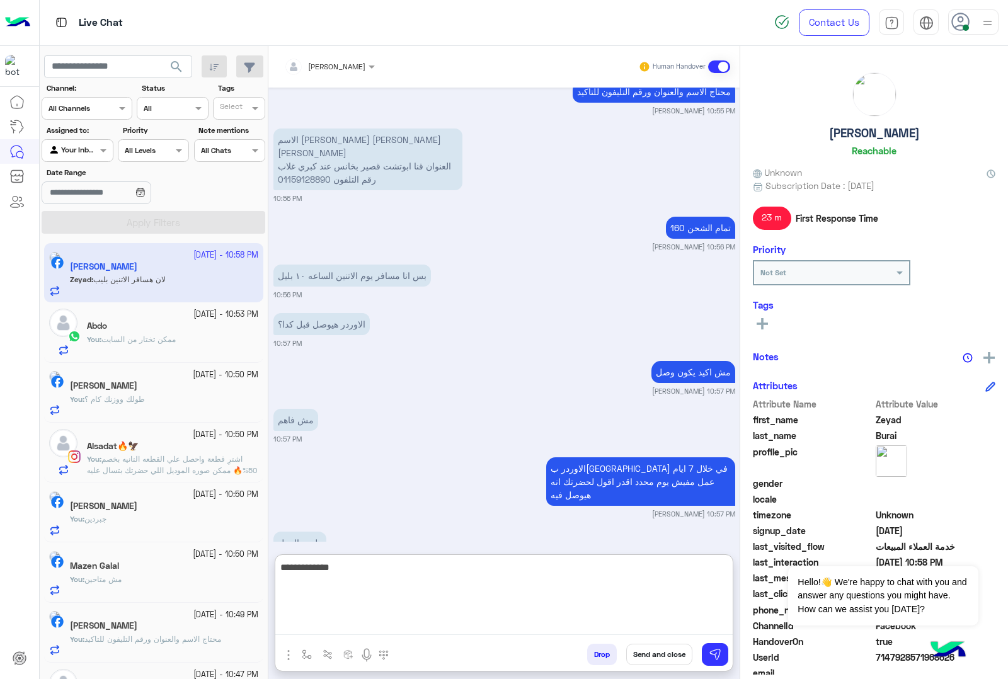
type textarea "**********"
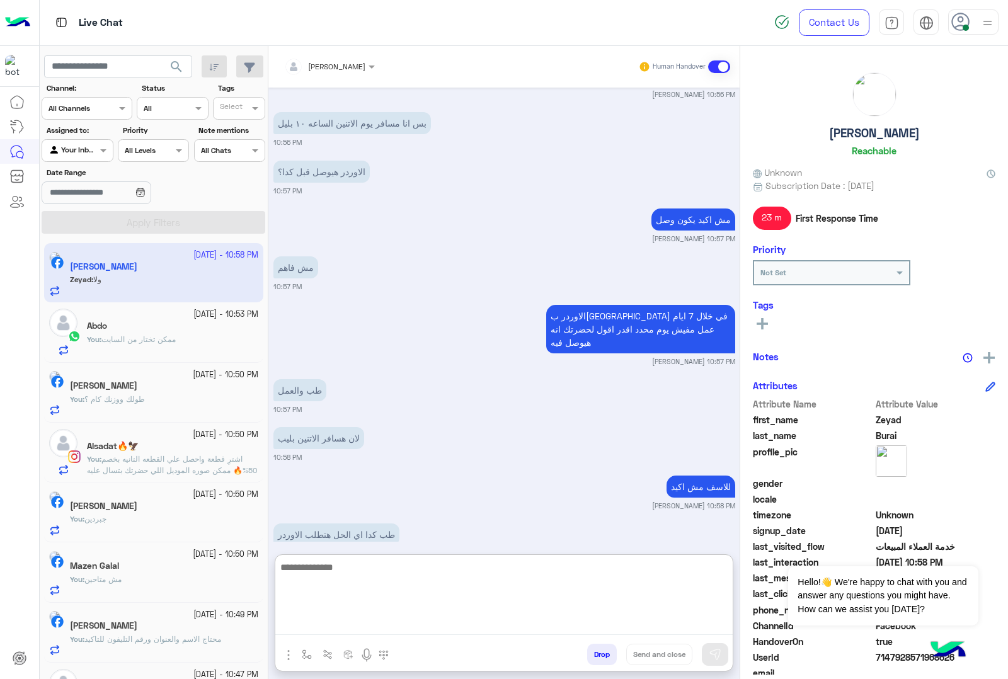
scroll to position [1377, 0]
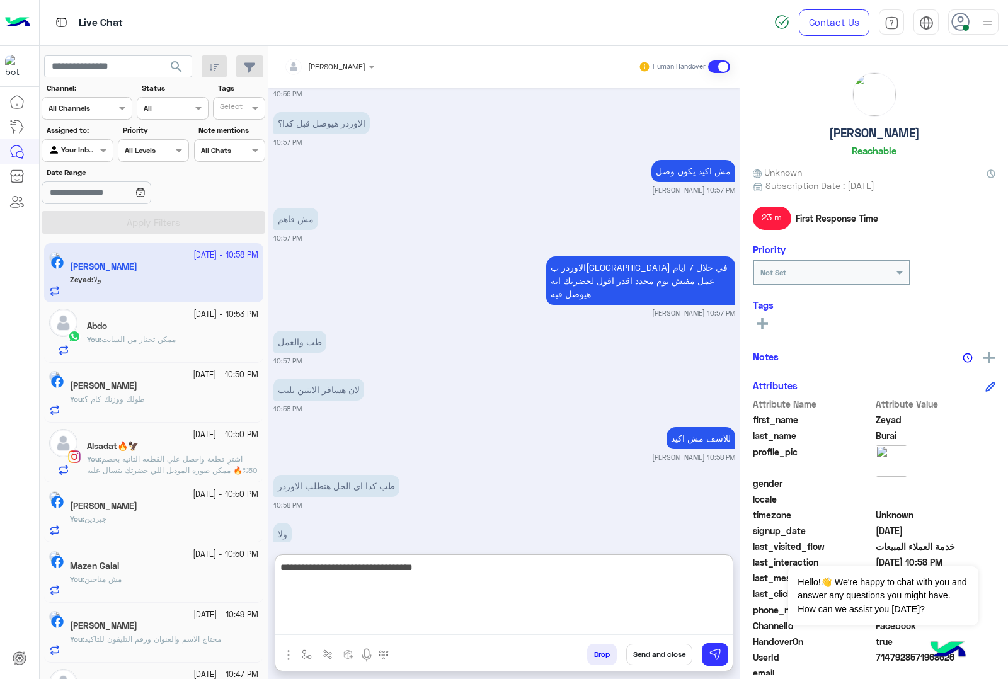
type textarea "**********"
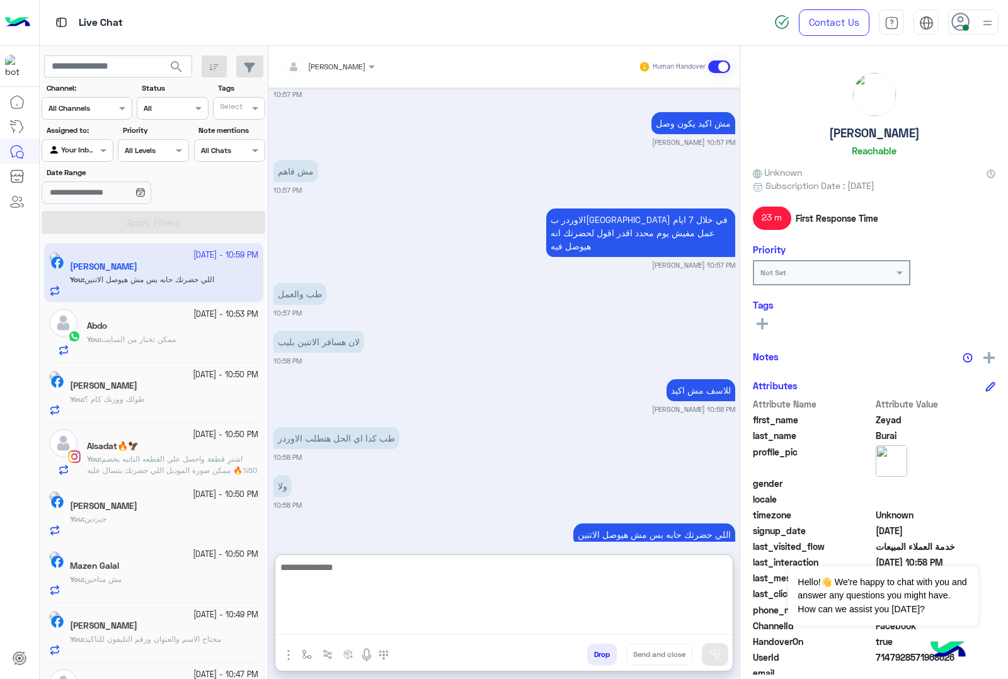
scroll to position [1486, 0]
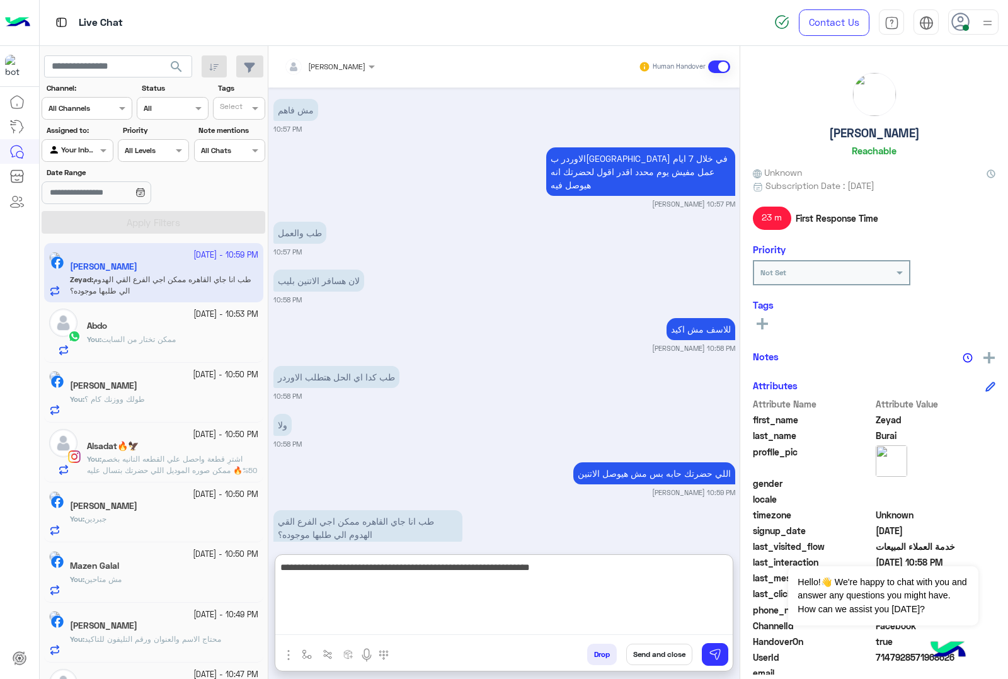
type textarea "**********"
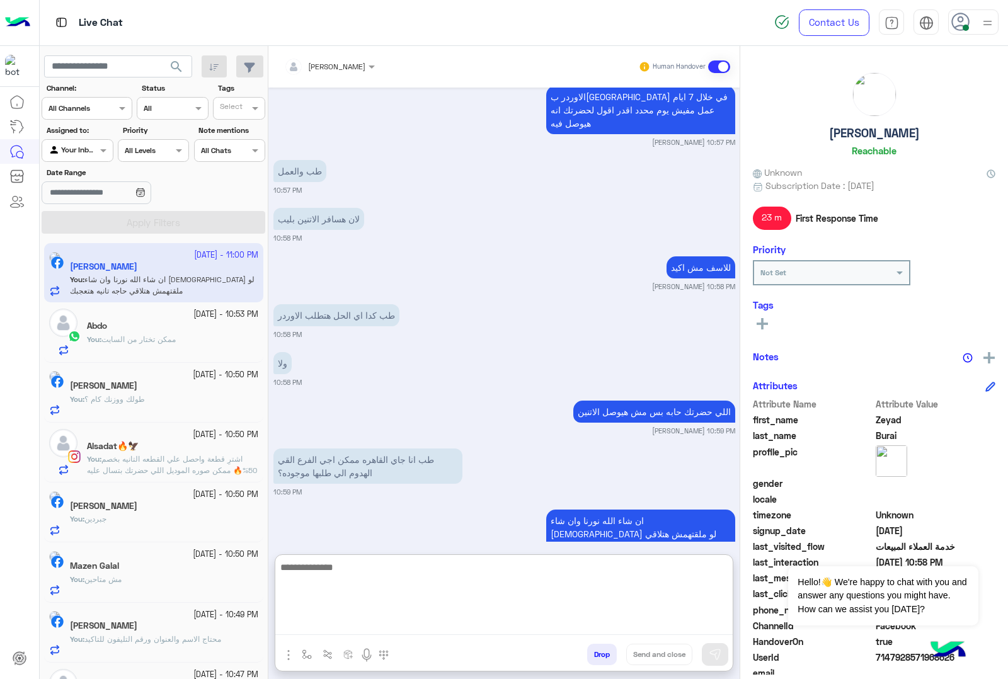
scroll to position [1595, 0]
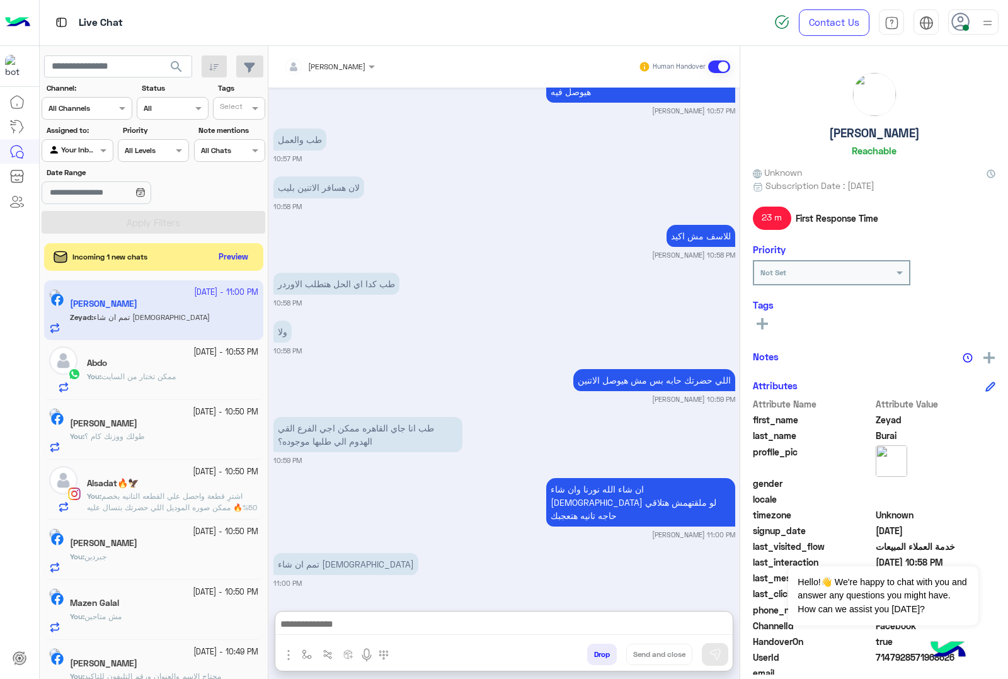
click at [597, 660] on button "Drop" at bounding box center [602, 654] width 30 height 21
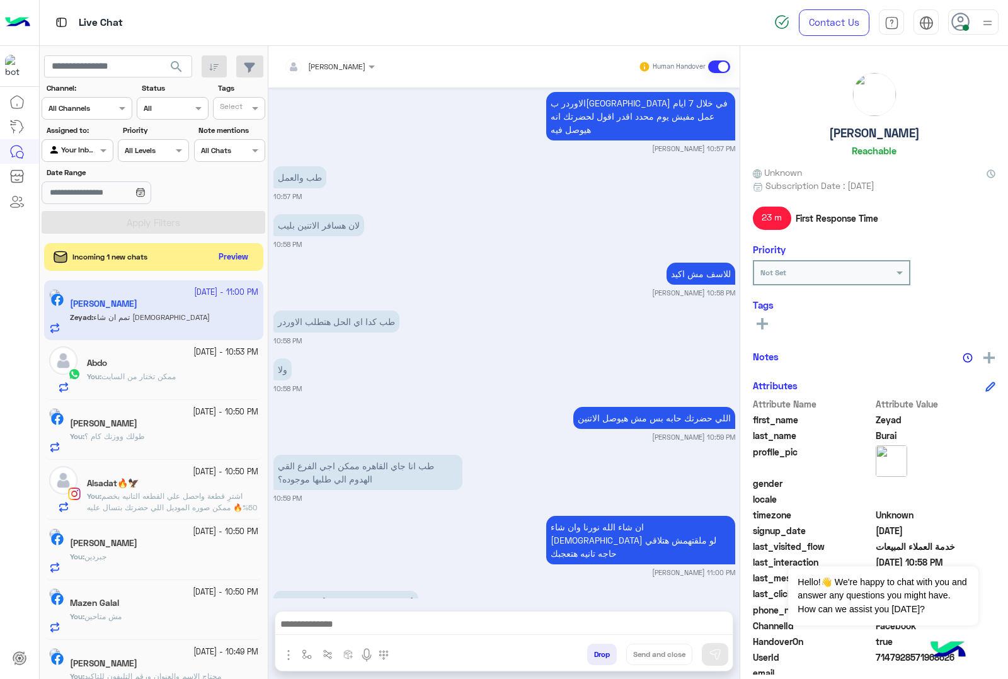
click at [597, 660] on button "Drop" at bounding box center [602, 654] width 30 height 21
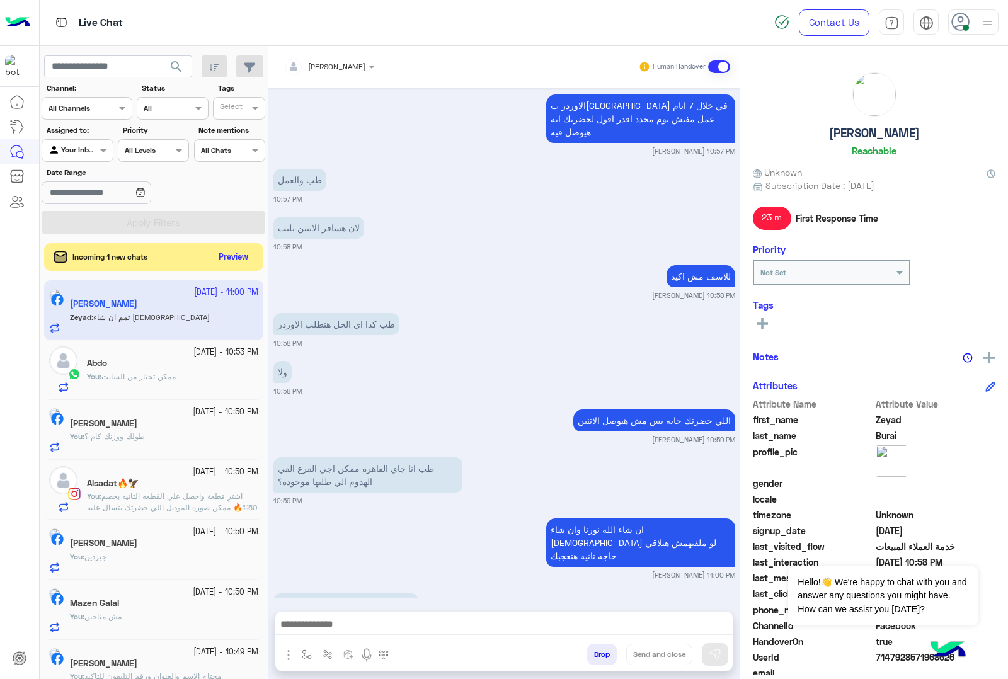
click at [597, 660] on button "Drop" at bounding box center [602, 654] width 30 height 21
click at [597, 660] on div "[PERSON_NAME] Human Handover [DATE] اصل انا طويل مش عوز الاجه تيجي تطلع قصيره 1…" at bounding box center [503, 365] width 471 height 638
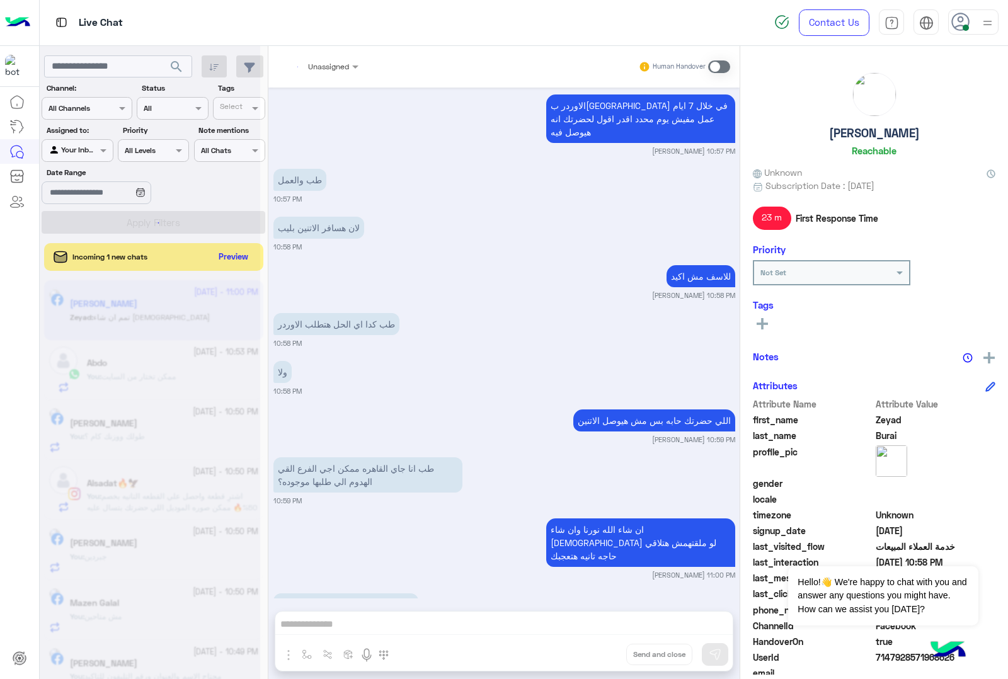
click at [597, 660] on div "Unassigned Human Handover [DATE] اصل انا طويل مش عوز الاجه تيجي تطلع قصيره 10:4…" at bounding box center [503, 365] width 471 height 638
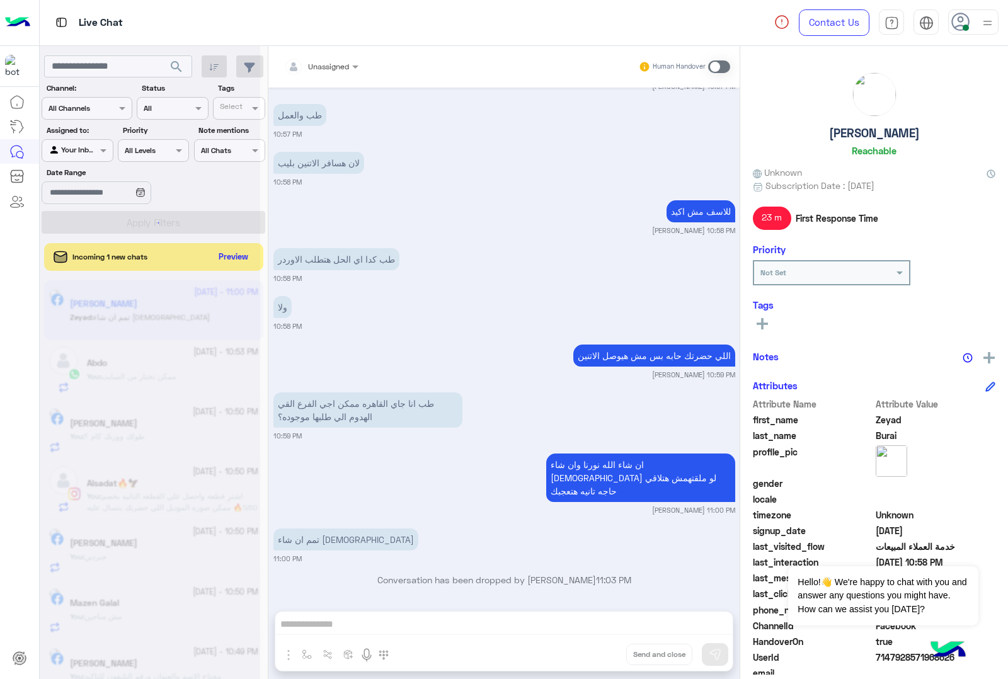
click at [597, 660] on div "Unassigned Human Handover [DATE] اصل انا طويل مش عوز الاجه تيجي تطلع قصيره 10:4…" at bounding box center [503, 365] width 471 height 638
click at [0, 0] on button "Drop" at bounding box center [0, 0] width 0 height 0
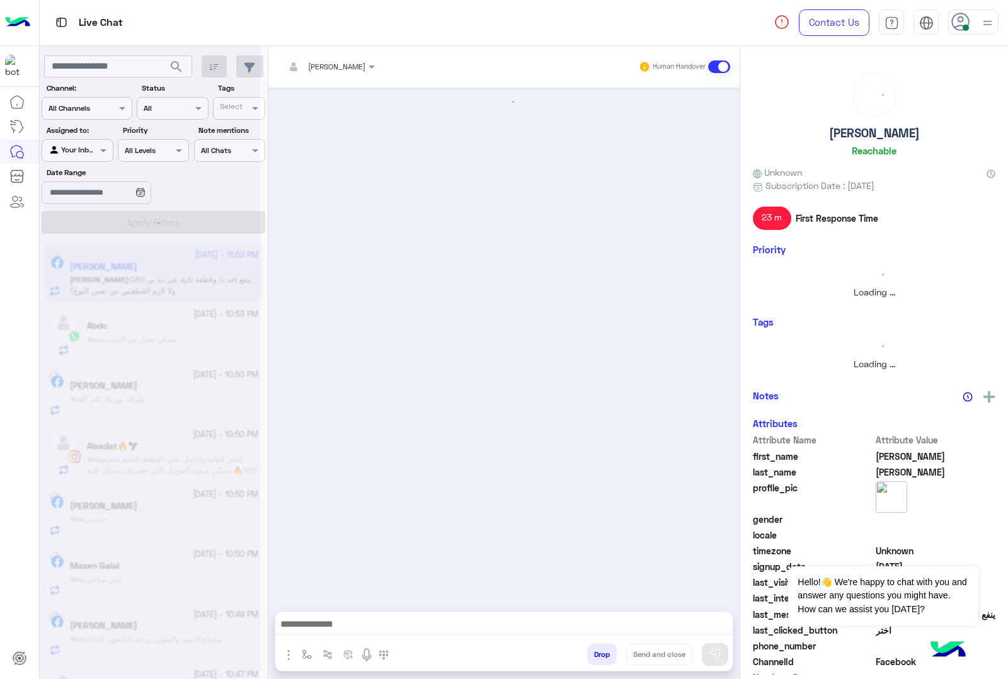
click at [597, 660] on button "Drop" at bounding box center [602, 654] width 30 height 21
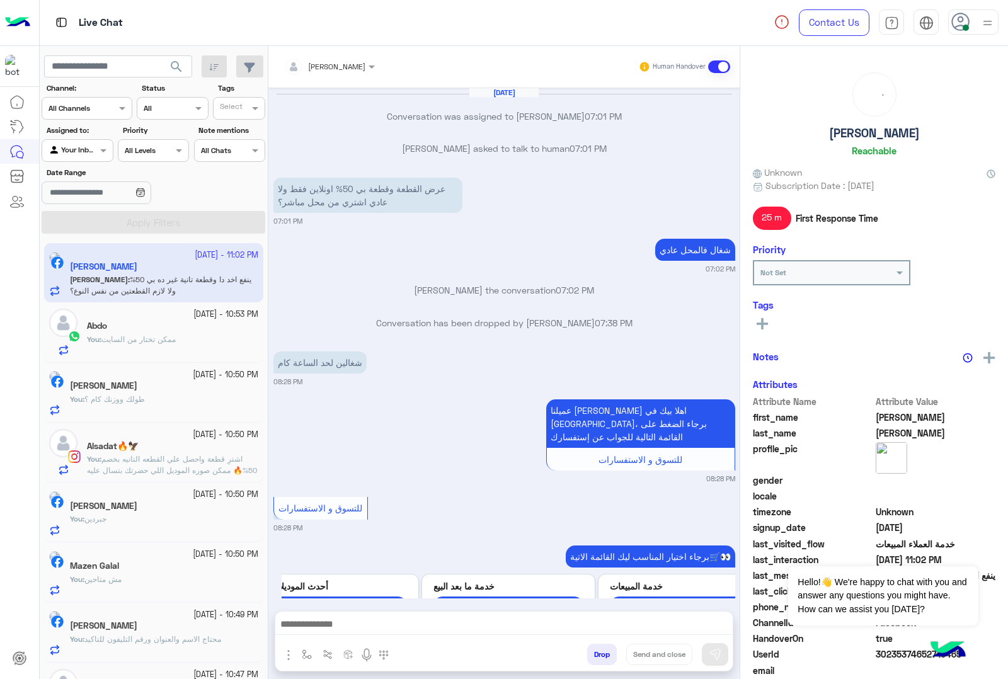
scroll to position [1484, 0]
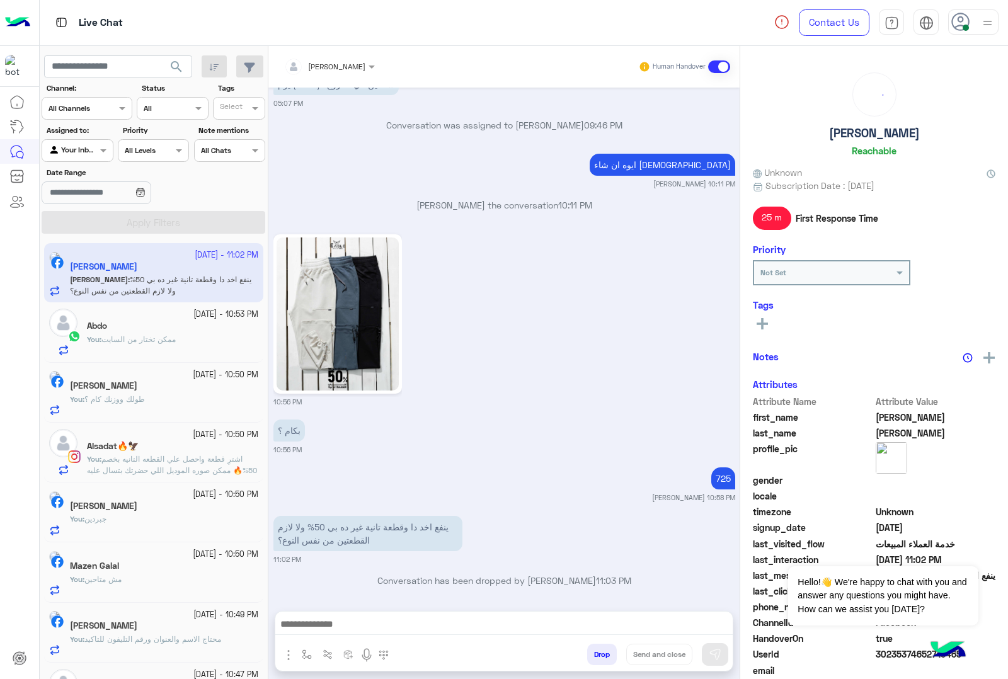
click at [597, 660] on div "[PERSON_NAME] Human Handover [DATE] Conversation was assigned to [PERSON_NAME] …" at bounding box center [503, 365] width 471 height 638
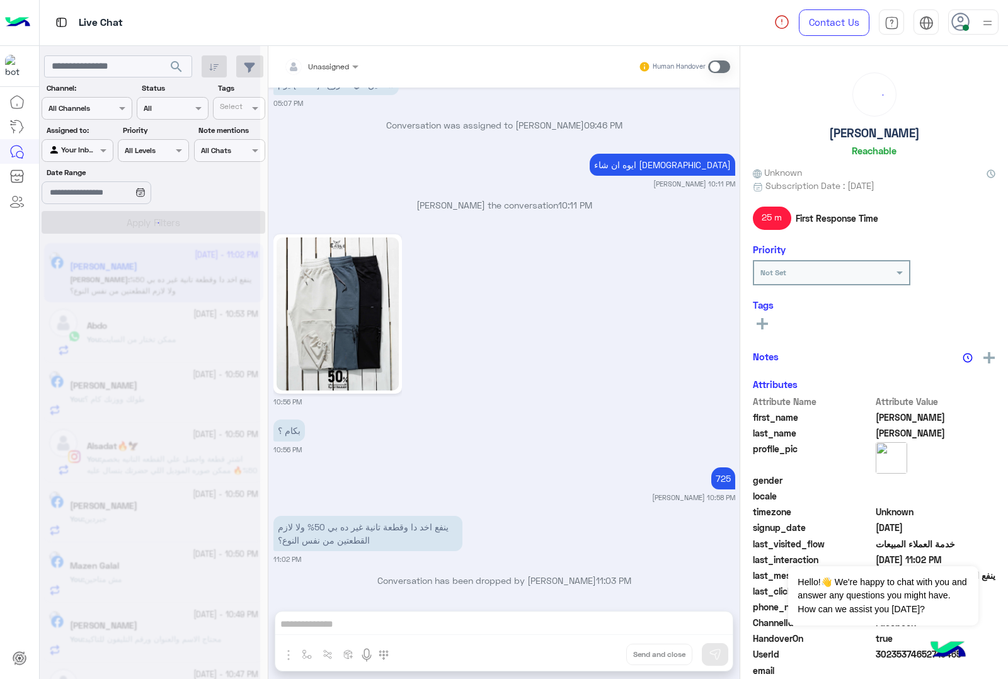
click at [0, 0] on button "Drop" at bounding box center [0, 0] width 0 height 0
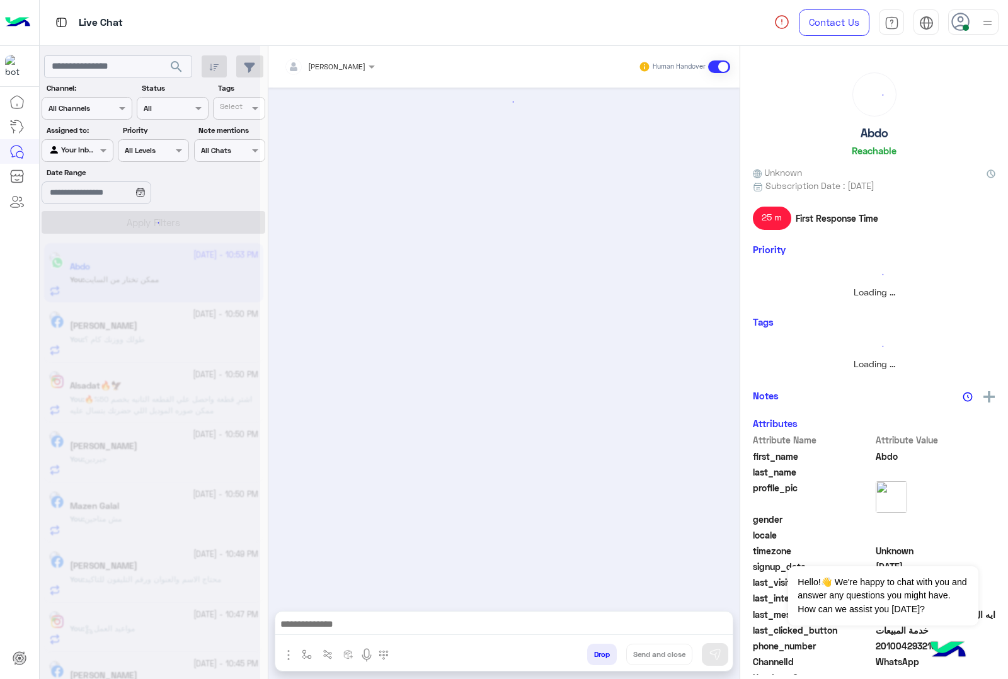
click at [597, 660] on button "Drop" at bounding box center [602, 654] width 30 height 21
click at [597, 660] on div "[PERSON_NAME] Human Handover Drop Send and close" at bounding box center [503, 365] width 471 height 638
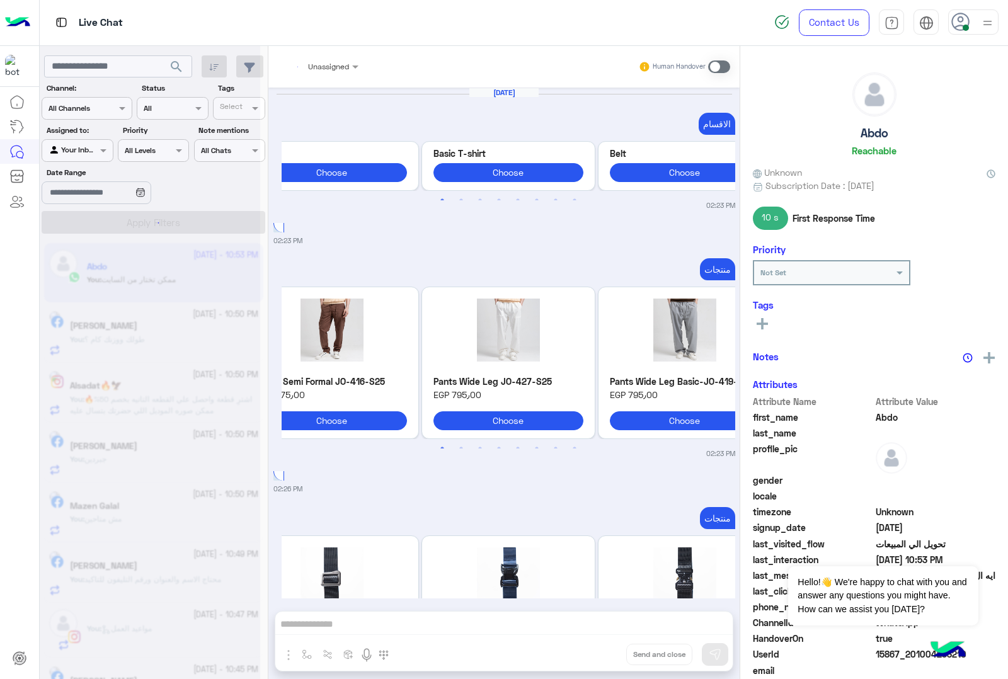
click at [597, 660] on div "Unassigned Human Handover [DATE] الاقسام Previous Bag Choose Basic T-shirt Choo…" at bounding box center [503, 365] width 471 height 638
click at [0, 0] on button "Drop" at bounding box center [0, 0] width 0 height 0
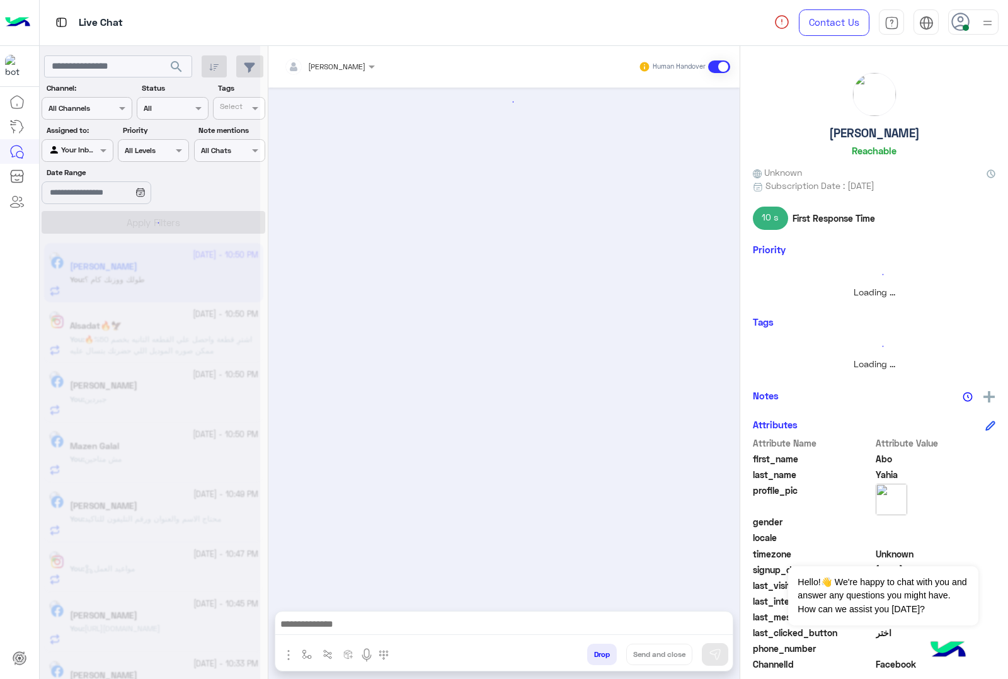
click at [597, 660] on button "Drop" at bounding box center [602, 654] width 30 height 21
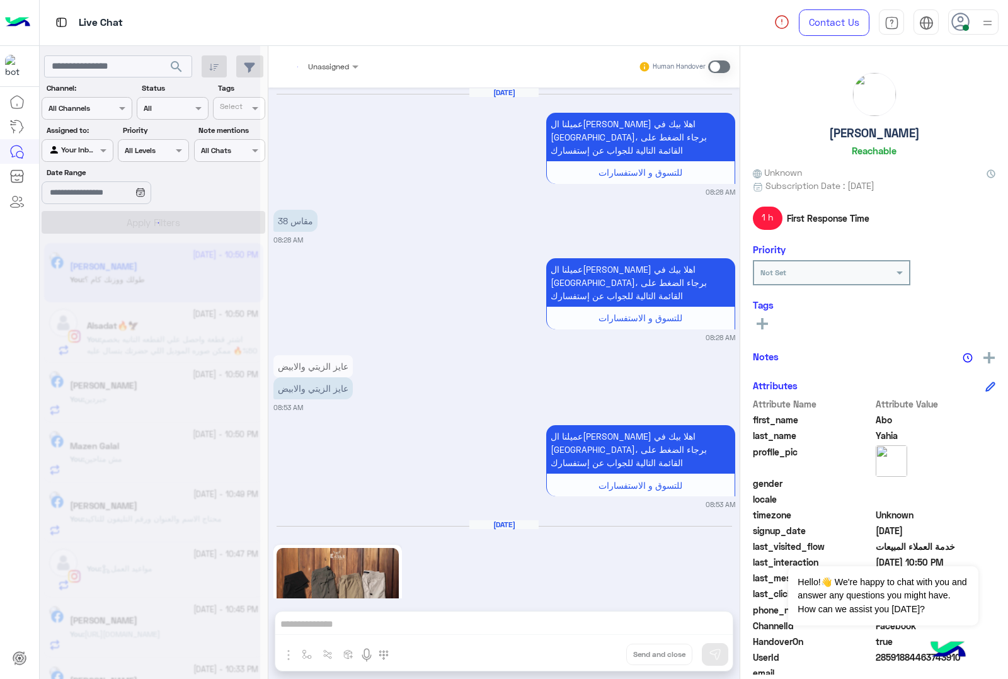
scroll to position [2723, 0]
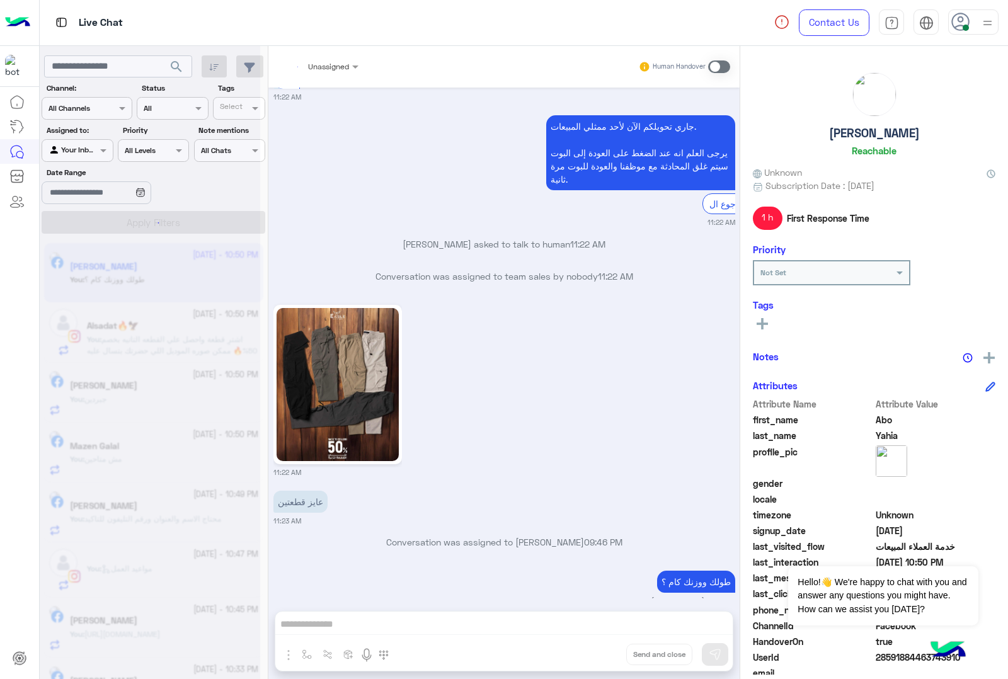
click at [597, 660] on div "Unassigned Human Handover [DATE] عميلنا ال[PERSON_NAME] اهلا بيك في [GEOGRAPHIC…" at bounding box center [503, 365] width 471 height 638
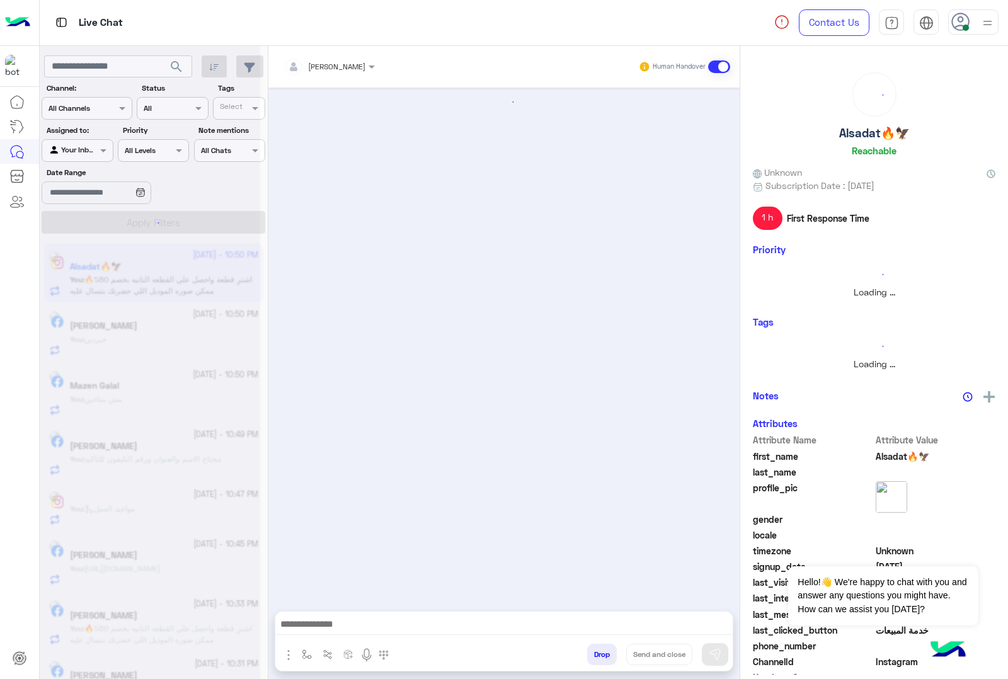
click at [597, 660] on button "Drop" at bounding box center [602, 654] width 30 height 21
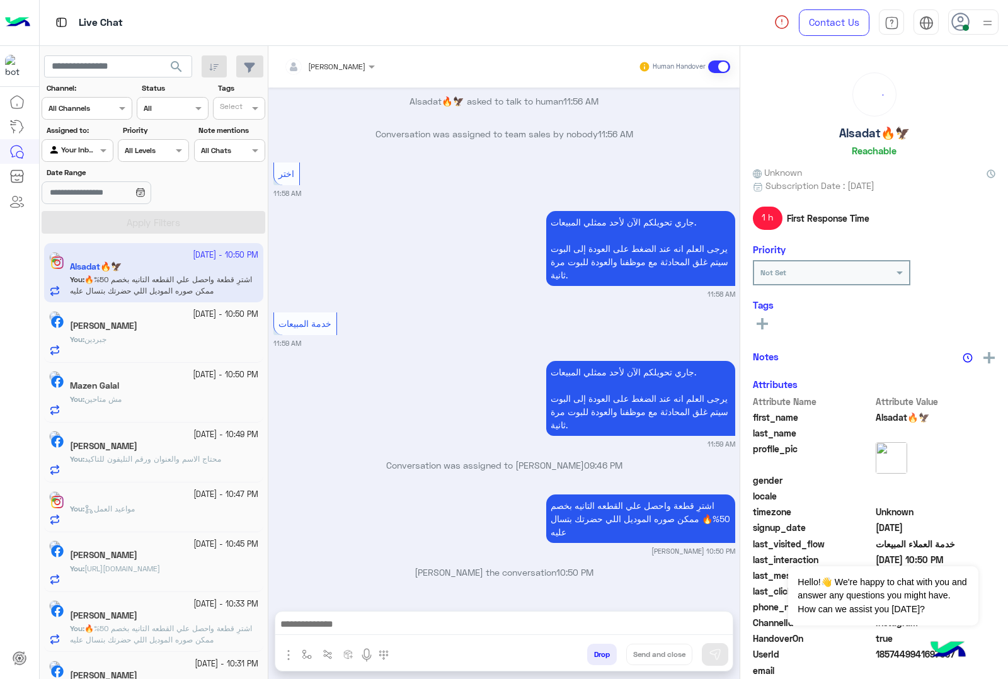
click at [597, 660] on div "[PERSON_NAME] Human Handover [DATE] اختر 11:54 AM من فضلك اختر واحدة من الأسئلة…" at bounding box center [503, 365] width 471 height 638
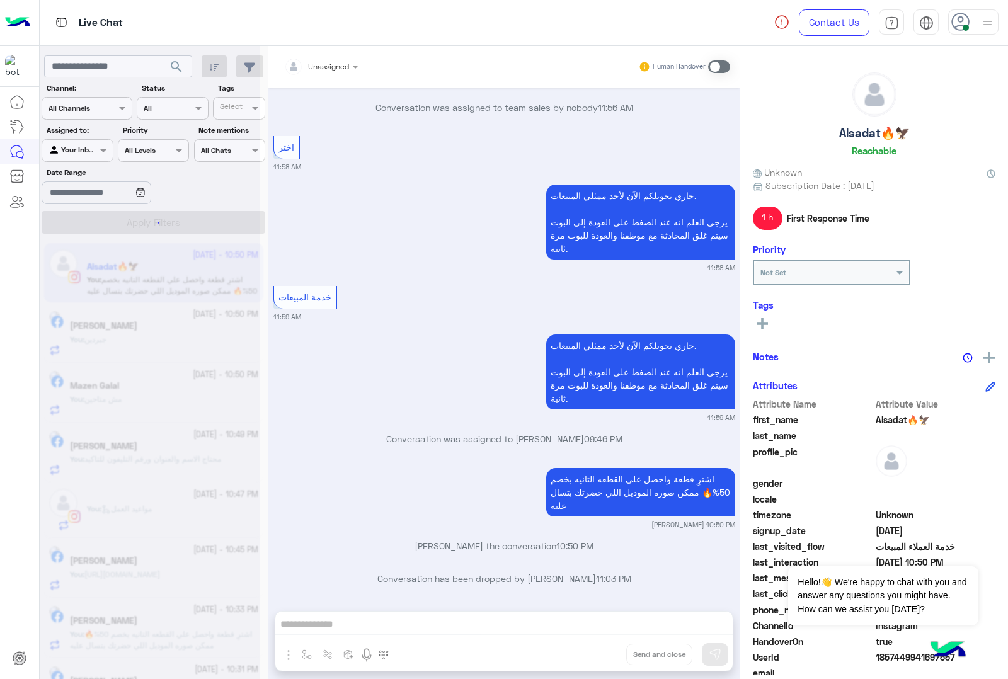
scroll to position [1567, 0]
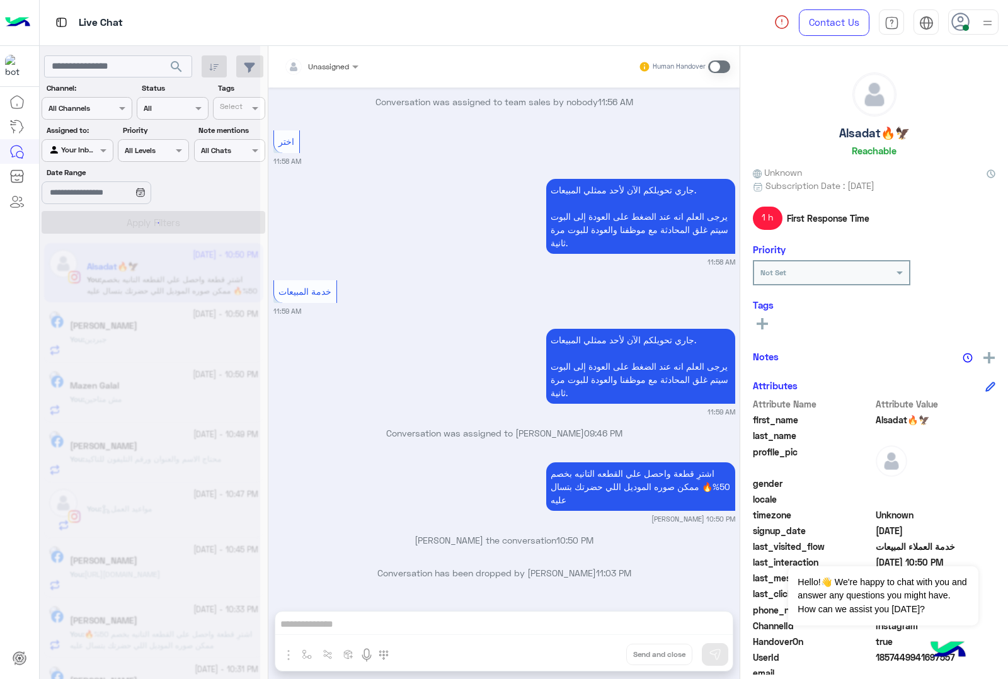
click at [597, 660] on div "Unassigned Human Handover [DATE] اختر 11:54 AM من فضلك اختر واحدة من الأسئلة ال…" at bounding box center [503, 365] width 471 height 638
click at [0, 0] on button "Drop" at bounding box center [0, 0] width 0 height 0
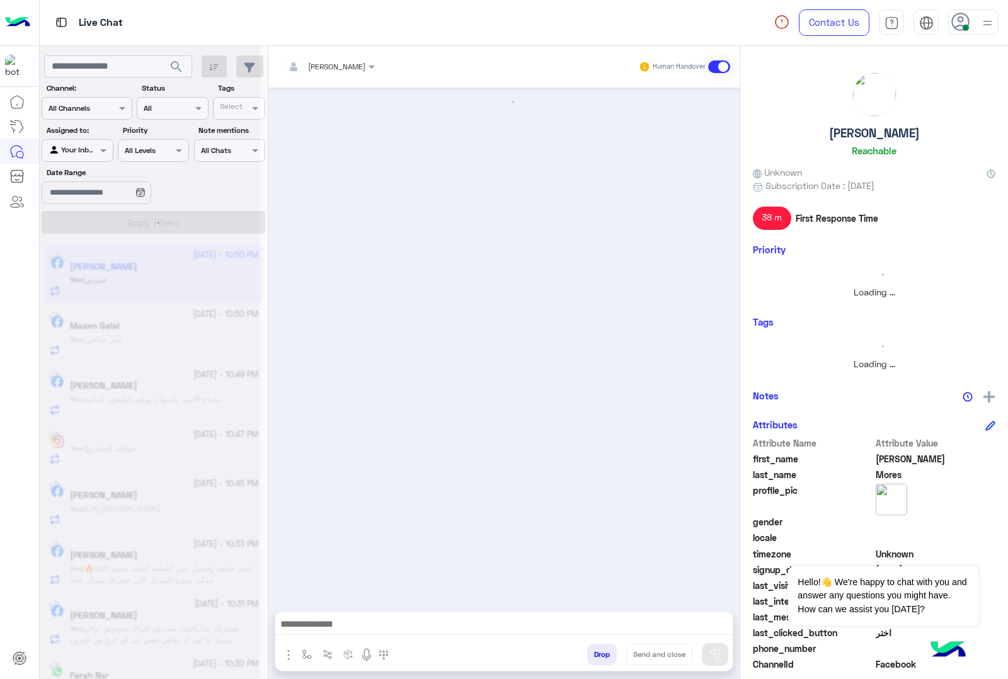
click at [597, 660] on button "Drop" at bounding box center [602, 654] width 30 height 21
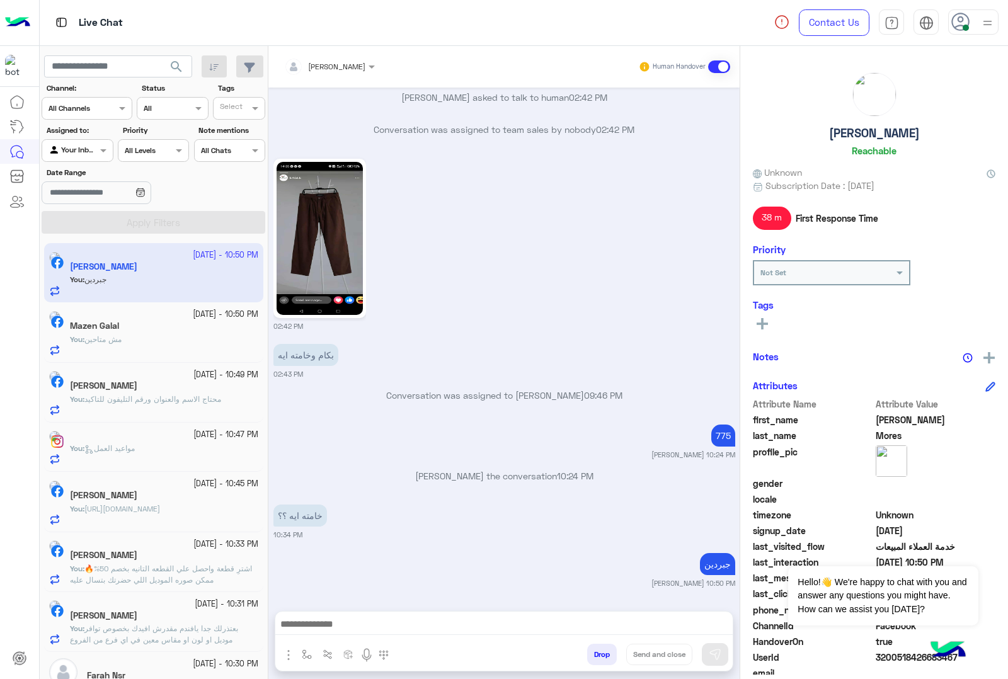
click at [597, 660] on div "[PERSON_NAME] Human Handover [DATE] الأسئلة الشائعة 01:10 PM من فضلك اختر واحدة…" at bounding box center [503, 365] width 471 height 638
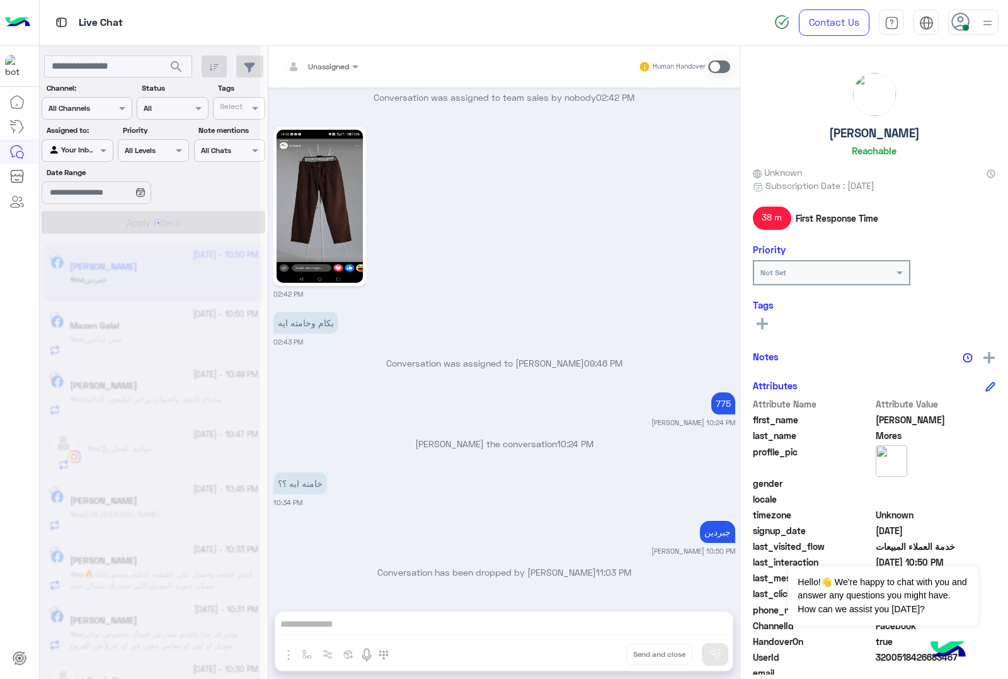
scroll to position [1929, 0]
click at [597, 660] on div "Unassigned Human Handover [DATE] الأسئلة الشائعة 01:10 PM من فضلك اختر واحدة من…" at bounding box center [503, 365] width 471 height 638
click at [0, 0] on button "Drop" at bounding box center [0, 0] width 0 height 0
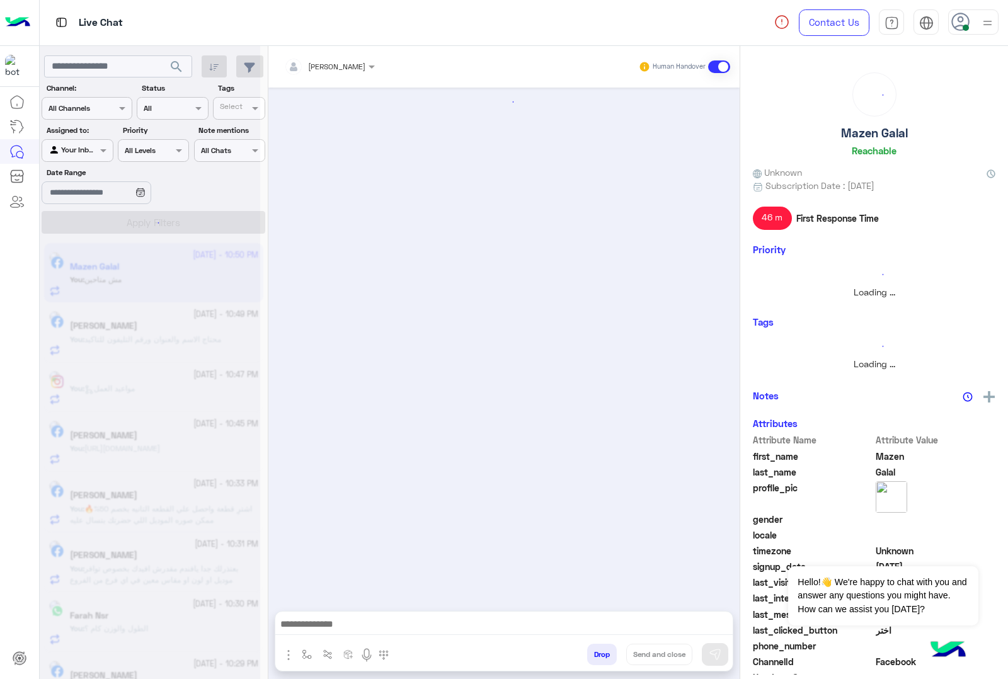
click at [597, 660] on button "Drop" at bounding box center [602, 654] width 30 height 21
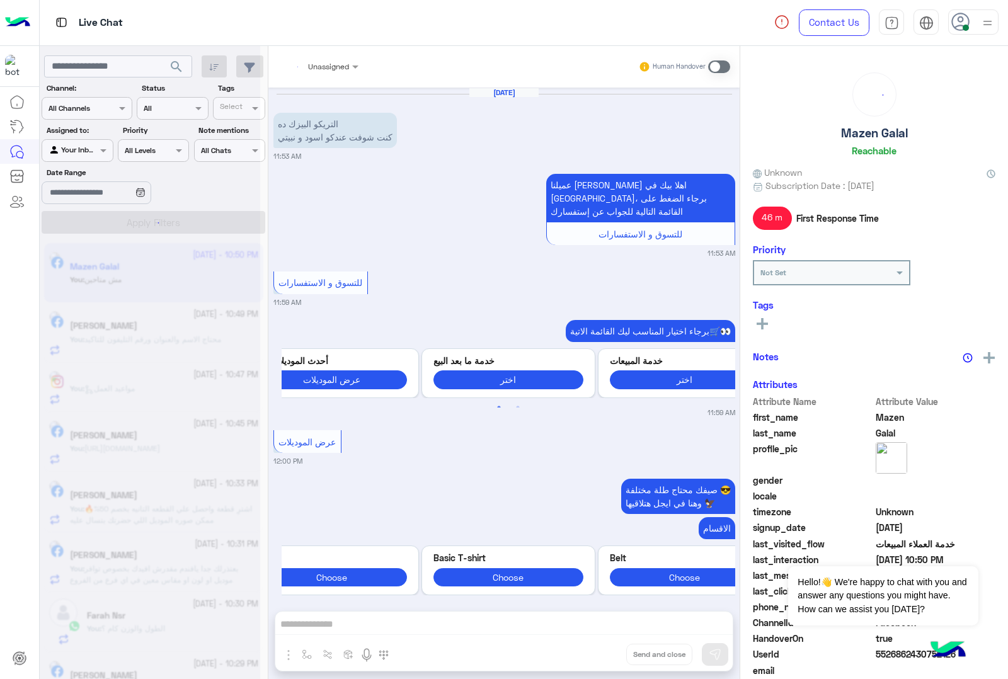
click at [597, 660] on div "Unassigned Human Handover [DATE] التريكو البيزك ده كنت شوفت عندكو اسود و نبيتي …" at bounding box center [503, 365] width 471 height 638
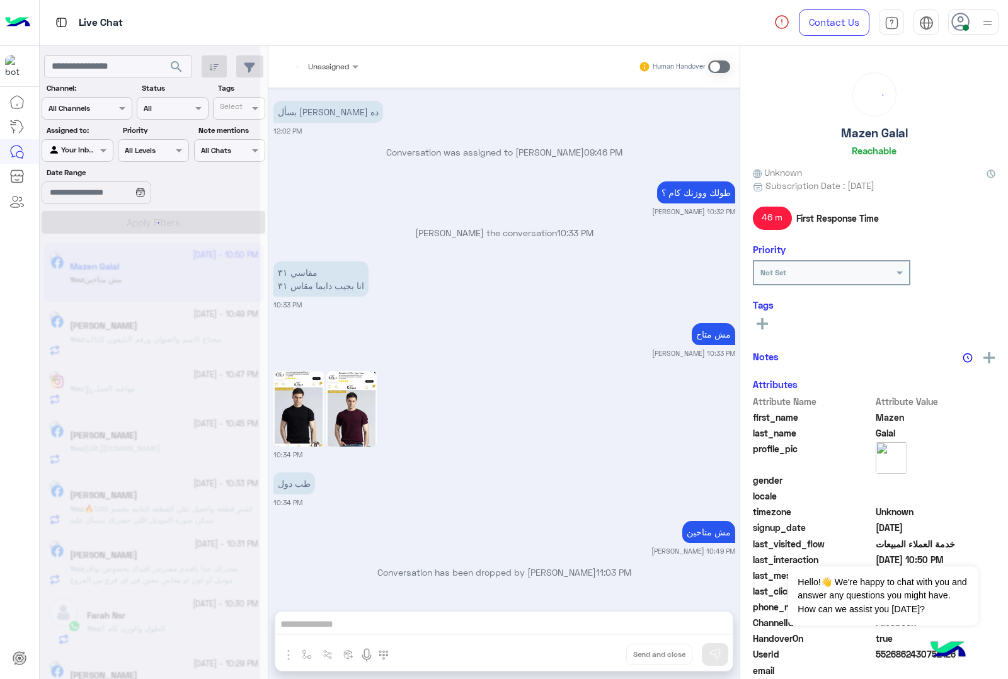
click at [0, 0] on button "Drop" at bounding box center [0, 0] width 0 height 0
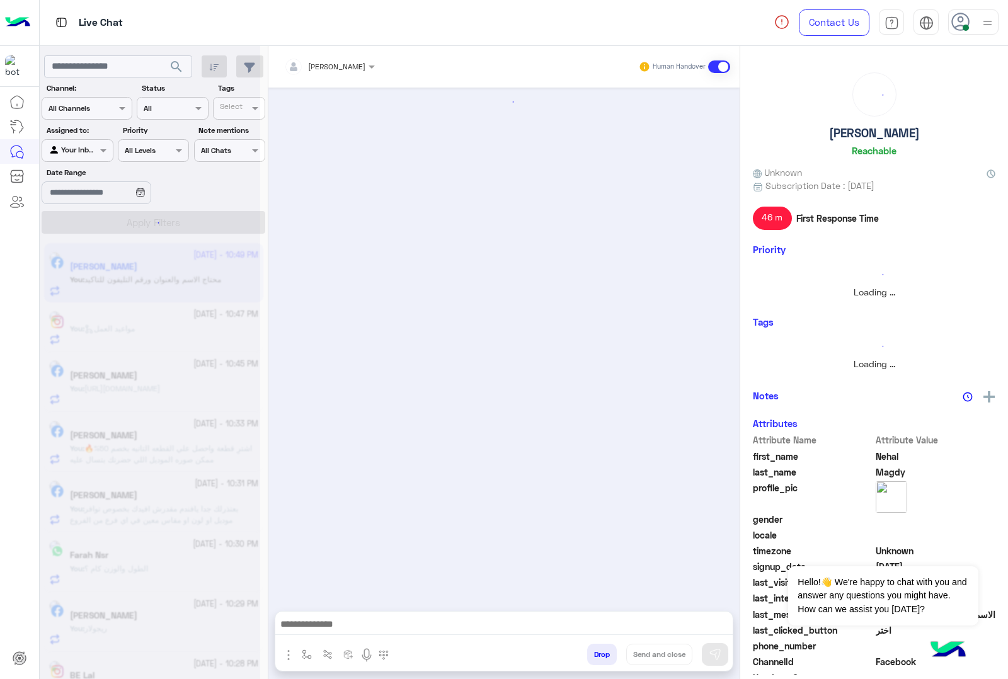
click at [597, 660] on button "Drop" at bounding box center [602, 654] width 30 height 21
click at [597, 660] on div "[PERSON_NAME] Human Handover Drop Send and close" at bounding box center [503, 365] width 471 height 638
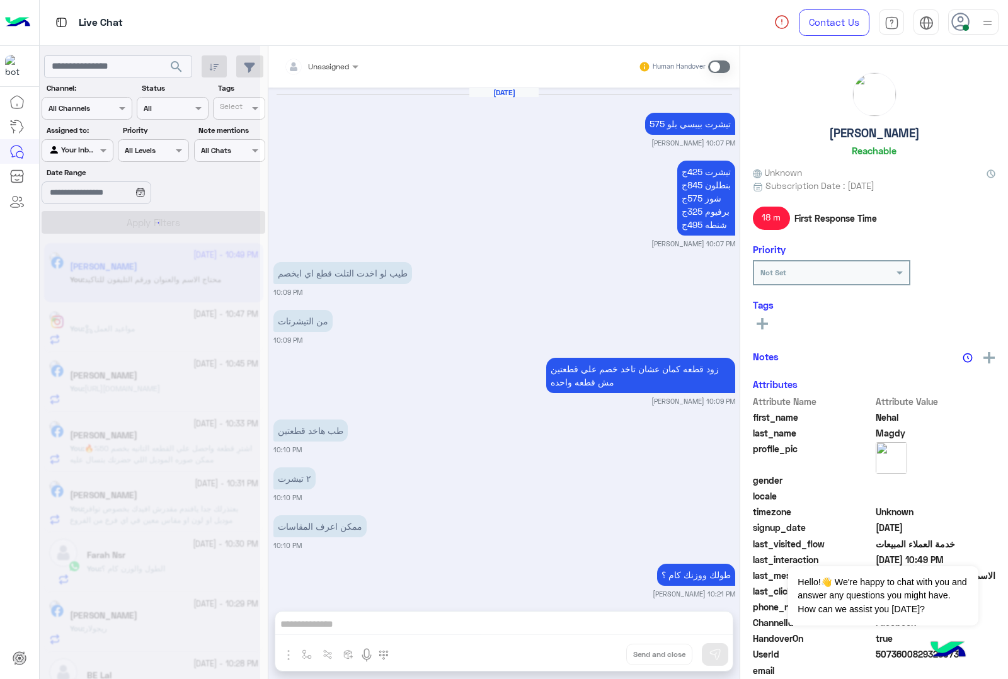
scroll to position [1173, 0]
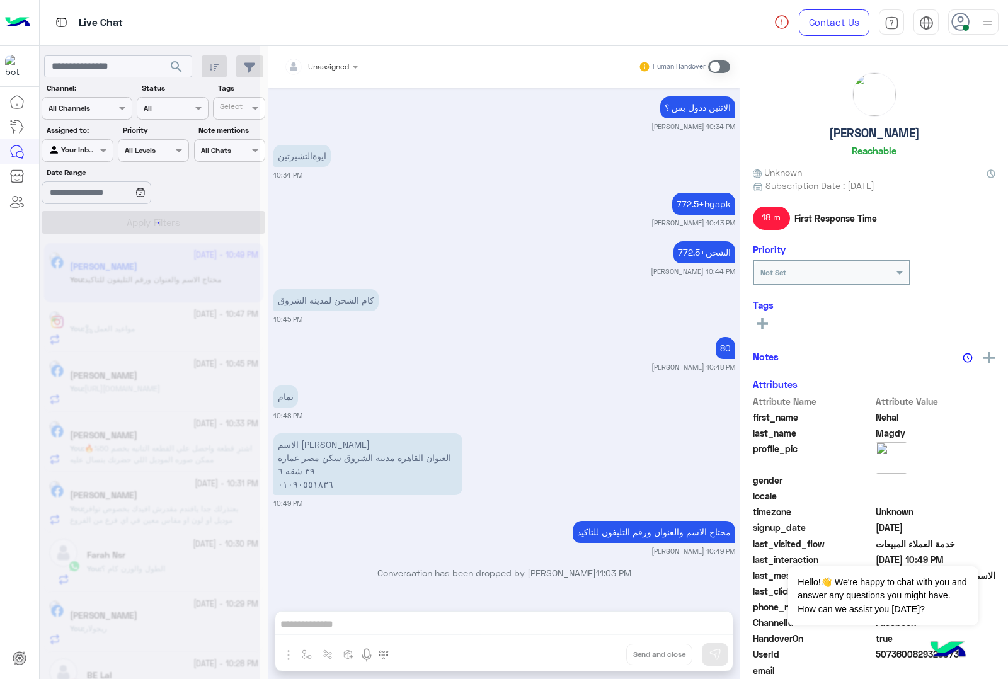
click at [597, 660] on div "Unassigned Human Handover [DATE] تيشرت بيبسي بلو 575 [PERSON_NAME] 10:07 PM تيش…" at bounding box center [503, 365] width 471 height 638
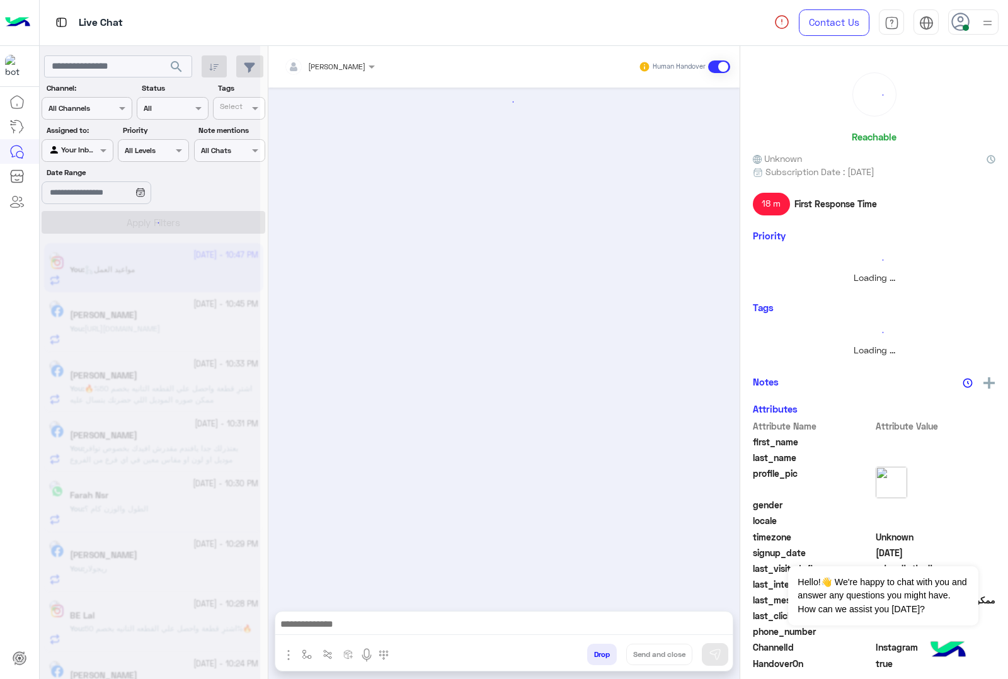
click at [597, 660] on button "Drop" at bounding box center [602, 654] width 30 height 21
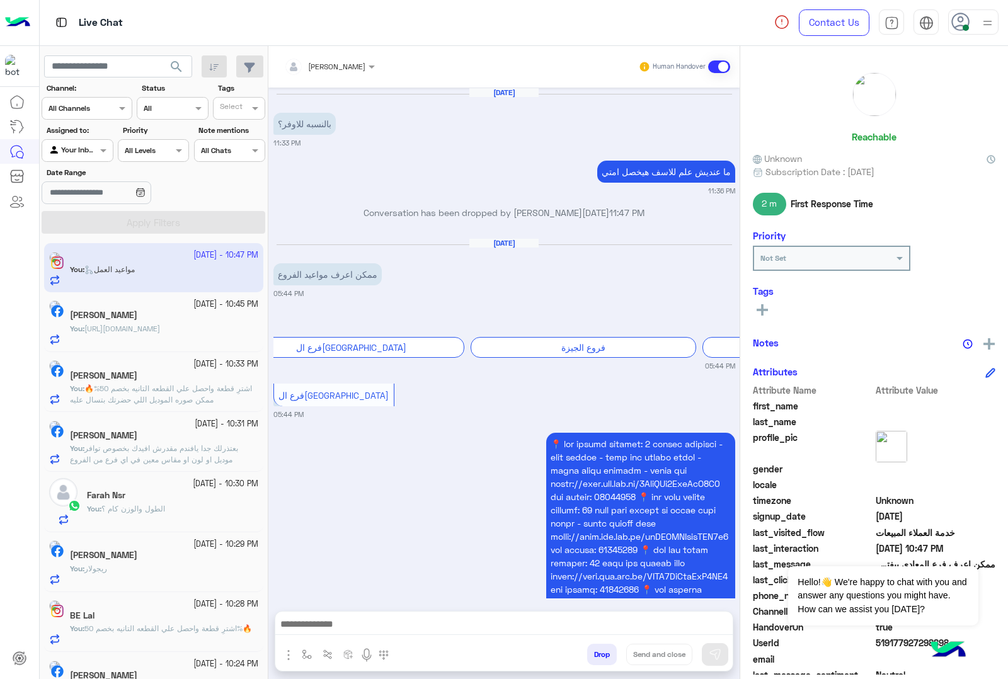
click at [597, 660] on div "[PERSON_NAME] Human Handover [DATE] بالنسبه للاوفر؟ 11:33 PM ما عنديش علم للاسف…" at bounding box center [503, 365] width 471 height 638
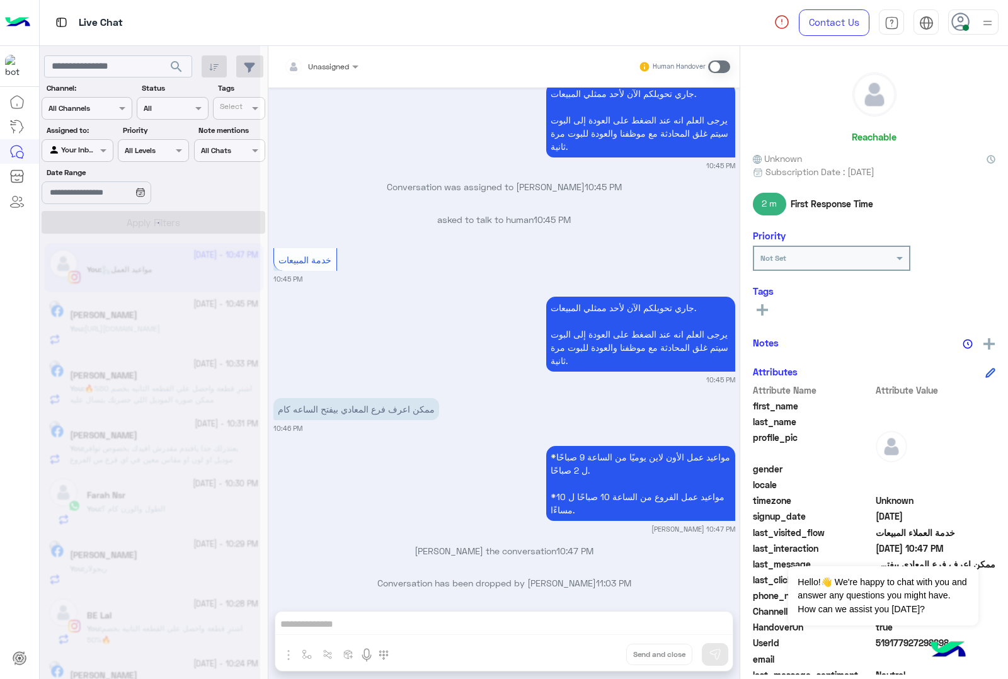
scroll to position [1964, 0]
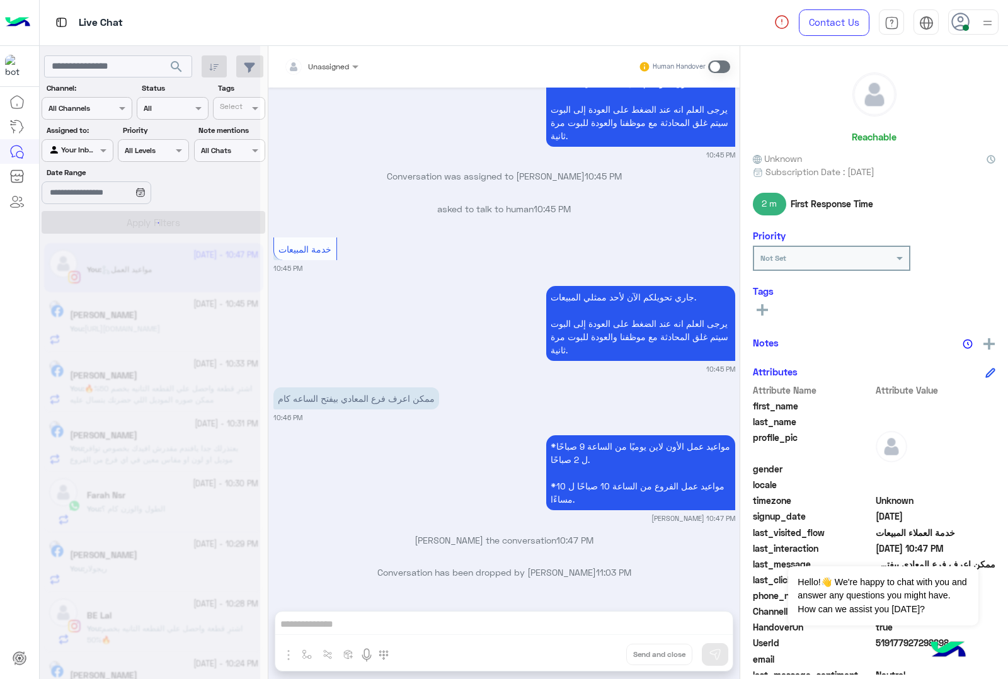
click at [597, 660] on div "Unassigned Human Handover [DATE] بالنسبه للاوفر؟ 11:33 PM ما عنديش علم للاسف هي…" at bounding box center [503, 365] width 471 height 638
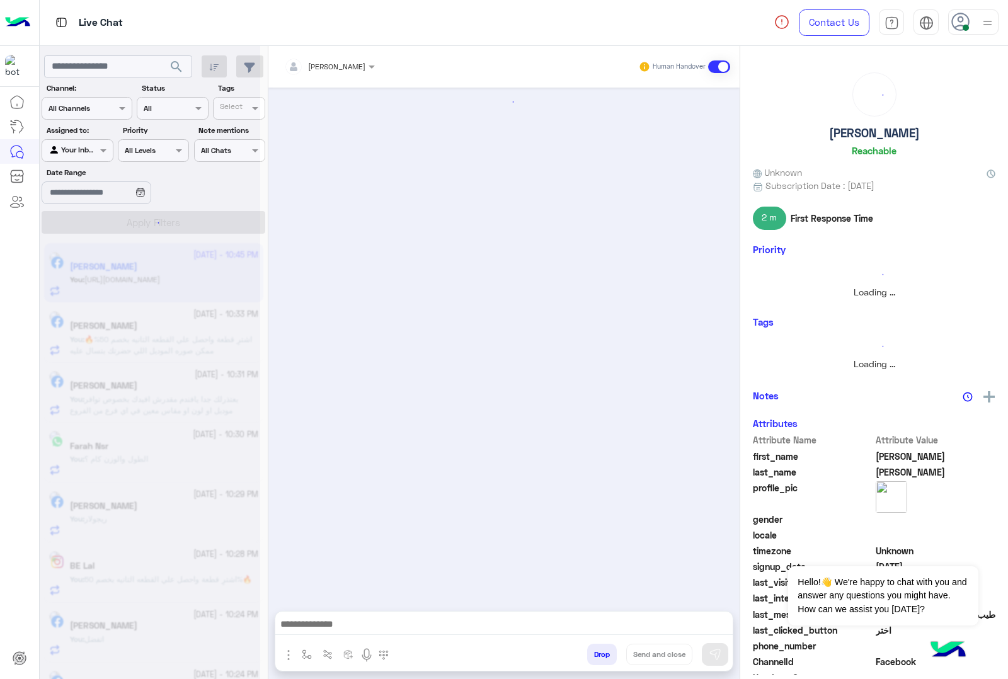
click at [597, 660] on button "Drop" at bounding box center [602, 654] width 30 height 21
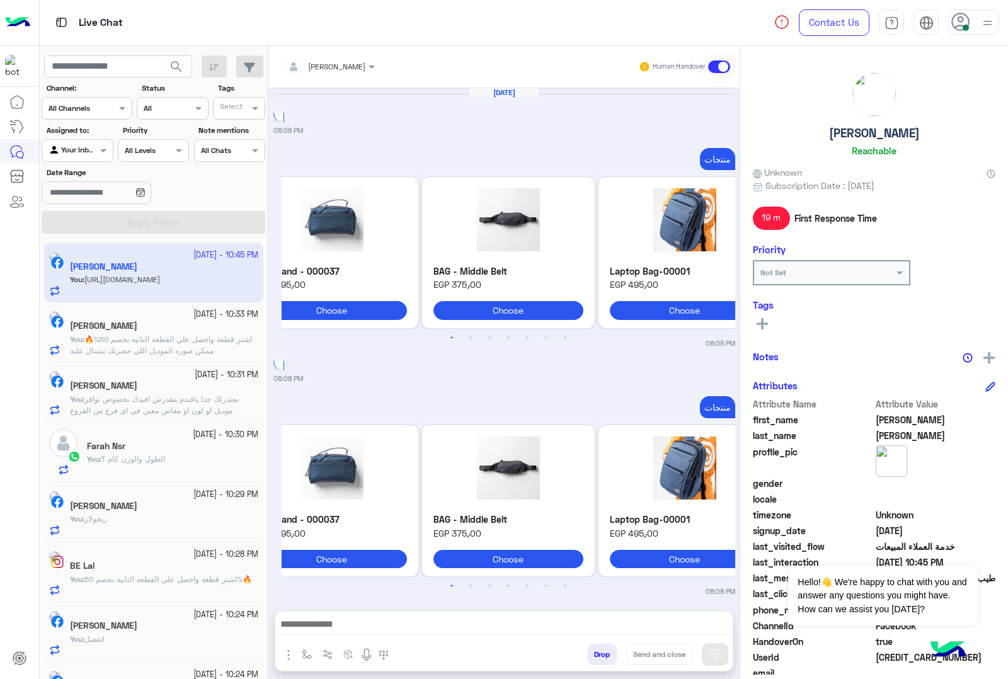
click at [597, 660] on div "[PERSON_NAME] Human Handover [DATE] 08:08 PM منتجات Previous Bag Hand - 000037 …" at bounding box center [503, 365] width 471 height 638
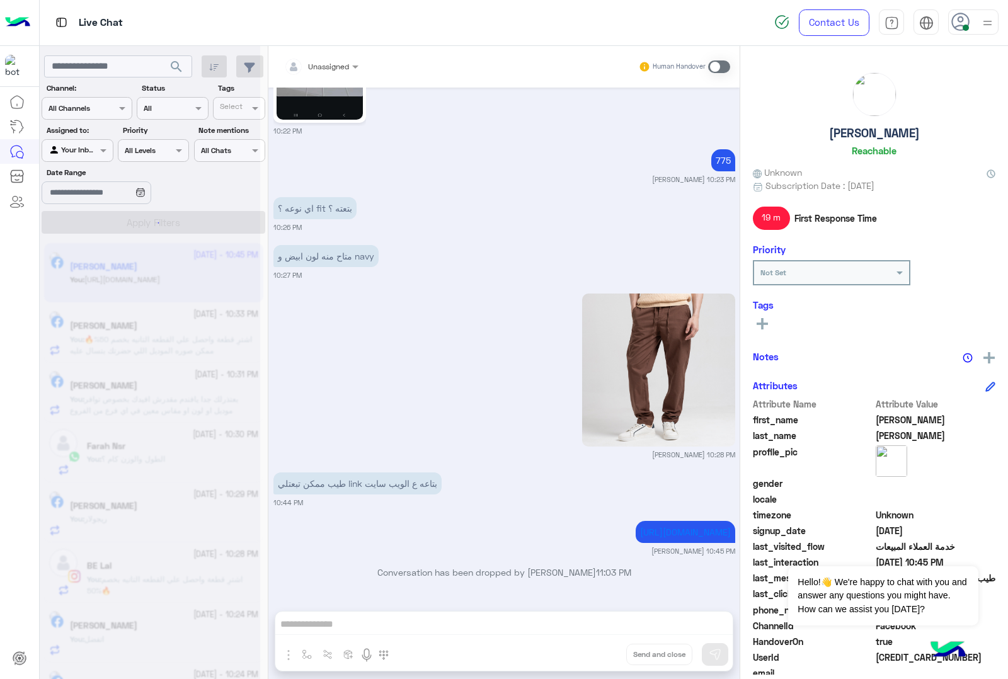
click at [597, 660] on div "Unassigned Human Handover [DATE] 08:08 PM منتجات Previous Bag Hand - 000037 EGP…" at bounding box center [503, 365] width 471 height 638
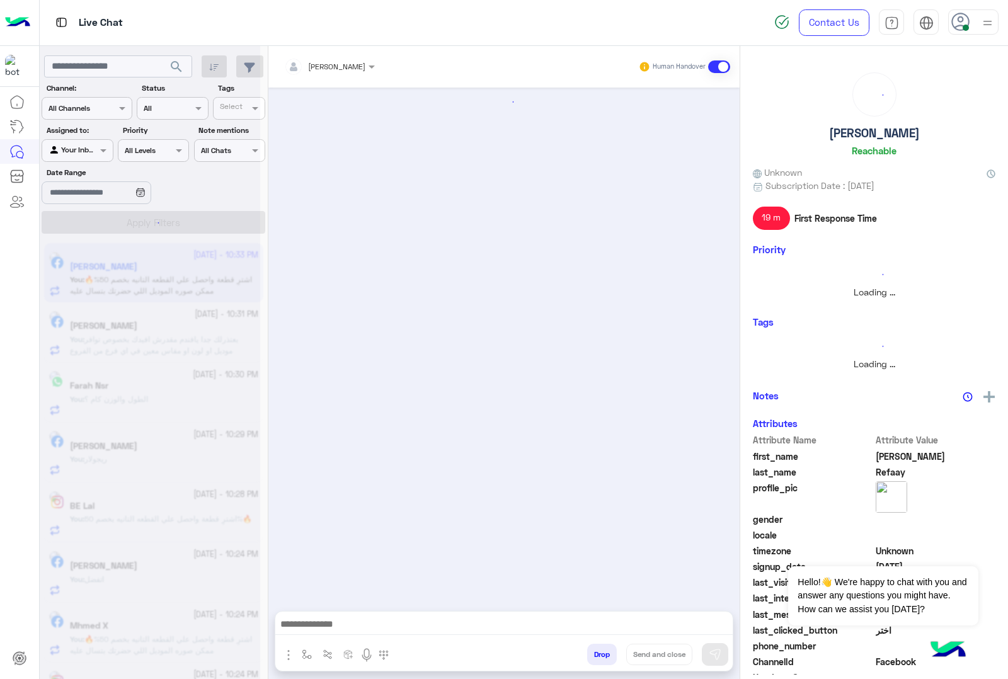
click at [597, 660] on button "Drop" at bounding box center [602, 654] width 30 height 21
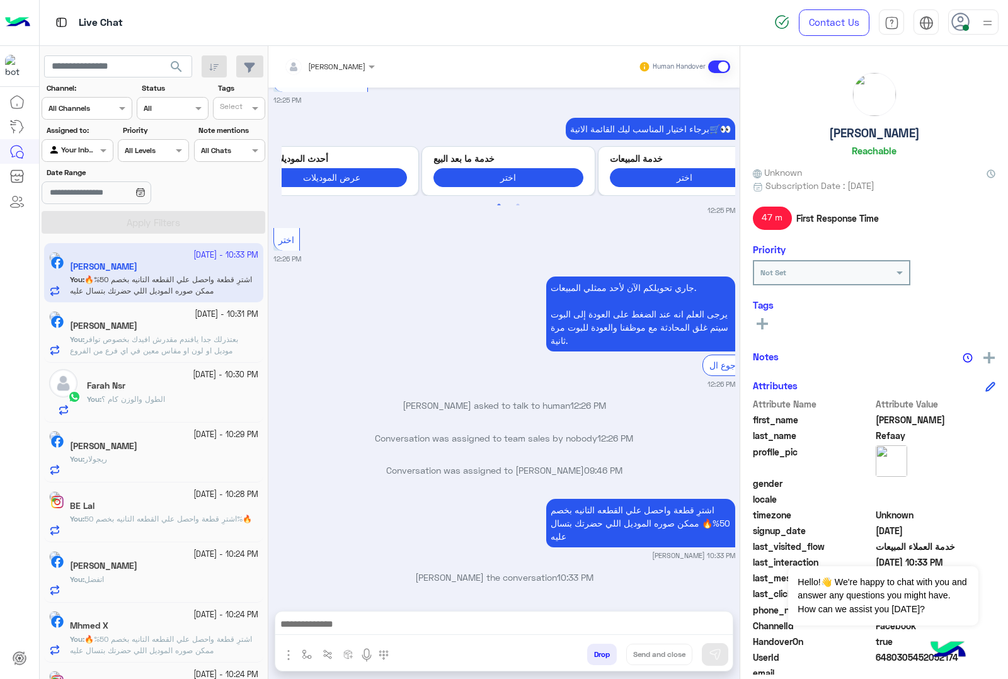
click at [597, 660] on div "[PERSON_NAME] Human Handover [DATE] اسعار الكوتشات 12:25 PM عميلنا [PERSON_NAME…" at bounding box center [503, 365] width 471 height 638
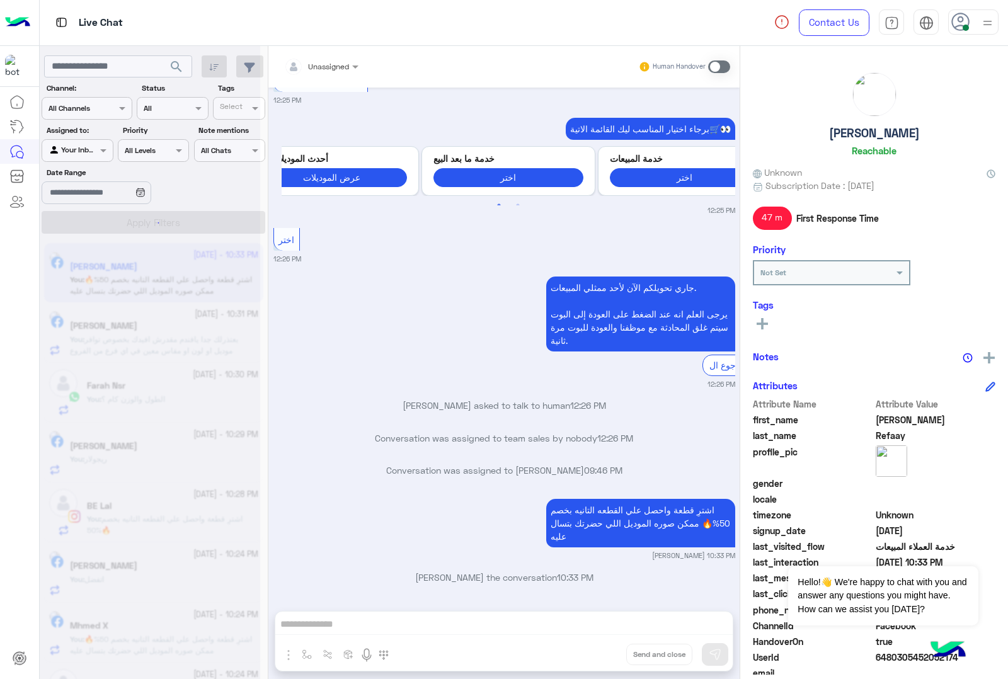
scroll to position [221, 0]
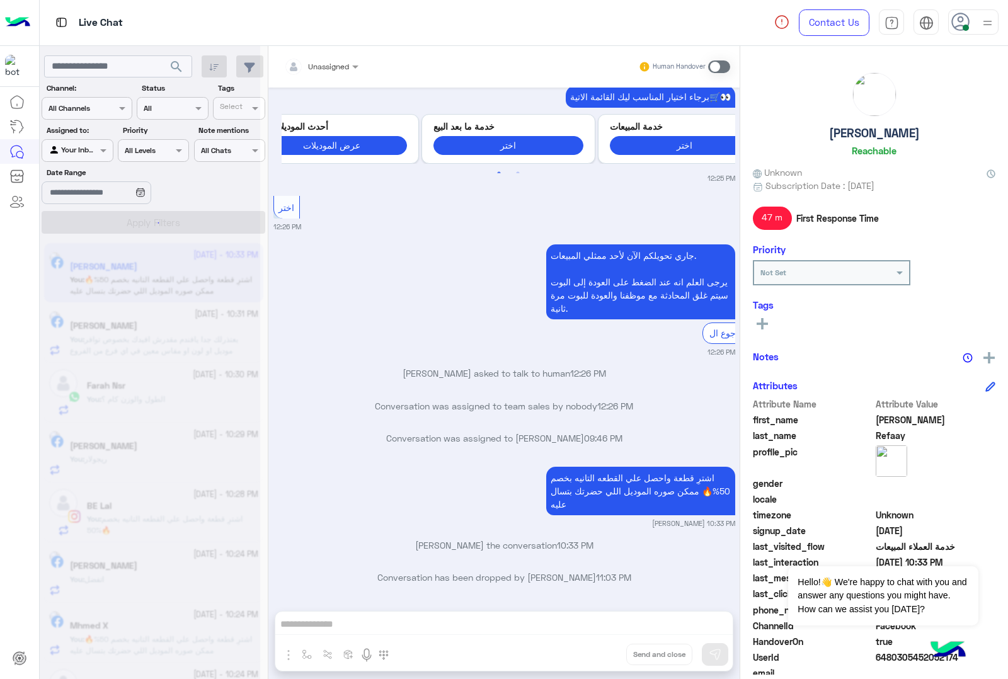
click at [597, 660] on div "Unassigned Human Handover [DATE] اسعار الكوتشات 12:25 PM عميلنا [PERSON_NAME] ا…" at bounding box center [503, 365] width 471 height 638
click at [0, 0] on button "Drop" at bounding box center [0, 0] width 0 height 0
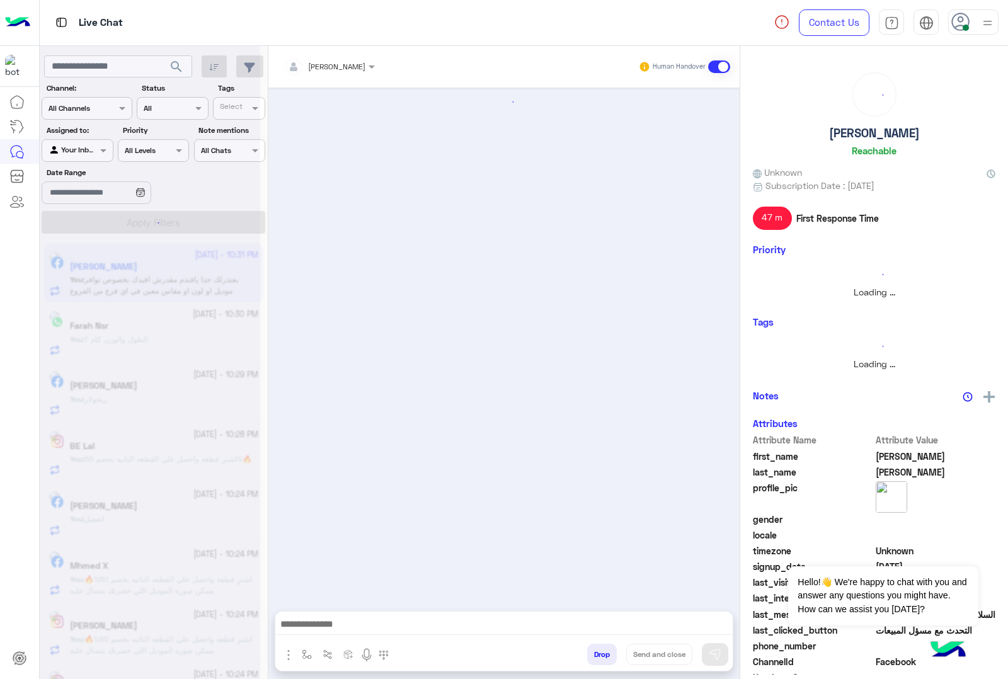
click at [597, 660] on button "Drop" at bounding box center [602, 654] width 30 height 21
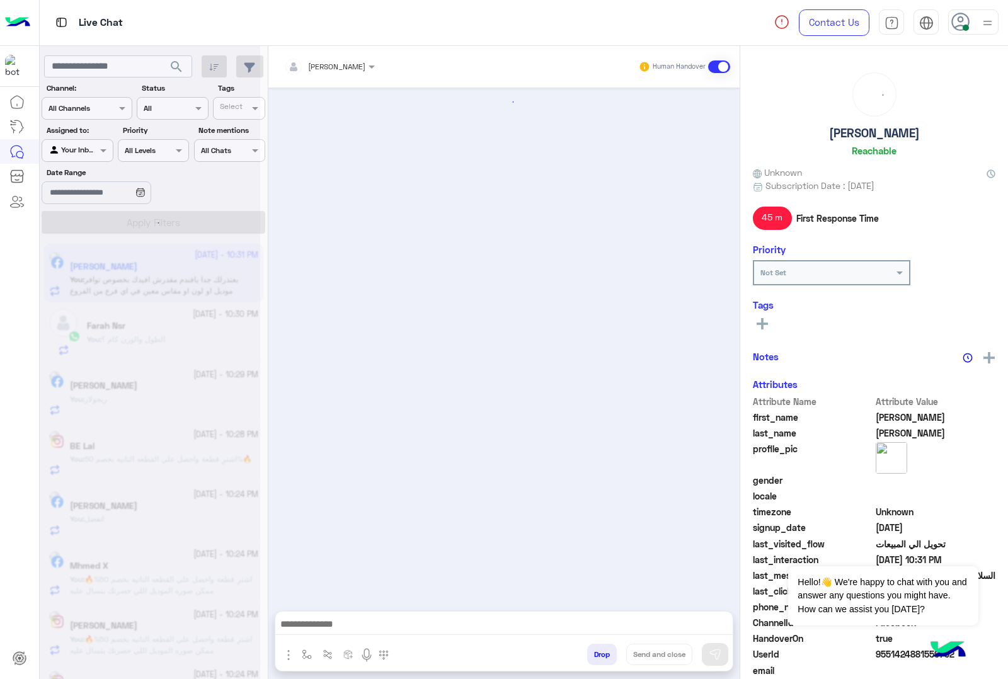
click at [597, 660] on div "[PERSON_NAME] Human Handover Drop Send and close" at bounding box center [503, 365] width 471 height 638
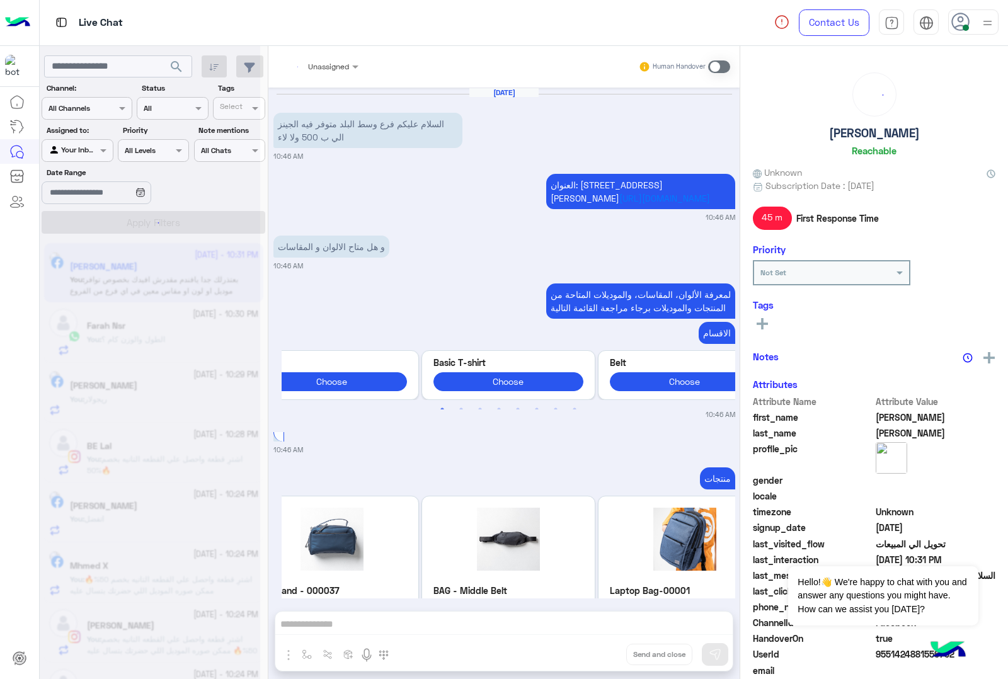
scroll to position [2347, 0]
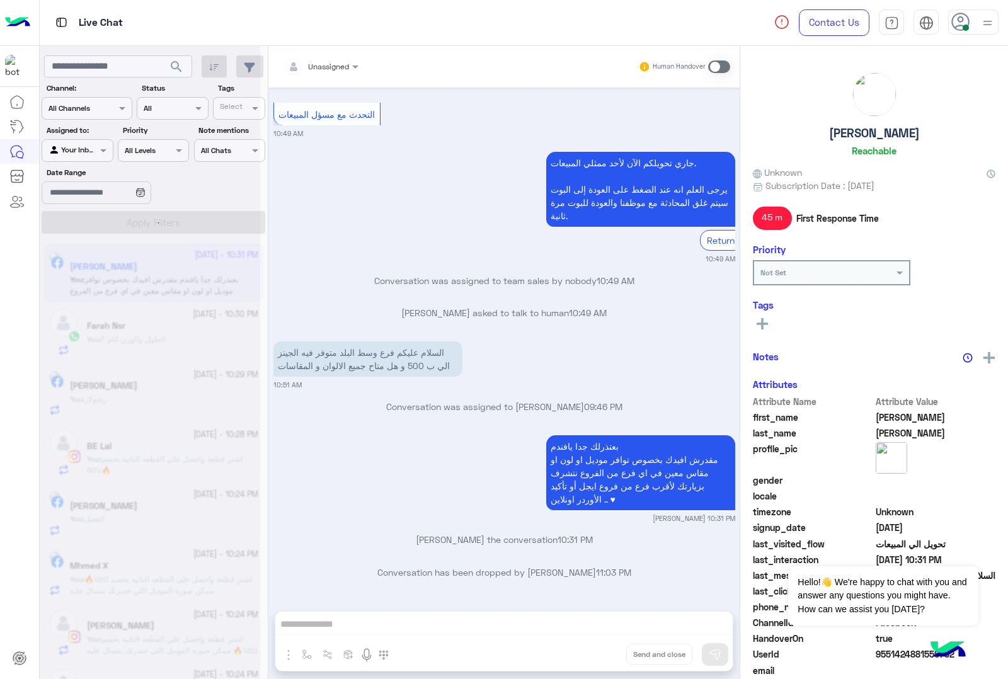
click at [597, 660] on div "Unassigned Human Handover [DATE] السلام عليكم فرع وسط البلد متوفر فيه الجينز ال…" at bounding box center [503, 365] width 471 height 638
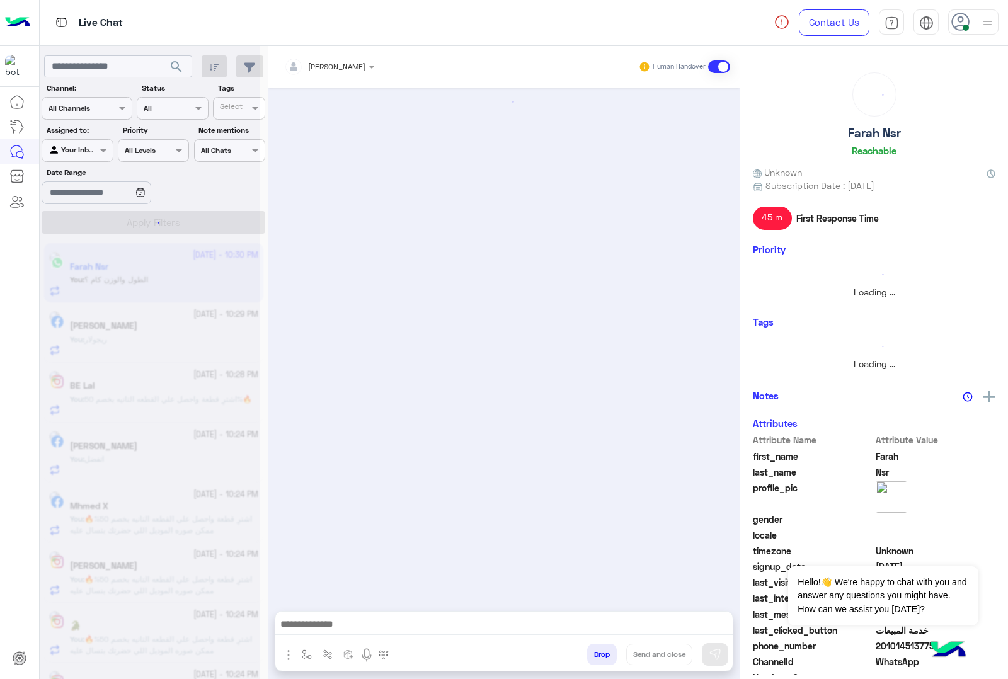
click at [597, 660] on button "Drop" at bounding box center [602, 654] width 30 height 21
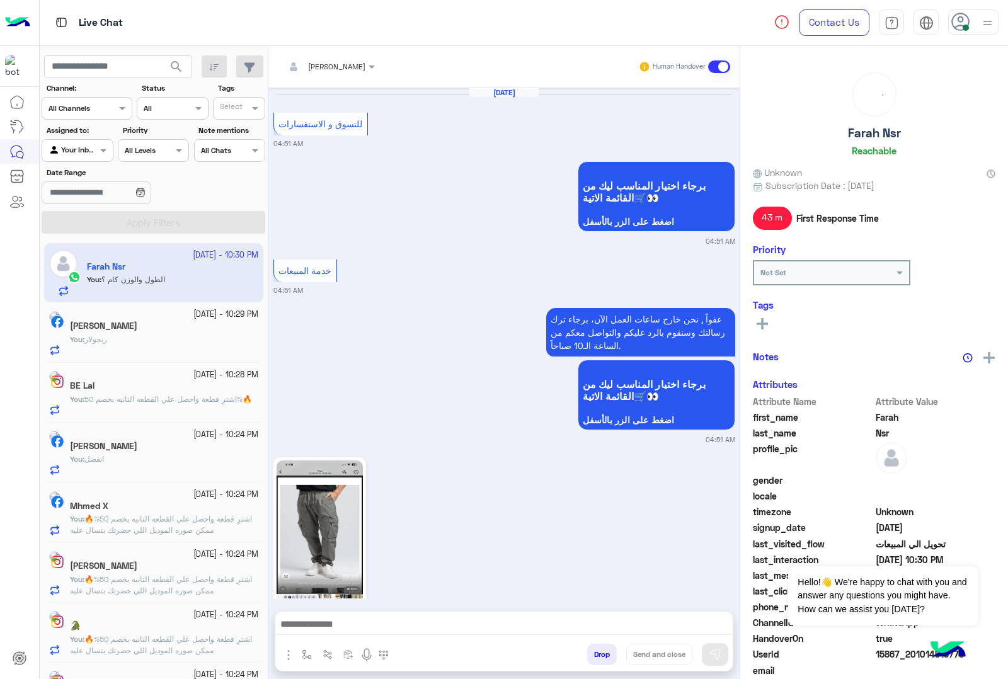
click at [597, 660] on button "Drop" at bounding box center [602, 654] width 30 height 21
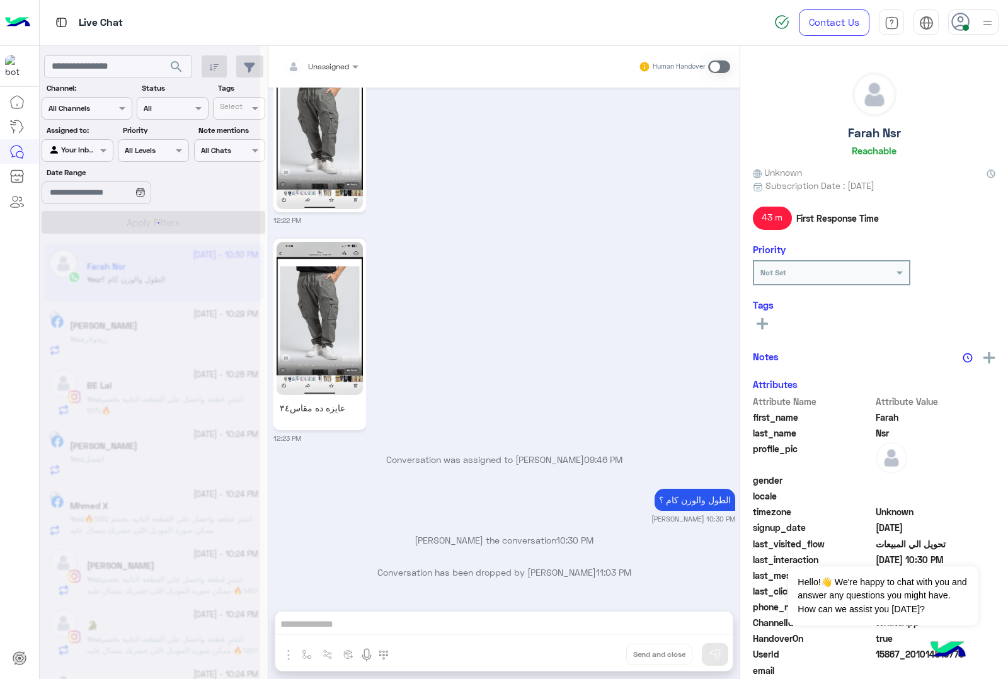
click at [597, 660] on div "Unassigned Human Handover [DATE] للتسوق و الاستفسارات 04:51 AM برجاء اختيار الم…" at bounding box center [503, 365] width 471 height 638
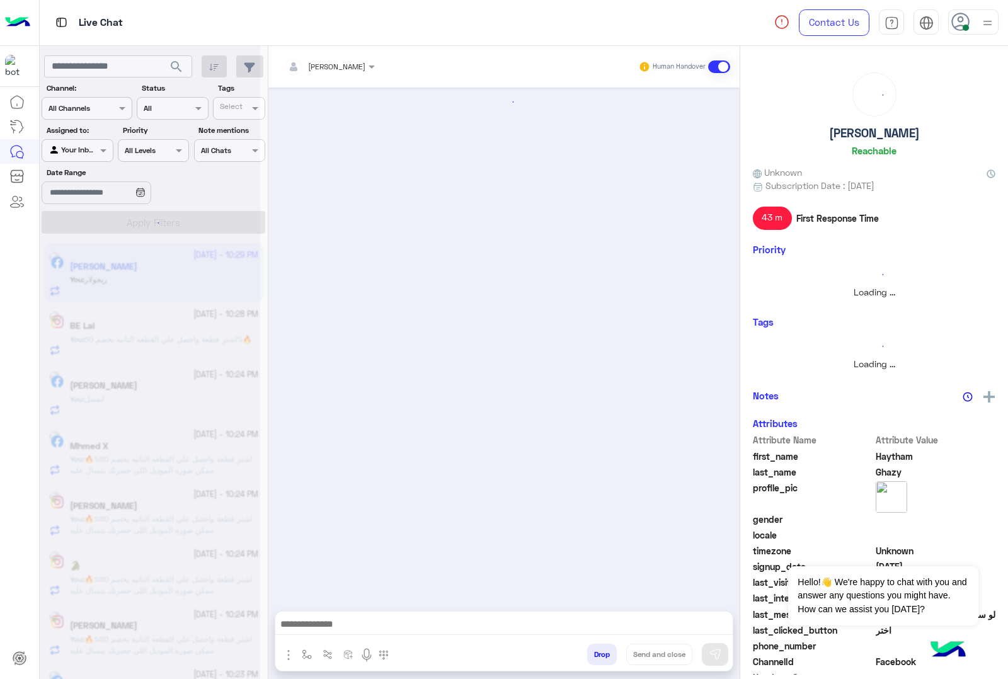
click at [597, 660] on div "[PERSON_NAME] Human Handover Drop Send and close" at bounding box center [503, 365] width 471 height 638
click at [597, 660] on button "Drop" at bounding box center [602, 654] width 30 height 21
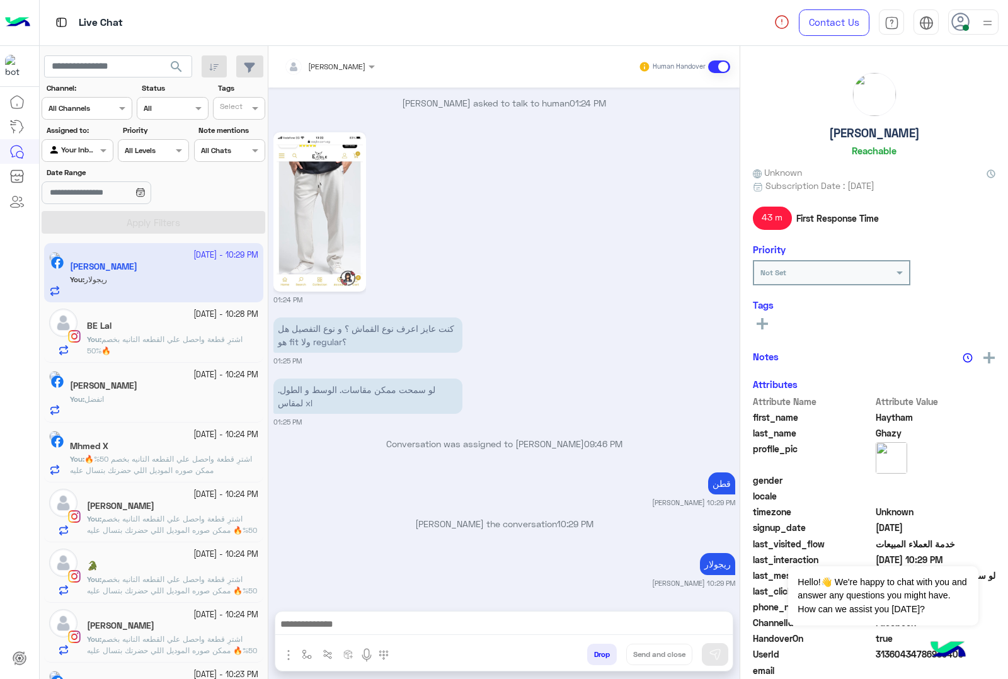
click at [597, 660] on div "[PERSON_NAME] Human Handover [DATE] GetStarted 01:22 PM اهلًا [GEOGRAPHIC_DATA]…" at bounding box center [503, 365] width 471 height 638
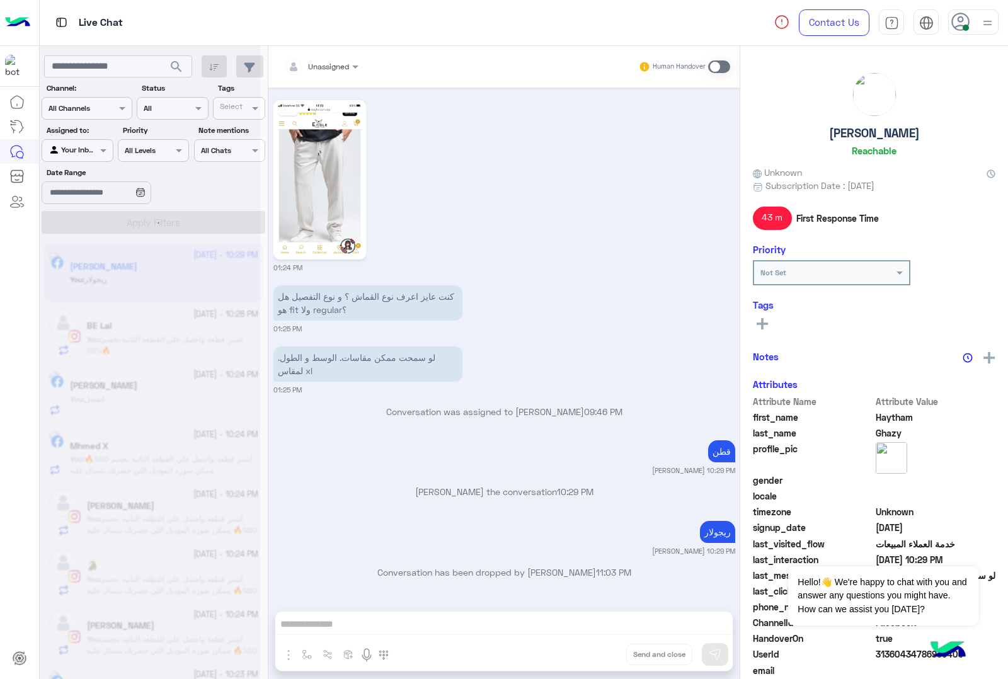
click at [597, 660] on div "Unassigned Human Handover [DATE] GetStarted 01:22 PM اهلًا Haytham! 😎 أنا مساعد…" at bounding box center [503, 365] width 471 height 638
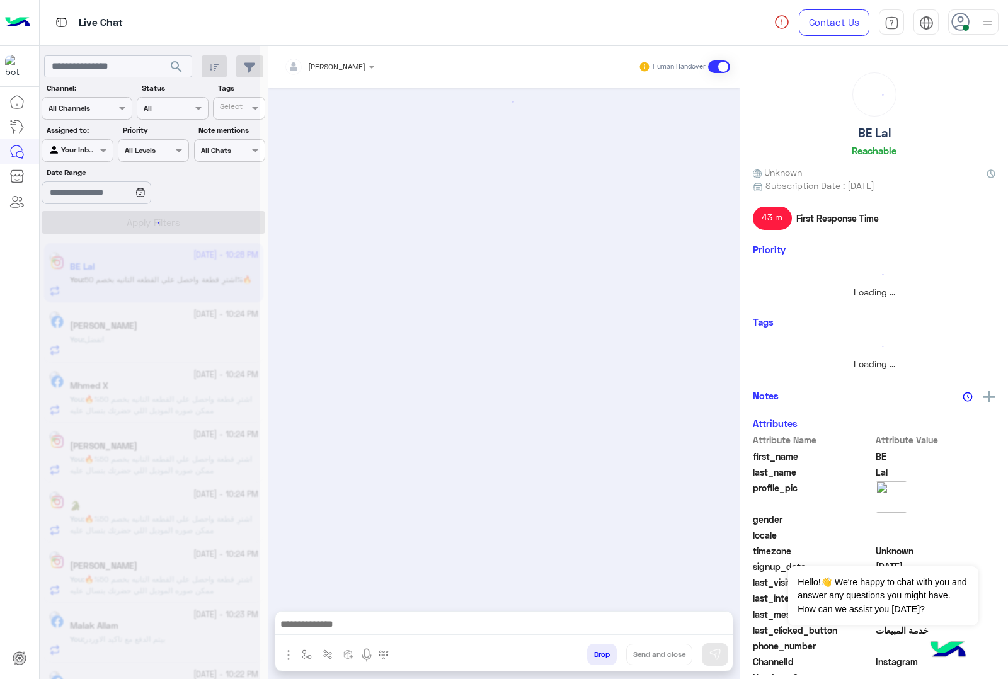
click at [597, 660] on button "Drop" at bounding box center [602, 654] width 30 height 21
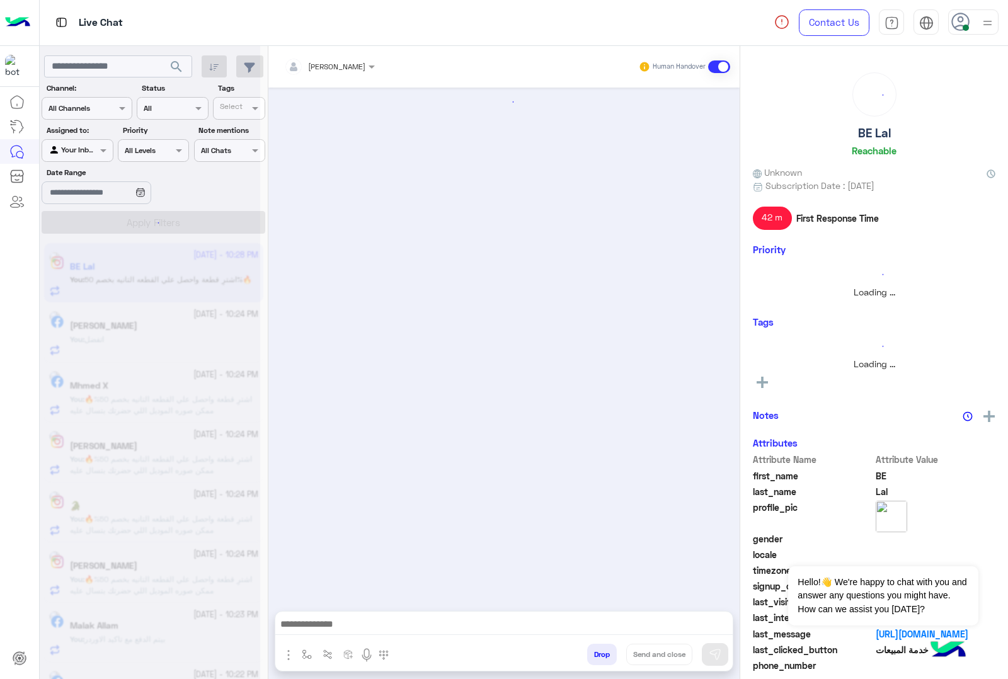
click at [597, 660] on button "Drop" at bounding box center [602, 654] width 30 height 21
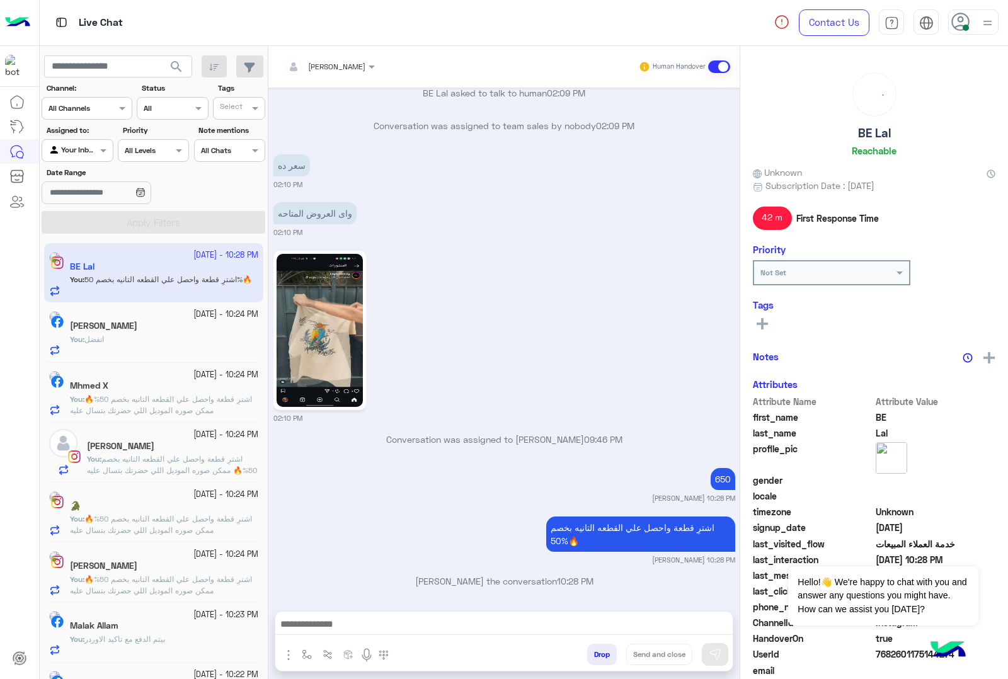
click at [597, 660] on div "[PERSON_NAME] Human Handover [DATE] عرض ال 2645 البنطلون اتشينو ف العرض عادى 01…" at bounding box center [503, 365] width 471 height 638
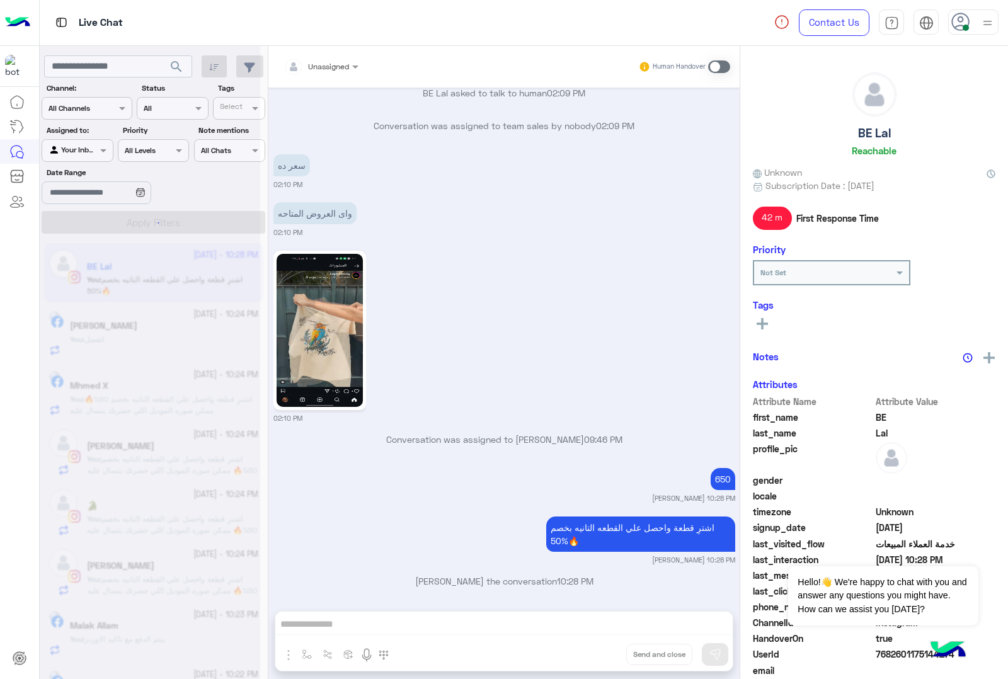
scroll to position [1681, 0]
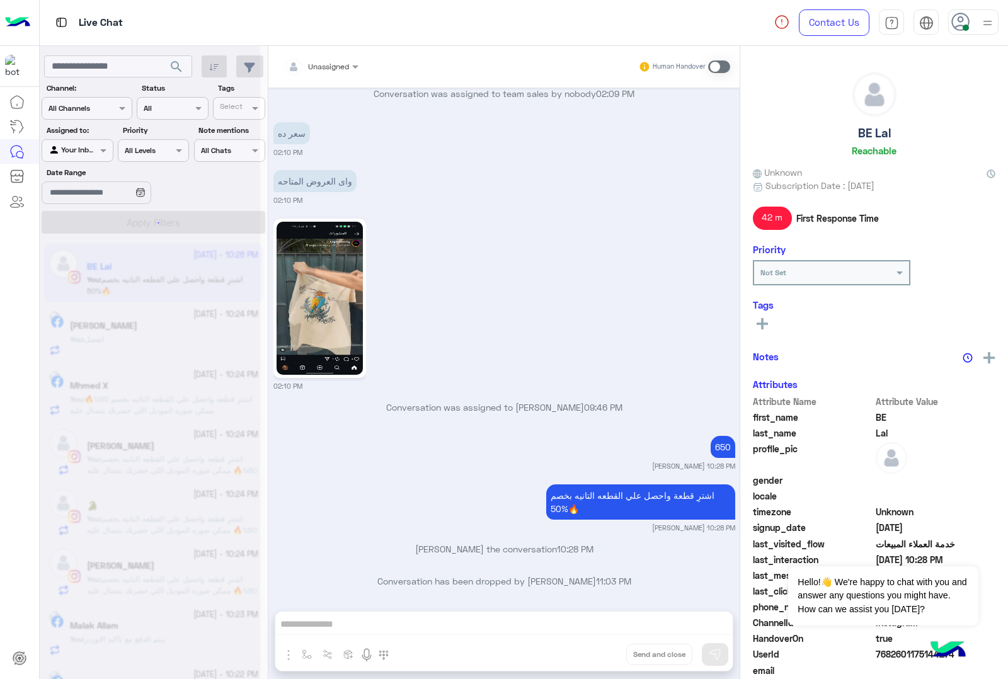
click at [597, 660] on div "Unassigned Human Handover [DATE] عرض ال 2645 البنطلون اتشينو ف العرض عادى 01:43…" at bounding box center [503, 365] width 471 height 638
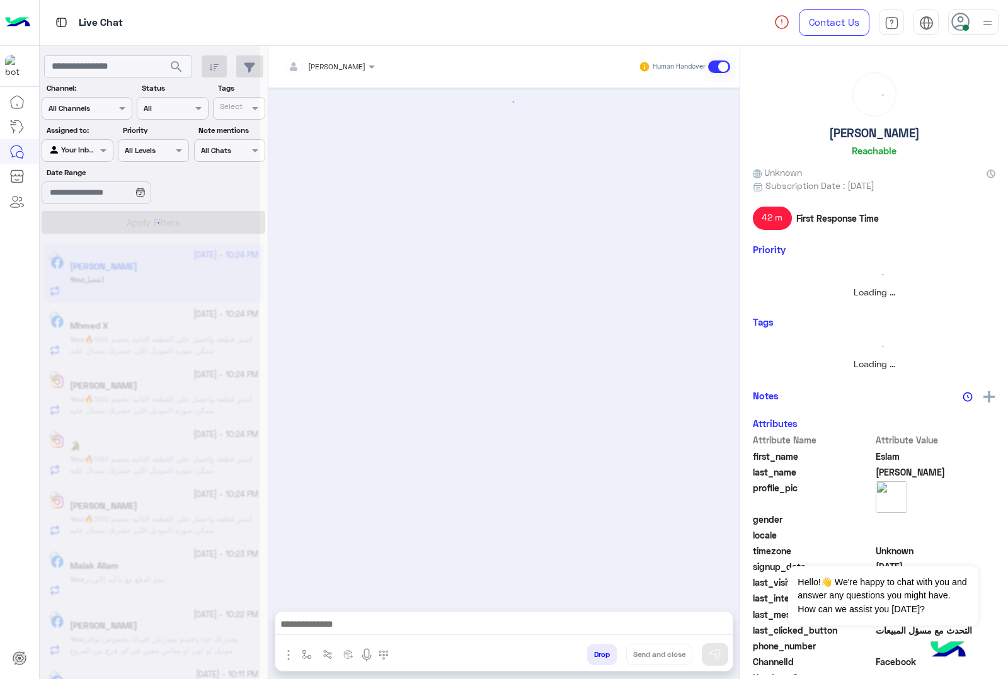
click at [597, 660] on button "Drop" at bounding box center [602, 654] width 30 height 21
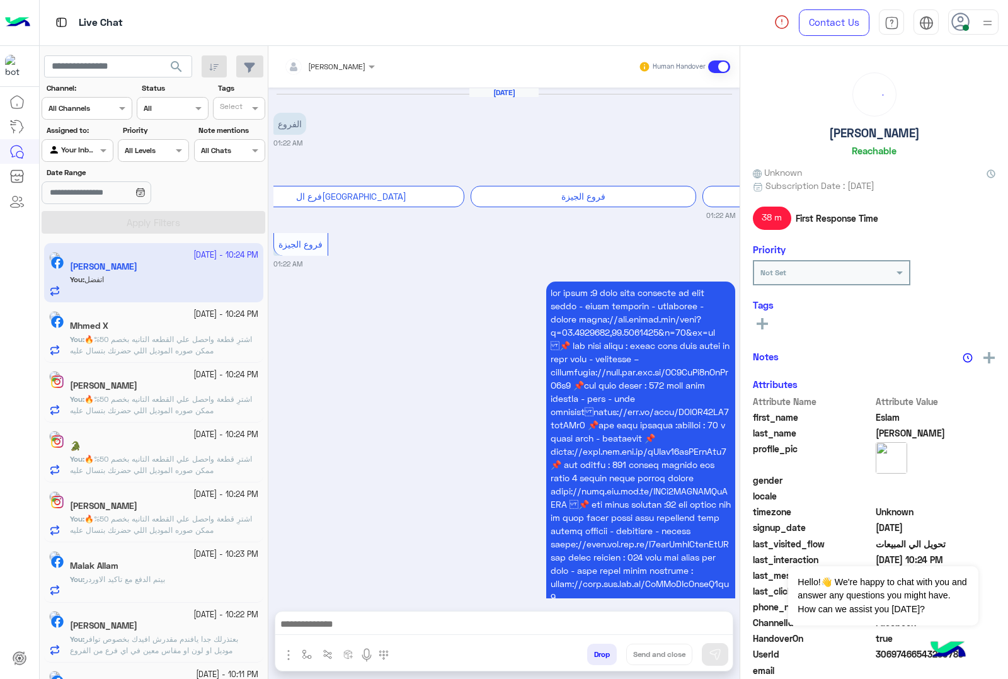
click at [597, 660] on div "[PERSON_NAME] Human Handover [DATE] الفروع 01:22 AM برجاء إختيار المحافظة فرع ا…" at bounding box center [503, 365] width 471 height 638
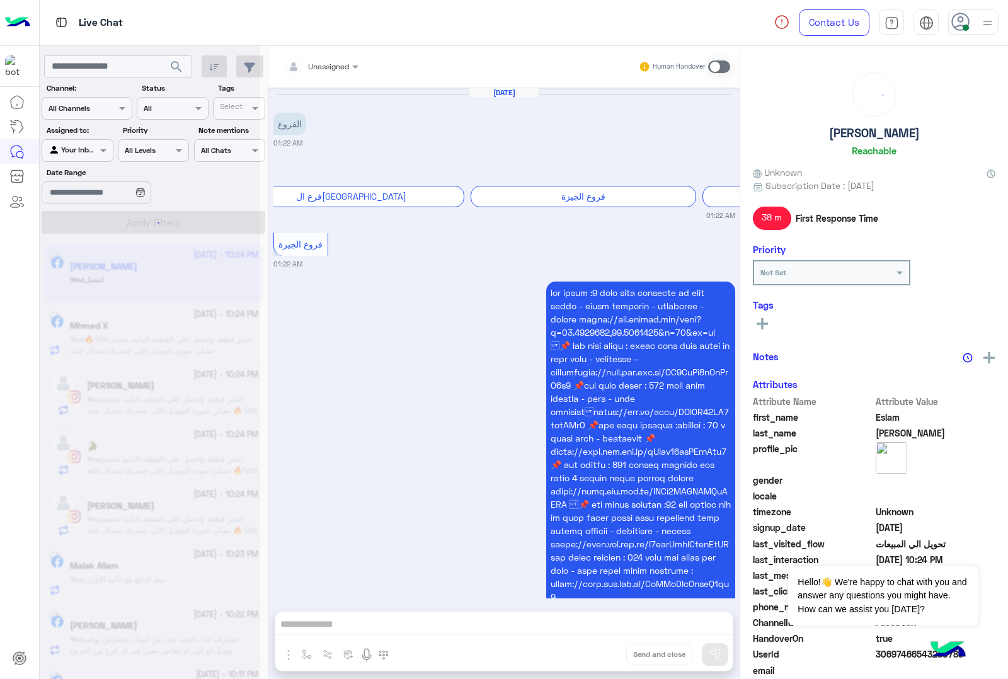
scroll to position [2089, 0]
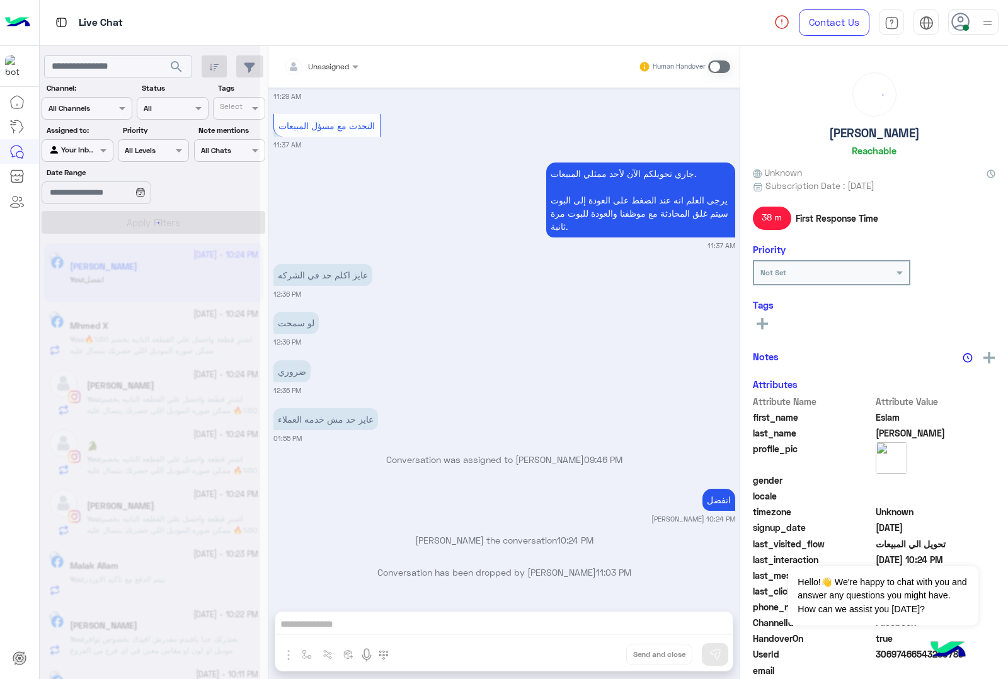
click at [597, 660] on div "Unassigned Human Handover [DATE] الفروع 01:22 AM برجاء إختيار المحافظة [GEOGRAP…" at bounding box center [503, 365] width 471 height 638
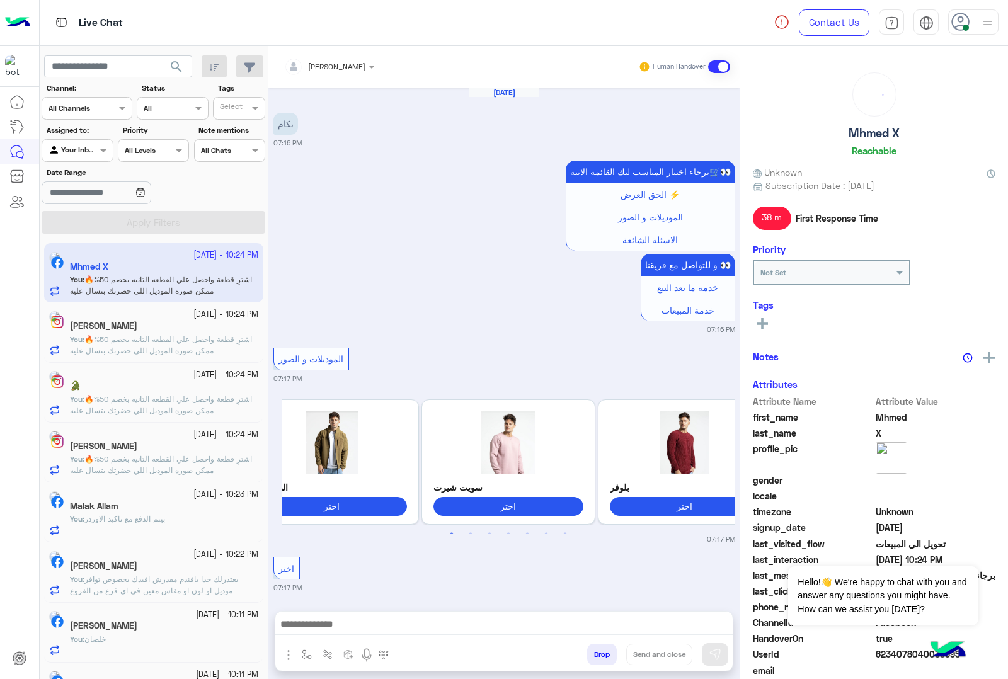
scroll to position [1791, 0]
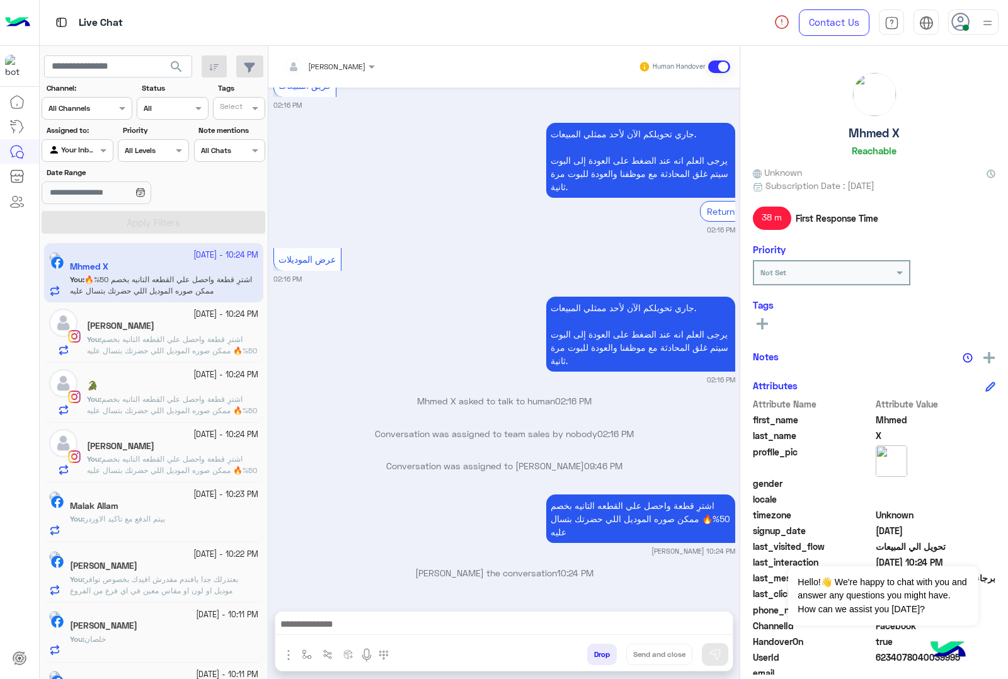
click at [590, 653] on button "Drop" at bounding box center [602, 654] width 30 height 21
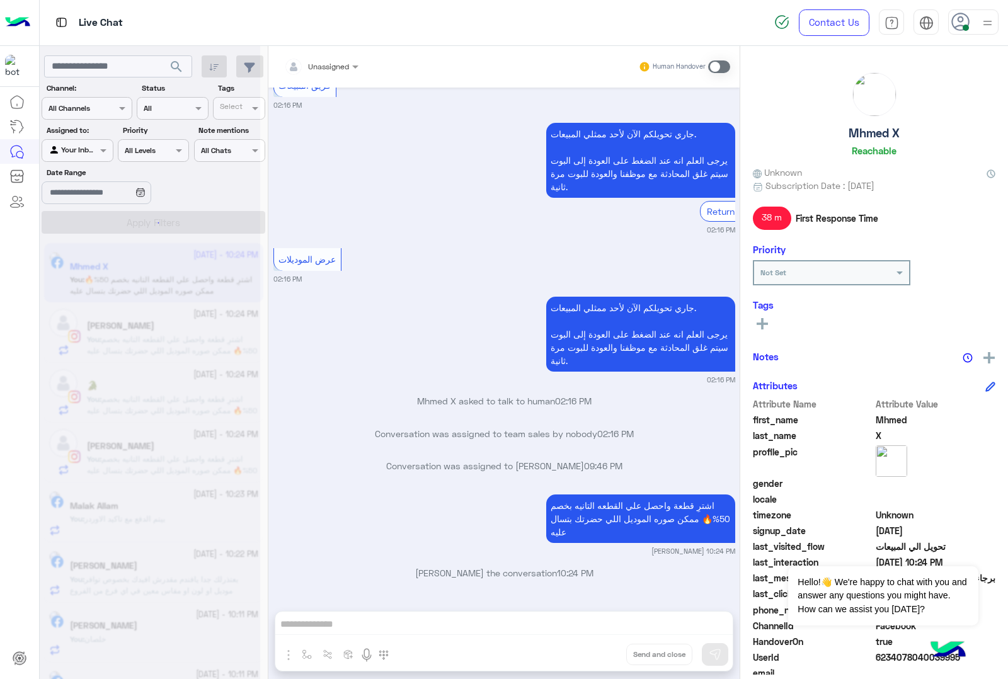
scroll to position [1856, 0]
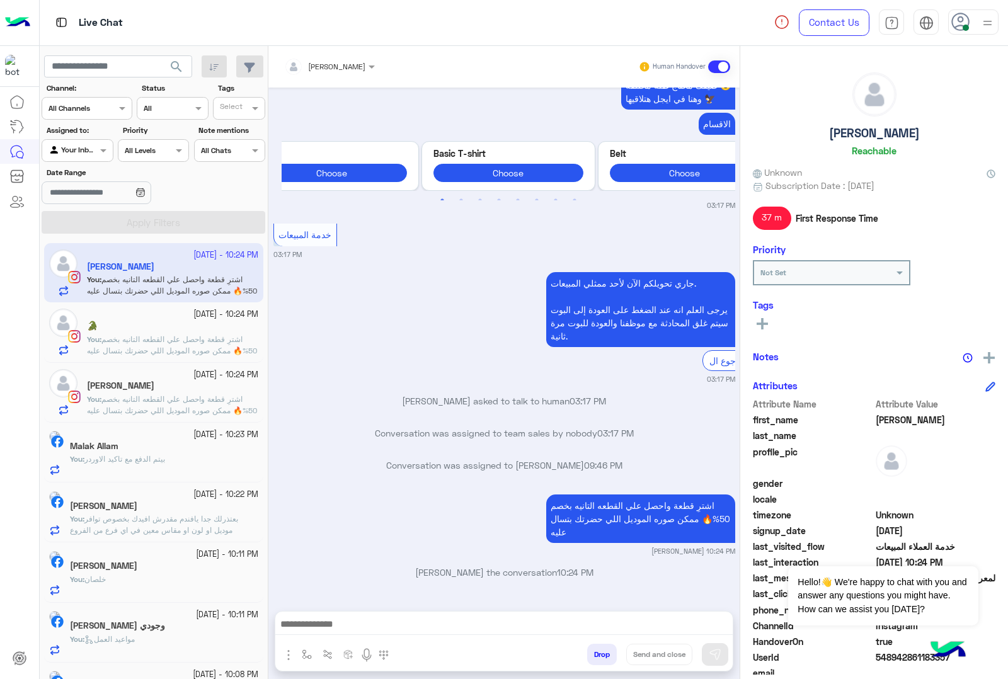
click at [602, 657] on button "Drop" at bounding box center [602, 654] width 30 height 21
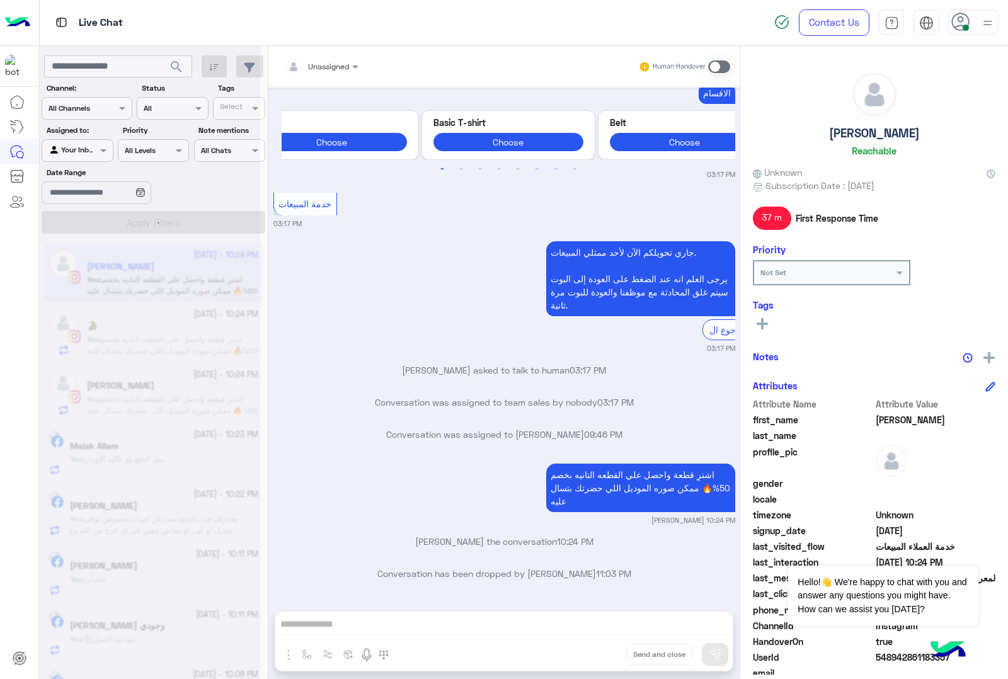
click at [602, 657] on div "Unassigned Human Handover [DATE] خدمة المبيعات 09:28 PM جاري تحويلكم الآن لأحد …" at bounding box center [503, 365] width 471 height 638
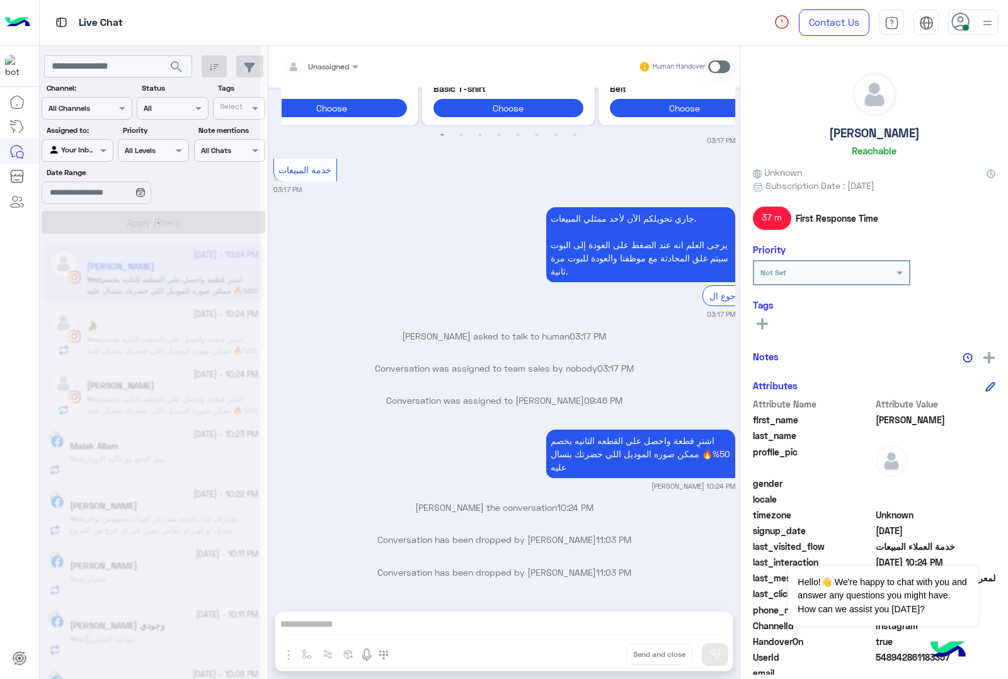
click at [602, 657] on div "Unassigned Human Handover [DATE] خدمة المبيعات 09:28 PM جاري تحويلكم الآن لأحد …" at bounding box center [503, 365] width 471 height 638
click at [0, 0] on button "Drop" at bounding box center [0, 0] width 0 height 0
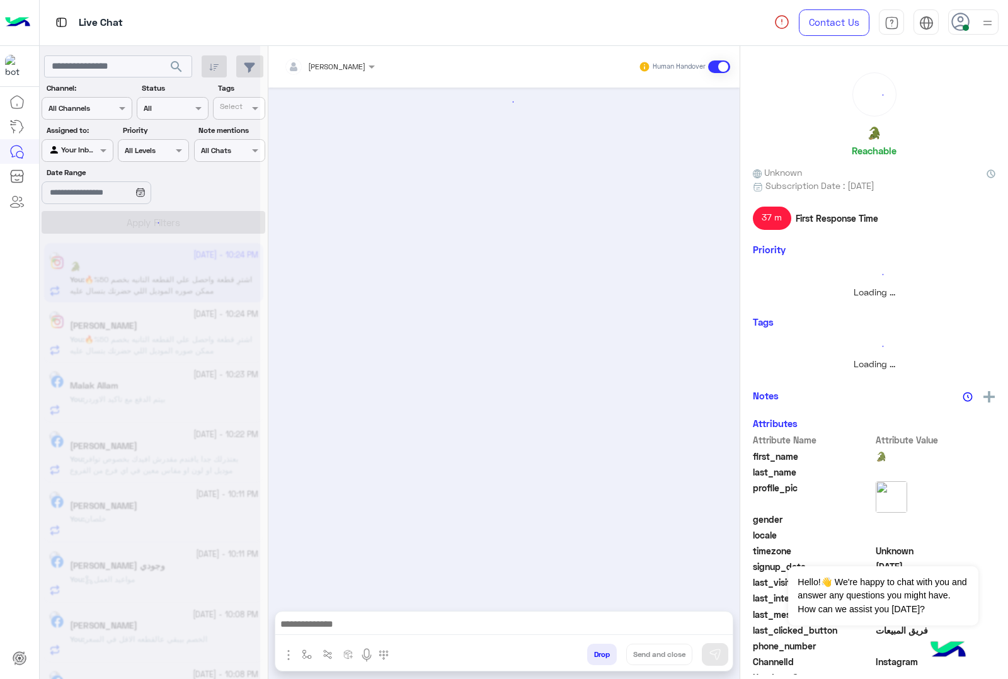
click at [602, 657] on button "Drop" at bounding box center [602, 654] width 30 height 21
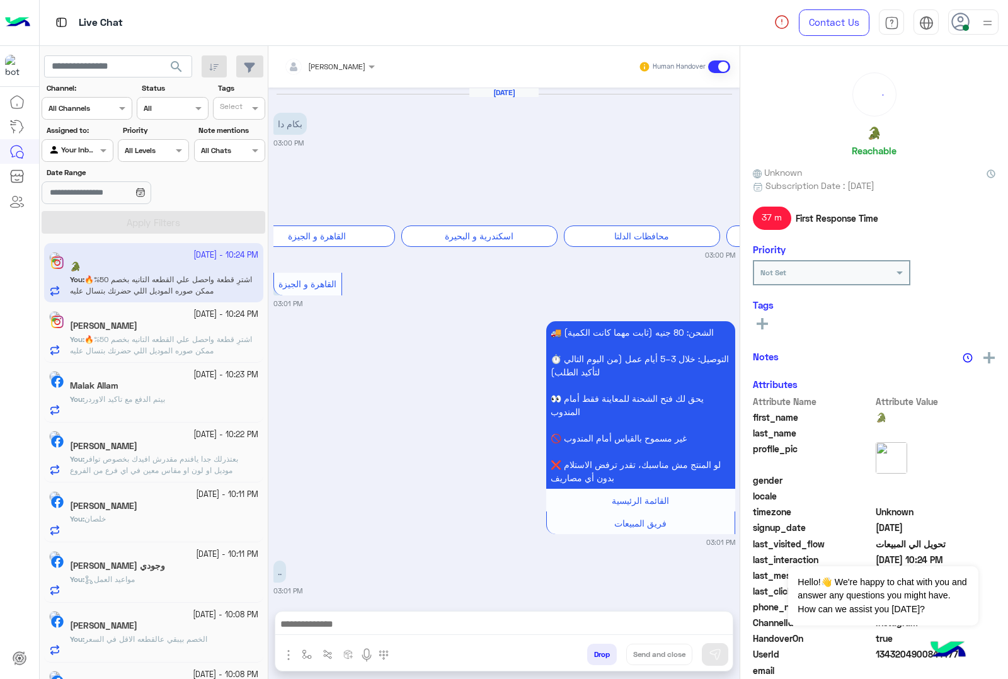
click at [602, 657] on button "Drop" at bounding box center [602, 654] width 30 height 21
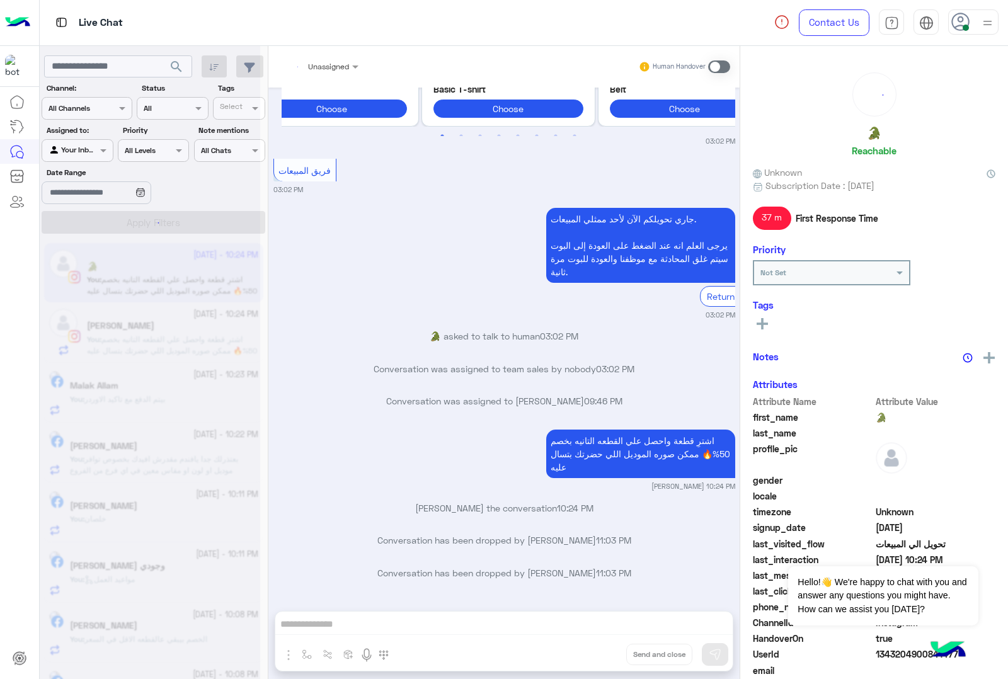
click at [602, 657] on div "Unassigned Human Handover [DATE] بكام دا 03:00 PM 🚚 الشحن متاح لكل المحافظات! أ…" at bounding box center [503, 365] width 471 height 638
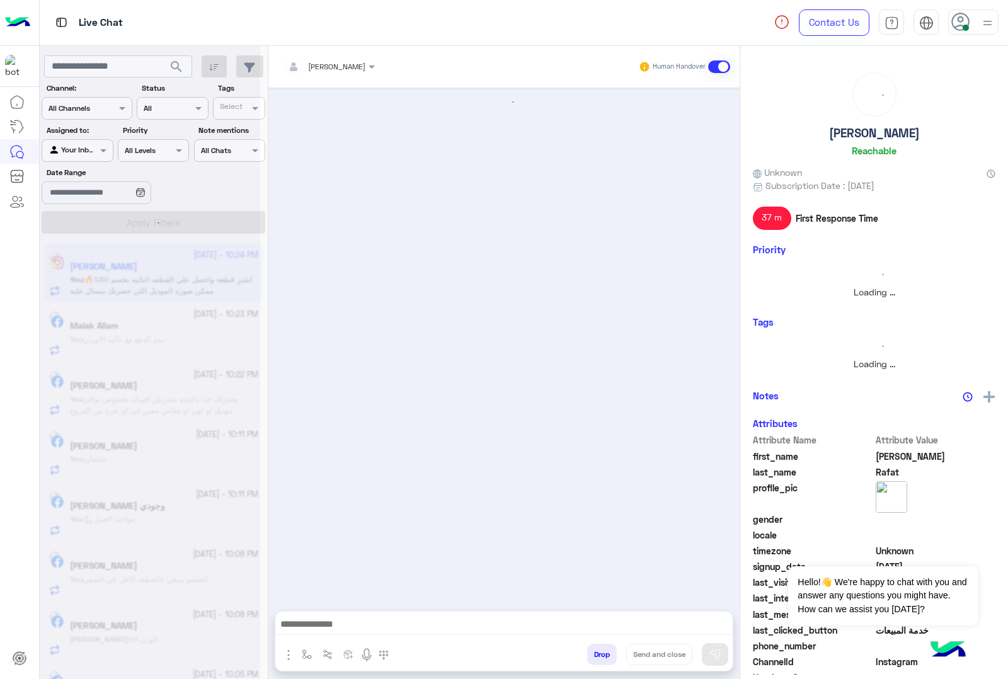
click at [602, 657] on button "Drop" at bounding box center [602, 654] width 30 height 21
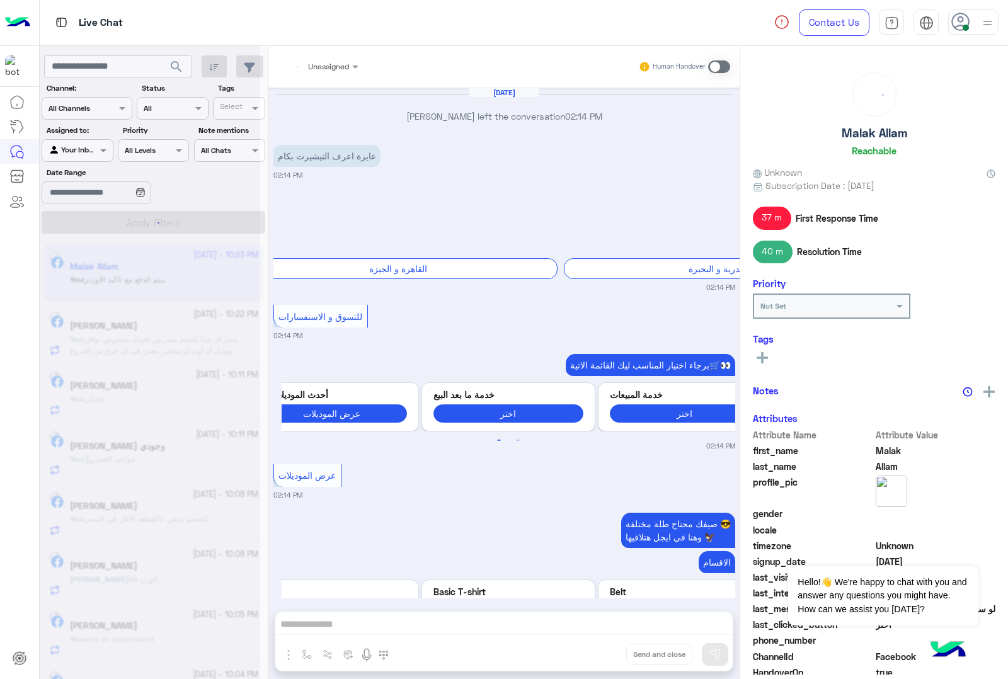
click at [602, 657] on div "Unassigned Human Handover Sep 18, 2025 Malak Allam left the conversation 02:14 …" at bounding box center [503, 365] width 471 height 638
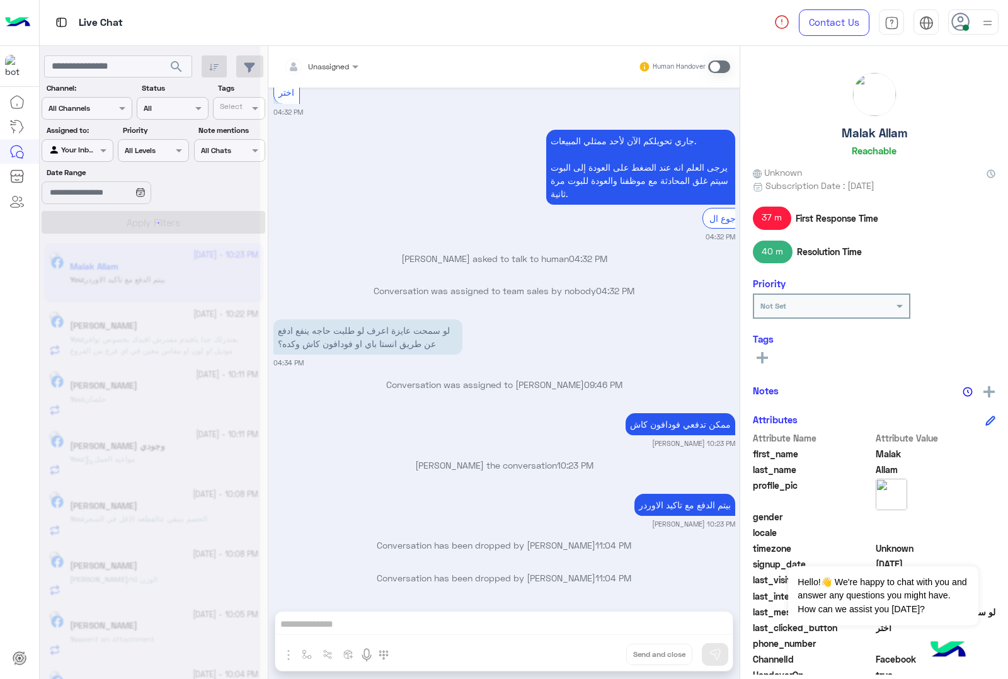
scroll to position [1917, 0]
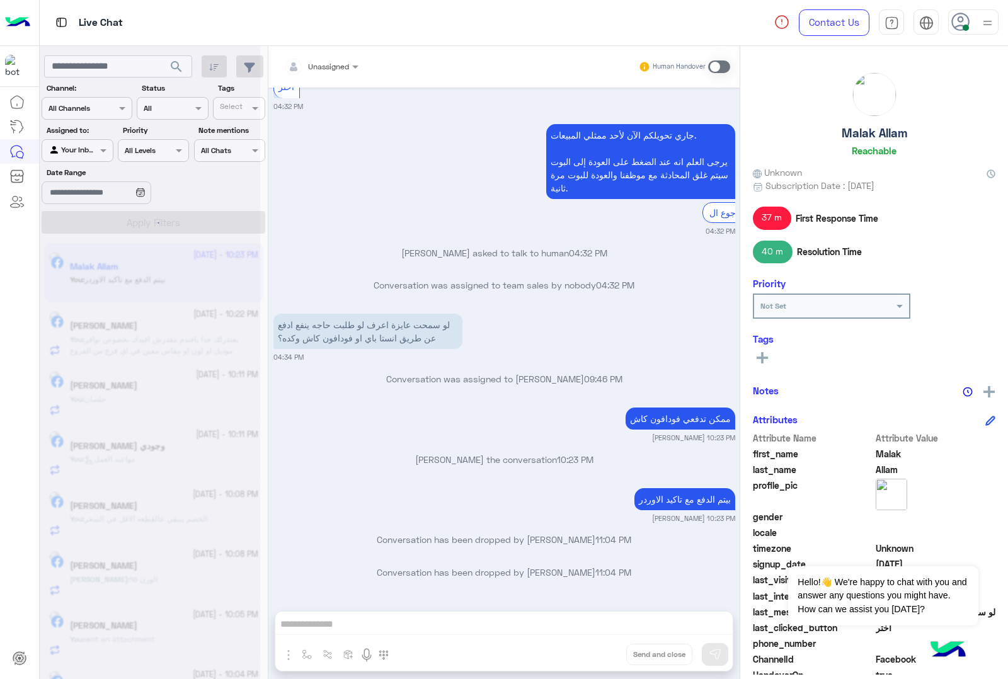
click at [602, 657] on div "Unassigned Human Handover Sep 18, 2025 Malak Allam left the conversation 02:14 …" at bounding box center [503, 365] width 471 height 638
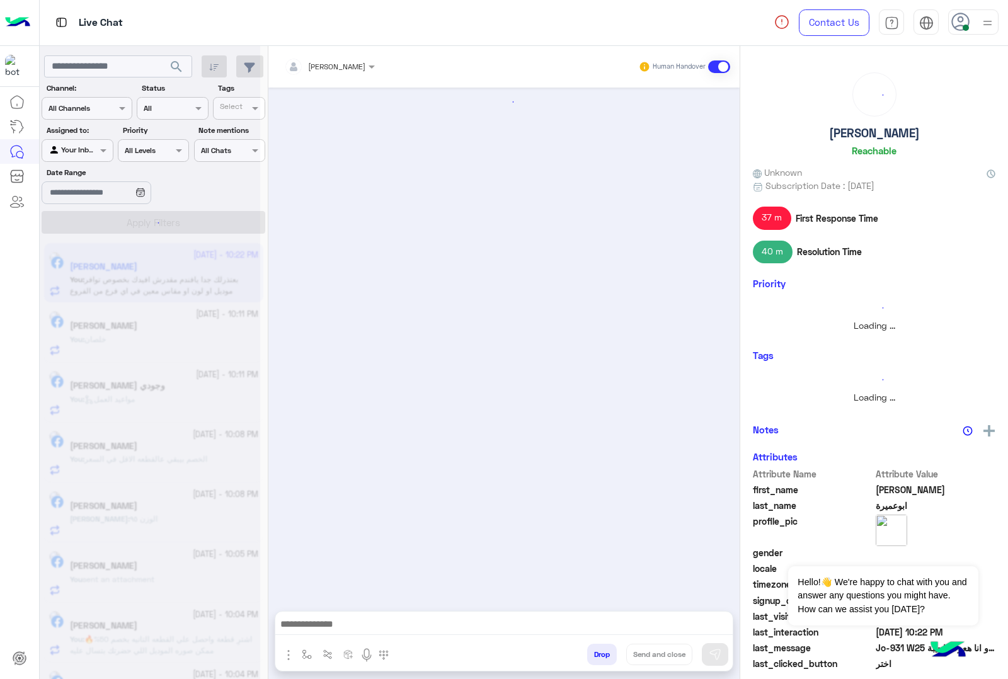
click at [602, 657] on button "Drop" at bounding box center [602, 654] width 30 height 21
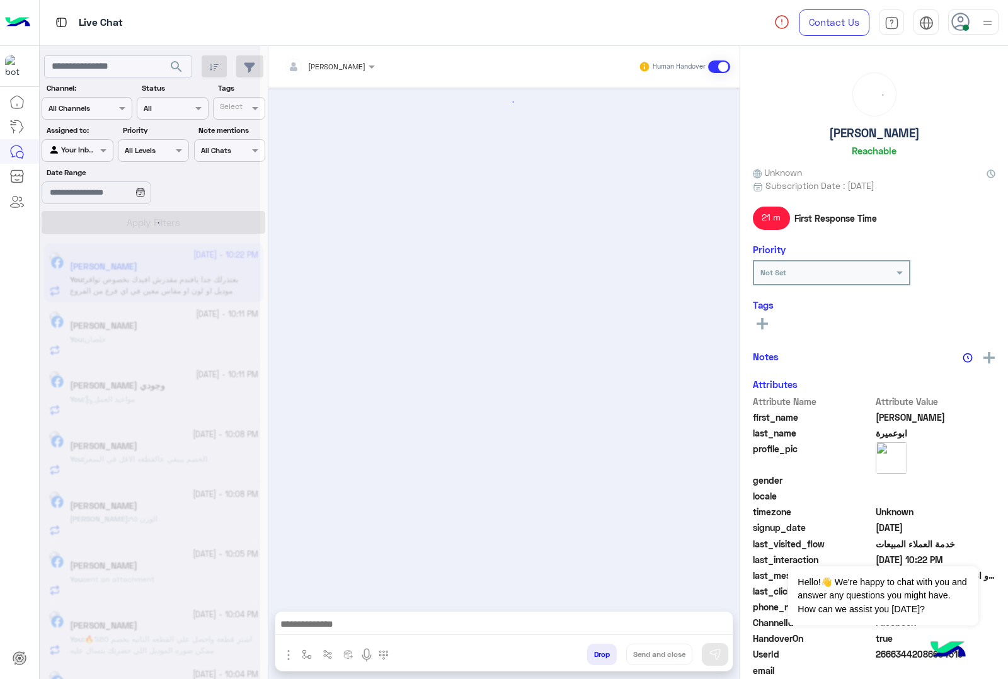
click at [602, 657] on div "[PERSON_NAME] Human Handover Drop Send and close" at bounding box center [503, 365] width 471 height 638
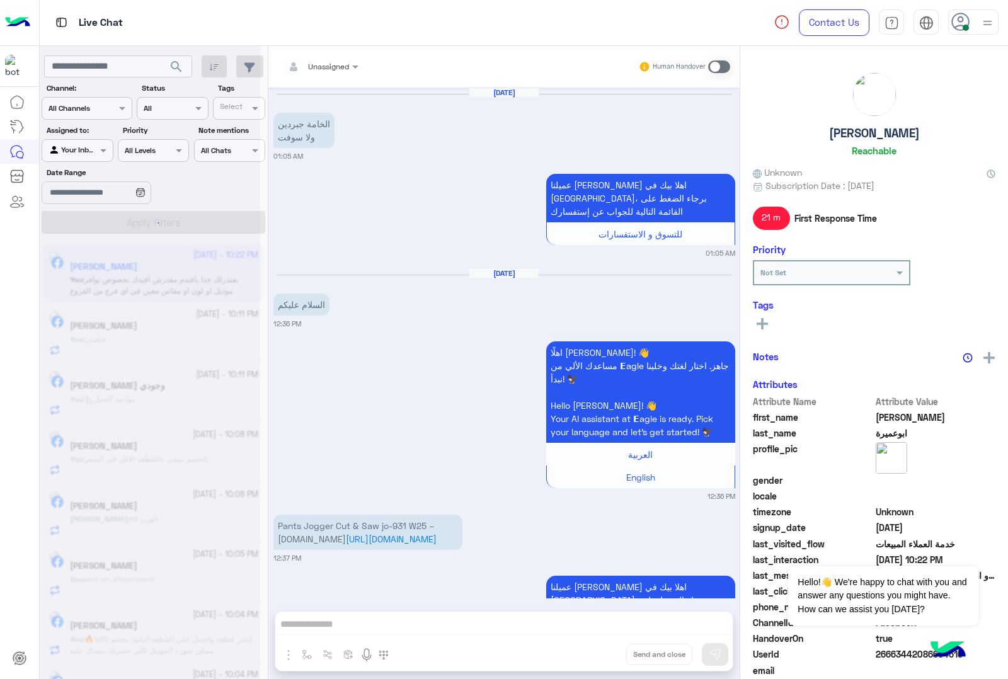
scroll to position [1785, 0]
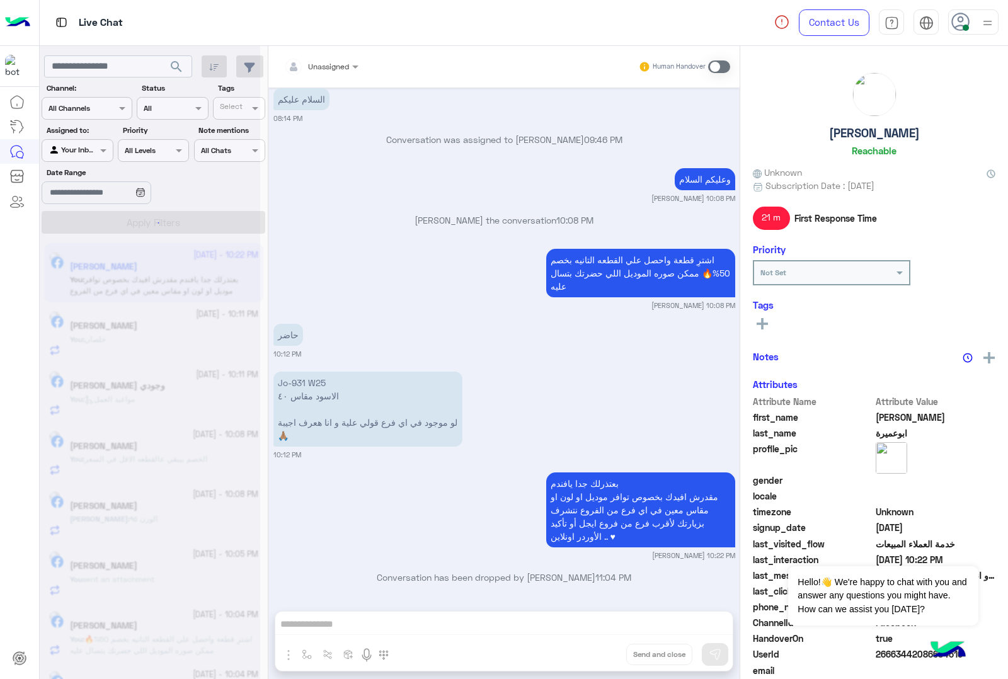
click at [602, 657] on div "Unassigned Human Handover Aug 28, 2025 الخامة جبردين ولا سوفت 01:05 AM عميلنا ا…" at bounding box center [503, 365] width 471 height 638
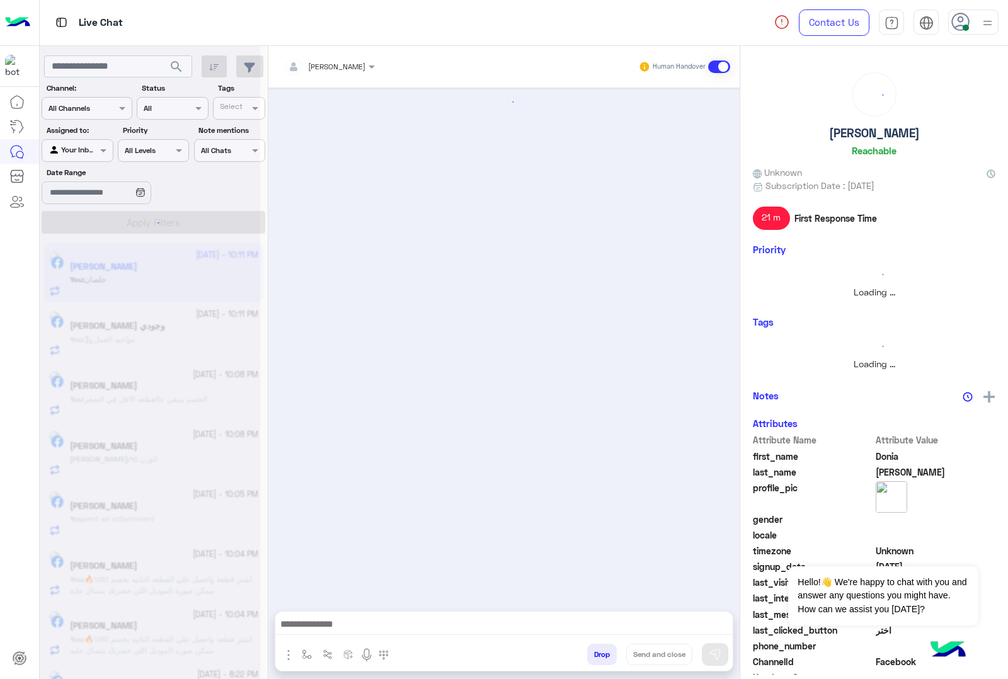
click at [602, 657] on button "Drop" at bounding box center [602, 654] width 30 height 21
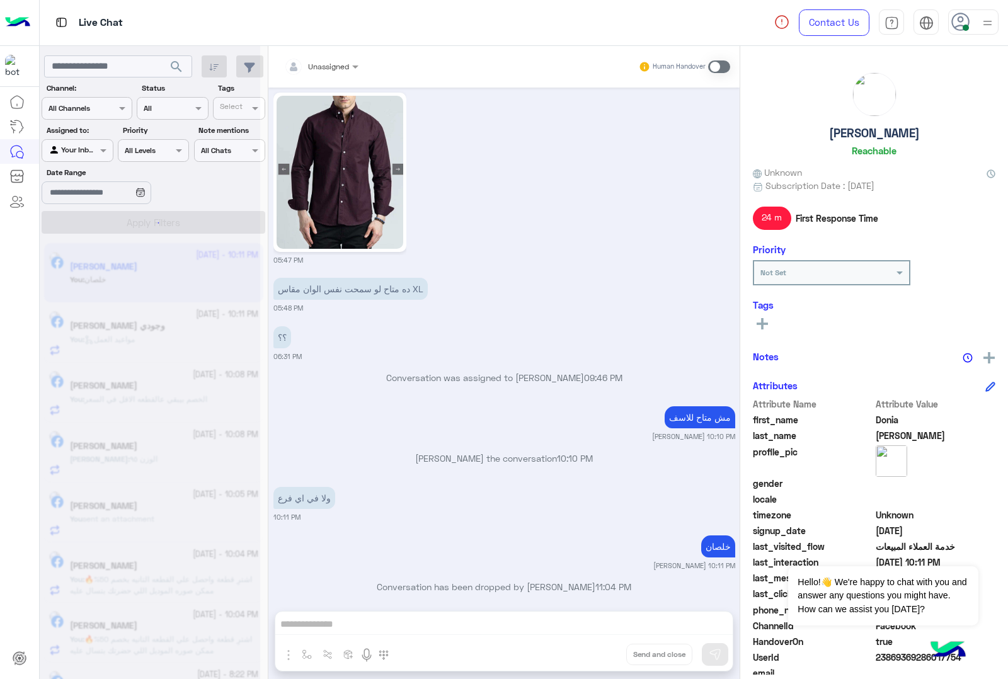
click at [602, 657] on div "Unassigned Human Handover Sep 18, 2025 عرض الموديلات 05:39 PM صيفك محتاج طلة مخ…" at bounding box center [503, 365] width 471 height 638
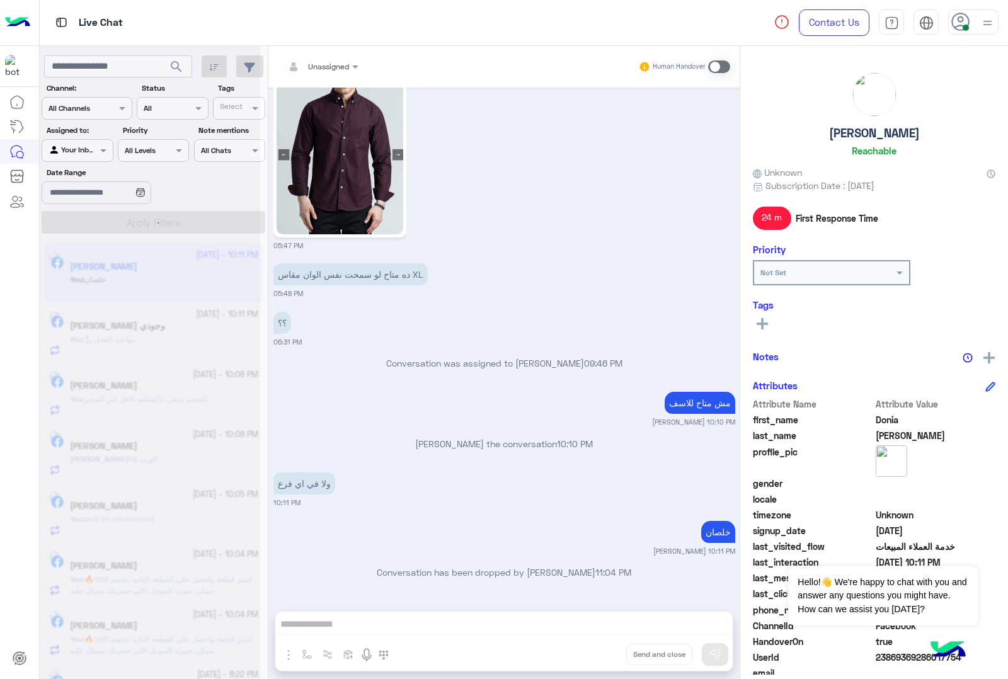
click at [0, 0] on button "Drop" at bounding box center [0, 0] width 0 height 0
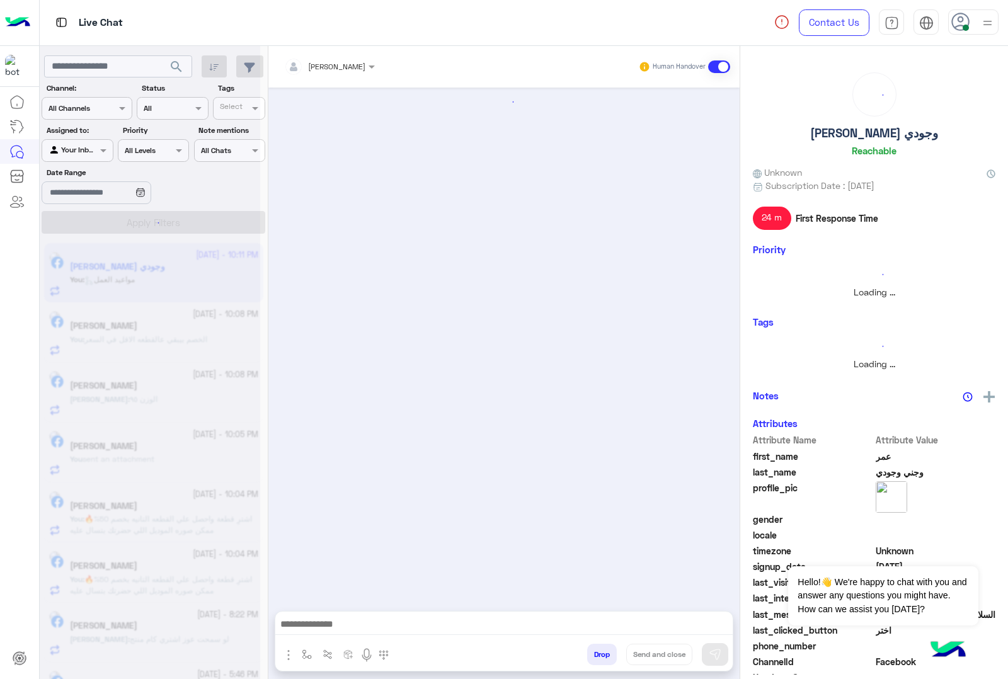
click at [602, 657] on button "Drop" at bounding box center [602, 654] width 30 height 21
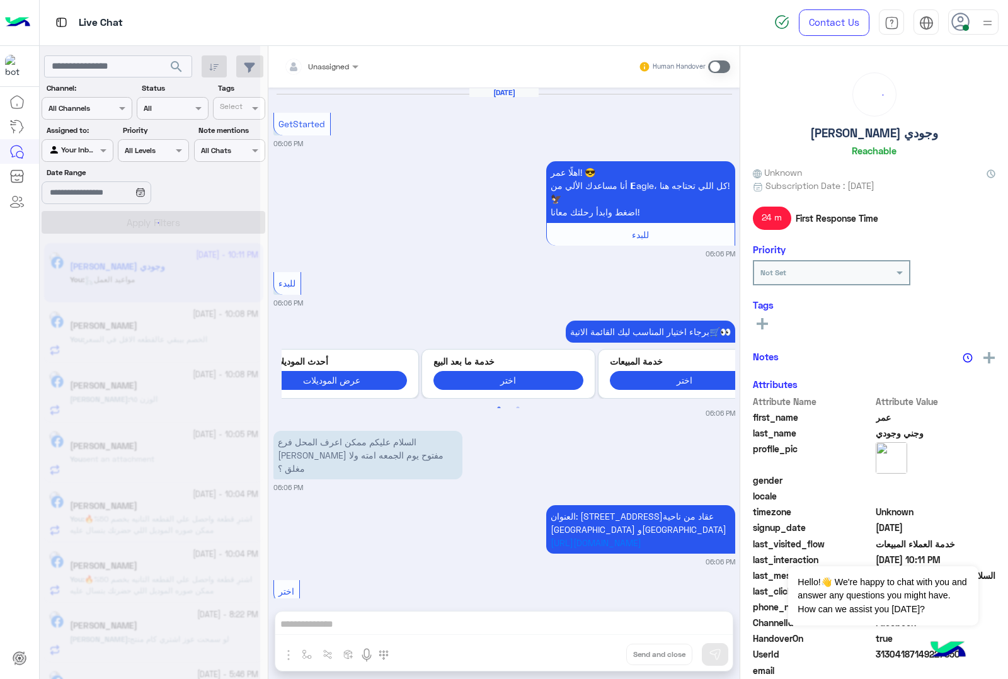
click at [602, 657] on div "Unassigned Human Handover Sep 18, 2025 GetStarted 06:06 PM اهلًا عمر! 😎 أنا مسا…" at bounding box center [503, 365] width 471 height 638
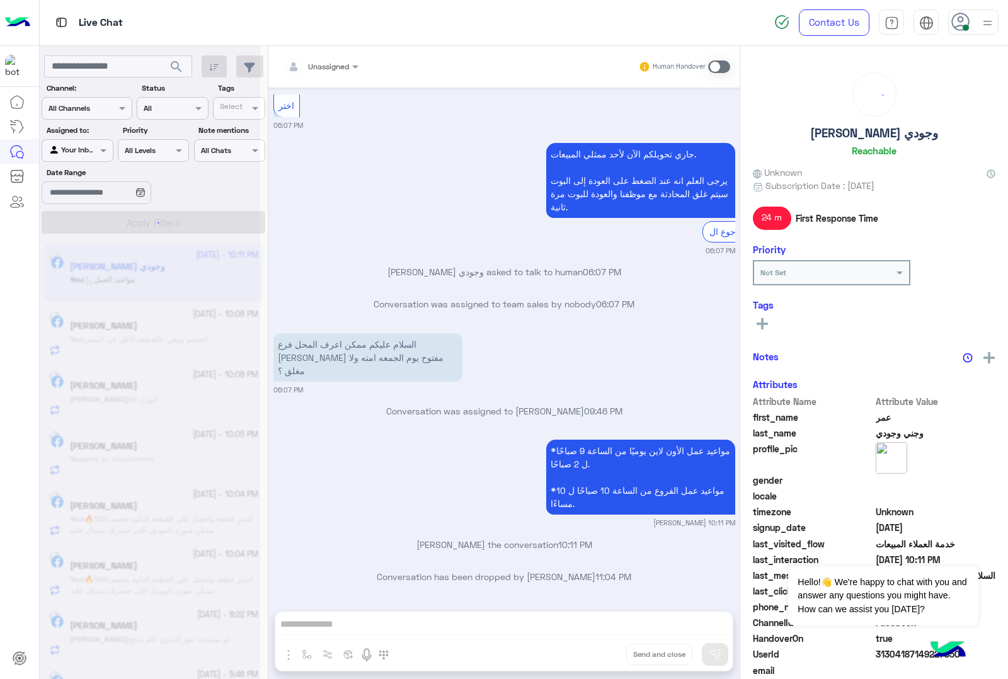
click at [602, 657] on div "Unassigned Human Handover Sep 18, 2025 GetStarted 06:06 PM اهلًا عمر! 😎 أنا مسا…" at bounding box center [503, 365] width 471 height 638
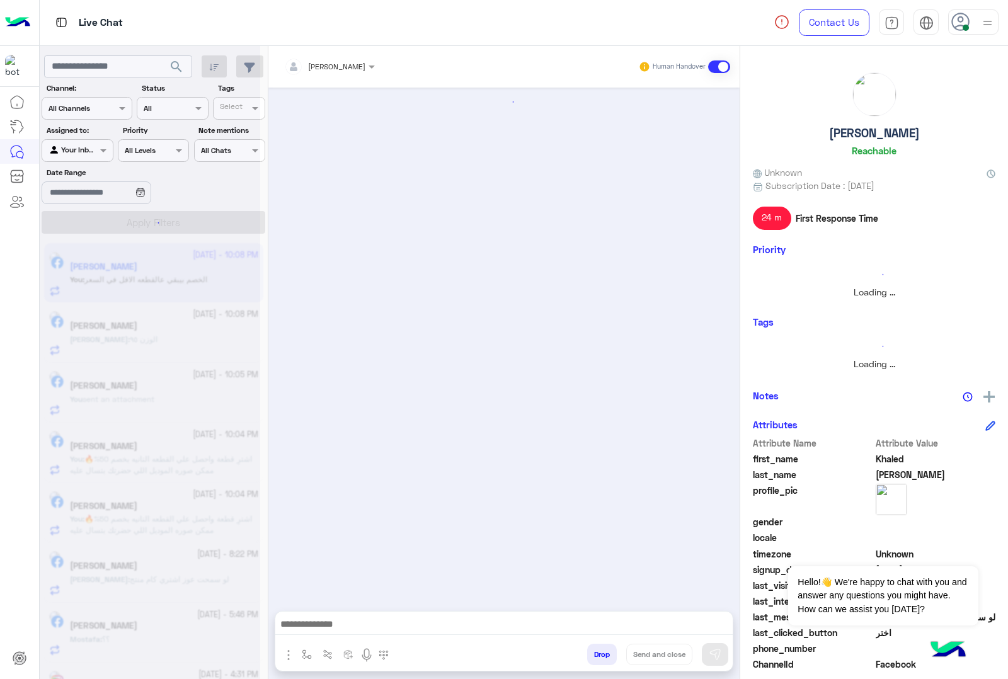
click at [602, 657] on button "Drop" at bounding box center [602, 654] width 30 height 21
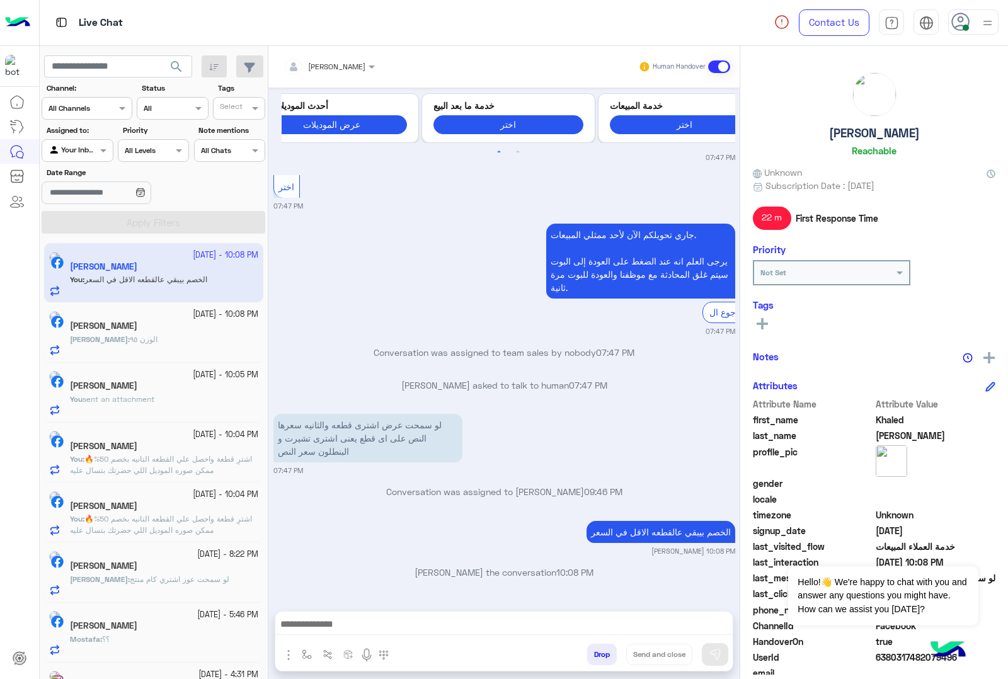
click at [602, 657] on button "Drop" at bounding box center [602, 654] width 30 height 21
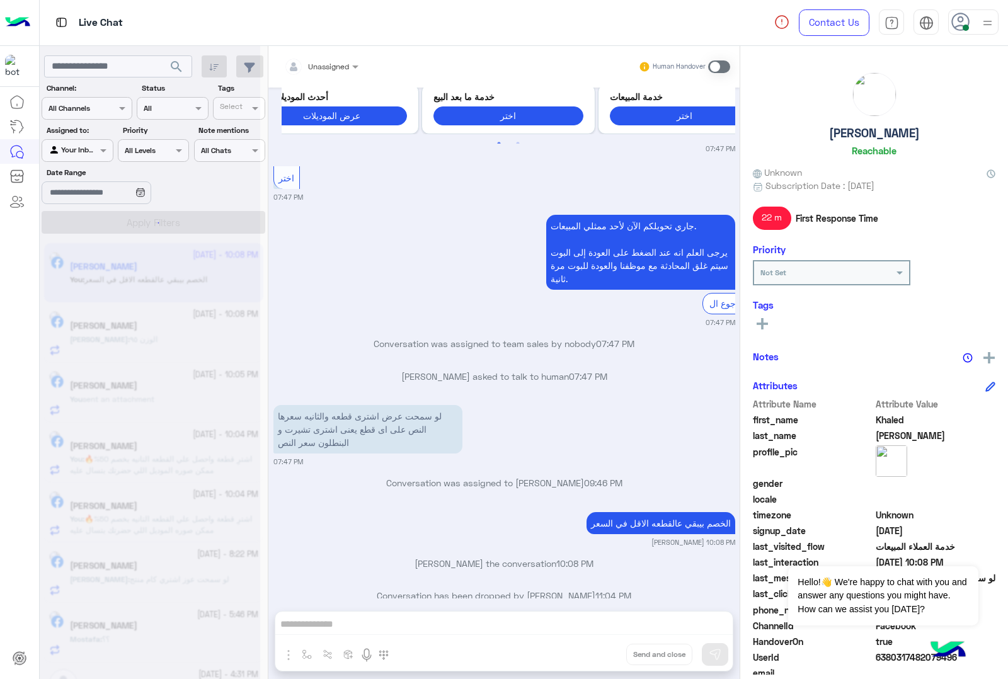
scroll to position [323, 0]
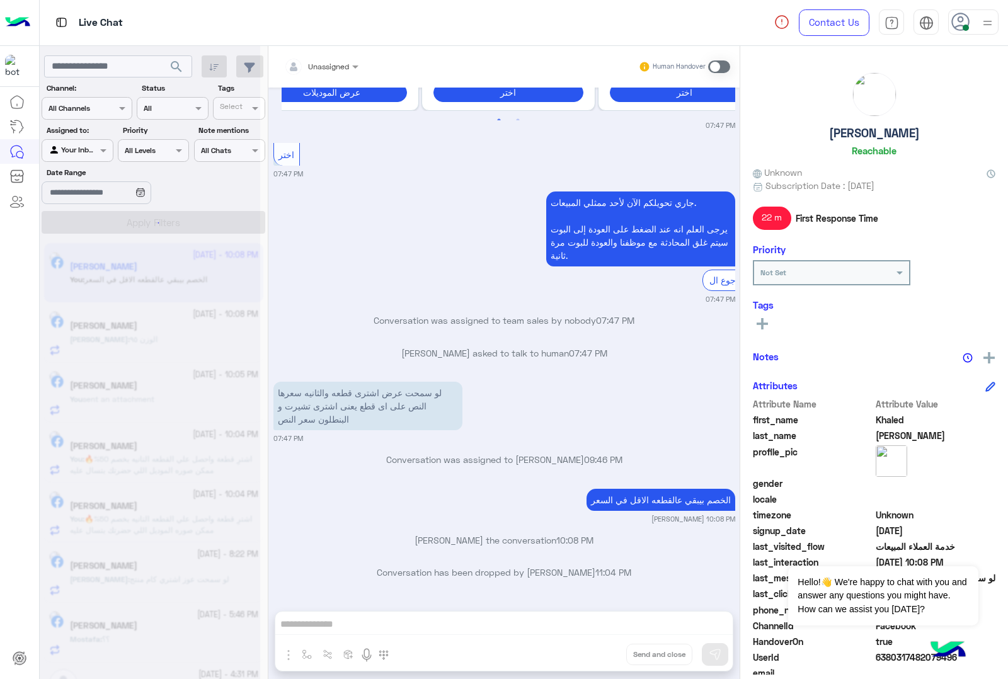
click at [602, 657] on div "Unassigned Human Handover Sep 18, 2025 لو سمحت عرض اشترى قطعه والثانيه سعرها ال…" at bounding box center [503, 365] width 471 height 638
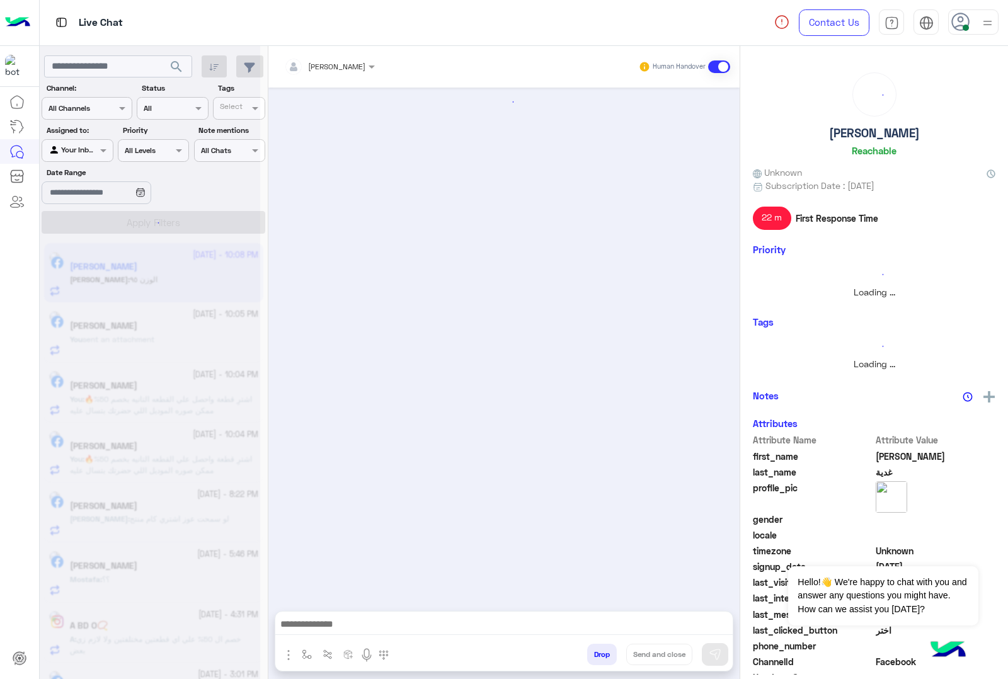
click at [602, 657] on button "Drop" at bounding box center [602, 654] width 30 height 21
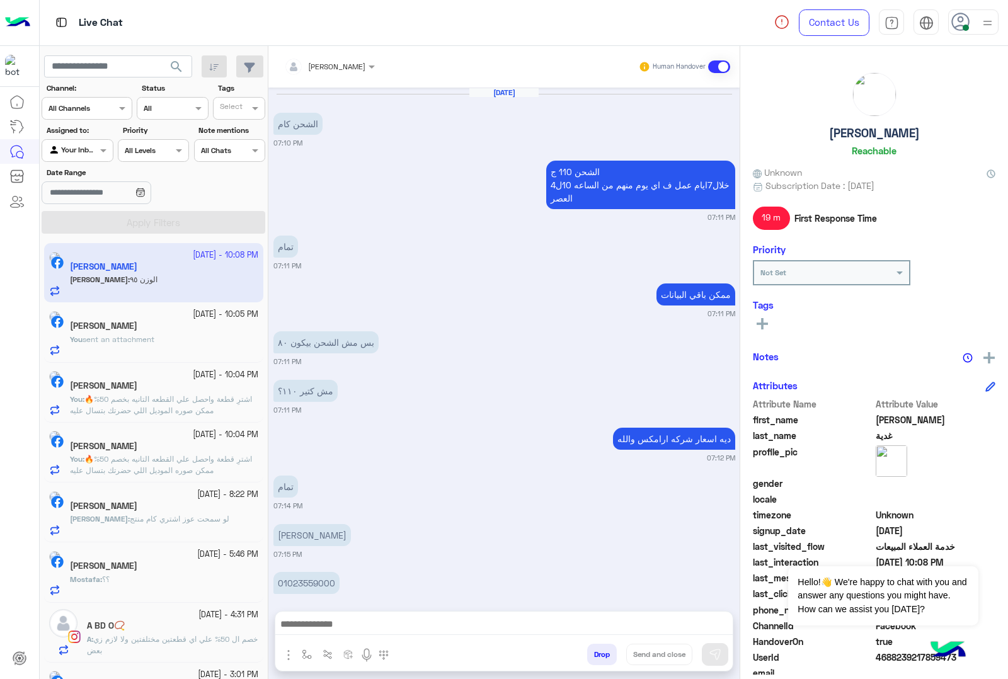
click at [602, 657] on div "[PERSON_NAME] Human Handover [DATE] الشحن كام 07:10 PM الشحن 110 ج خلال7ايام عم…" at bounding box center [503, 365] width 471 height 638
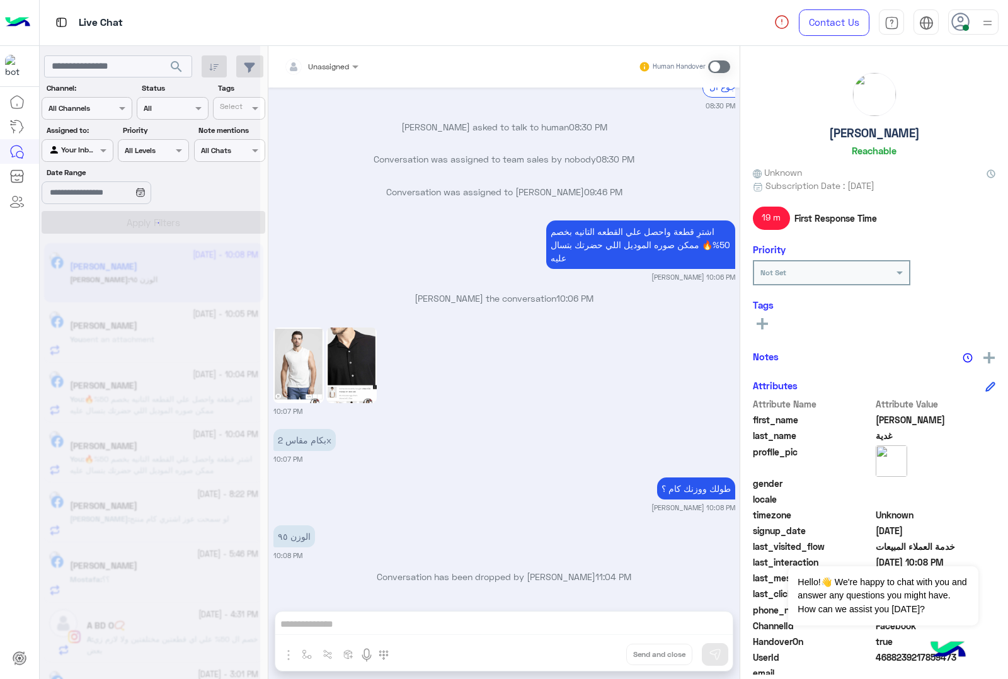
click at [602, 657] on div "Unassigned Human Handover Sep 12, 2025 الشحن كام 07:10 PM الشحن 110 ج خلال7ايام…" at bounding box center [503, 365] width 471 height 638
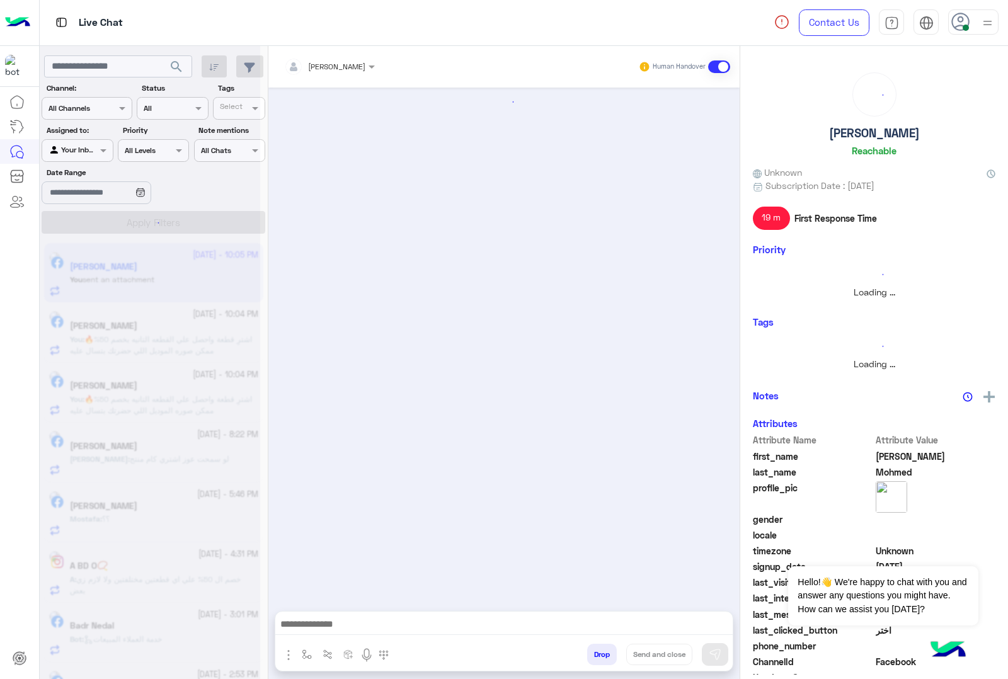
click at [602, 657] on button "Drop" at bounding box center [602, 654] width 30 height 21
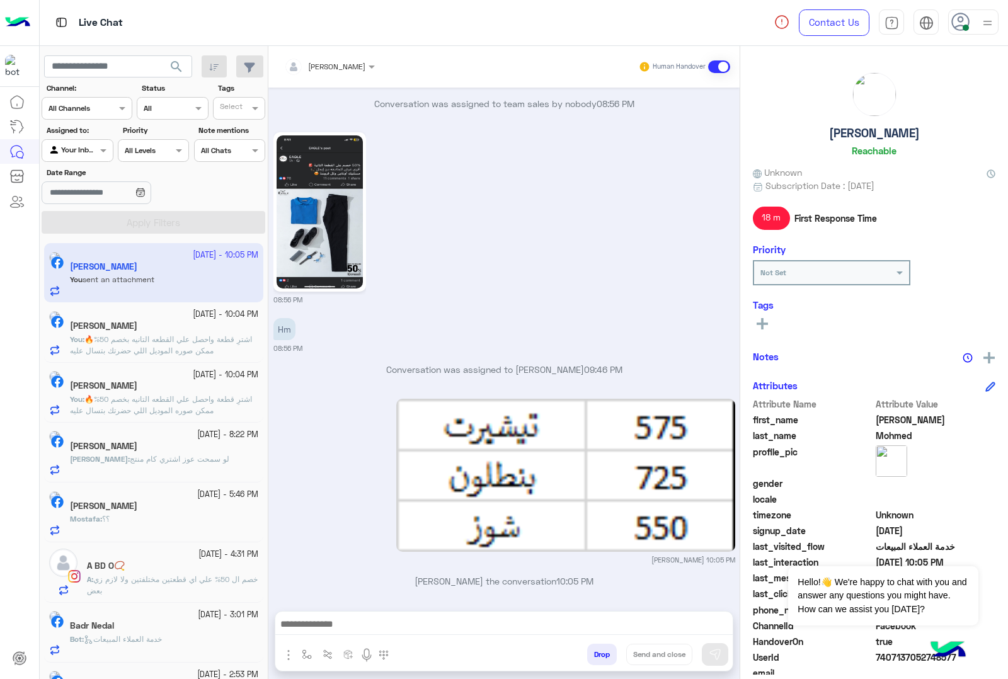
click at [602, 657] on div "mohamed ahmed Human Handover Sep 3, 2025 Conversation has been dropped by moham…" at bounding box center [503, 365] width 471 height 638
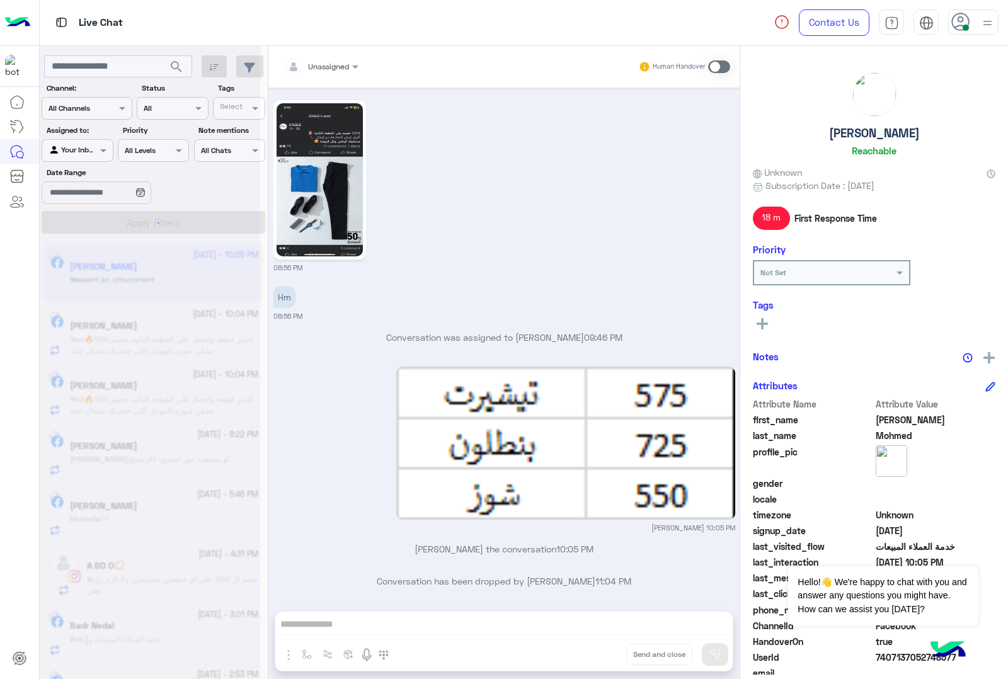
click at [0, 0] on button "Drop" at bounding box center [0, 0] width 0 height 0
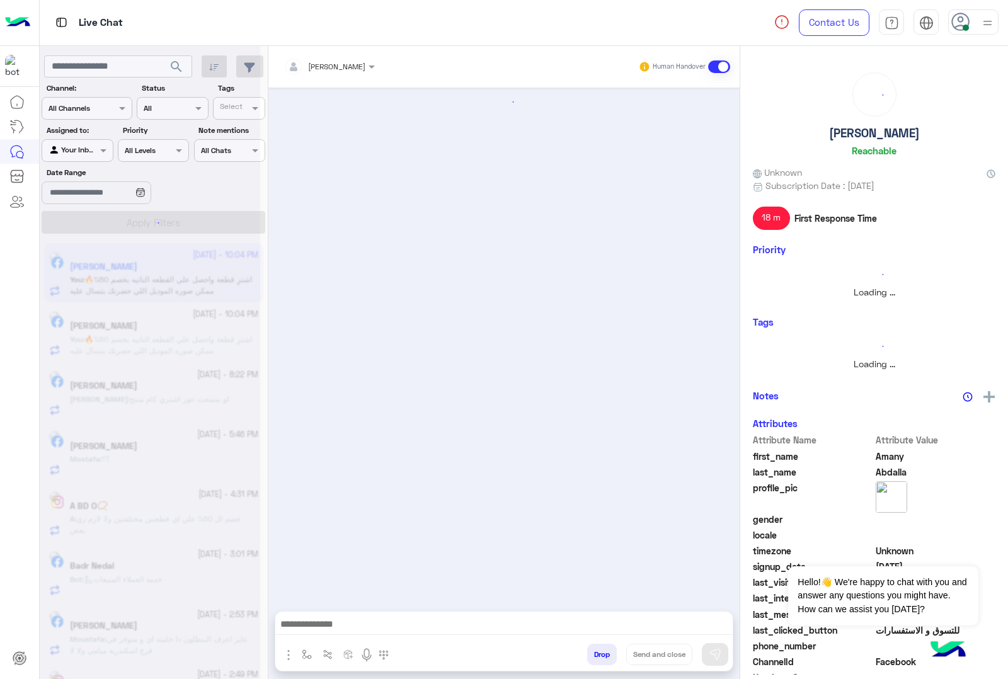
click at [602, 657] on button "Drop" at bounding box center [602, 654] width 30 height 21
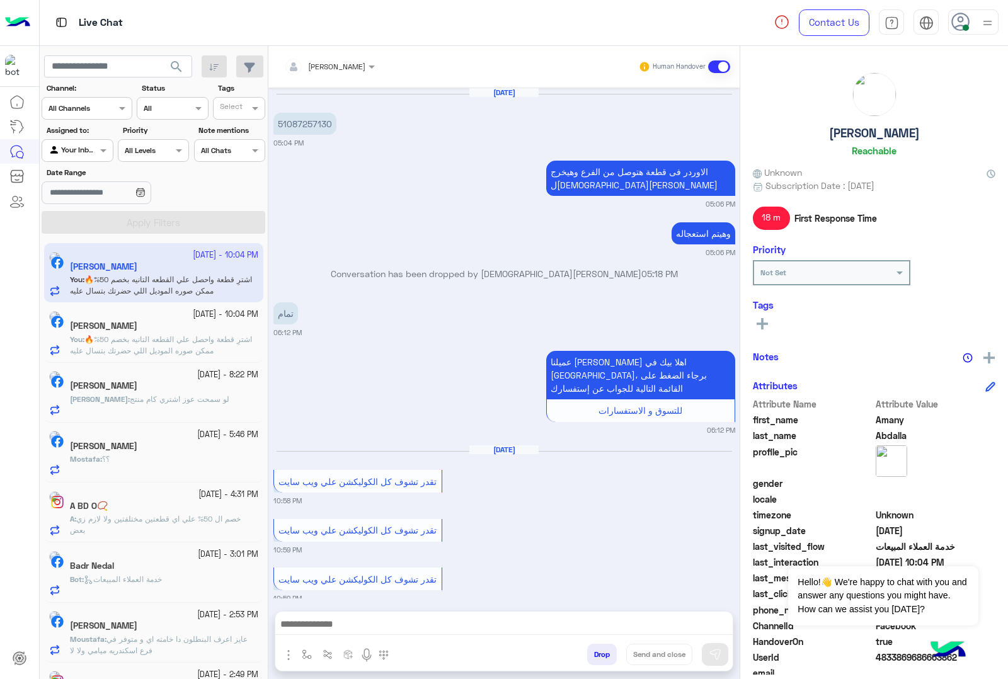
scroll to position [1412, 0]
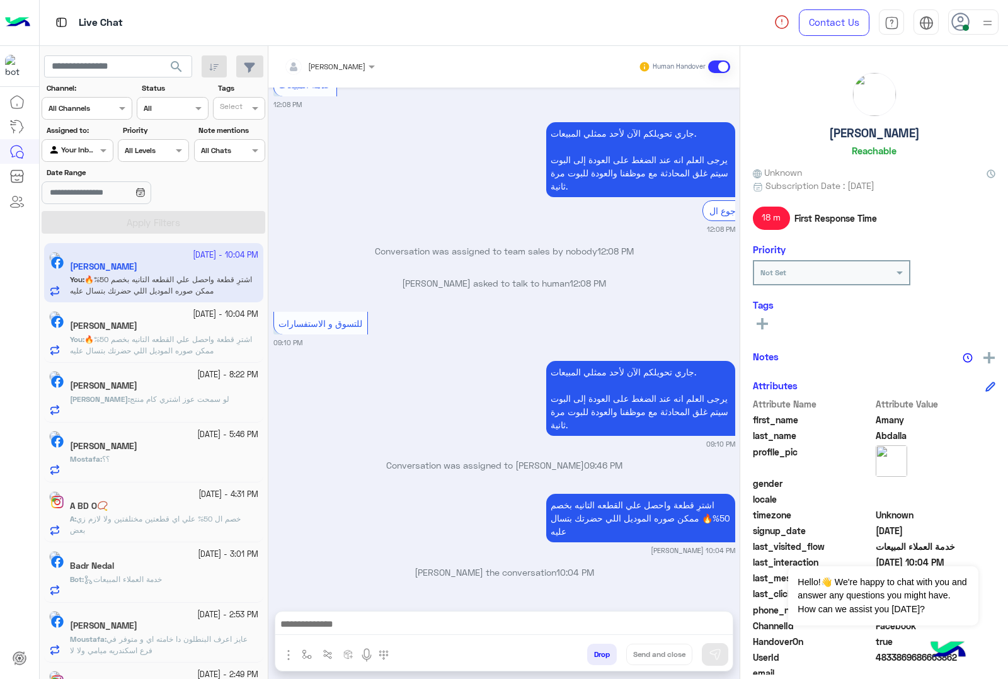
click at [602, 657] on div "mohamed ahmed Human Handover Nov 9, 2024 51087257130 05:04 PM الاوردر فى قطعة ه…" at bounding box center [503, 365] width 471 height 638
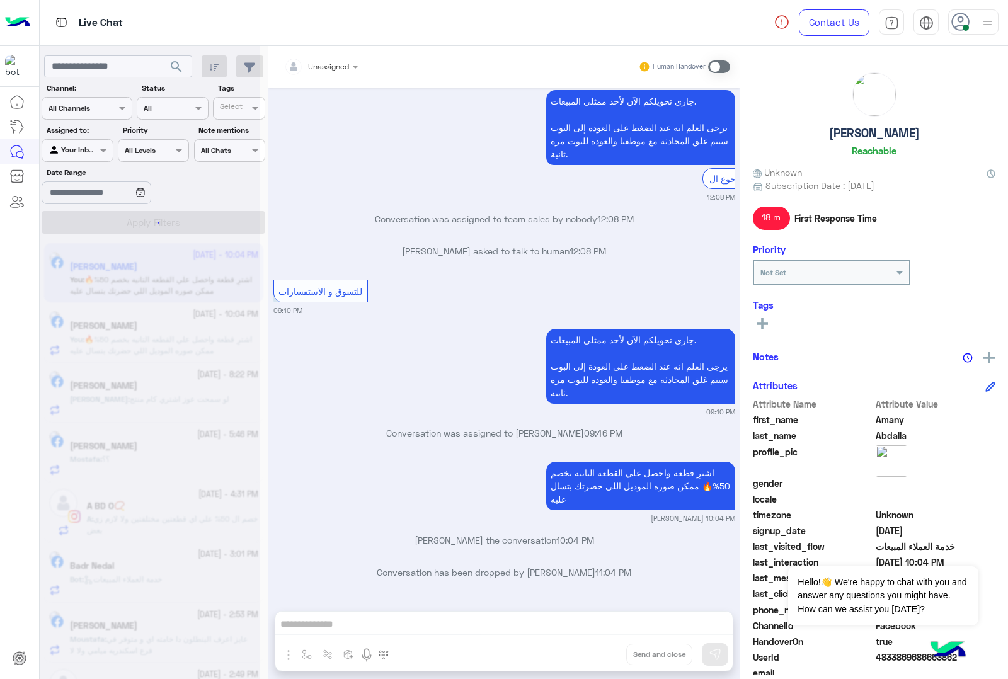
click at [602, 657] on div "Unassigned Human Handover Nov 9, 2024 51087257130 05:04 PM الاوردر فى قطعة هتوص…" at bounding box center [503, 365] width 471 height 638
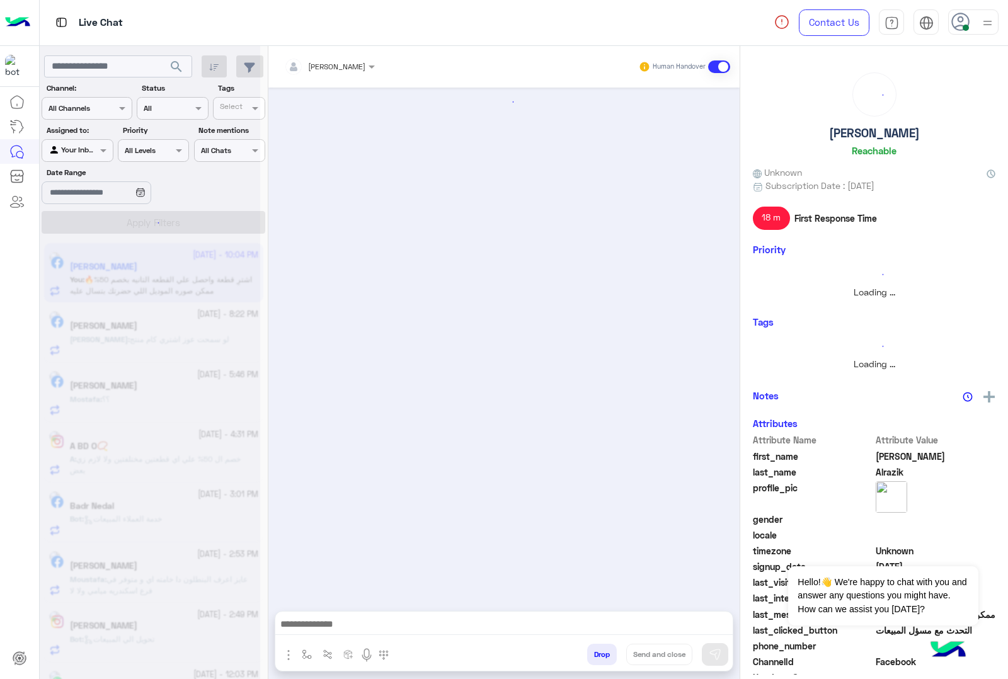
click at [602, 657] on button "Drop" at bounding box center [602, 654] width 30 height 21
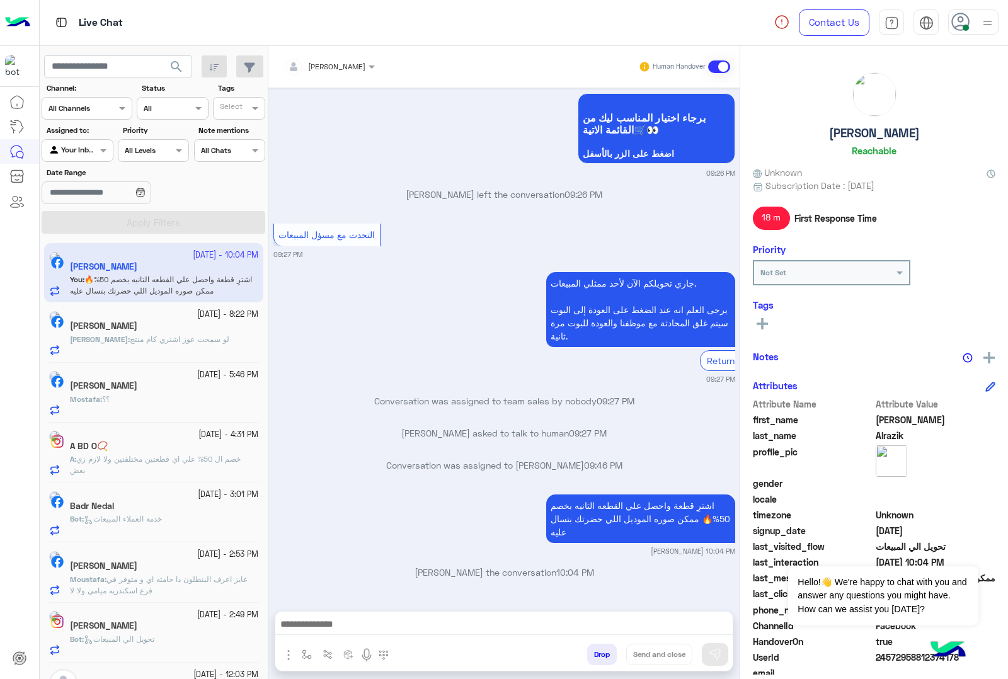
click at [602, 657] on button "Drop" at bounding box center [602, 654] width 30 height 21
click at [602, 657] on div "mohamed ahmed Human Handover Sep 18, 2025 GetStarted 09:06 PM اهلًا Sarah! 😎 أن…" at bounding box center [503, 365] width 471 height 638
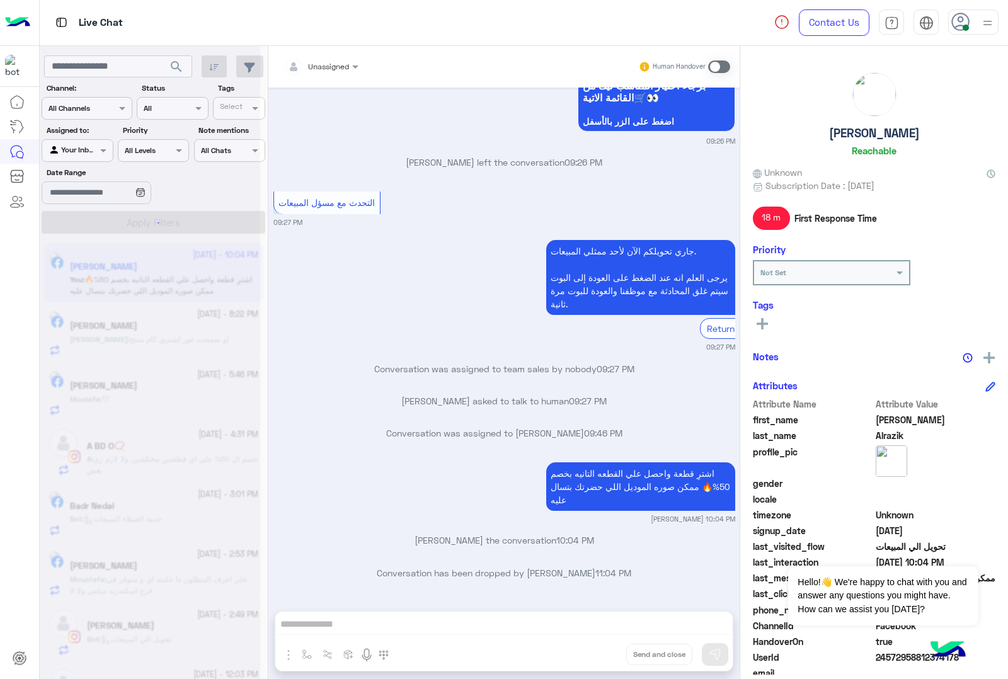
click at [602, 657] on div "Unassigned Human Handover Sep 18, 2025 GetStarted 09:06 PM اهلًا Sarah! 😎 أنا م…" at bounding box center [503, 365] width 471 height 638
click at [0, 0] on button "Drop" at bounding box center [0, 0] width 0 height 0
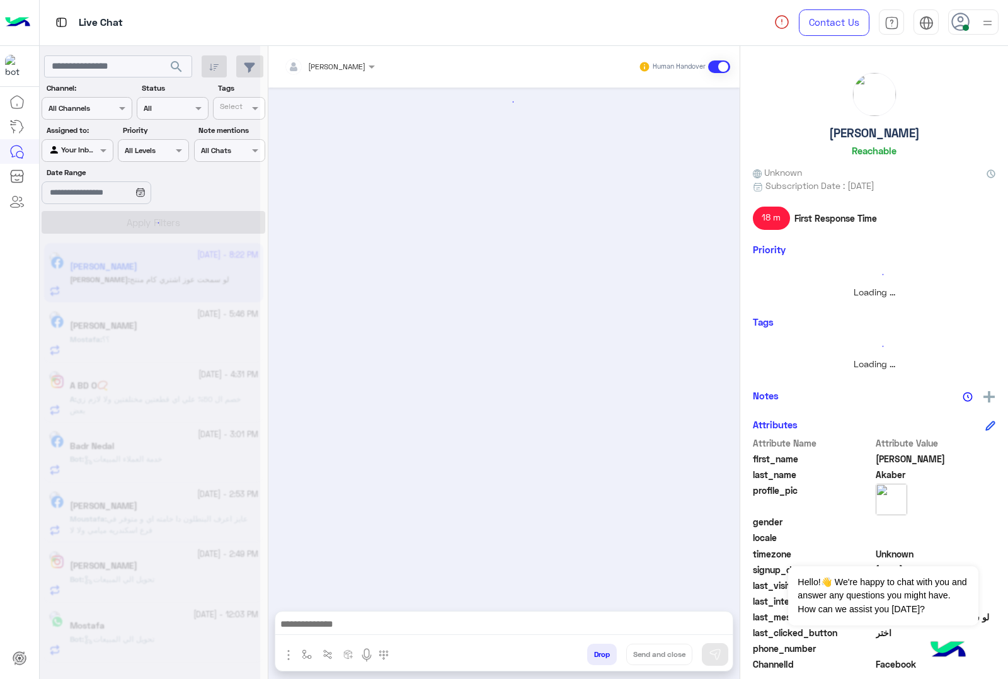
click at [602, 657] on button "Drop" at bounding box center [602, 654] width 30 height 21
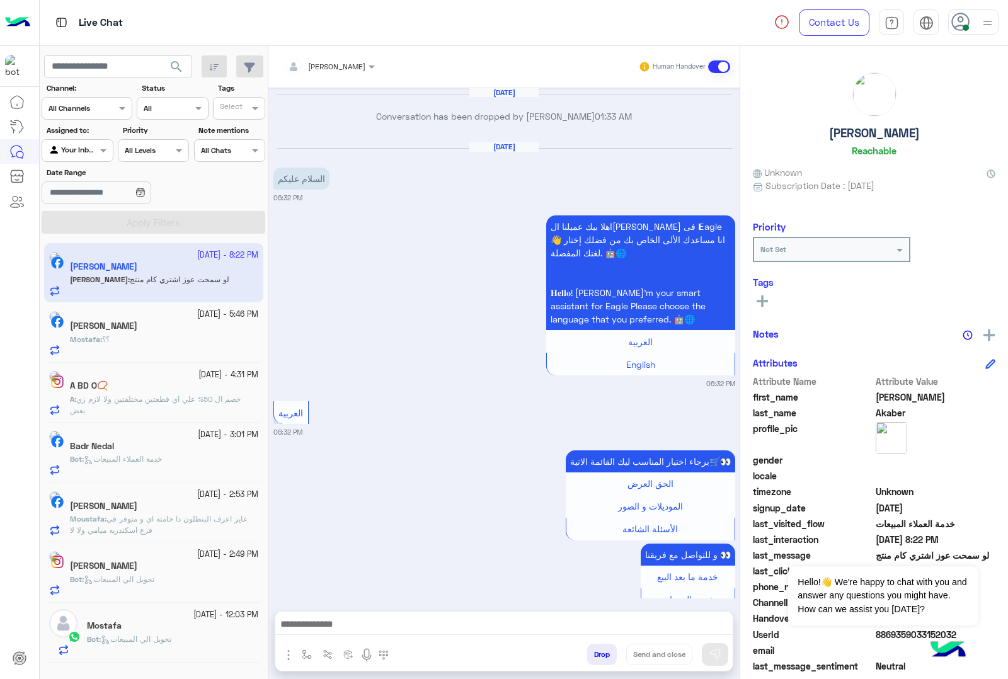
click at [602, 657] on div "mohamed ahmed Human Handover Dec 22, 2024 Conversation has been dropped by Tare…" at bounding box center [503, 365] width 471 height 638
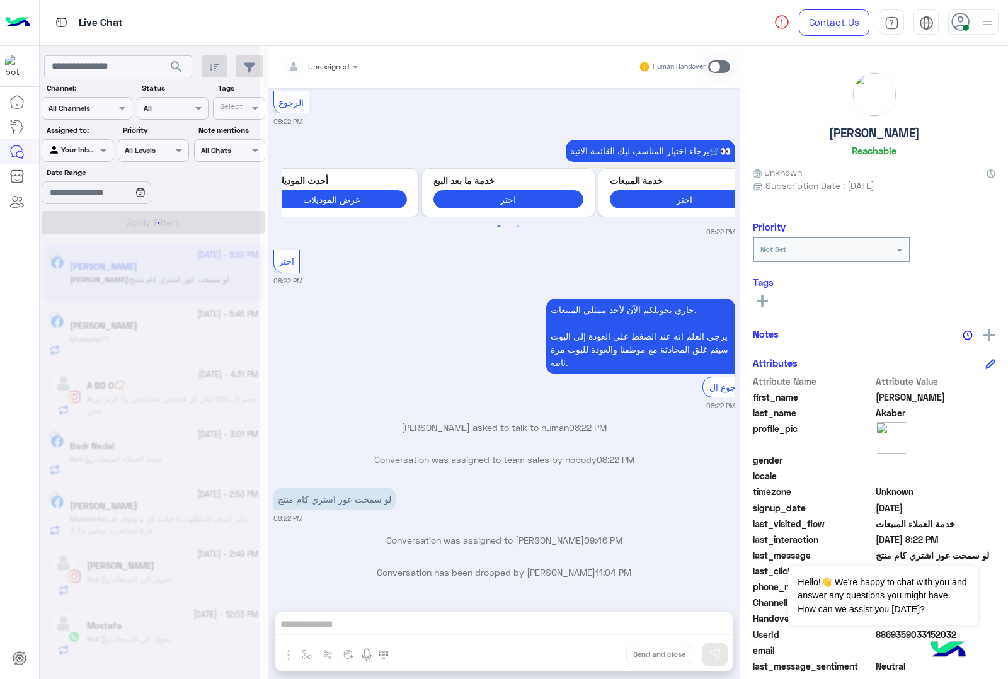
click at [602, 657] on div "Unassigned Human Handover Dec 22, 2024 Conversation has been dropped by Tarek H…" at bounding box center [503, 365] width 471 height 638
drag, startPoint x: 0, startPoint y: 0, endPoint x: 602, endPoint y: 657, distance: 891.1
click at [0, 0] on button "Drop" at bounding box center [0, 0] width 0 height 0
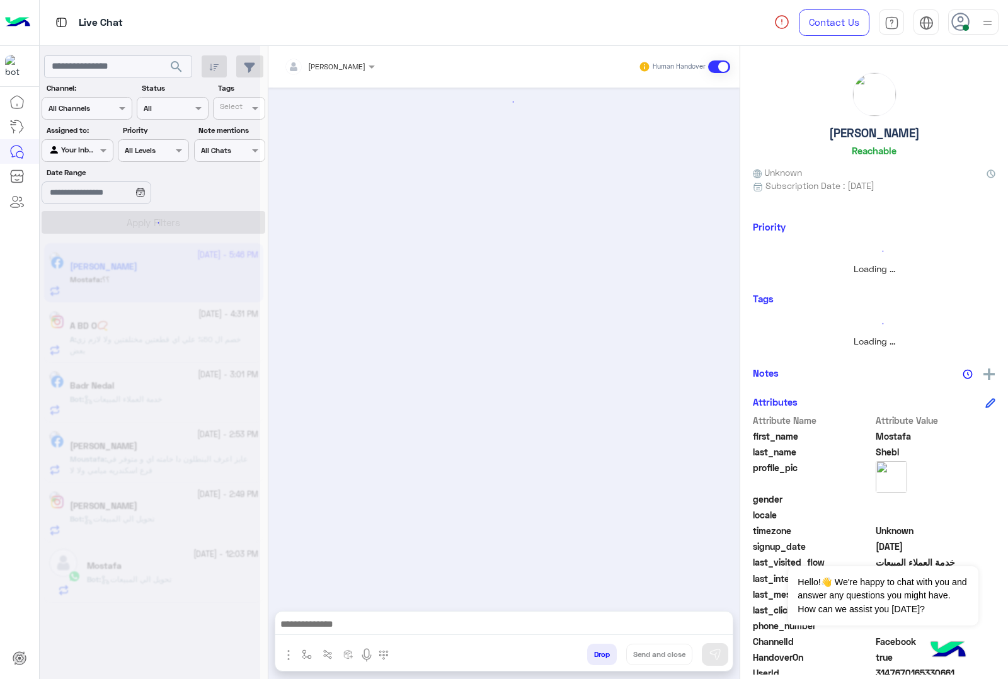
click at [602, 657] on button "Drop" at bounding box center [602, 654] width 30 height 21
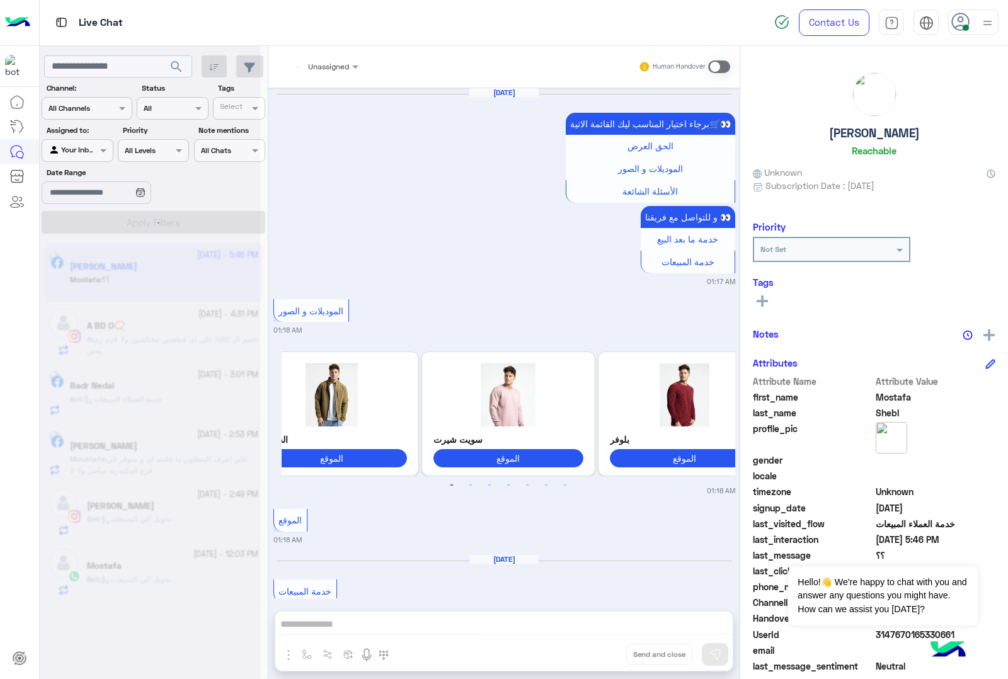
scroll to position [1900, 0]
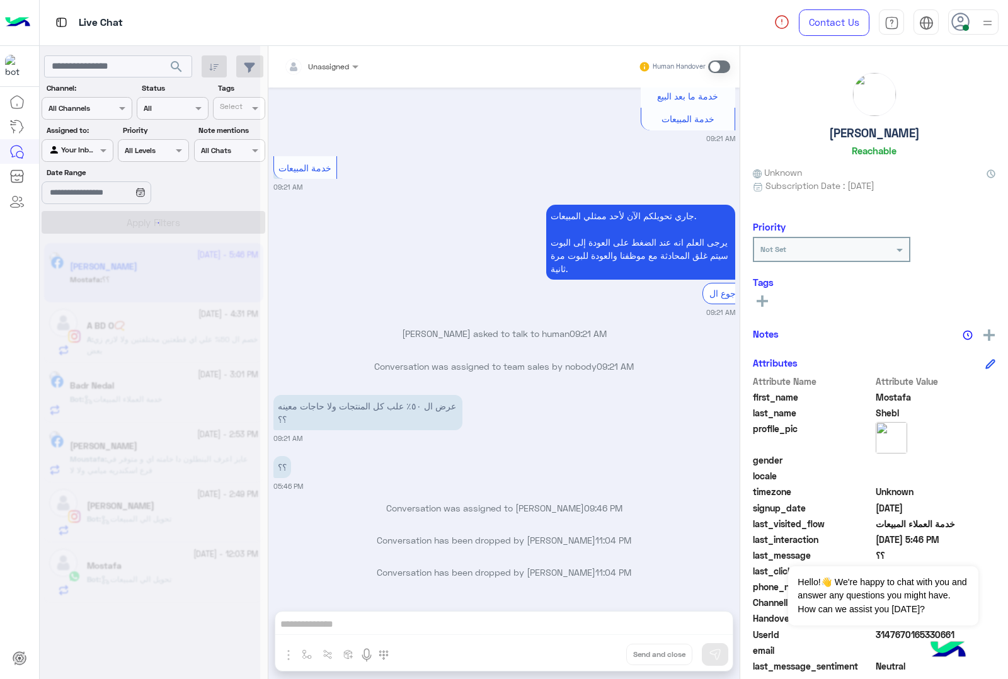
click at [602, 657] on div "Unassigned Human Handover Apr 27, 2025 برجاء اختيار المناسب ليك القائمة الاتية🛒…" at bounding box center [503, 365] width 471 height 638
click at [0, 0] on button "Drop" at bounding box center [0, 0] width 0 height 0
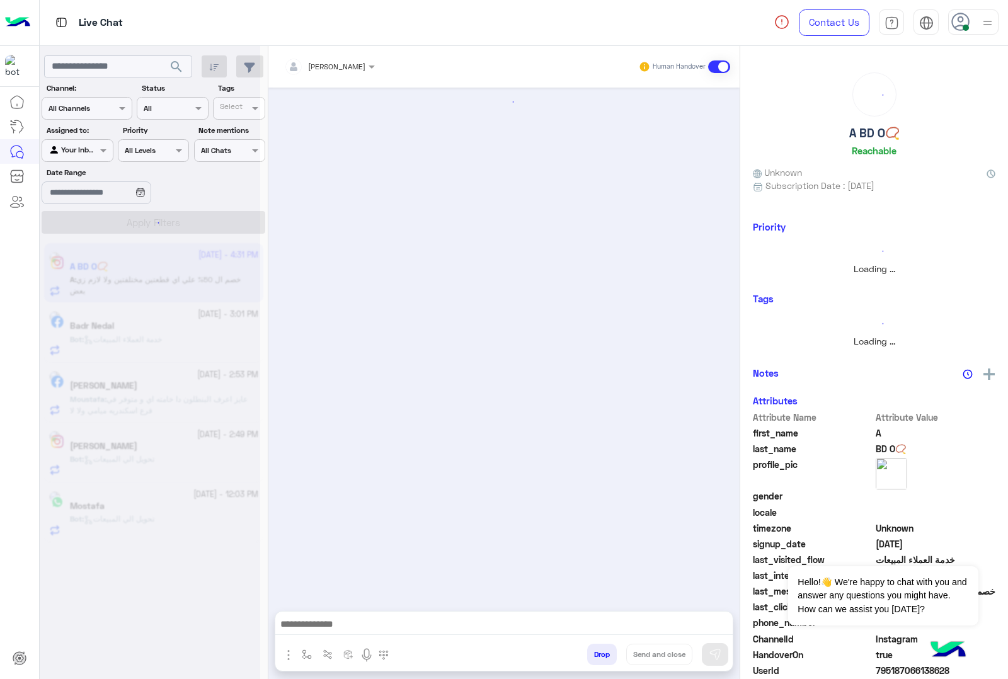
click at [602, 657] on button "Drop" at bounding box center [602, 654] width 30 height 21
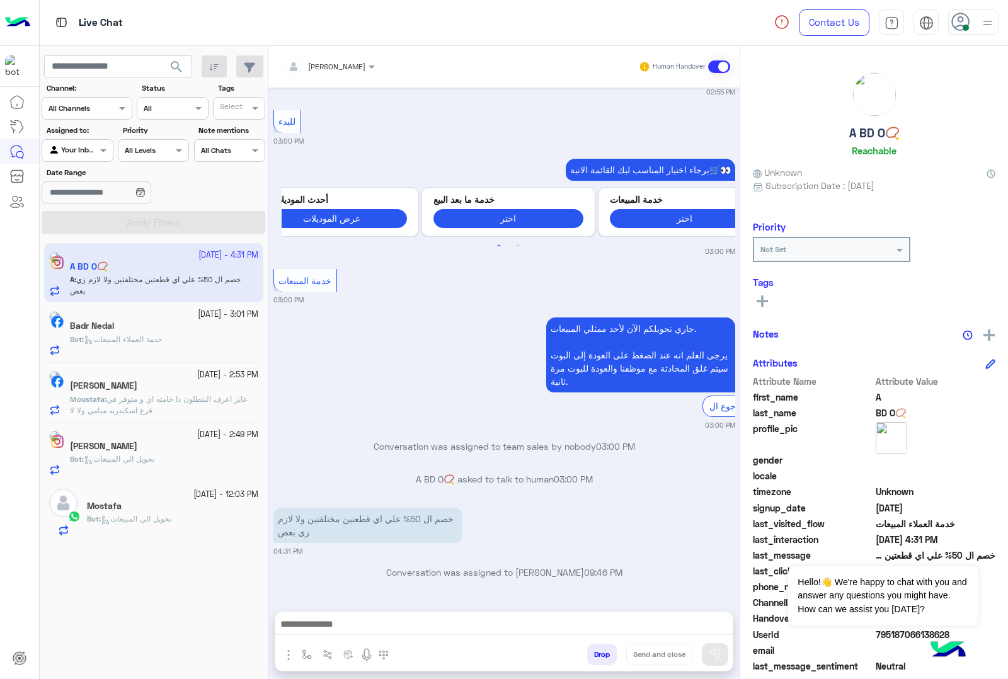
click at [602, 657] on div "mohamed ahmed Human Handover Jan 30, 2025 12:31 AM عميلنا العزيز ＫＡＴＯ🔗 اهلا بيك…" at bounding box center [503, 365] width 471 height 638
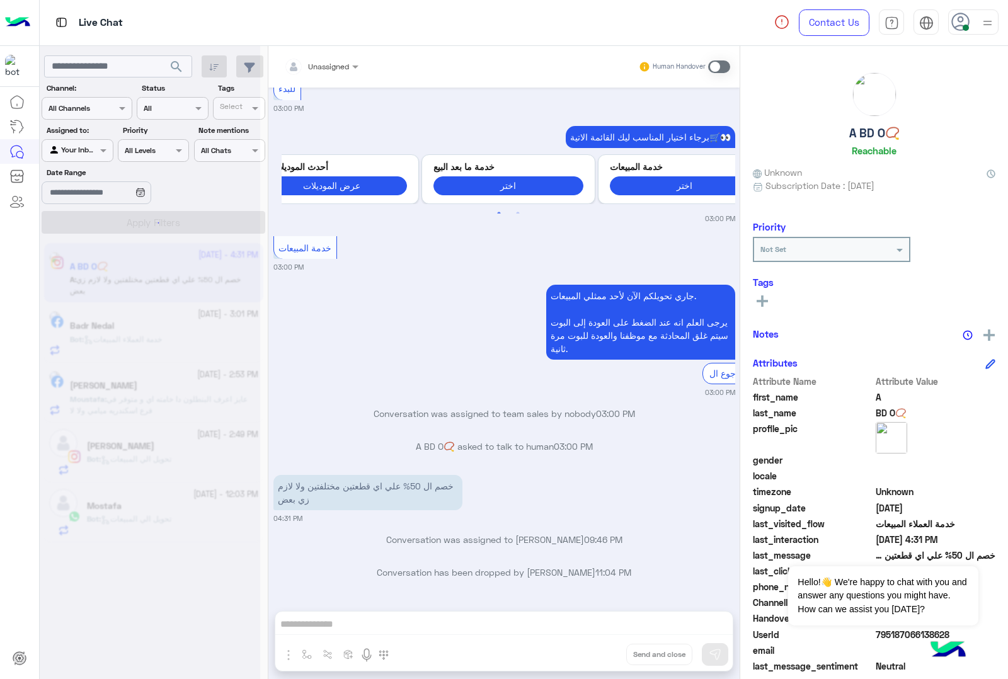
scroll to position [1561, 0]
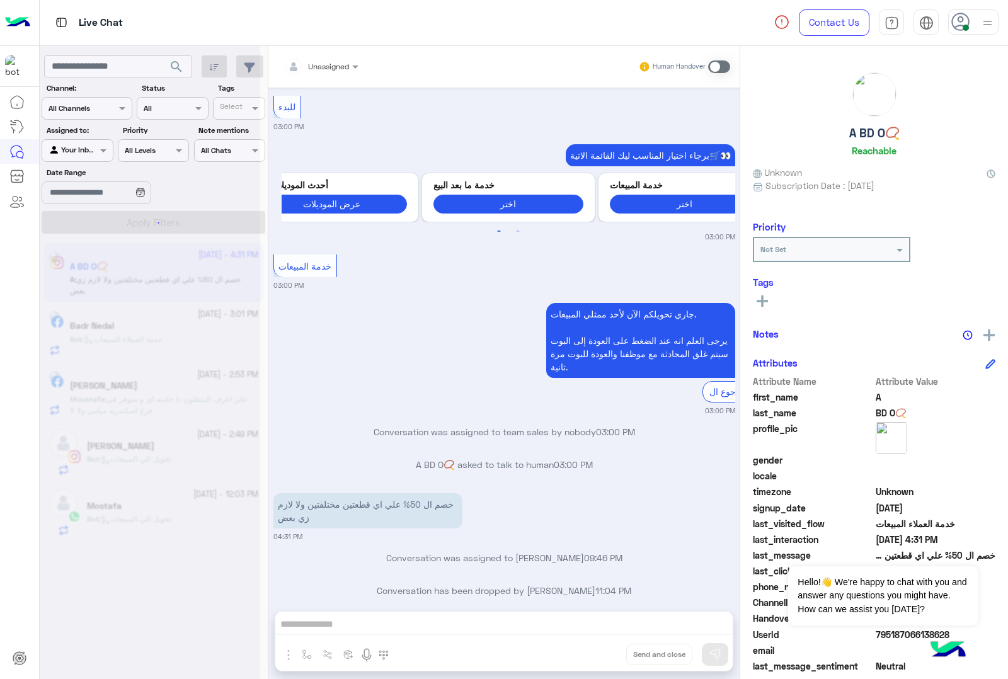
click at [602, 657] on div "Unassigned Human Handover Jan 30, 2025 12:31 AM عميلنا العزيز ＫＡＴＯ🔗 اهلا بيك في…" at bounding box center [503, 365] width 471 height 638
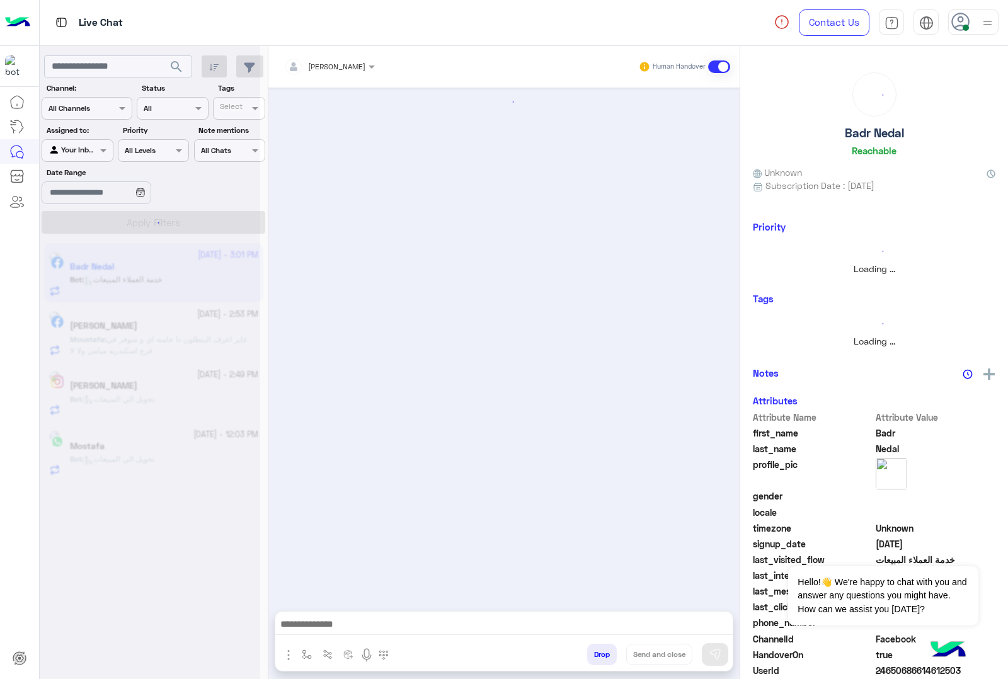
click at [602, 657] on button "Drop" at bounding box center [602, 654] width 30 height 21
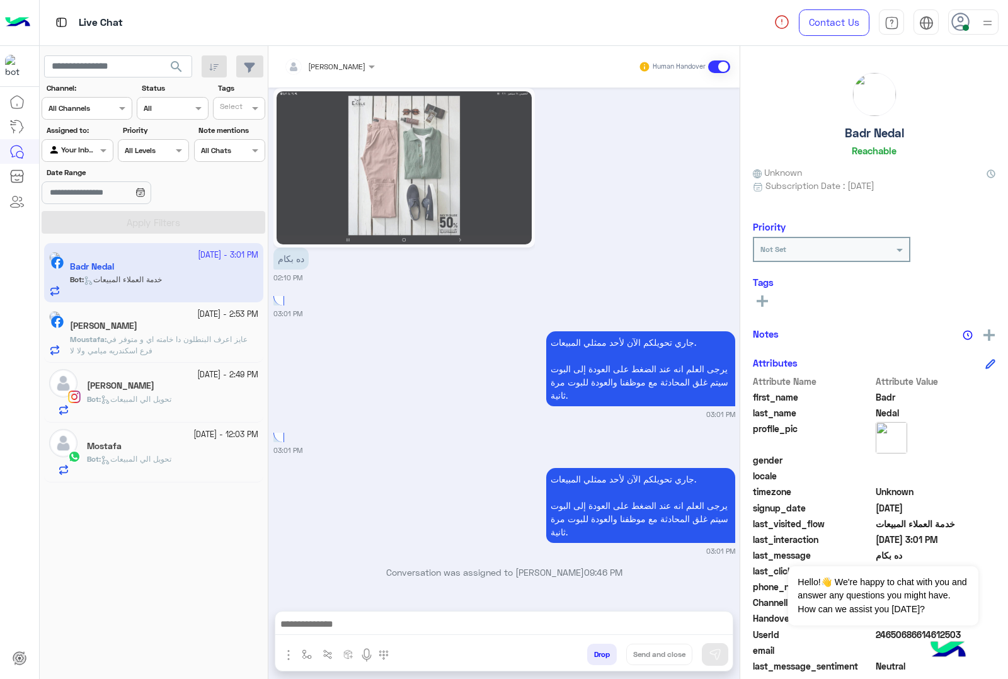
click at [602, 657] on button "Drop" at bounding box center [602, 654] width 30 height 21
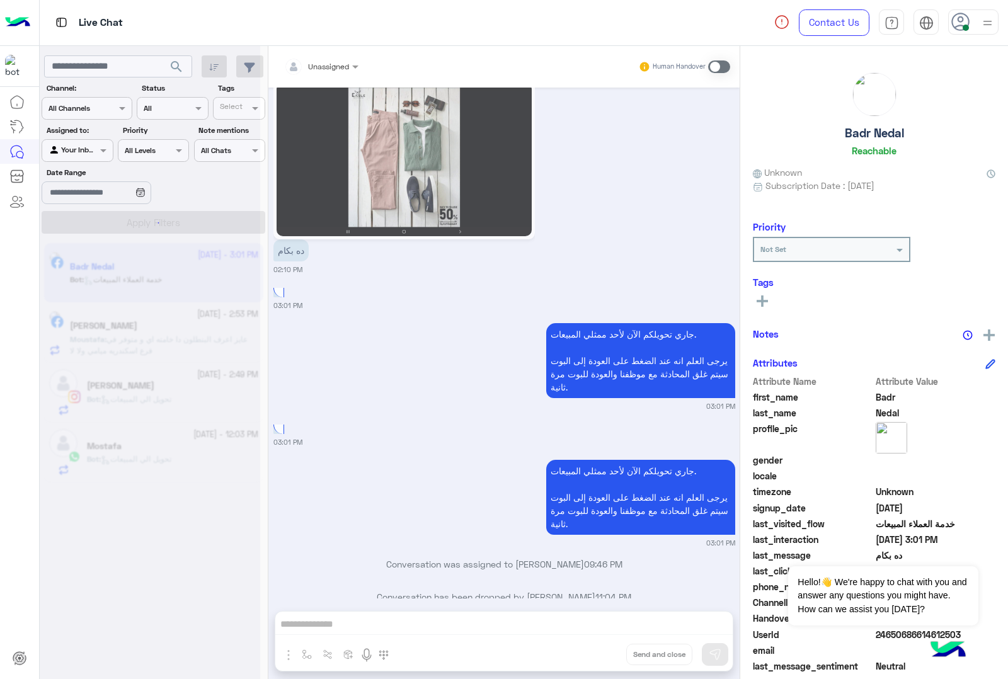
click at [602, 657] on div "Unassigned Human Handover Sep 18, 2025 التفاصيل لو سمحت 02:06 PM اهلًا Badr! 😎 …" at bounding box center [503, 365] width 471 height 638
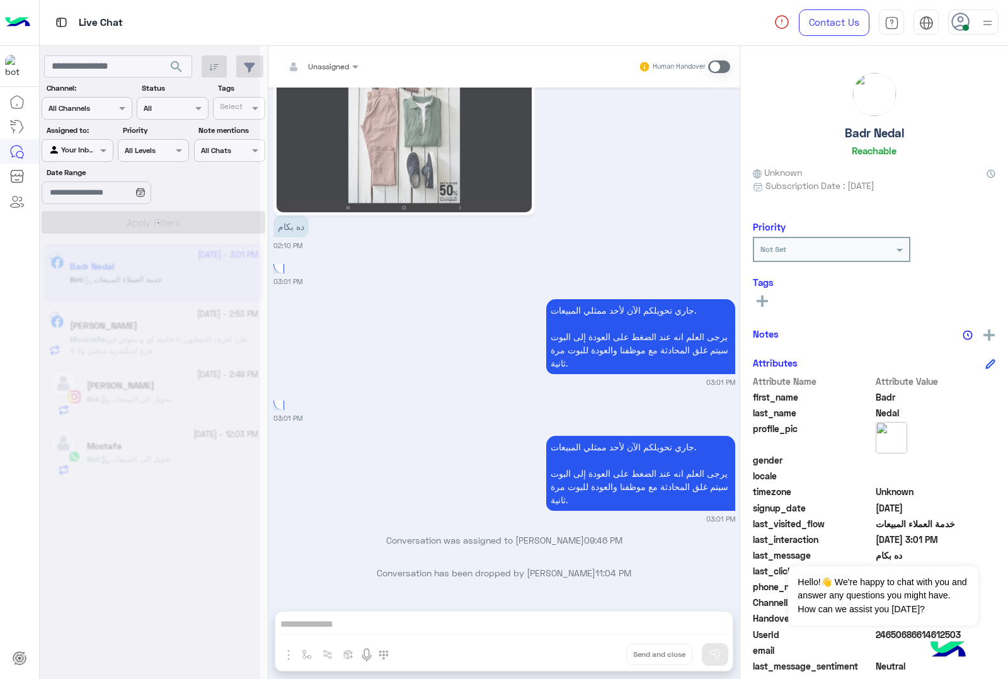
click at [0, 0] on button "Drop" at bounding box center [0, 0] width 0 height 0
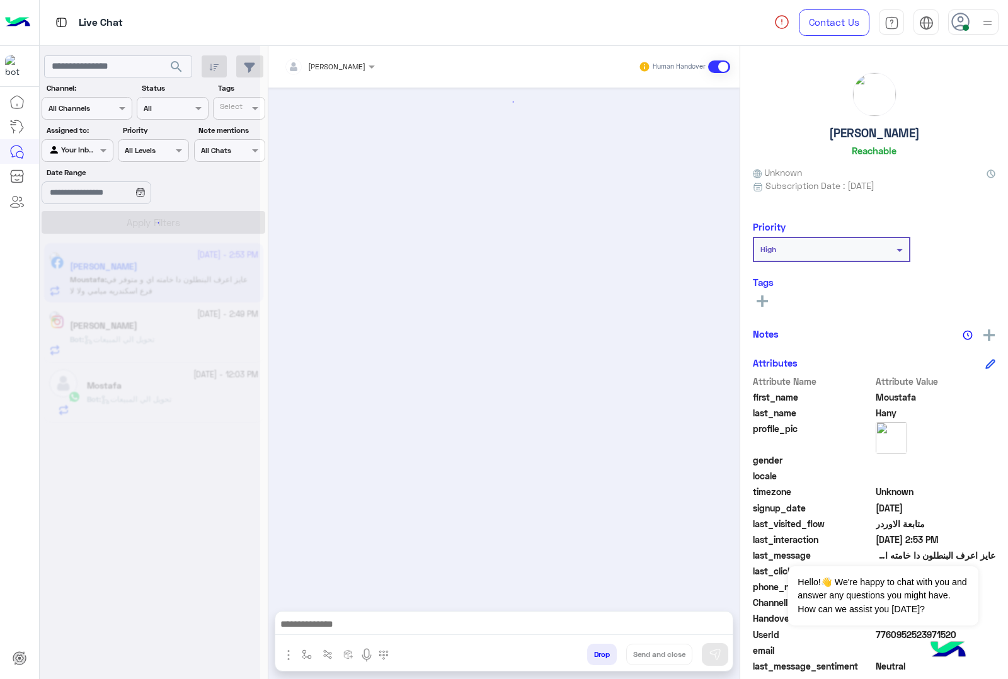
click at [602, 657] on button "Drop" at bounding box center [602, 654] width 30 height 21
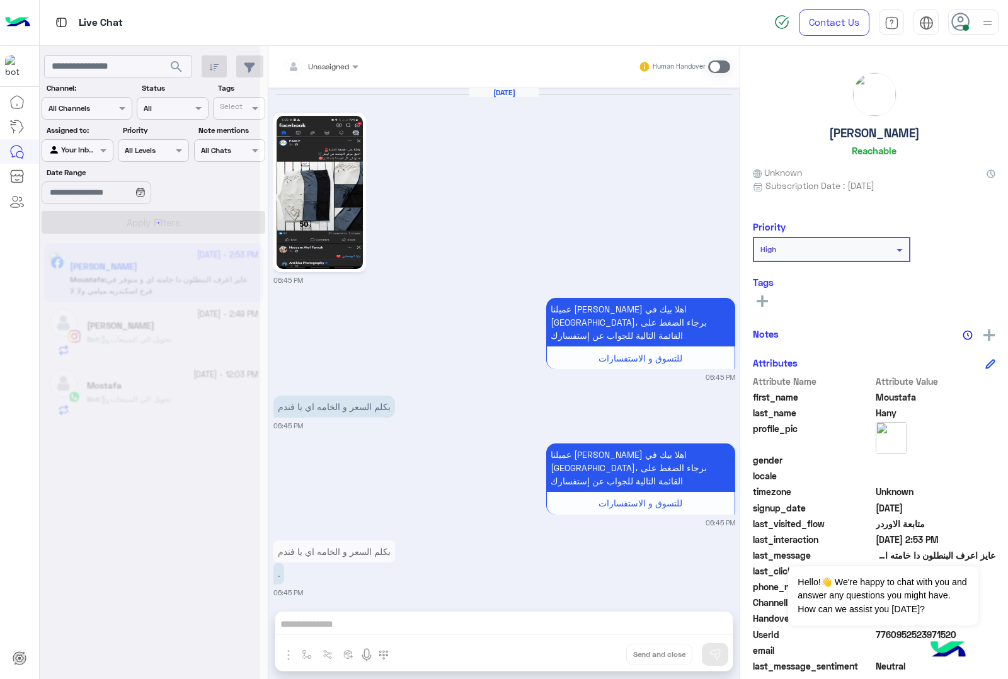
scroll to position [2177, 0]
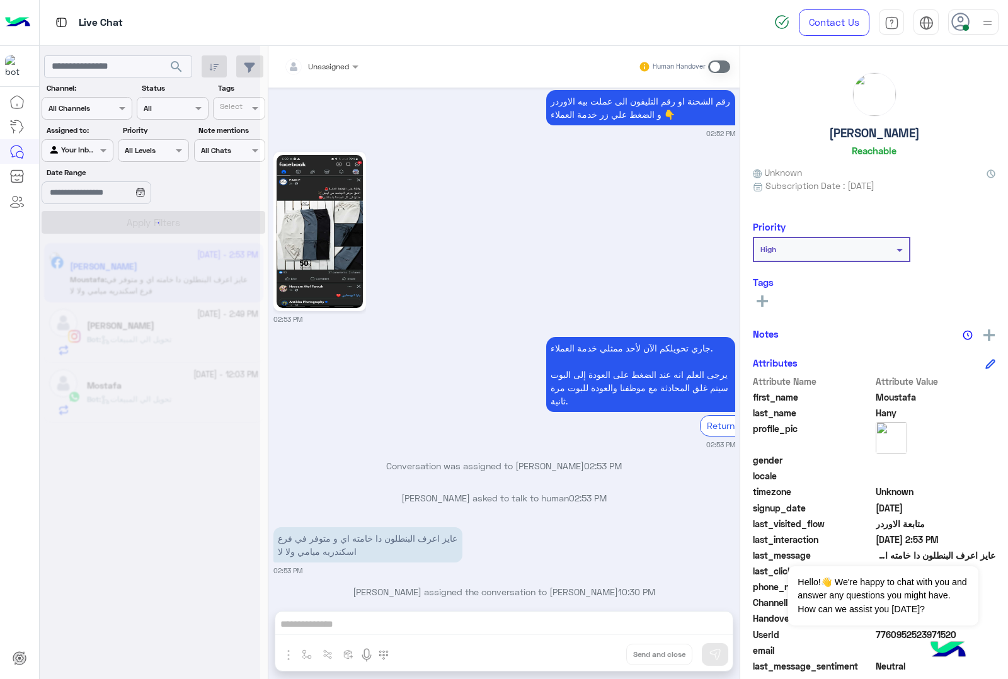
click at [0, 0] on button "Drop" at bounding box center [0, 0] width 0 height 0
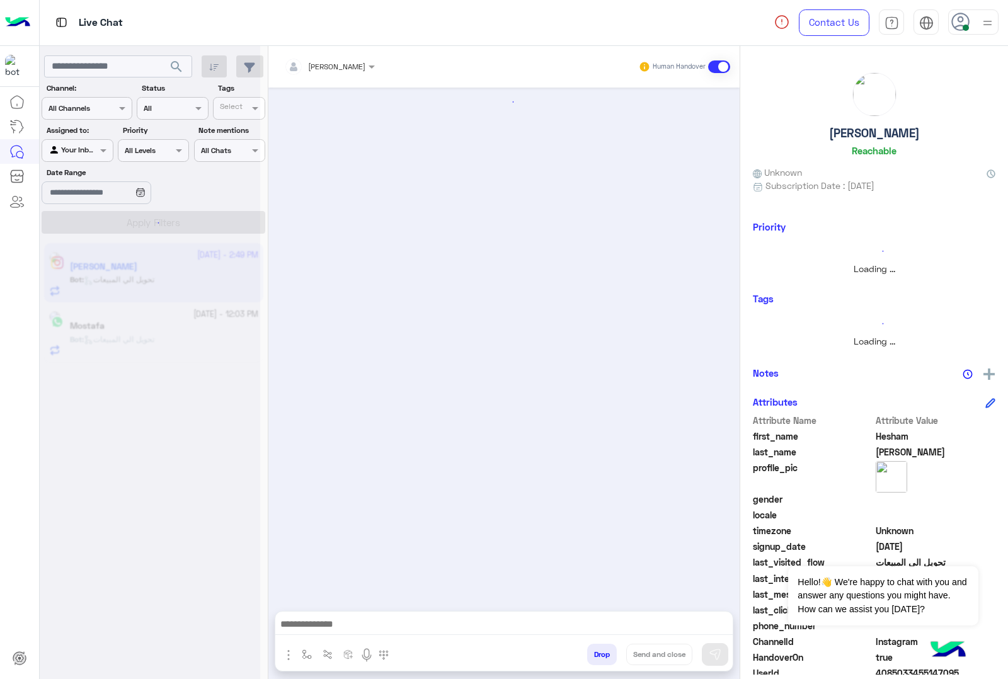
click at [602, 657] on button "Drop" at bounding box center [602, 654] width 30 height 21
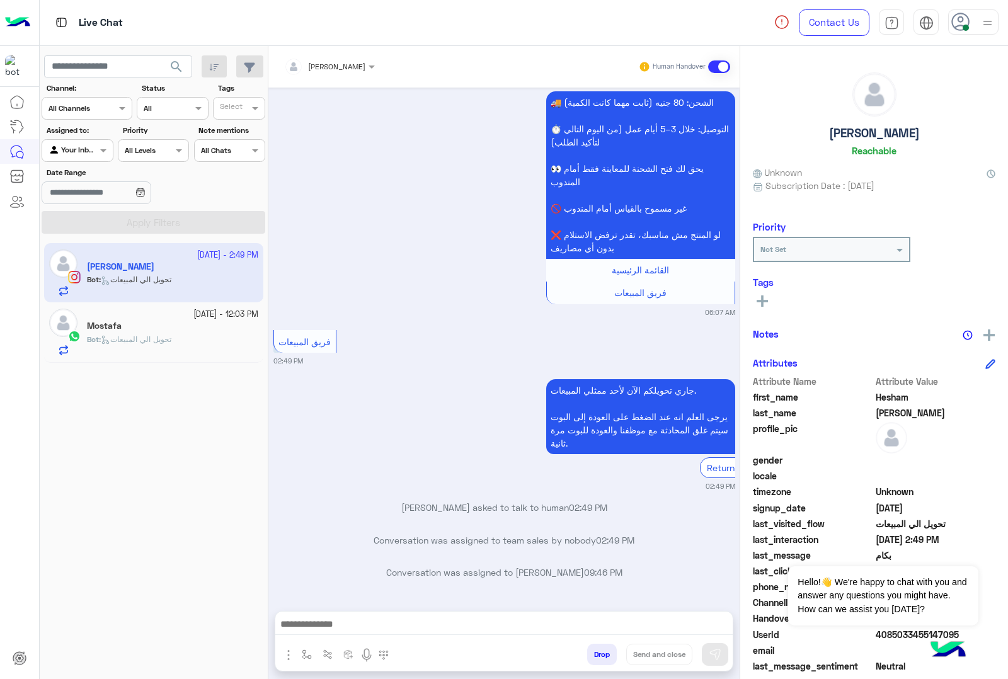
click at [602, 657] on div "mohamed ahmed Human Handover Sep 18, 2025 Replied to your story بكام 02:14 AM 🚚…" at bounding box center [503, 365] width 471 height 638
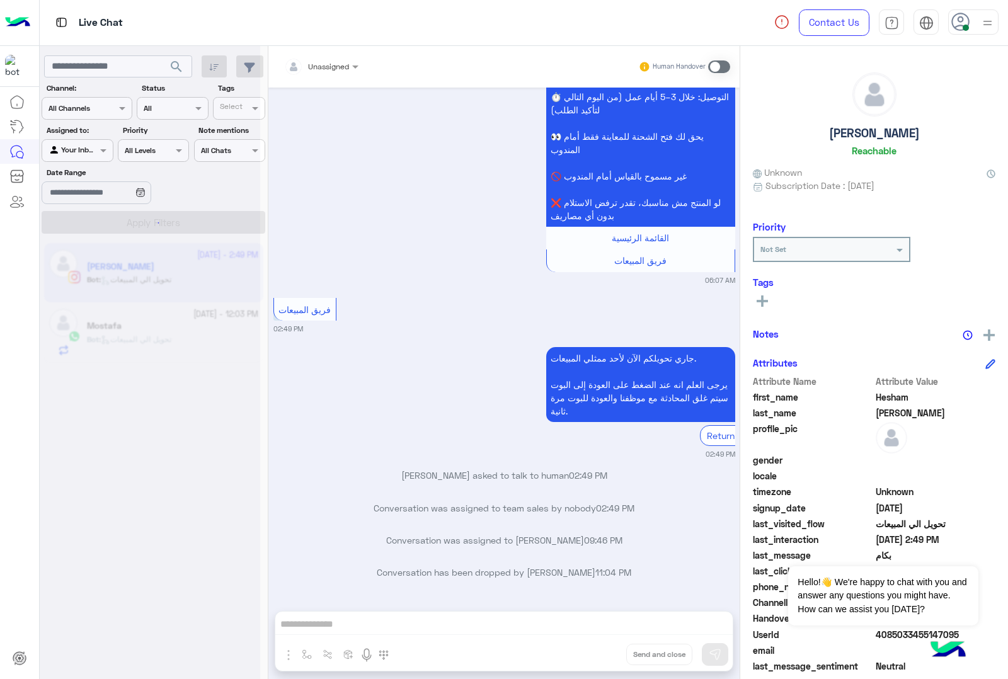
click at [602, 657] on div "Unassigned Human Handover Sep 18, 2025 Replied to your story بكام 02:14 AM 🚚 ال…" at bounding box center [503, 365] width 471 height 638
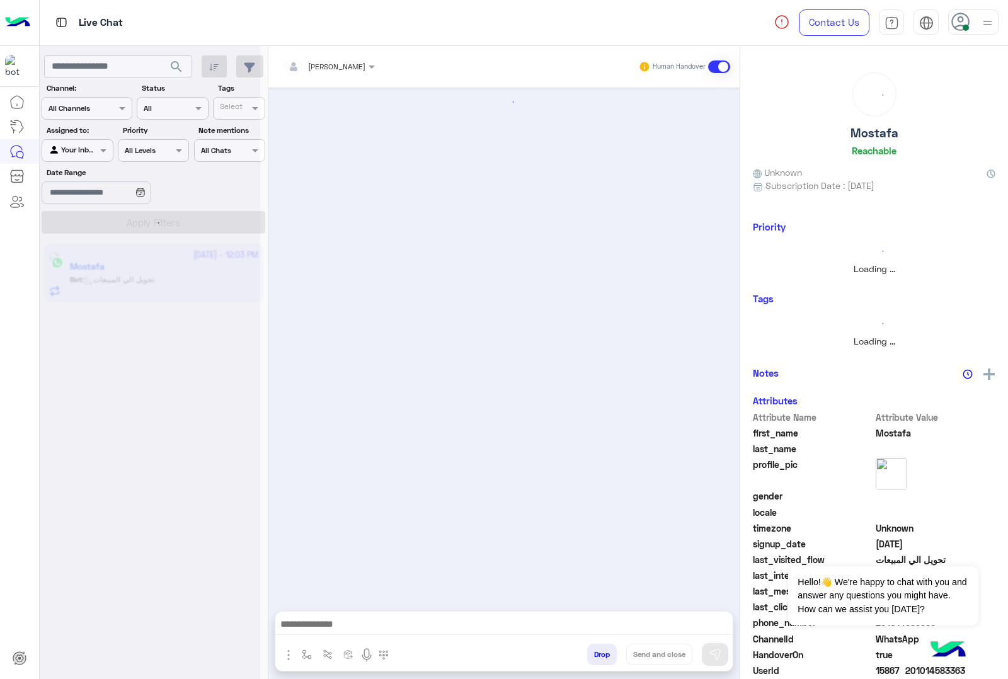
click at [602, 657] on button "Drop" at bounding box center [602, 654] width 30 height 21
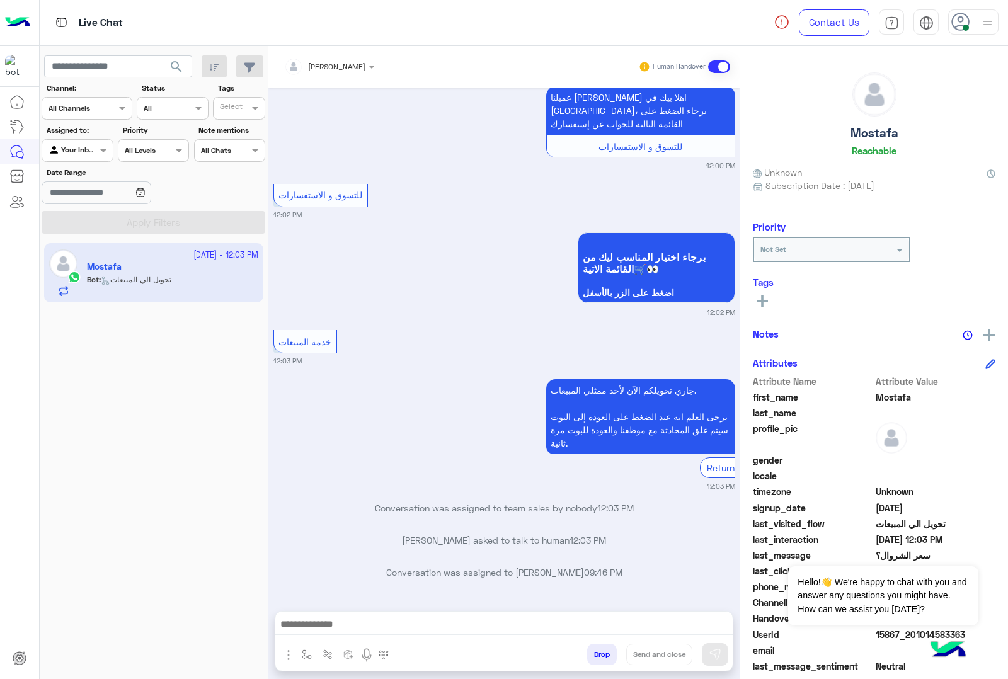
click at [602, 657] on div "mohamed ahmed Human Handover Sep 18, 2025 السلام عليكم ورحمة الله وبركاته 11:59…" at bounding box center [503, 365] width 471 height 638
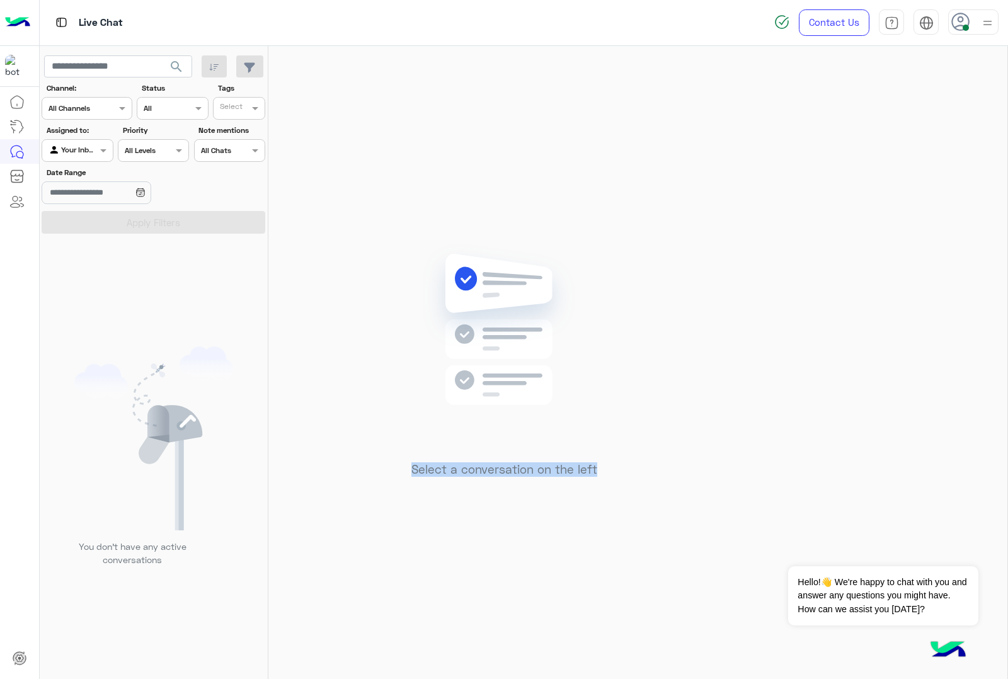
click at [602, 657] on div "Select a conversation on the left" at bounding box center [503, 365] width 471 height 638
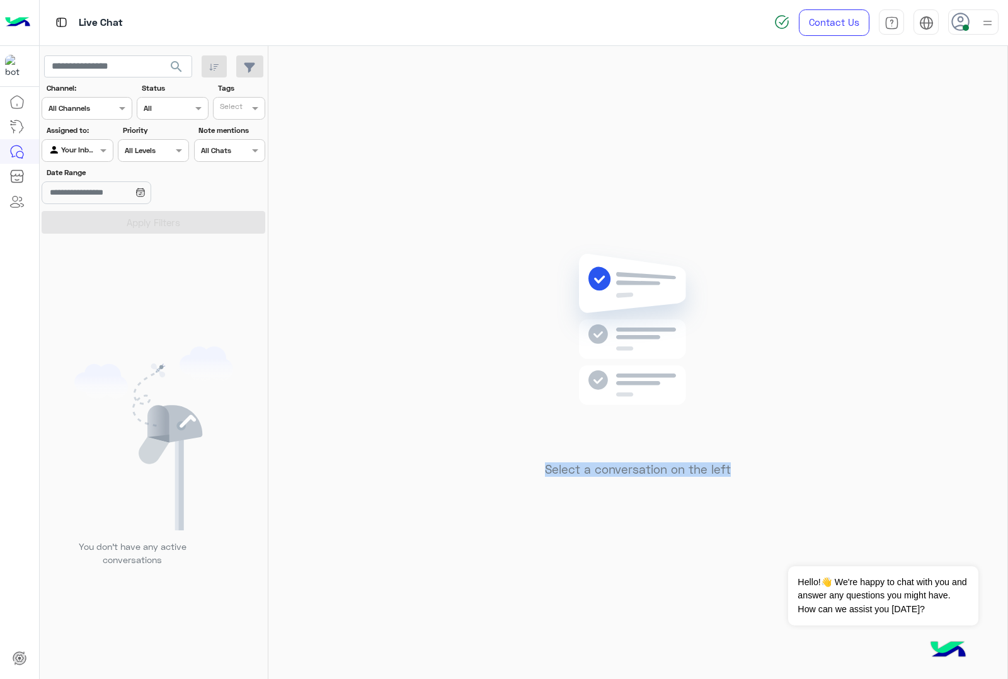
click at [600, 657] on div "Select a conversation on the left" at bounding box center [637, 365] width 739 height 638
click at [965, 14] on use at bounding box center [960, 22] width 18 height 18
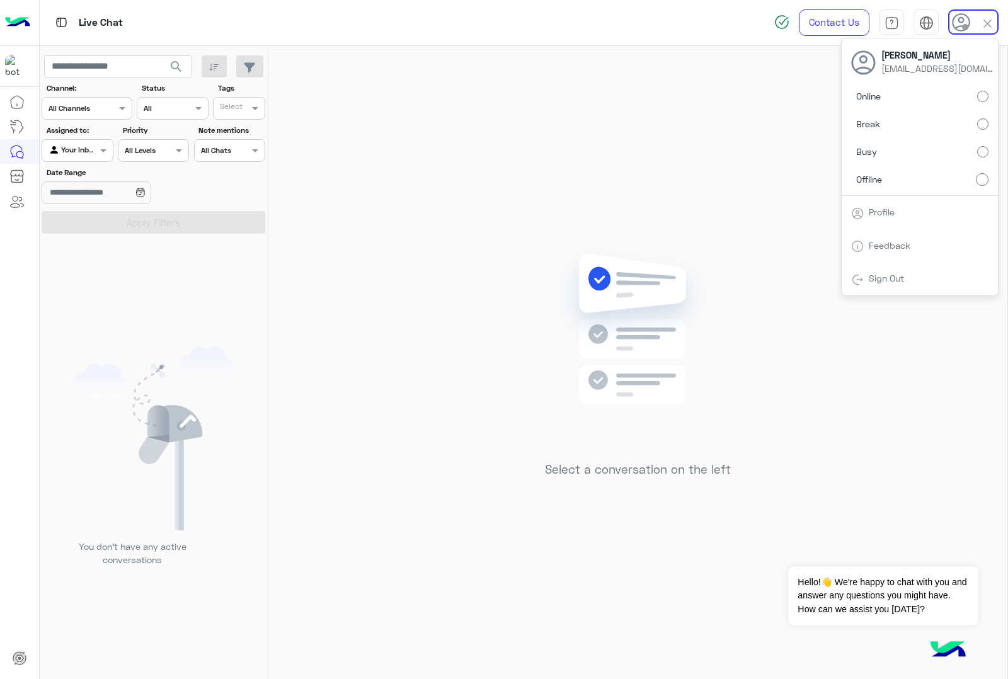
click at [559, 170] on div "Select a conversation on the left" at bounding box center [637, 365] width 739 height 638
